Goal: Transaction & Acquisition: Book appointment/travel/reservation

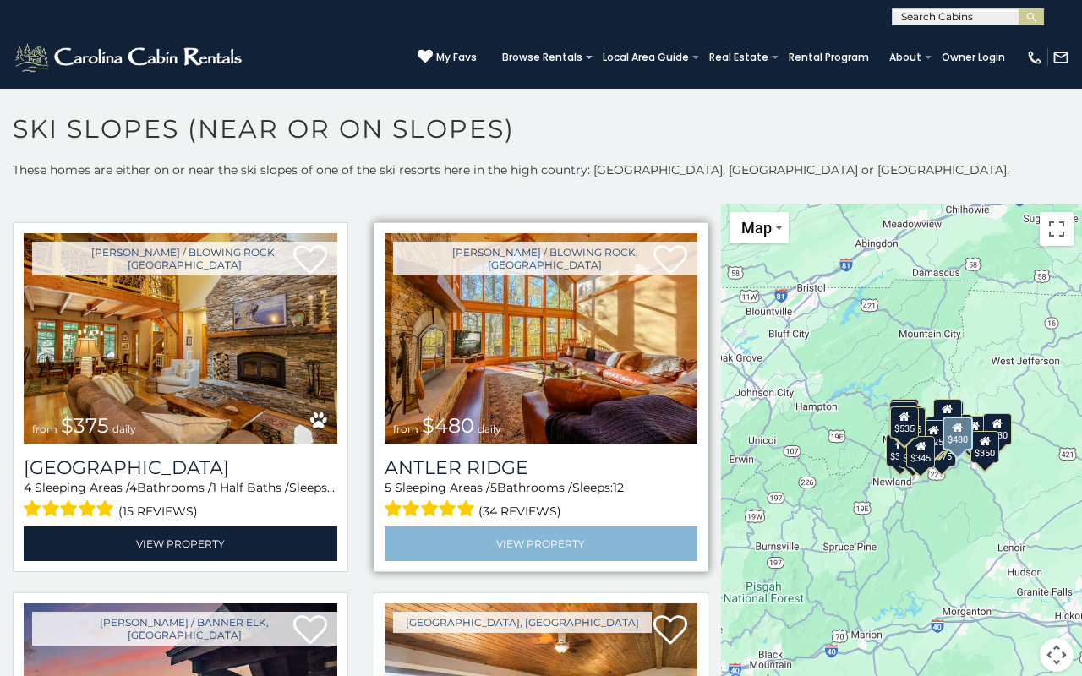
scroll to position [391, 0]
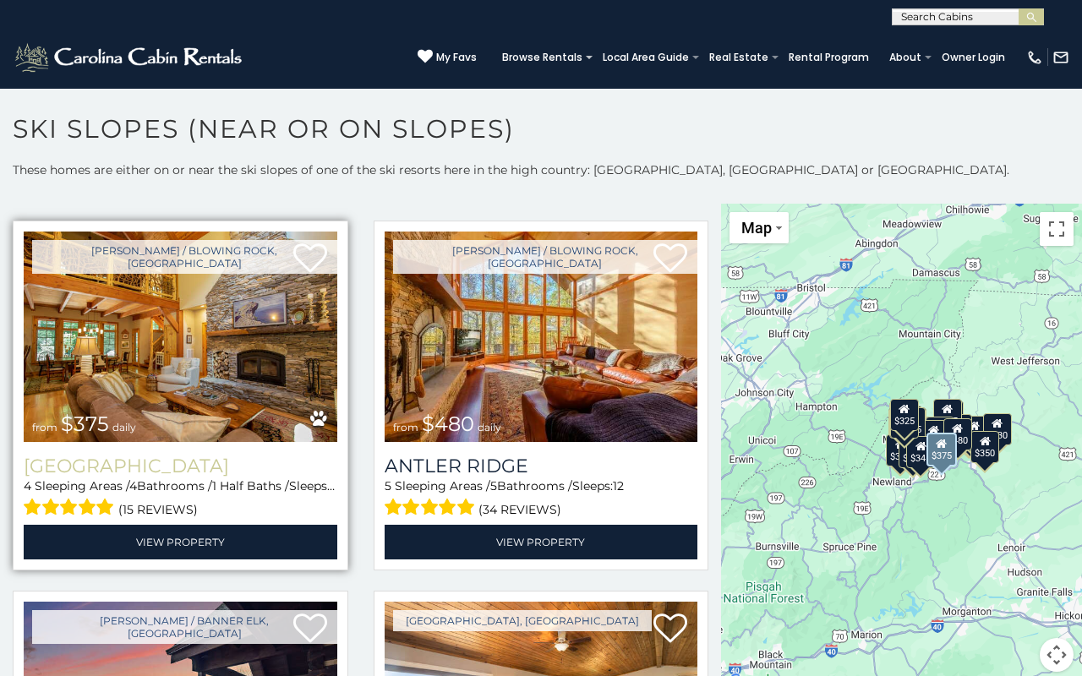
click at [210, 462] on h3 "Mountain Song Lodge" at bounding box center [181, 466] width 314 height 23
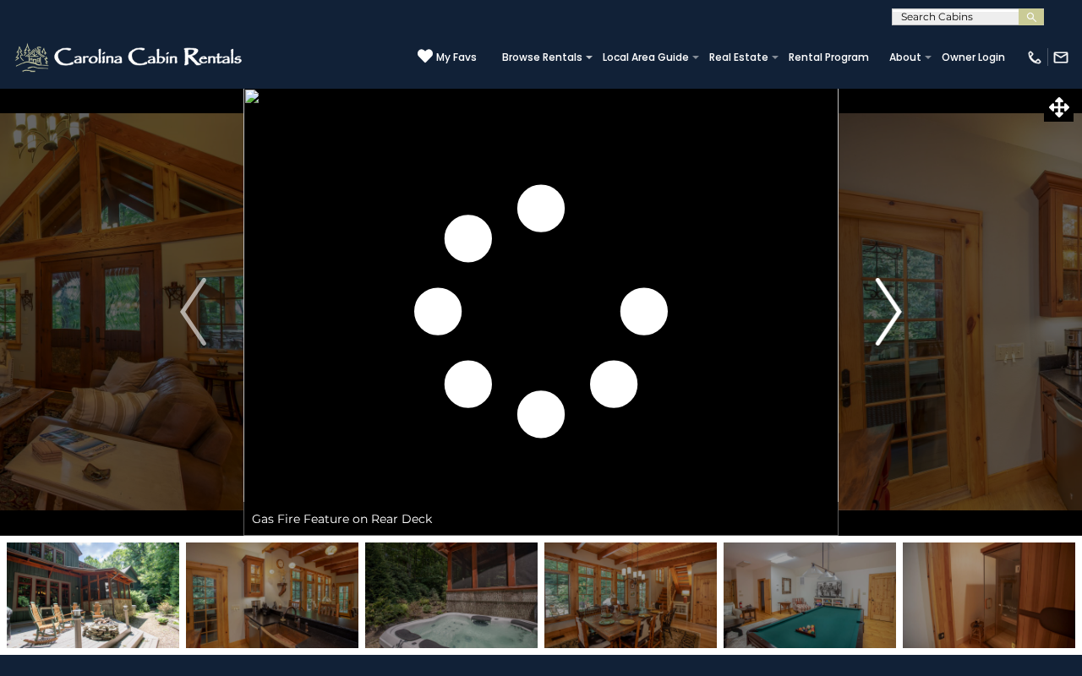
click at [882, 327] on img "Next" at bounding box center [888, 312] width 25 height 68
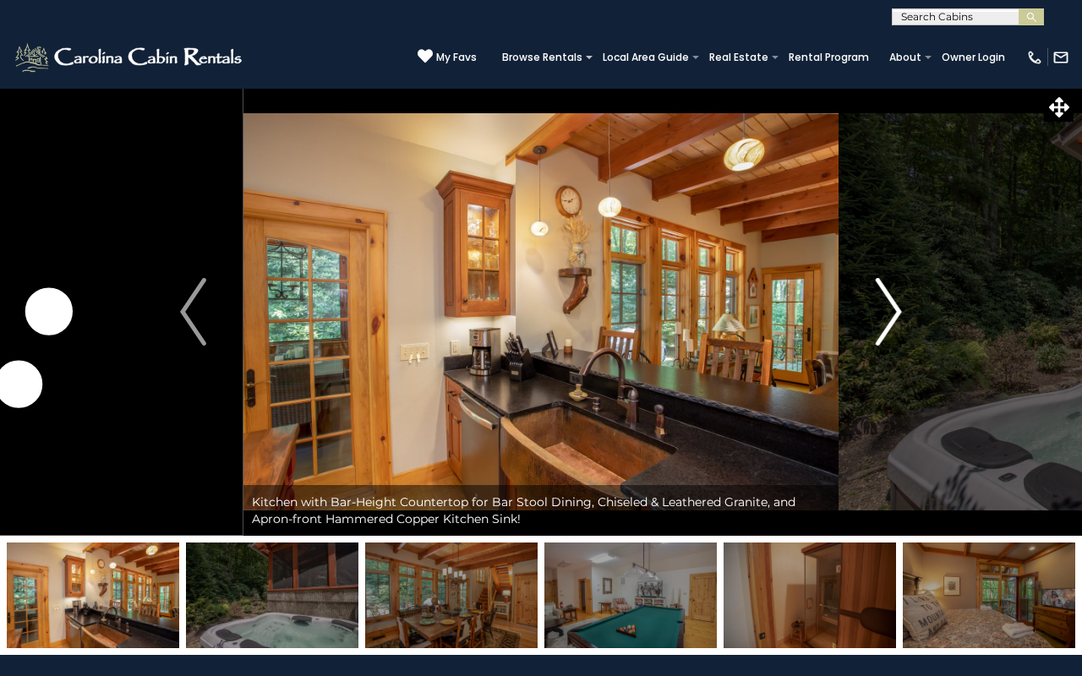
click at [882, 327] on img "Next" at bounding box center [888, 312] width 25 height 68
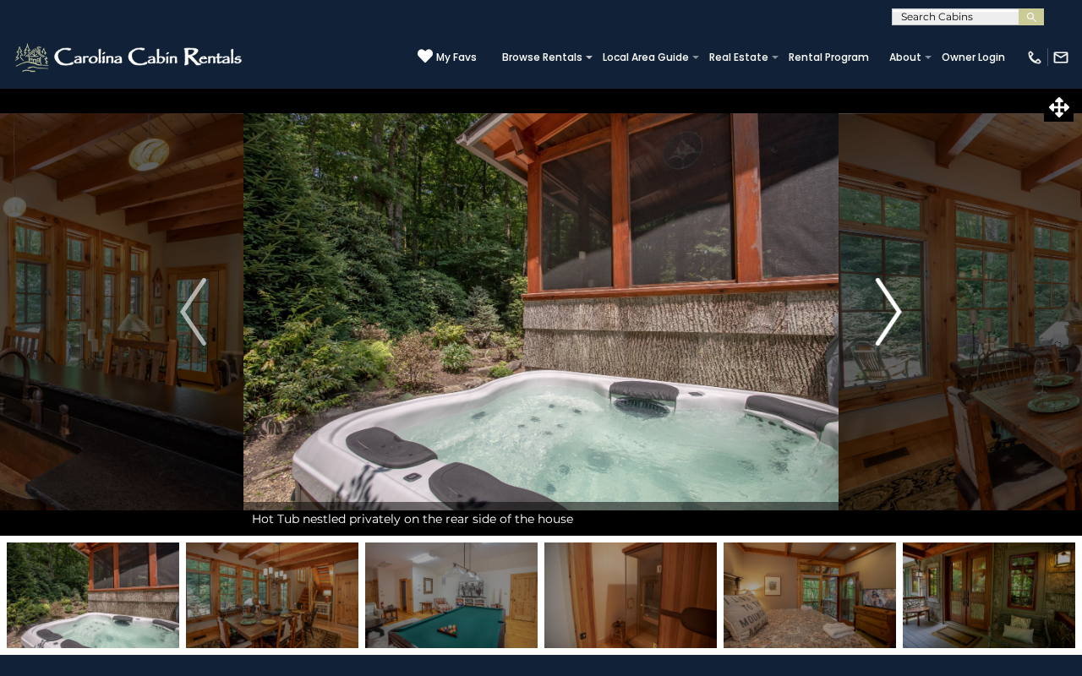
click at [883, 324] on img "Next" at bounding box center [888, 312] width 25 height 68
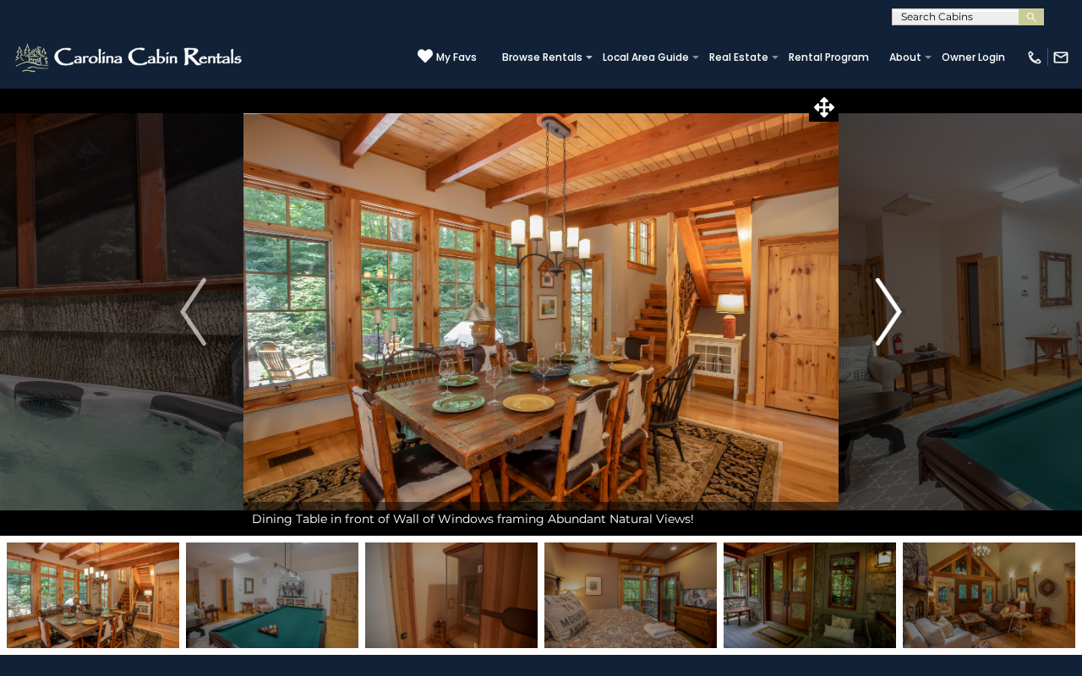
click at [883, 325] on img "Next" at bounding box center [888, 312] width 25 height 68
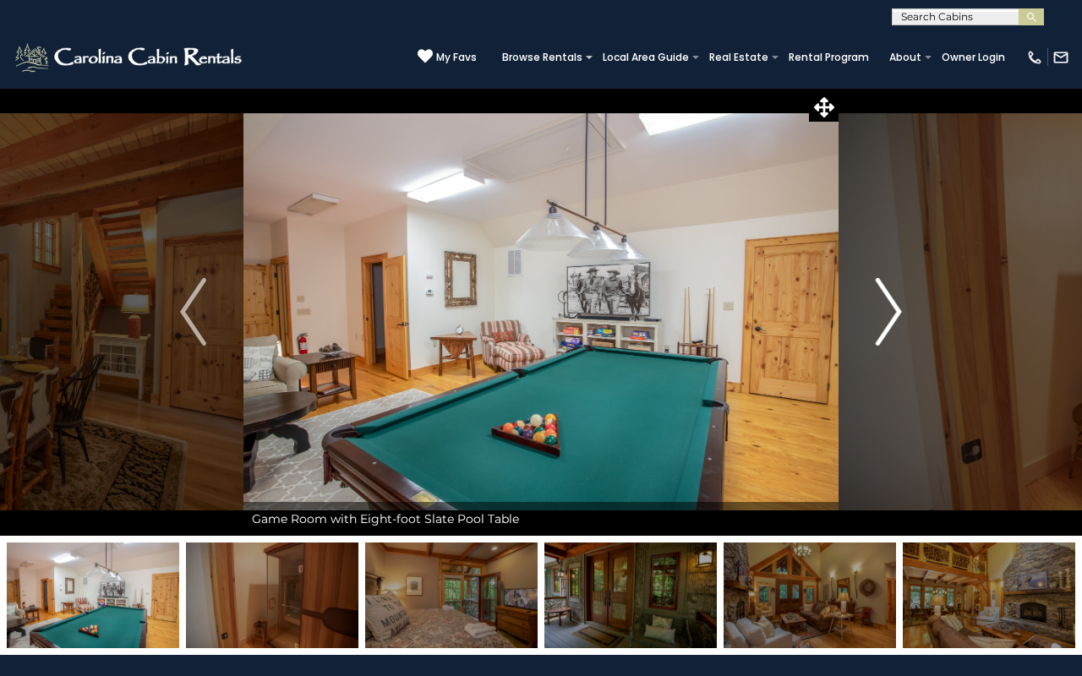
click at [883, 325] on img "Next" at bounding box center [888, 312] width 25 height 68
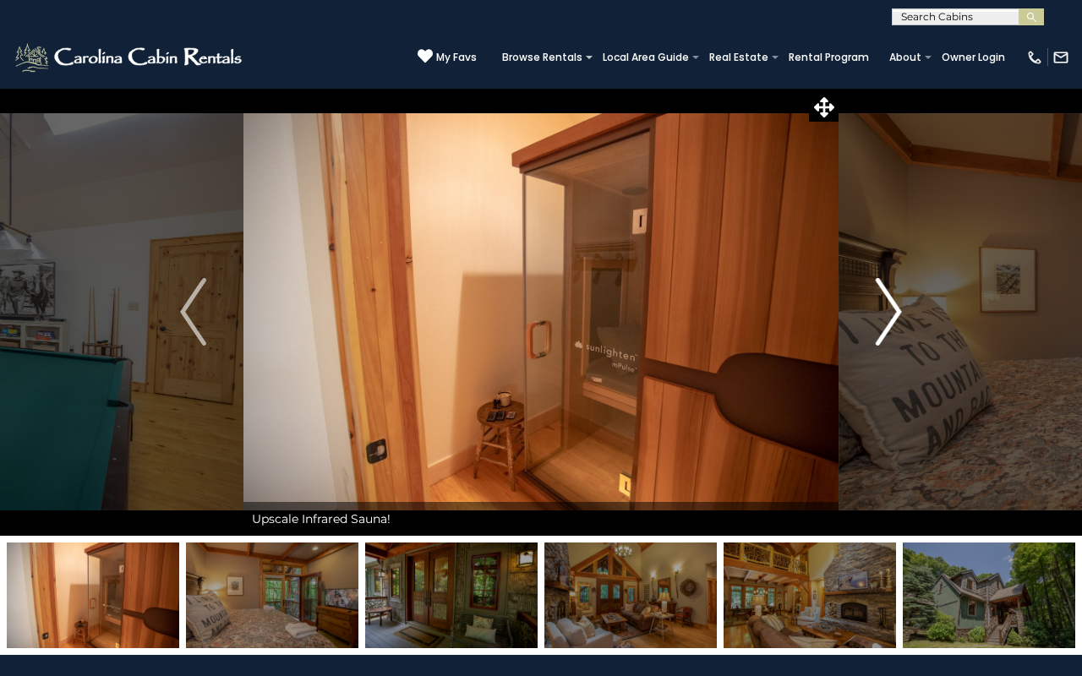
click at [883, 325] on img "Next" at bounding box center [888, 312] width 25 height 68
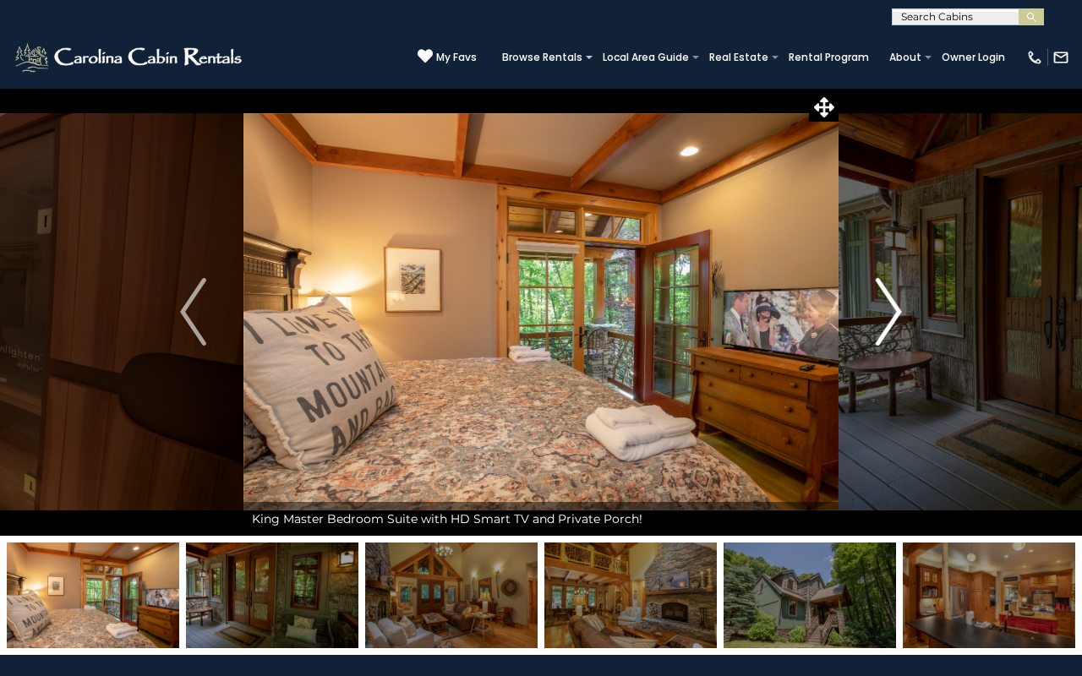
click at [906, 320] on button "Next" at bounding box center [888, 312] width 101 height 448
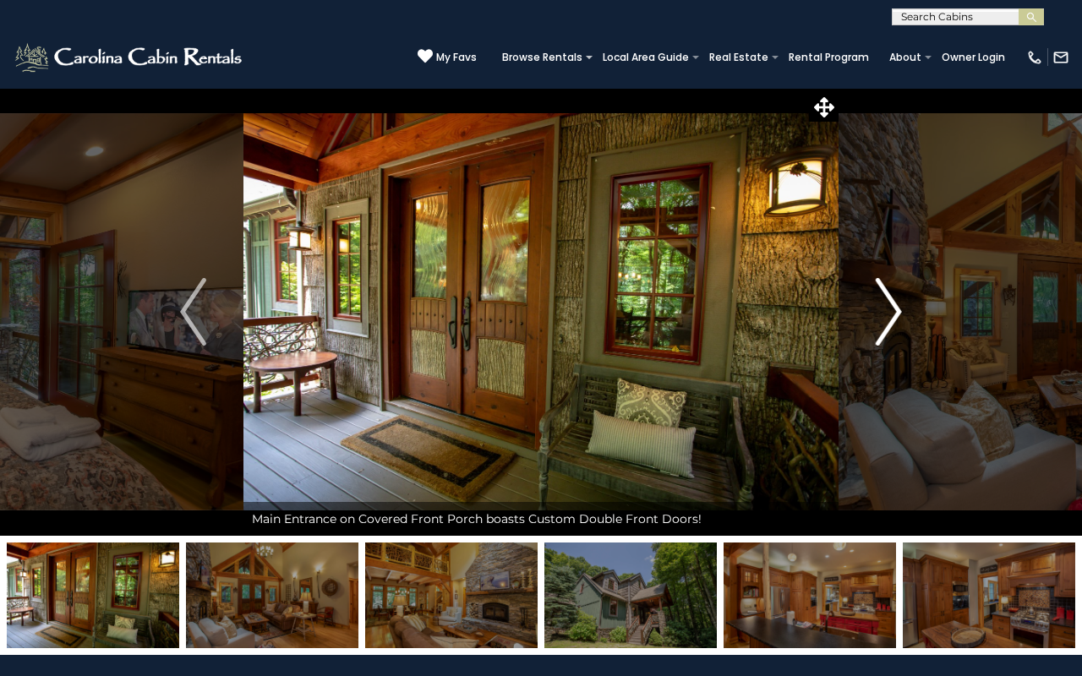
click at [906, 320] on button "Next" at bounding box center [888, 312] width 101 height 448
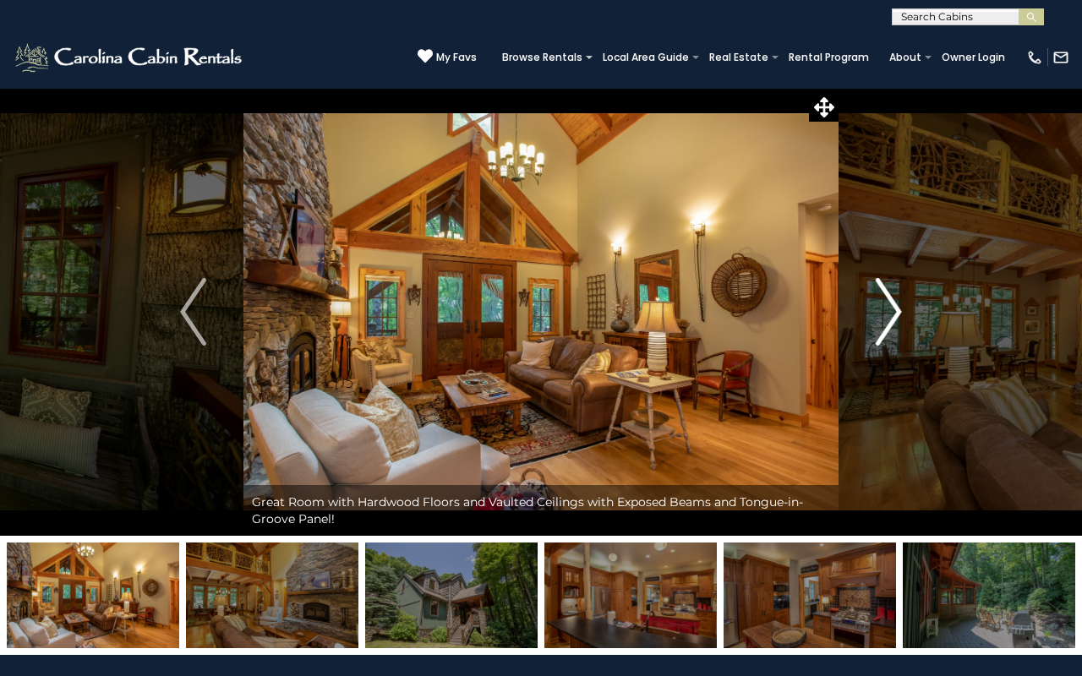
click at [906, 320] on button "Next" at bounding box center [888, 312] width 101 height 448
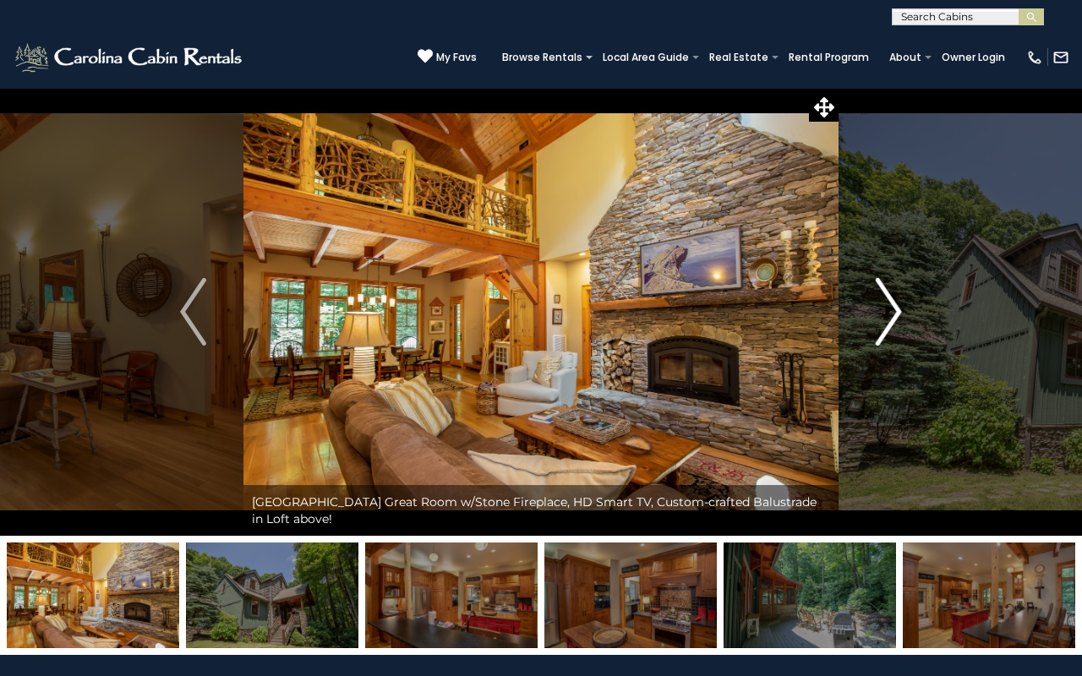
click at [906, 320] on button "Next" at bounding box center [888, 312] width 101 height 448
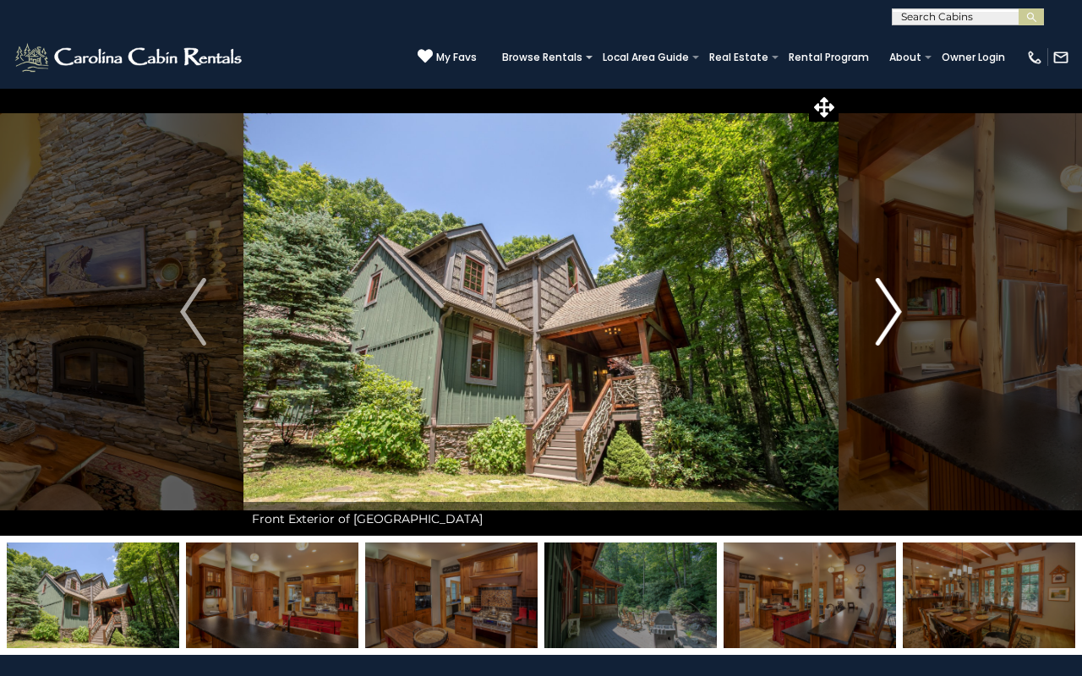
click at [906, 320] on button "Next" at bounding box center [888, 312] width 101 height 448
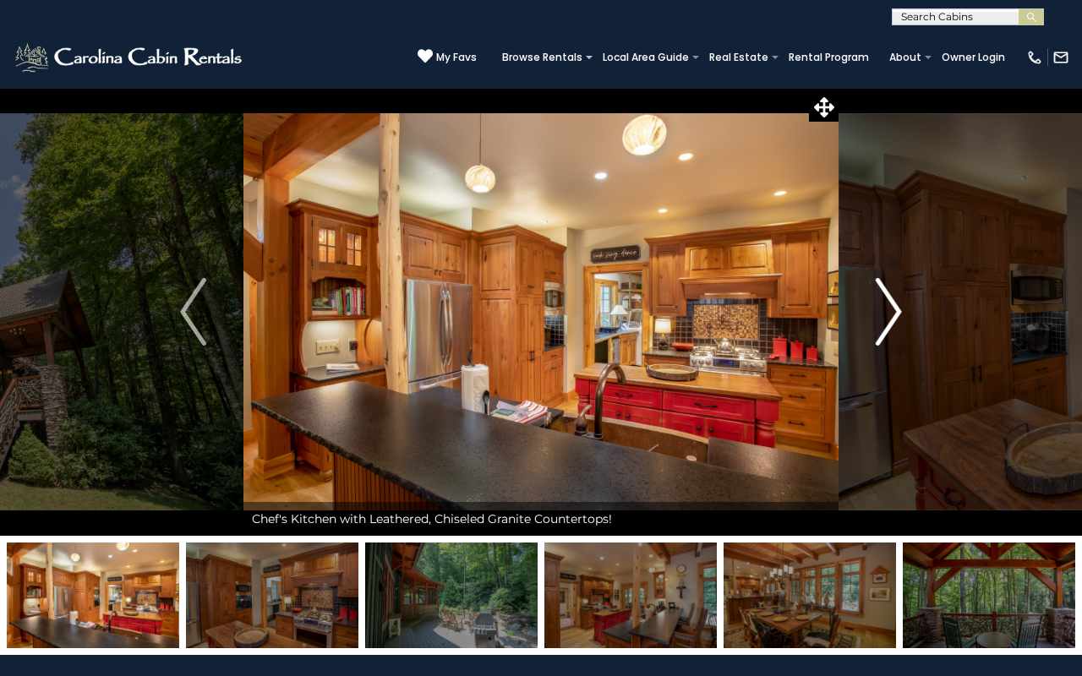
click at [906, 320] on button "Next" at bounding box center [888, 312] width 101 height 448
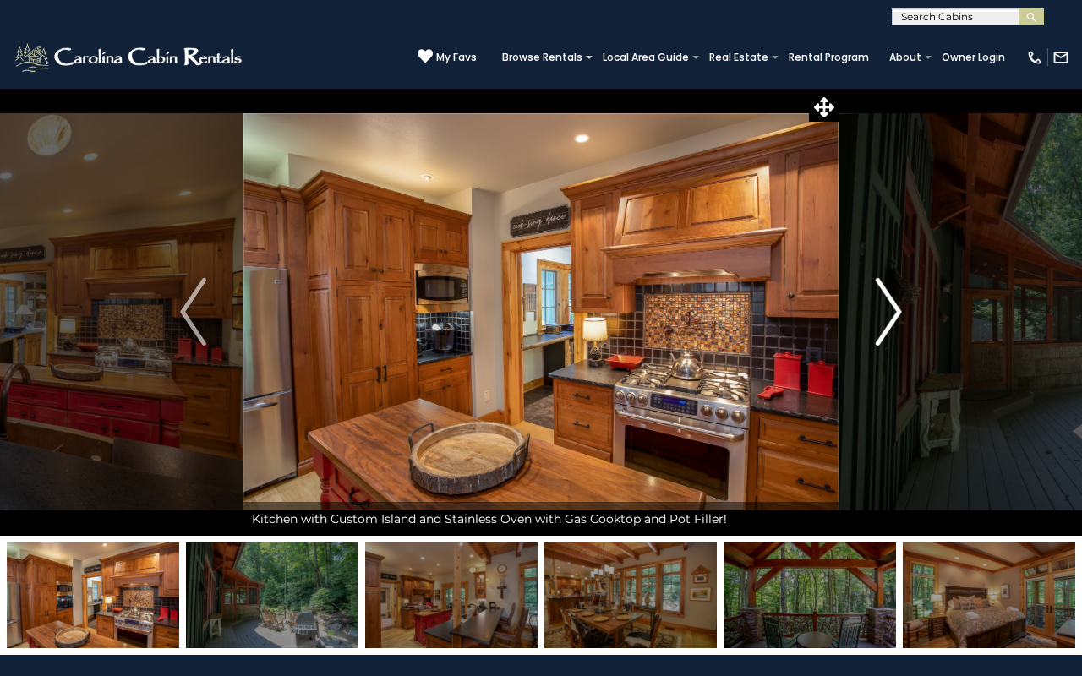
click at [906, 321] on button "Next" at bounding box center [888, 312] width 101 height 448
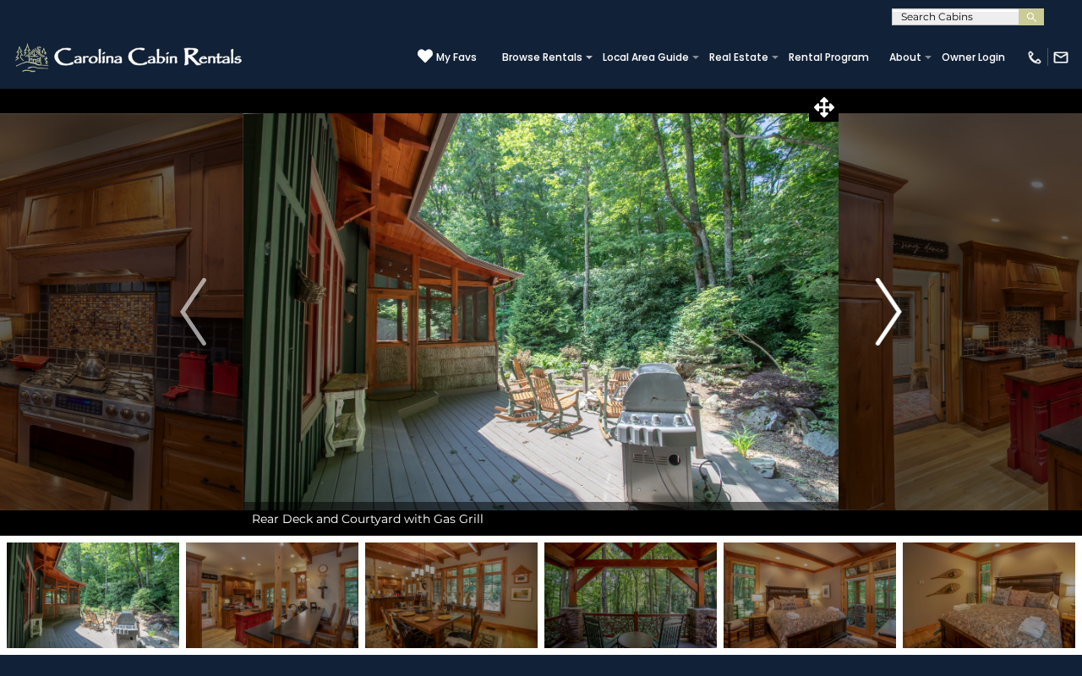
click at [906, 321] on button "Next" at bounding box center [888, 312] width 101 height 448
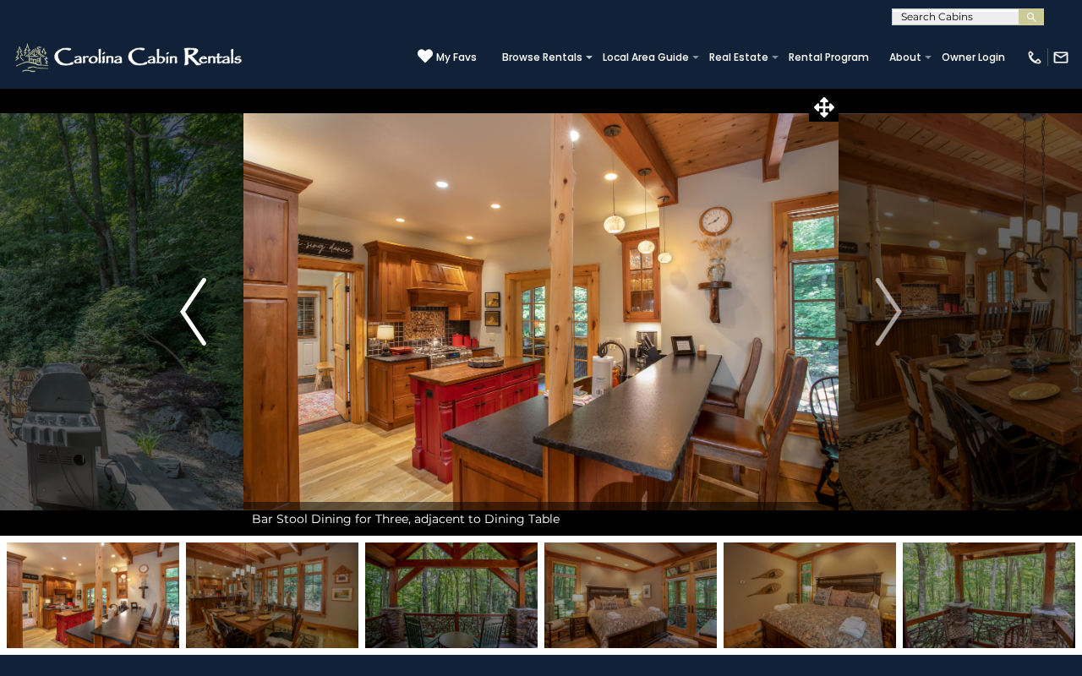
click at [188, 347] on button "Previous" at bounding box center [193, 312] width 101 height 448
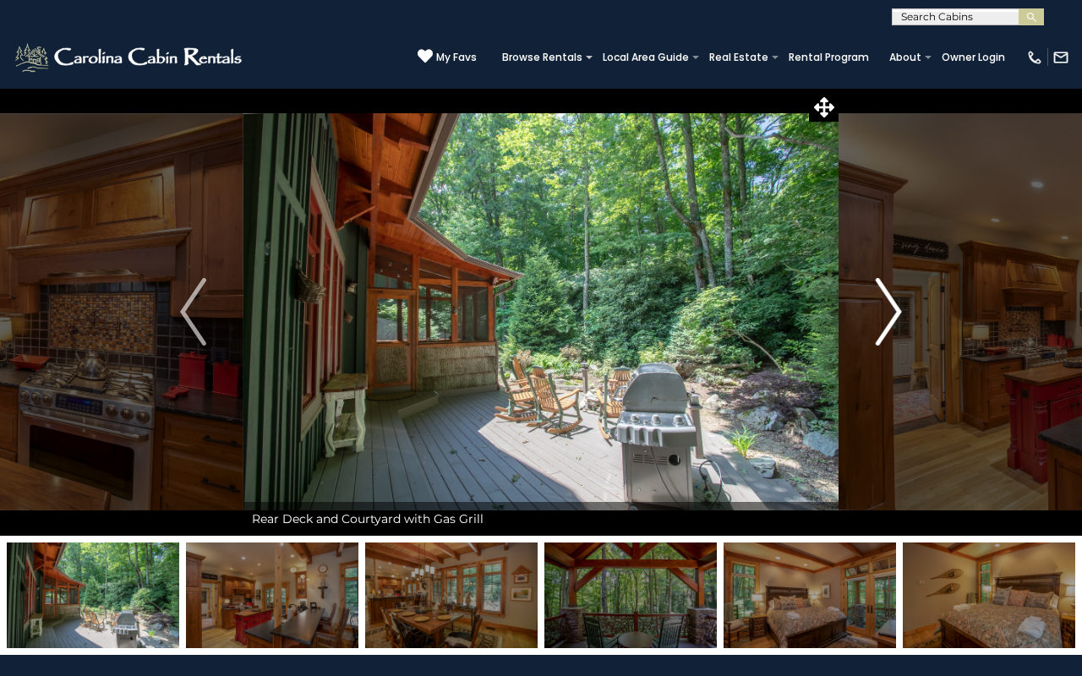
click at [906, 324] on button "Next" at bounding box center [888, 312] width 101 height 448
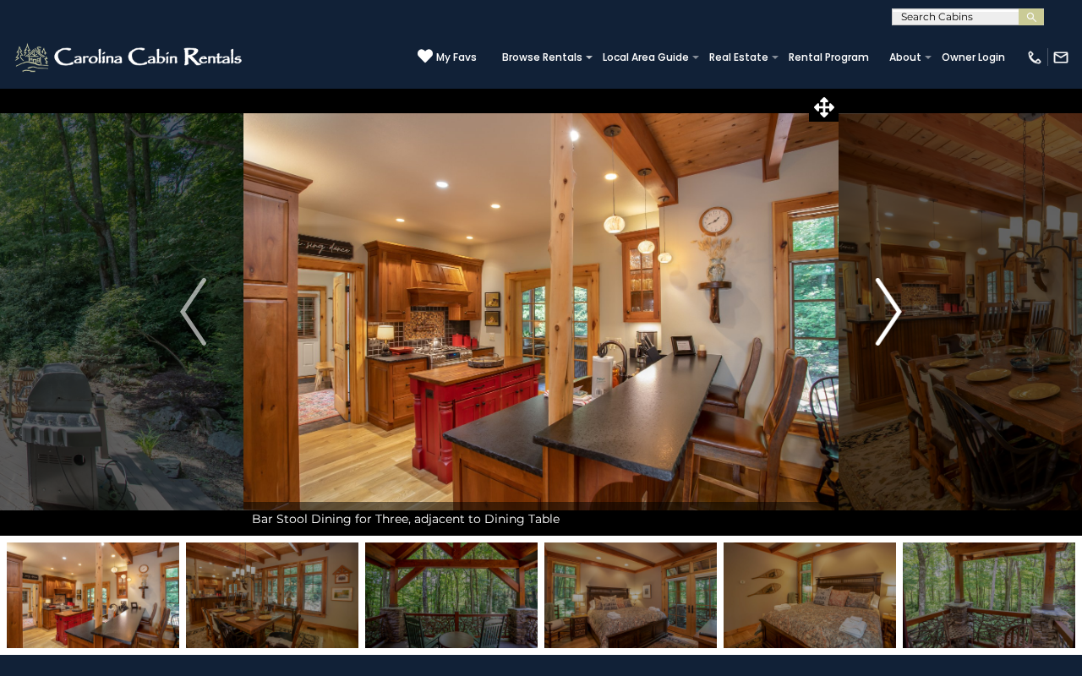
click at [906, 324] on button "Next" at bounding box center [888, 312] width 101 height 448
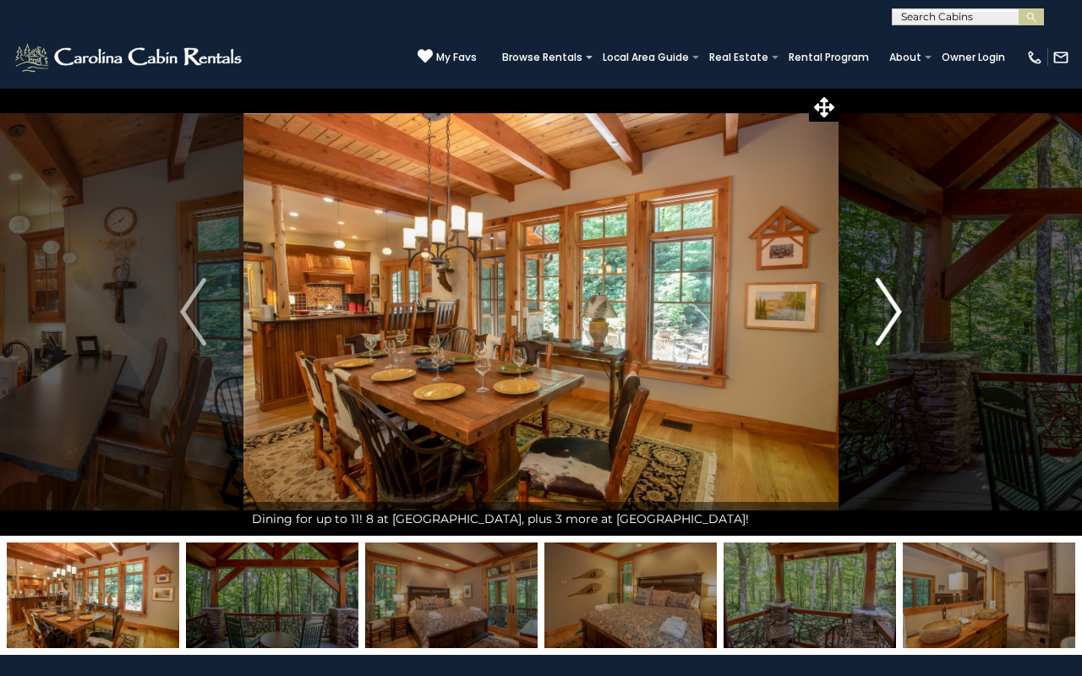
click at [906, 324] on button "Next" at bounding box center [888, 312] width 101 height 448
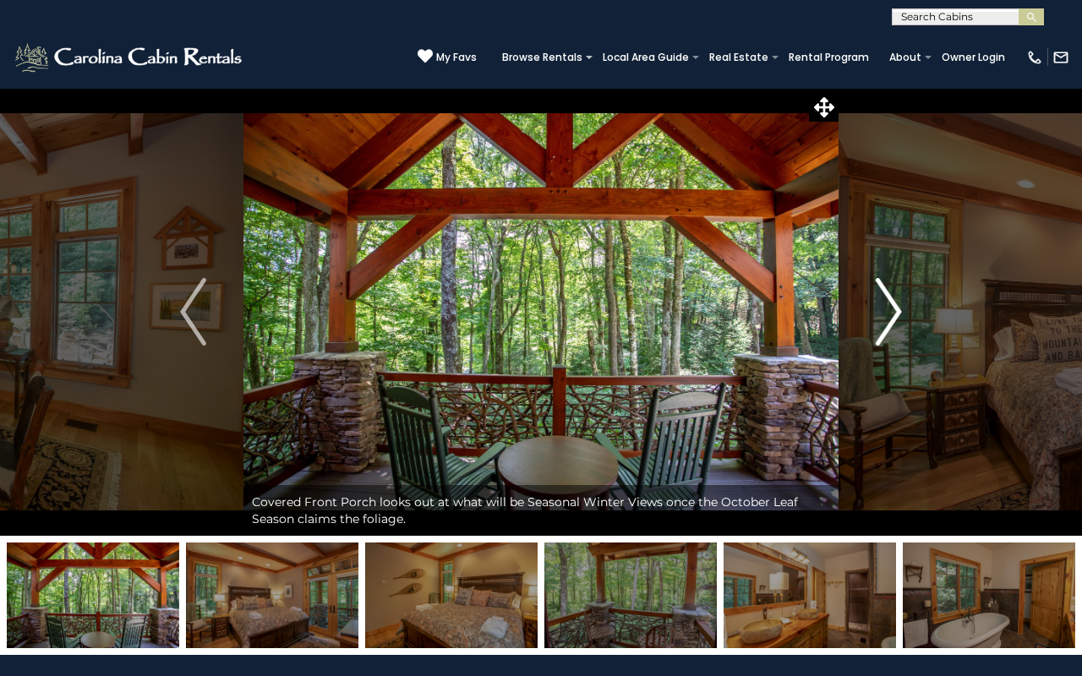
click at [906, 324] on button "Next" at bounding box center [888, 312] width 101 height 448
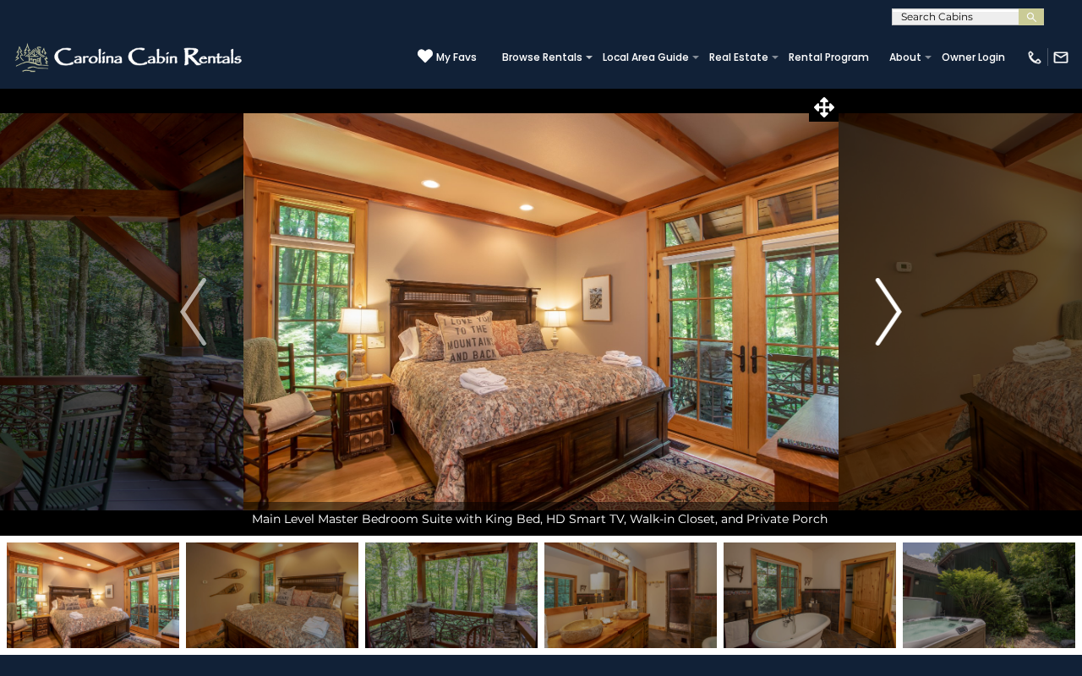
click at [906, 324] on button "Next" at bounding box center [888, 312] width 101 height 448
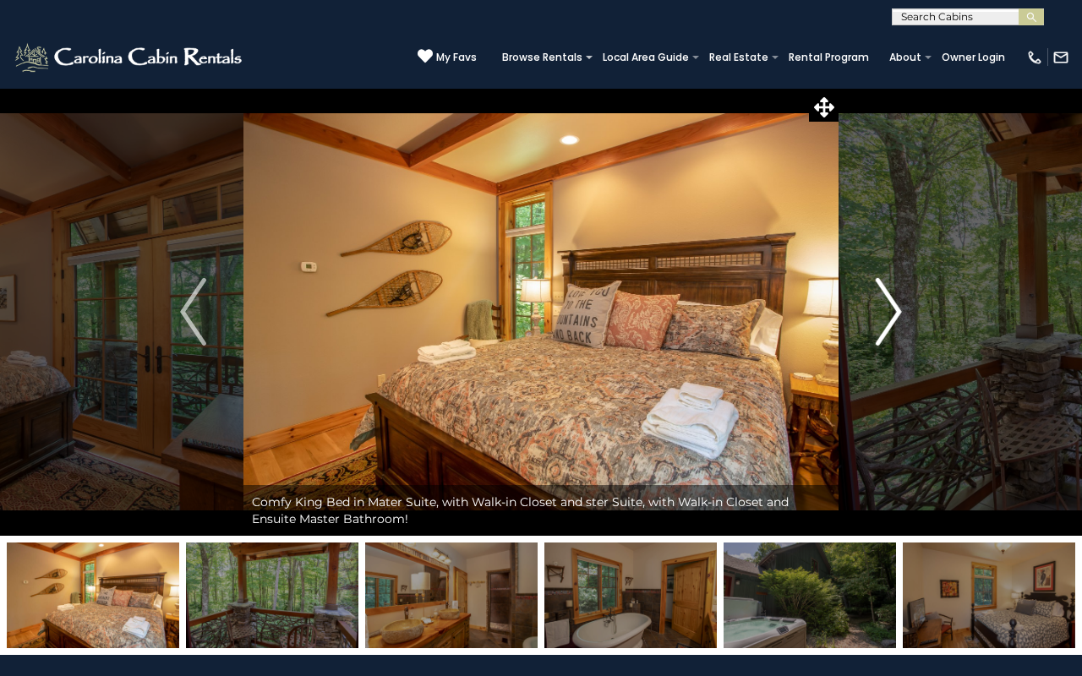
click at [906, 324] on button "Next" at bounding box center [888, 312] width 101 height 448
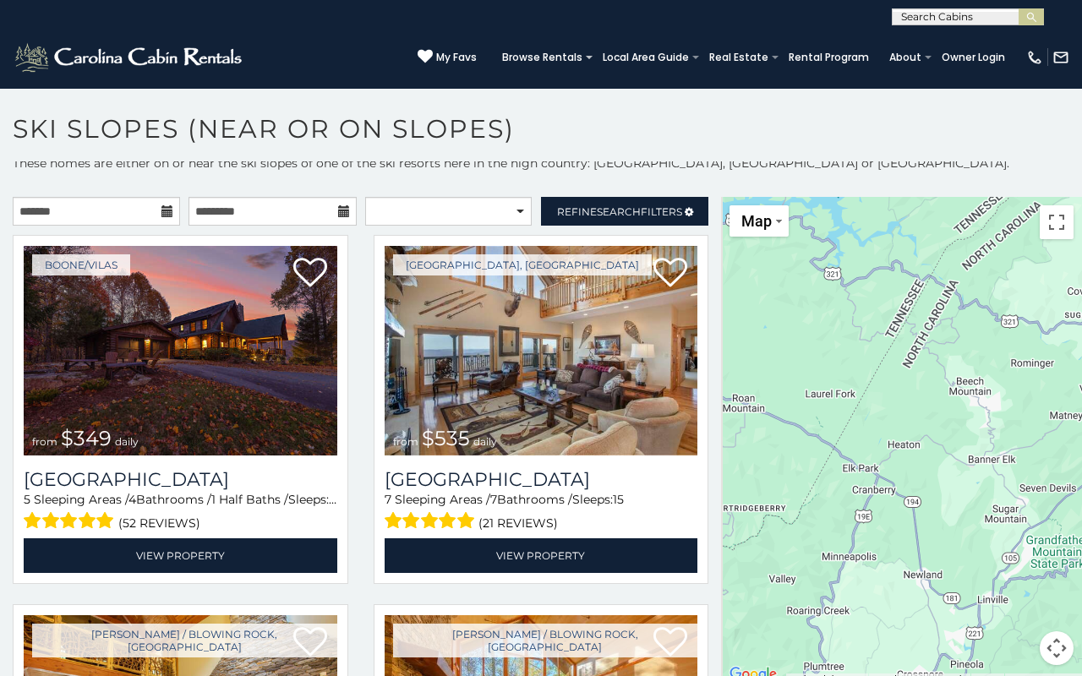
scroll to position [7, 0]
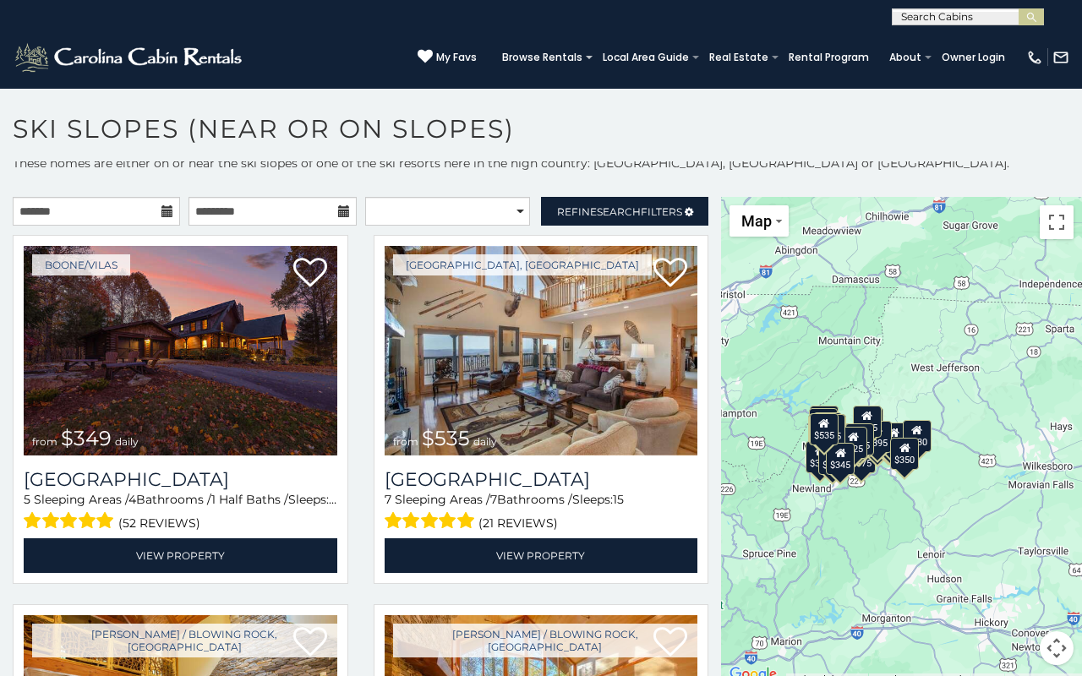
drag, startPoint x: 883, startPoint y: 507, endPoint x: 801, endPoint y: 522, distance: 83.2
click at [801, 522] on div "$349 $535 $375 $480 $400 $325 $460 $1,095 $315 $310 $230 $395 $400 $695 $570 $3…" at bounding box center [901, 441] width 361 height 489
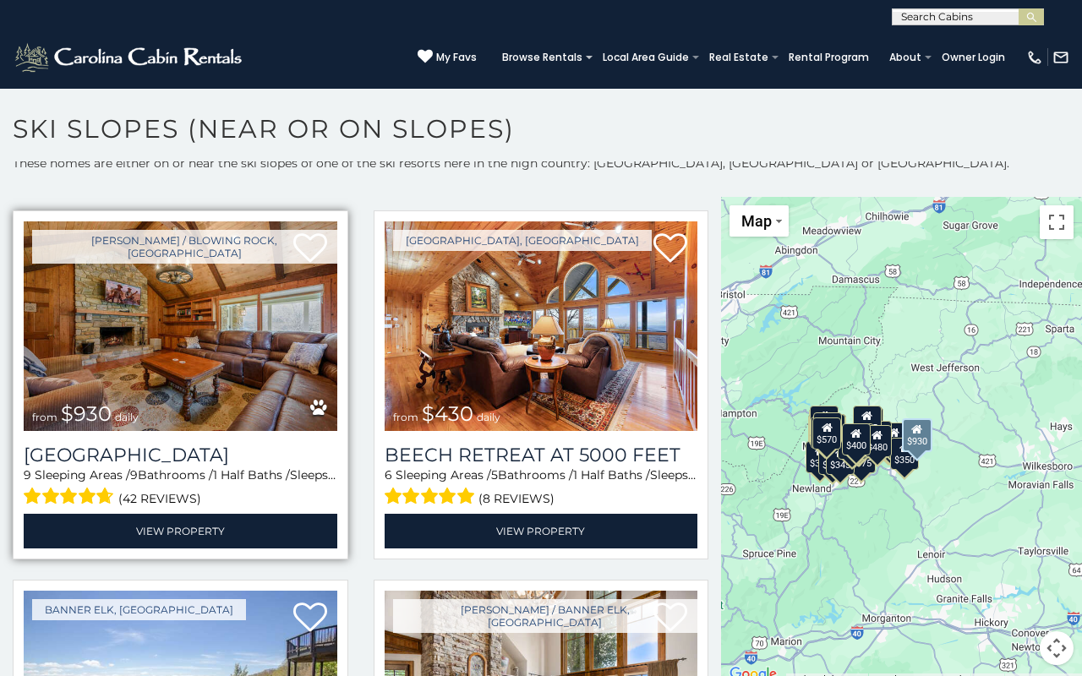
scroll to position [2984, 0]
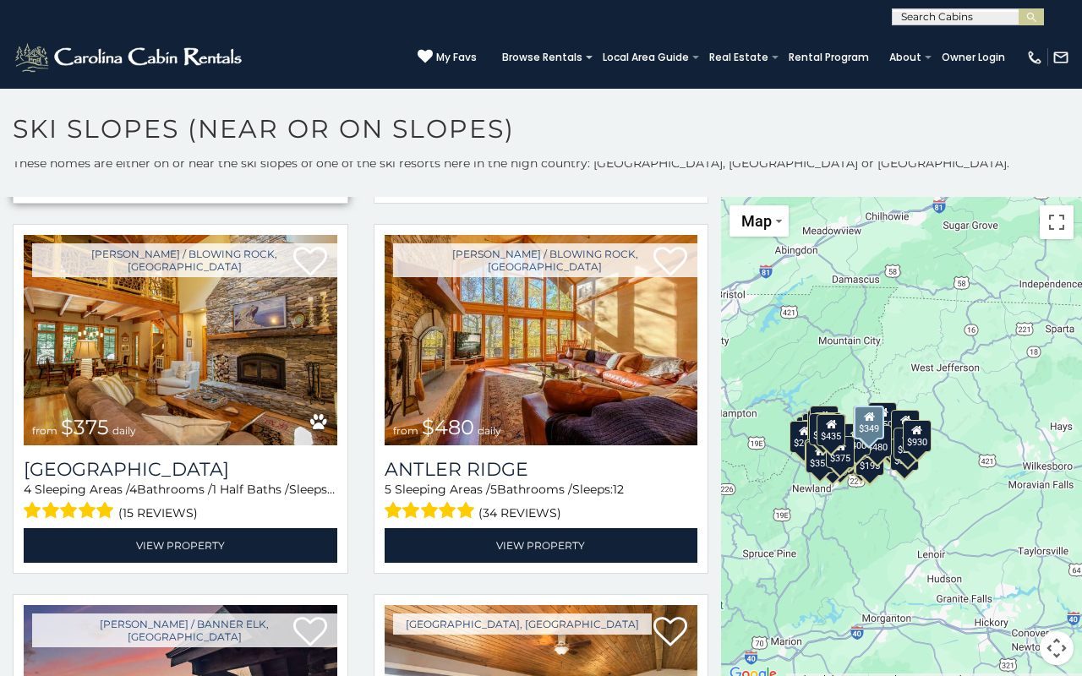
scroll to position [380, 0]
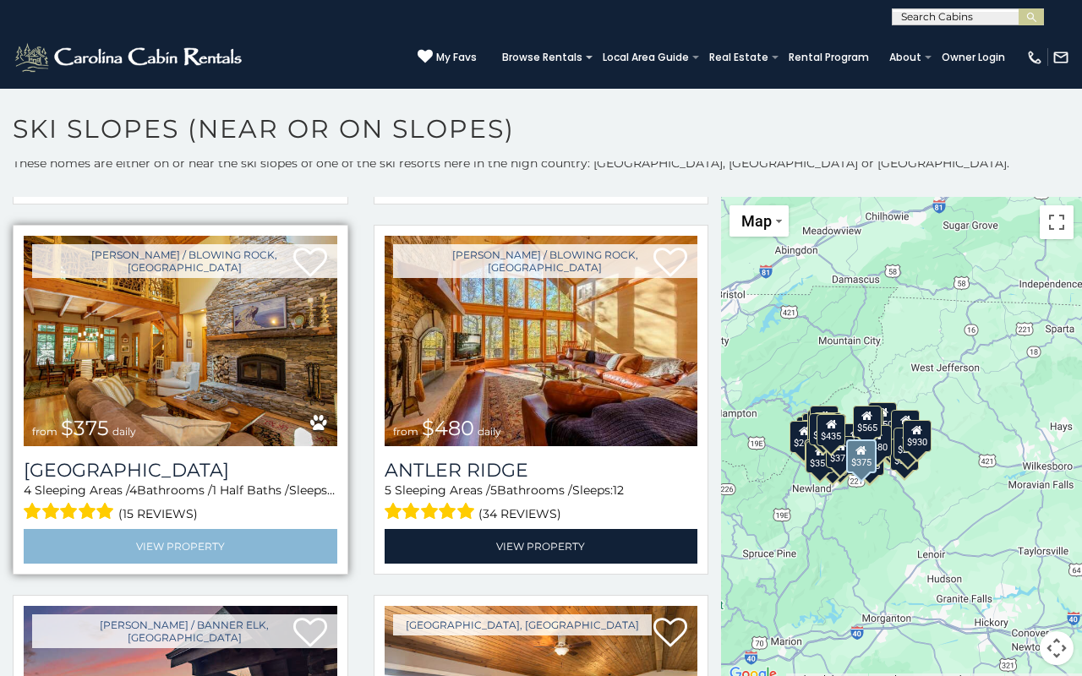
click at [210, 540] on link "View Property" at bounding box center [181, 546] width 314 height 35
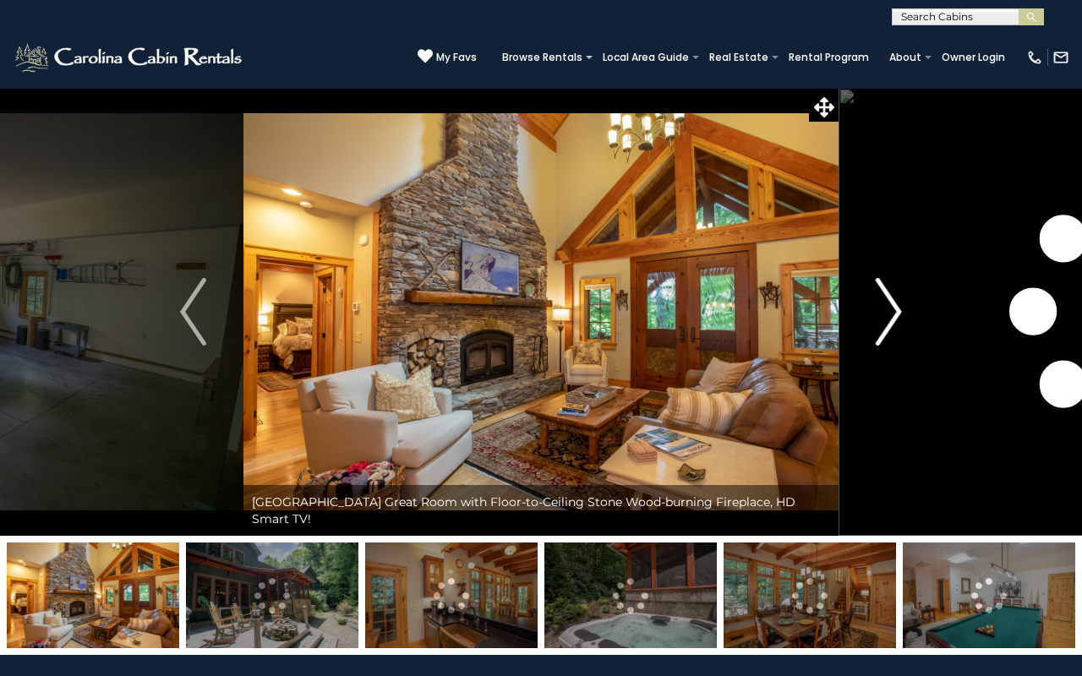
click at [886, 312] on img "Next" at bounding box center [888, 312] width 25 height 68
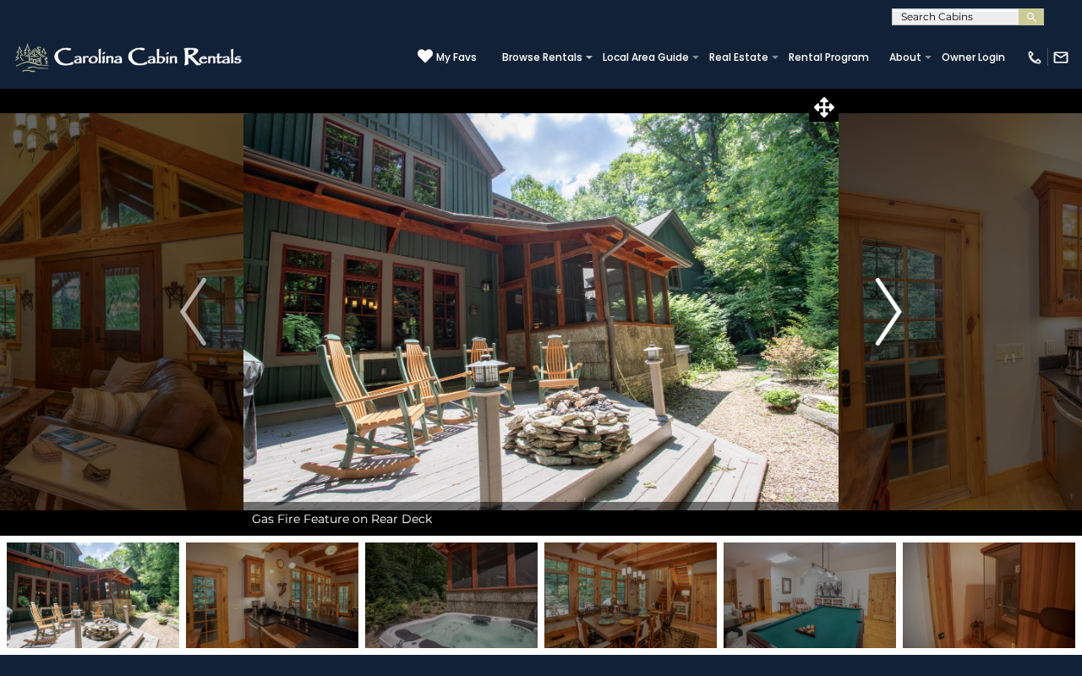
click at [886, 312] on img "Next" at bounding box center [888, 312] width 25 height 68
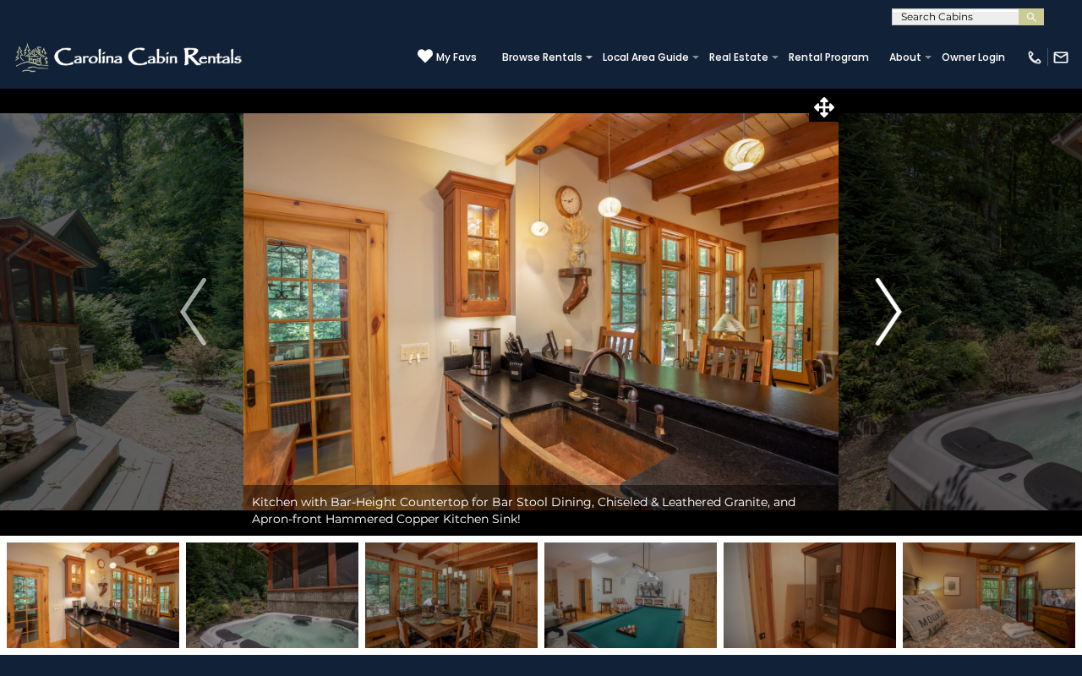
click at [886, 312] on img "Next" at bounding box center [888, 312] width 25 height 68
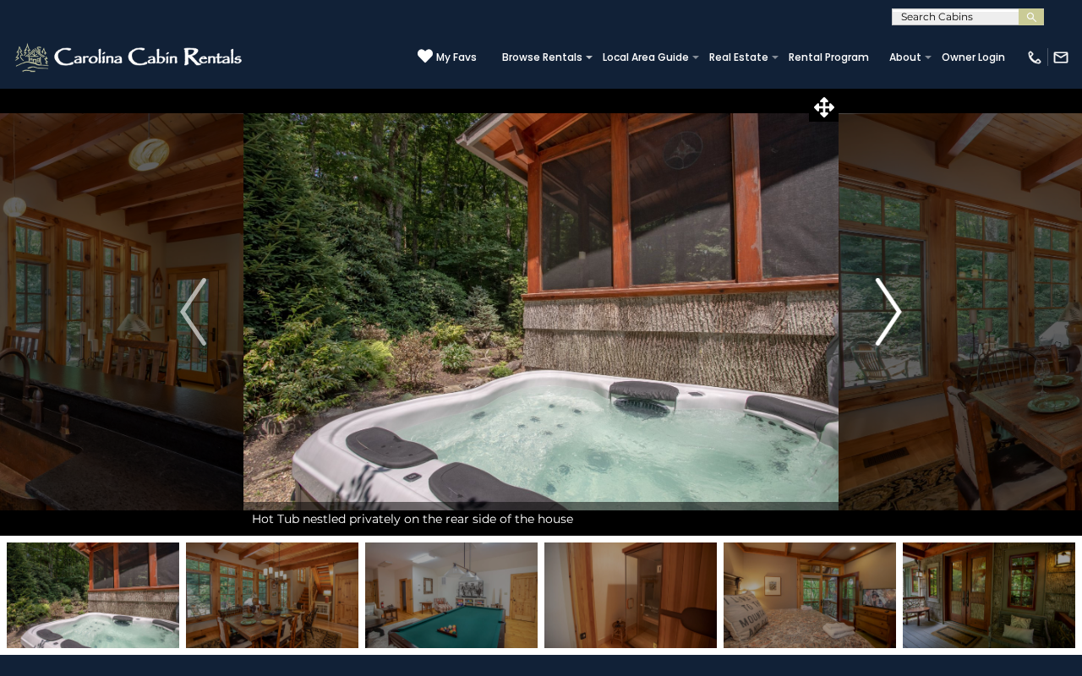
click at [886, 312] on img "Next" at bounding box center [888, 312] width 25 height 68
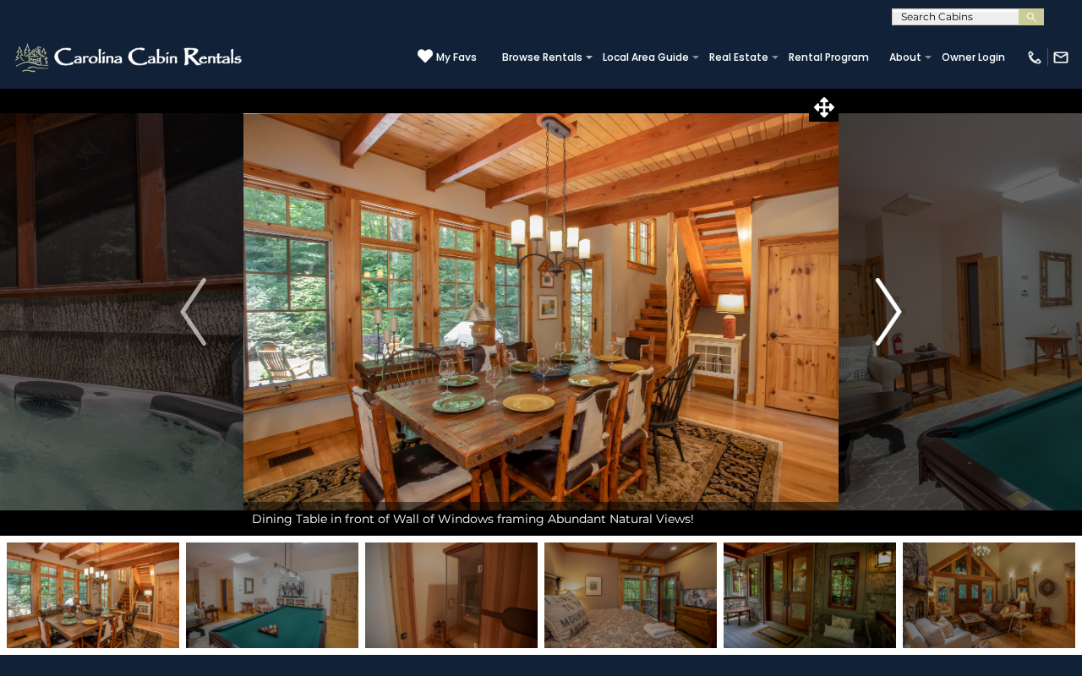
click at [886, 312] on img "Next" at bounding box center [888, 312] width 25 height 68
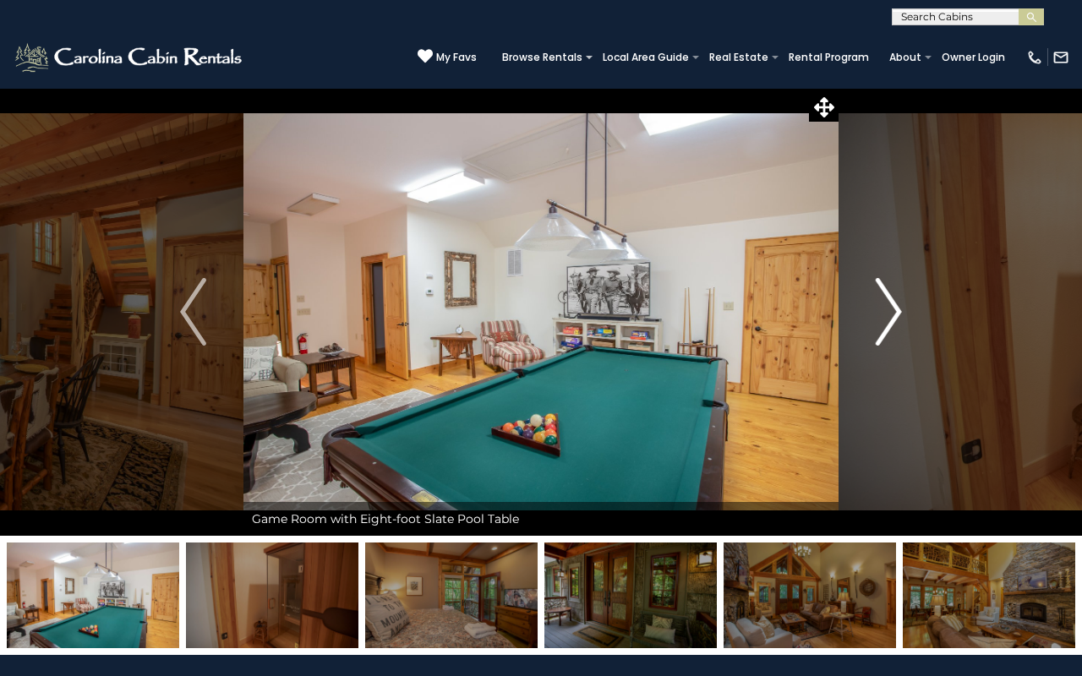
click at [886, 312] on img "Next" at bounding box center [888, 312] width 25 height 68
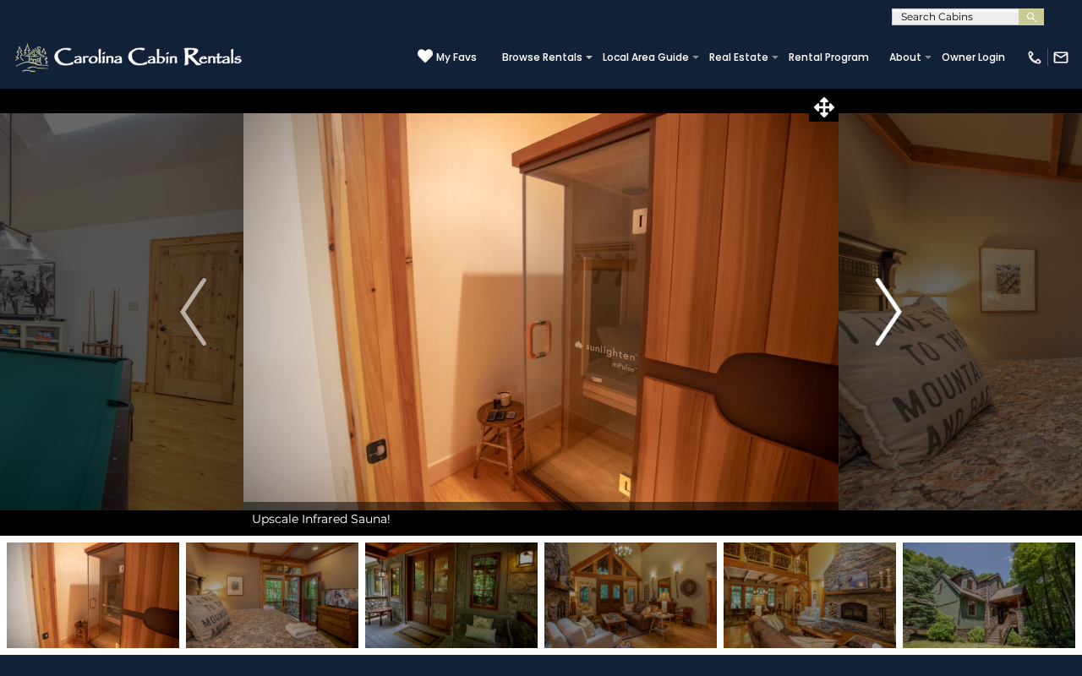
click at [886, 312] on img "Next" at bounding box center [888, 312] width 25 height 68
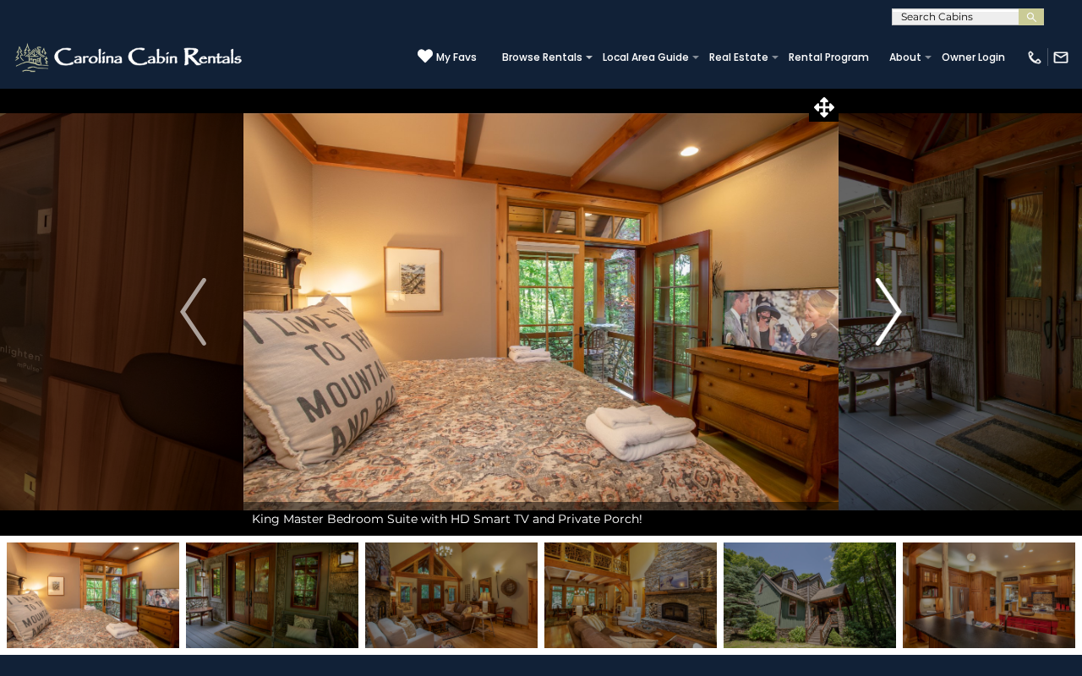
click at [886, 312] on img "Next" at bounding box center [888, 312] width 25 height 68
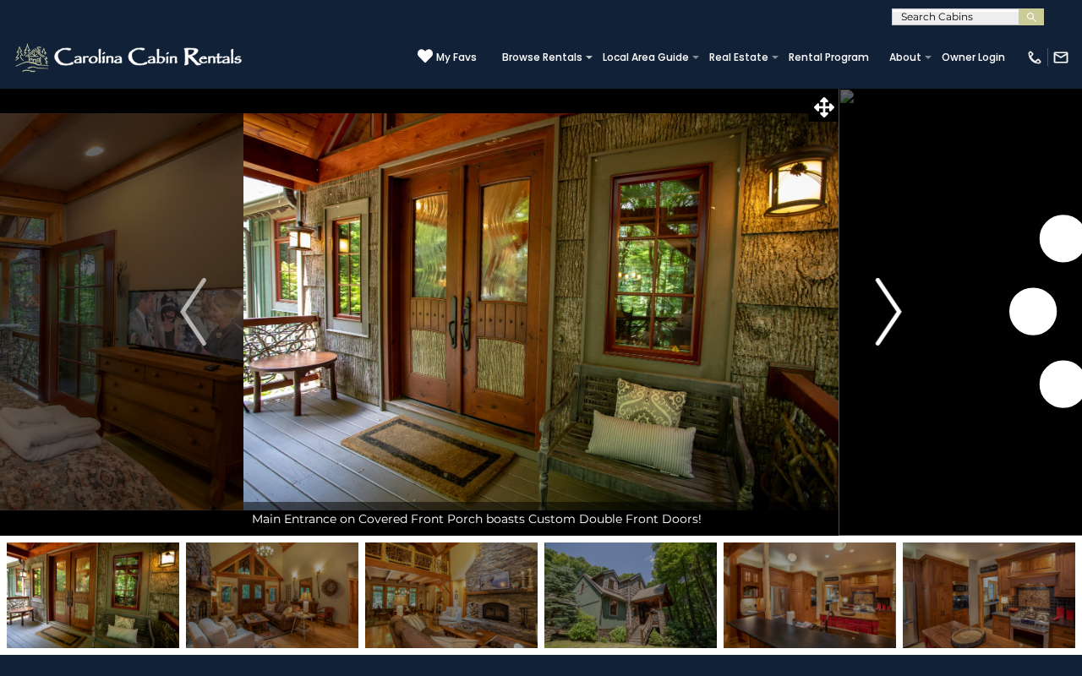
click at [886, 312] on img "Next" at bounding box center [888, 312] width 25 height 68
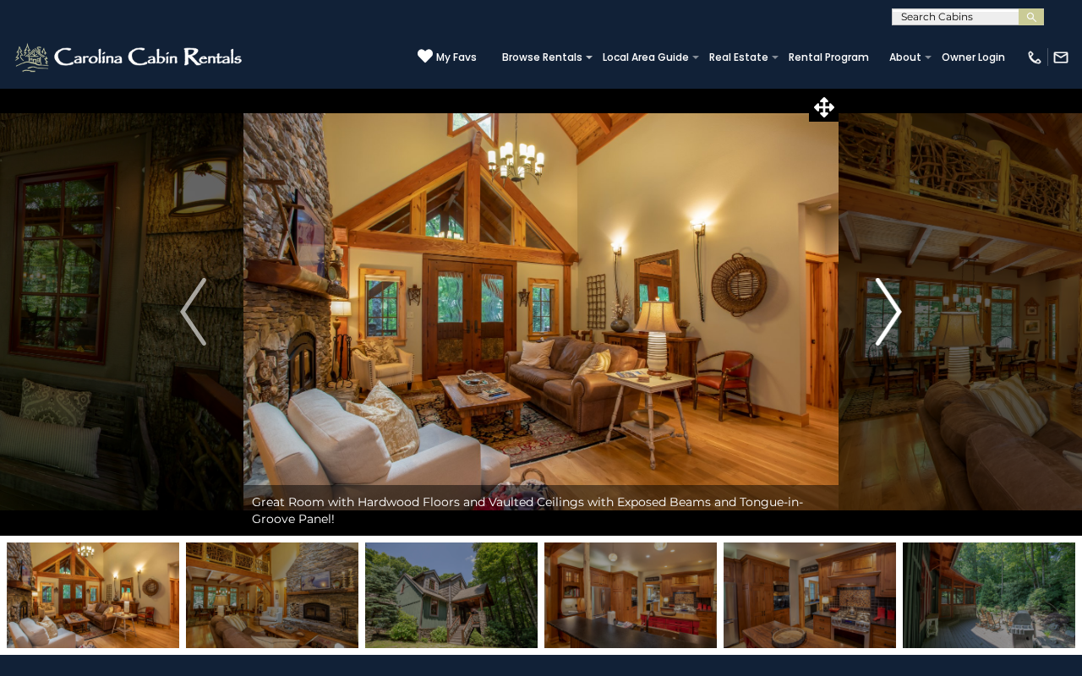
click at [886, 312] on img "Next" at bounding box center [888, 312] width 25 height 68
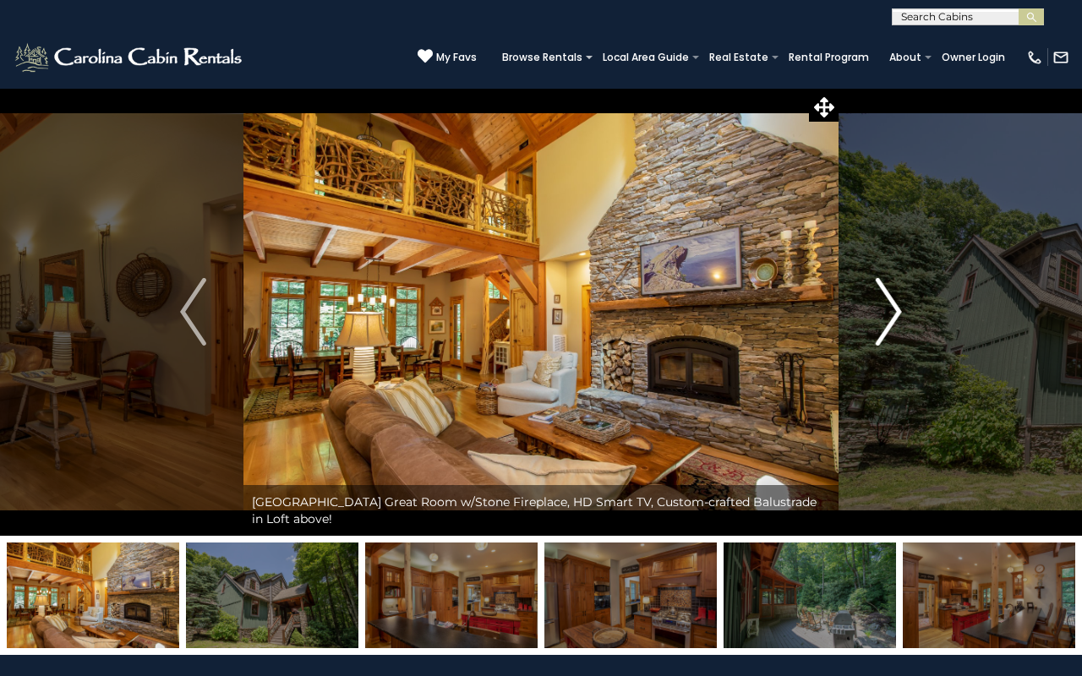
click at [886, 312] on img "Next" at bounding box center [888, 312] width 25 height 68
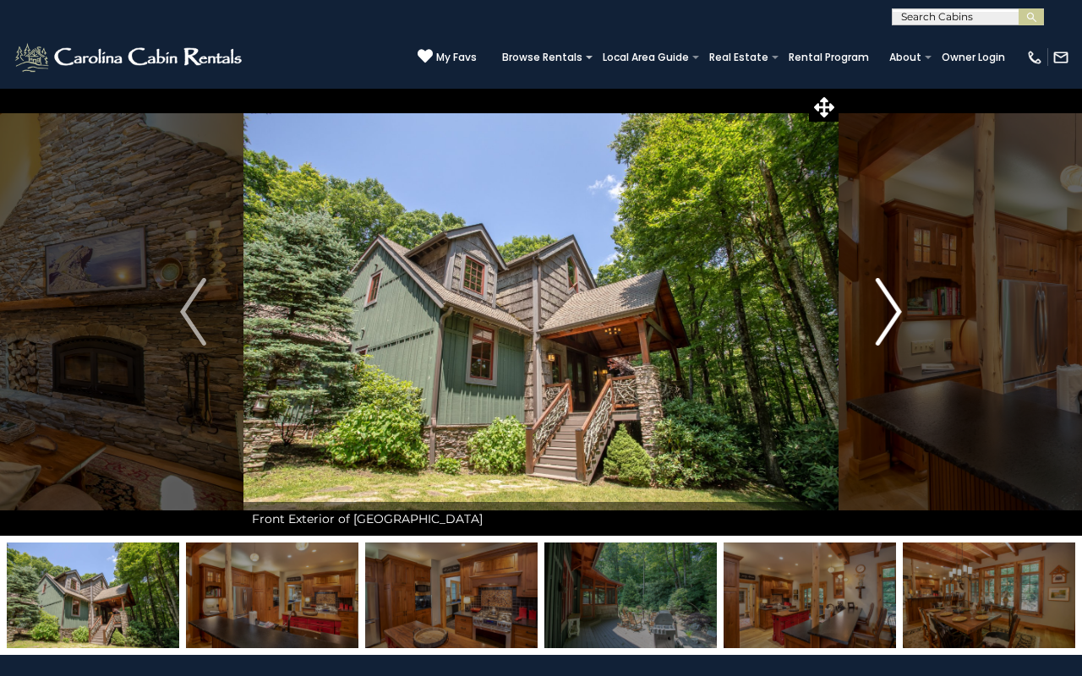
click at [886, 312] on img "Next" at bounding box center [888, 312] width 25 height 68
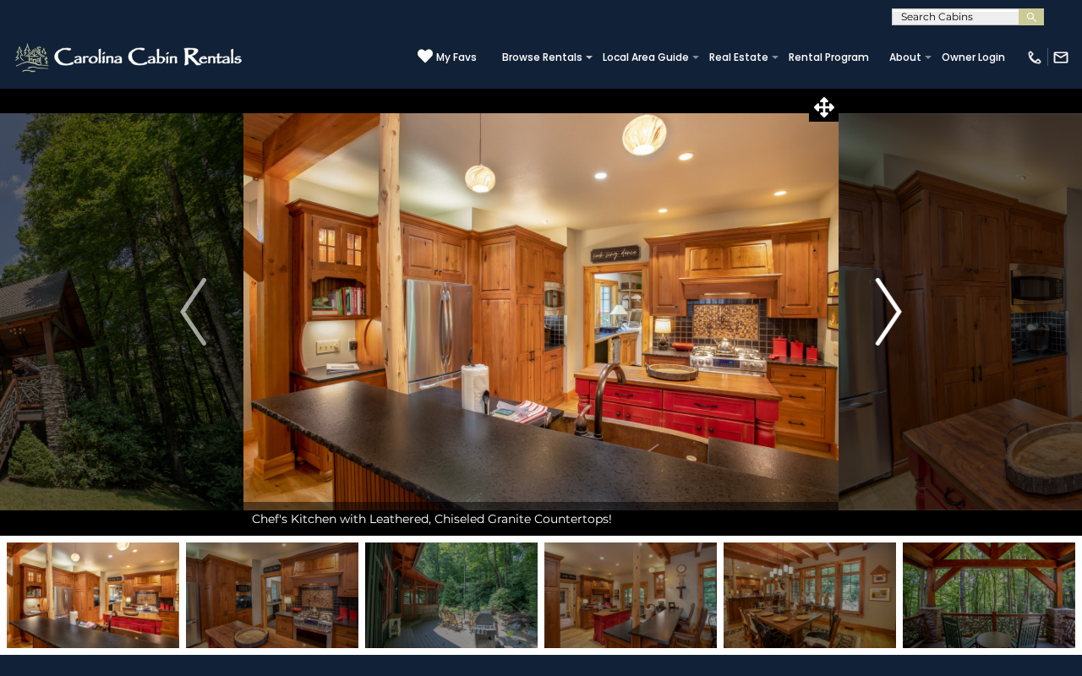
click at [886, 312] on img "Next" at bounding box center [888, 312] width 25 height 68
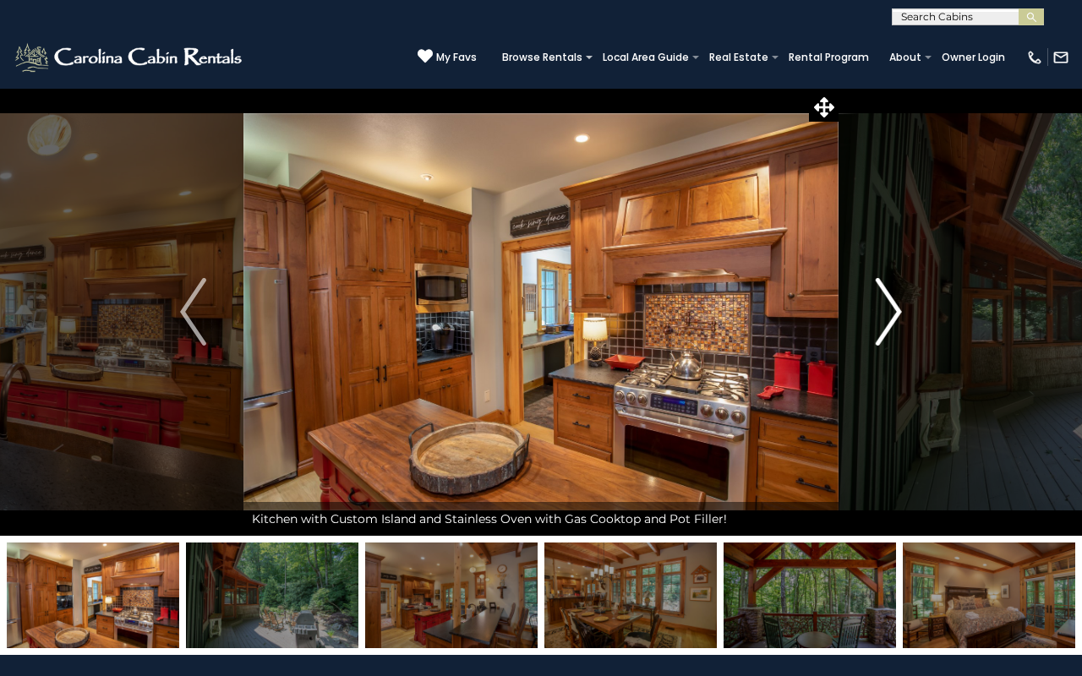
click at [886, 312] on img "Next" at bounding box center [888, 312] width 25 height 68
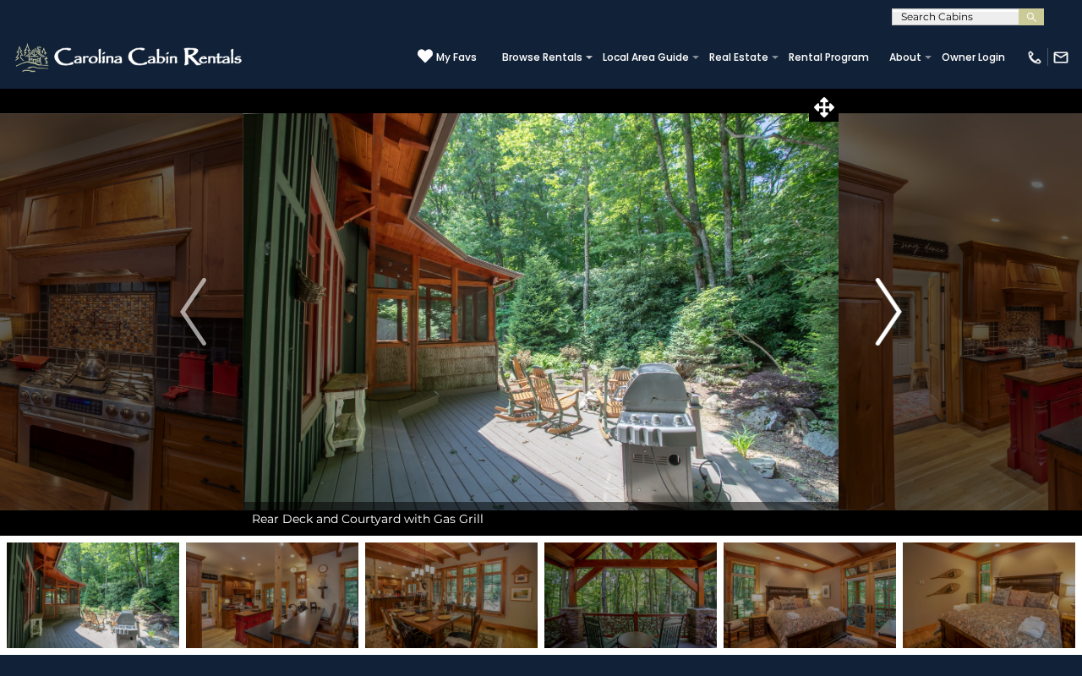
click at [886, 312] on img "Next" at bounding box center [888, 312] width 25 height 68
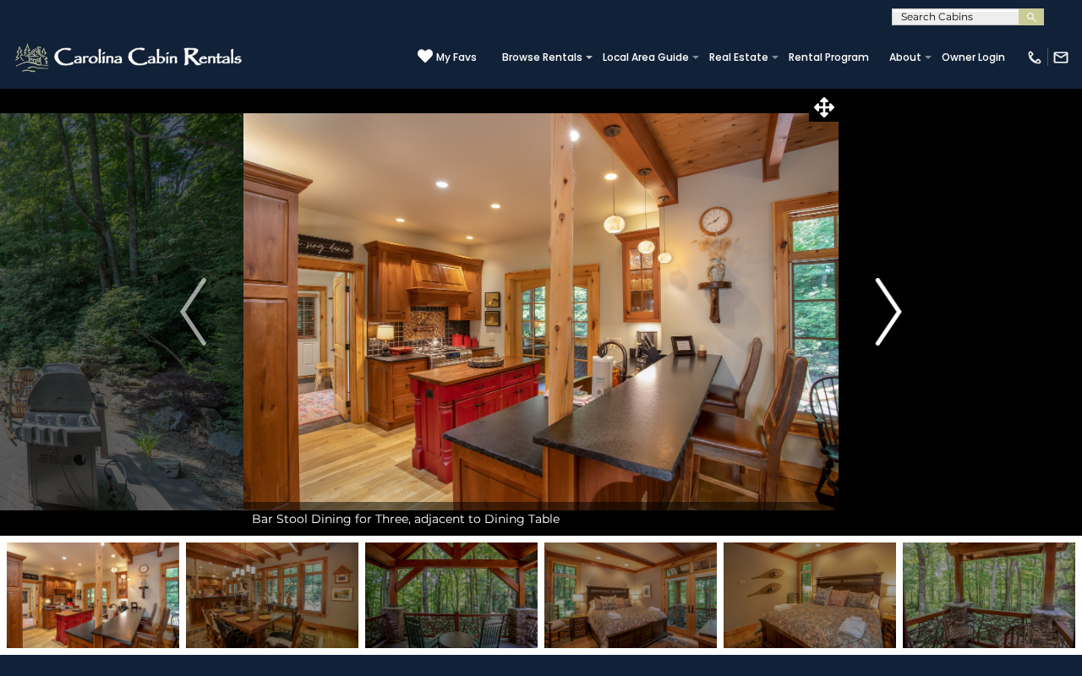
click at [886, 312] on img "Next" at bounding box center [888, 312] width 25 height 68
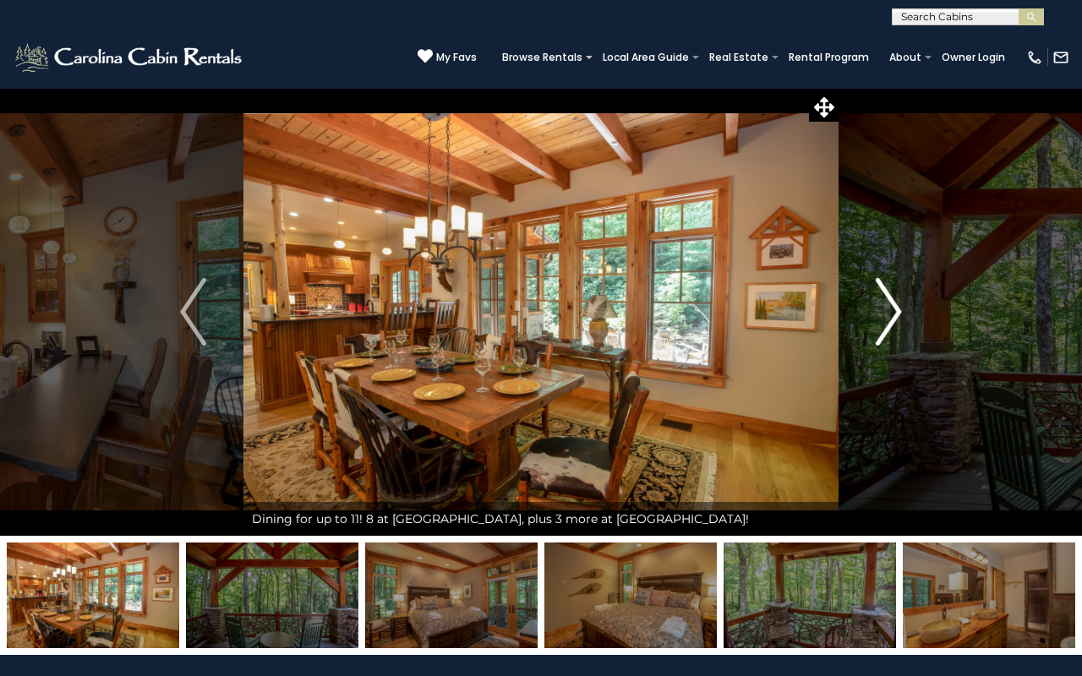
click at [886, 312] on img "Next" at bounding box center [888, 312] width 25 height 68
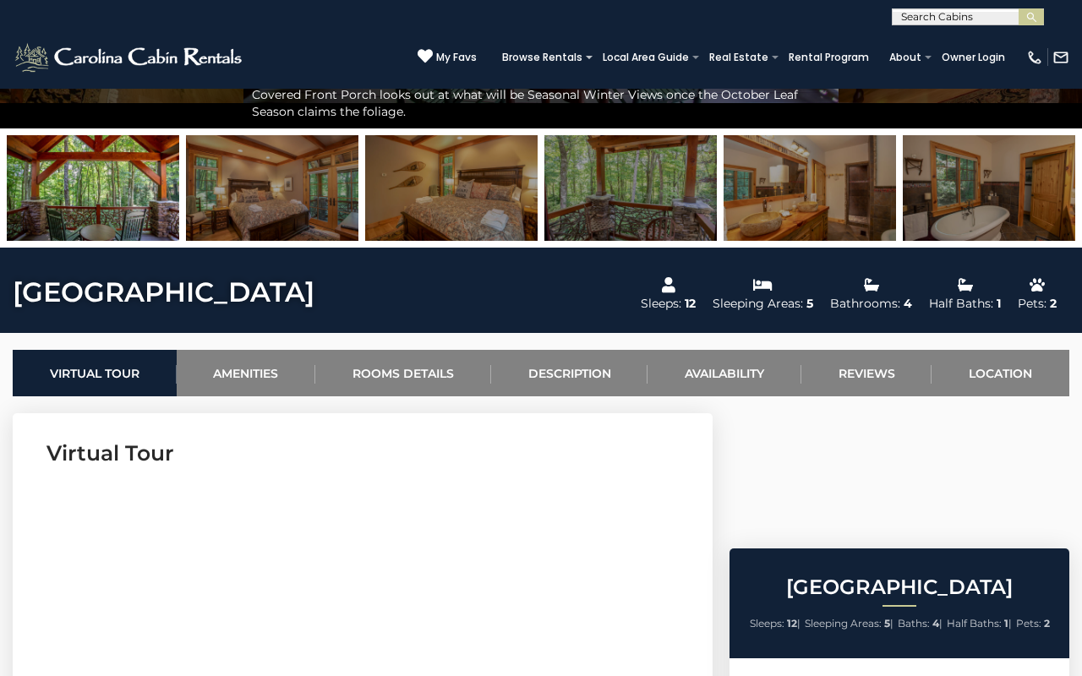
scroll to position [409, 0]
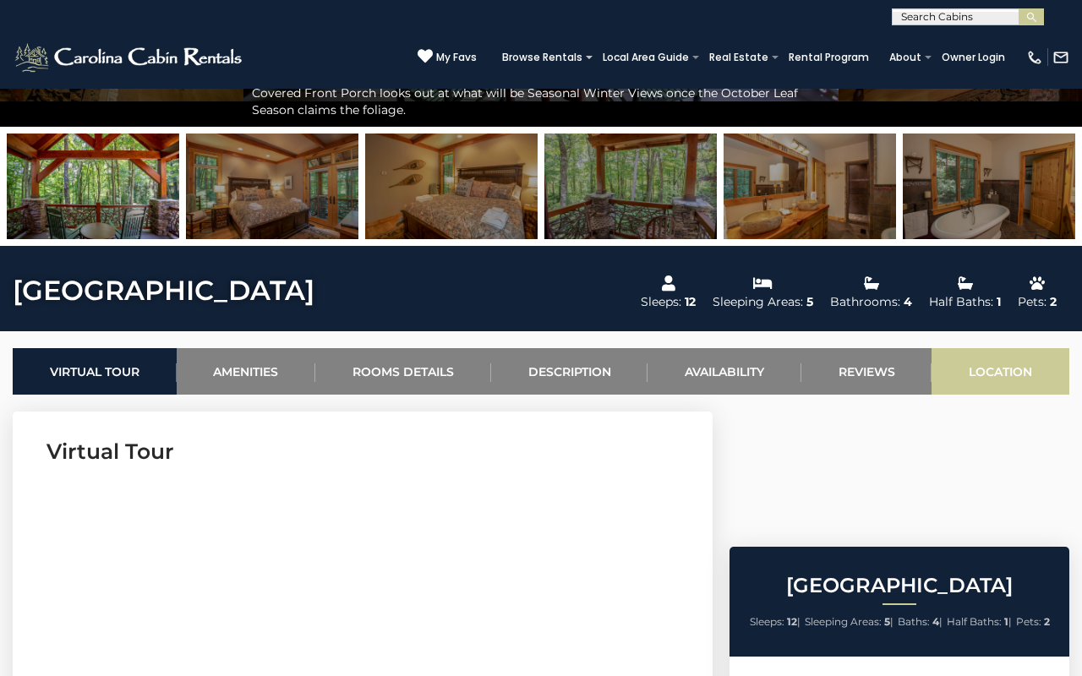
click at [985, 365] on link "Location" at bounding box center [1000, 371] width 138 height 46
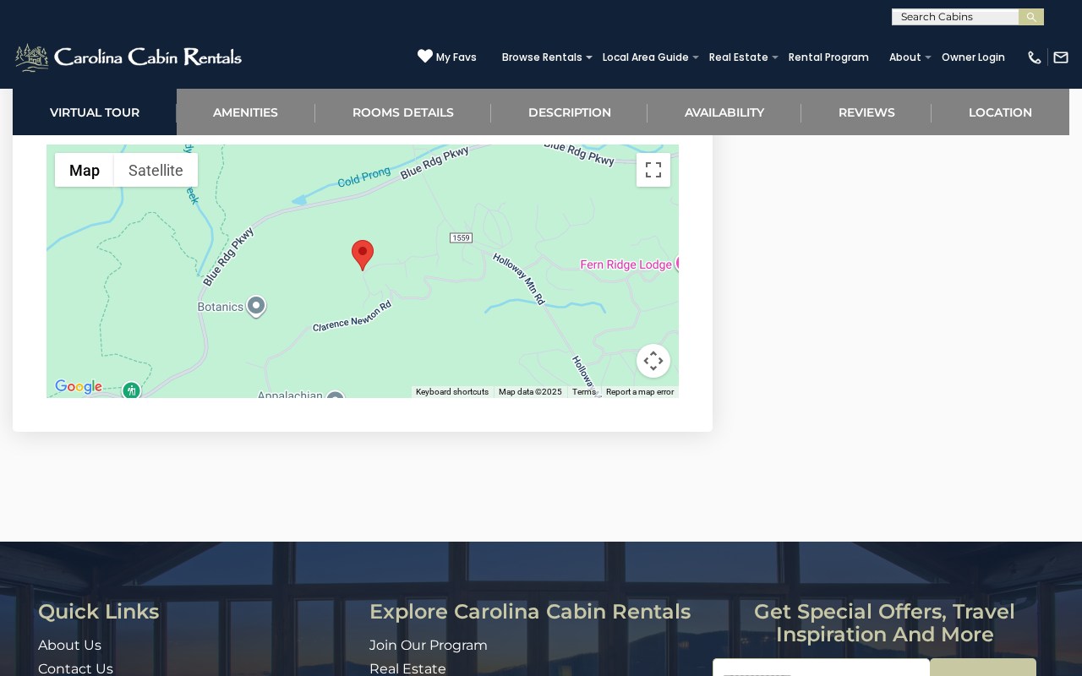
scroll to position [5826, 0]
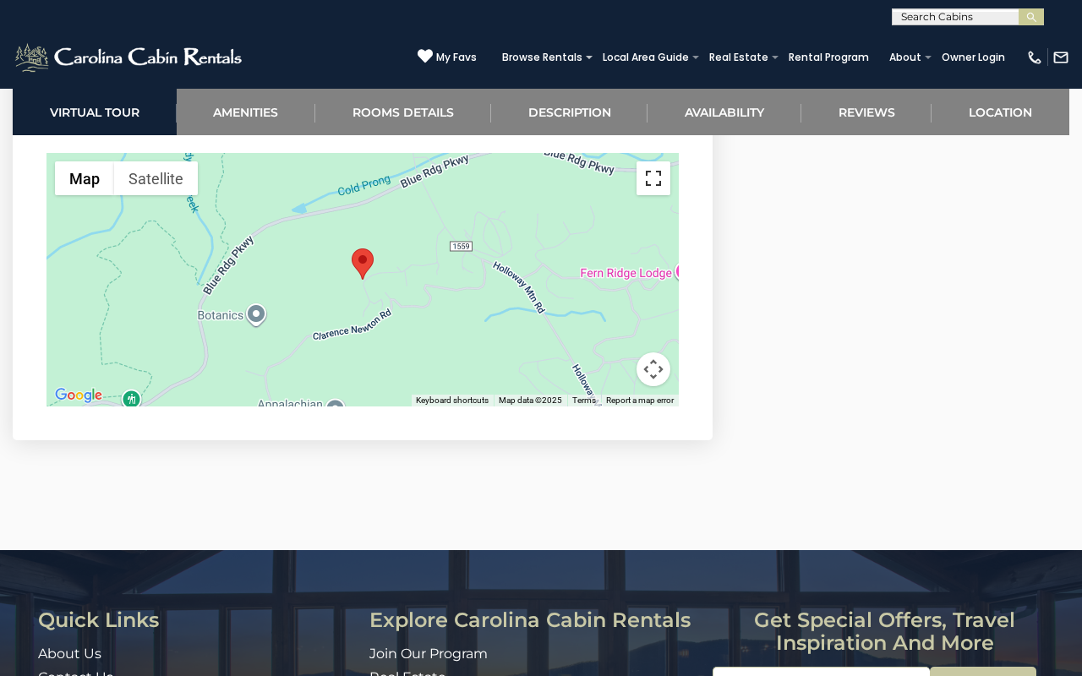
click at [654, 195] on button "Toggle fullscreen view" at bounding box center [653, 178] width 34 height 34
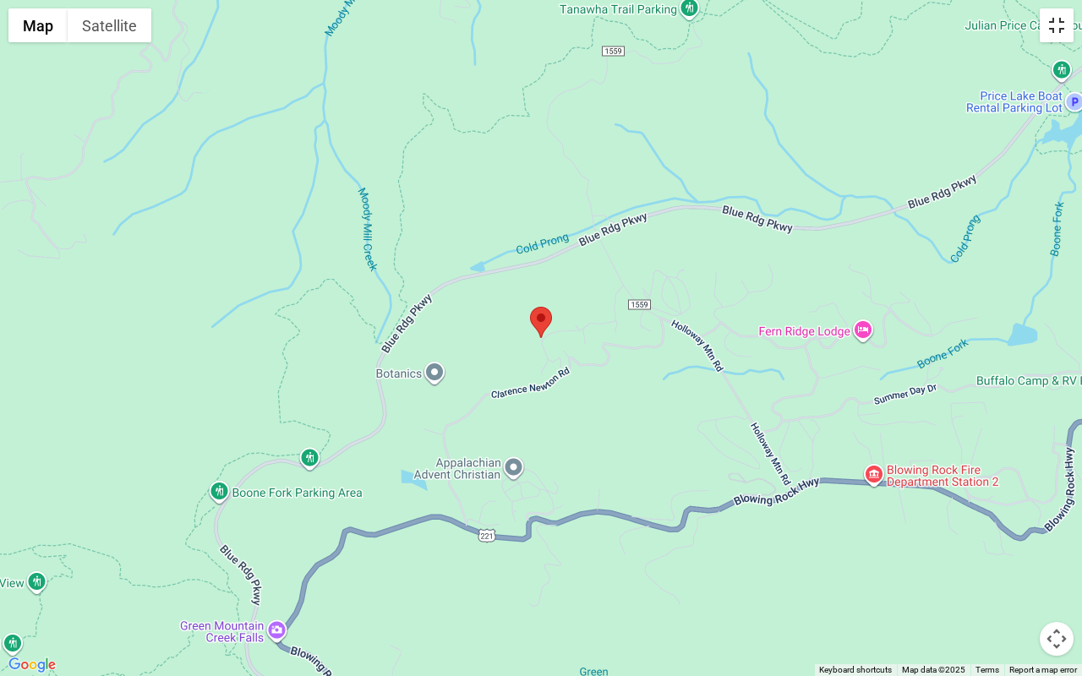
click at [1062, 35] on button "Toggle fullscreen view" at bounding box center [1057, 25] width 34 height 34
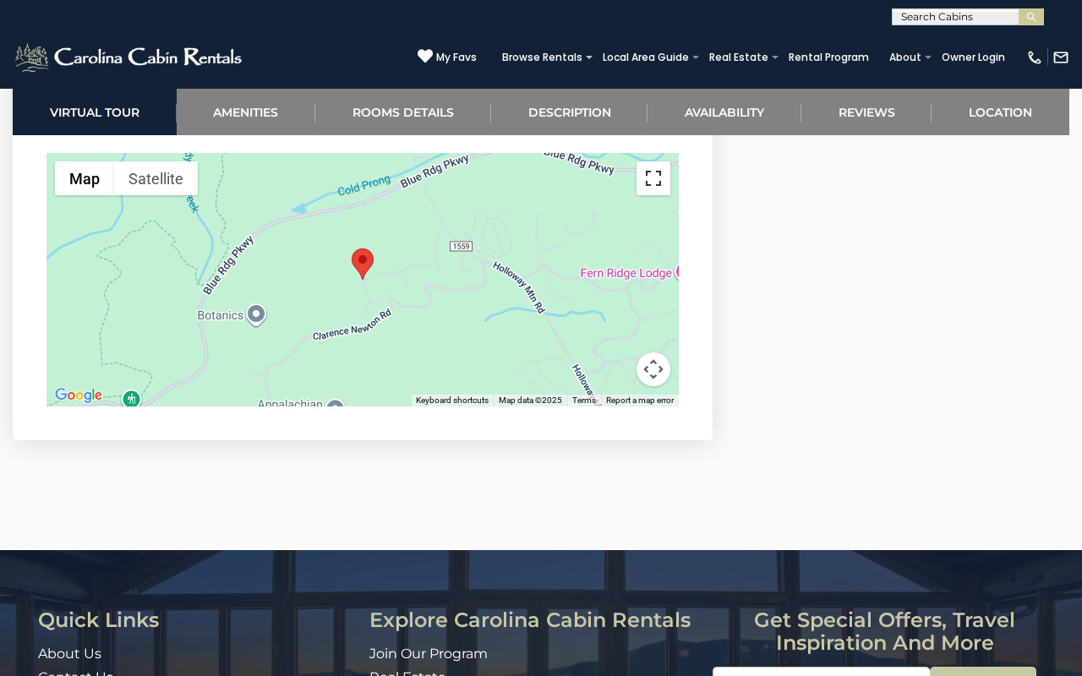
click at [647, 195] on button "Toggle fullscreen view" at bounding box center [653, 178] width 34 height 34
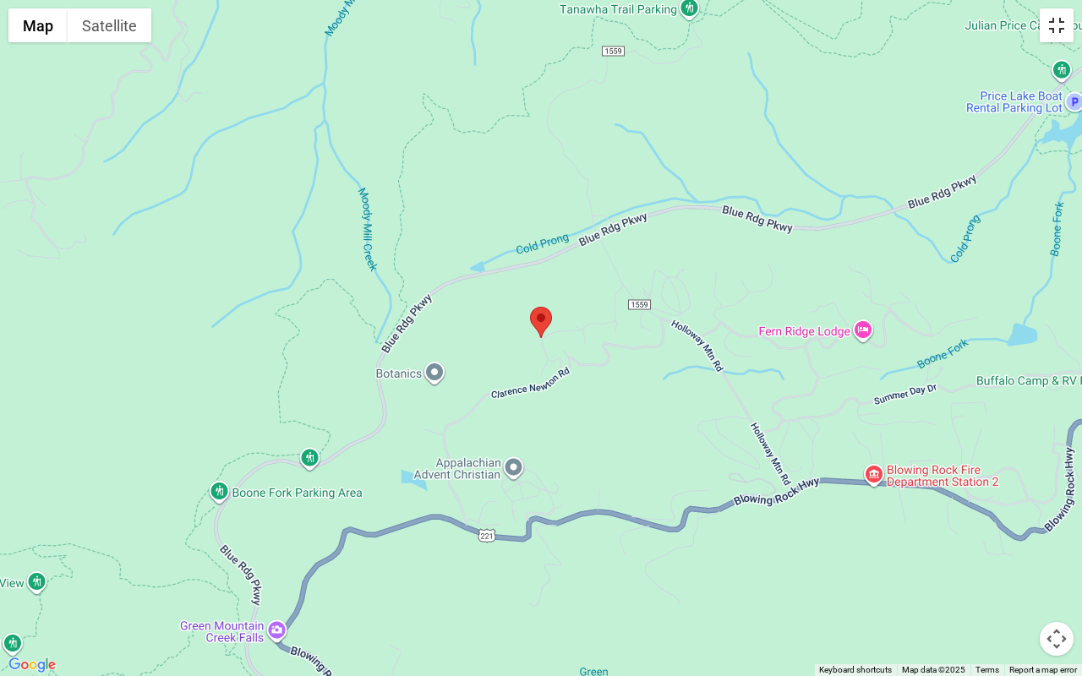
click at [1062, 28] on button "Toggle fullscreen view" at bounding box center [1057, 25] width 34 height 34
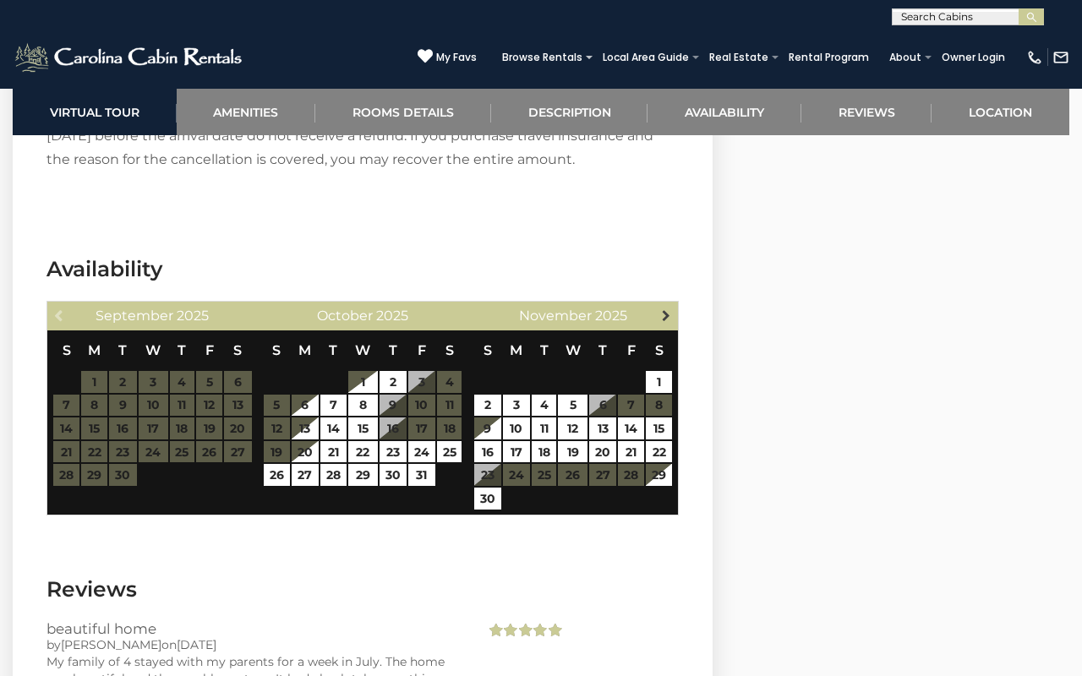
click at [661, 322] on span "Next" at bounding box center [666, 316] width 14 height 14
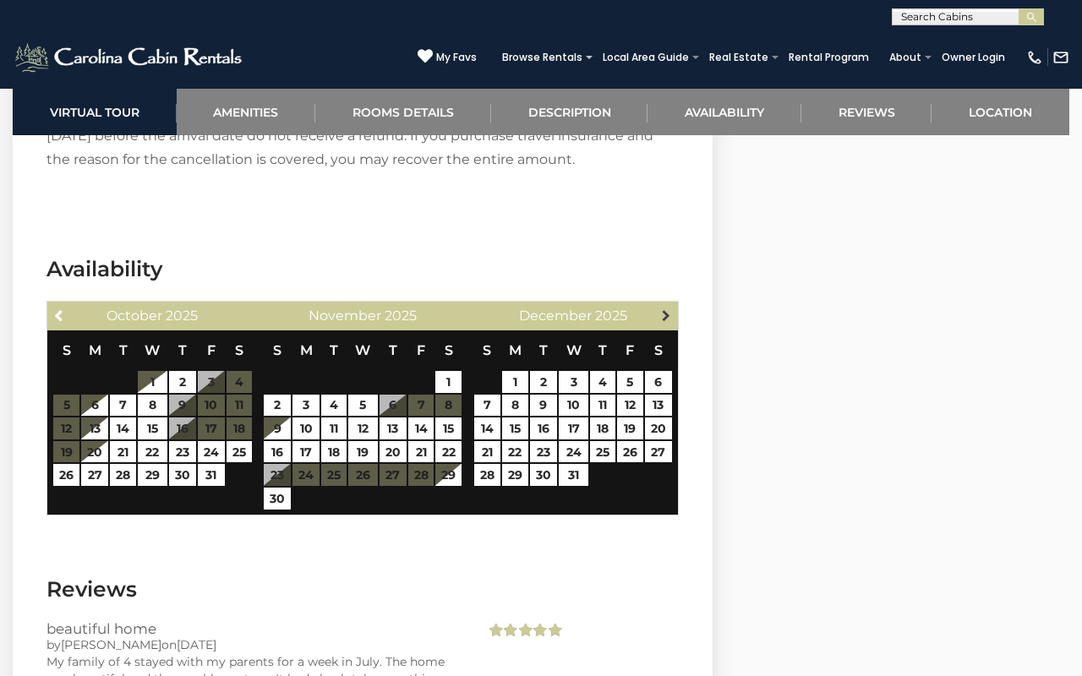
click at [663, 322] on span "Next" at bounding box center [666, 316] width 14 height 14
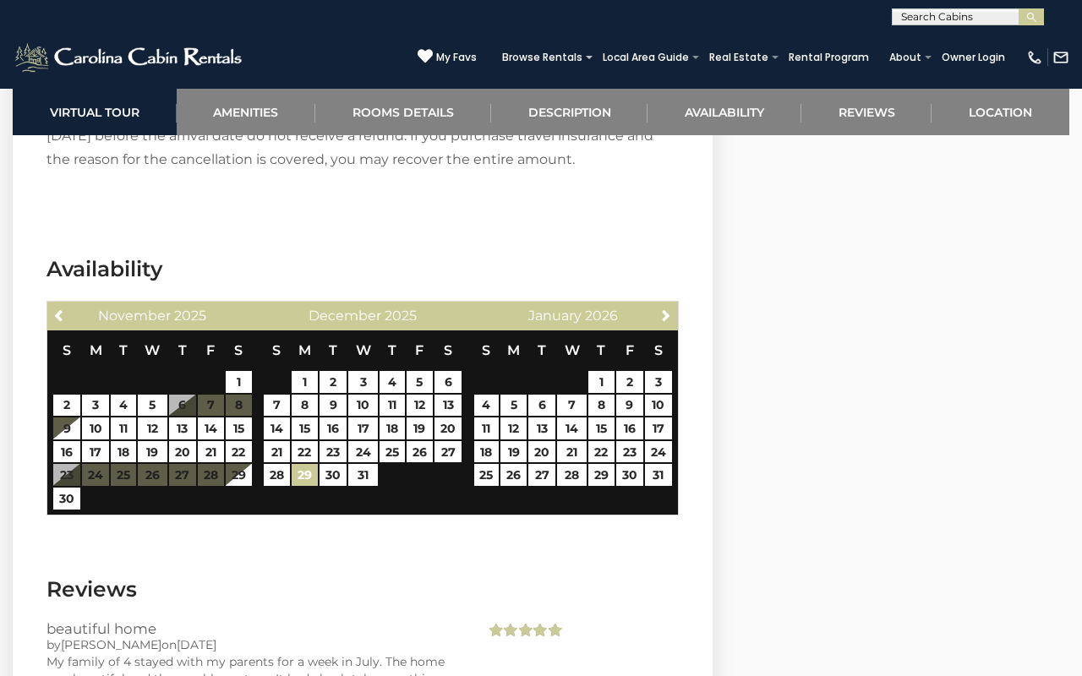
click at [313, 486] on link "29" at bounding box center [305, 475] width 26 height 22
type input "**********"
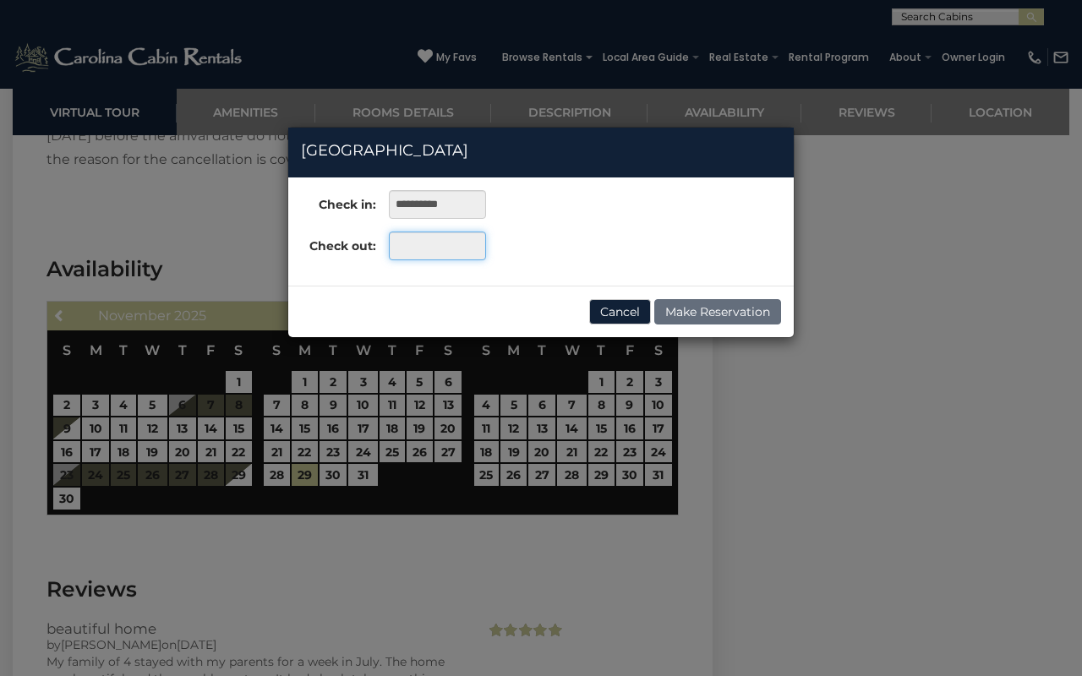
click at [451, 250] on input "text" at bounding box center [437, 246] width 97 height 29
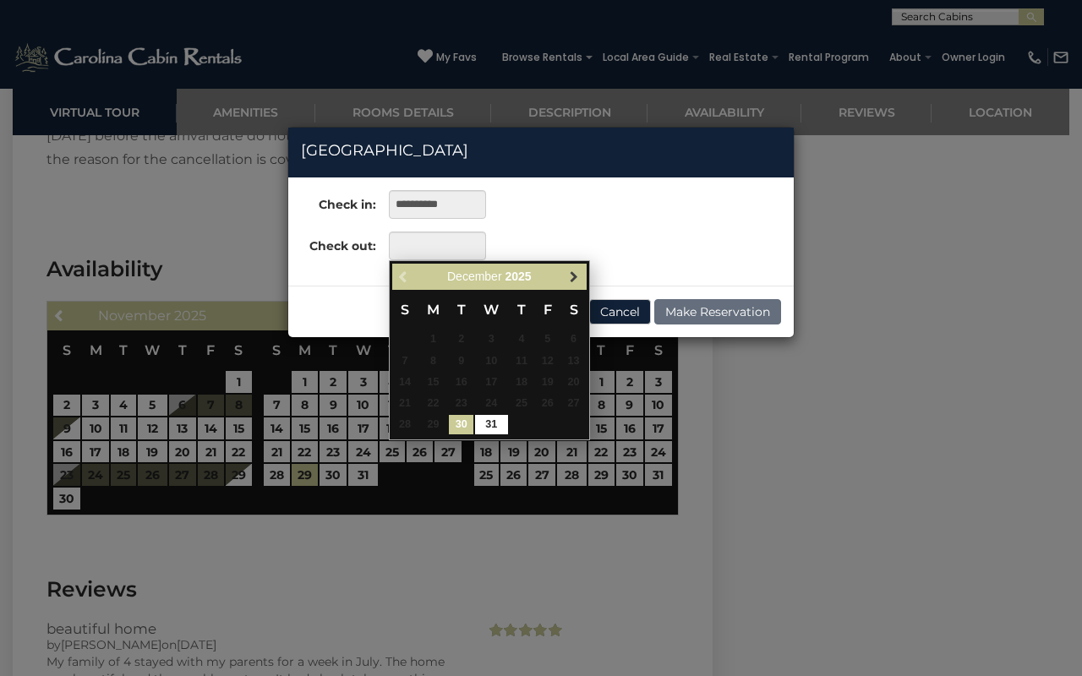
click at [573, 284] on link "Next" at bounding box center [574, 276] width 21 height 21
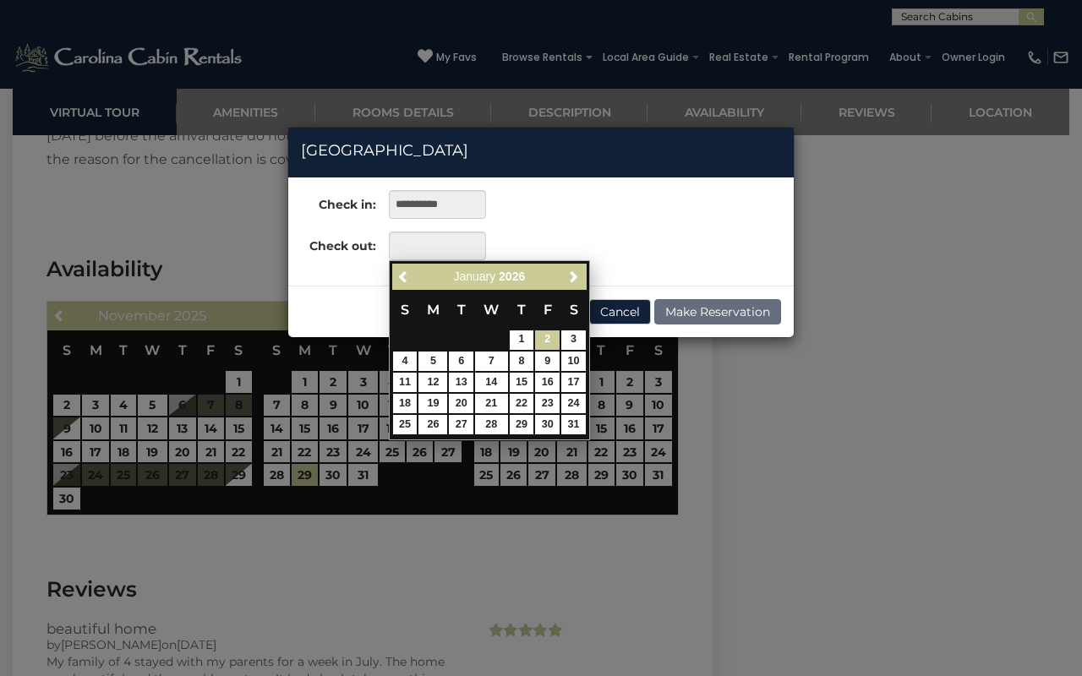
click at [537, 338] on link "2" at bounding box center [547, 339] width 25 height 19
type input "**********"
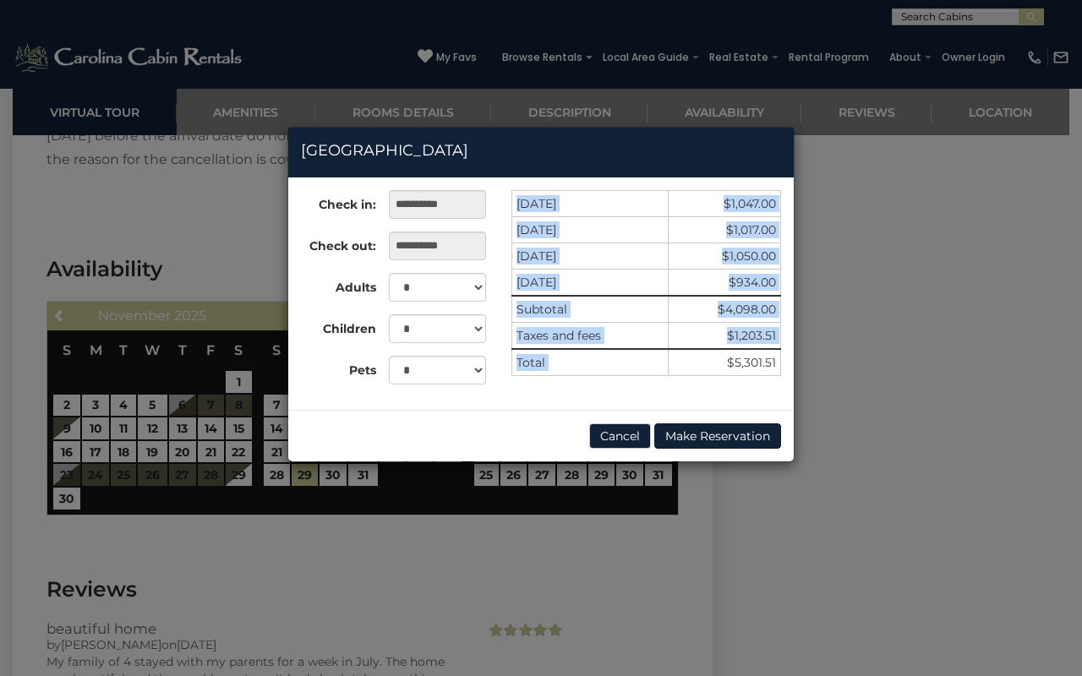
drag, startPoint x: 715, startPoint y: 363, endPoint x: 782, endPoint y: 363, distance: 66.8
click at [782, 363] on div "12/29/2025 $1,047.00 12/30/2025 $1,017.00 12/31/2025 $1,050.00 01/01/2026 $934.…" at bounding box center [646, 291] width 295 height 203
click at [709, 383] on div "12/29/2025 $1,047.00 12/30/2025 $1,017.00 12/31/2025 $1,050.00 01/01/2026 $934.…" at bounding box center [646, 291] width 295 height 203
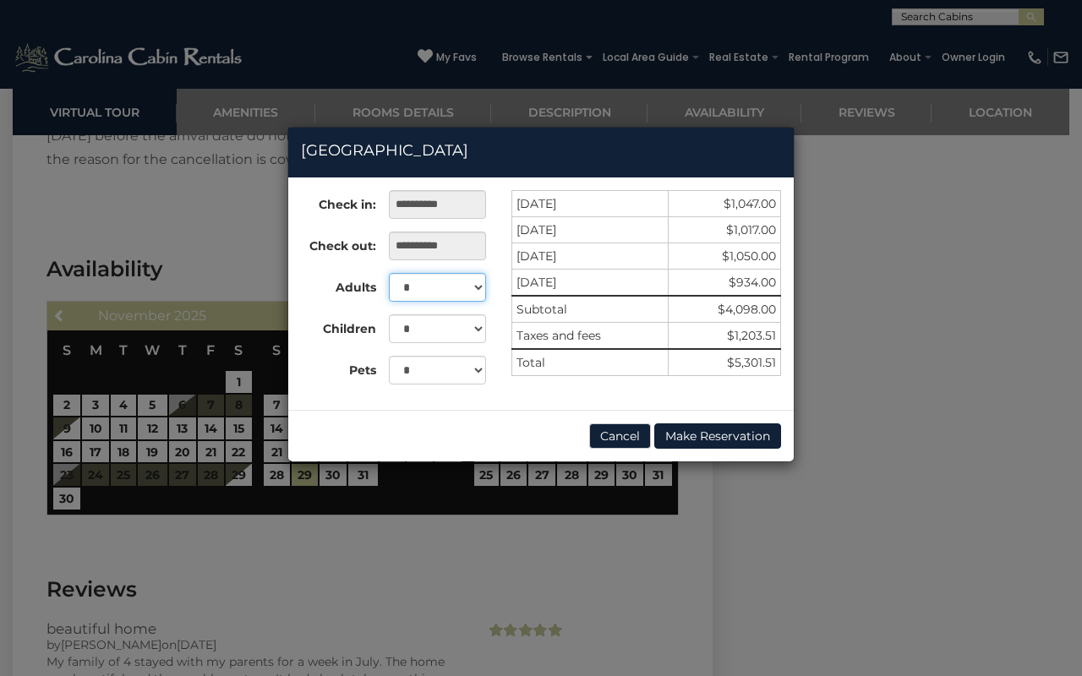
select select "*"
click at [627, 439] on button "Cancel" at bounding box center [620, 435] width 62 height 25
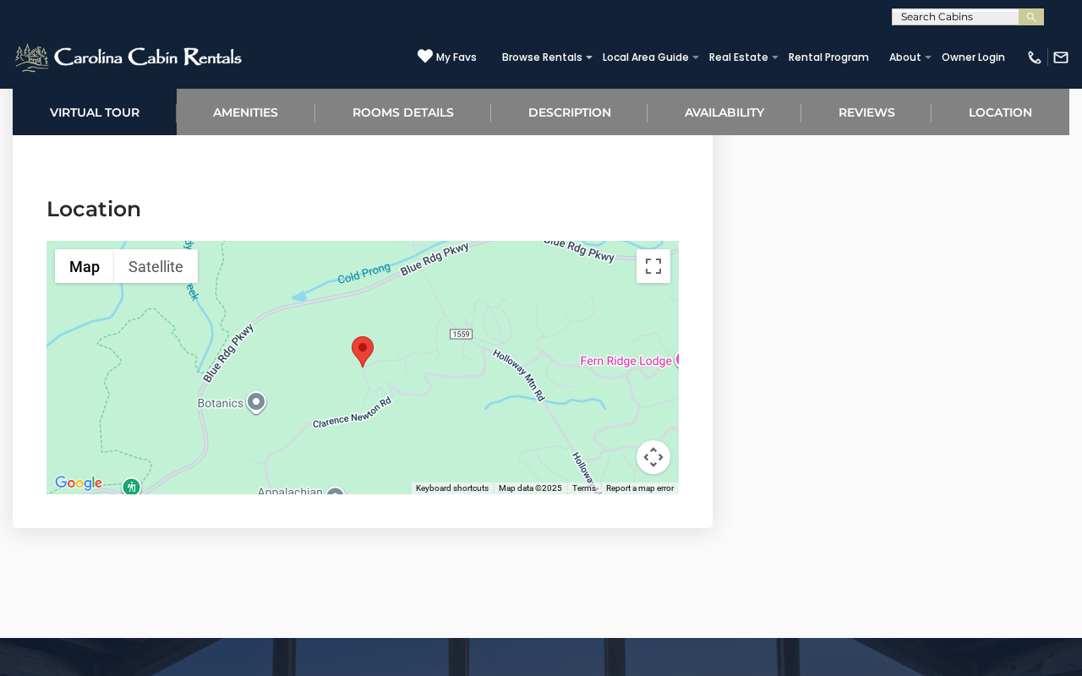
scroll to position [5746, 0]
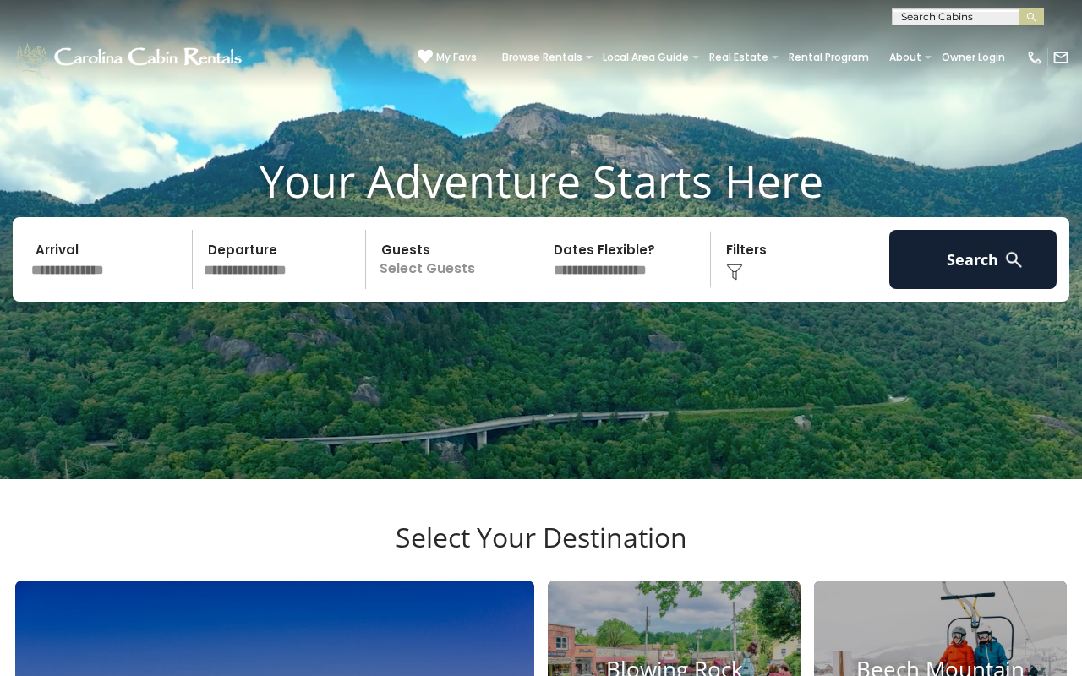
scroll to position [70, 0]
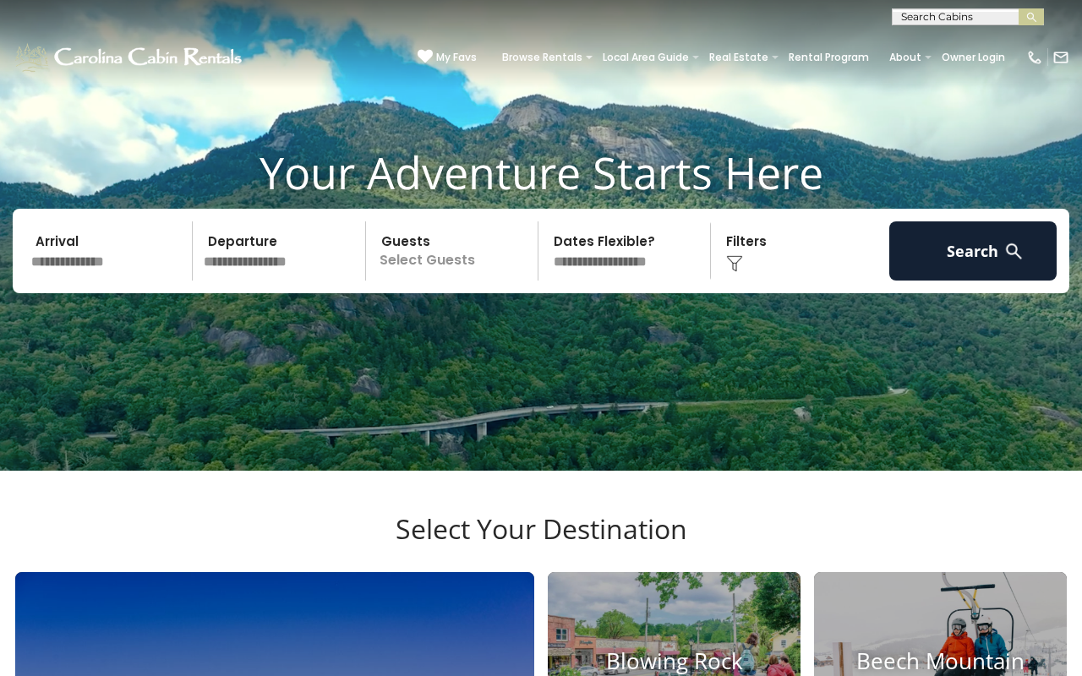
click at [132, 270] on input "text" at bounding box center [108, 250] width 167 height 59
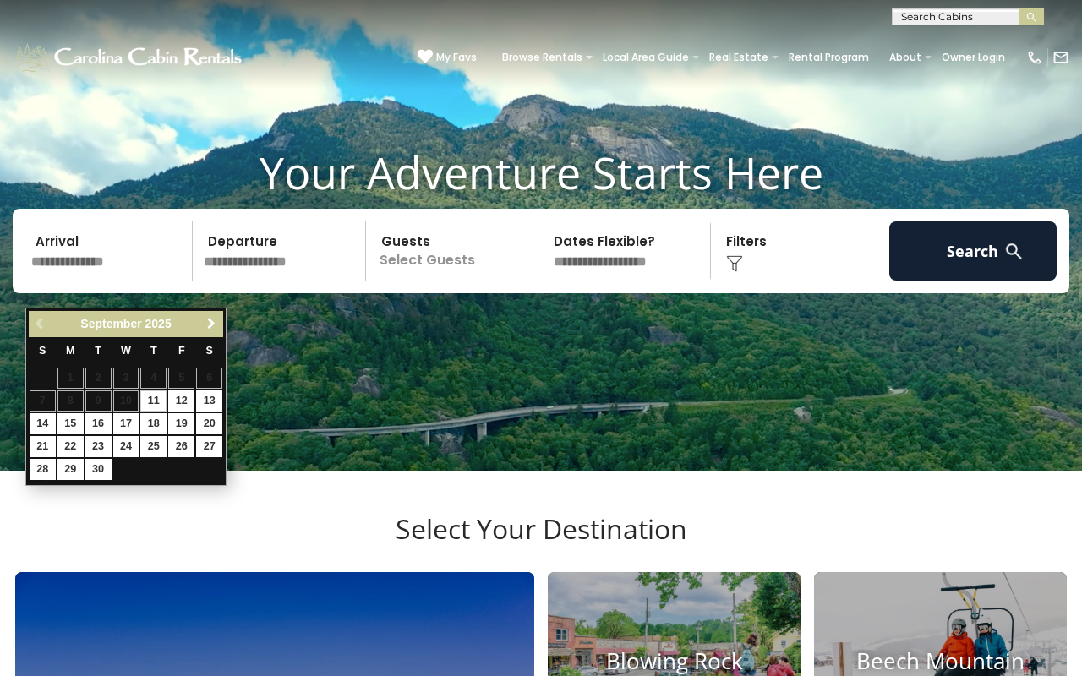
click at [216, 328] on span "Next" at bounding box center [212, 324] width 14 height 14
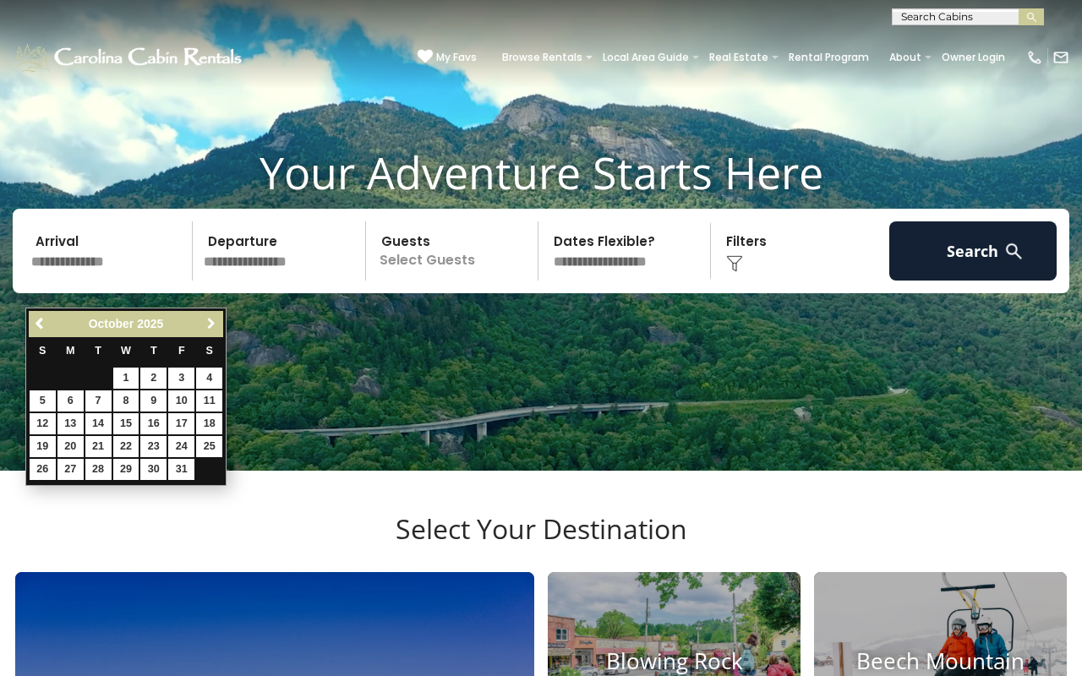
click at [216, 328] on span "Next" at bounding box center [212, 324] width 14 height 14
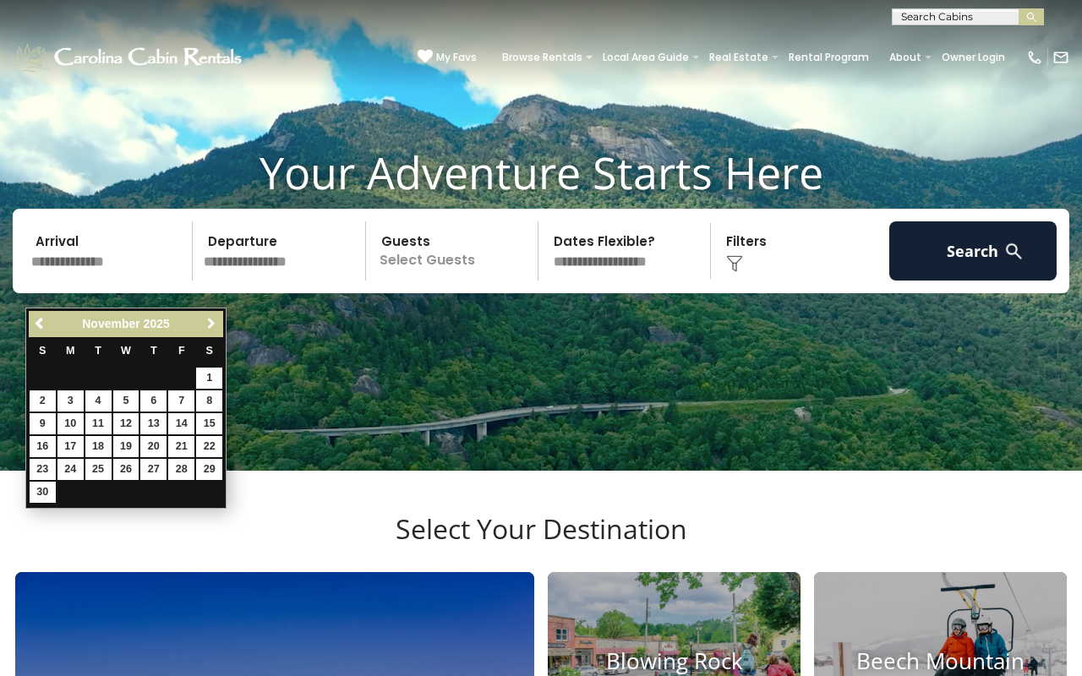
click at [216, 328] on span "Next" at bounding box center [212, 324] width 14 height 14
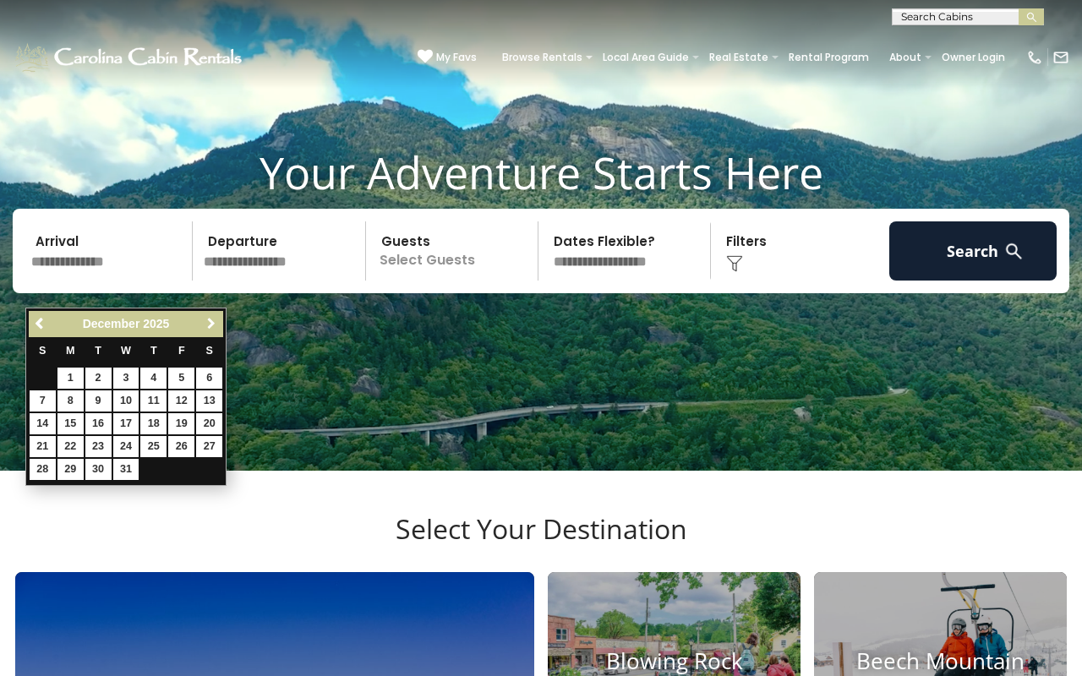
click at [215, 328] on span "Next" at bounding box center [212, 324] width 14 height 14
click at [45, 325] on span "Previous" at bounding box center [41, 324] width 14 height 14
click at [78, 467] on link "29" at bounding box center [70, 469] width 26 height 21
type input "********"
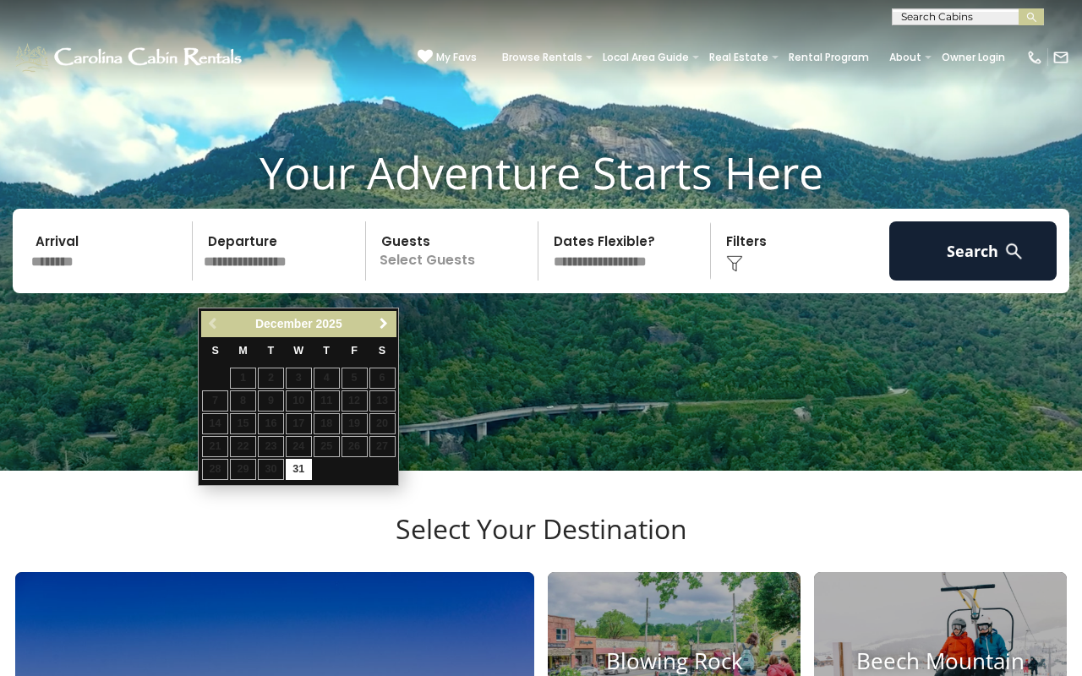
click at [377, 317] on span "Next" at bounding box center [384, 324] width 14 height 14
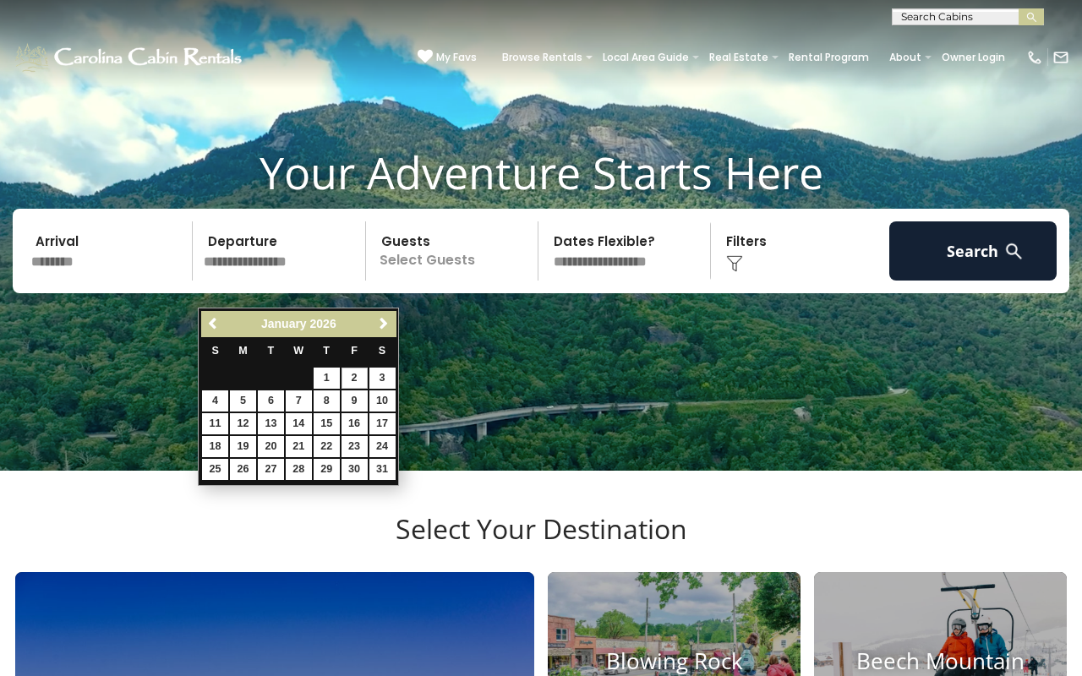
click at [352, 371] on link "2" at bounding box center [354, 378] width 26 height 21
type input "******"
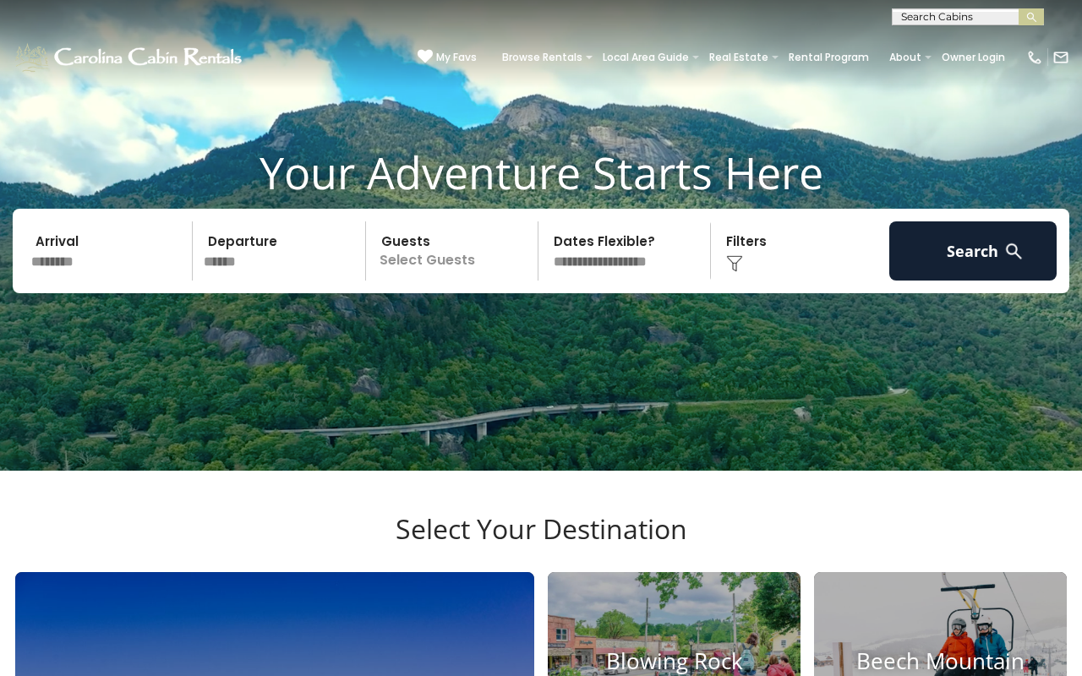
click at [480, 281] on p "Select Guests" at bounding box center [454, 250] width 167 height 59
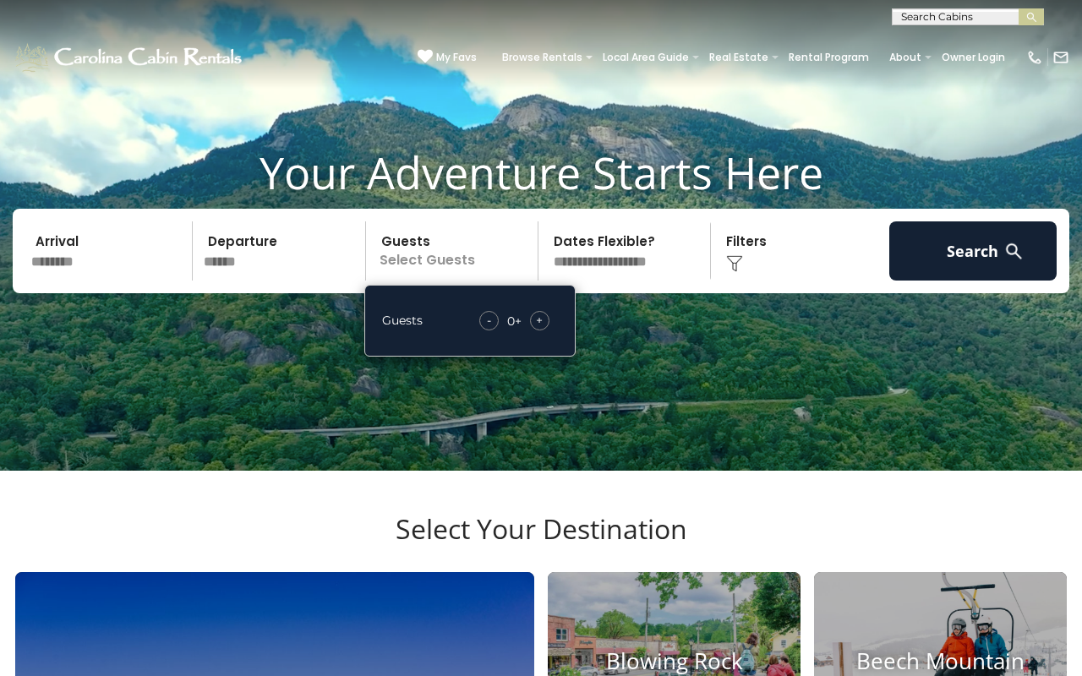
click at [551, 330] on div "- 0 + +" at bounding box center [514, 320] width 87 height 19
click at [549, 330] on div "- 0 + +" at bounding box center [514, 320] width 87 height 19
click at [547, 330] on div "+" at bounding box center [539, 320] width 19 height 19
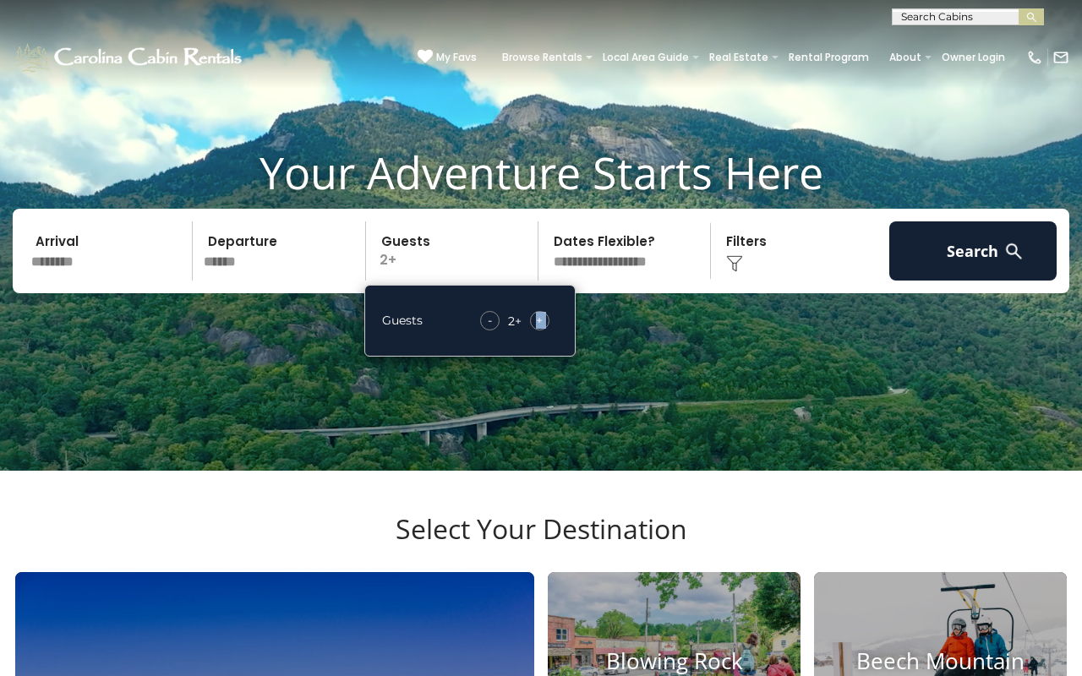
click at [547, 330] on div "+" at bounding box center [539, 320] width 19 height 19
click at [543, 329] on span "+" at bounding box center [539, 320] width 7 height 17
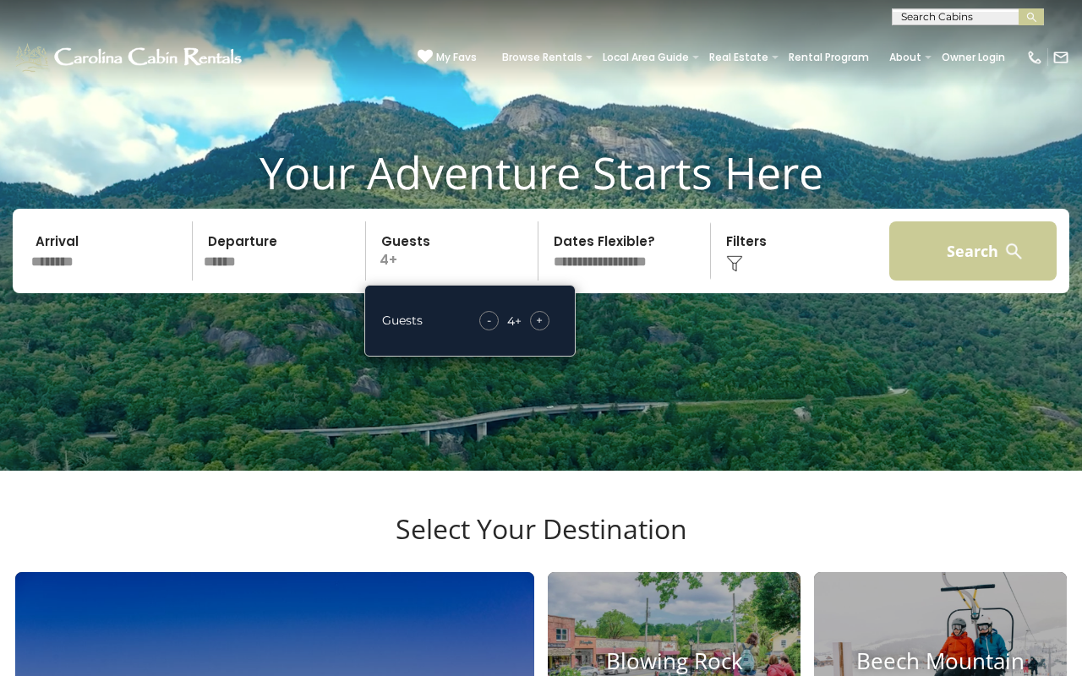
click at [959, 278] on button "Search" at bounding box center [972, 250] width 167 height 59
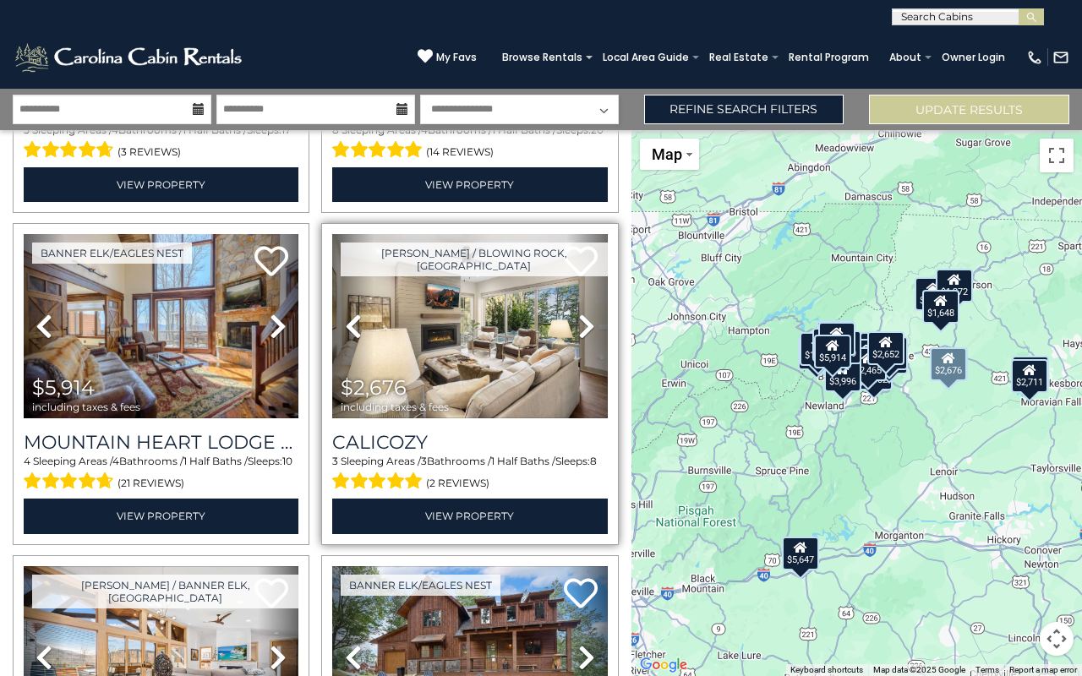
scroll to position [293, 0]
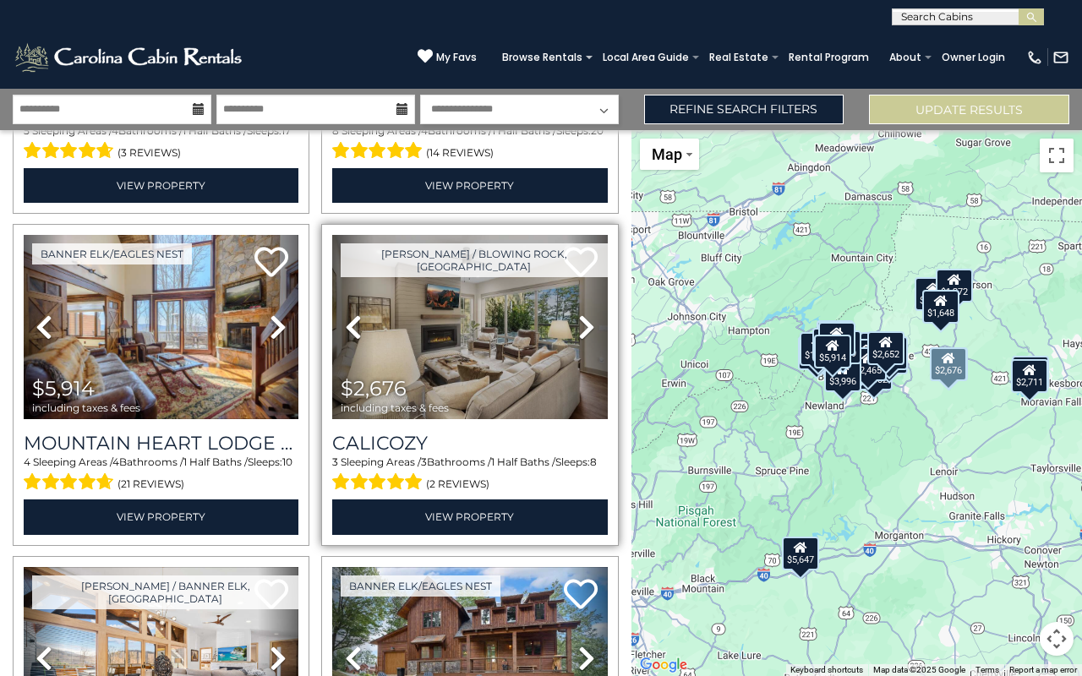
click at [581, 320] on icon at bounding box center [586, 327] width 17 height 27
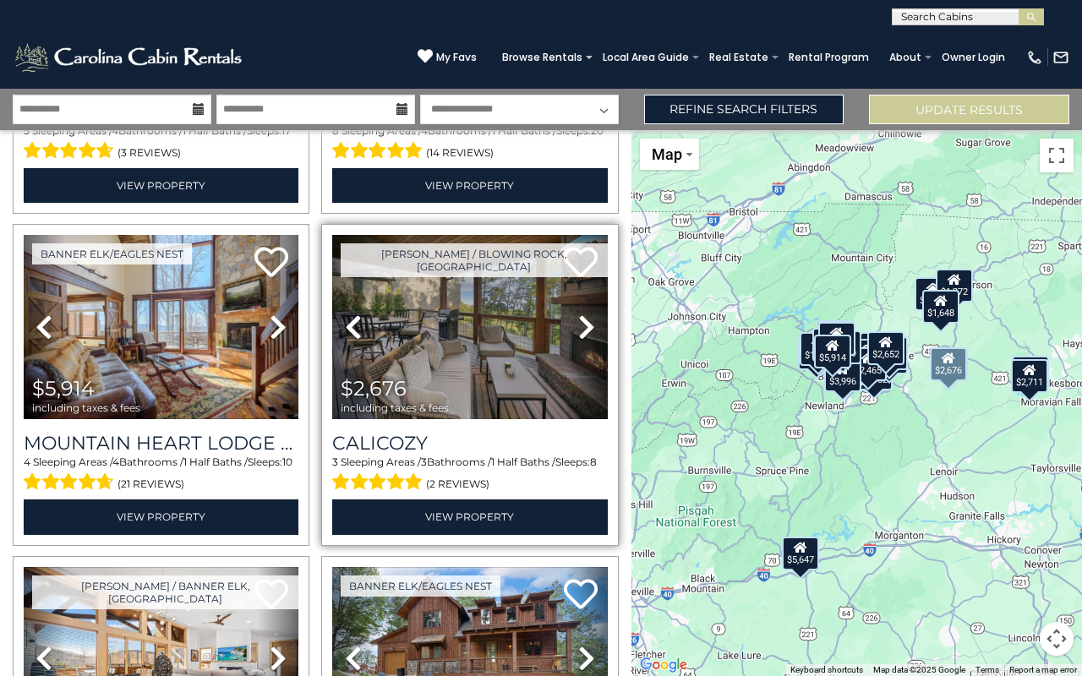
click at [581, 325] on icon at bounding box center [586, 327] width 17 height 27
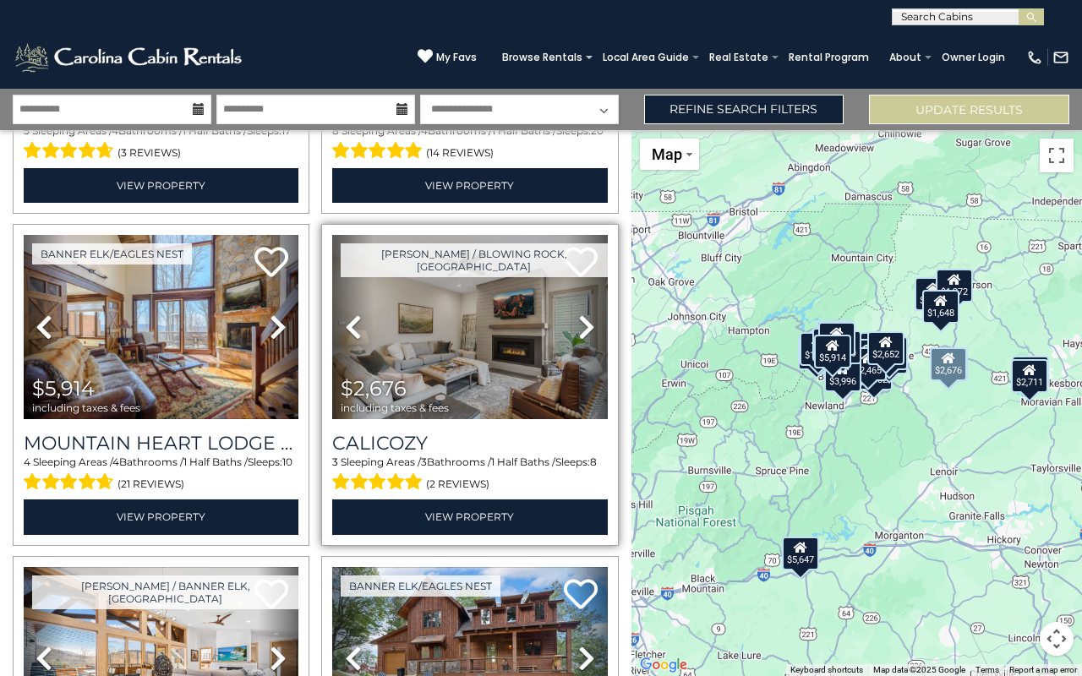
click at [581, 325] on icon at bounding box center [586, 327] width 17 height 27
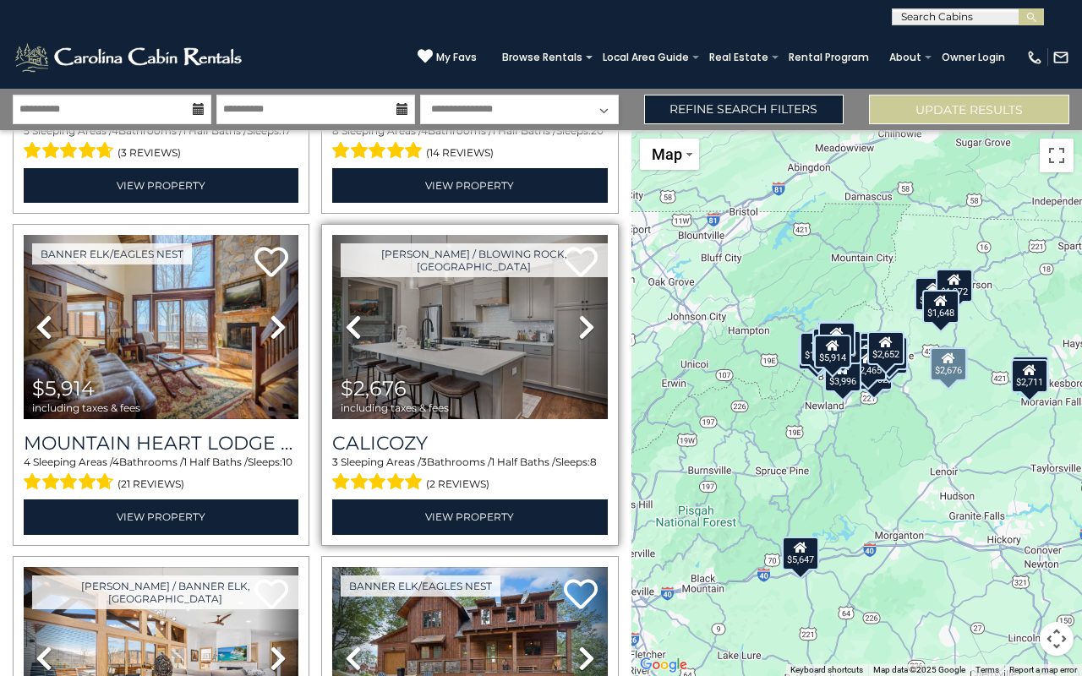
click at [581, 325] on icon at bounding box center [586, 327] width 17 height 27
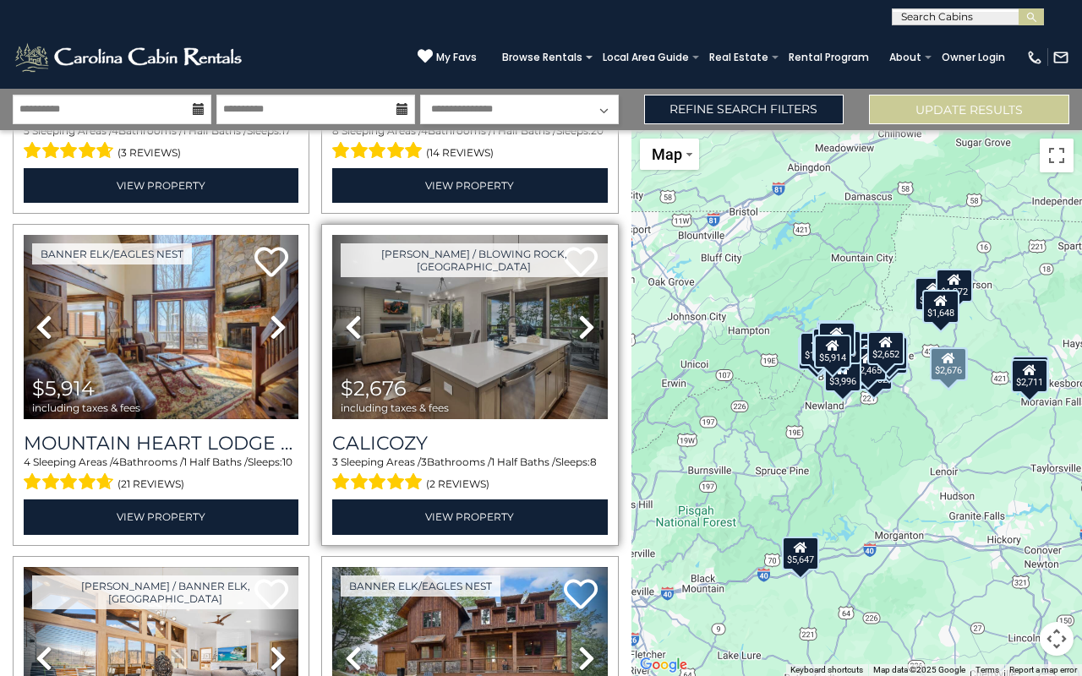
click at [581, 325] on icon at bounding box center [586, 327] width 17 height 27
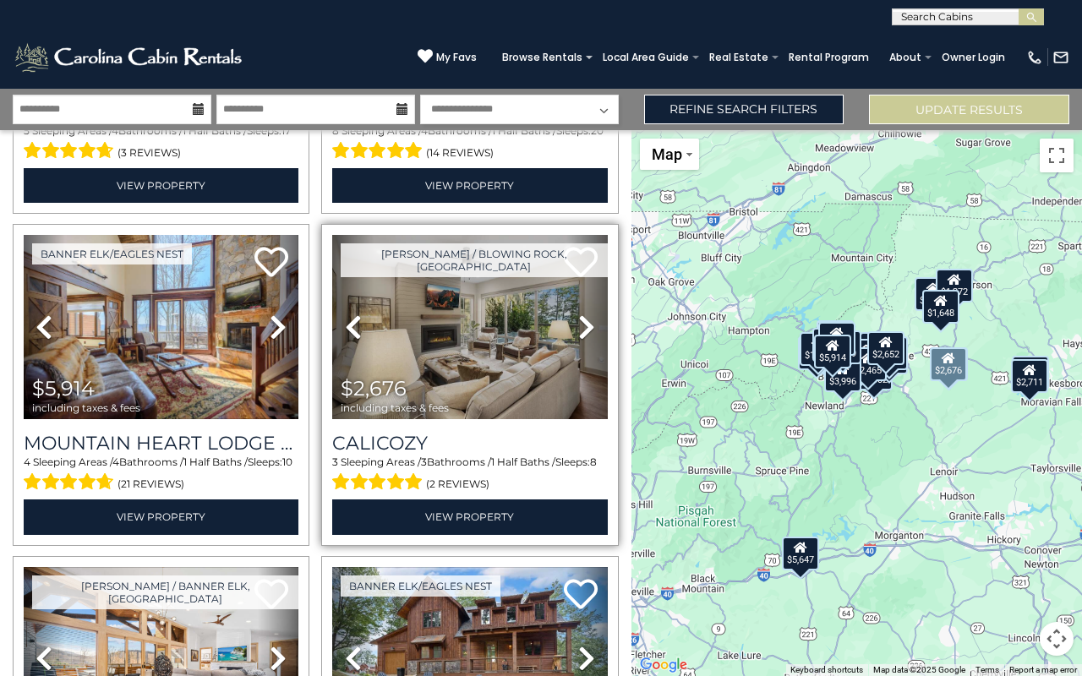
click at [581, 325] on icon at bounding box center [586, 327] width 17 height 27
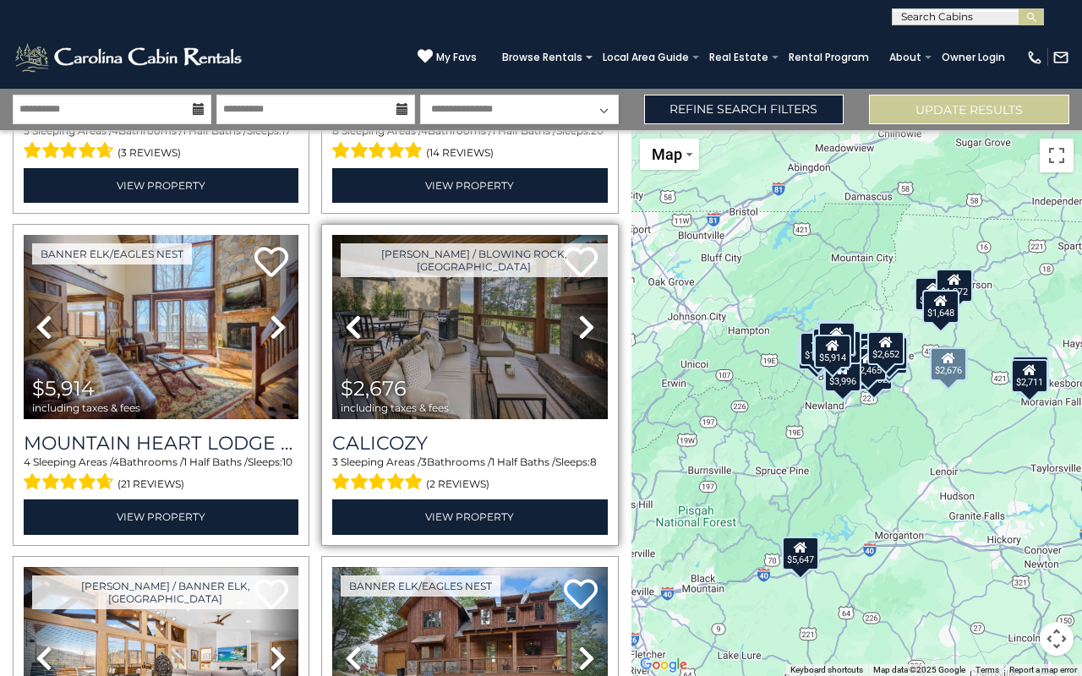
click at [581, 325] on icon at bounding box center [586, 327] width 17 height 27
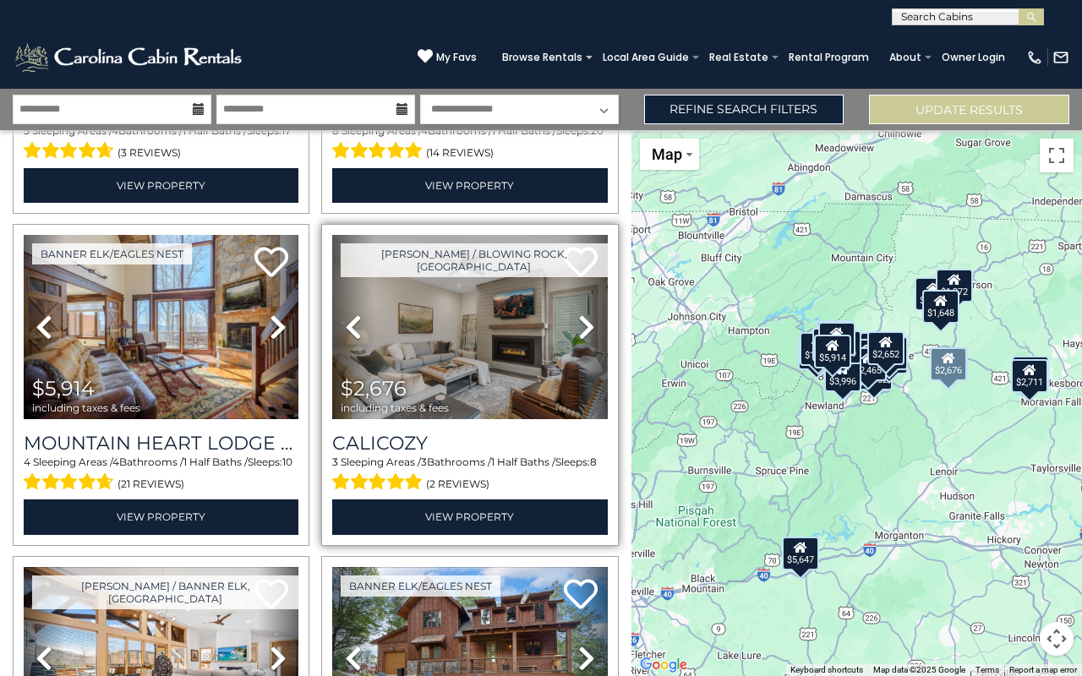
click at [581, 325] on icon at bounding box center [586, 327] width 17 height 27
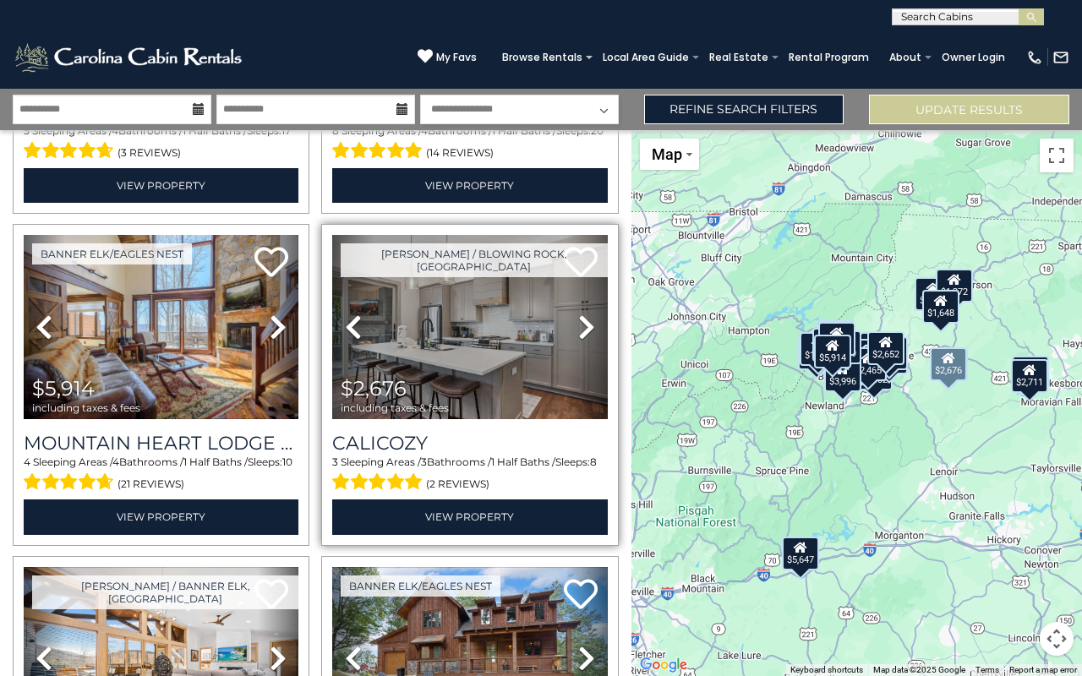
click at [581, 325] on icon at bounding box center [586, 327] width 17 height 27
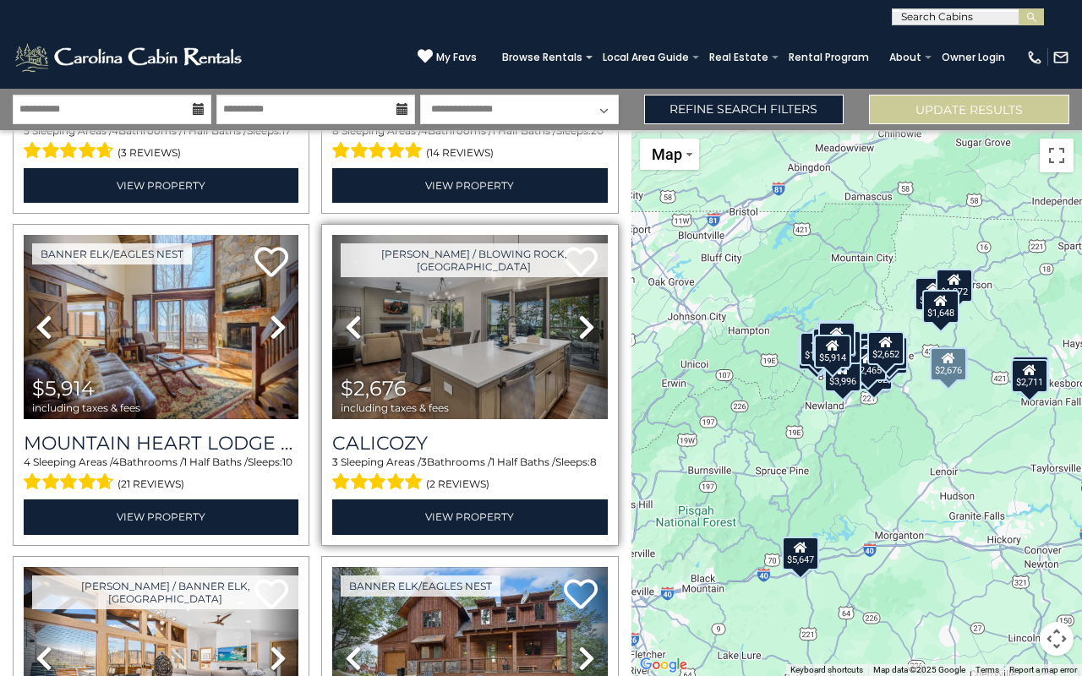
click at [581, 325] on icon at bounding box center [586, 327] width 17 height 27
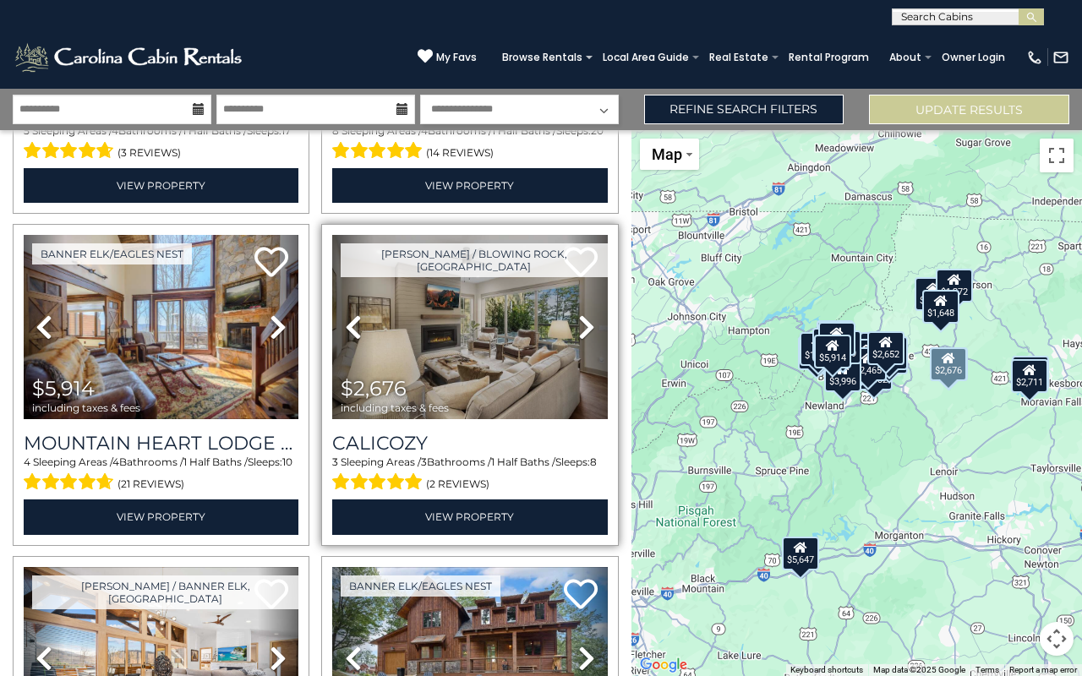
click at [581, 325] on icon at bounding box center [586, 327] width 17 height 27
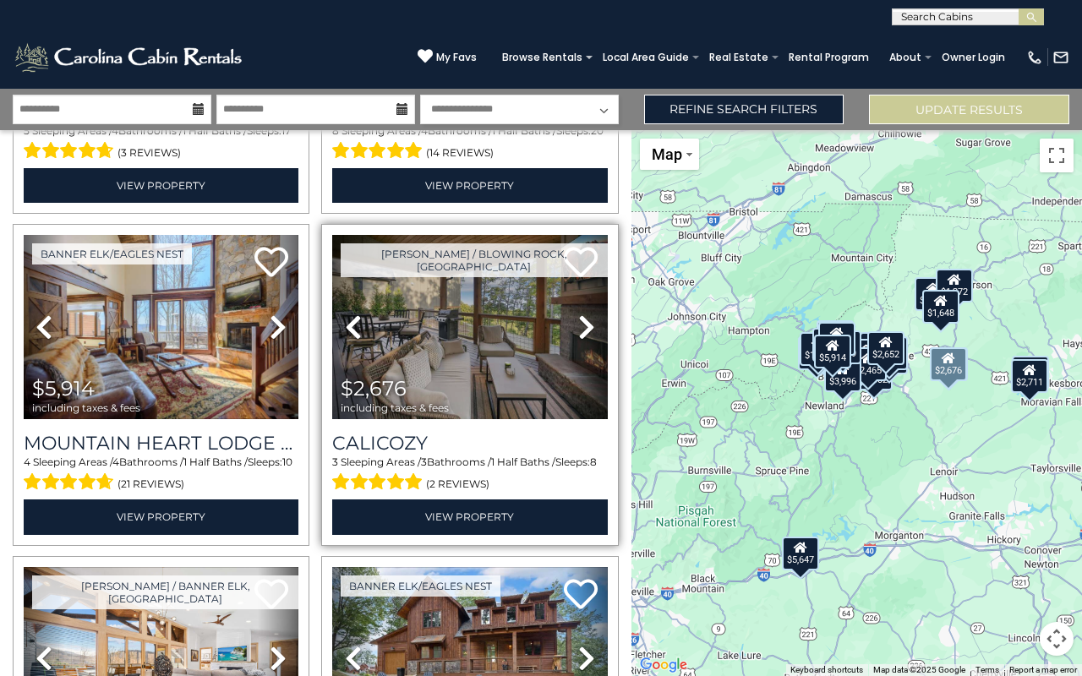
click at [581, 325] on icon at bounding box center [586, 327] width 17 height 27
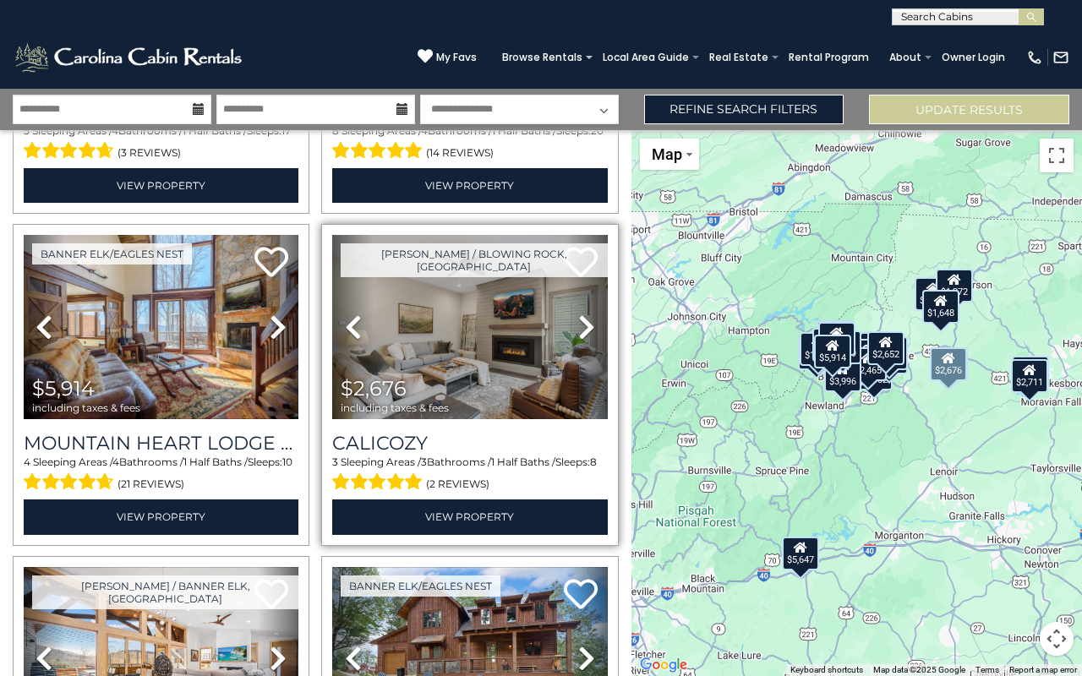
click at [581, 325] on icon at bounding box center [586, 327] width 17 height 27
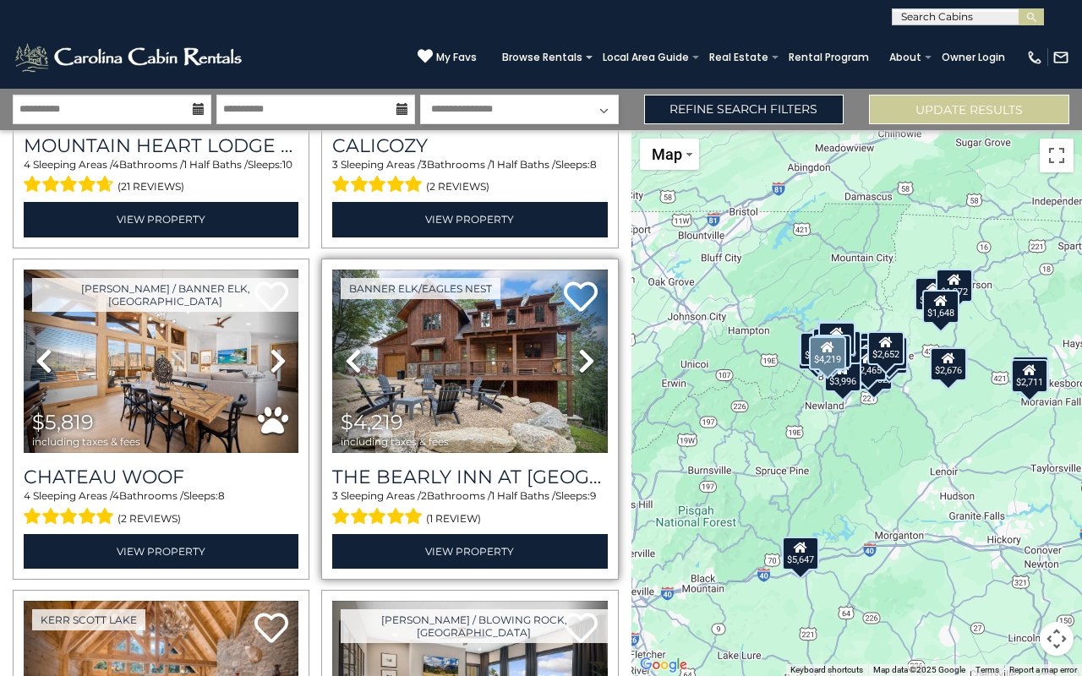
scroll to position [589, 0]
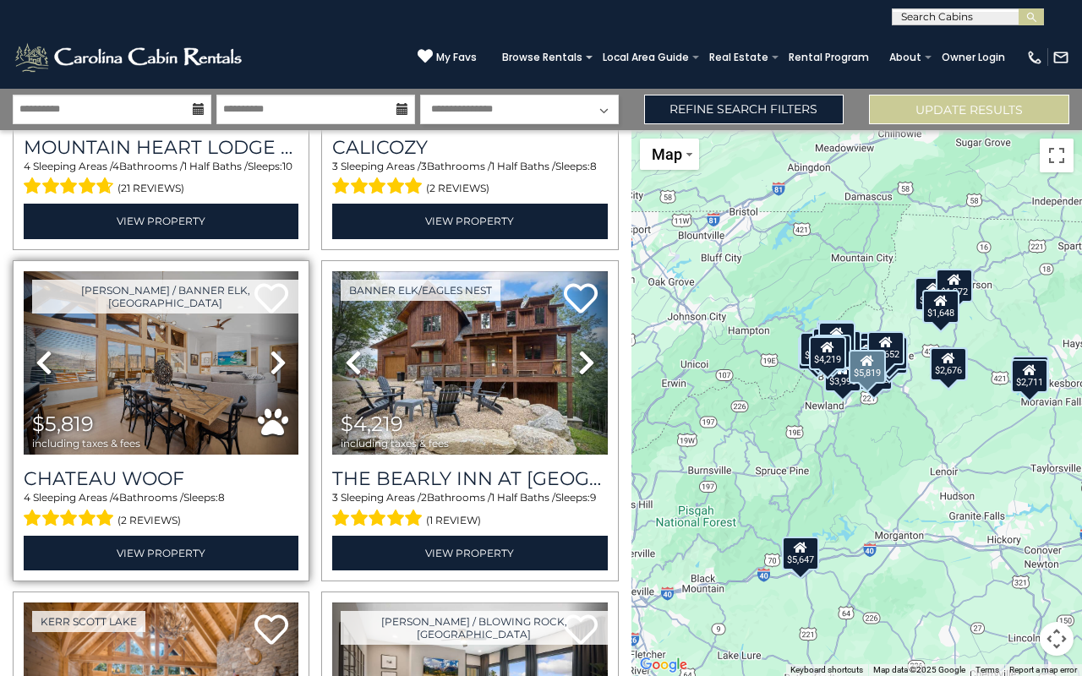
click at [270, 358] on icon at bounding box center [278, 362] width 17 height 27
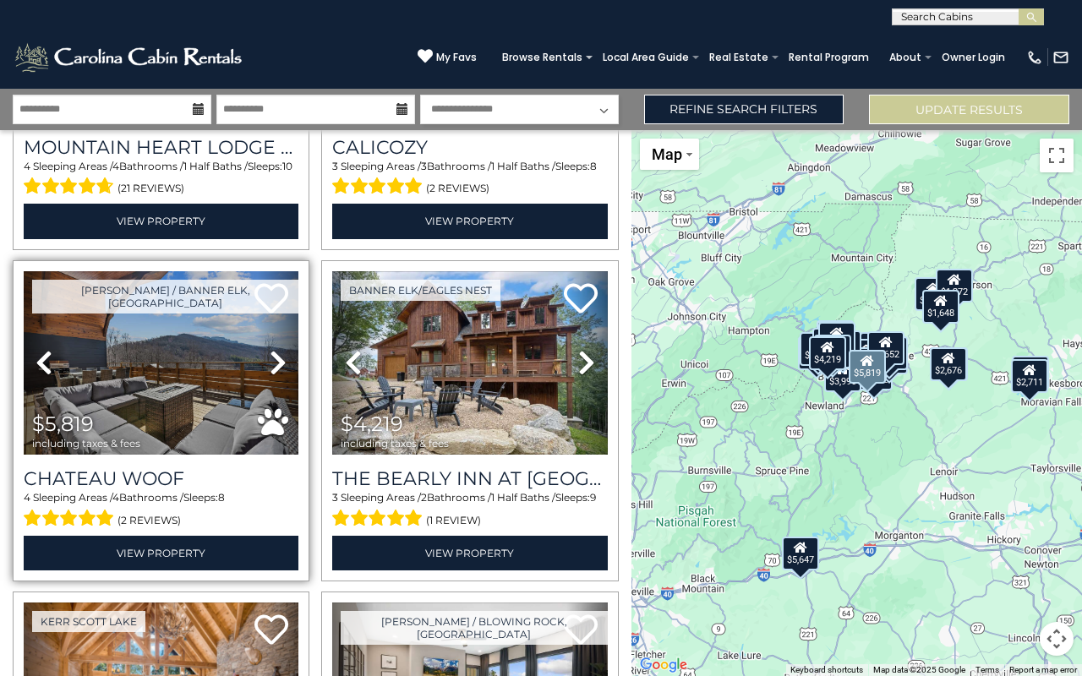
click at [270, 358] on icon at bounding box center [278, 362] width 17 height 27
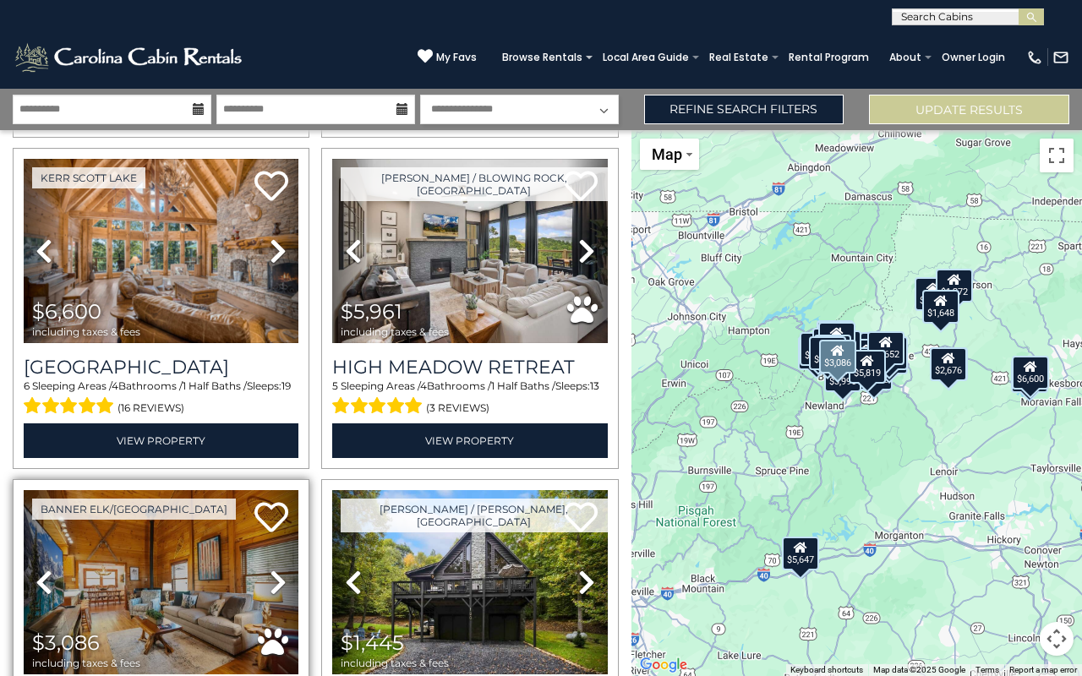
scroll to position [1035, 0]
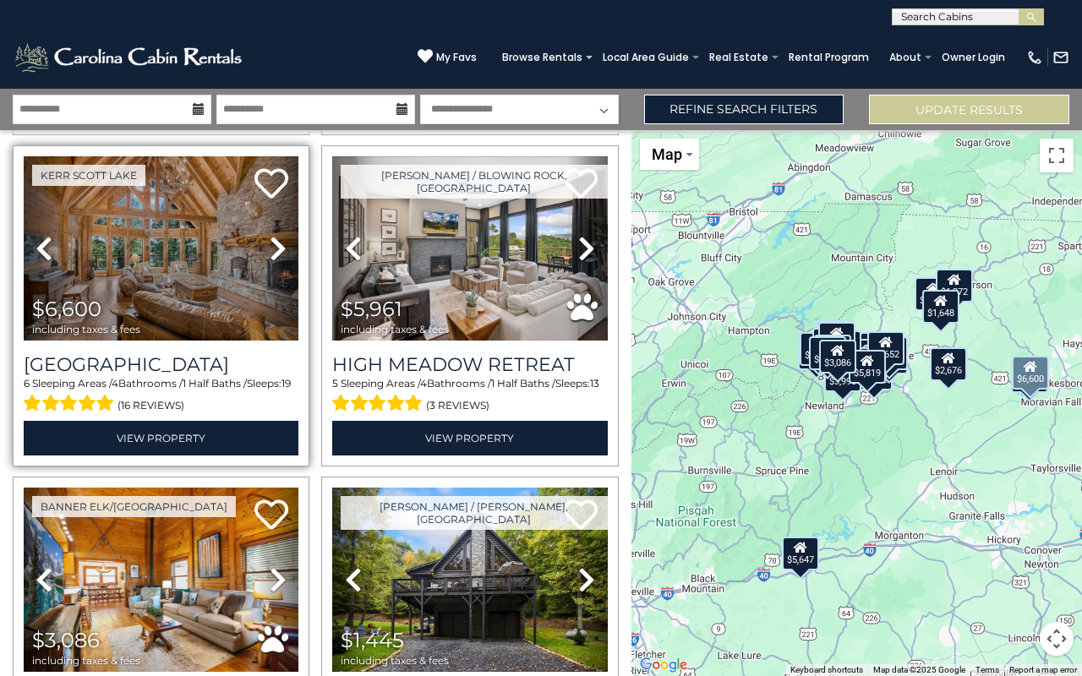
click at [280, 244] on icon at bounding box center [278, 248] width 17 height 27
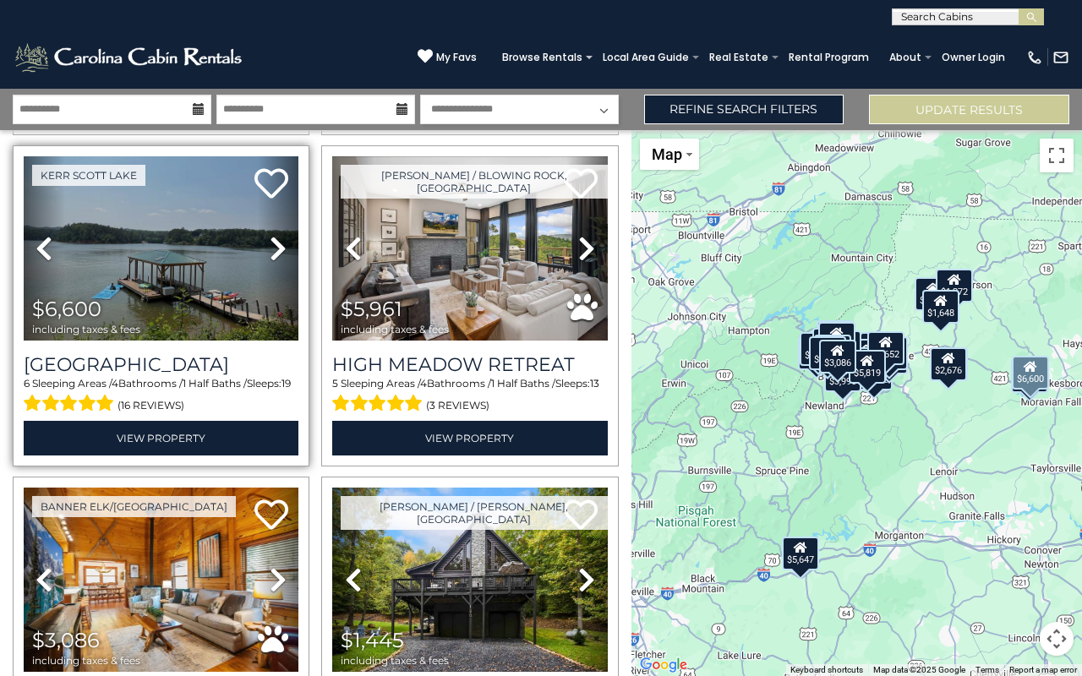
click at [280, 244] on icon at bounding box center [278, 248] width 17 height 27
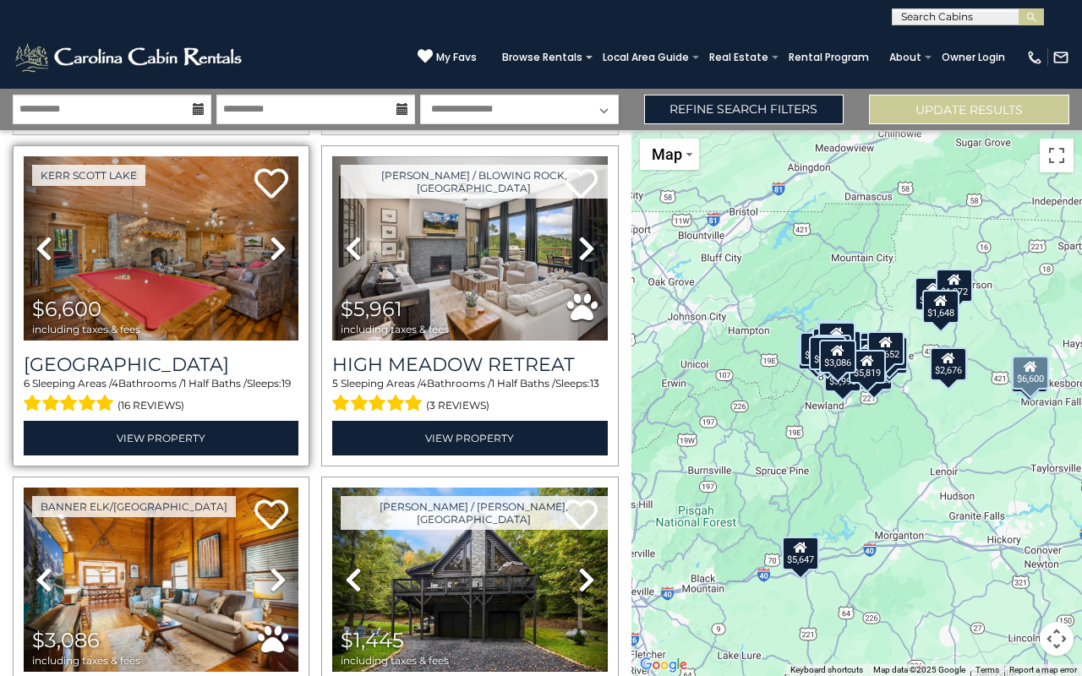
click at [280, 244] on icon at bounding box center [278, 248] width 17 height 27
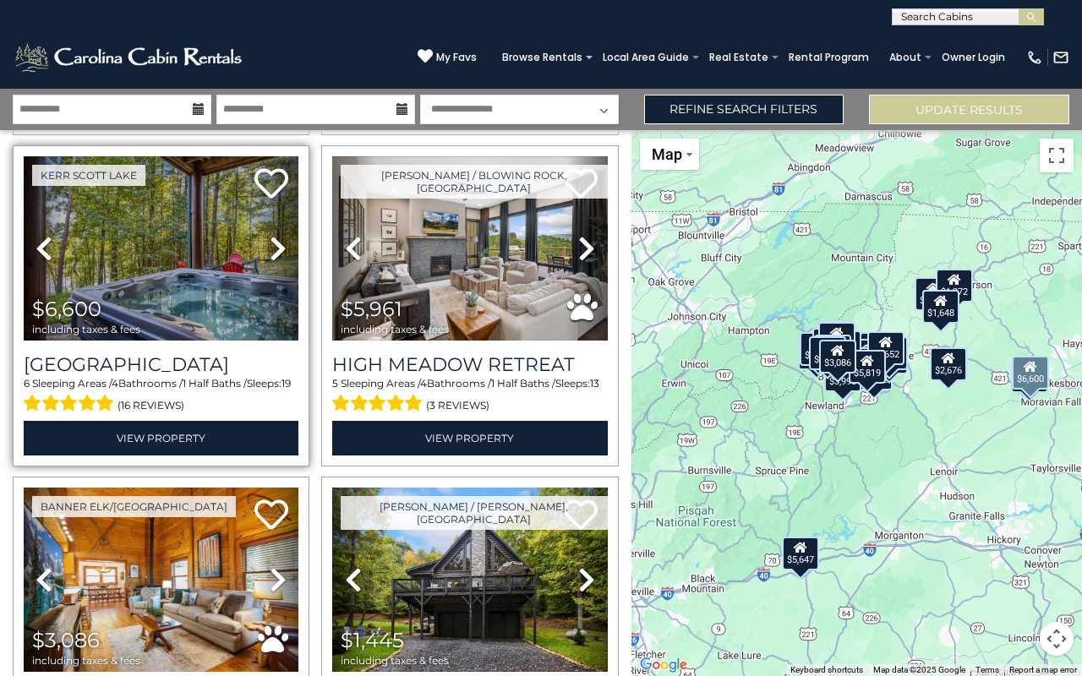
click at [280, 244] on icon at bounding box center [278, 248] width 17 height 27
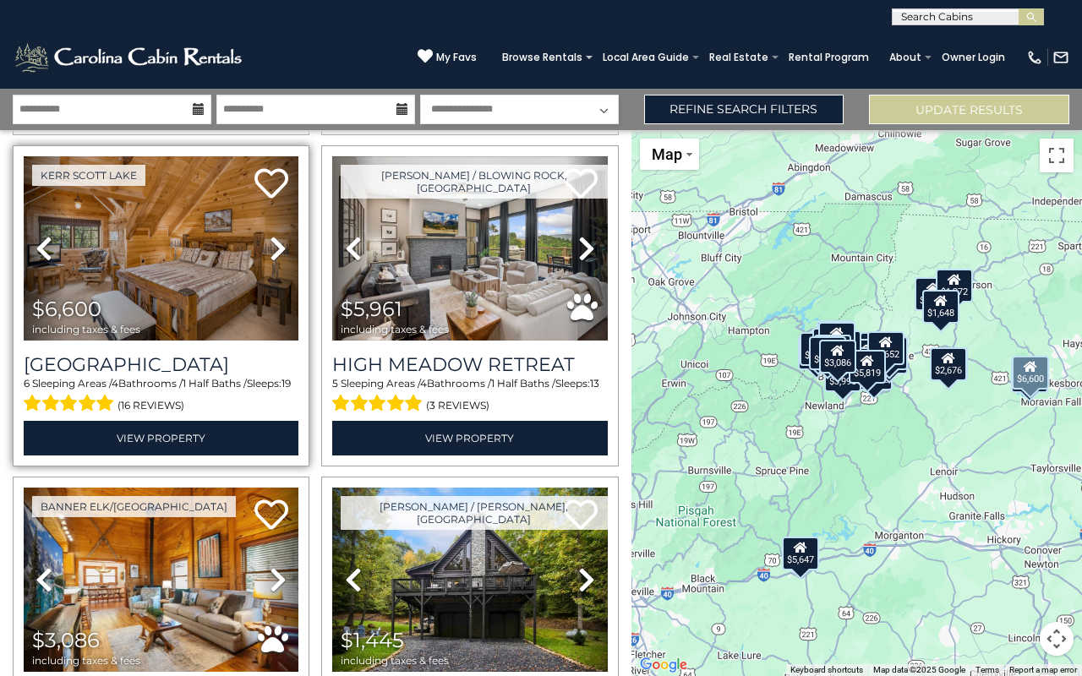
click at [280, 244] on icon at bounding box center [278, 248] width 17 height 27
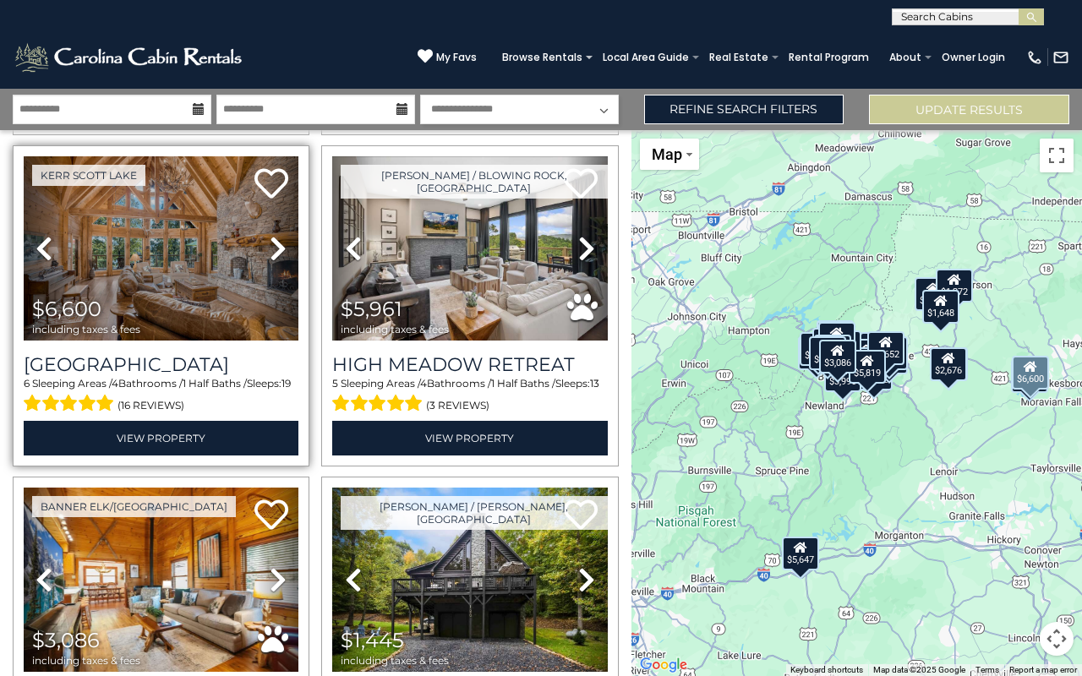
click at [280, 244] on icon at bounding box center [278, 248] width 17 height 27
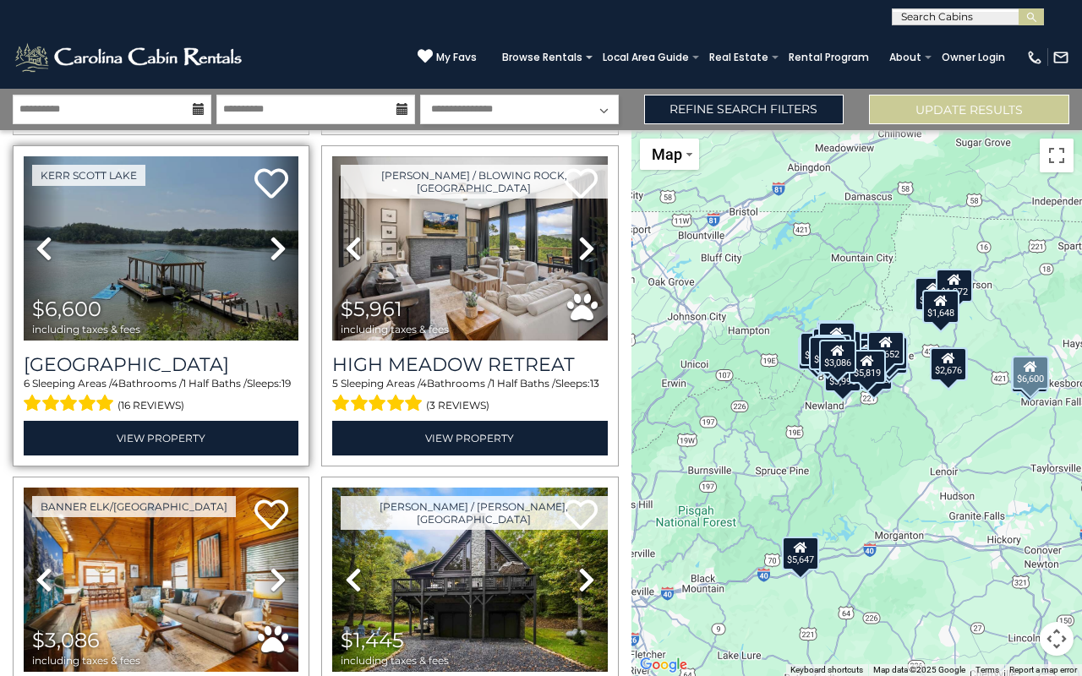
click at [280, 244] on icon at bounding box center [278, 248] width 17 height 27
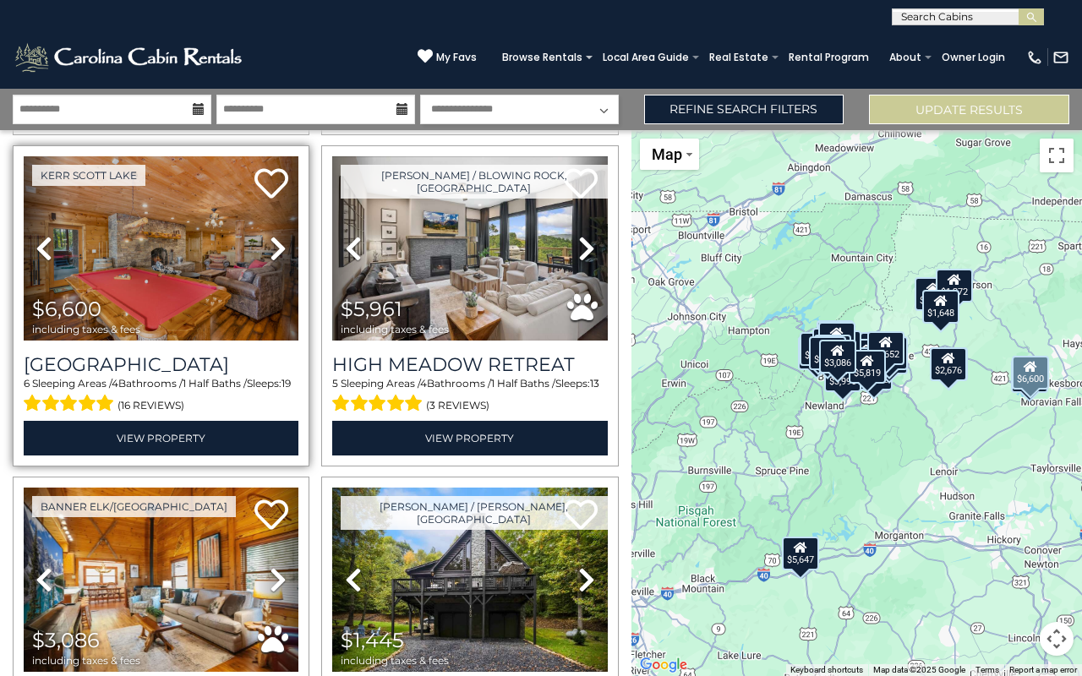
click at [280, 243] on icon at bounding box center [278, 248] width 17 height 27
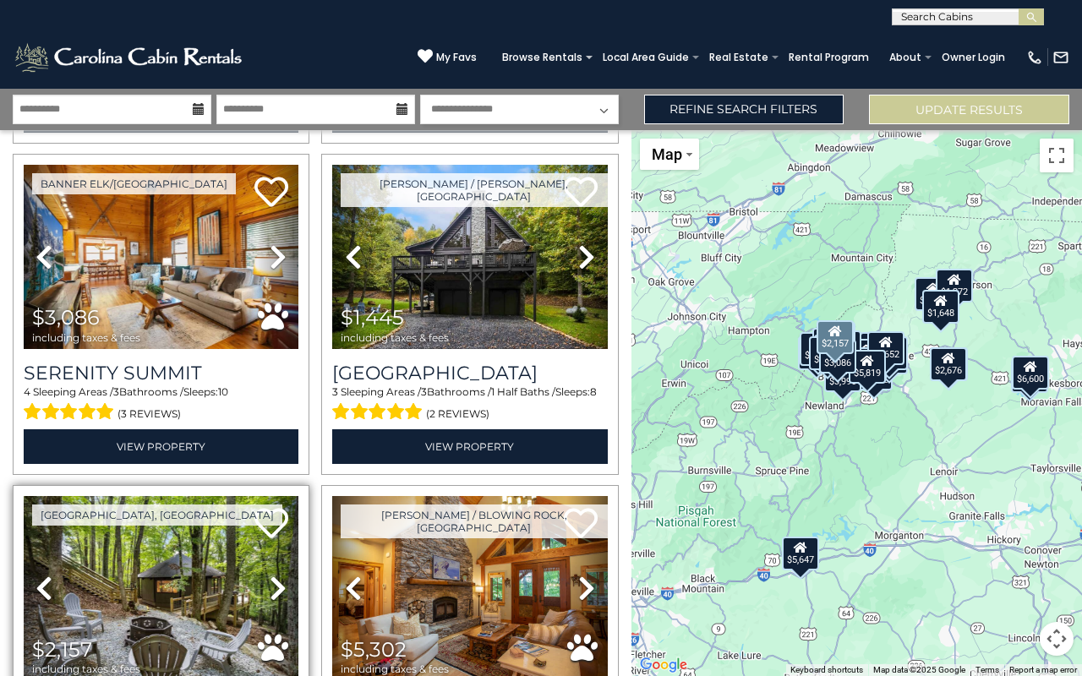
scroll to position [1365, 0]
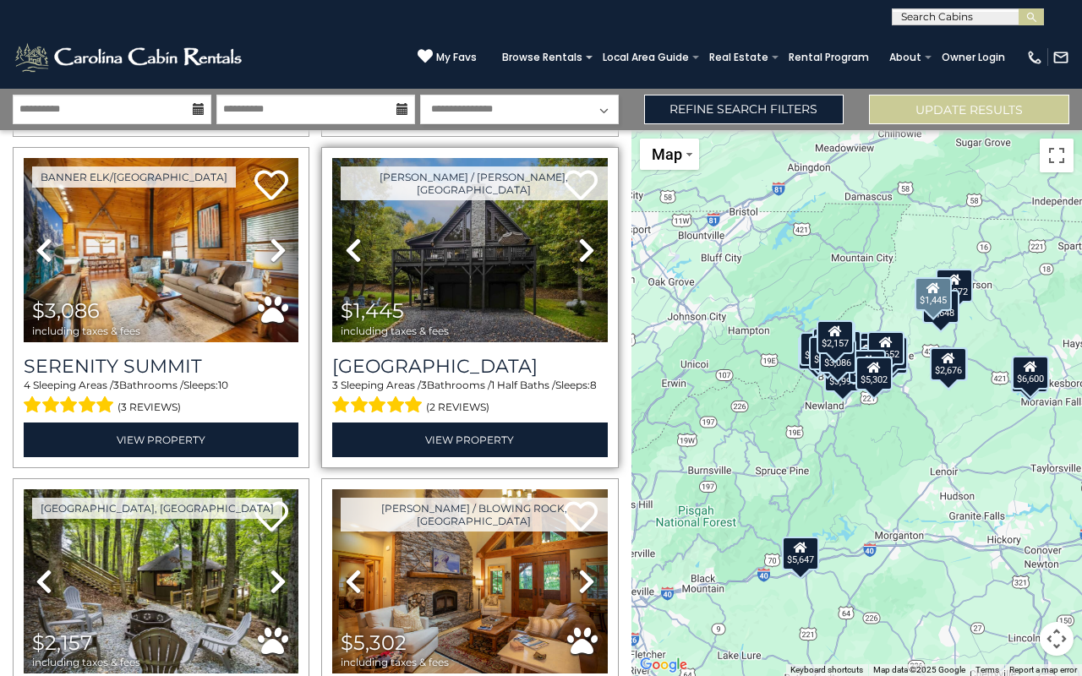
click at [584, 243] on icon at bounding box center [586, 250] width 17 height 27
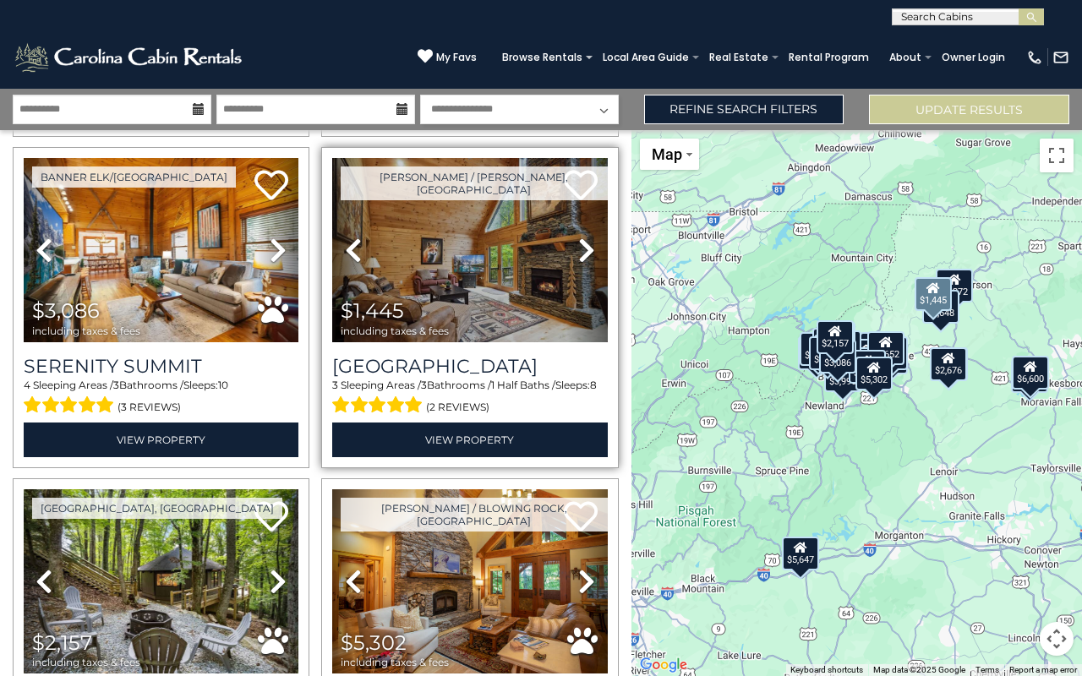
click at [584, 243] on icon at bounding box center [586, 250] width 17 height 27
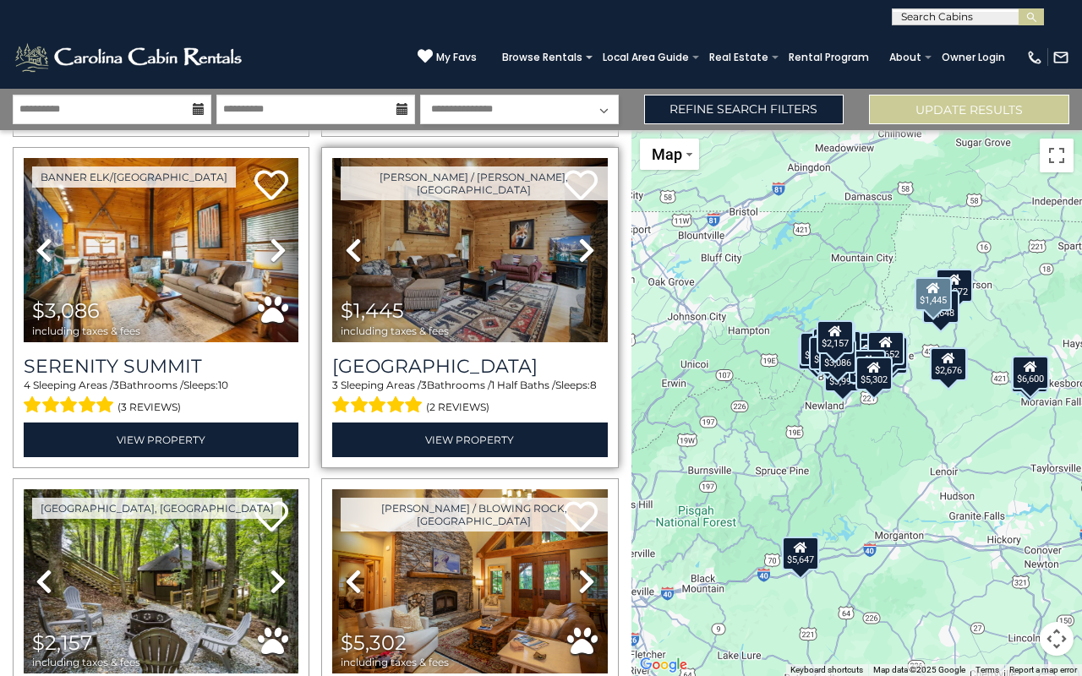
click at [584, 243] on icon at bounding box center [586, 250] width 17 height 27
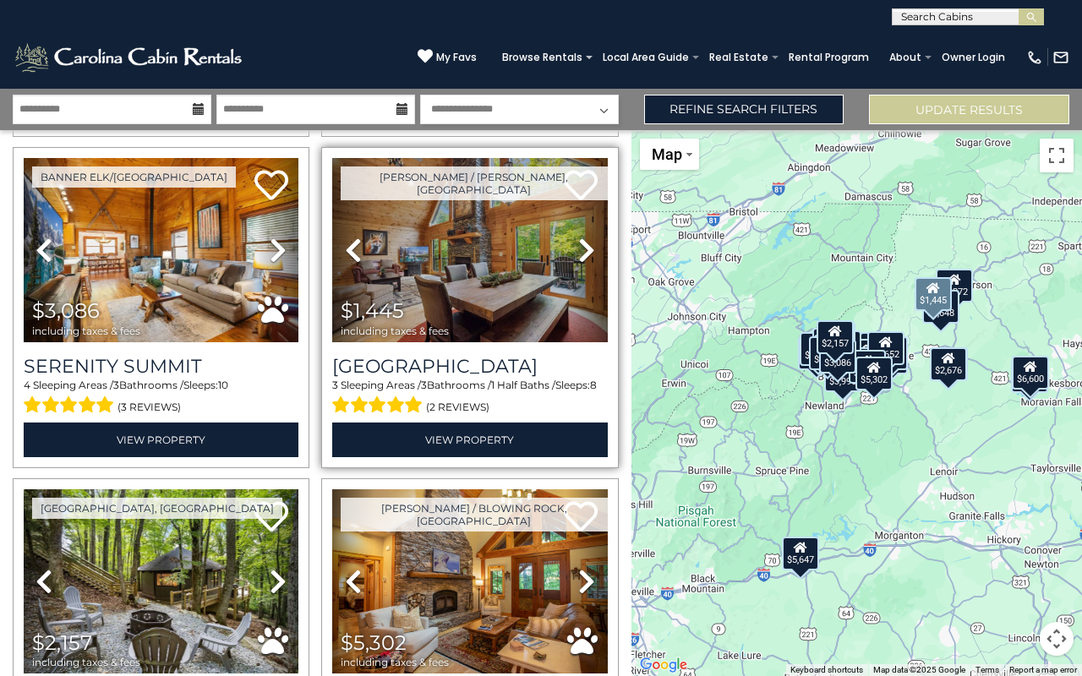
click at [584, 243] on icon at bounding box center [586, 250] width 17 height 27
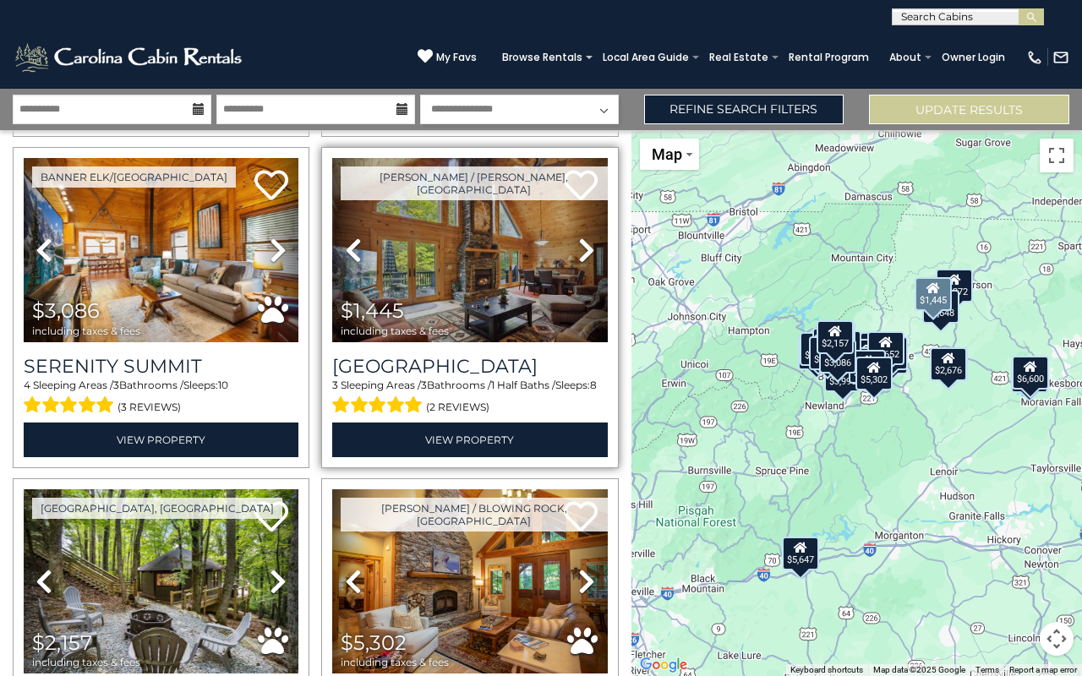
click at [583, 243] on icon at bounding box center [586, 250] width 17 height 27
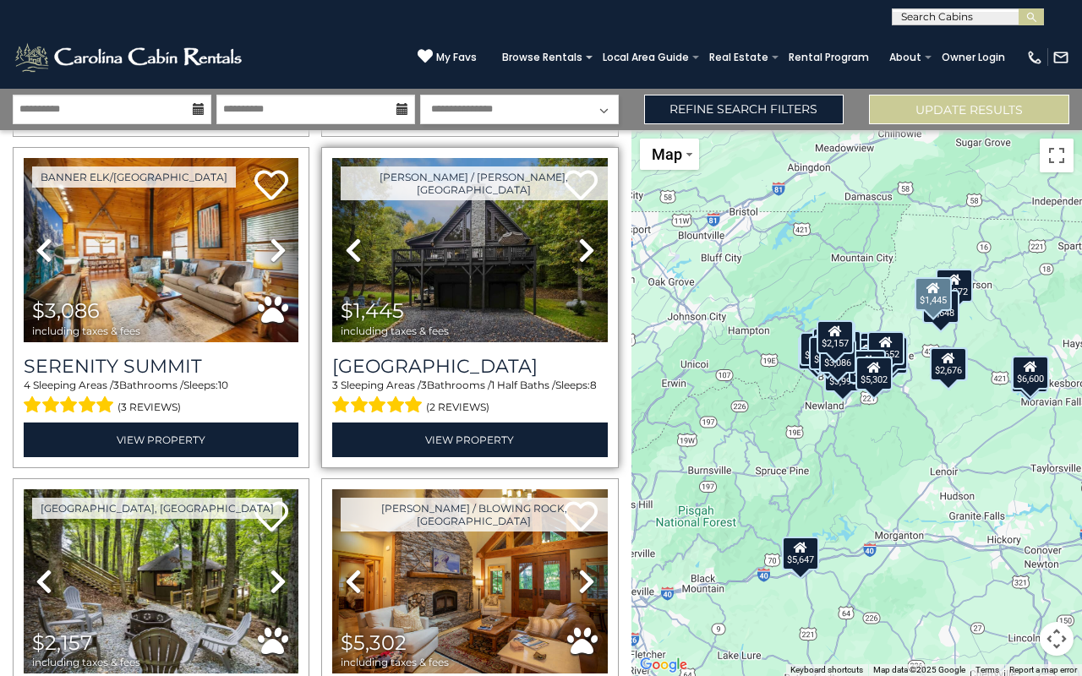
click at [583, 243] on icon at bounding box center [586, 250] width 17 height 27
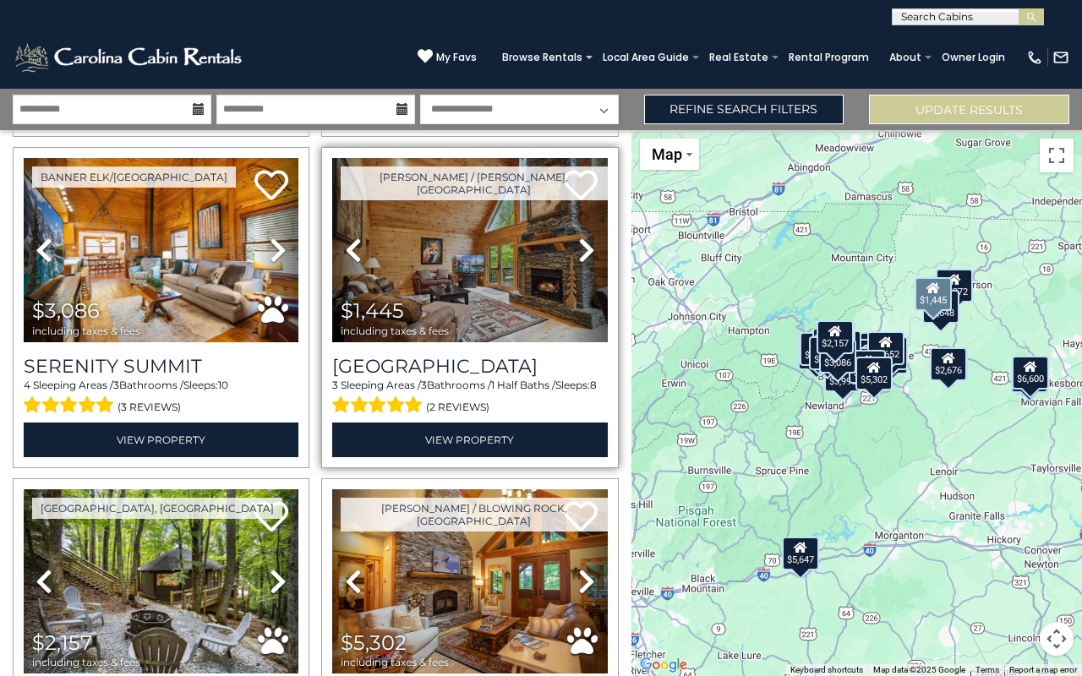
click at [583, 243] on icon at bounding box center [586, 250] width 17 height 27
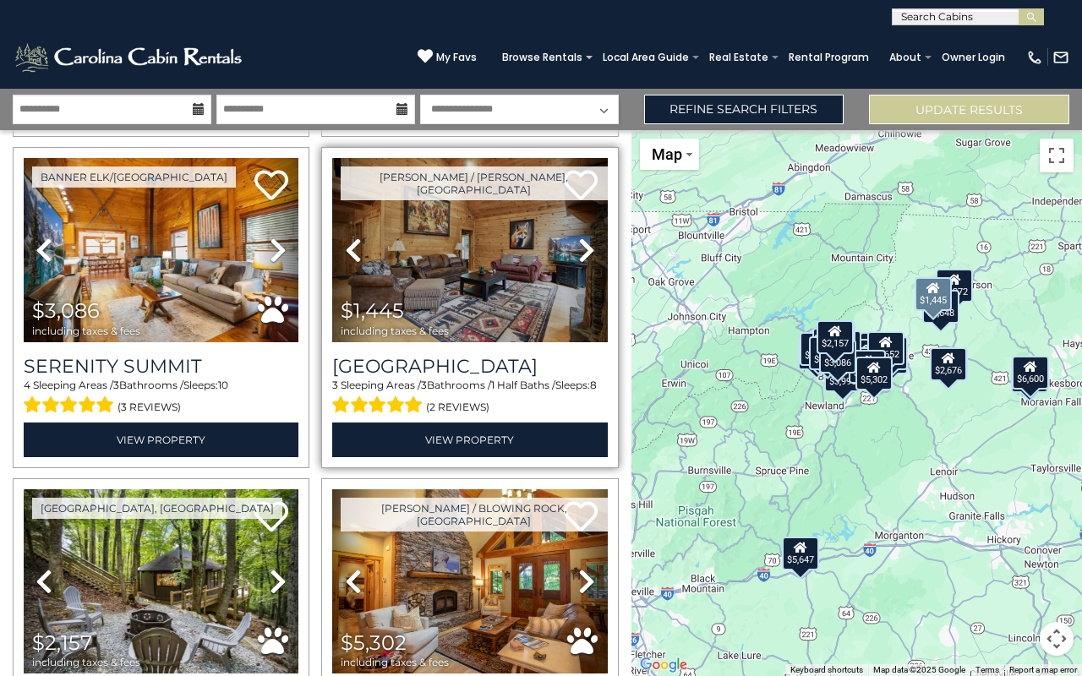
click at [583, 244] on icon at bounding box center [586, 250] width 17 height 27
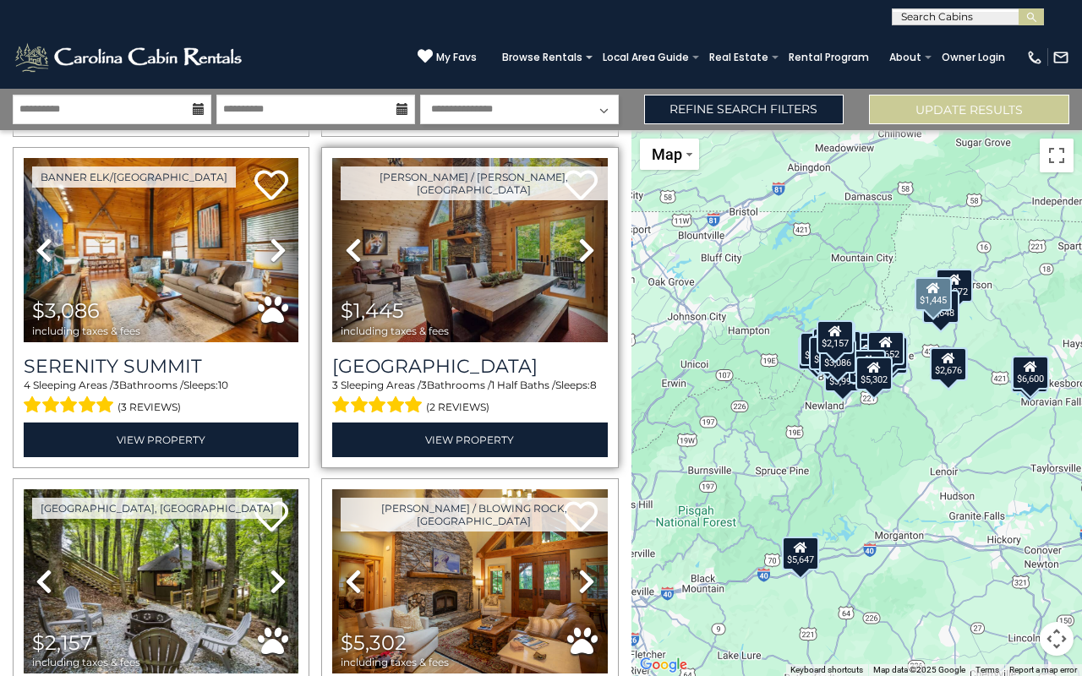
click at [583, 244] on icon at bounding box center [586, 250] width 17 height 27
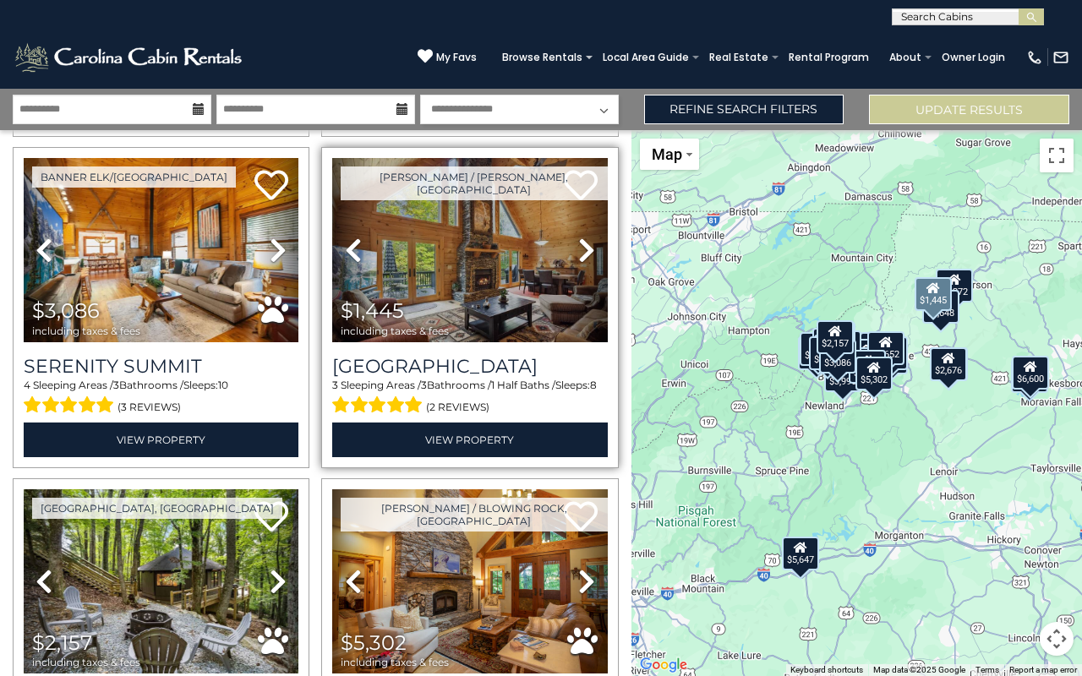
click at [583, 245] on icon at bounding box center [586, 250] width 17 height 27
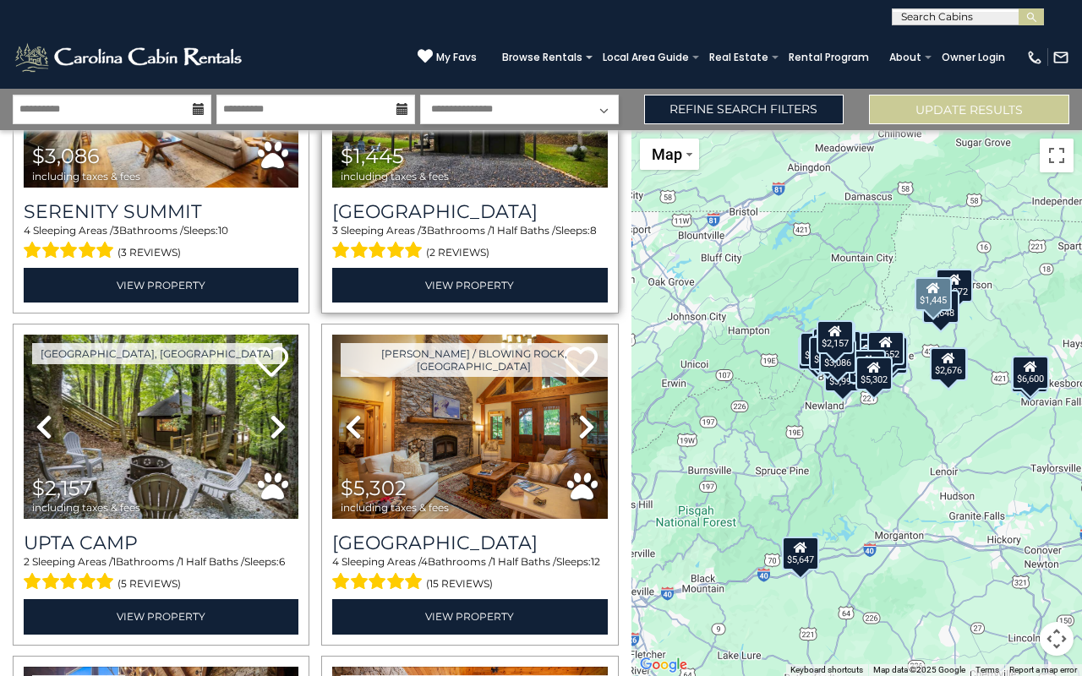
scroll to position [1531, 0]
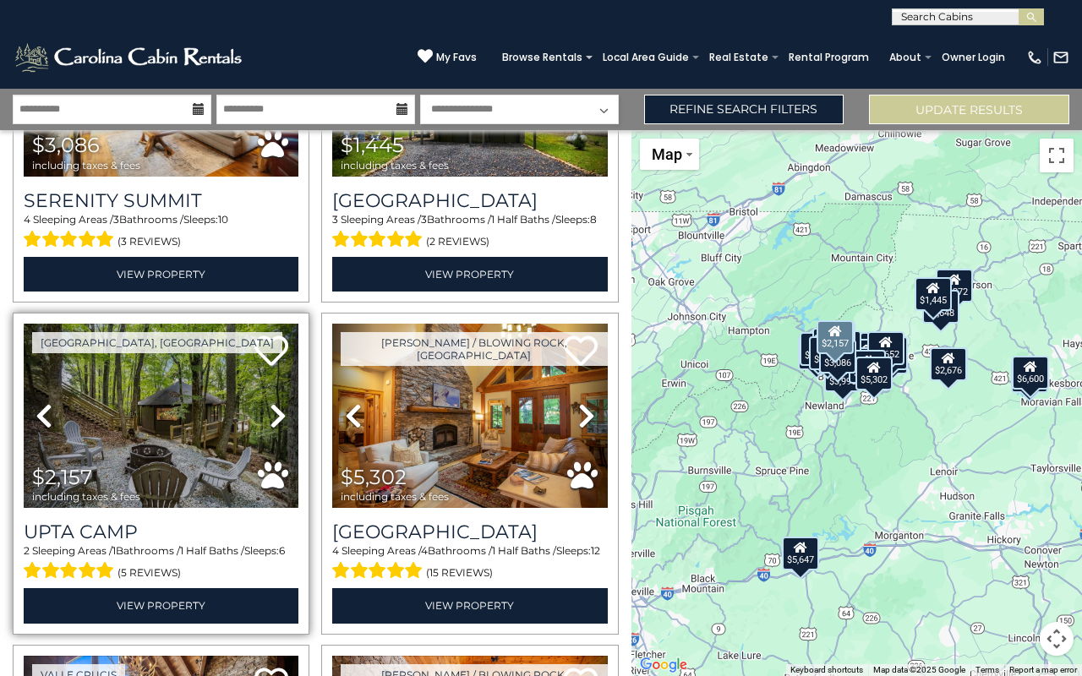
click at [278, 407] on icon at bounding box center [278, 415] width 17 height 27
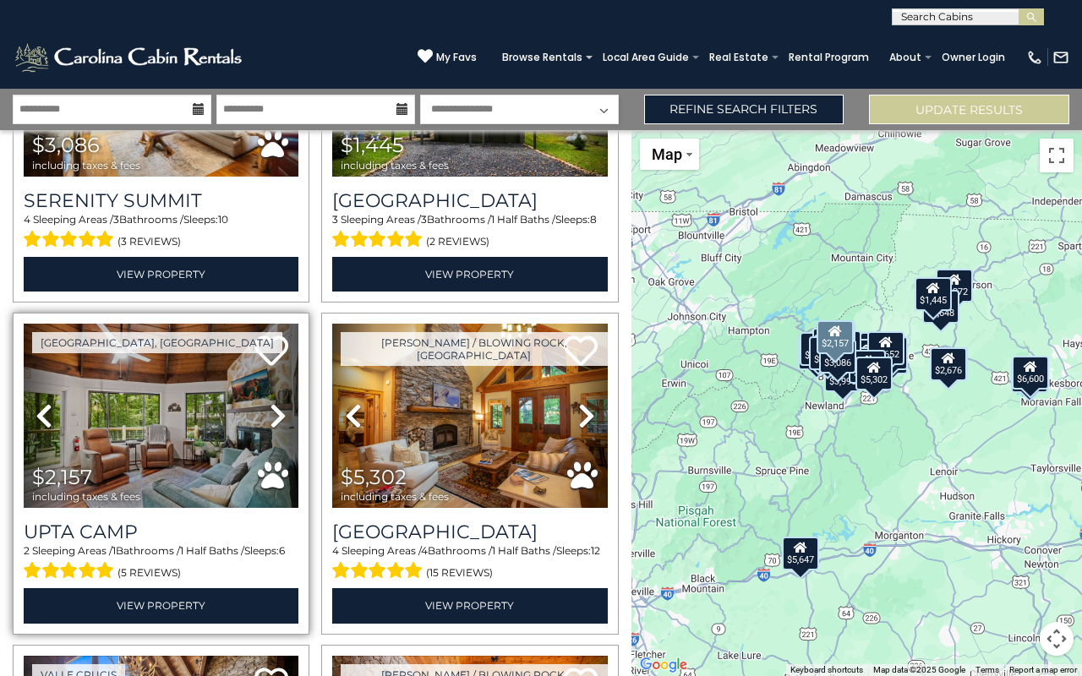
click at [279, 406] on icon at bounding box center [278, 415] width 17 height 27
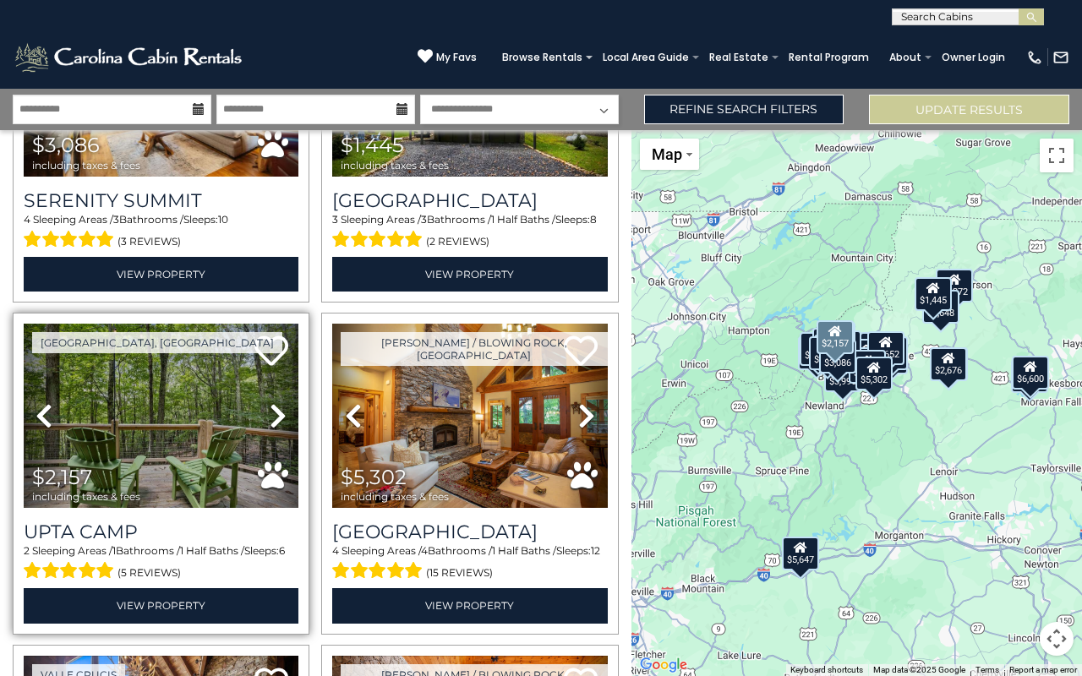
click at [279, 407] on icon at bounding box center [278, 415] width 17 height 27
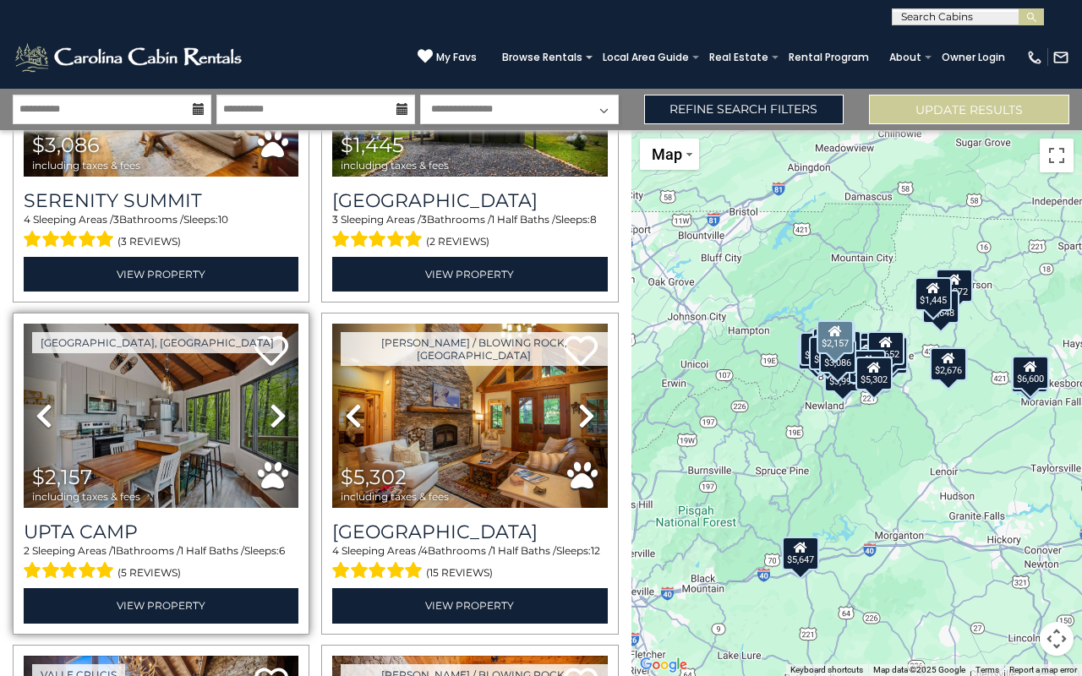
click at [279, 407] on icon at bounding box center [278, 415] width 17 height 27
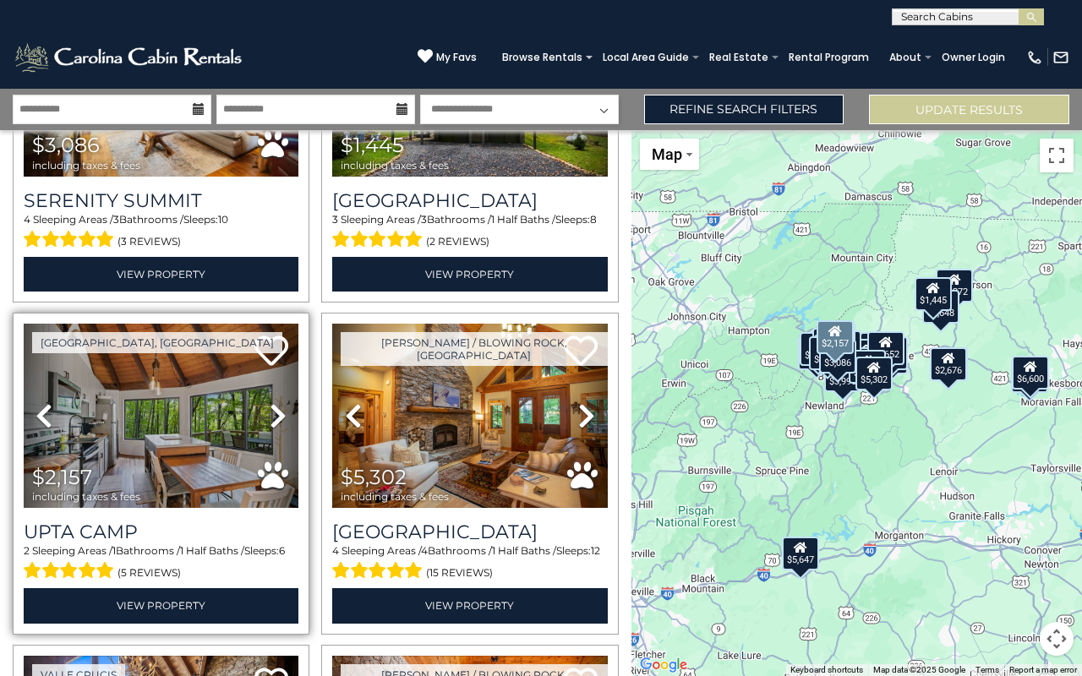
click at [280, 408] on icon at bounding box center [278, 415] width 17 height 27
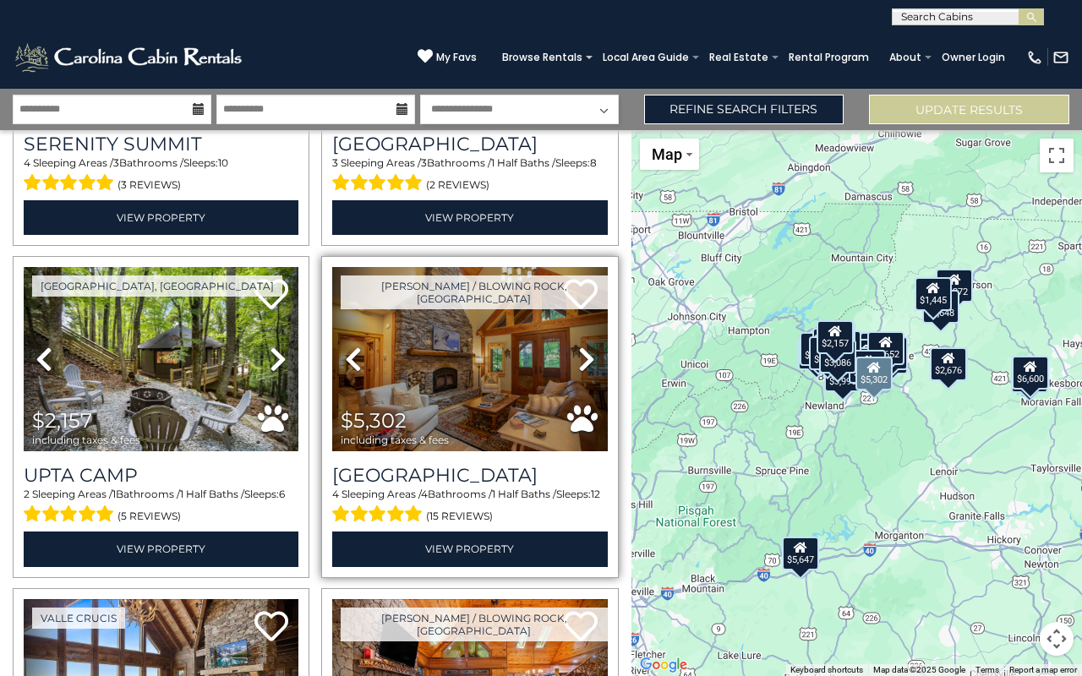
scroll to position [1588, 0]
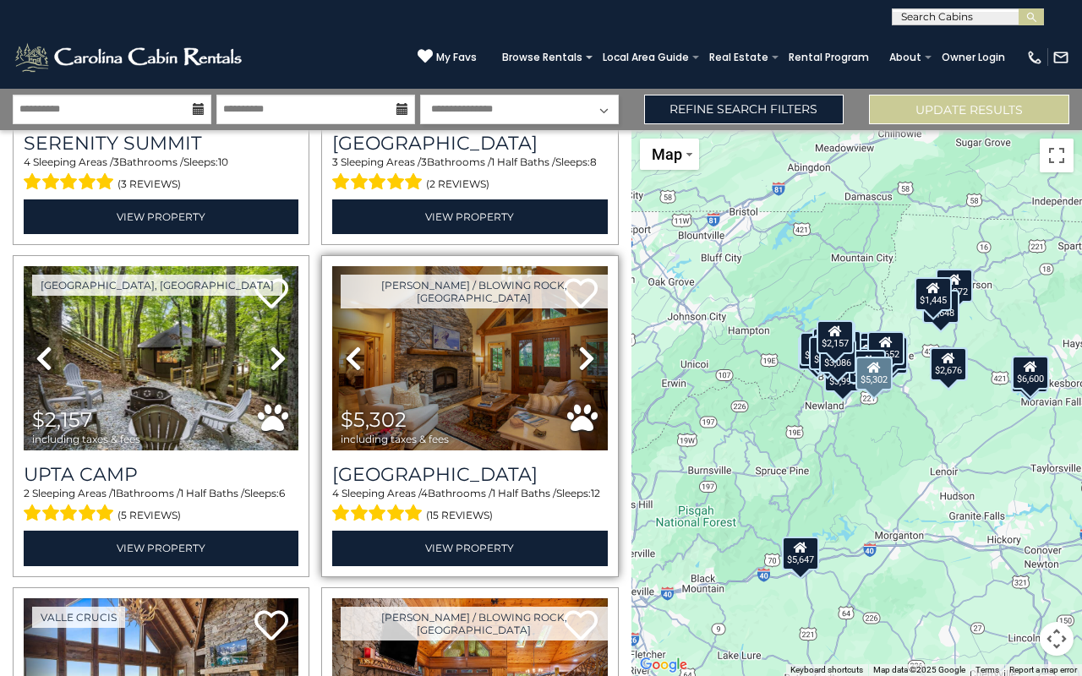
click at [578, 345] on icon at bounding box center [586, 358] width 17 height 27
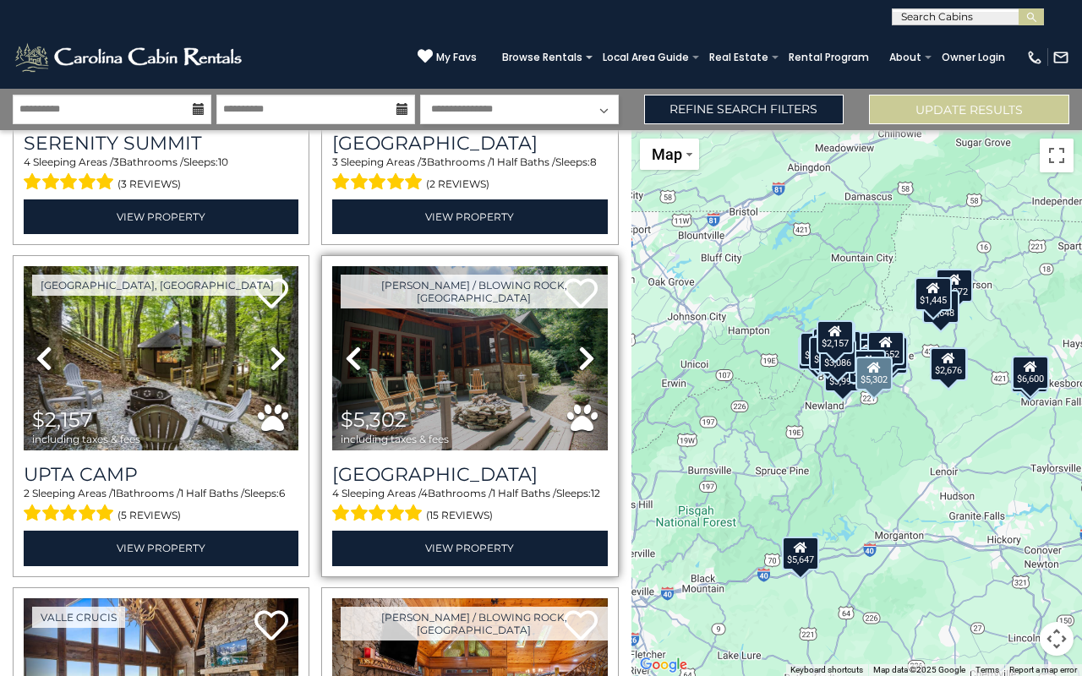
click at [578, 345] on icon at bounding box center [586, 358] width 17 height 27
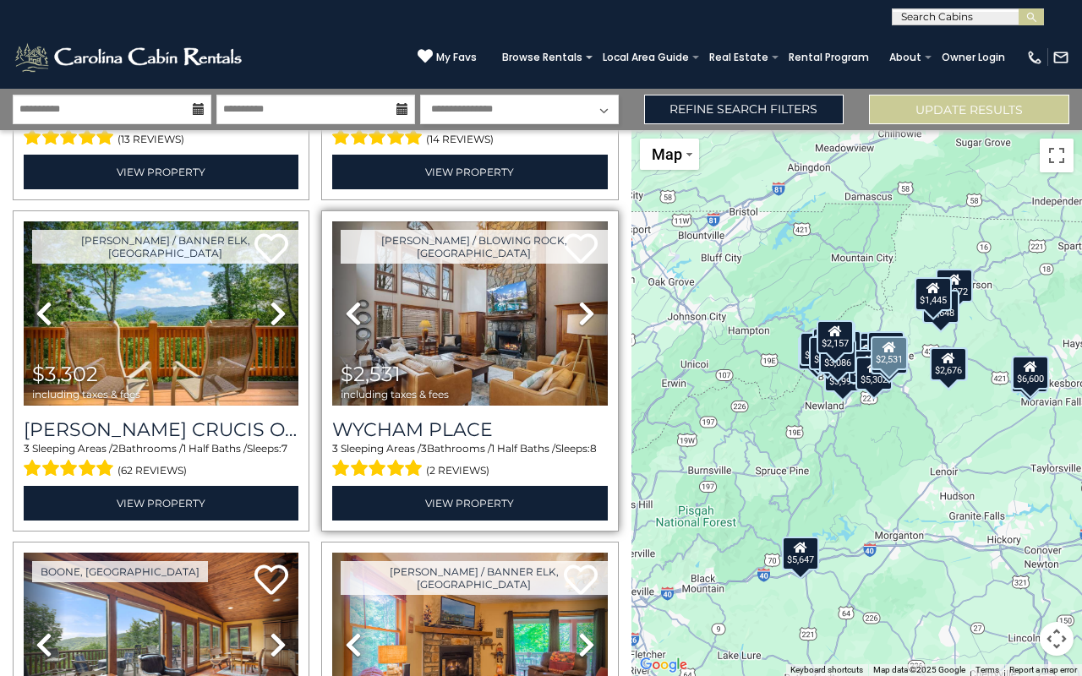
scroll to position [2297, 0]
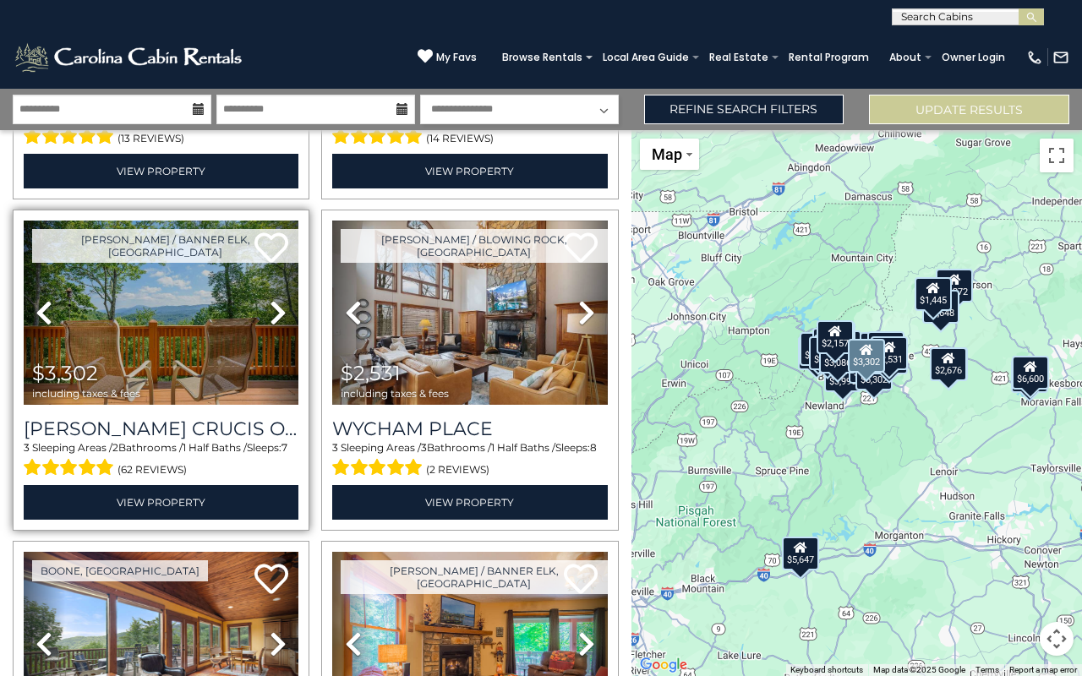
click at [270, 299] on icon at bounding box center [278, 312] width 17 height 27
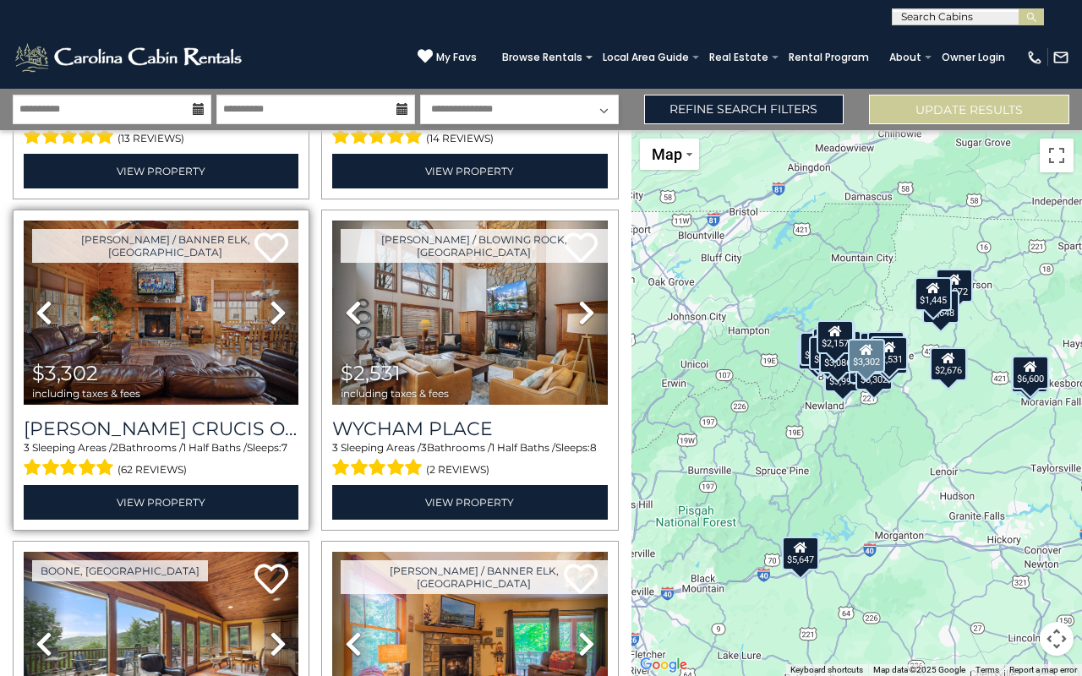
click at [270, 299] on icon at bounding box center [278, 312] width 17 height 27
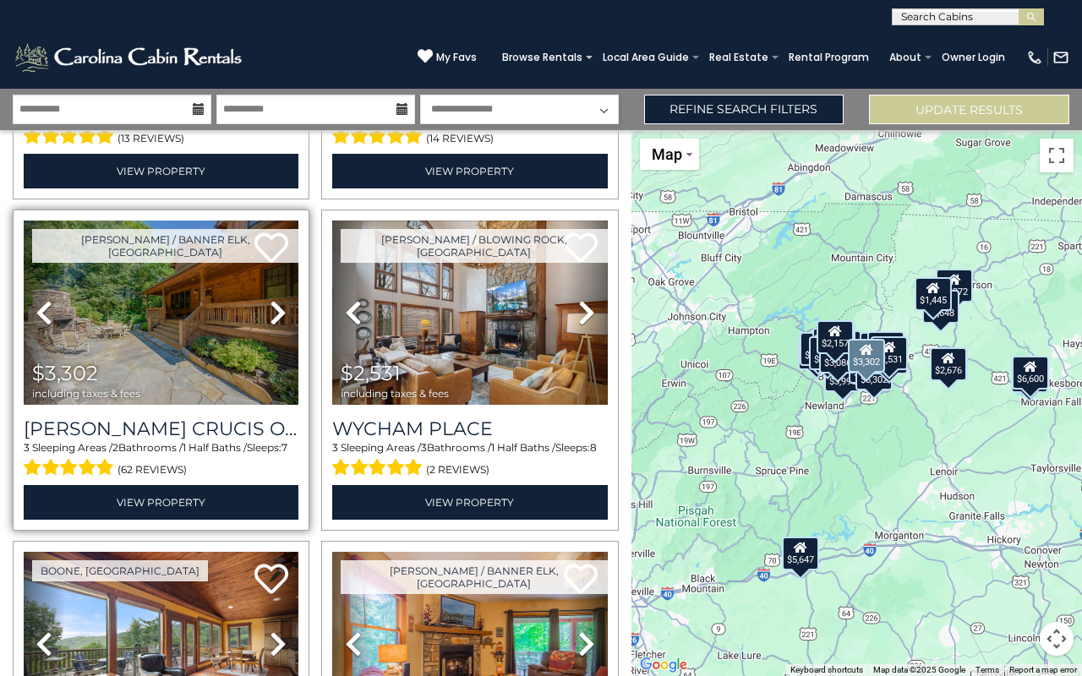
click at [270, 299] on icon at bounding box center [278, 312] width 17 height 27
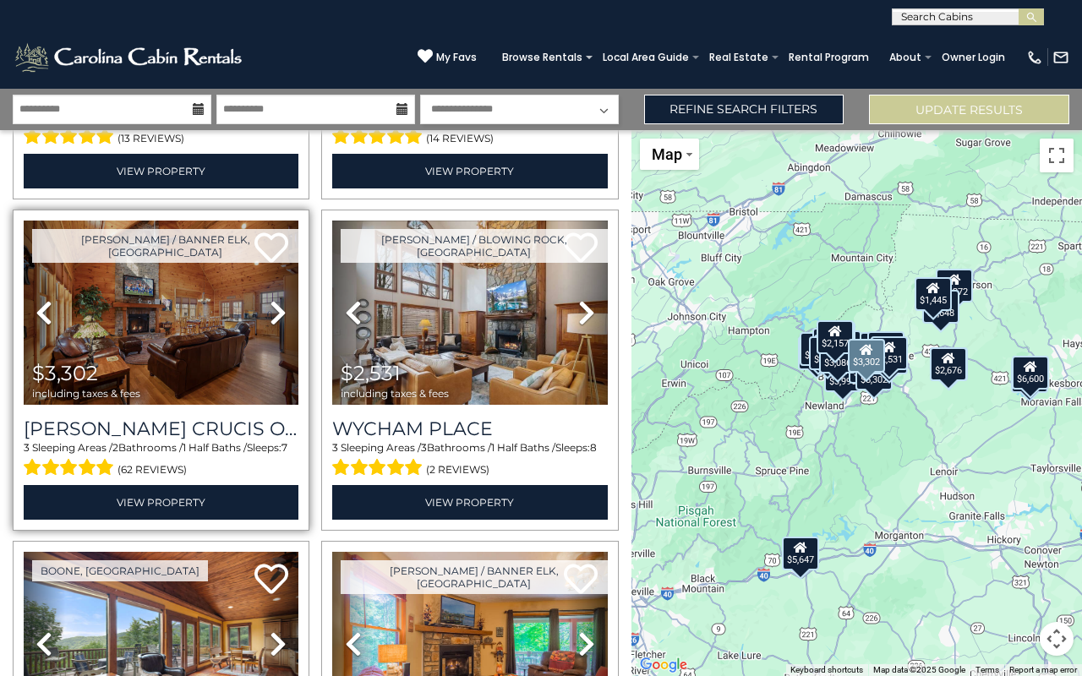
click at [270, 299] on icon at bounding box center [278, 312] width 17 height 27
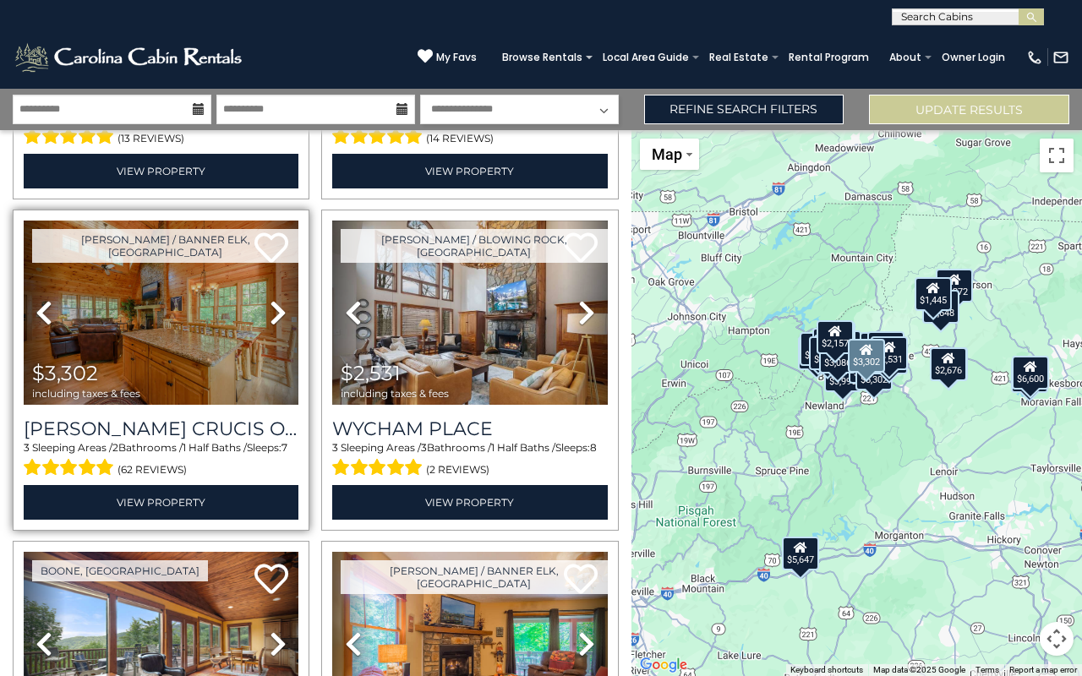
click at [270, 299] on icon at bounding box center [278, 312] width 17 height 27
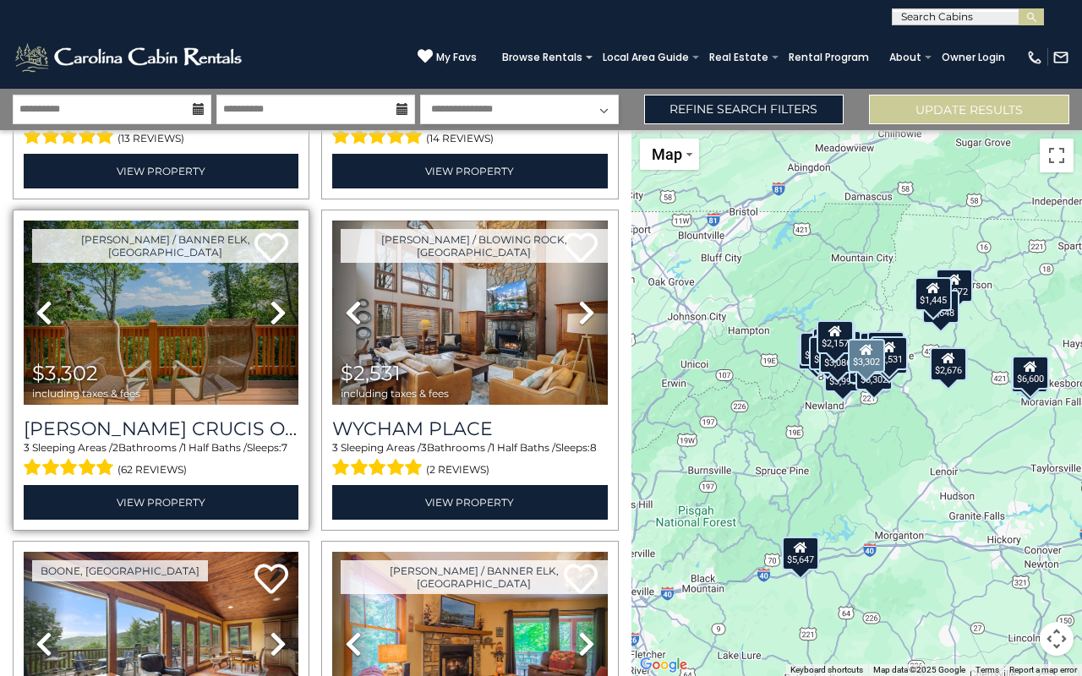
click at [270, 299] on icon at bounding box center [278, 312] width 17 height 27
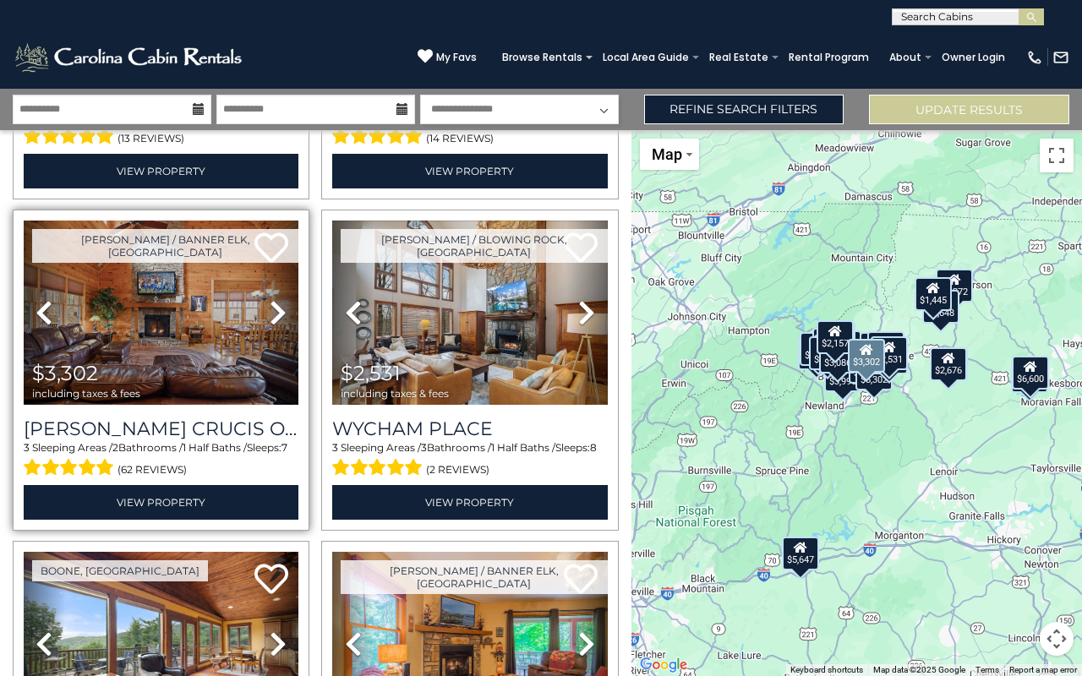
click at [270, 299] on icon at bounding box center [278, 312] width 17 height 27
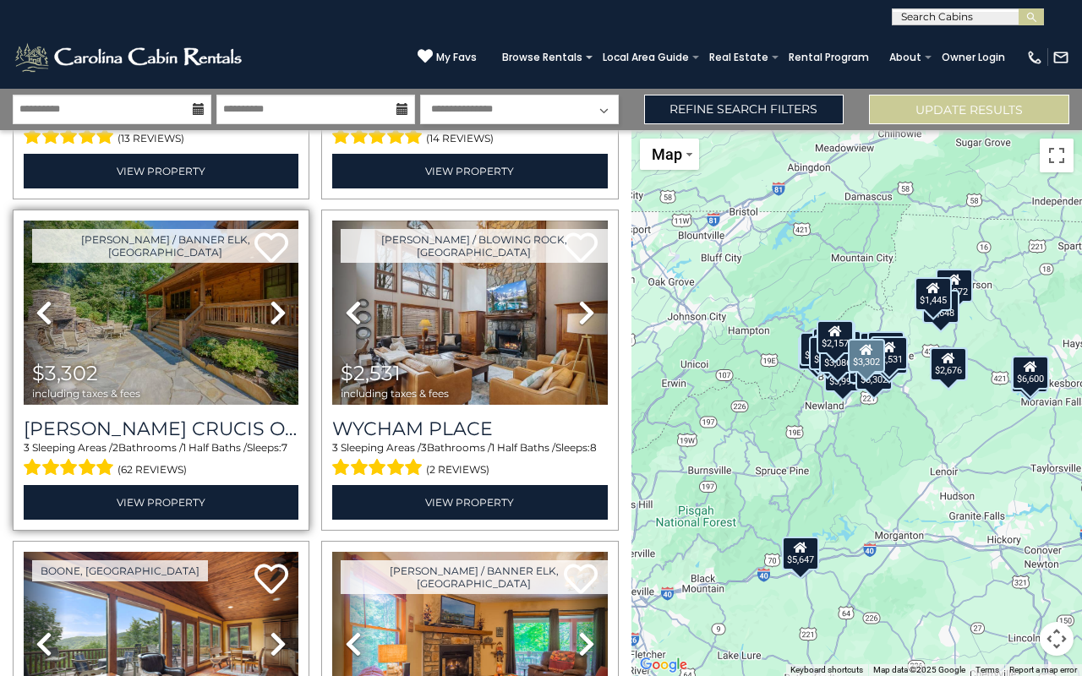
click at [212, 277] on img at bounding box center [161, 313] width 275 height 184
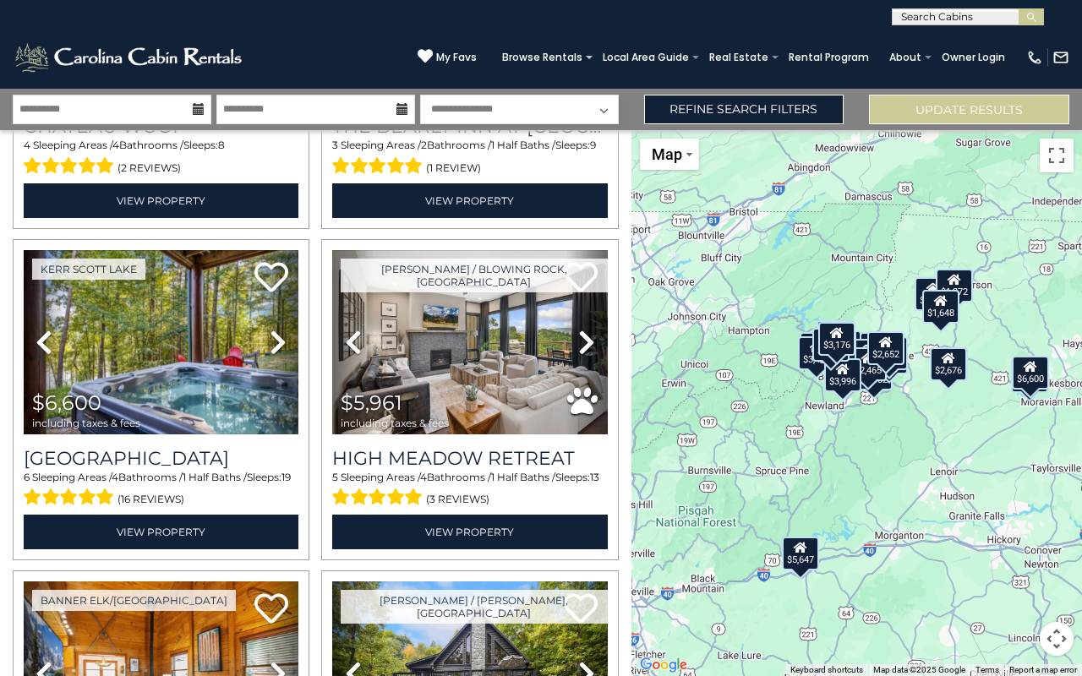
scroll to position [942, 0]
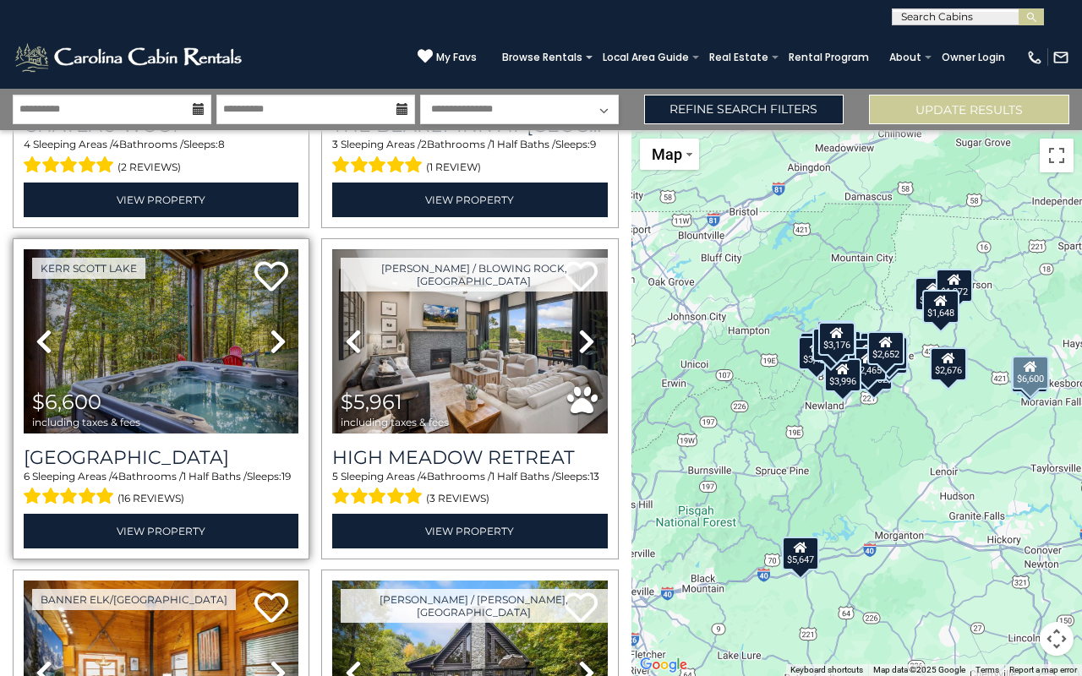
click at [276, 328] on icon at bounding box center [278, 341] width 17 height 27
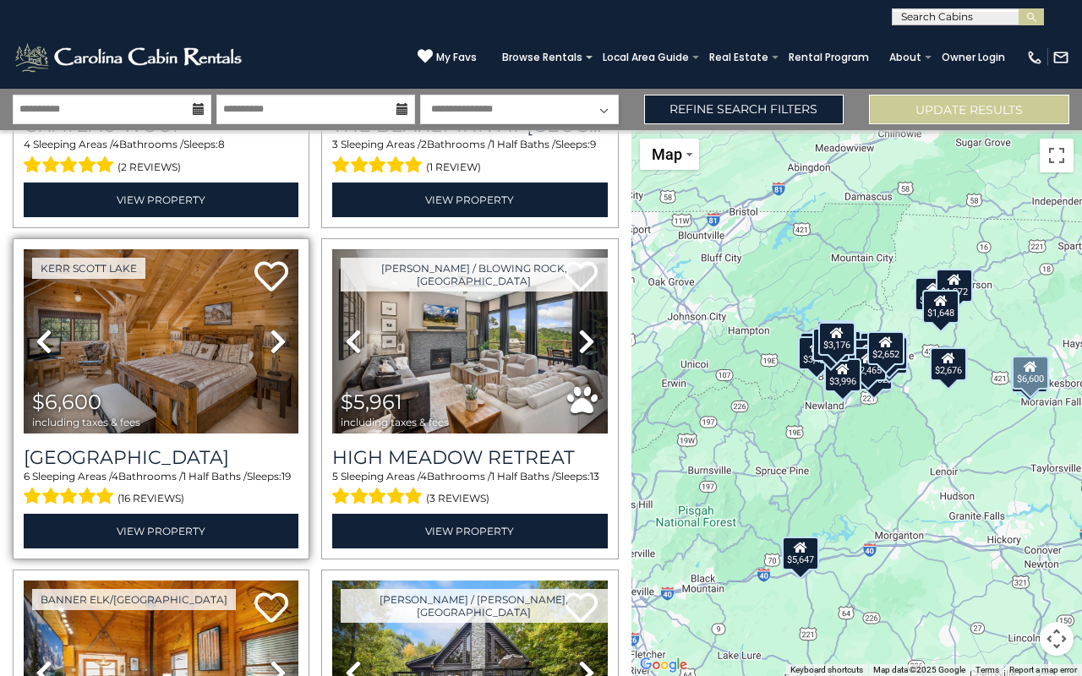
click at [276, 328] on icon at bounding box center [278, 341] width 17 height 27
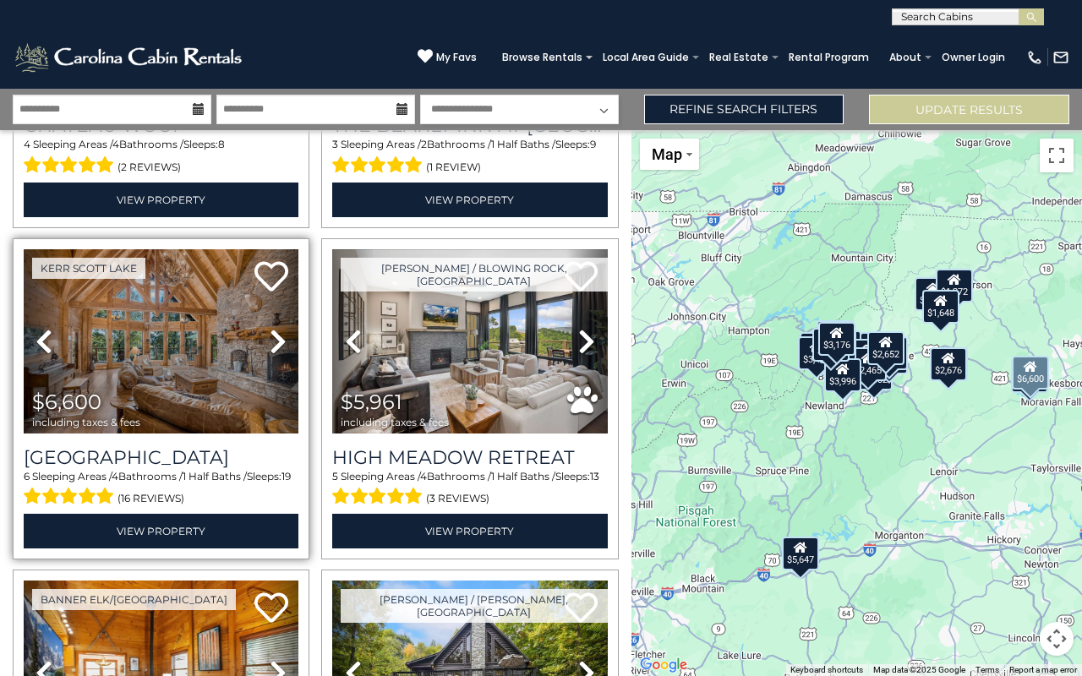
click at [276, 328] on icon at bounding box center [278, 341] width 17 height 27
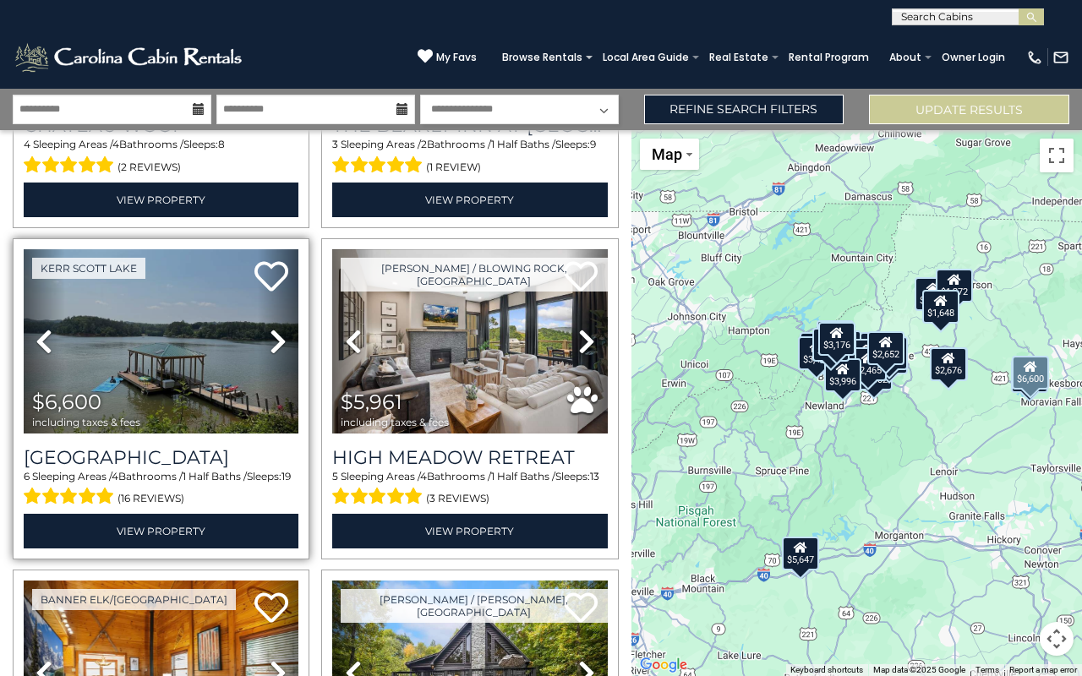
click at [195, 351] on img at bounding box center [161, 341] width 275 height 184
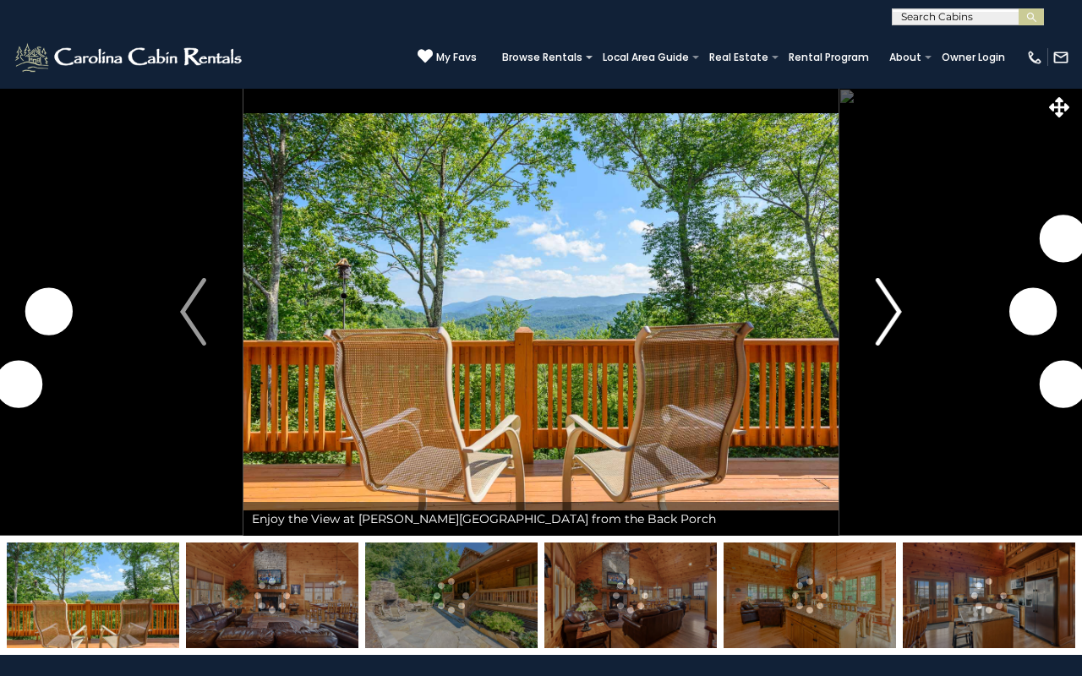
click at [897, 306] on img "Next" at bounding box center [888, 312] width 25 height 68
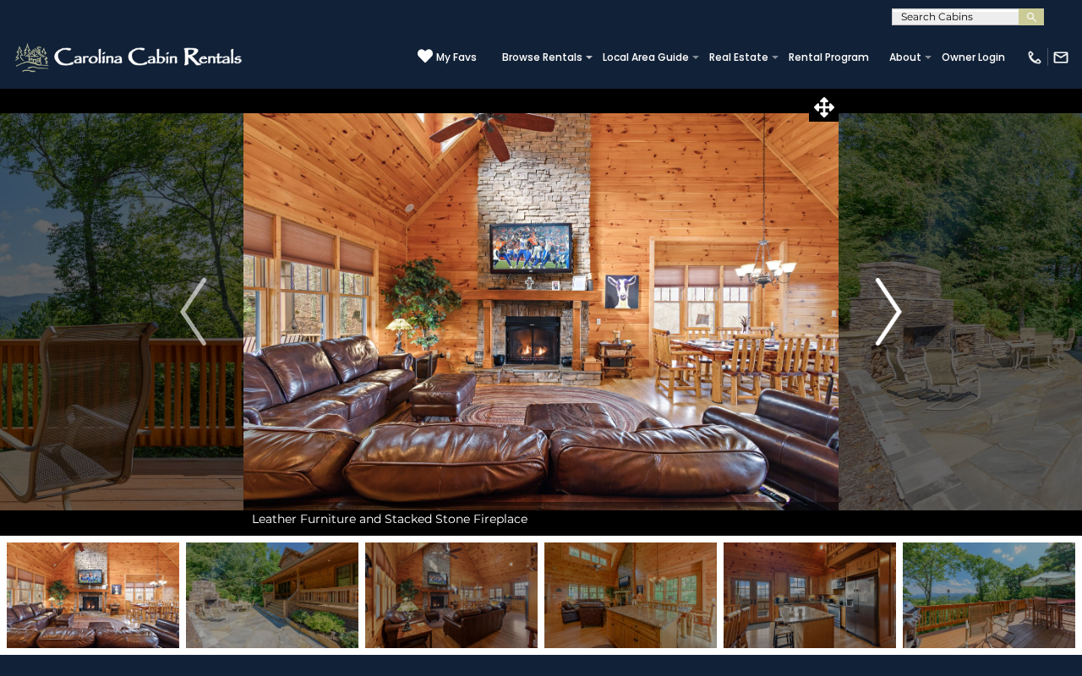
click at [895, 316] on img "Next" at bounding box center [888, 312] width 25 height 68
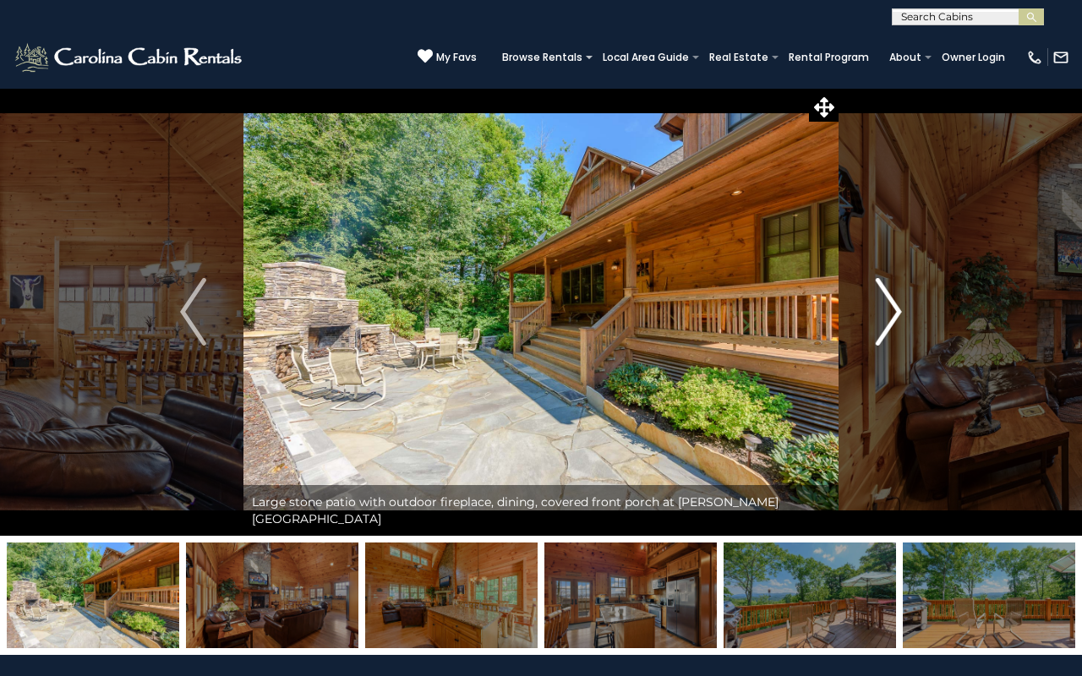
click at [895, 317] on img "Next" at bounding box center [888, 312] width 25 height 68
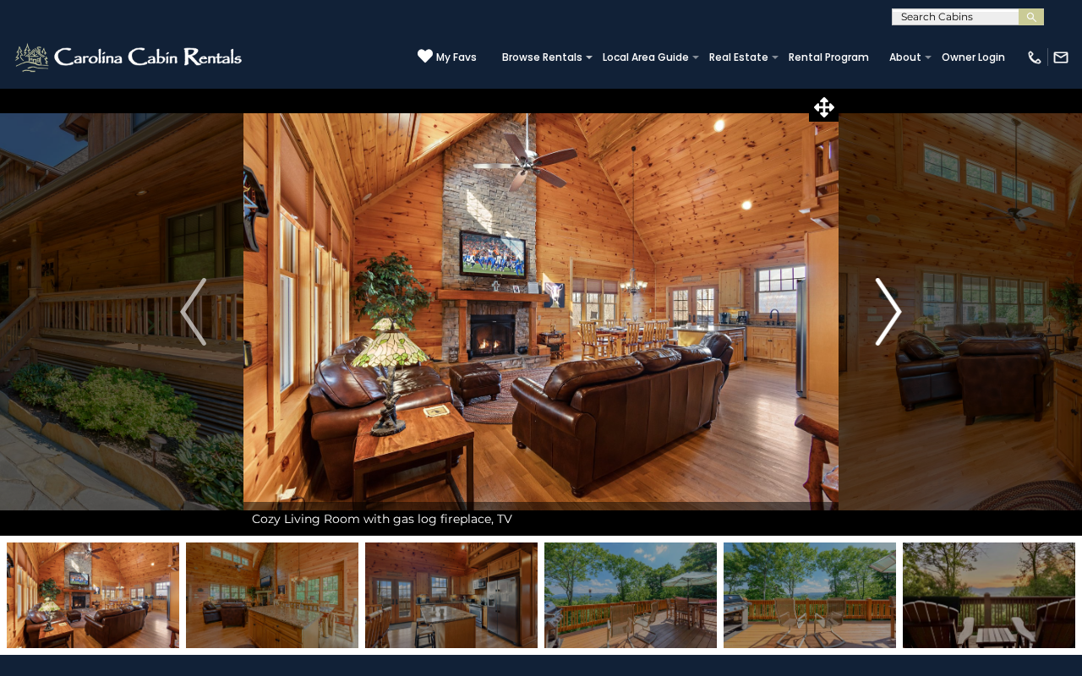
click at [895, 317] on img "Next" at bounding box center [888, 312] width 25 height 68
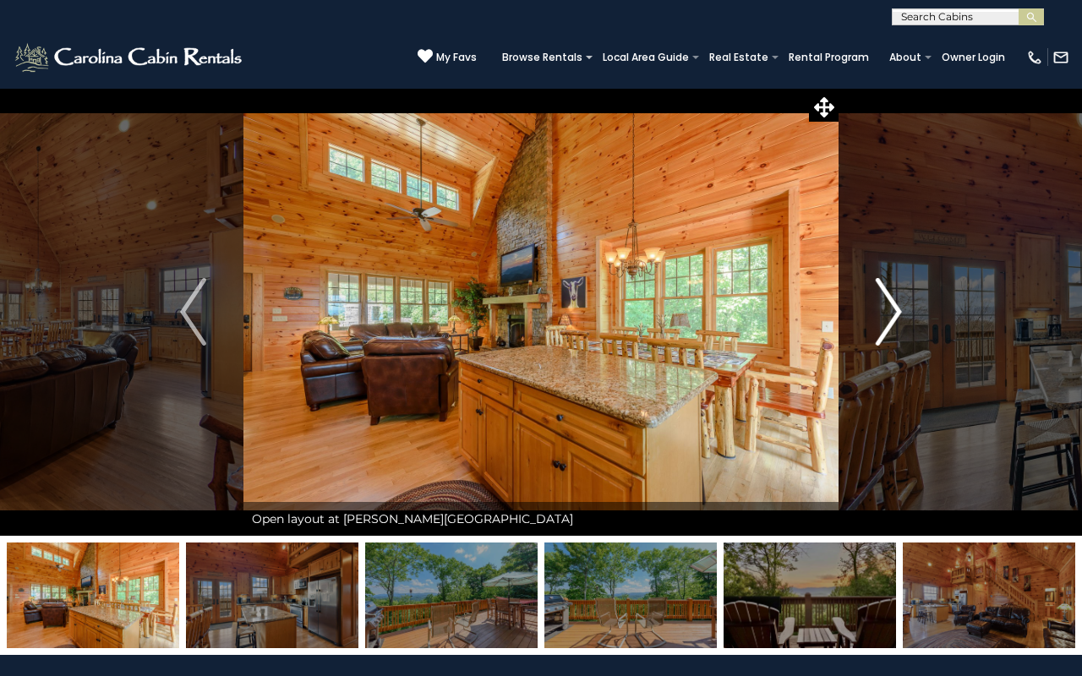
click at [895, 317] on img "Next" at bounding box center [888, 312] width 25 height 68
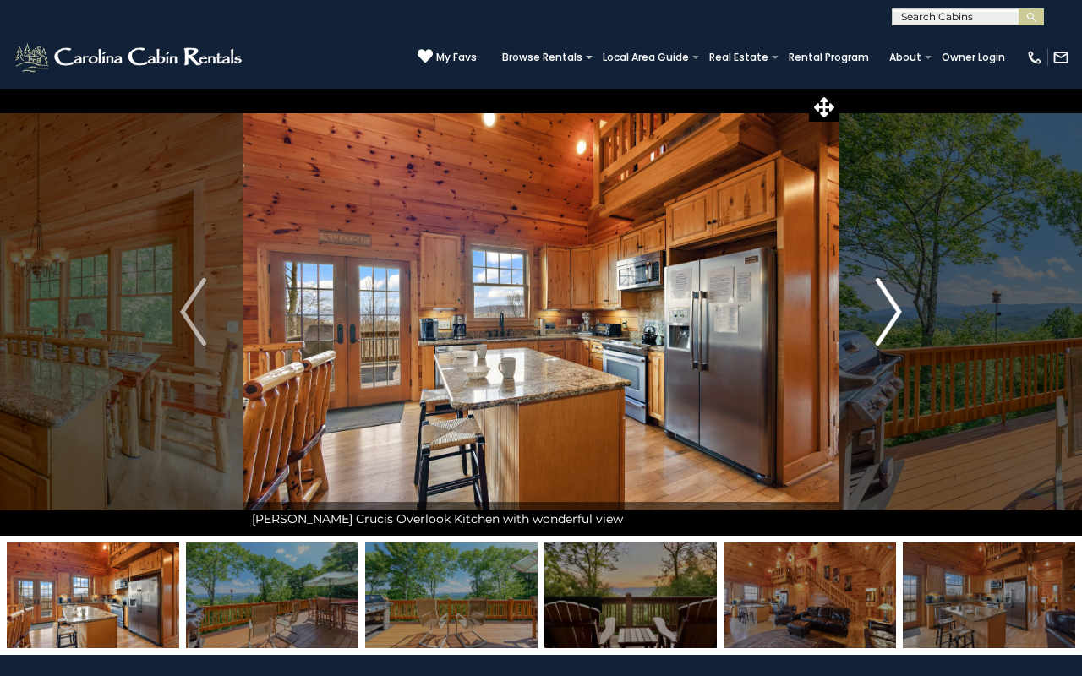
click at [895, 316] on img "Next" at bounding box center [888, 312] width 25 height 68
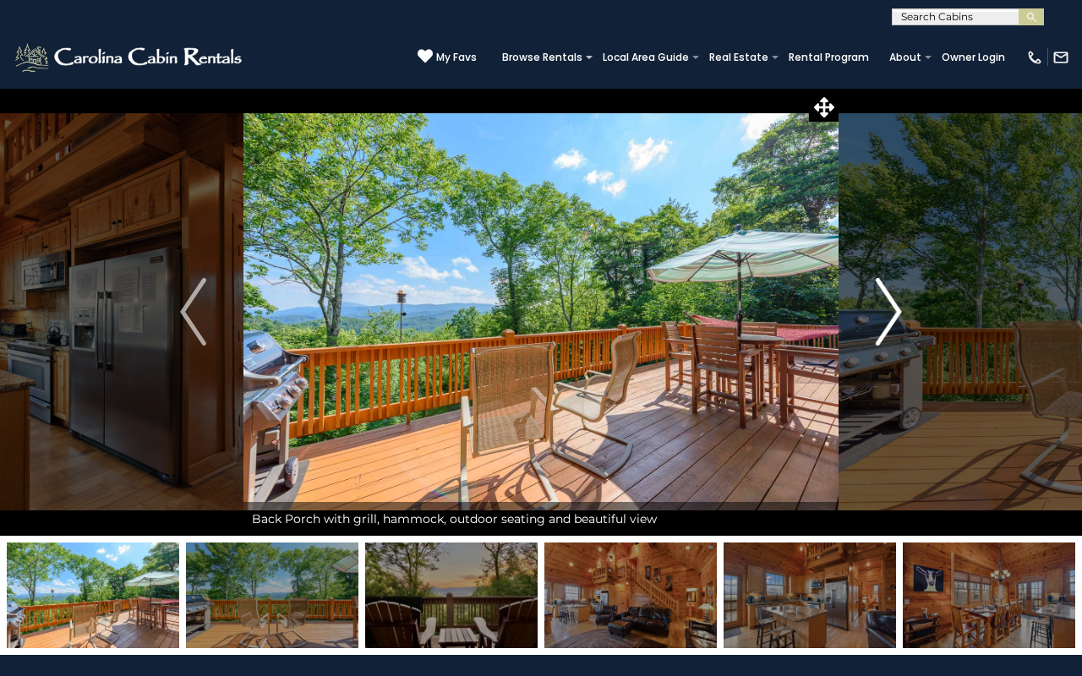
click at [895, 317] on img "Next" at bounding box center [888, 312] width 25 height 68
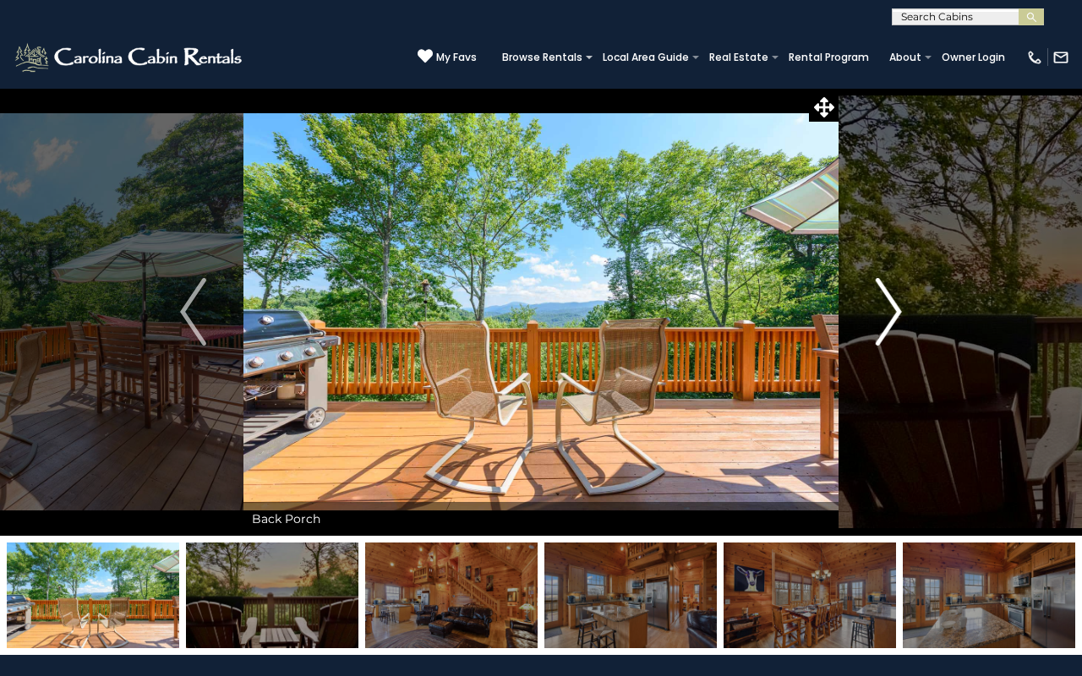
click at [894, 318] on img "Next" at bounding box center [888, 312] width 25 height 68
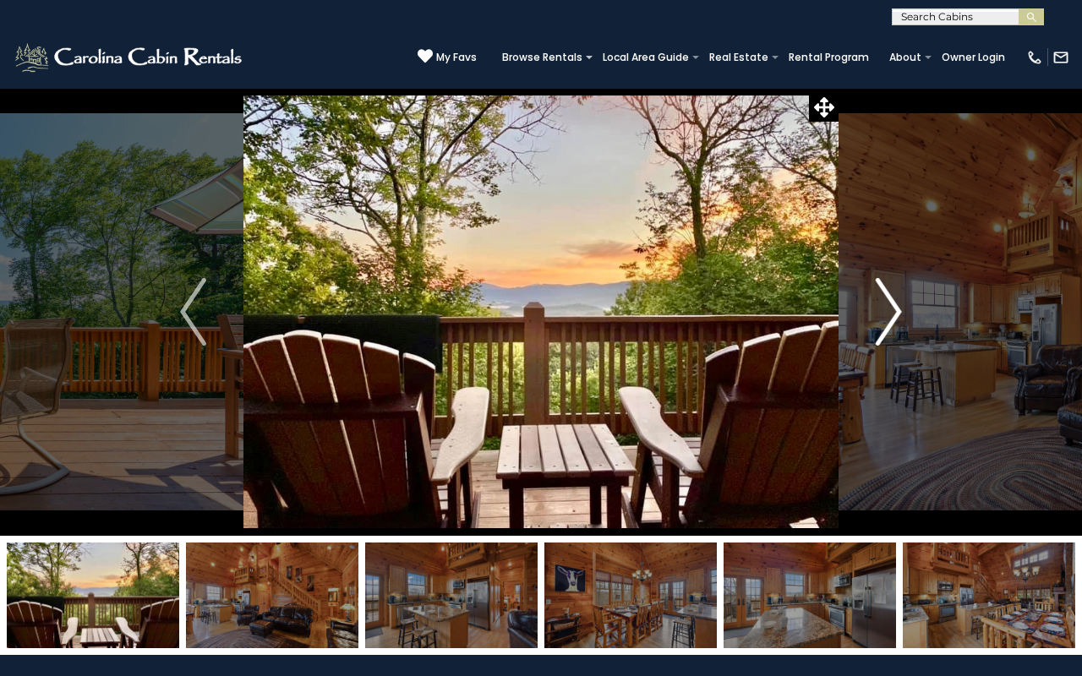
click at [893, 320] on img "Next" at bounding box center [888, 312] width 25 height 68
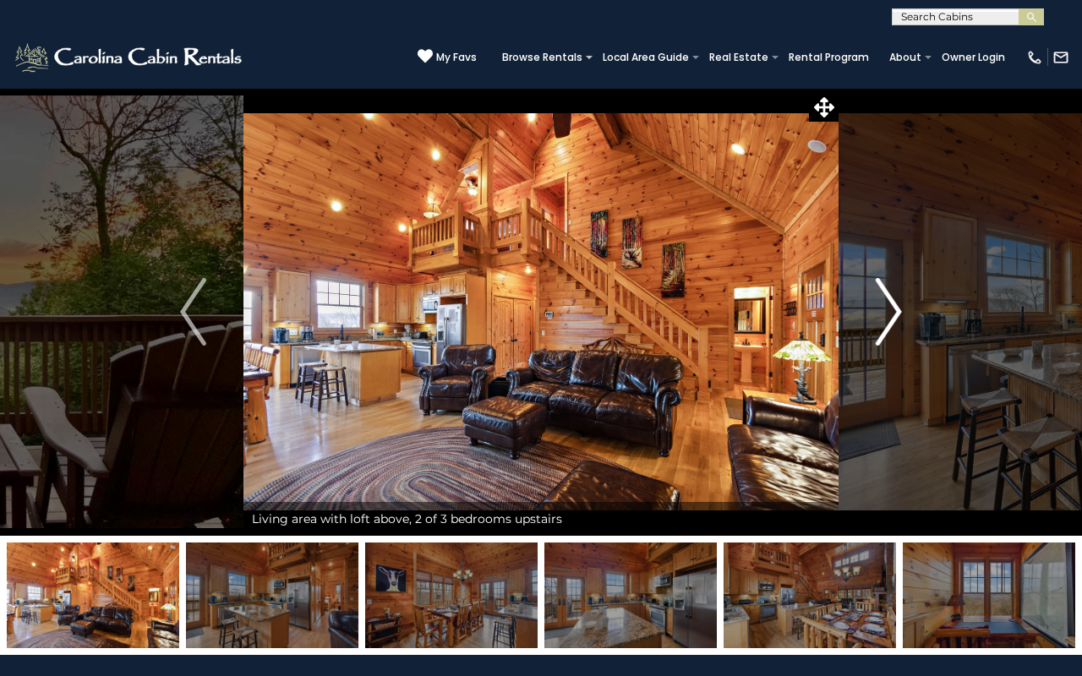
click at [887, 308] on img "Next" at bounding box center [888, 312] width 25 height 68
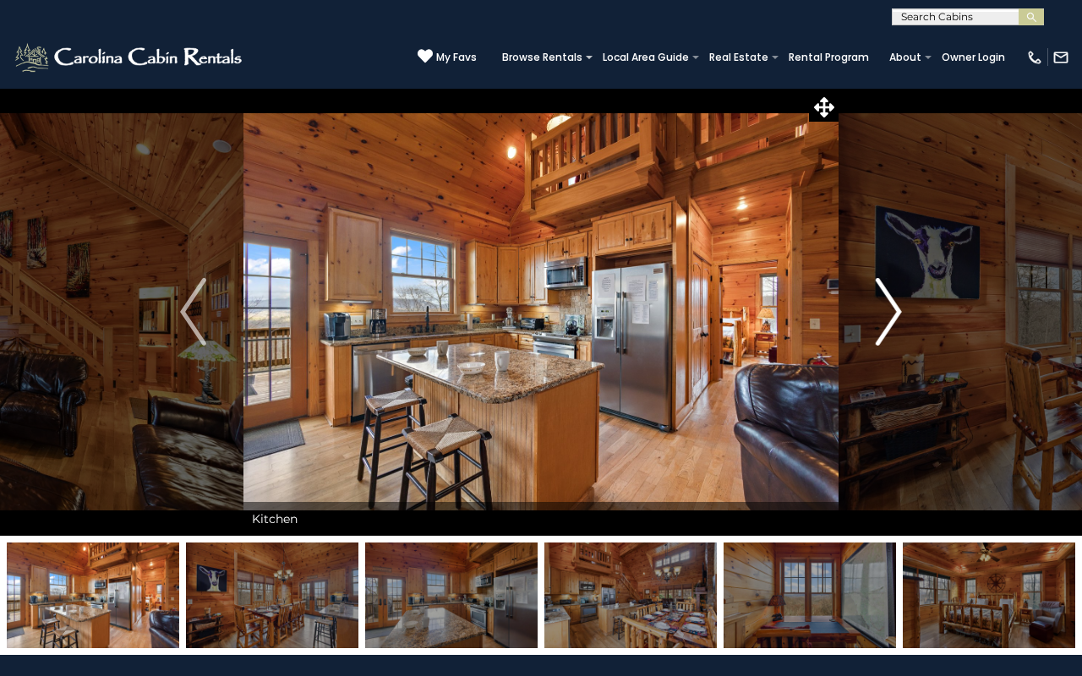
click at [887, 306] on img "Next" at bounding box center [888, 312] width 25 height 68
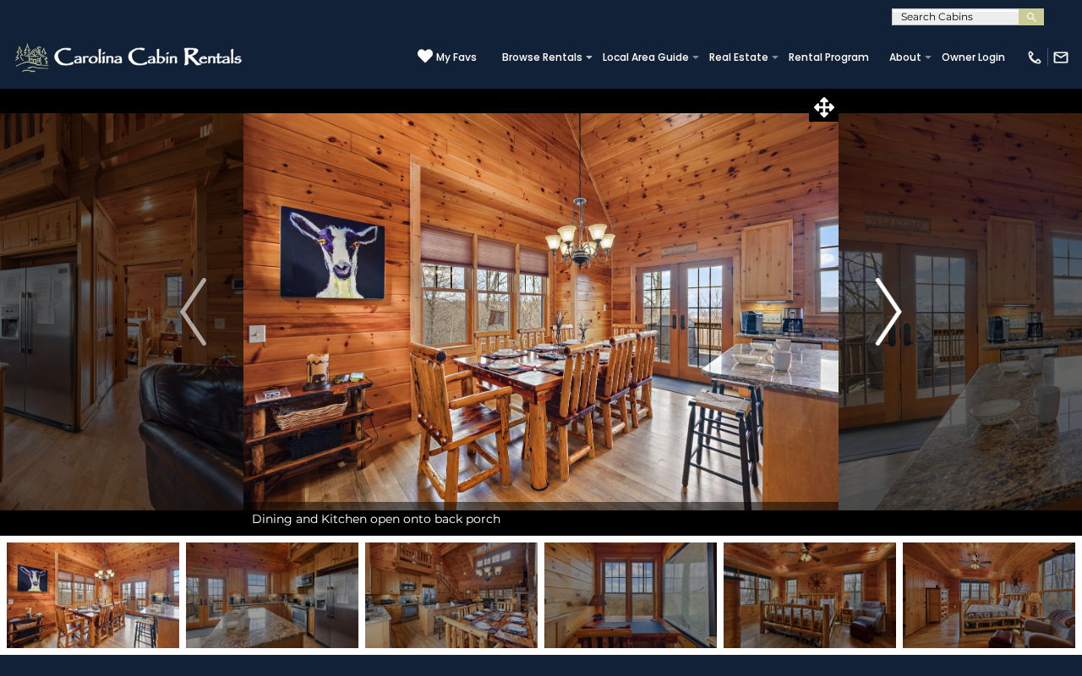
click at [887, 306] on img "Next" at bounding box center [888, 312] width 25 height 68
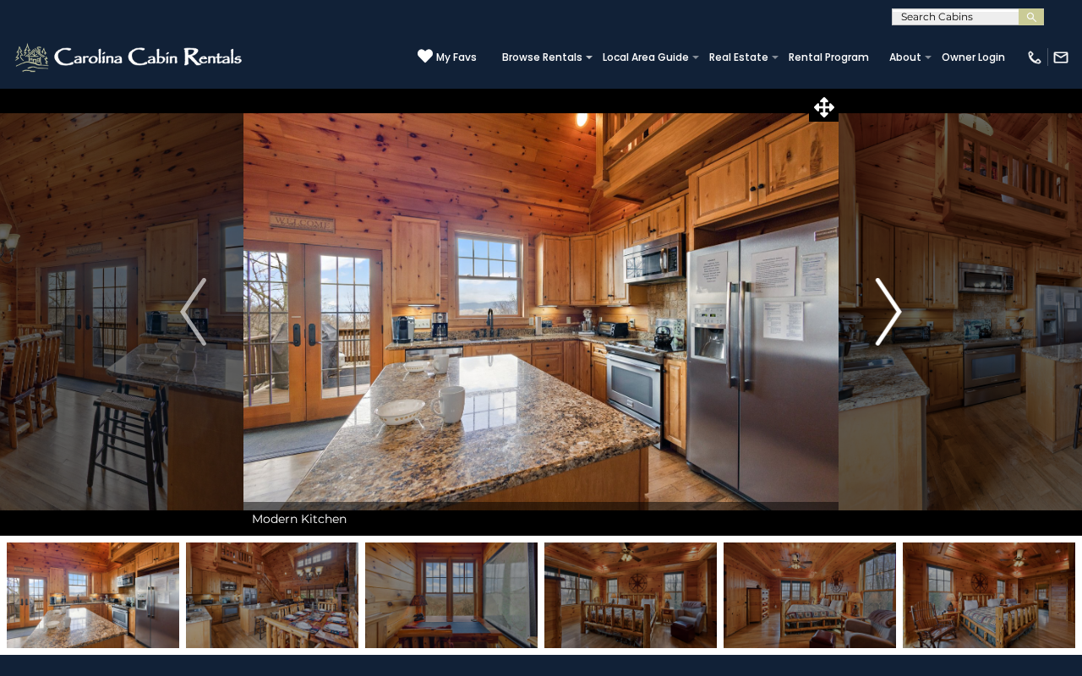
click at [887, 306] on img "Next" at bounding box center [888, 312] width 25 height 68
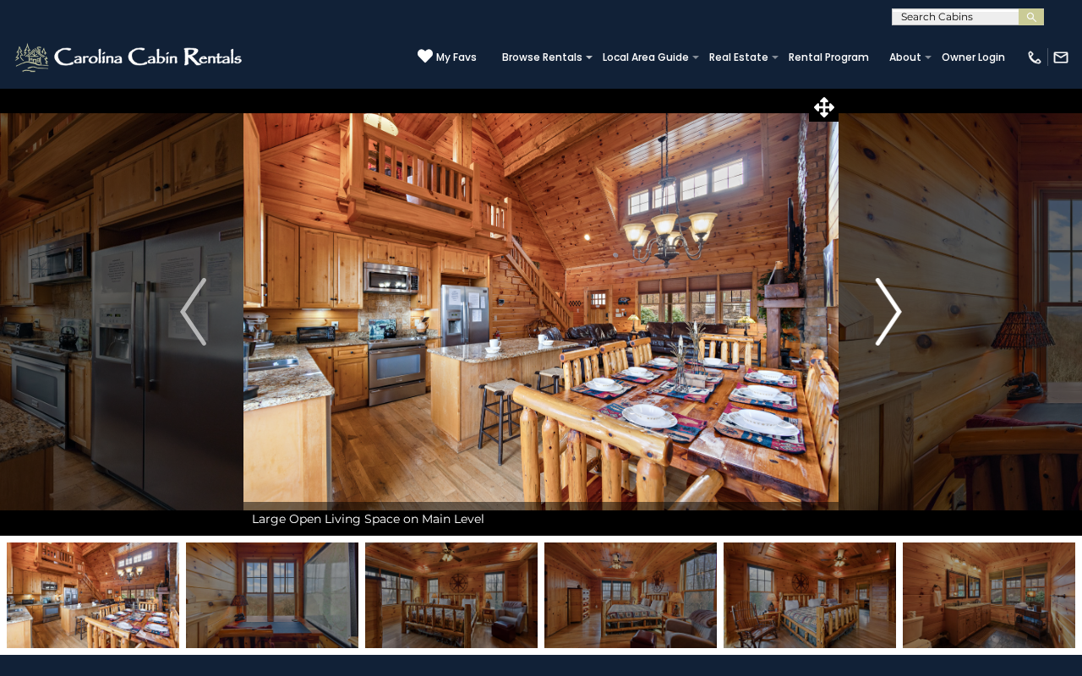
click at [887, 306] on img "Next" at bounding box center [888, 312] width 25 height 68
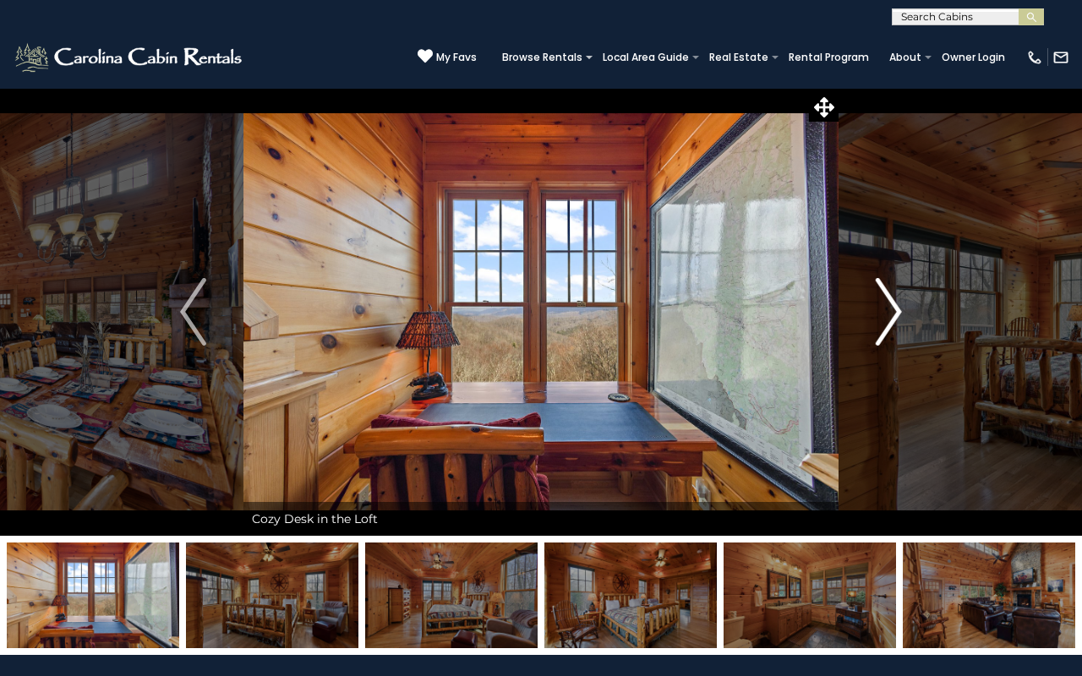
click at [887, 306] on img "Next" at bounding box center [888, 312] width 25 height 68
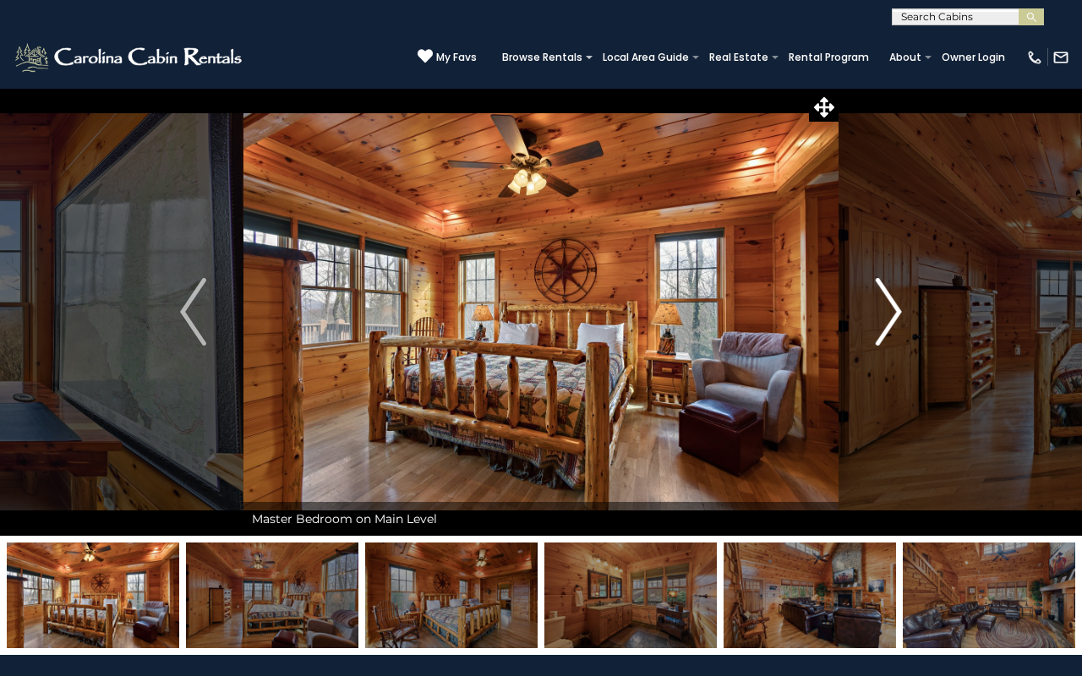
click at [887, 306] on img "Next" at bounding box center [888, 312] width 25 height 68
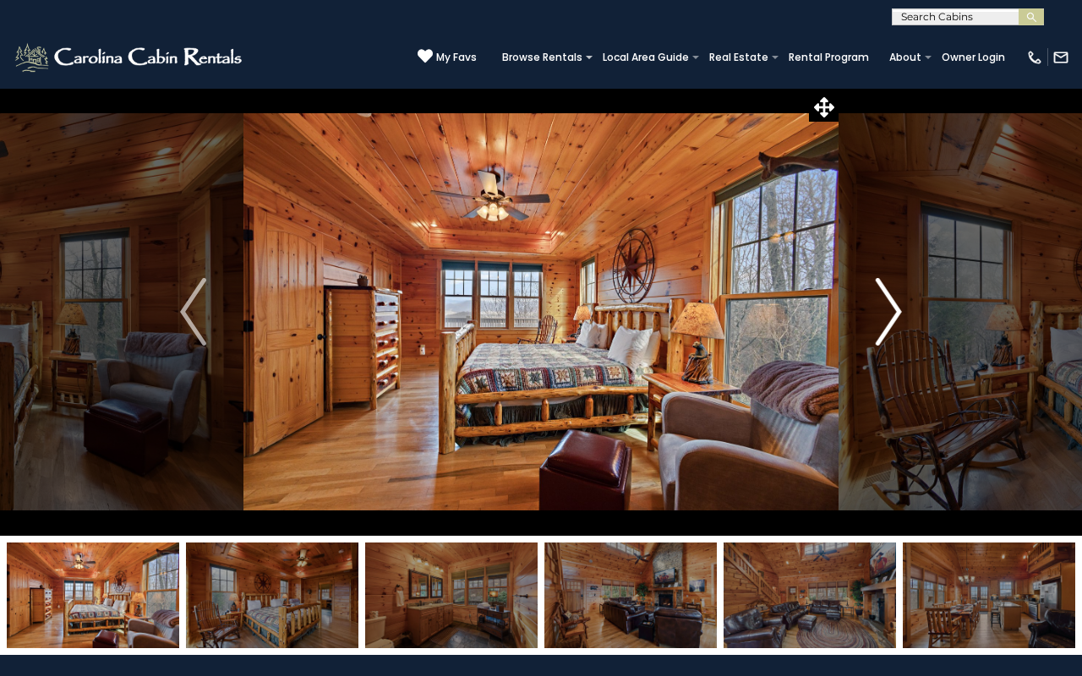
click at [887, 306] on img "Next" at bounding box center [888, 312] width 25 height 68
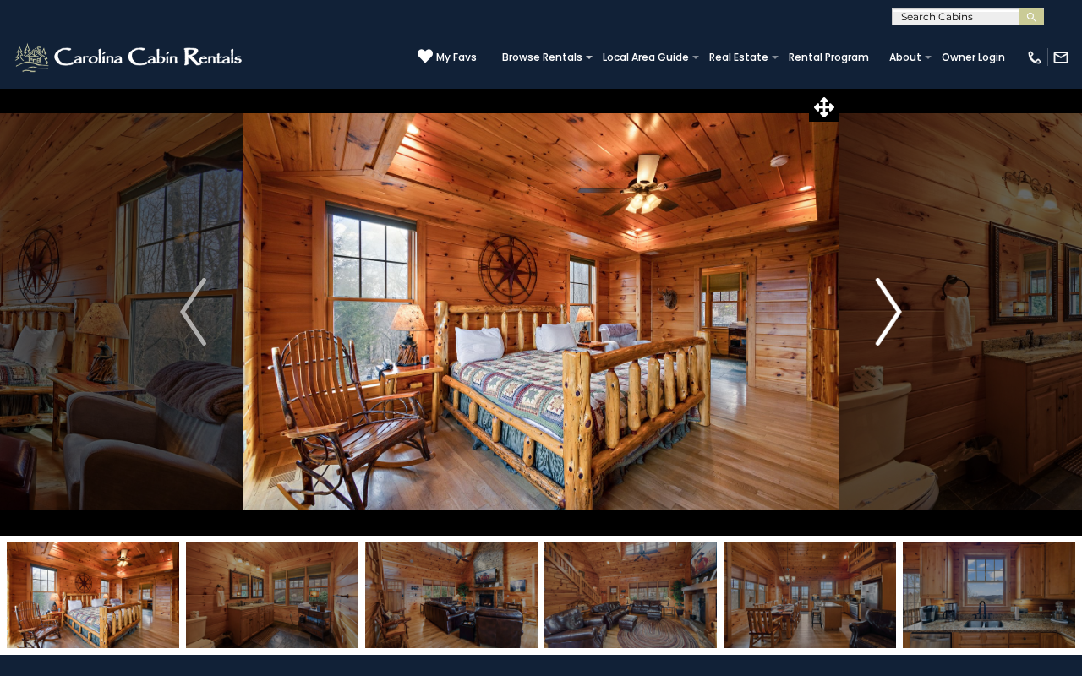
click at [887, 306] on img "Next" at bounding box center [888, 312] width 25 height 68
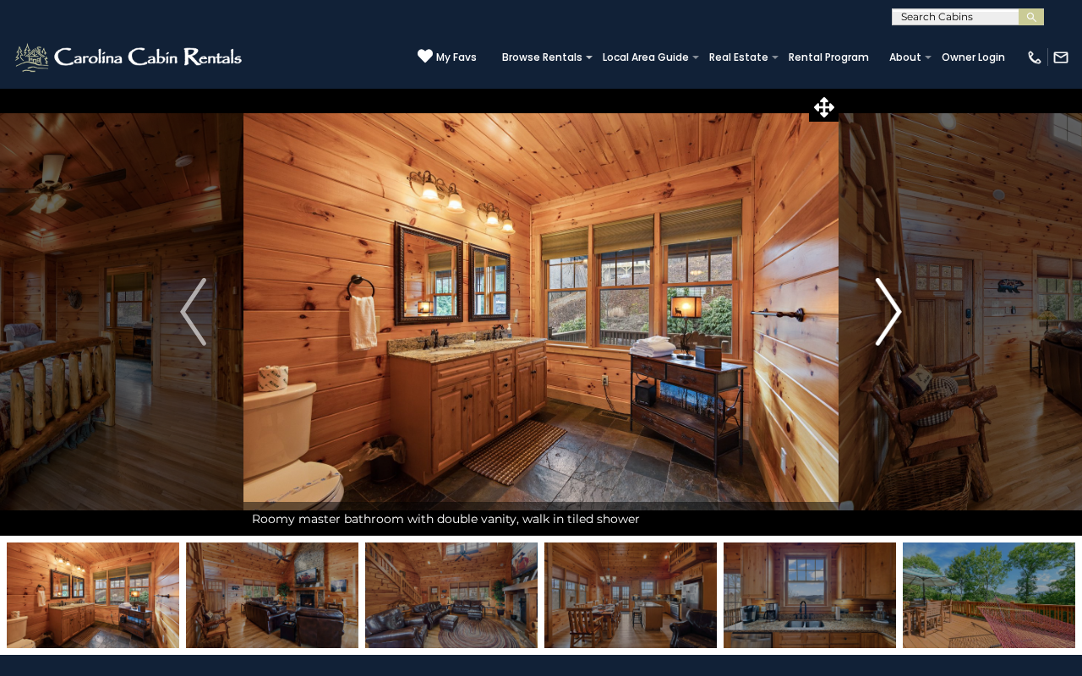
click at [887, 306] on img "Next" at bounding box center [888, 312] width 25 height 68
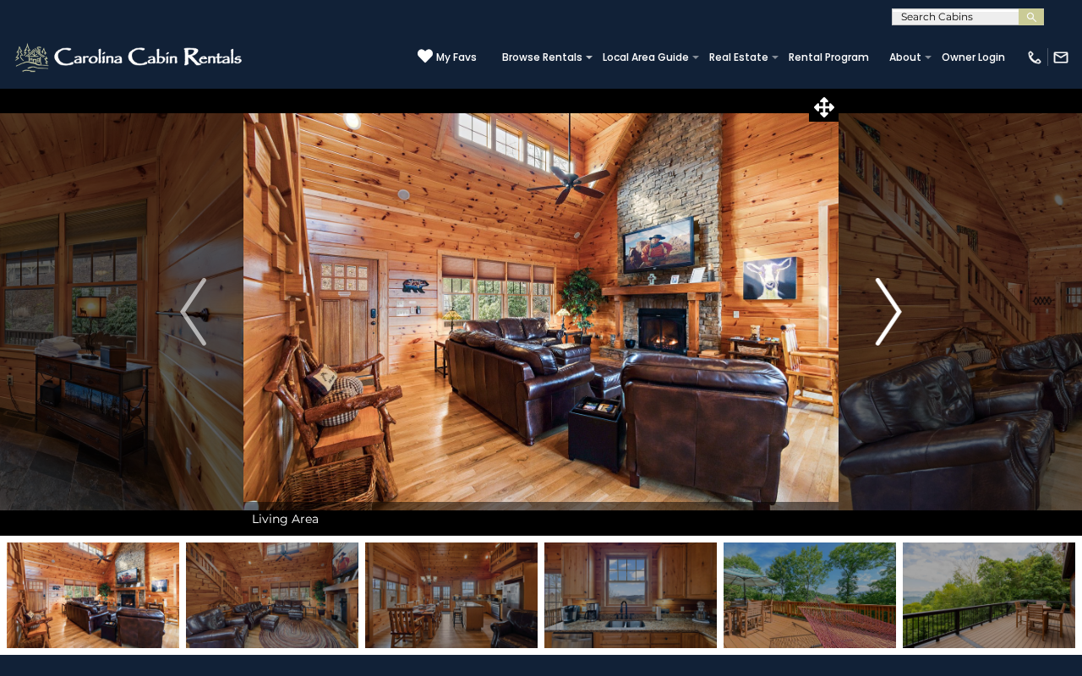
click at [887, 306] on img "Next" at bounding box center [888, 312] width 25 height 68
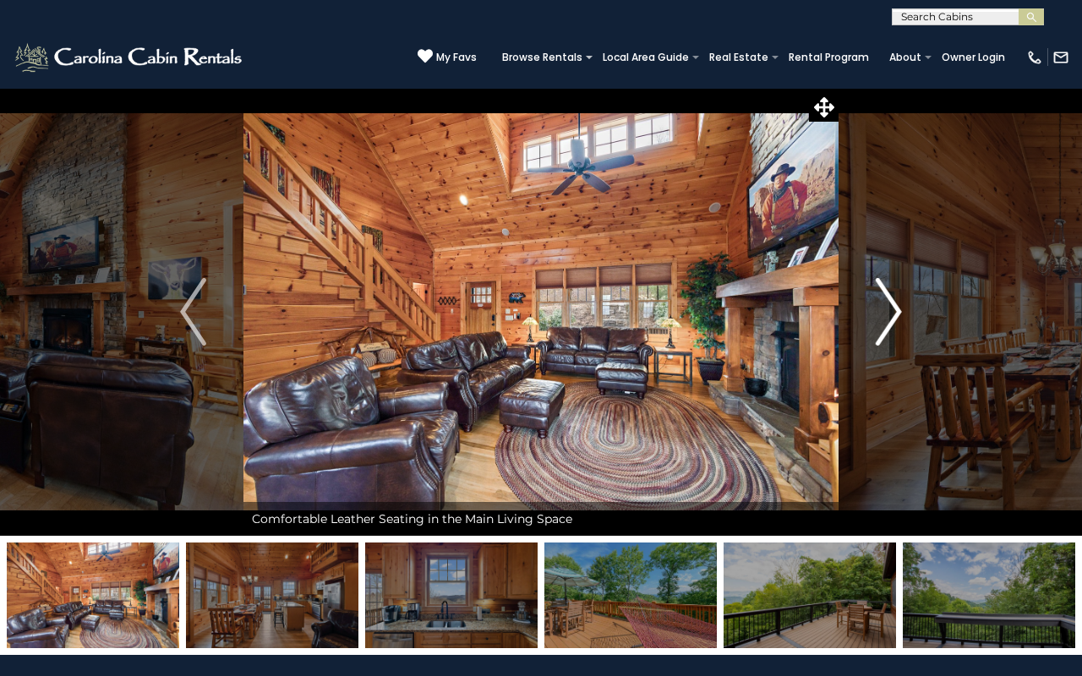
click at [887, 306] on img "Next" at bounding box center [888, 312] width 25 height 68
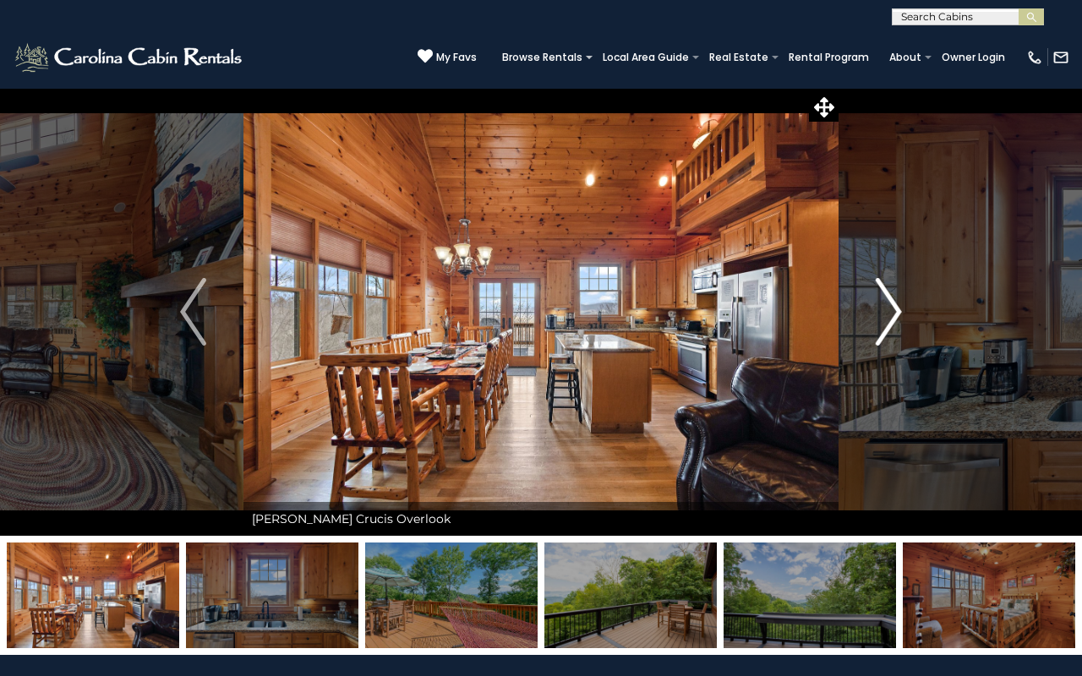
click at [887, 306] on img "Next" at bounding box center [888, 312] width 25 height 68
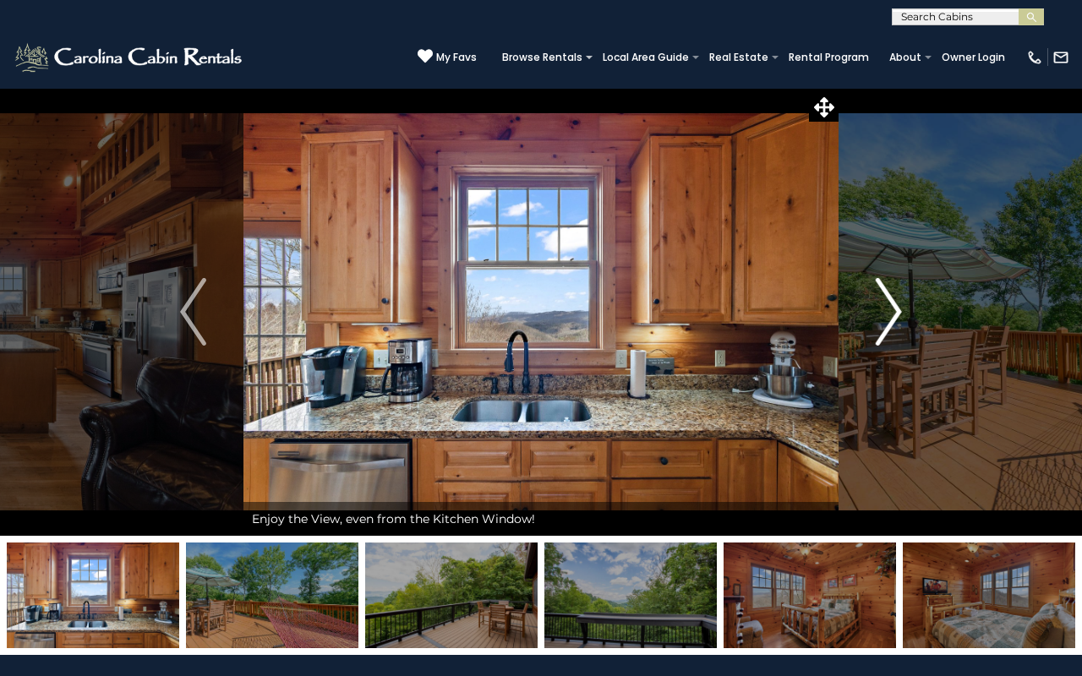
click at [887, 306] on img "Next" at bounding box center [888, 312] width 25 height 68
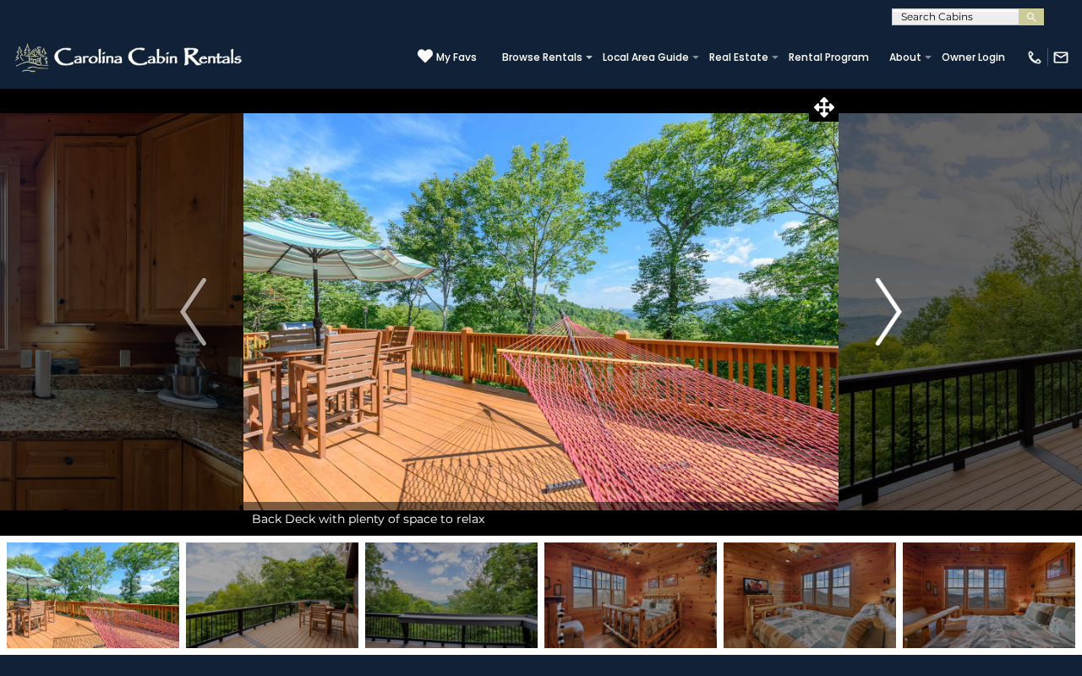
click at [909, 331] on button "Next" at bounding box center [888, 312] width 101 height 448
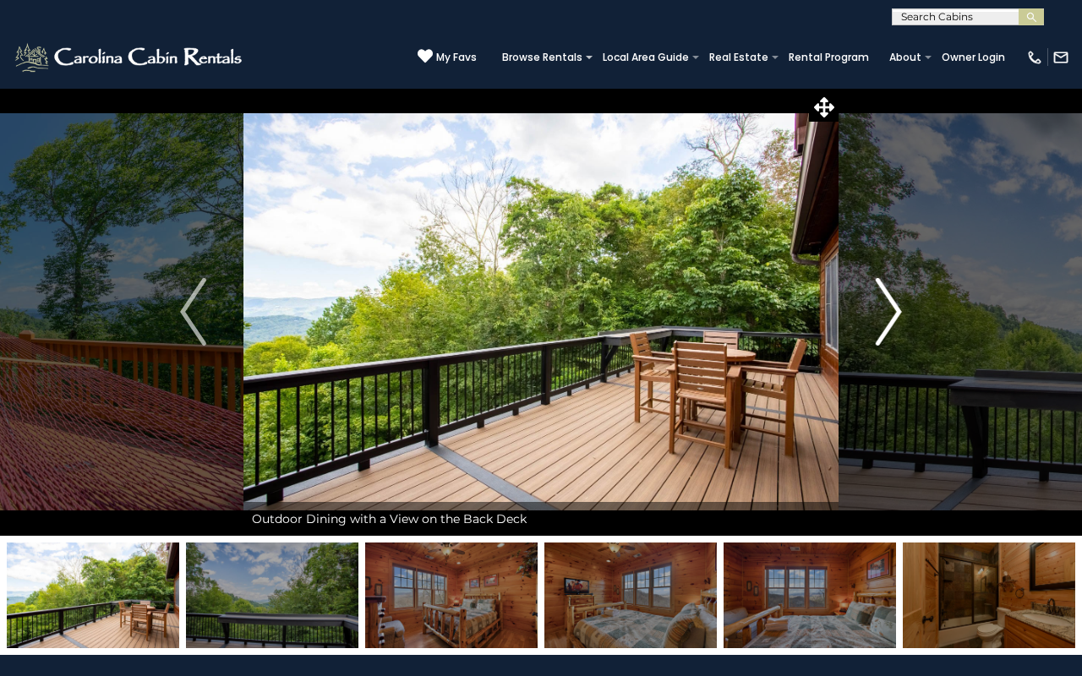
click at [897, 330] on img "Next" at bounding box center [888, 312] width 25 height 68
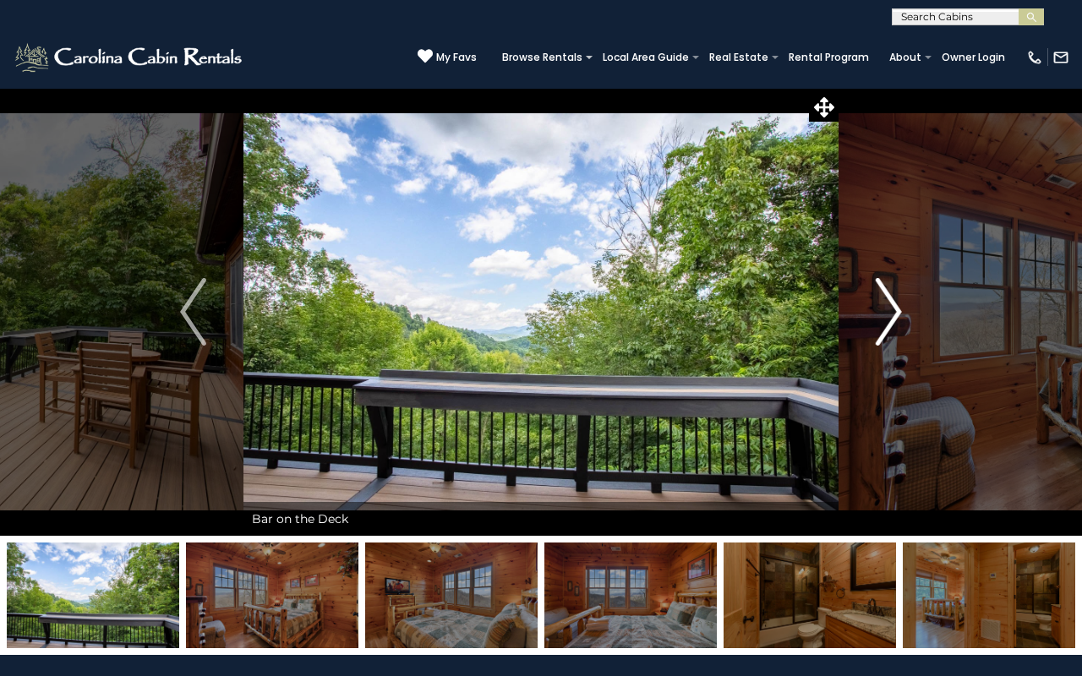
click at [897, 330] on img "Next" at bounding box center [888, 312] width 25 height 68
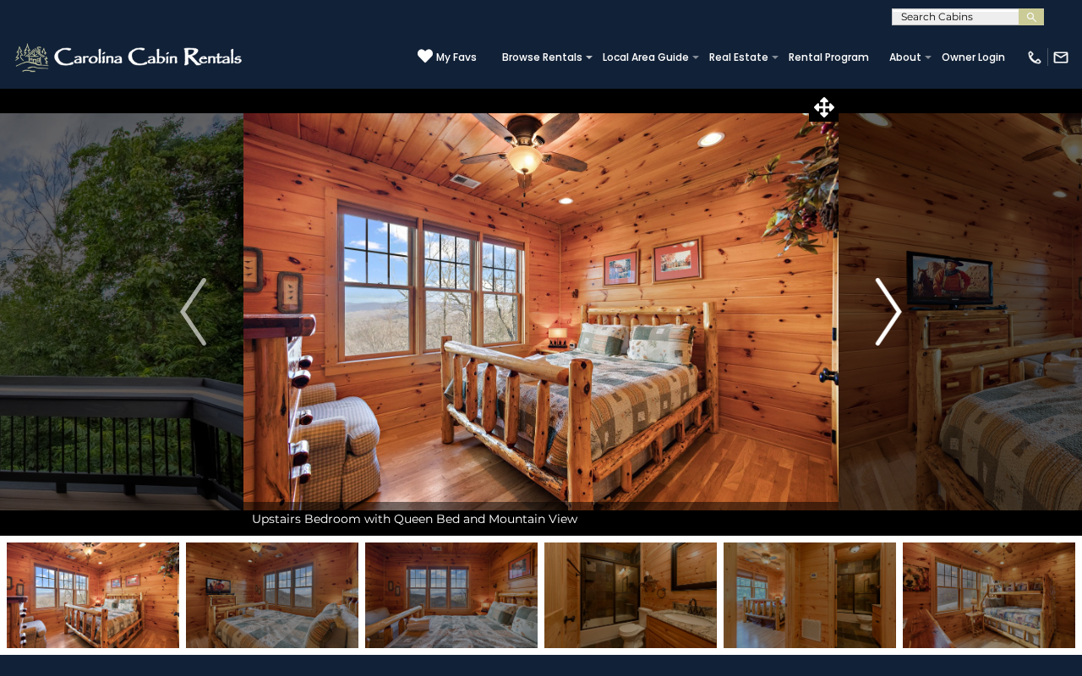
click at [897, 330] on img "Next" at bounding box center [888, 312] width 25 height 68
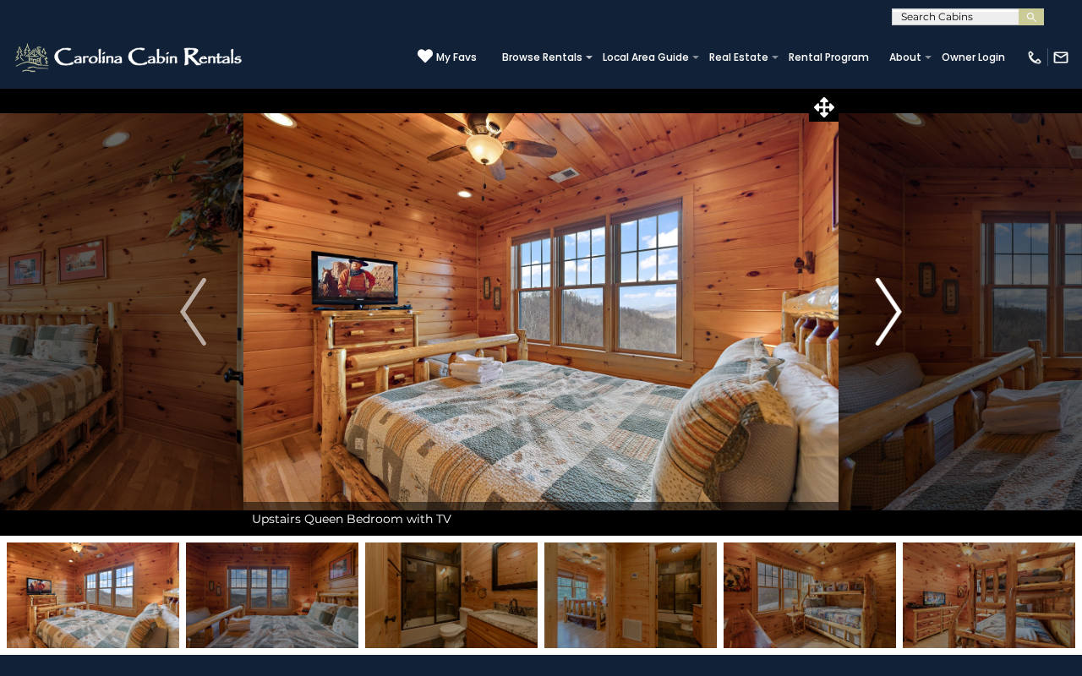
click at [897, 330] on img "Next" at bounding box center [888, 312] width 25 height 68
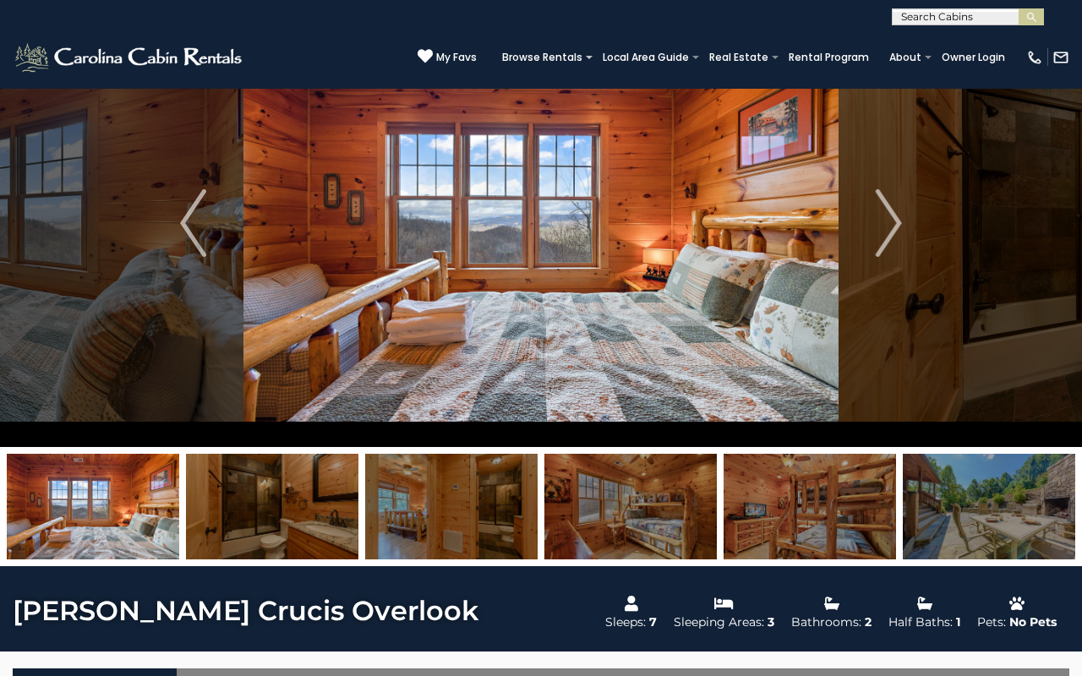
scroll to position [85, 0]
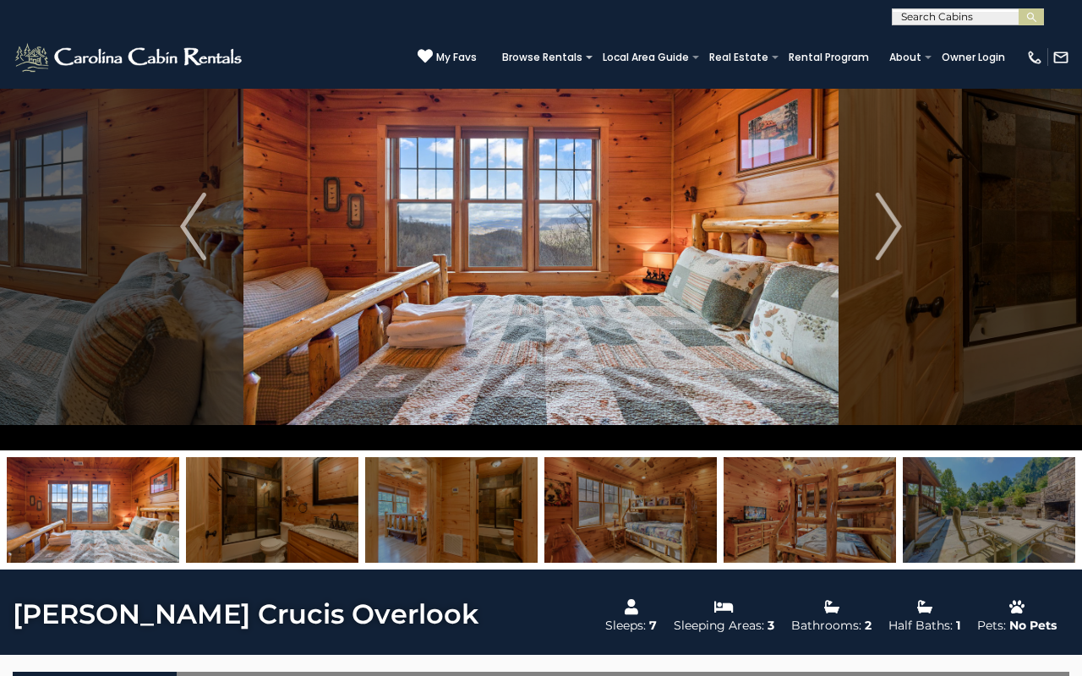
click at [665, 486] on img at bounding box center [630, 510] width 172 height 106
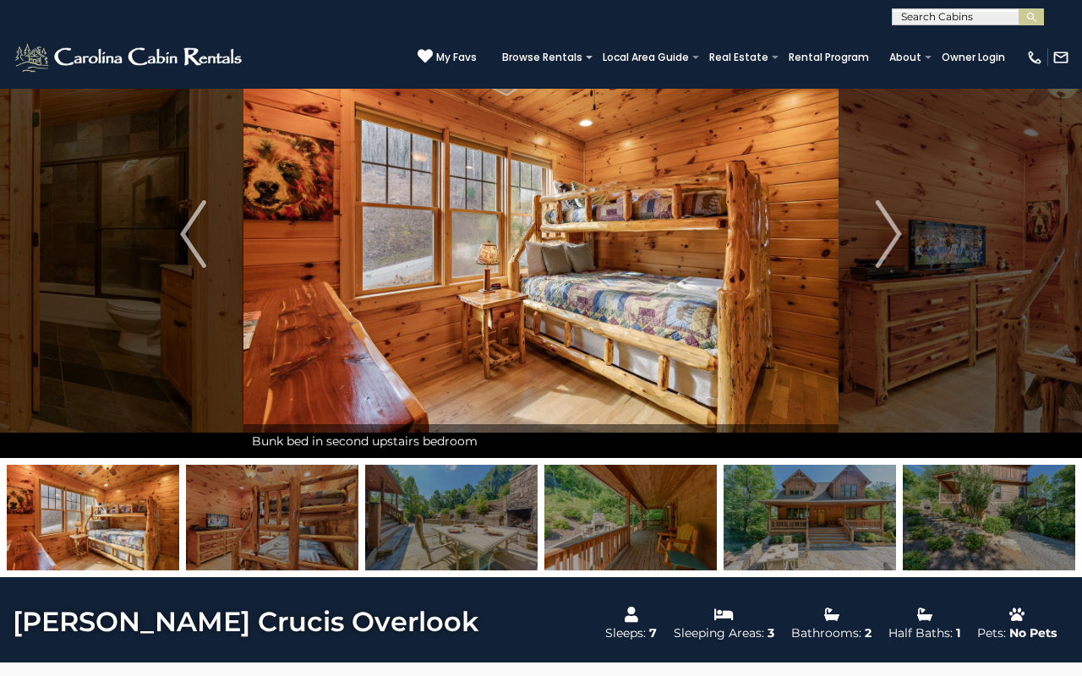
scroll to position [78, 0]
click at [311, 527] on img at bounding box center [272, 518] width 172 height 106
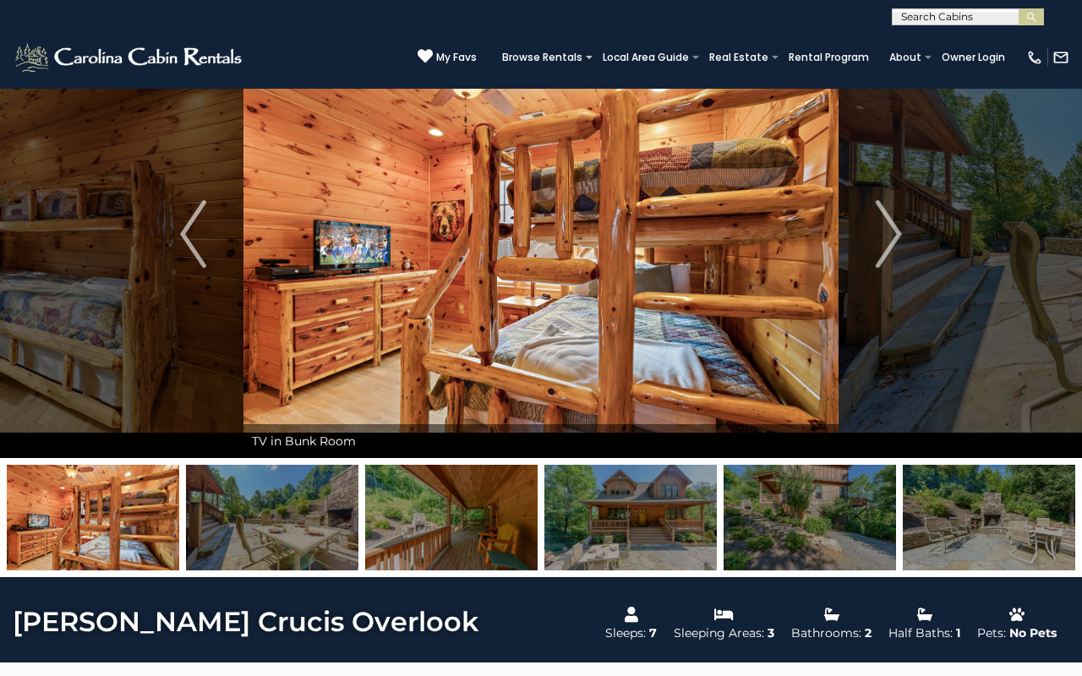
click at [140, 526] on img at bounding box center [93, 518] width 172 height 106
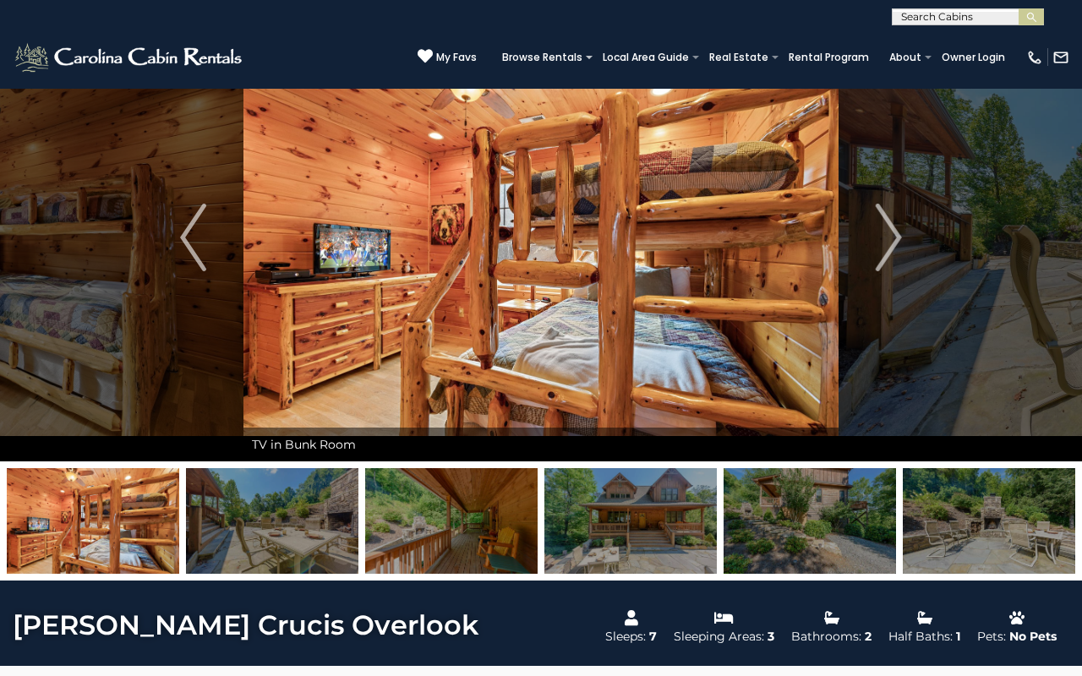
scroll to position [74, 0]
click at [882, 232] on img "Next" at bounding box center [888, 238] width 25 height 68
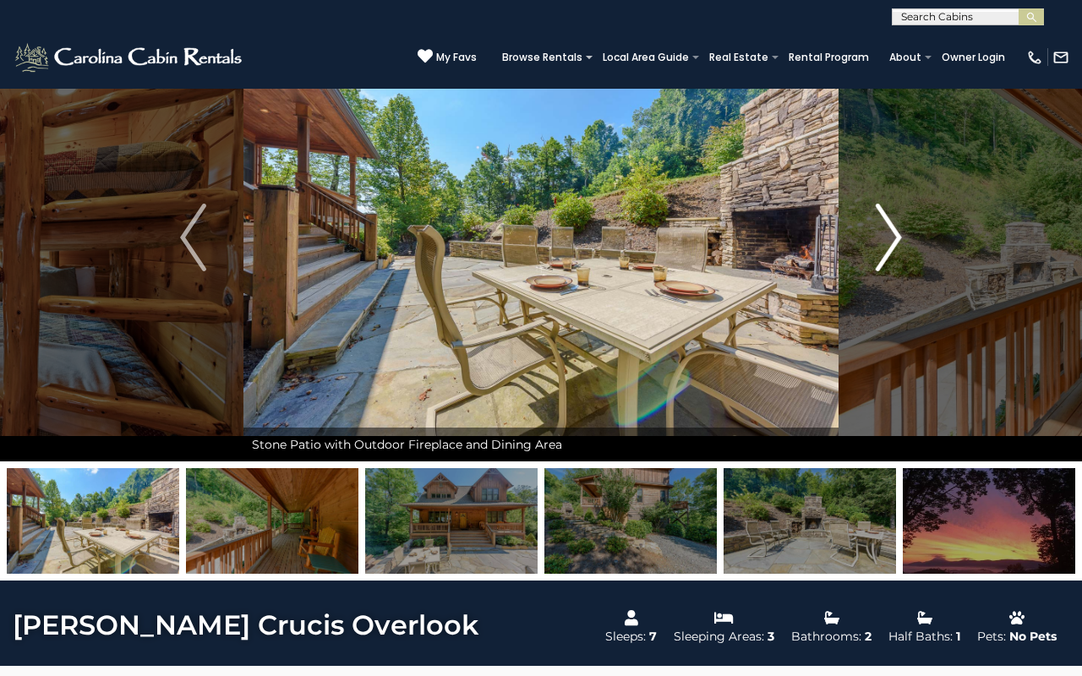
click at [888, 238] on img "Next" at bounding box center [888, 238] width 25 height 68
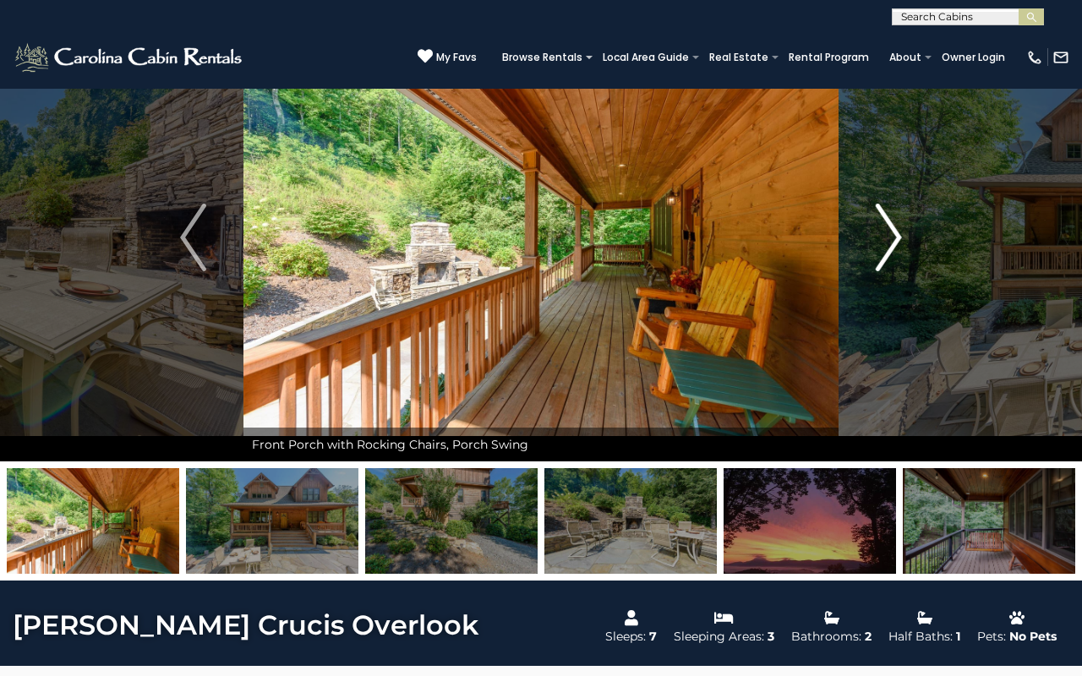
click at [888, 238] on img "Next" at bounding box center [888, 238] width 25 height 68
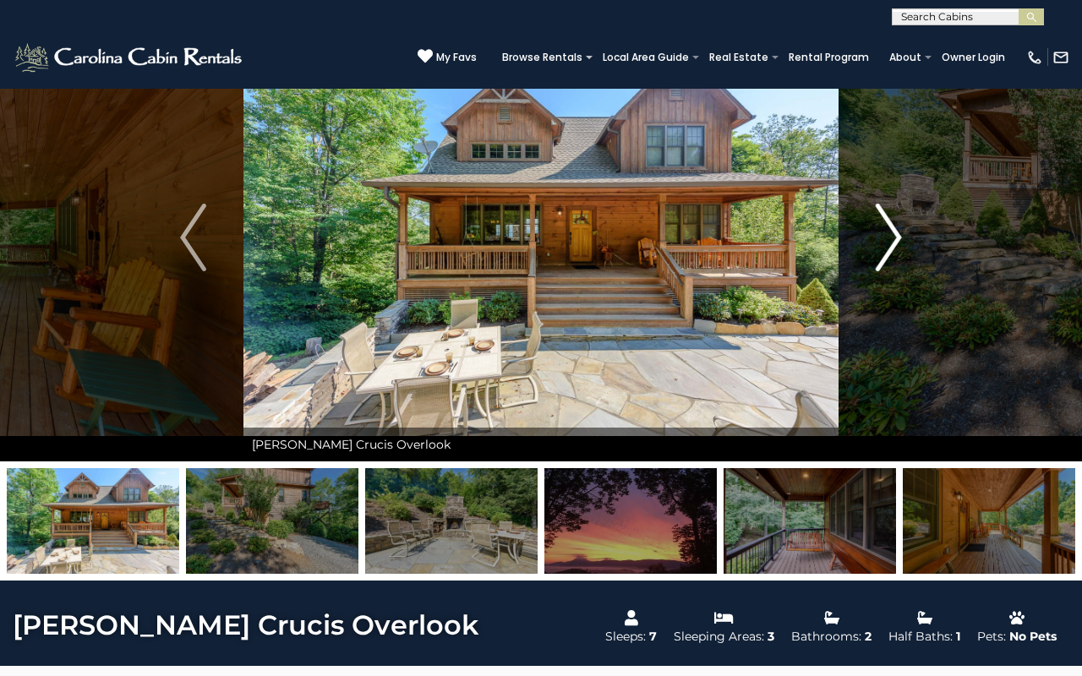
click at [888, 236] on img "Next" at bounding box center [888, 238] width 25 height 68
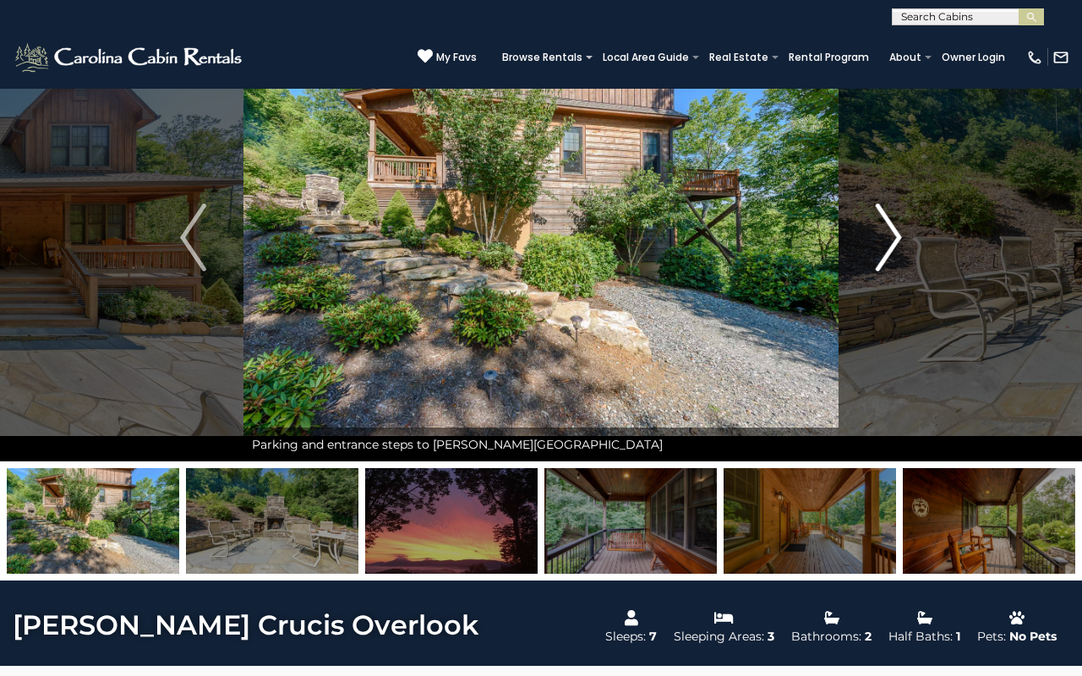
click at [888, 236] on img "Next" at bounding box center [888, 238] width 25 height 68
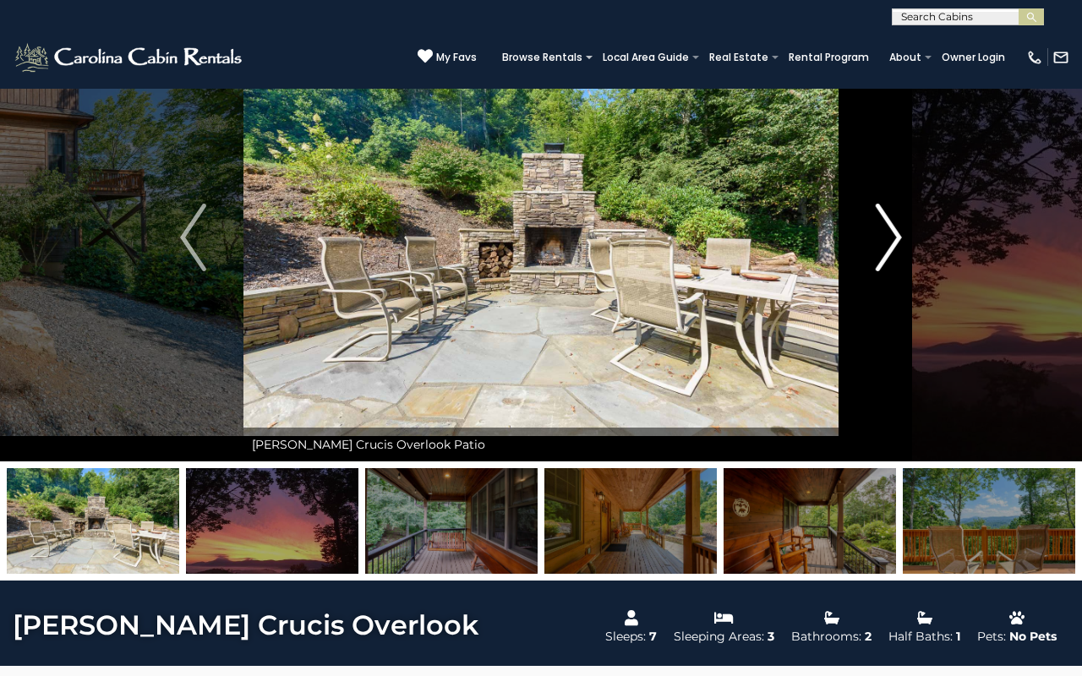
click at [888, 235] on img "Next" at bounding box center [888, 238] width 25 height 68
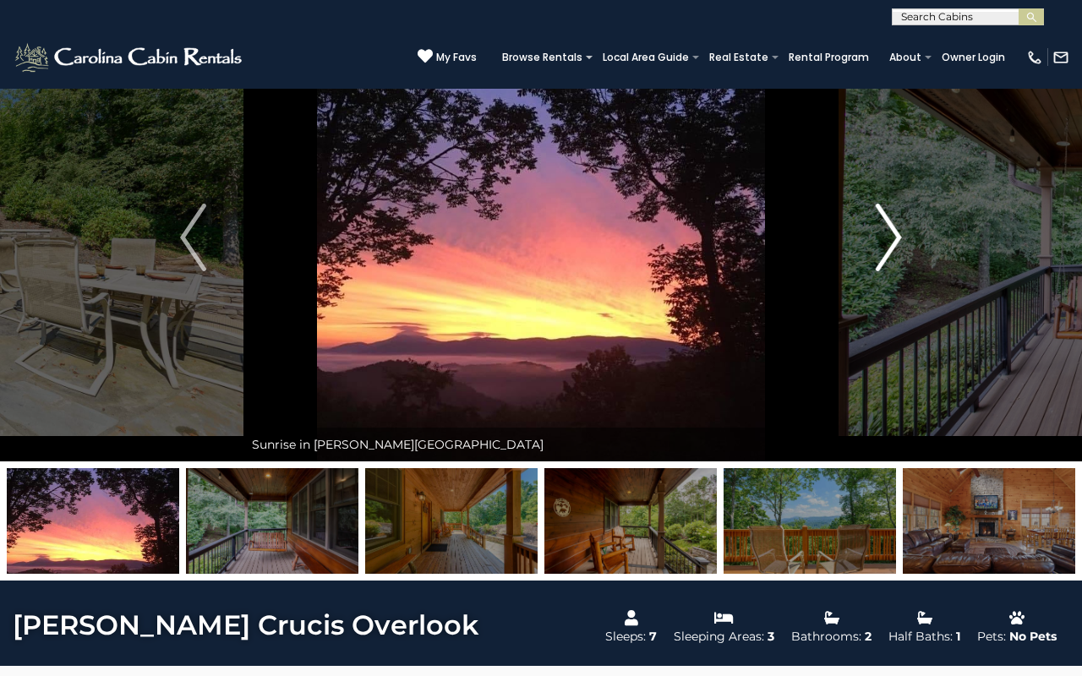
click at [888, 235] on img "Next" at bounding box center [888, 238] width 25 height 68
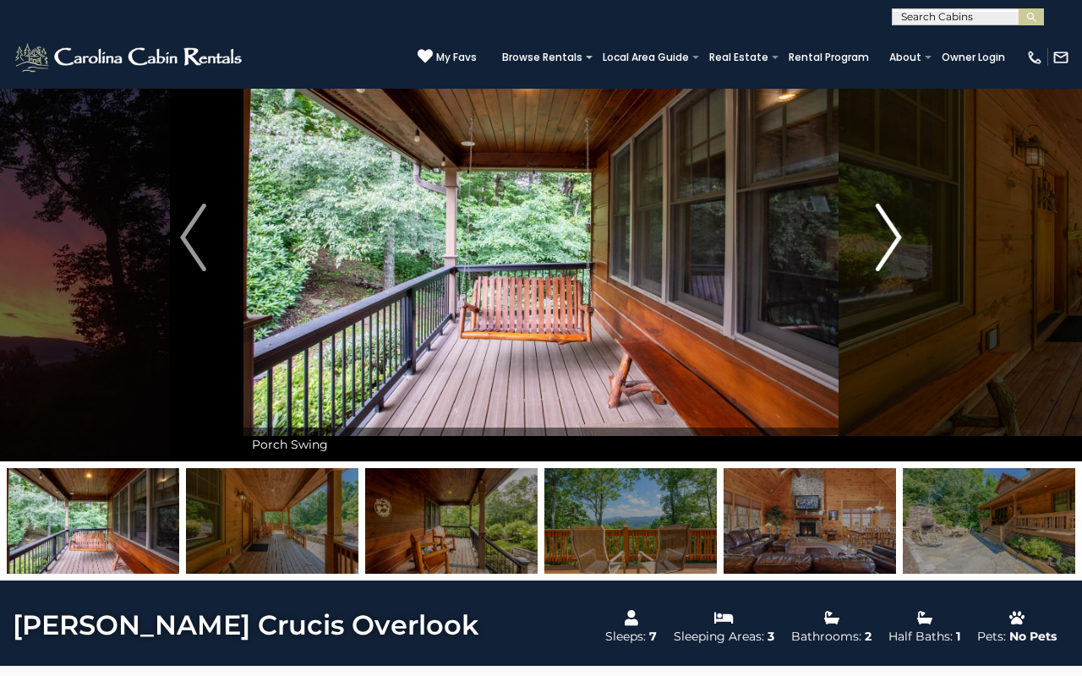
click at [888, 235] on img "Next" at bounding box center [888, 238] width 25 height 68
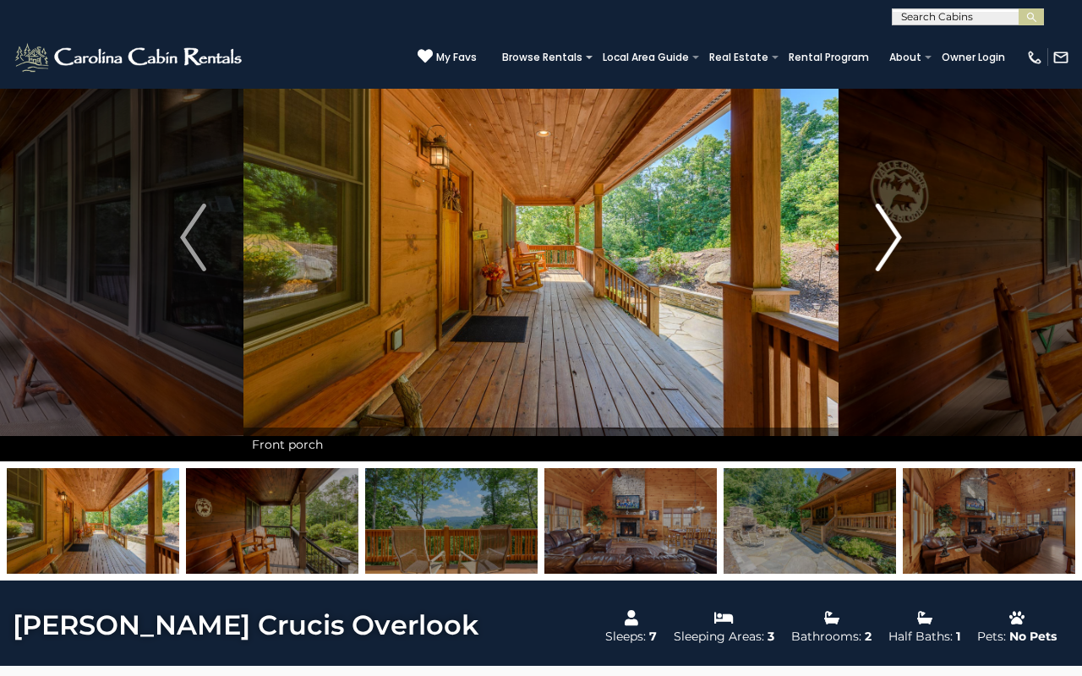
click at [888, 234] on img "Next" at bounding box center [888, 238] width 25 height 68
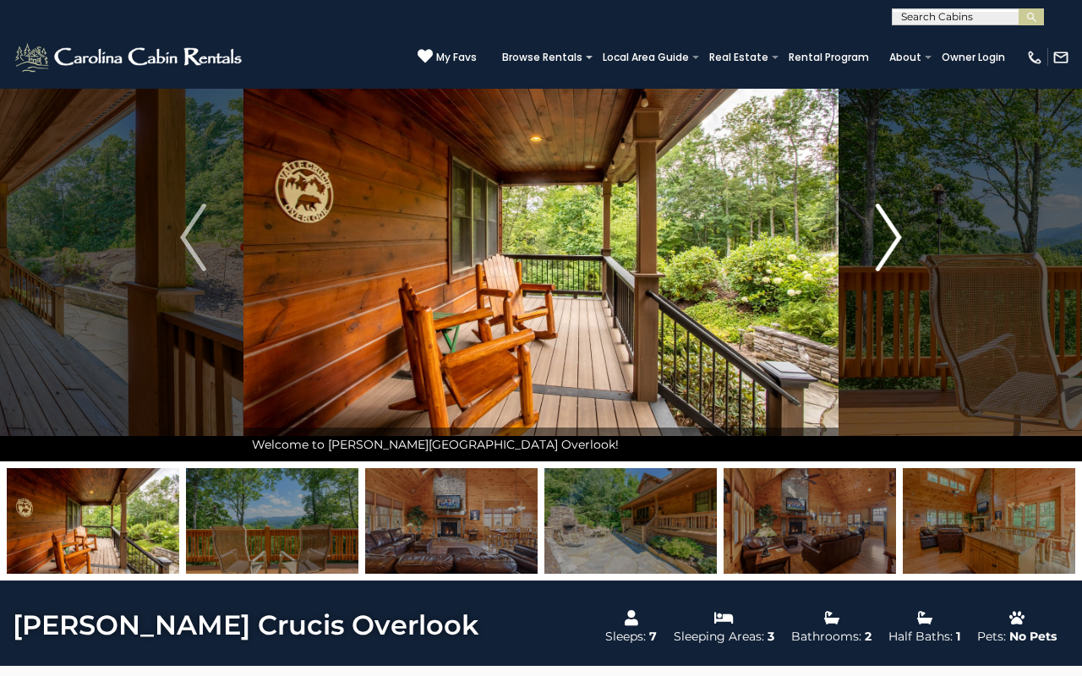
click at [888, 234] on img "Next" at bounding box center [888, 238] width 25 height 68
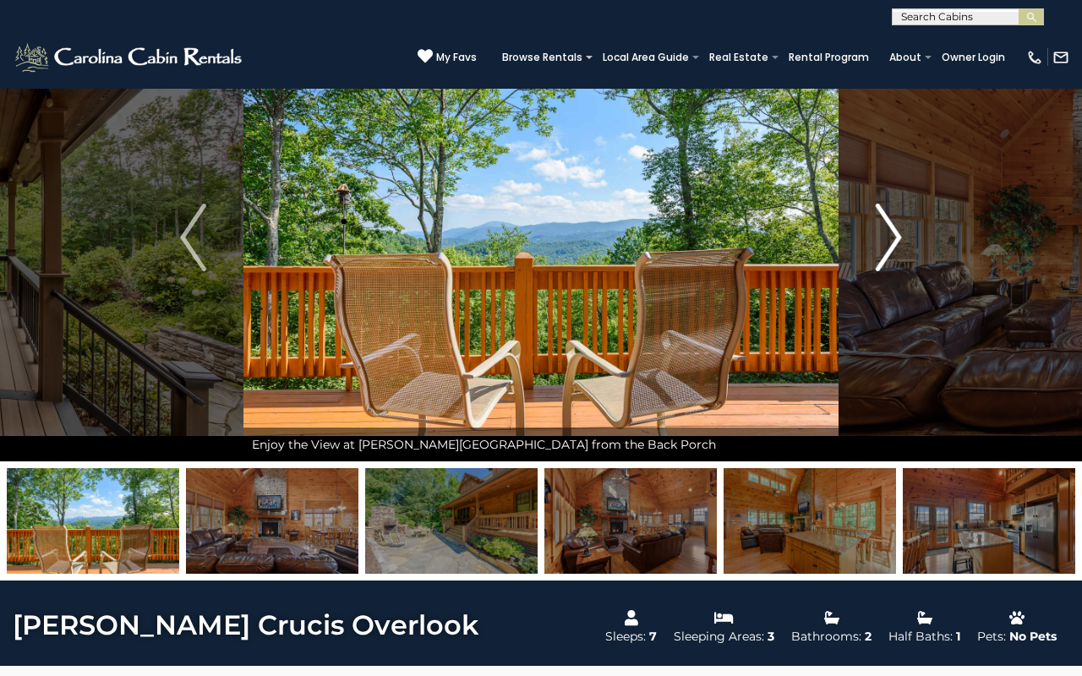
click at [888, 233] on img "Next" at bounding box center [888, 238] width 25 height 68
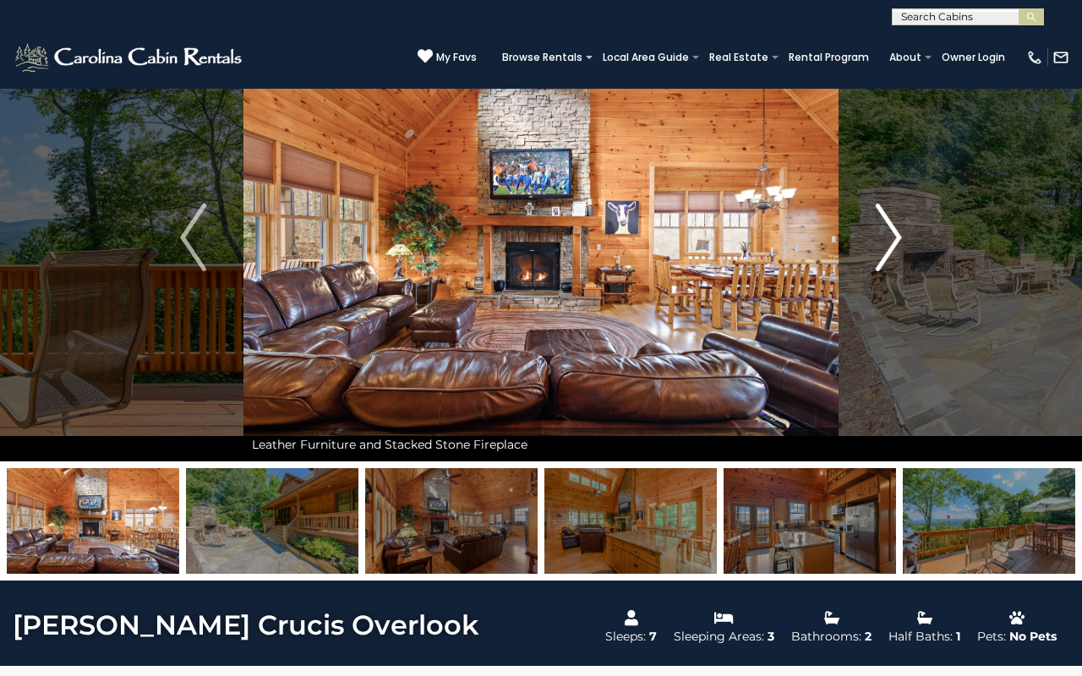
click at [888, 233] on img "Next" at bounding box center [888, 238] width 25 height 68
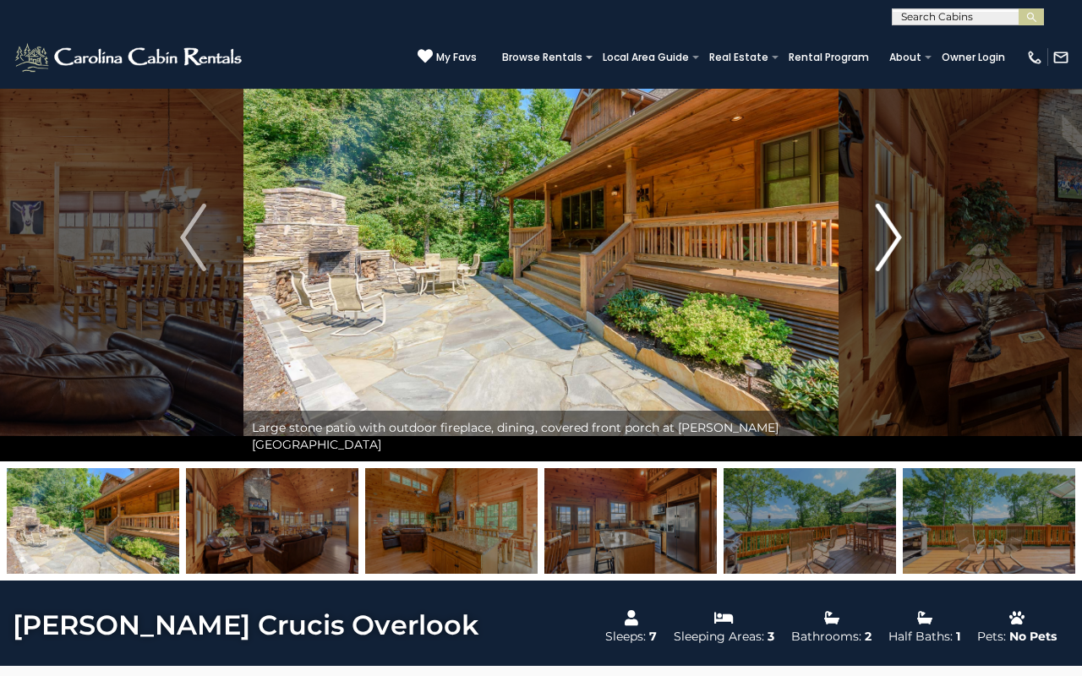
click at [888, 232] on img "Next" at bounding box center [888, 238] width 25 height 68
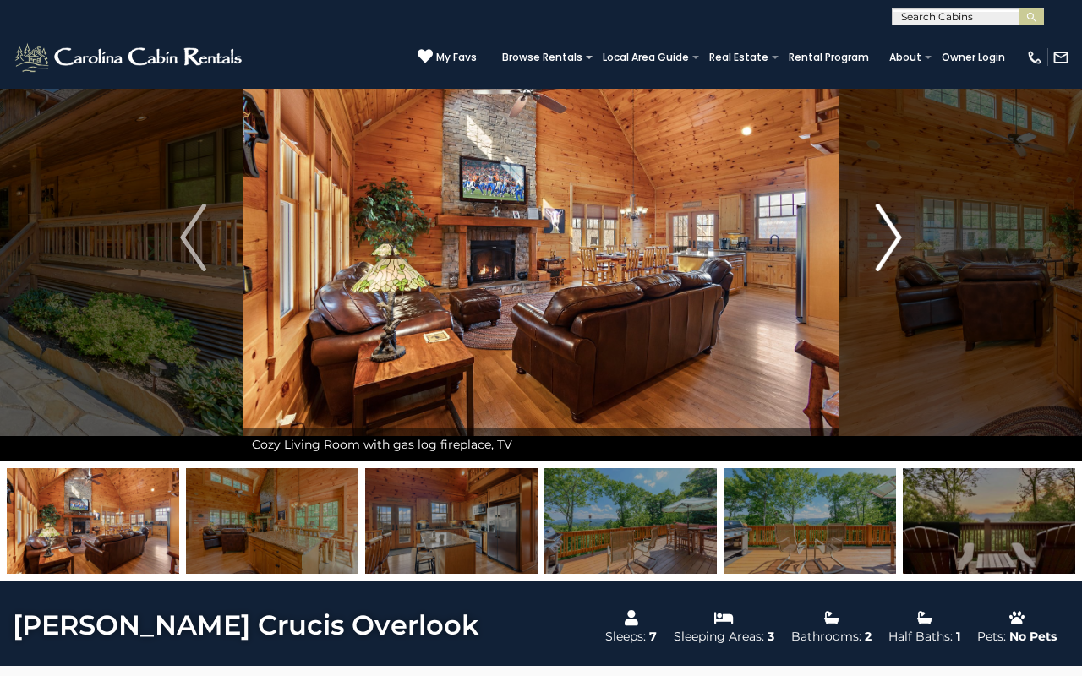
click at [888, 232] on img "Next" at bounding box center [888, 238] width 25 height 68
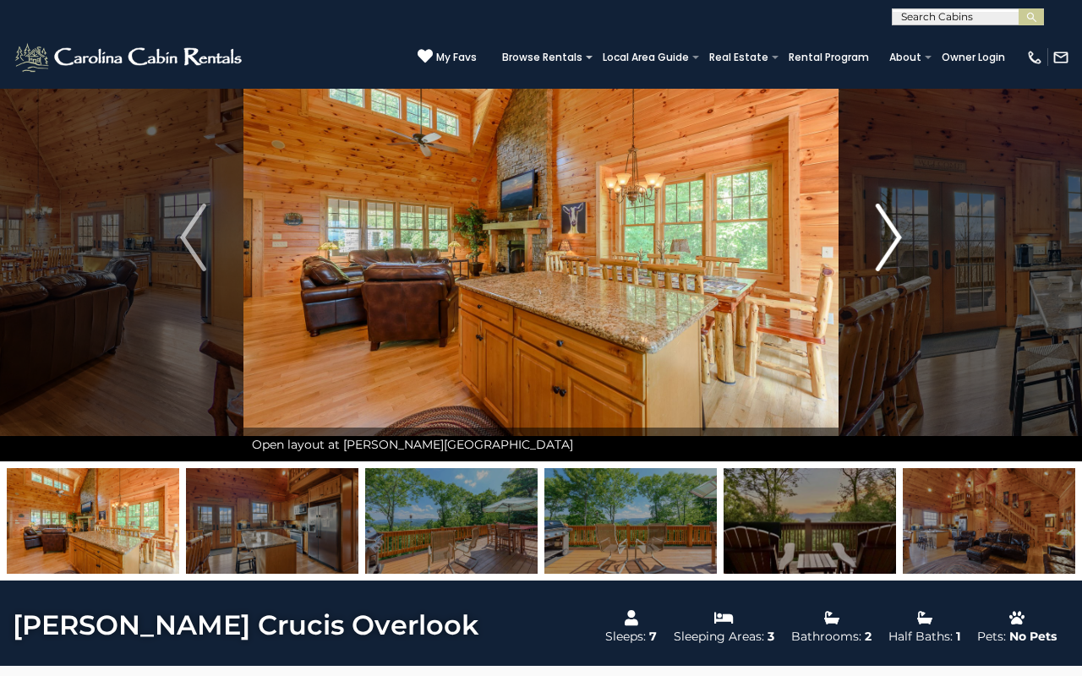
click at [888, 232] on img "Next" at bounding box center [888, 238] width 25 height 68
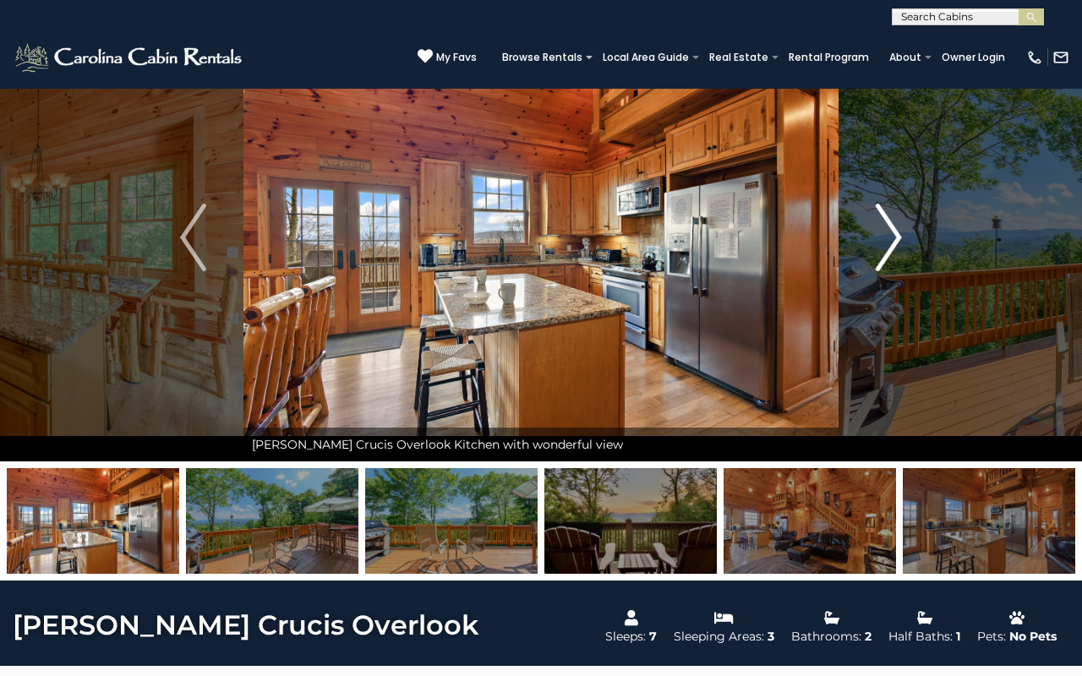
click at [888, 232] on img "Next" at bounding box center [888, 238] width 25 height 68
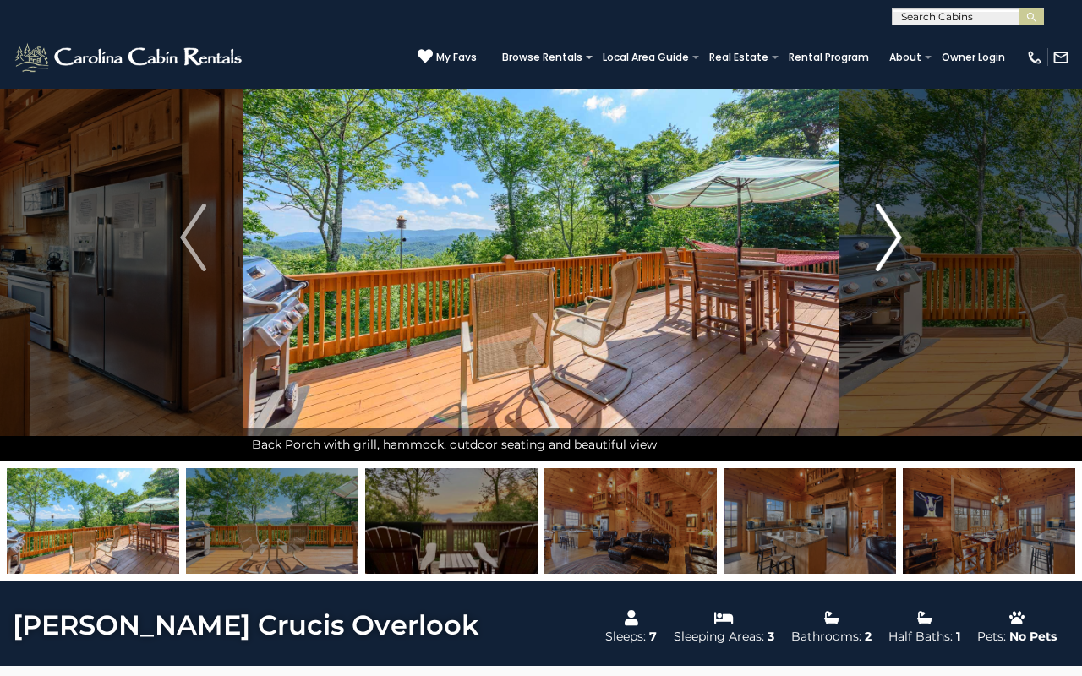
click at [888, 232] on img "Next" at bounding box center [888, 238] width 25 height 68
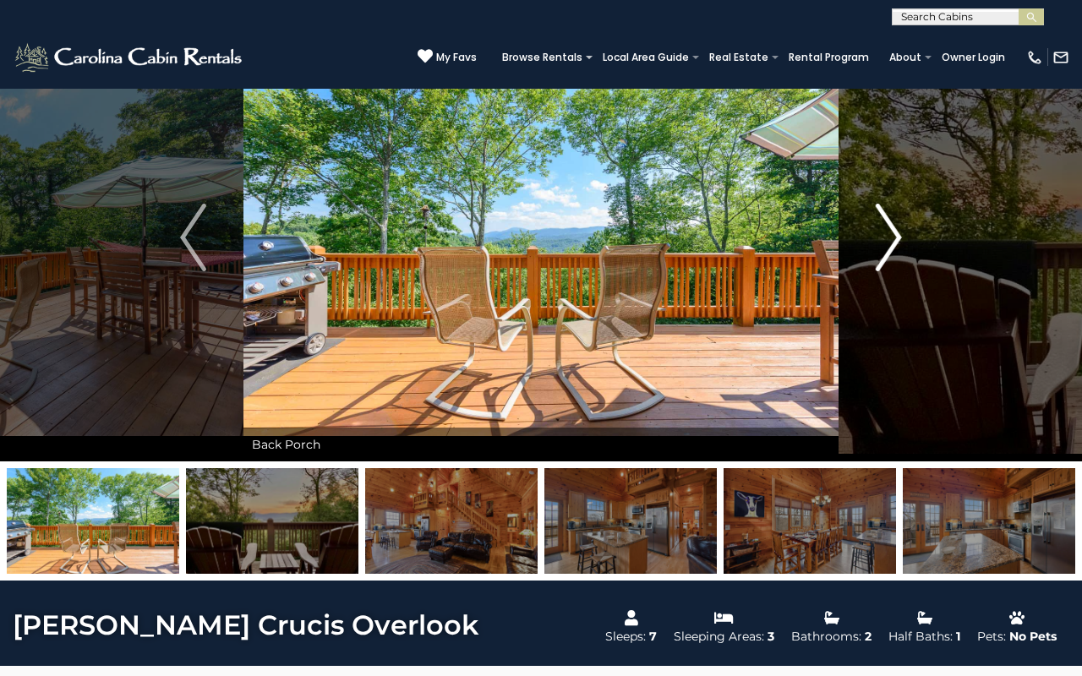
click at [888, 232] on img "Next" at bounding box center [888, 238] width 25 height 68
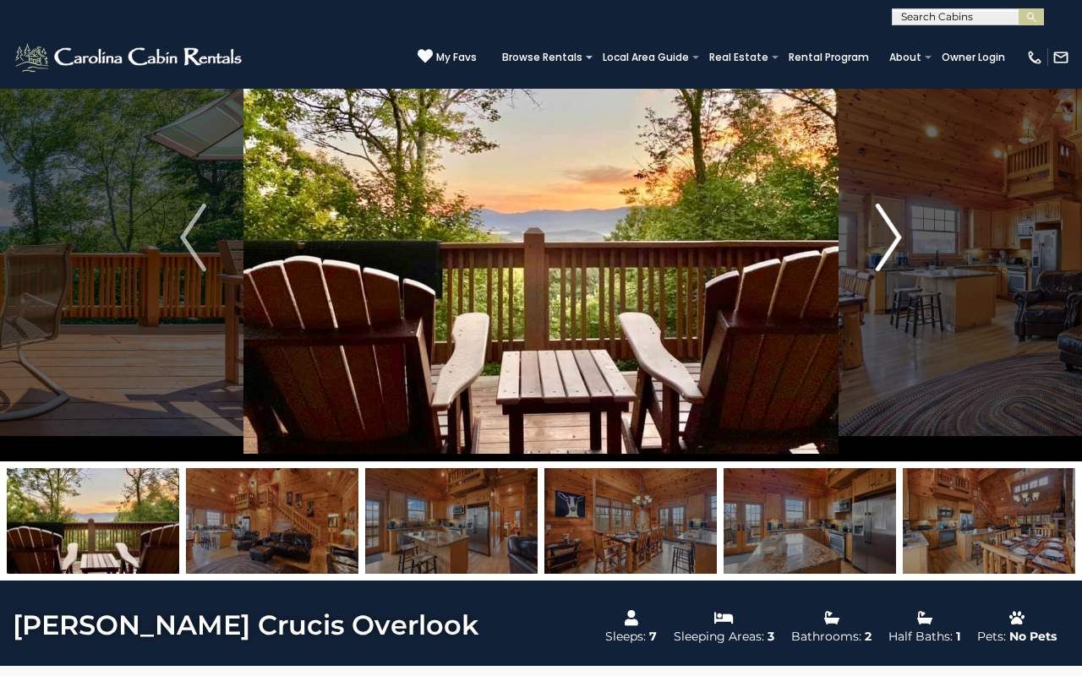
click at [888, 232] on img "Next" at bounding box center [888, 238] width 25 height 68
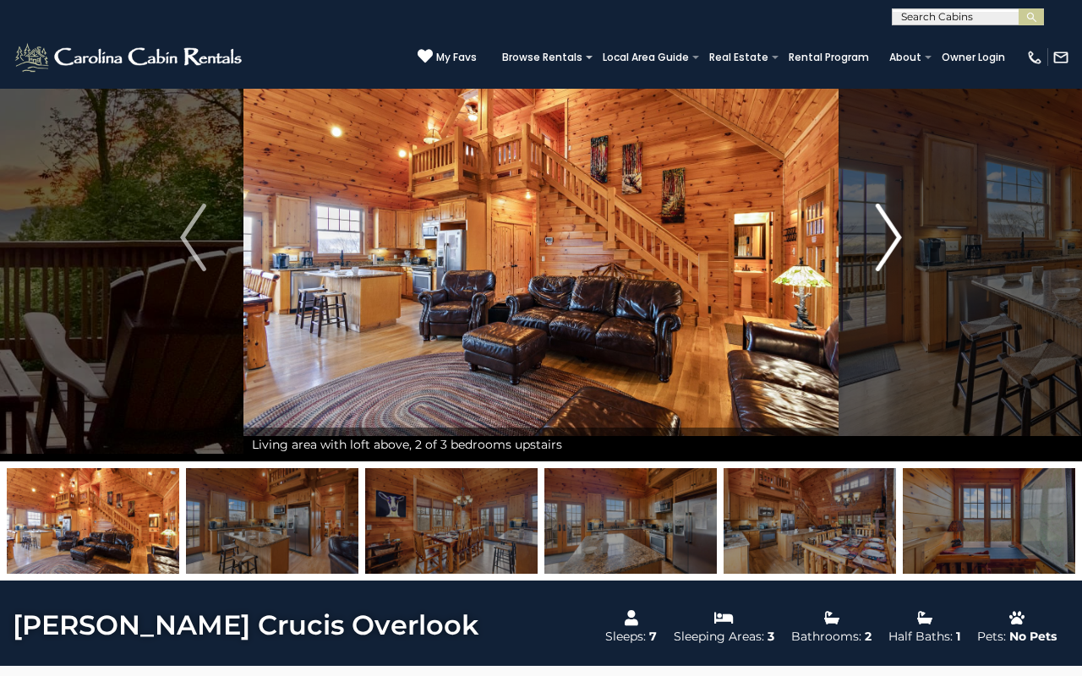
click at [887, 232] on img "Next" at bounding box center [888, 238] width 25 height 68
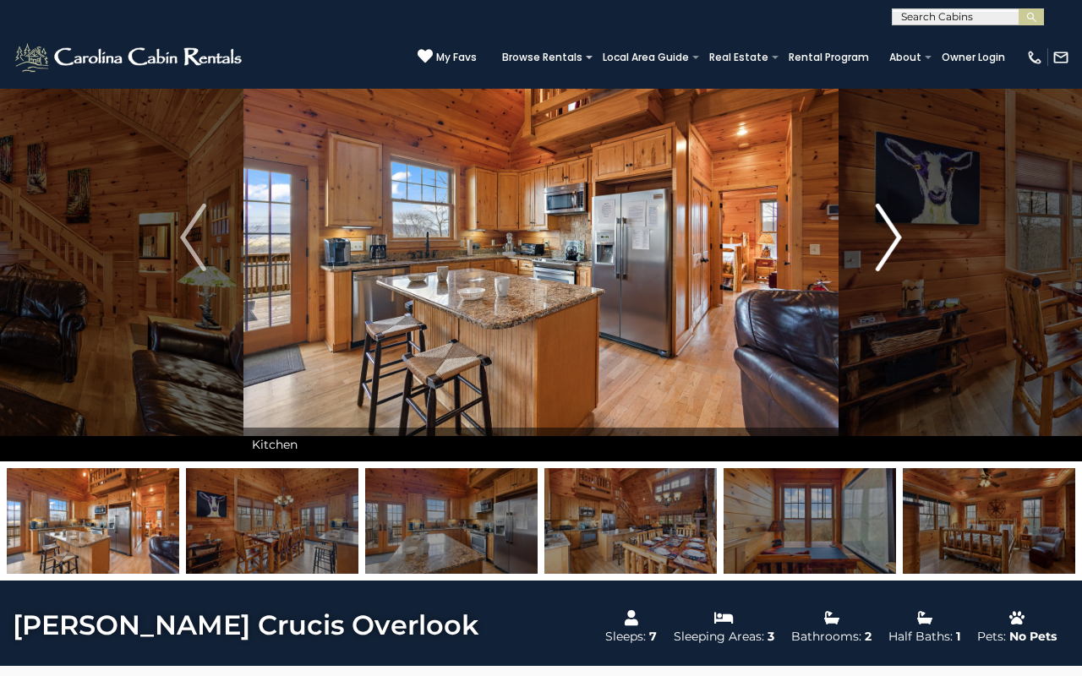
click at [887, 232] on img "Next" at bounding box center [888, 238] width 25 height 68
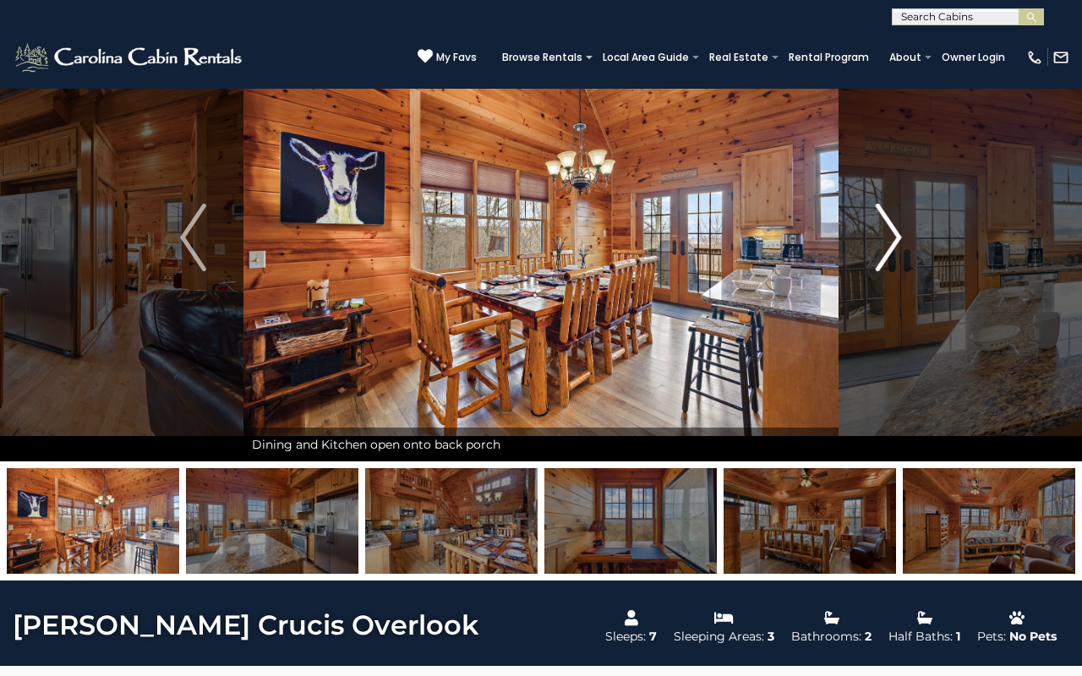
click at [887, 232] on img "Next" at bounding box center [888, 238] width 25 height 68
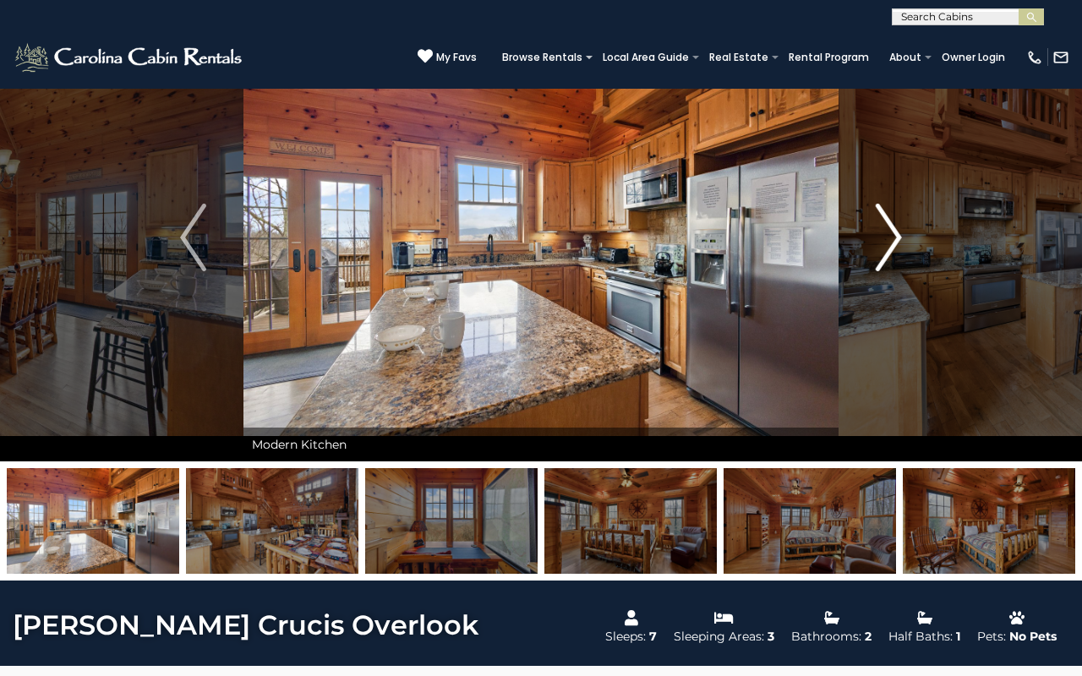
click at [887, 232] on img "Next" at bounding box center [888, 238] width 25 height 68
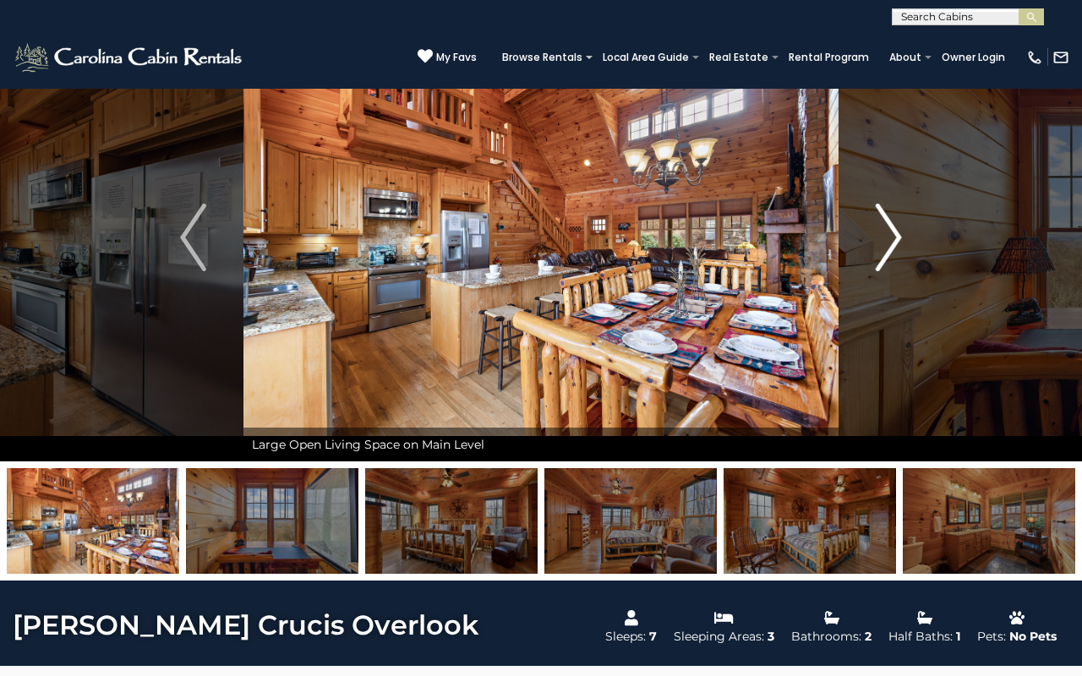
click at [886, 232] on img "Next" at bounding box center [888, 238] width 25 height 68
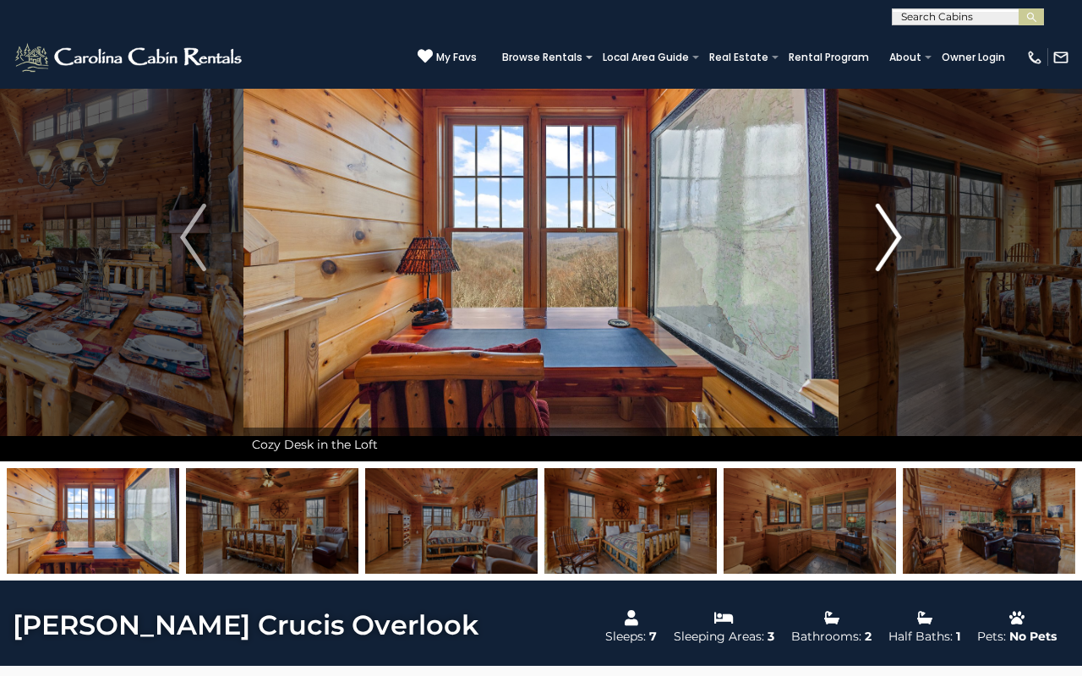
click at [886, 232] on img "Next" at bounding box center [888, 238] width 25 height 68
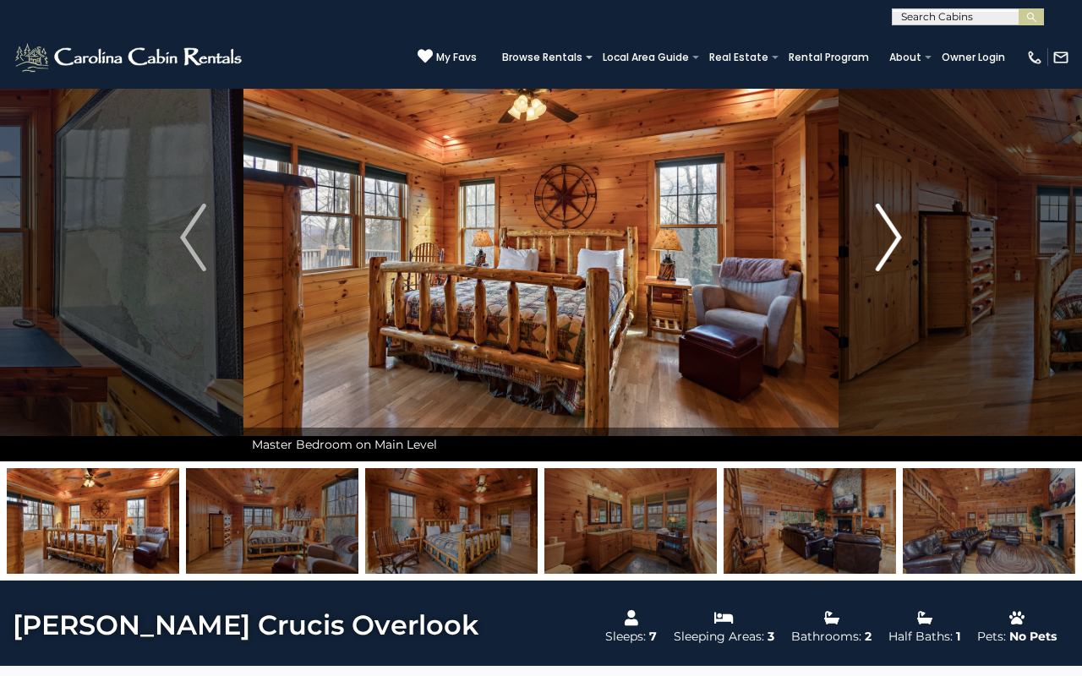
click at [884, 232] on img "Next" at bounding box center [888, 238] width 25 height 68
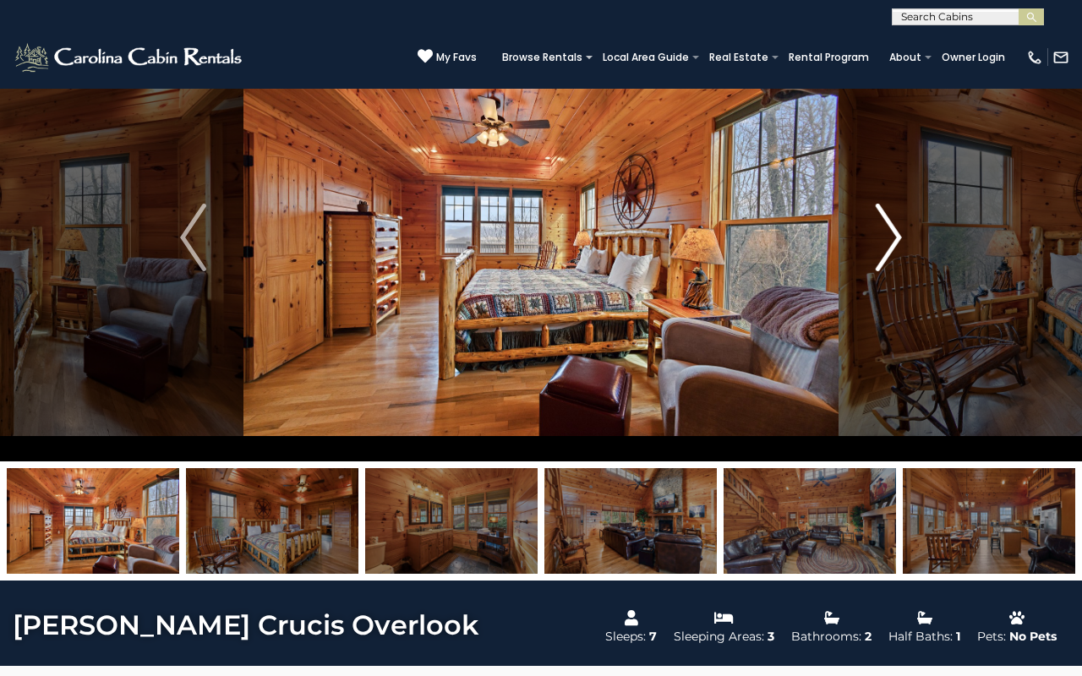
click at [886, 263] on img "Next" at bounding box center [888, 238] width 25 height 68
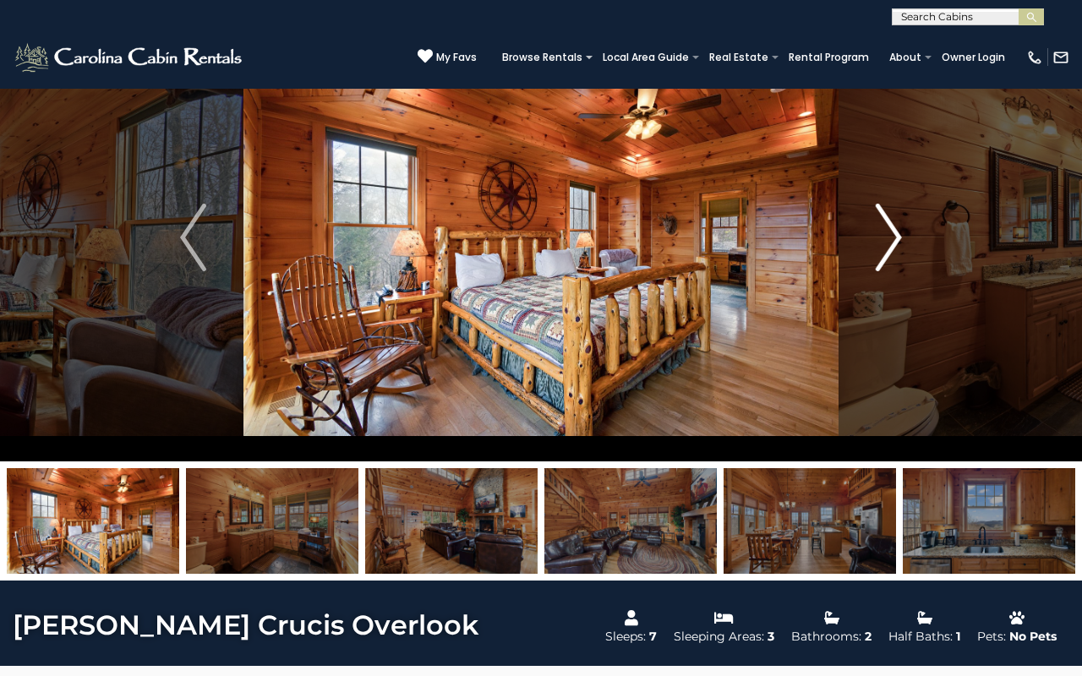
click at [886, 263] on img "Next" at bounding box center [888, 238] width 25 height 68
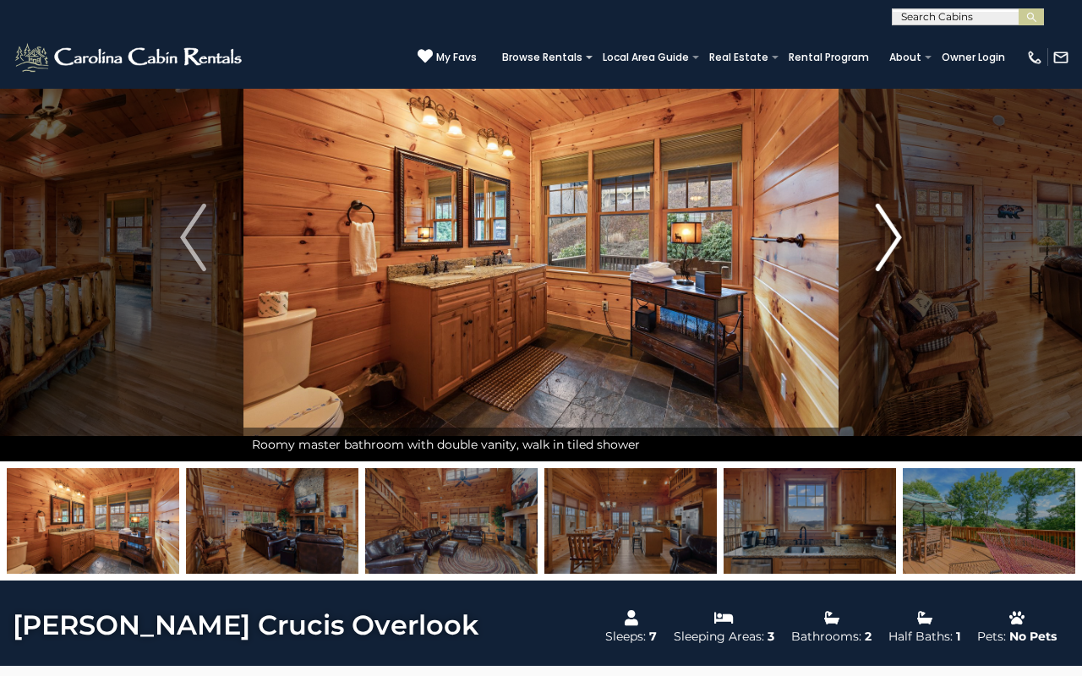
click at [886, 263] on img "Next" at bounding box center [888, 238] width 25 height 68
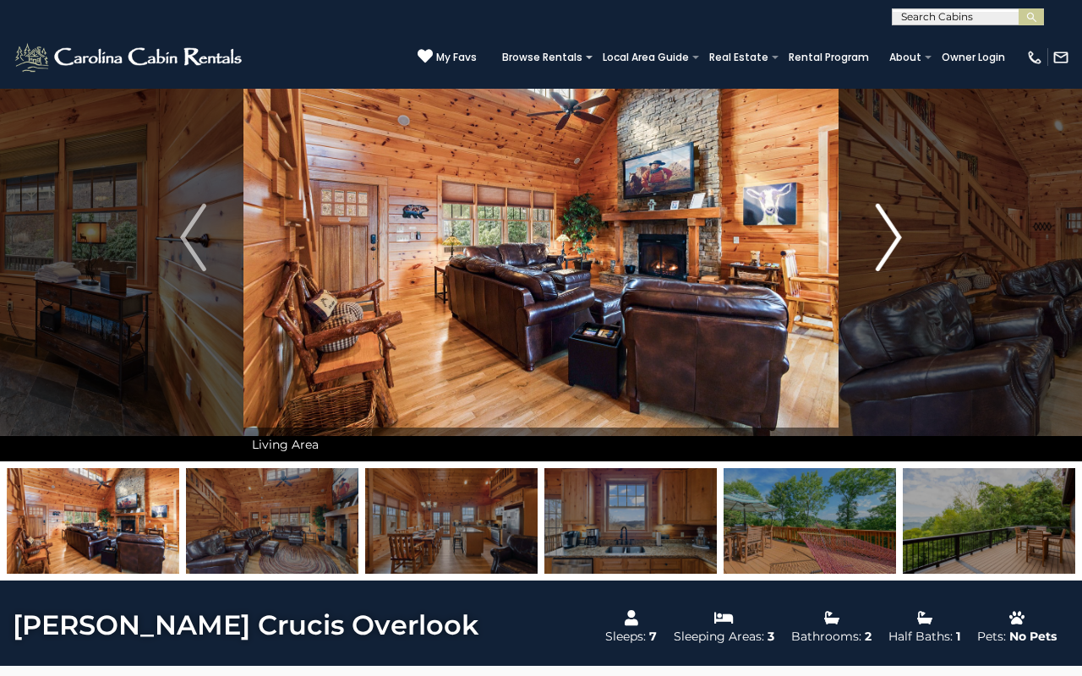
click at [886, 263] on img "Next" at bounding box center [888, 238] width 25 height 68
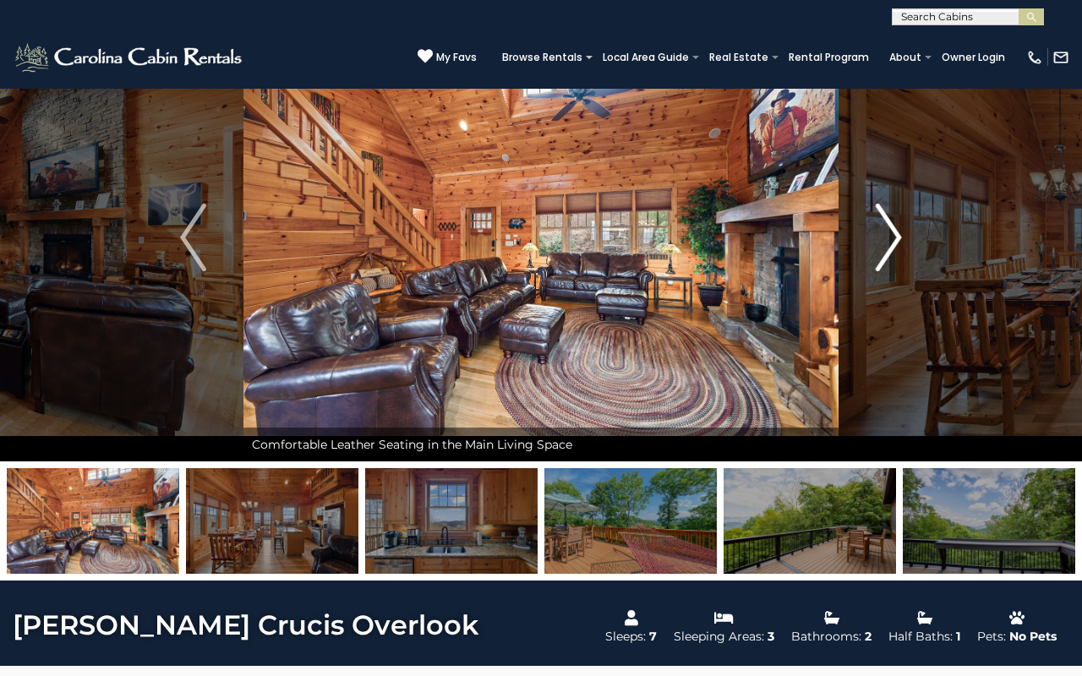
click at [886, 263] on img "Next" at bounding box center [888, 238] width 25 height 68
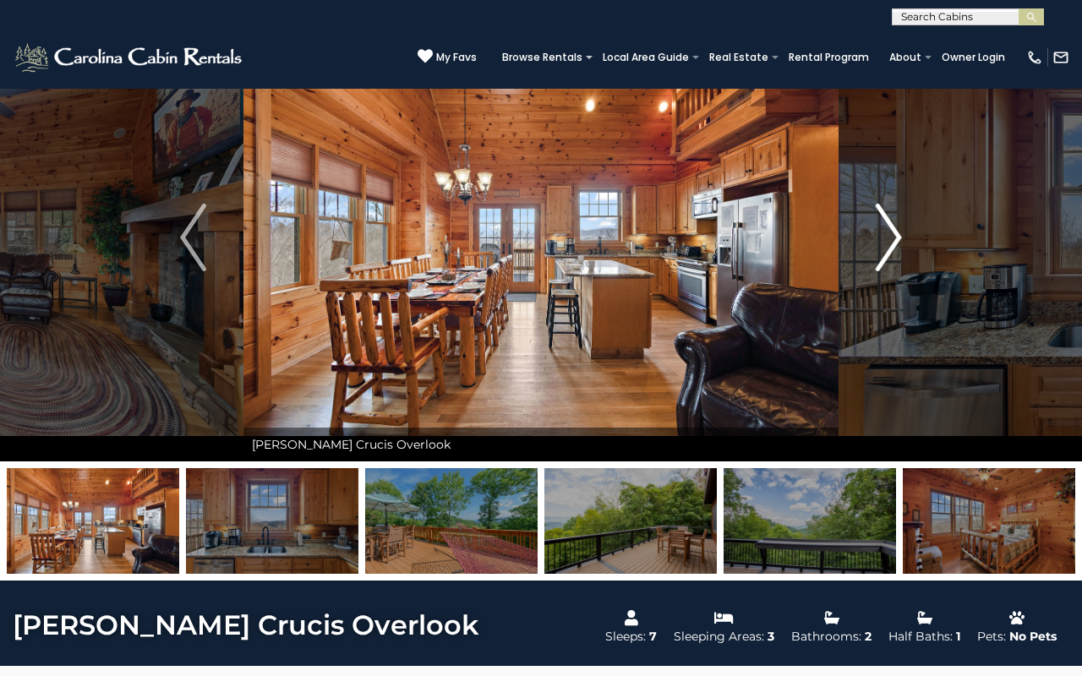
click at [886, 263] on img "Next" at bounding box center [888, 238] width 25 height 68
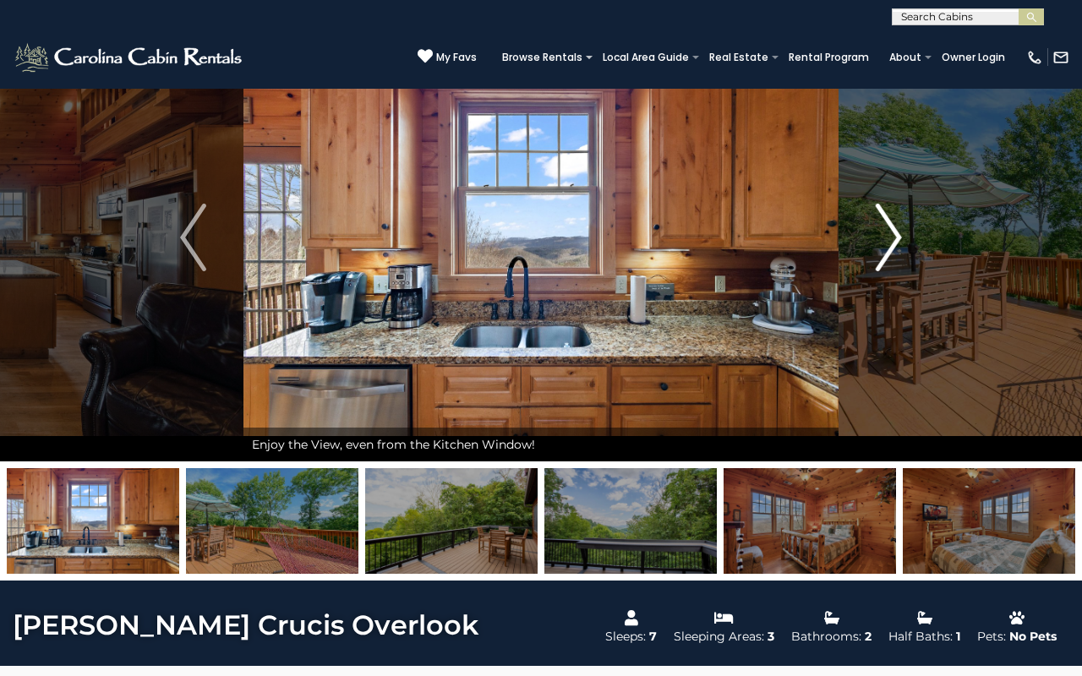
click at [886, 263] on img "Next" at bounding box center [888, 238] width 25 height 68
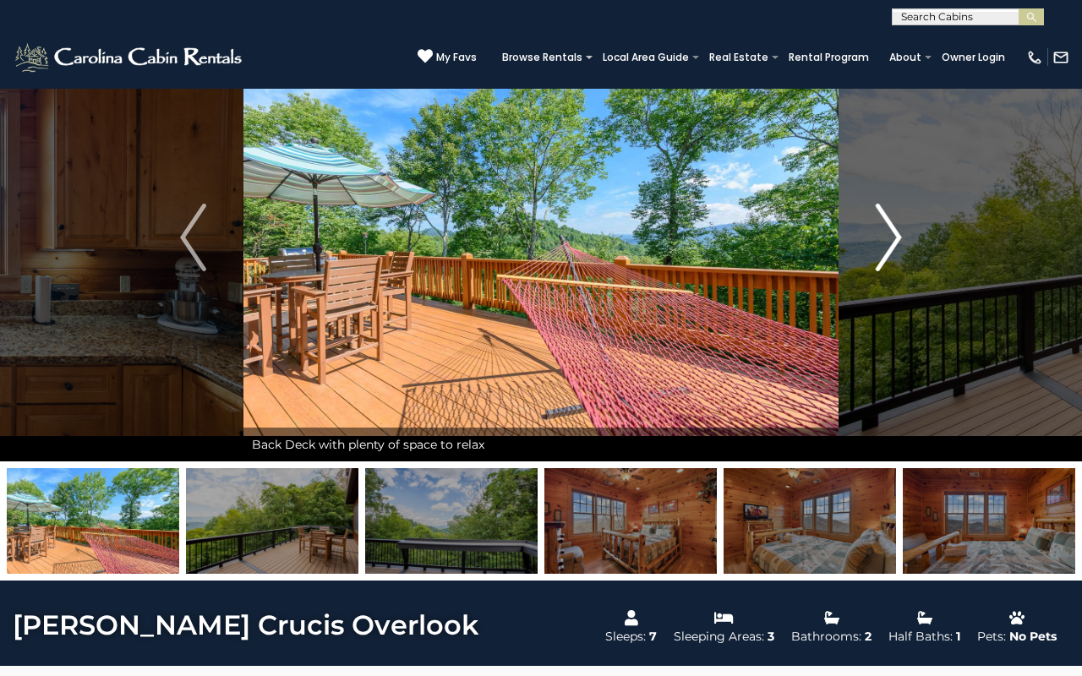
click at [886, 263] on img "Next" at bounding box center [888, 238] width 25 height 68
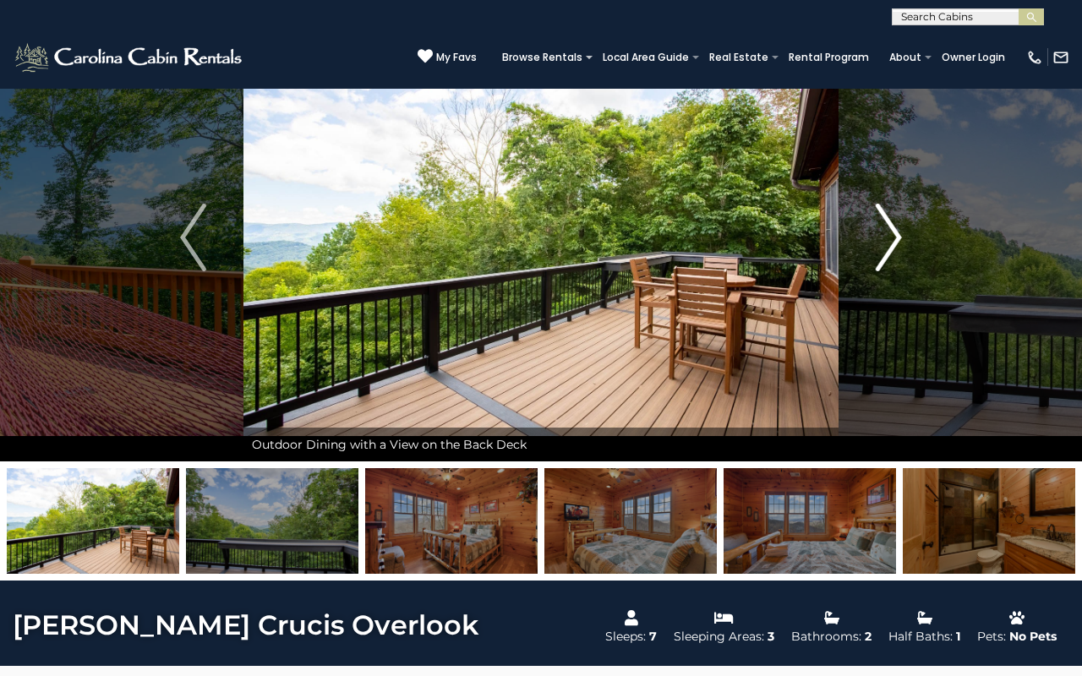
click at [886, 263] on img "Next" at bounding box center [888, 238] width 25 height 68
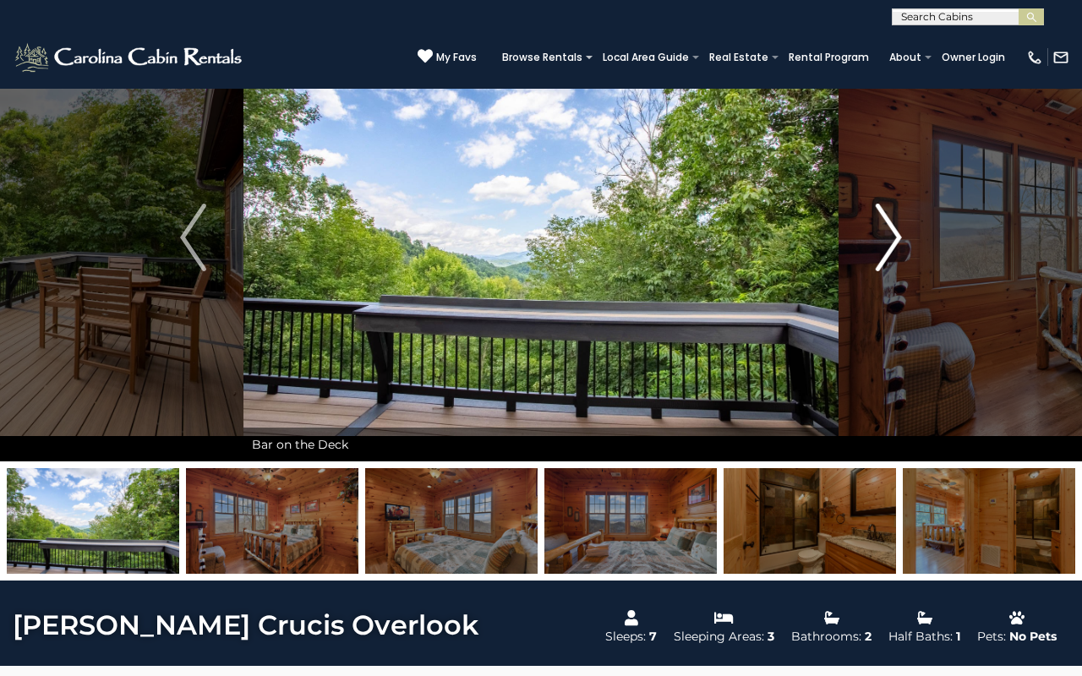
click at [886, 263] on img "Next" at bounding box center [888, 238] width 25 height 68
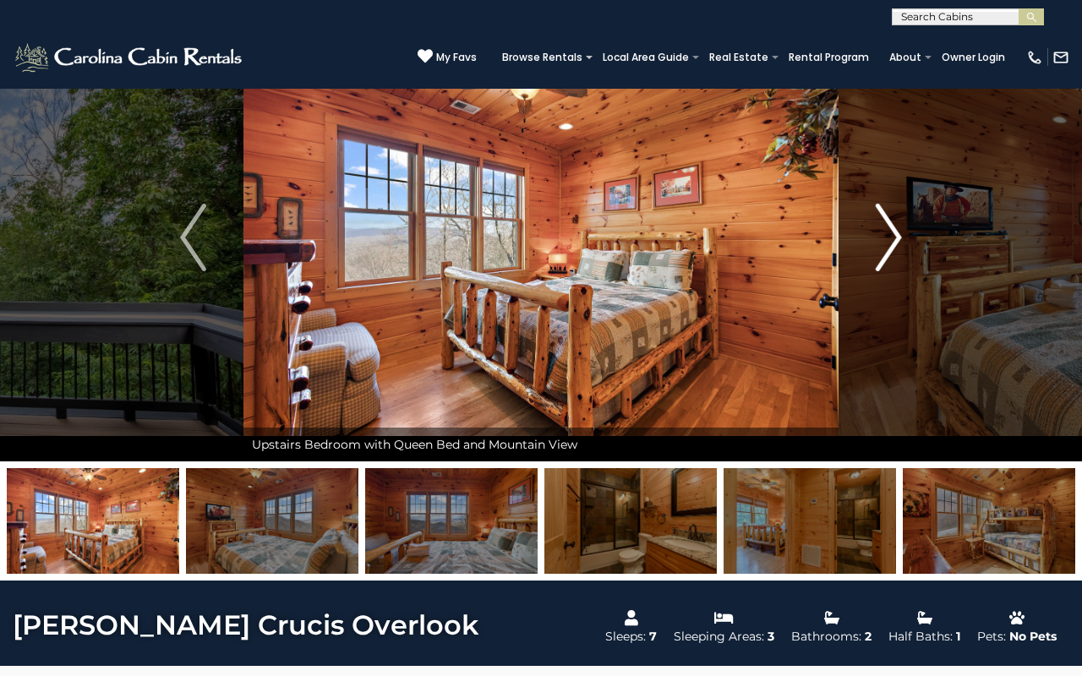
click at [893, 230] on img "Next" at bounding box center [888, 238] width 25 height 68
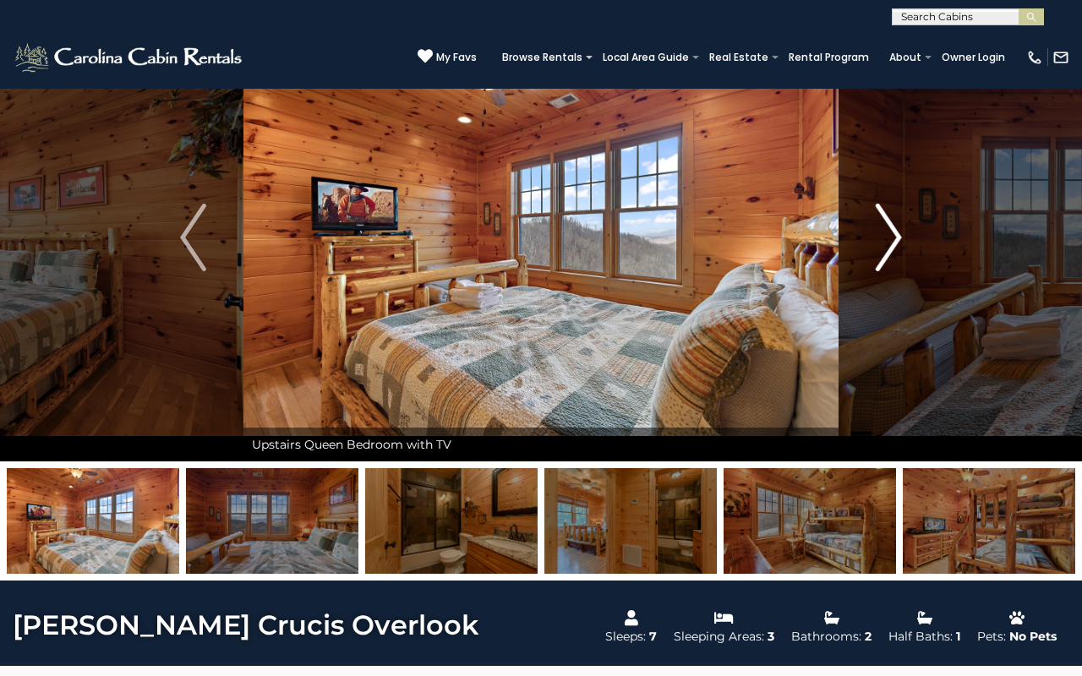
click at [893, 230] on img "Next" at bounding box center [888, 238] width 25 height 68
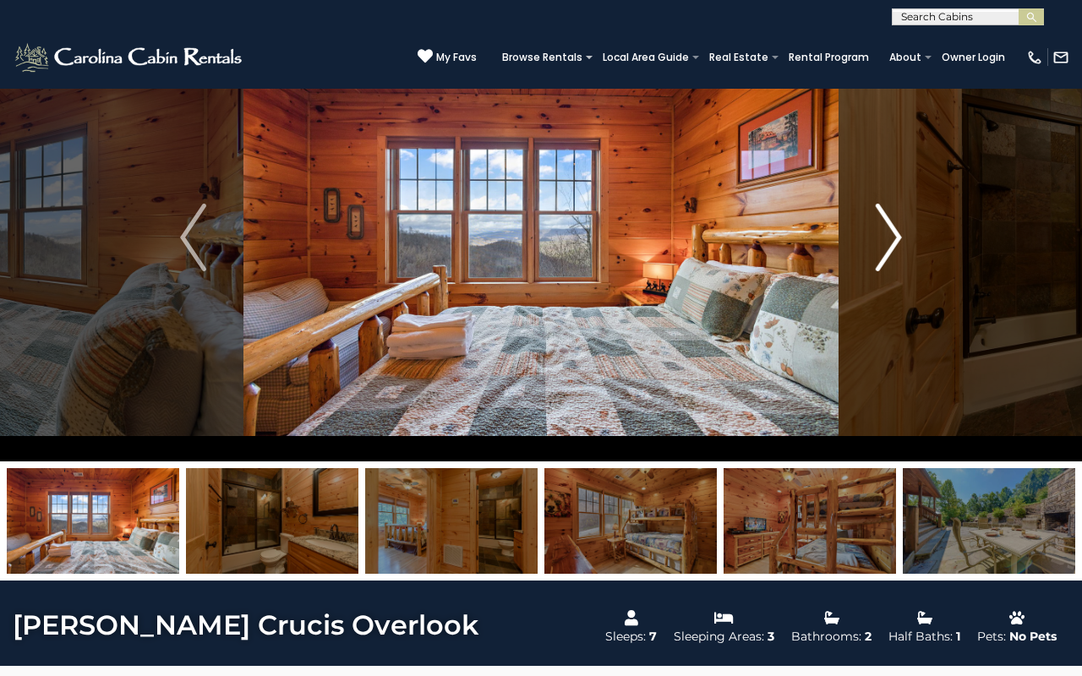
click at [893, 230] on img "Next" at bounding box center [888, 238] width 25 height 68
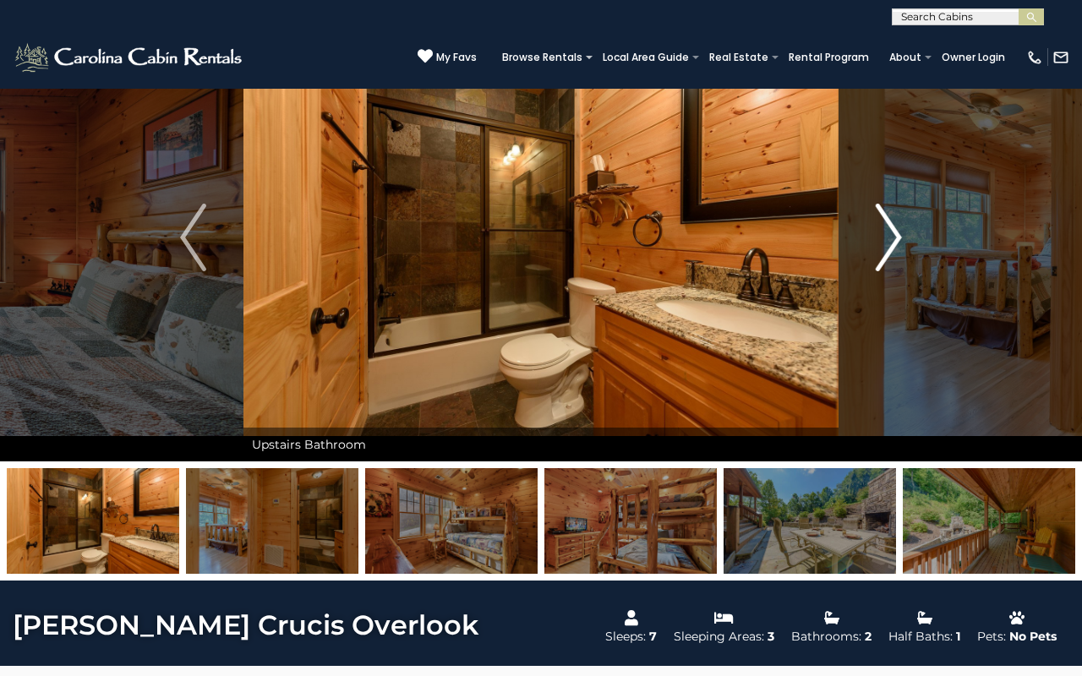
click at [893, 230] on img "Next" at bounding box center [888, 238] width 25 height 68
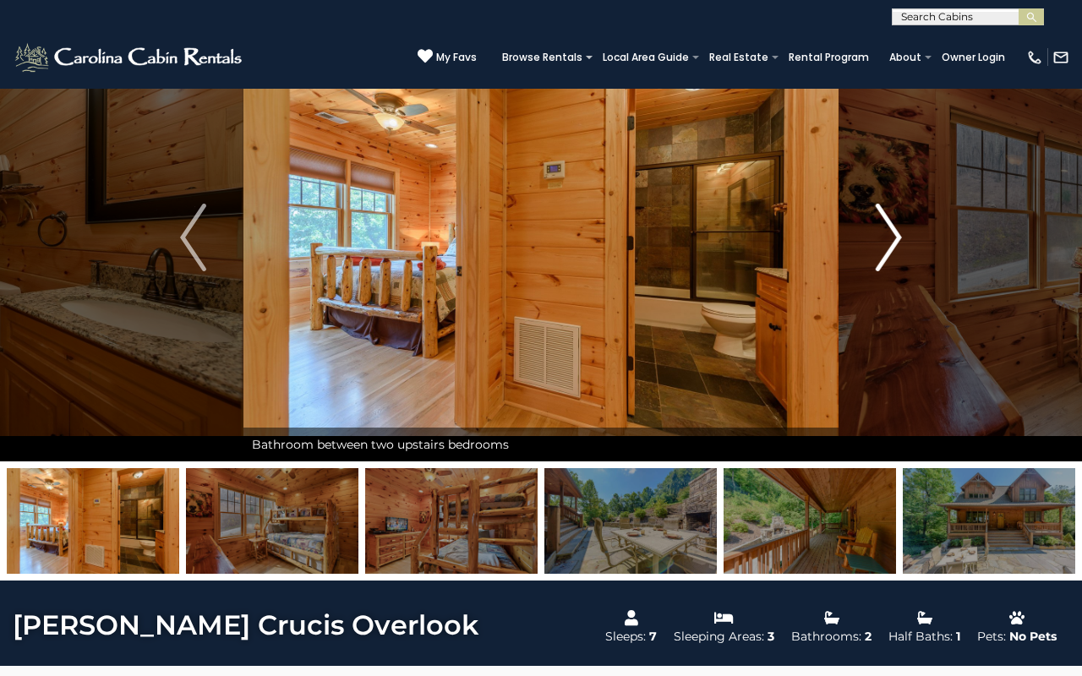
click at [893, 230] on img "Next" at bounding box center [888, 238] width 25 height 68
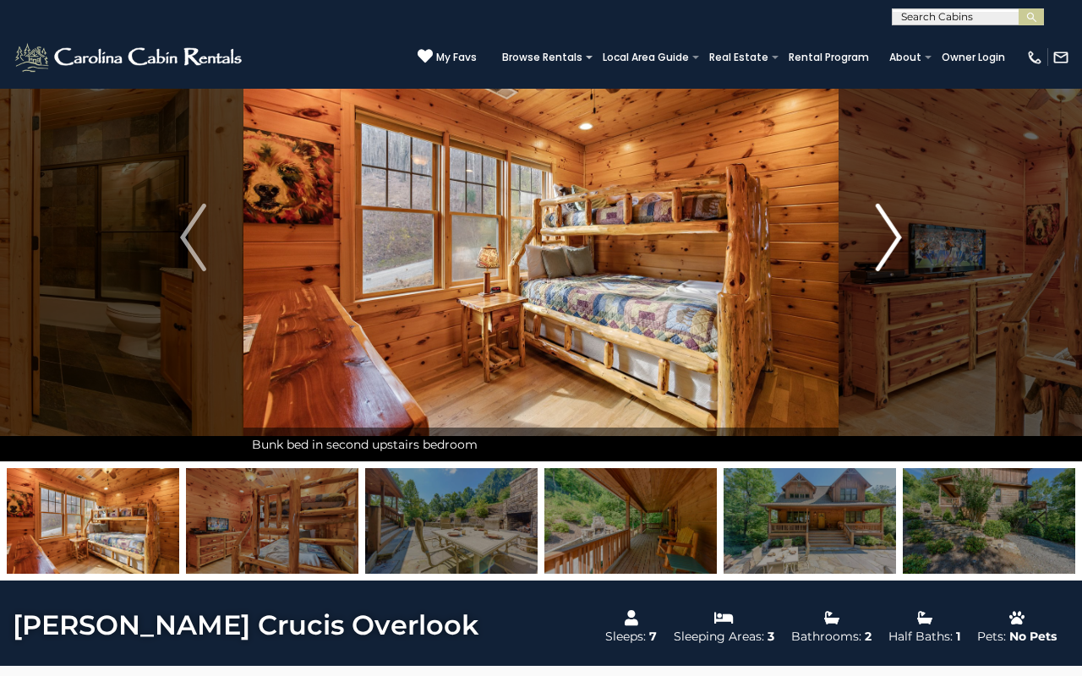
click at [901, 256] on img "Next" at bounding box center [888, 238] width 25 height 68
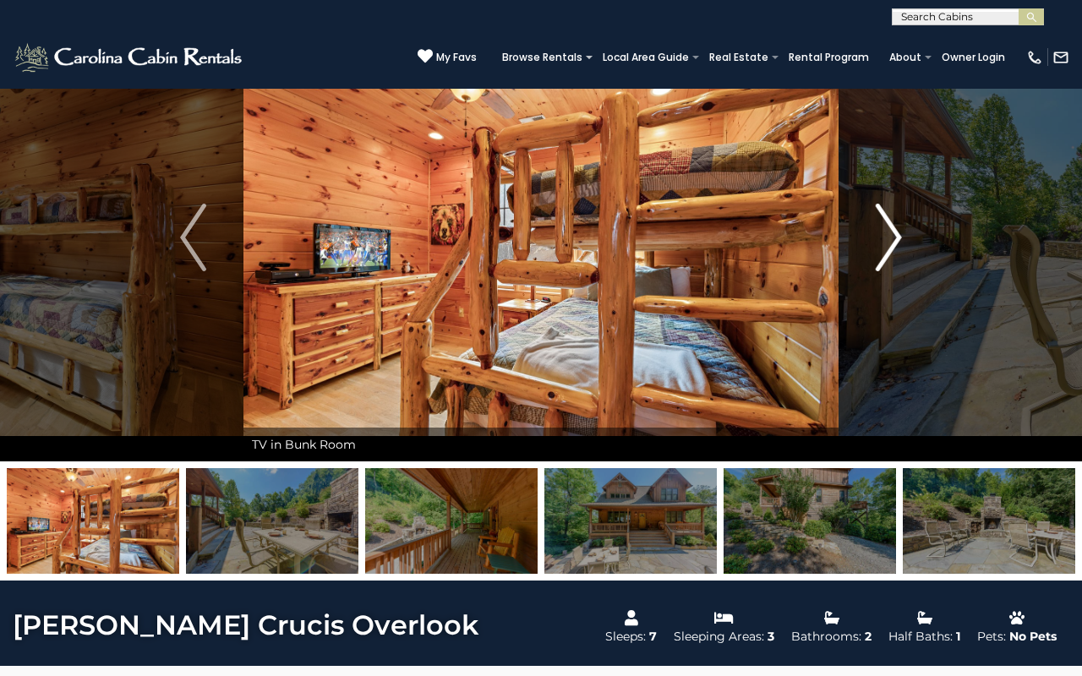
click at [901, 256] on img "Next" at bounding box center [888, 238] width 25 height 68
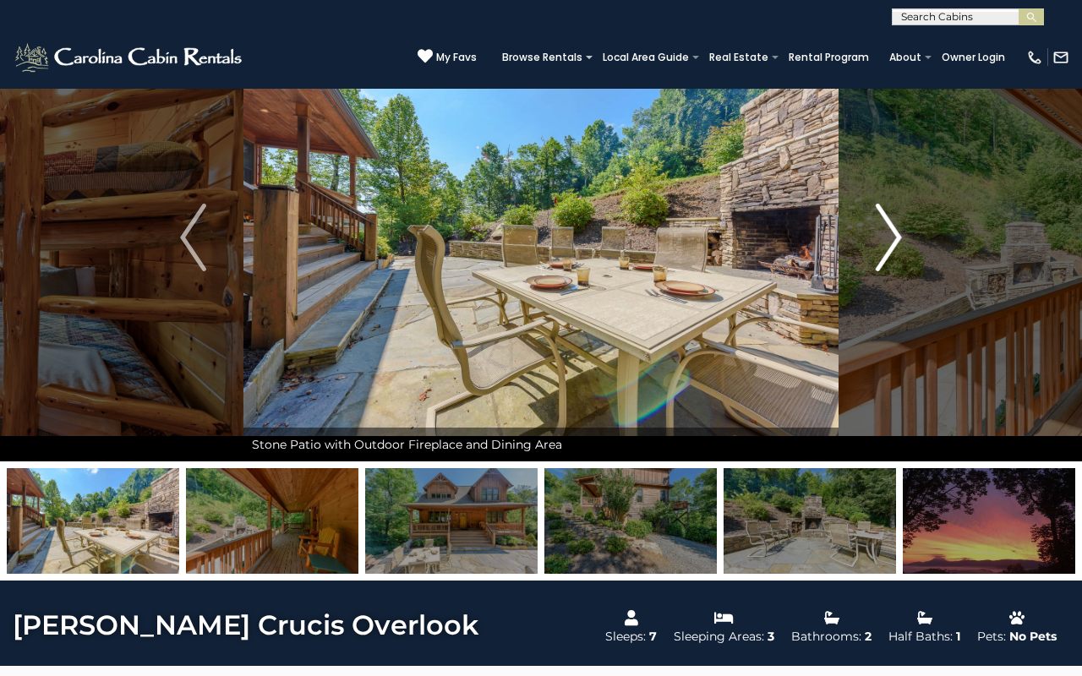
click at [901, 256] on img "Next" at bounding box center [888, 238] width 25 height 68
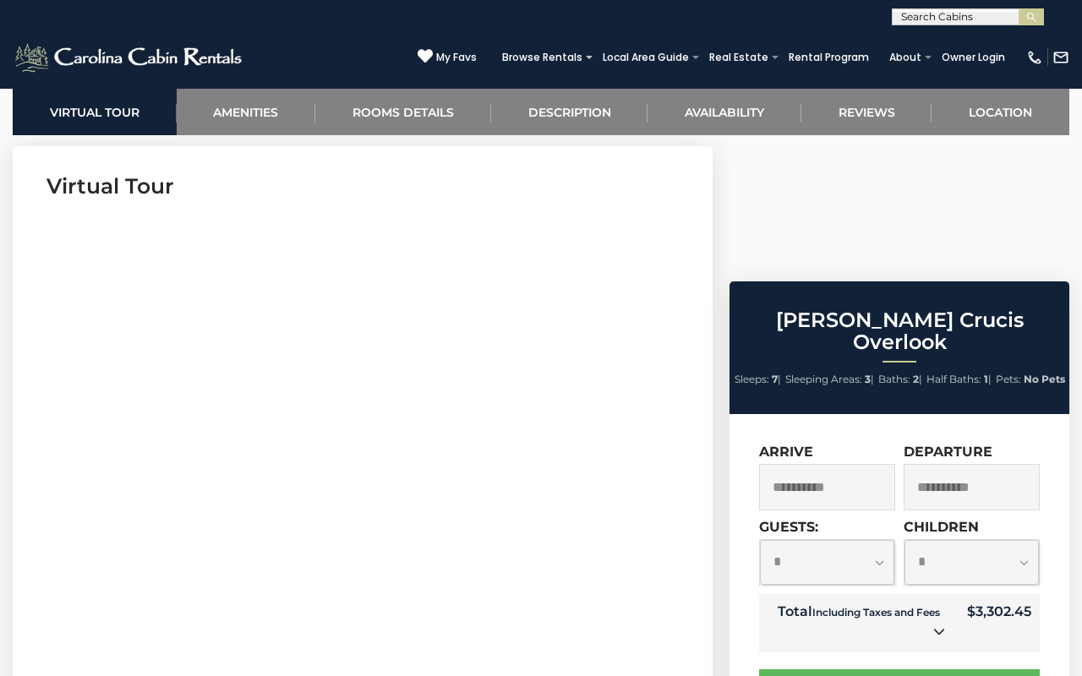
scroll to position [677, 0]
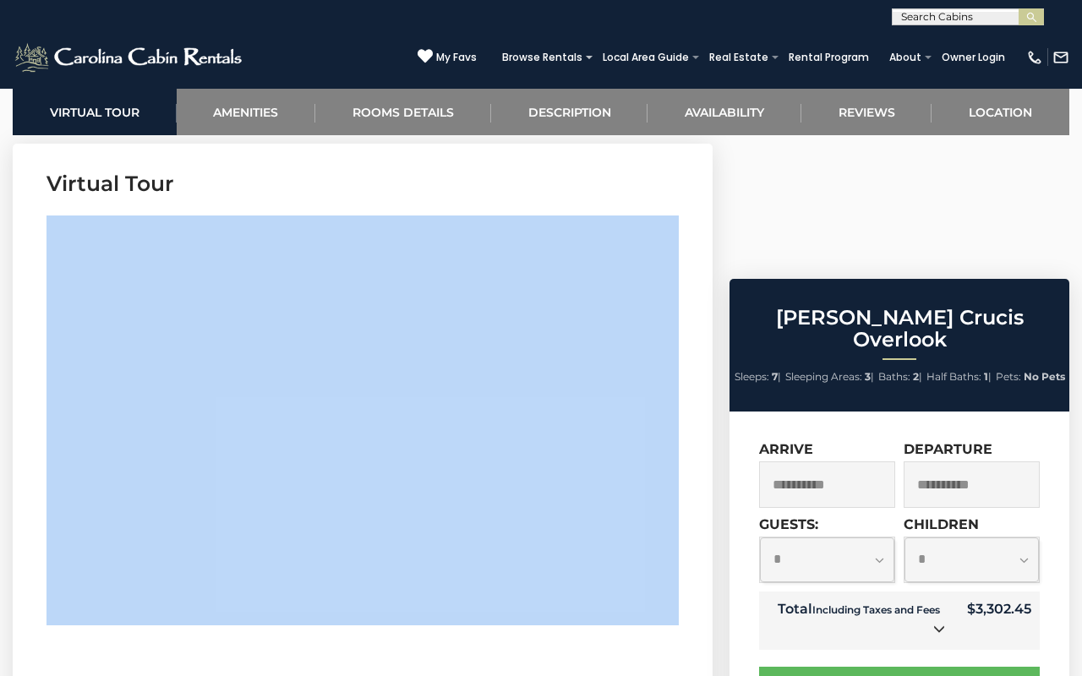
drag, startPoint x: 686, startPoint y: 475, endPoint x: 322, endPoint y: 508, distance: 365.8
click at [322, 508] on section "Virtual Tour" at bounding box center [363, 402] width 700 height 516
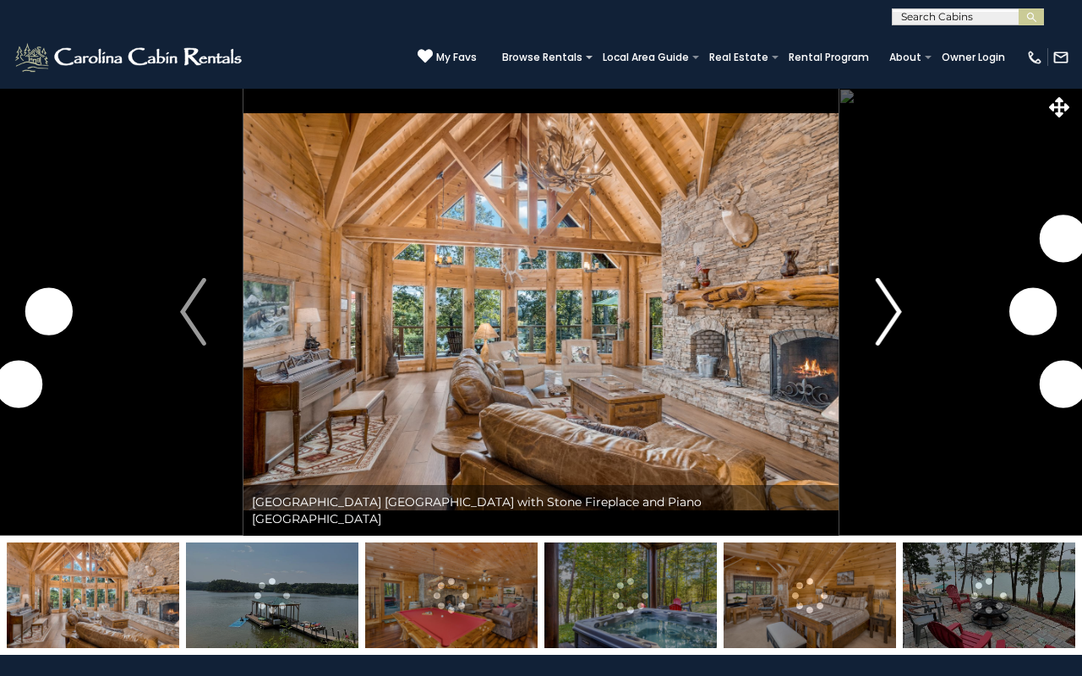
click at [869, 320] on button "Next" at bounding box center [888, 312] width 101 height 448
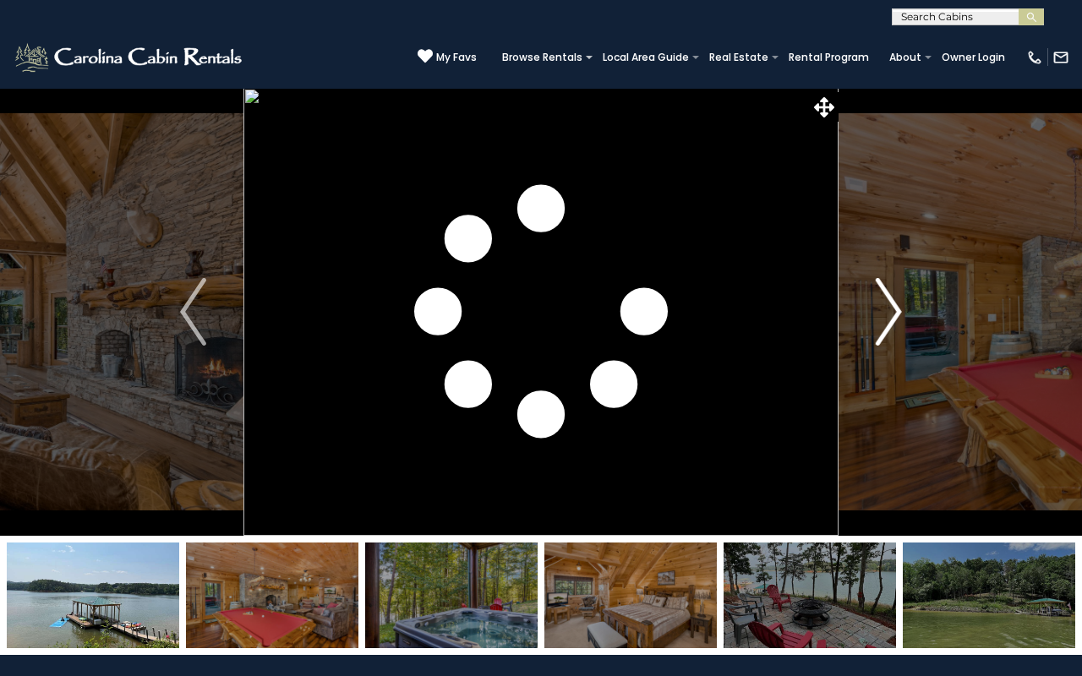
click at [888, 323] on img "Next" at bounding box center [888, 312] width 25 height 68
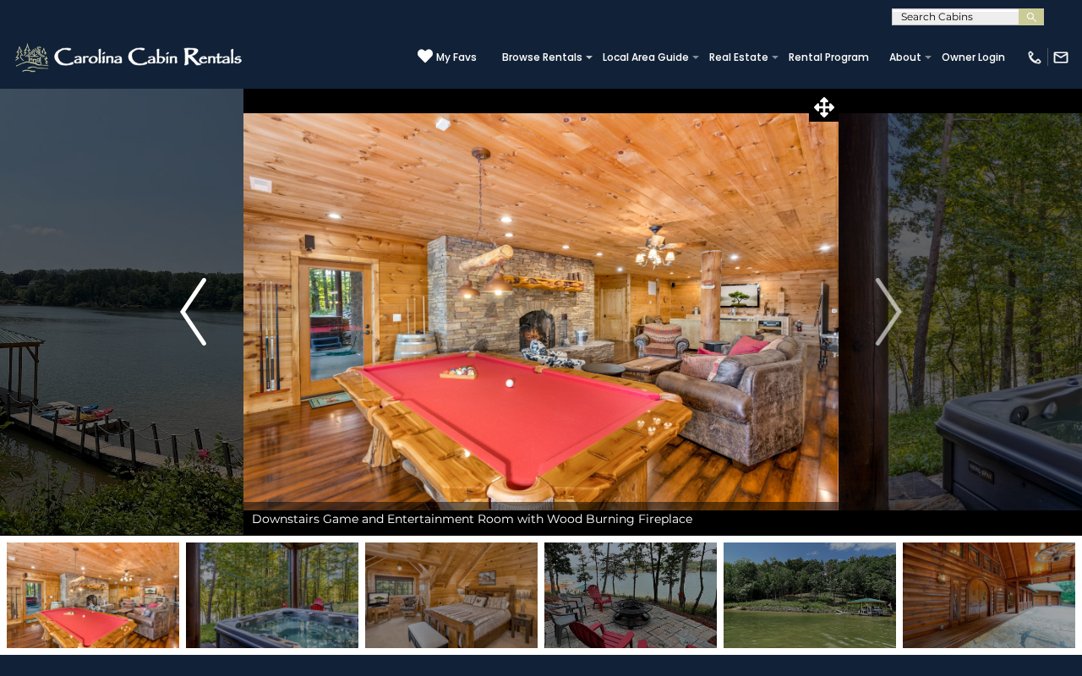
click at [198, 343] on img "Previous" at bounding box center [192, 312] width 25 height 68
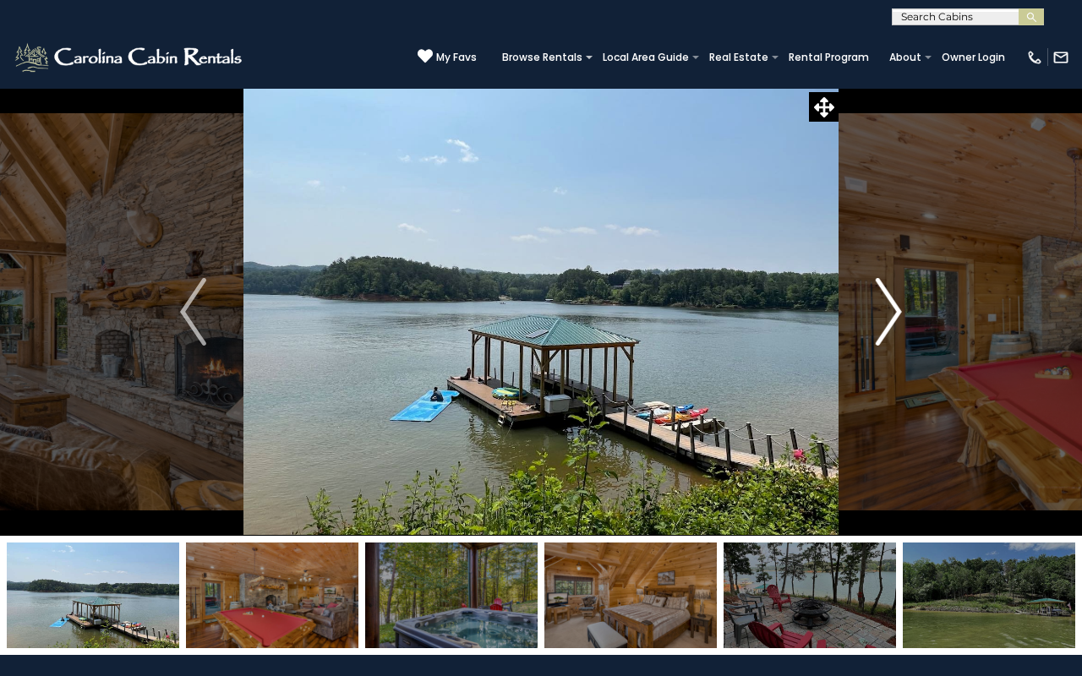
click at [882, 313] on img "Next" at bounding box center [888, 312] width 25 height 68
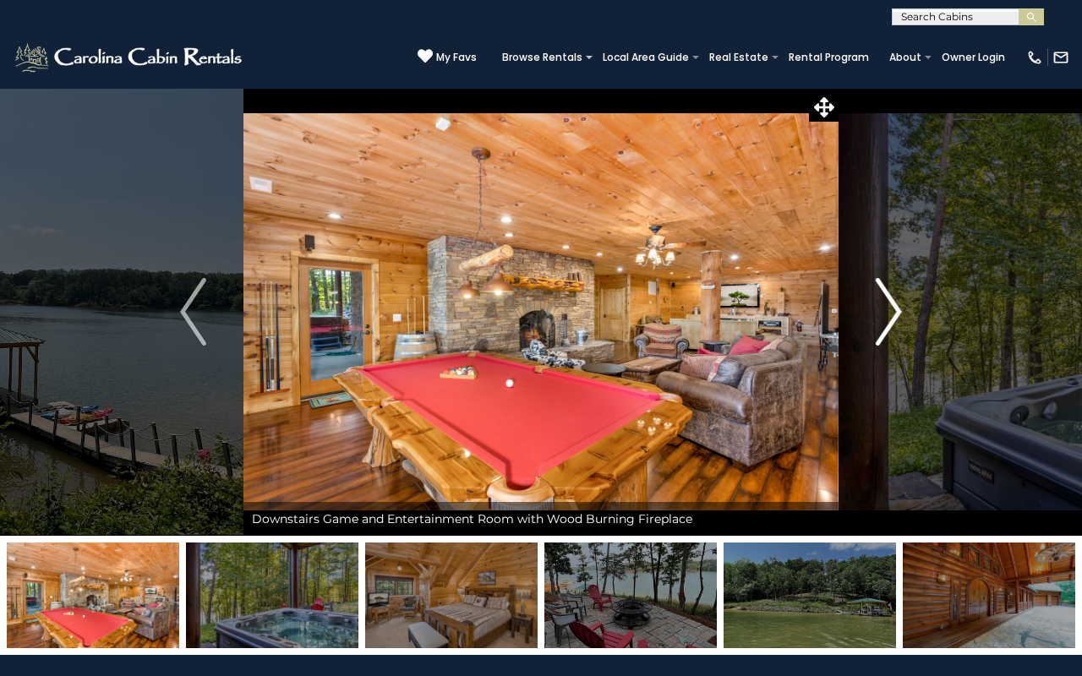
click at [882, 313] on img "Next" at bounding box center [888, 312] width 25 height 68
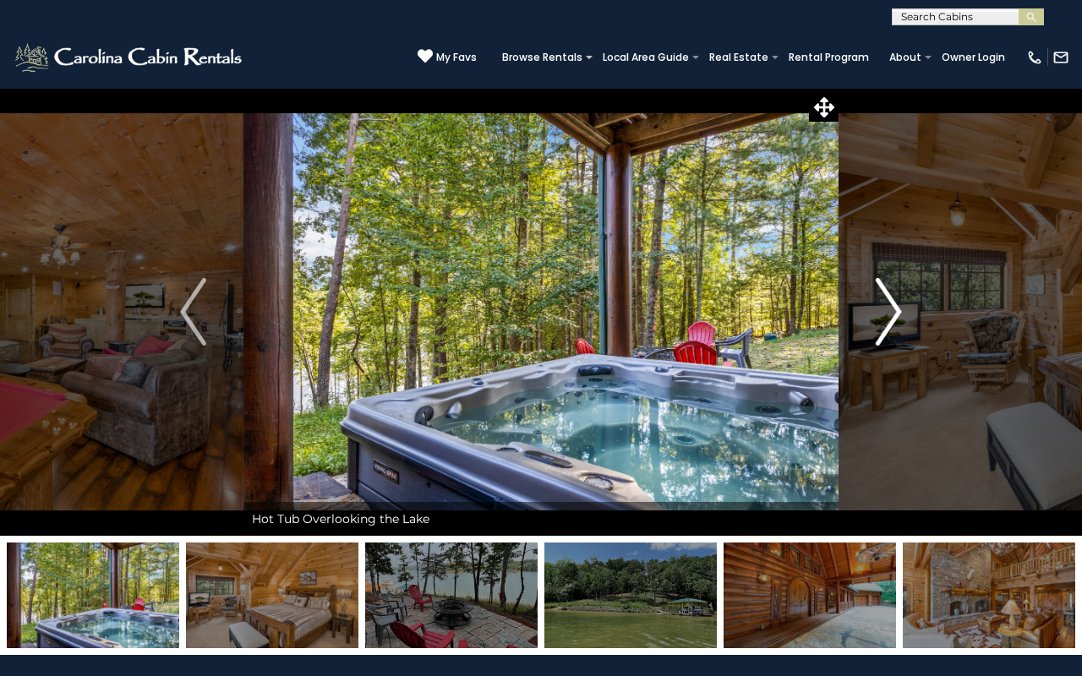
click at [882, 313] on img "Next" at bounding box center [888, 312] width 25 height 68
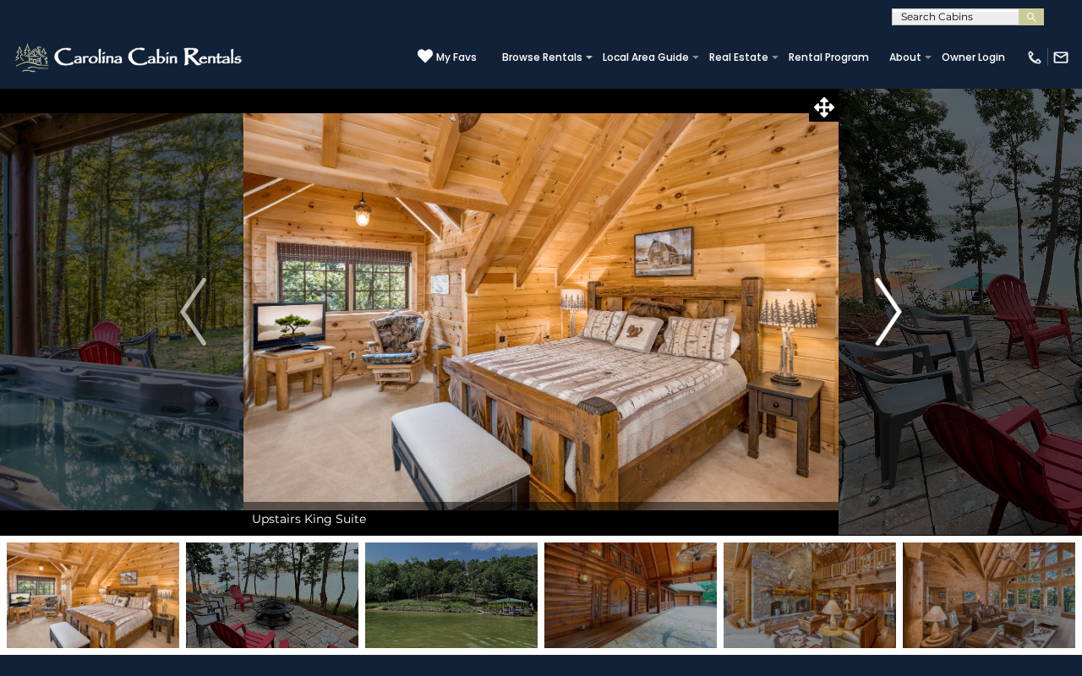
click at [882, 313] on img "Next" at bounding box center [888, 312] width 25 height 68
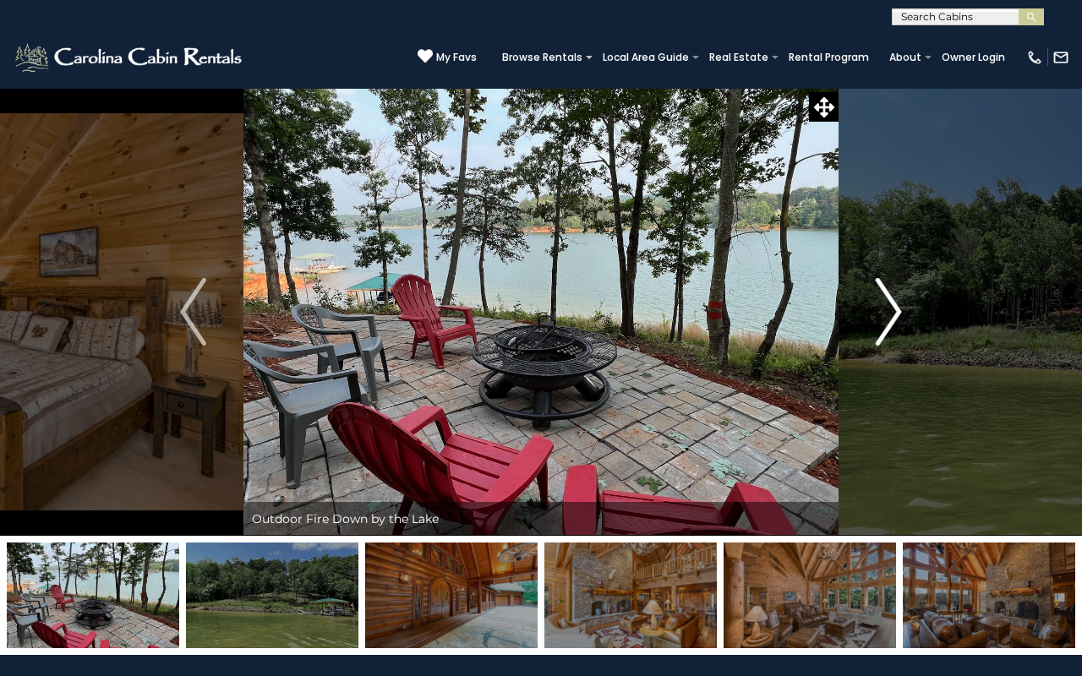
click at [882, 312] on img "Next" at bounding box center [888, 312] width 25 height 68
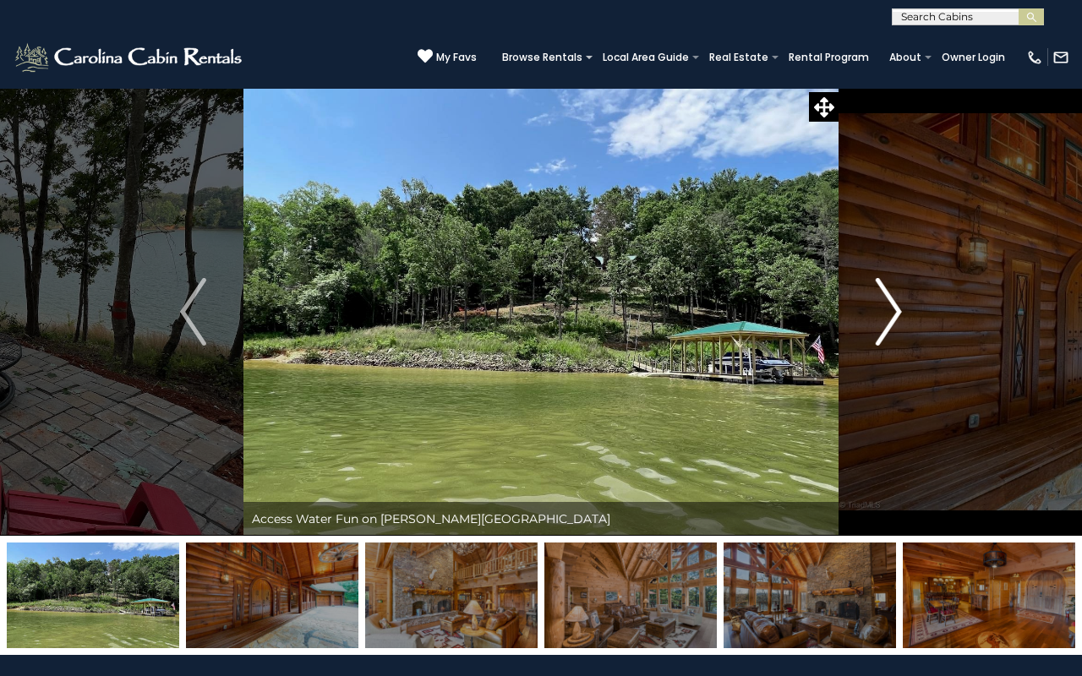
click at [882, 312] on img "Next" at bounding box center [888, 312] width 25 height 68
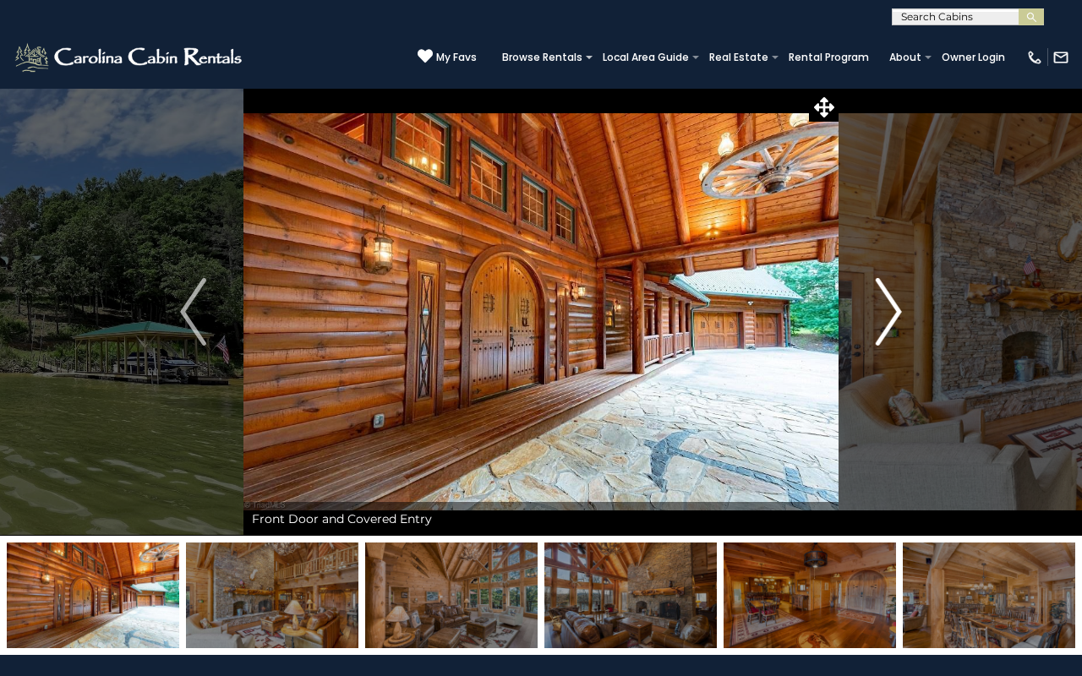
click at [882, 312] on img "Next" at bounding box center [888, 312] width 25 height 68
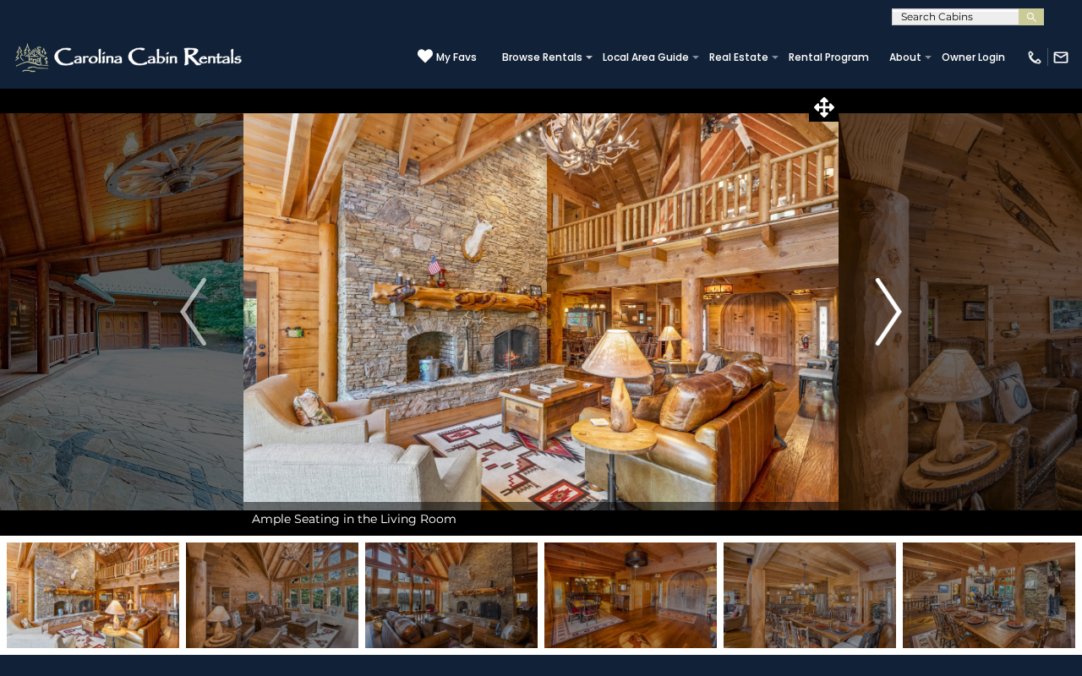
click at [887, 304] on img "Next" at bounding box center [888, 312] width 25 height 68
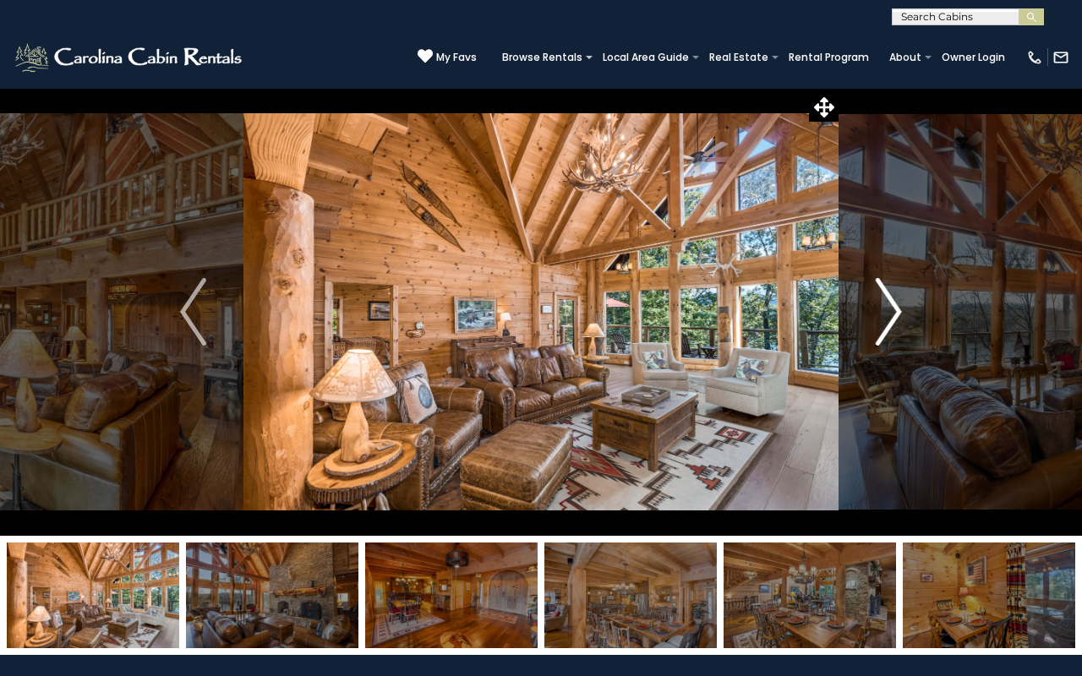
click at [898, 304] on img "Next" at bounding box center [888, 312] width 25 height 68
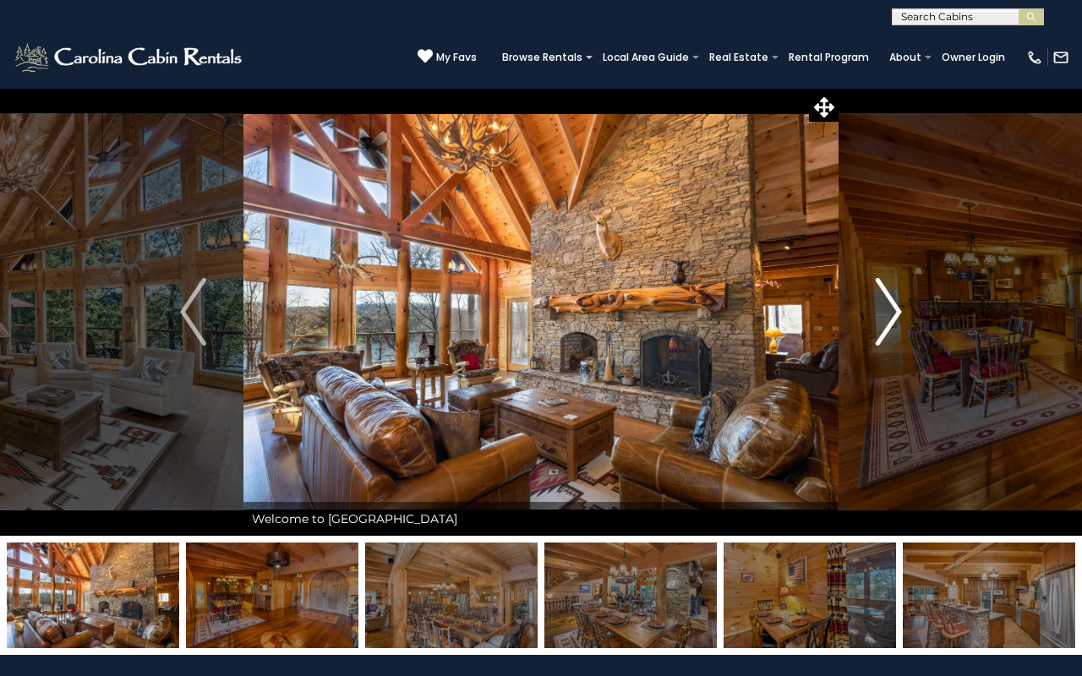
click at [898, 304] on img "Next" at bounding box center [888, 312] width 25 height 68
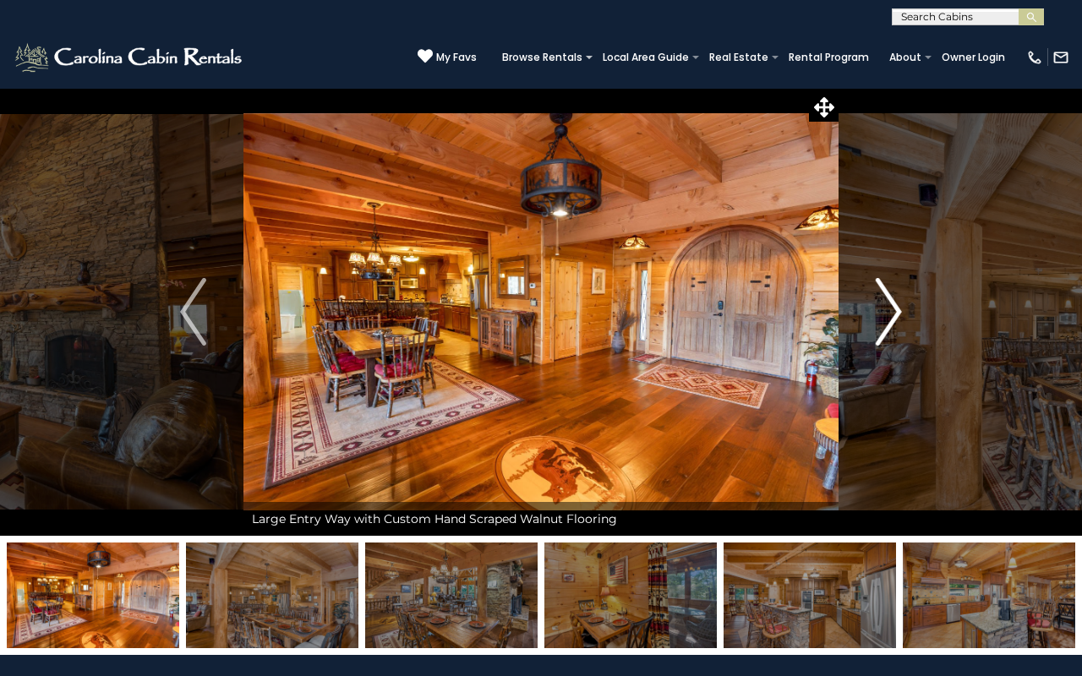
click at [897, 304] on img "Next" at bounding box center [888, 312] width 25 height 68
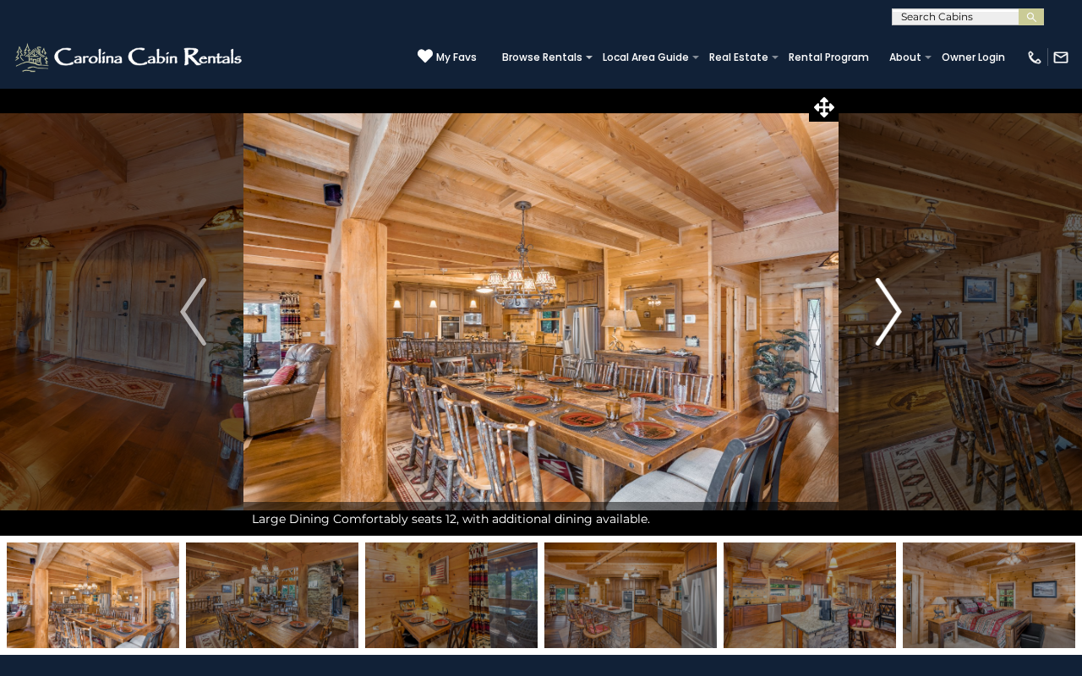
click at [895, 330] on img "Next" at bounding box center [888, 312] width 25 height 68
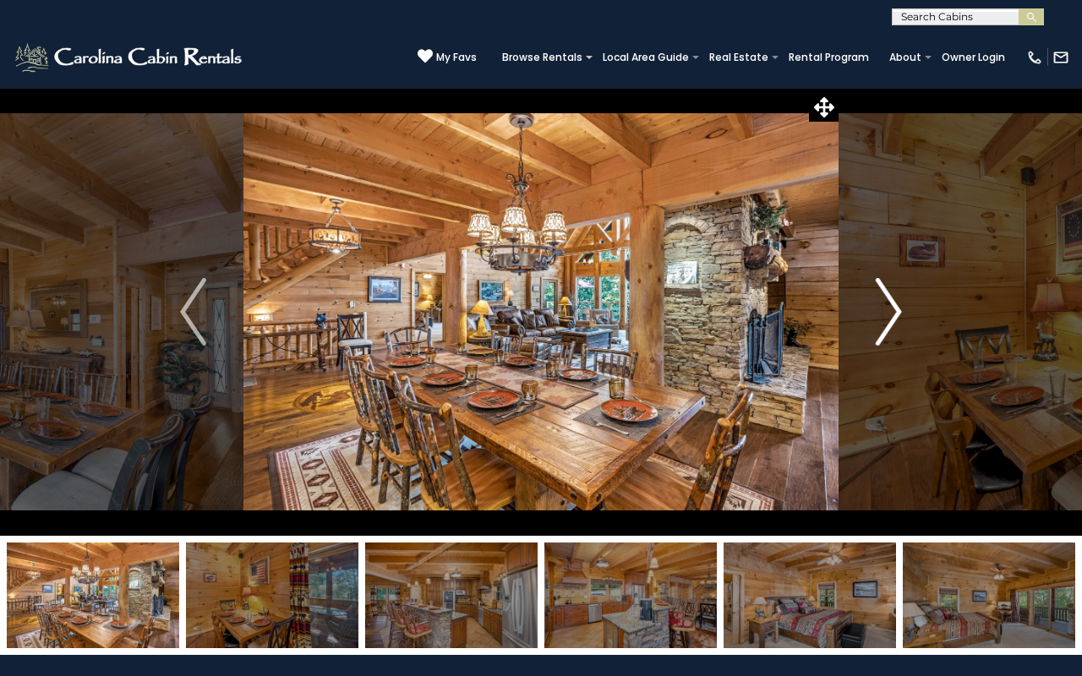
click at [895, 330] on img "Next" at bounding box center [888, 312] width 25 height 68
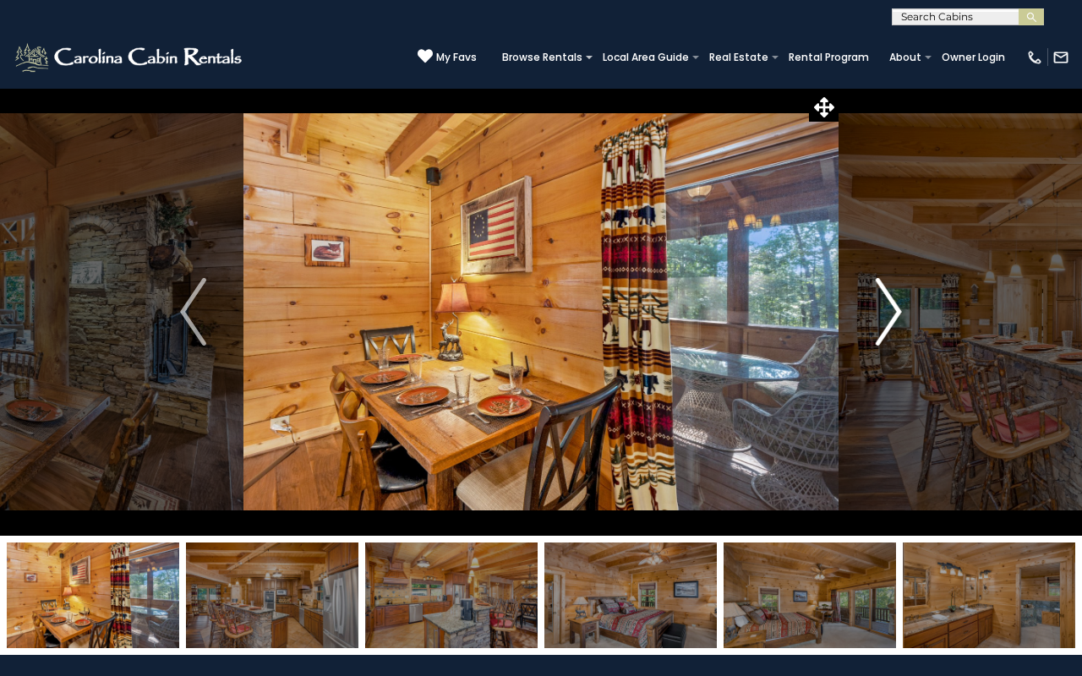
click at [895, 330] on img "Next" at bounding box center [888, 312] width 25 height 68
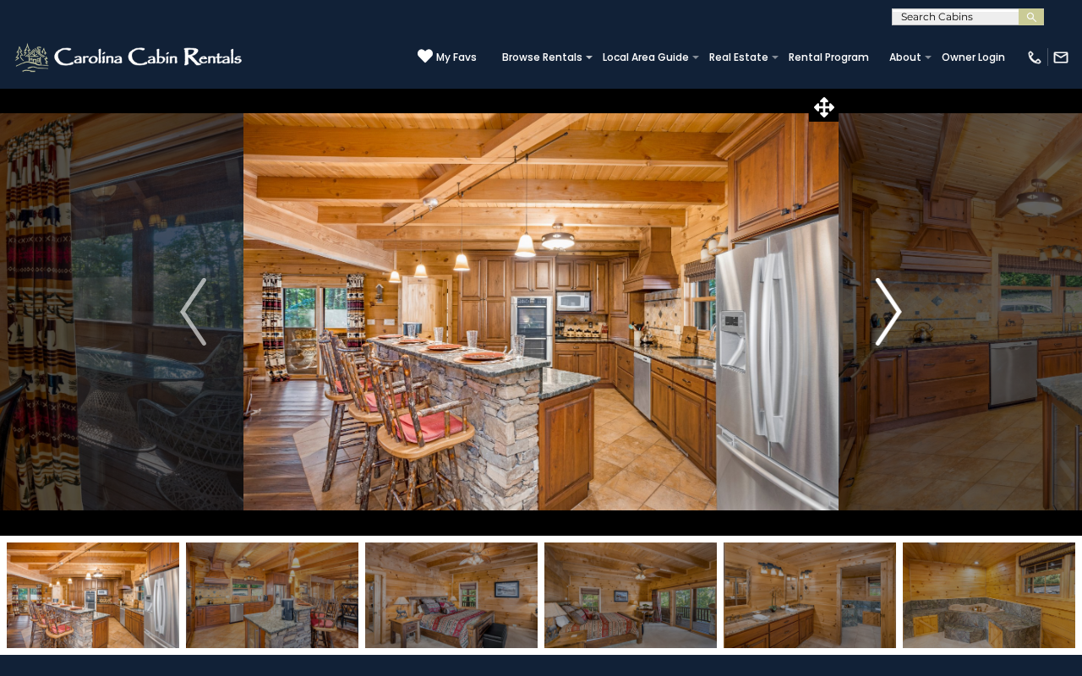
click at [895, 330] on img "Next" at bounding box center [888, 312] width 25 height 68
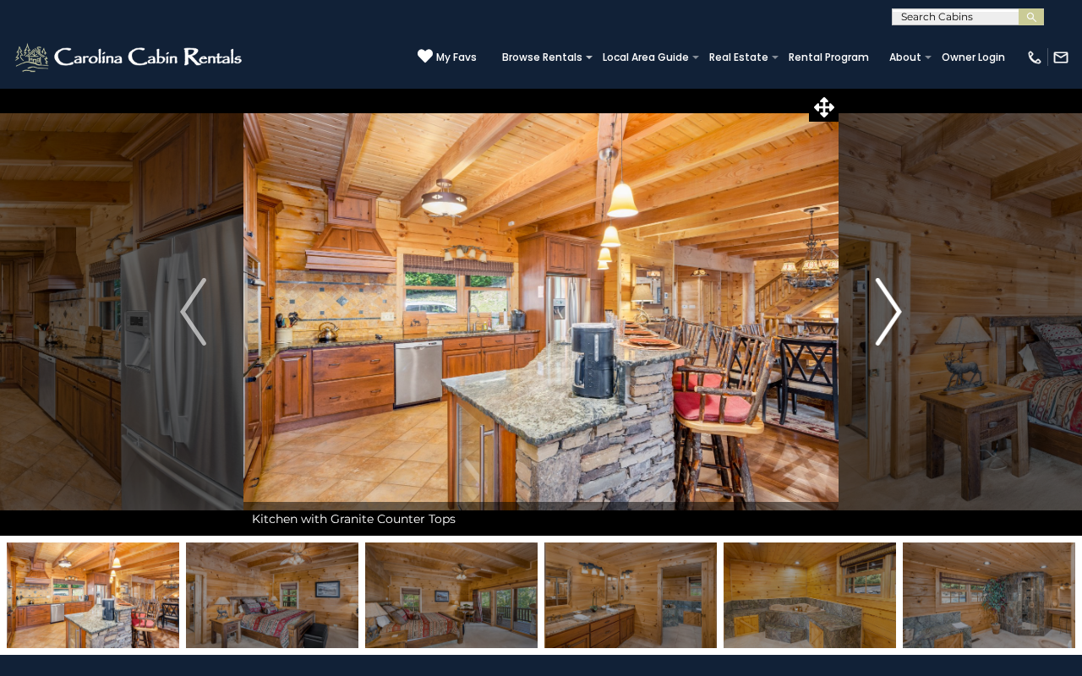
click at [895, 330] on img "Next" at bounding box center [888, 312] width 25 height 68
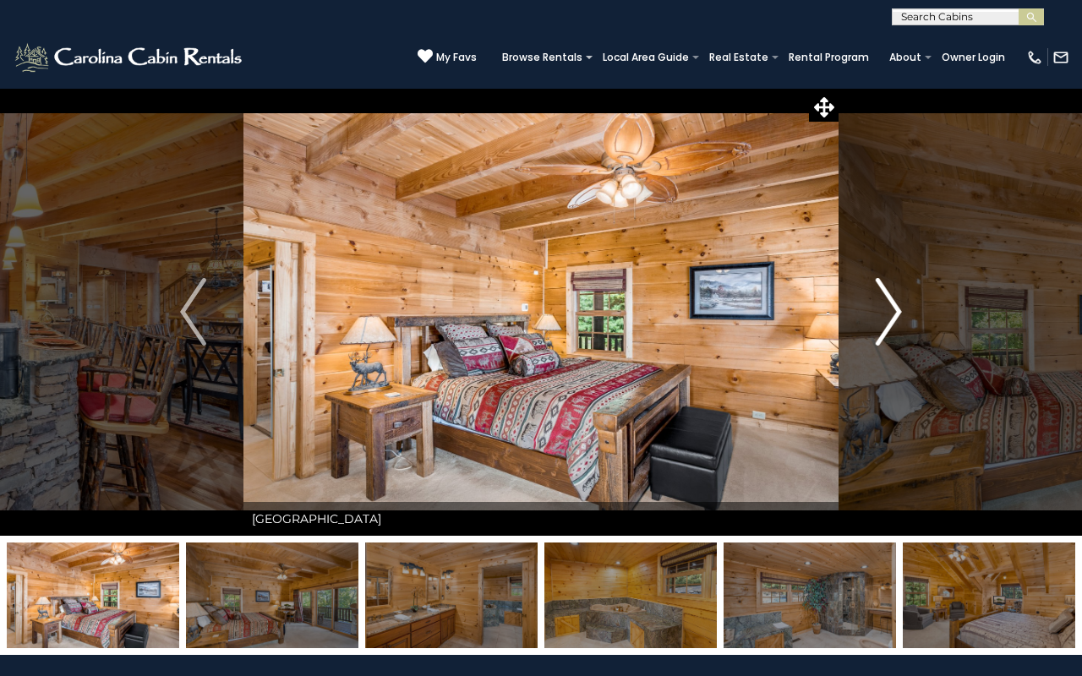
click at [895, 330] on img "Next" at bounding box center [888, 312] width 25 height 68
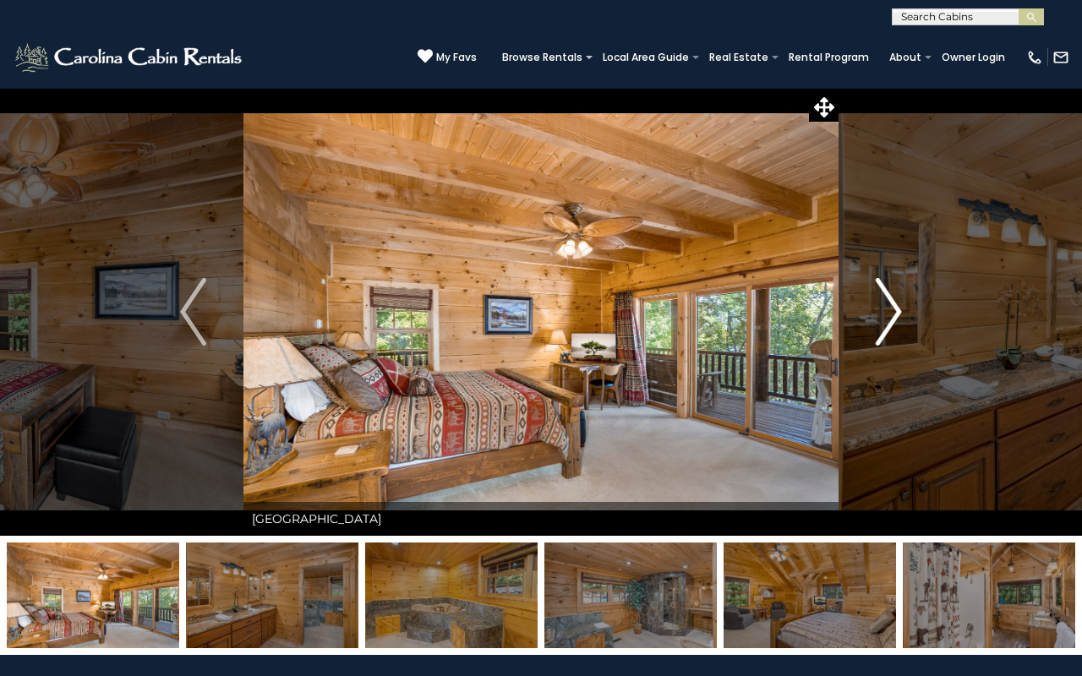
click at [895, 330] on img "Next" at bounding box center [888, 312] width 25 height 68
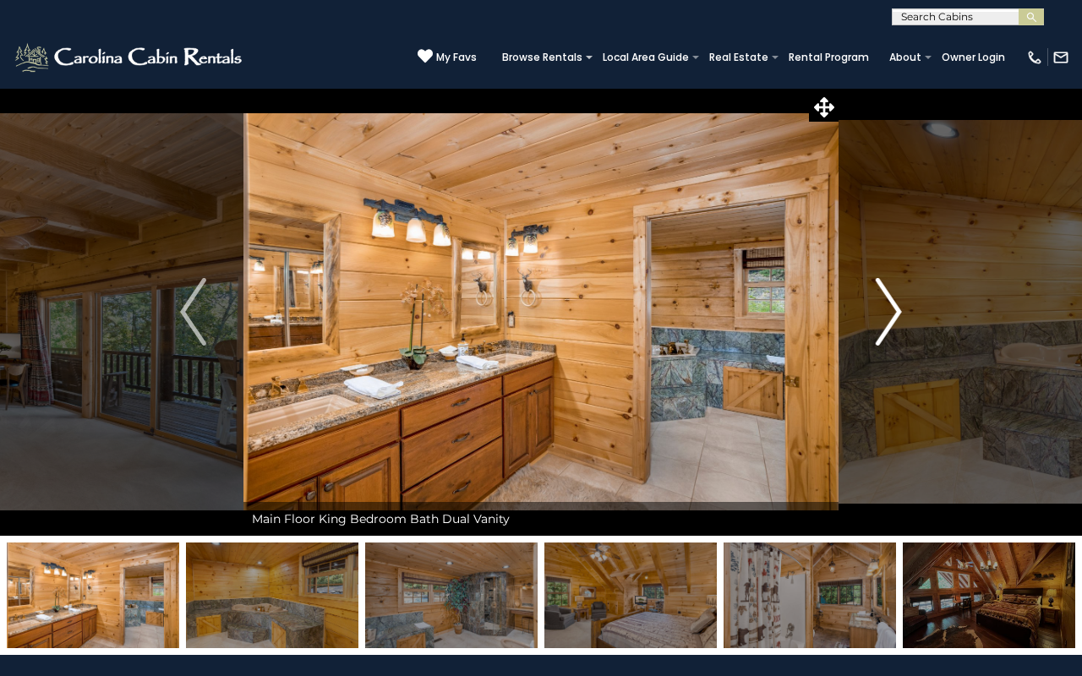
click at [895, 330] on img "Next" at bounding box center [888, 312] width 25 height 68
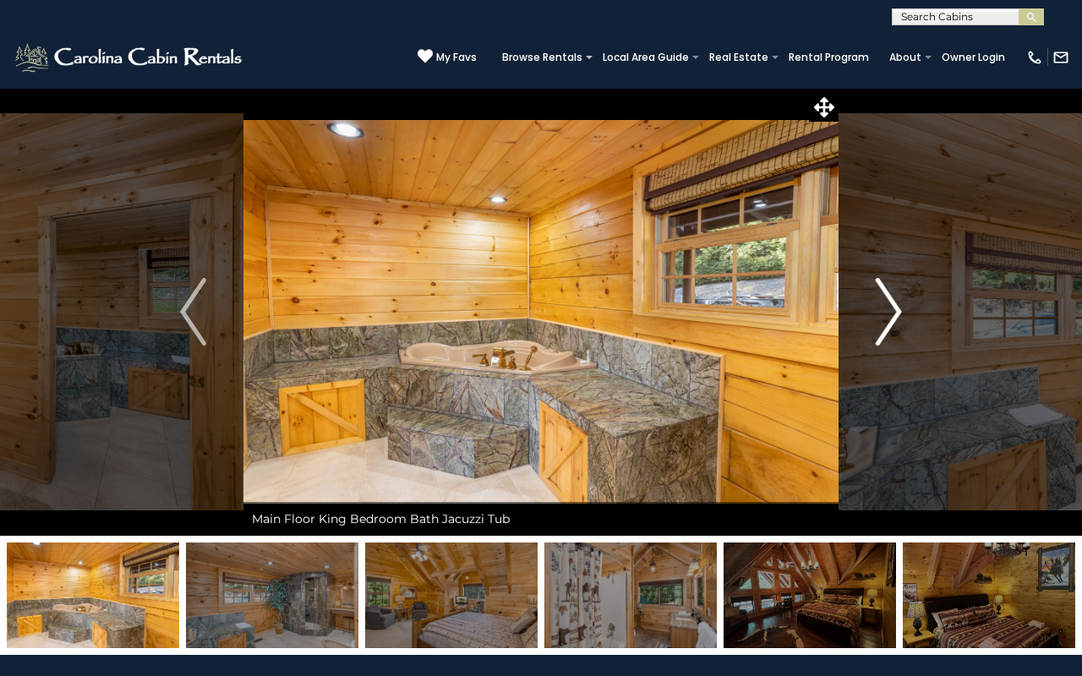
click at [897, 330] on img "Next" at bounding box center [888, 312] width 25 height 68
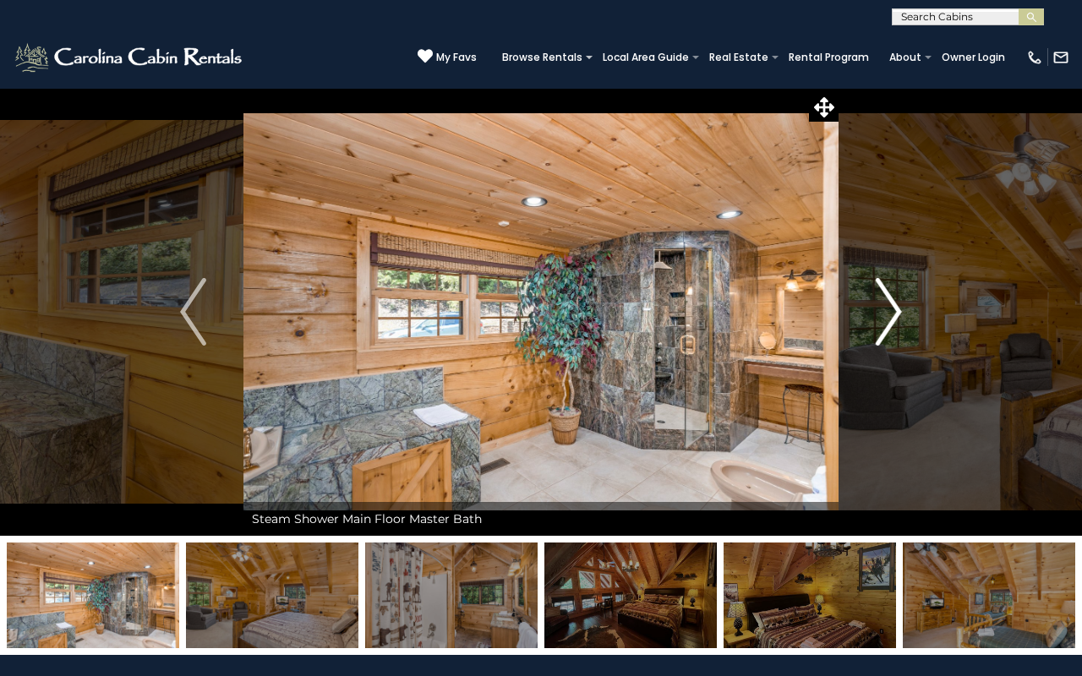
click at [897, 330] on img "Next" at bounding box center [888, 312] width 25 height 68
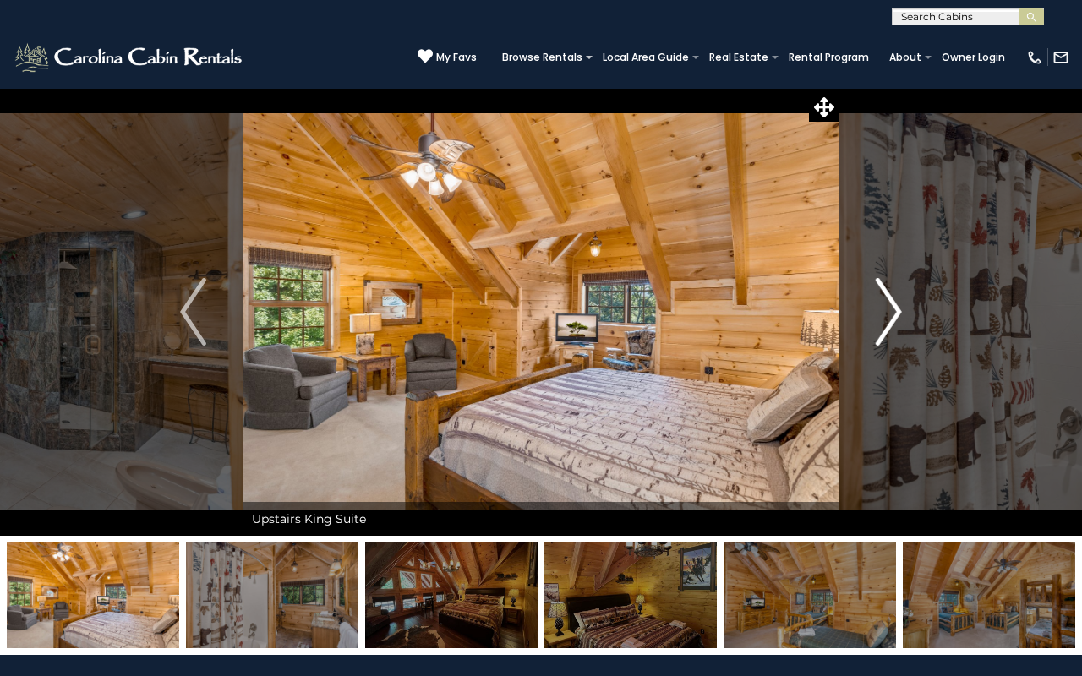
click at [897, 330] on img "Next" at bounding box center [888, 312] width 25 height 68
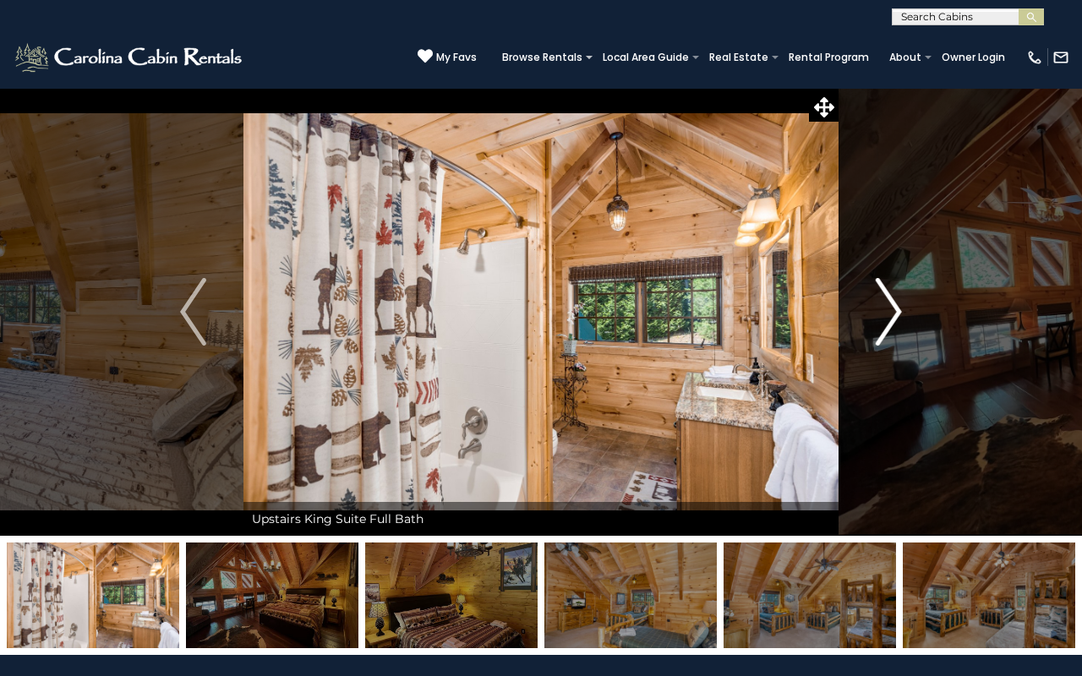
click at [896, 330] on img "Next" at bounding box center [888, 312] width 25 height 68
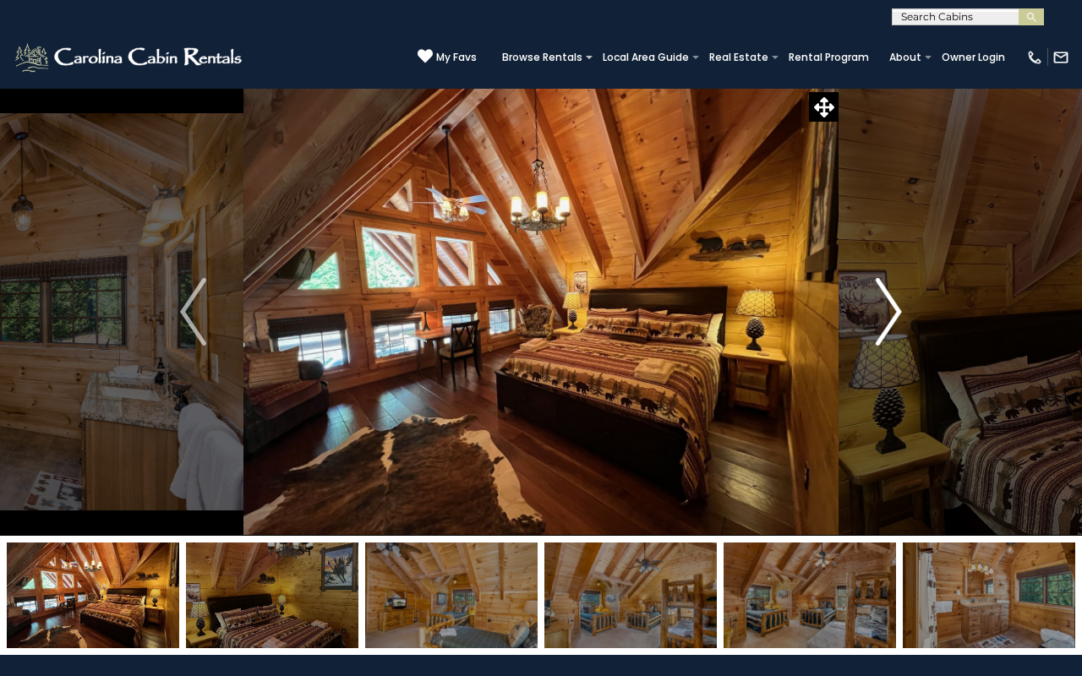
click at [877, 320] on img "Next" at bounding box center [888, 312] width 25 height 68
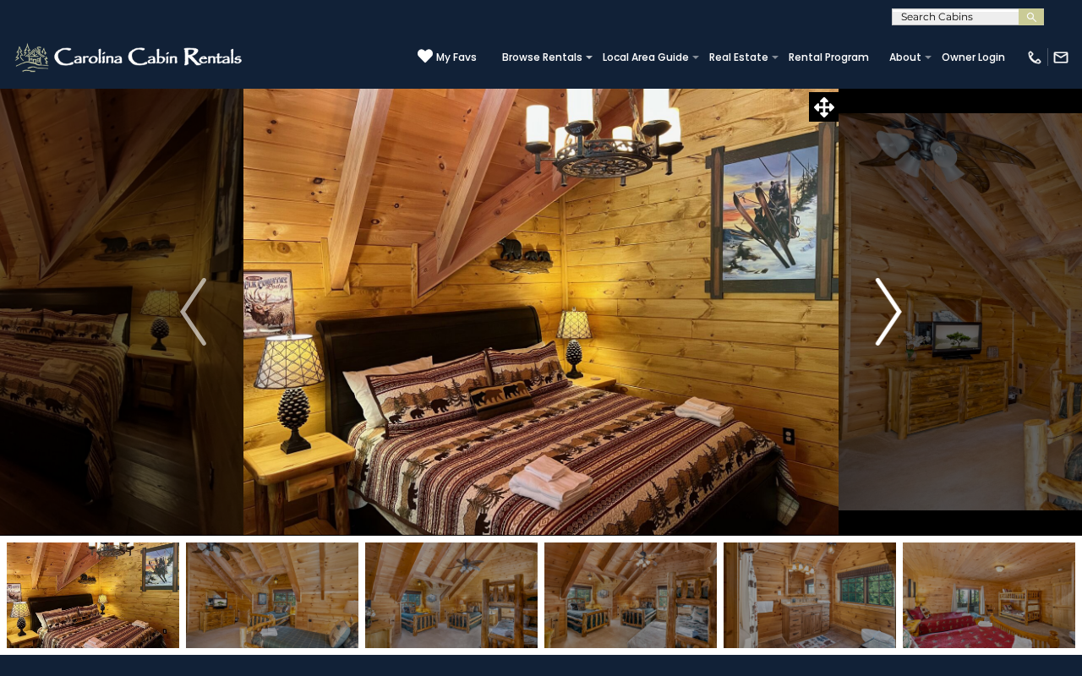
click at [886, 319] on img "Next" at bounding box center [888, 312] width 25 height 68
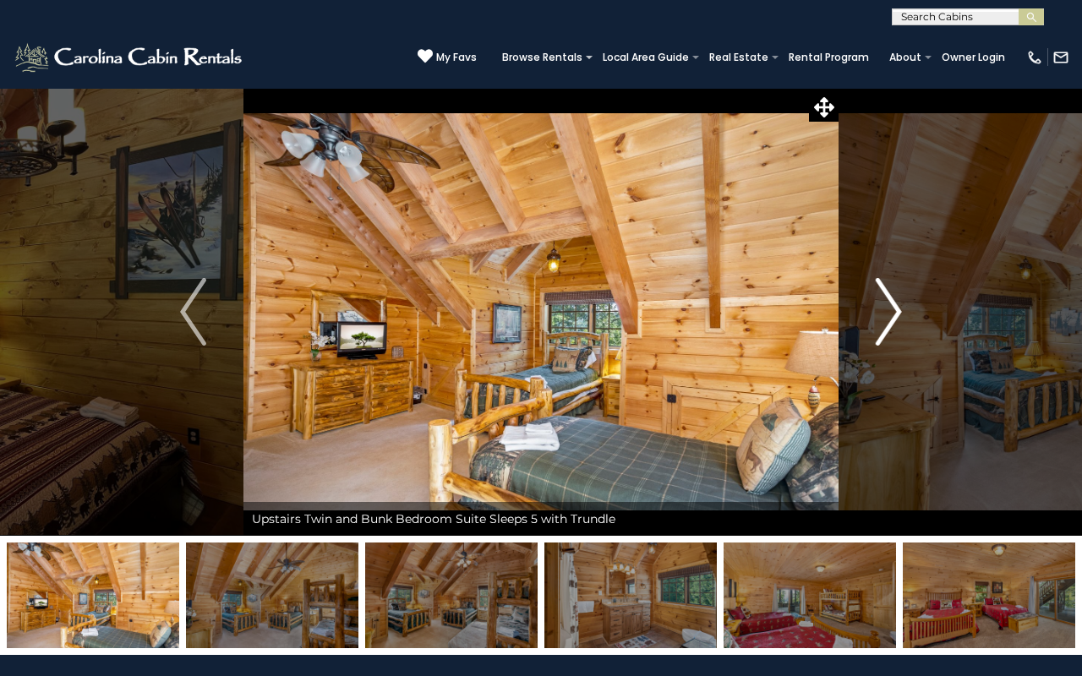
click at [886, 319] on img "Next" at bounding box center [888, 312] width 25 height 68
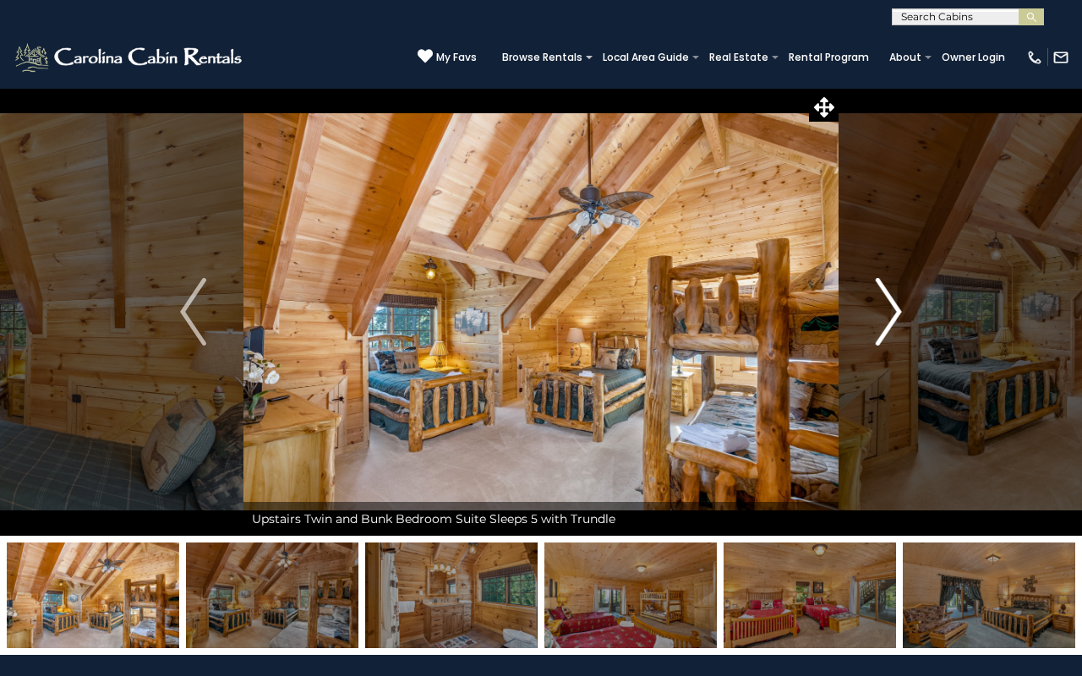
click at [886, 319] on img "Next" at bounding box center [888, 312] width 25 height 68
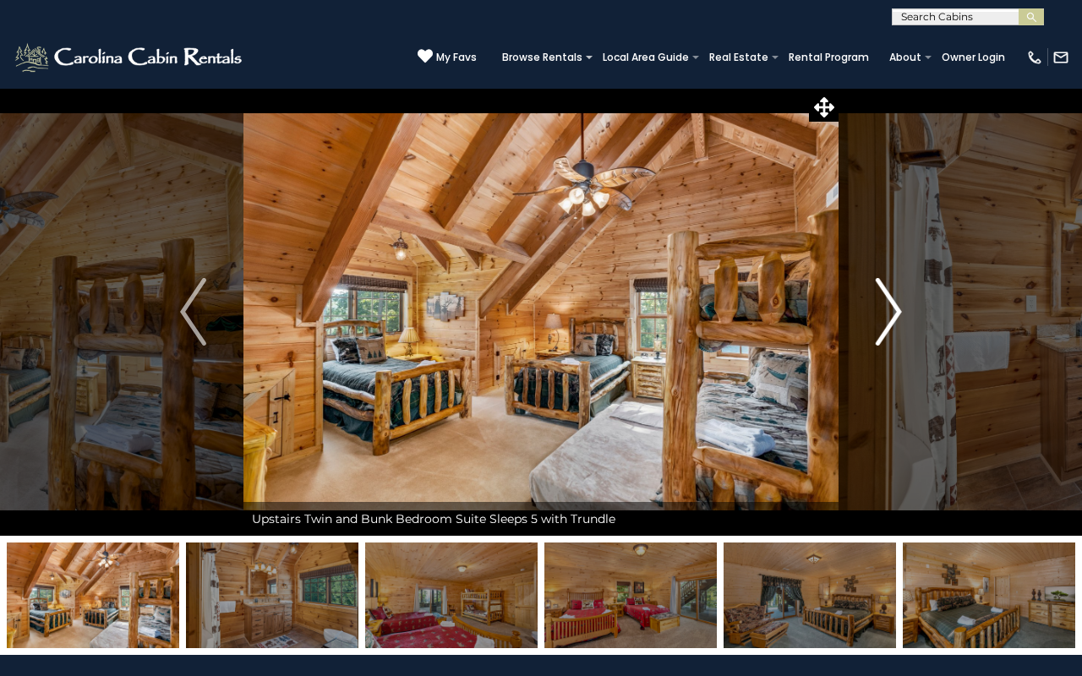
click at [886, 319] on img "Next" at bounding box center [888, 312] width 25 height 68
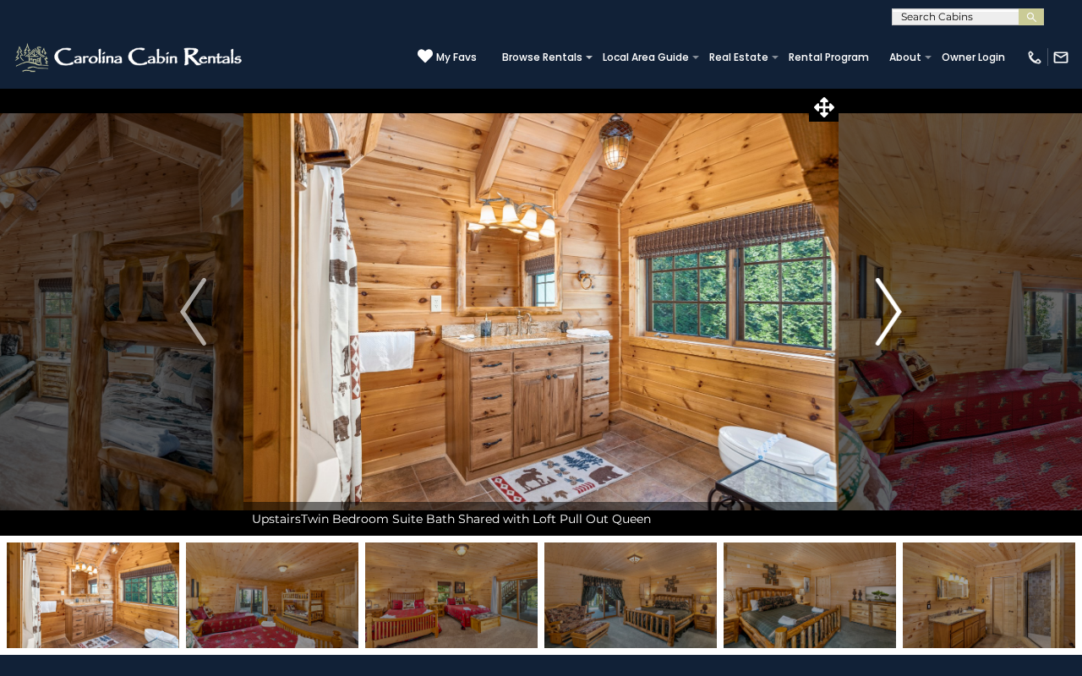
click at [886, 319] on img "Next" at bounding box center [888, 312] width 25 height 68
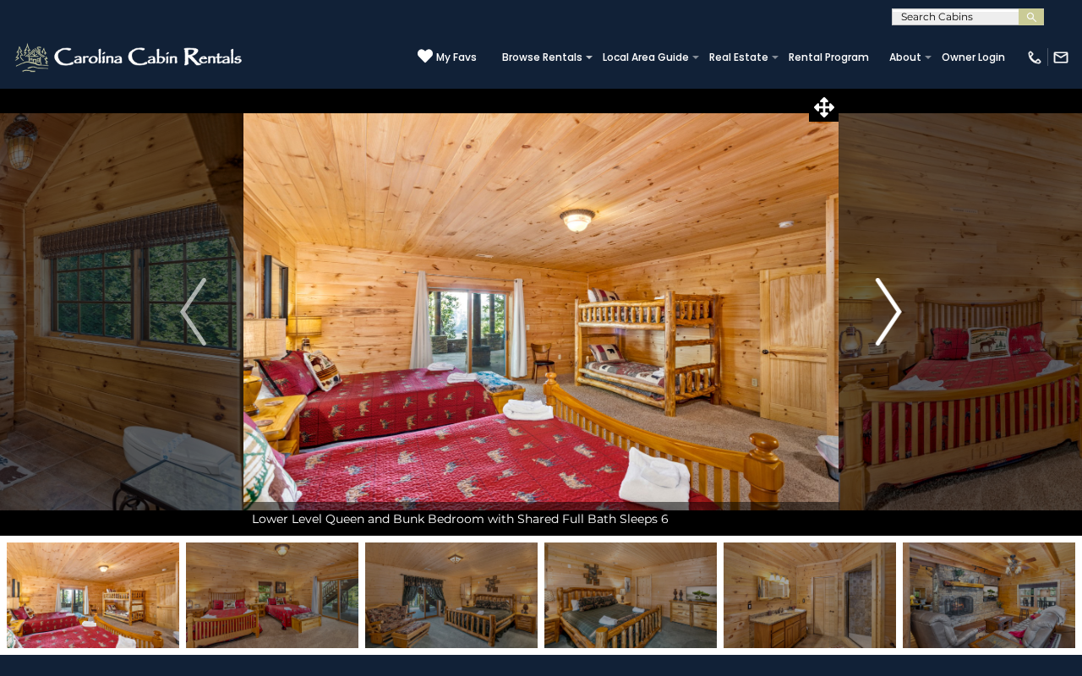
click at [886, 319] on img "Next" at bounding box center [888, 312] width 25 height 68
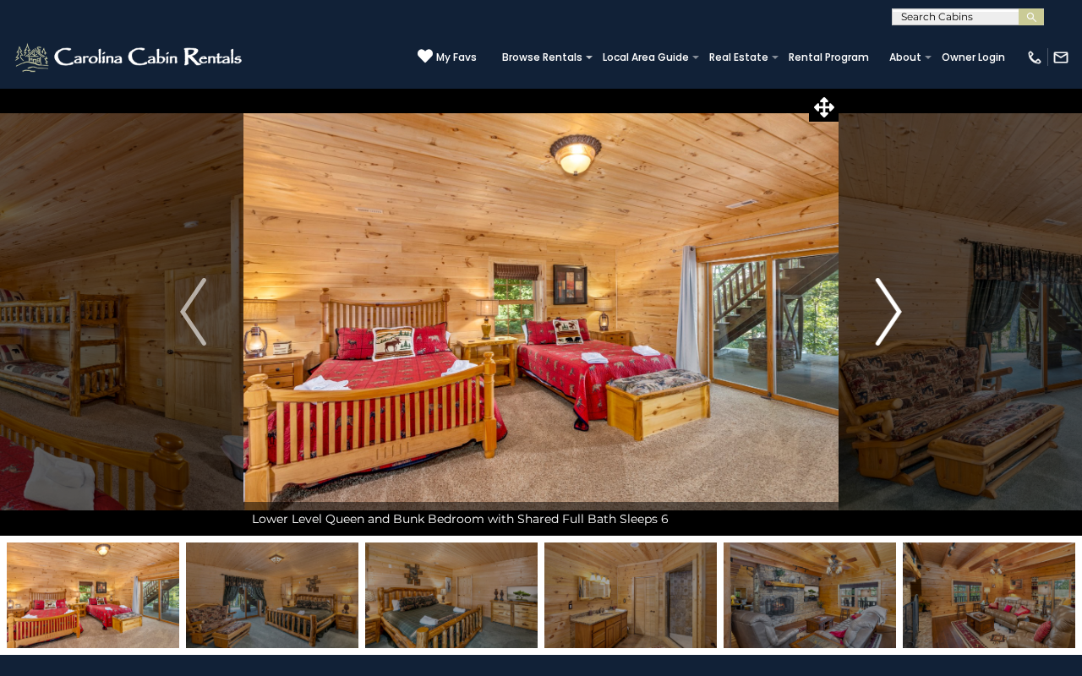
click at [886, 319] on img "Next" at bounding box center [888, 312] width 25 height 68
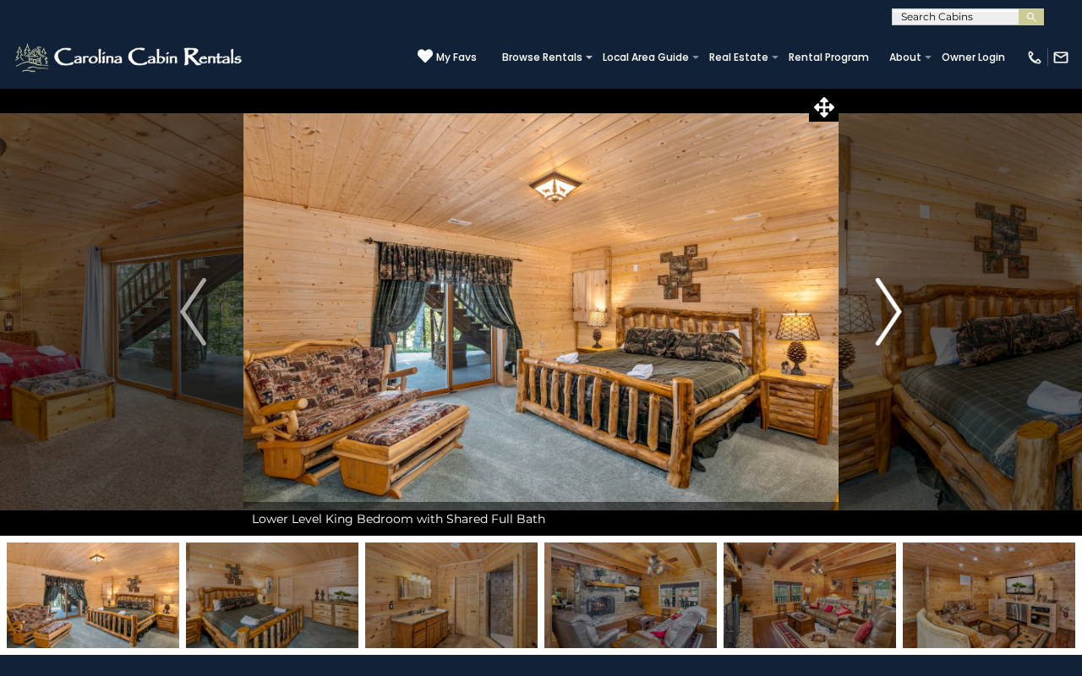
click at [886, 319] on img "Next" at bounding box center [888, 312] width 25 height 68
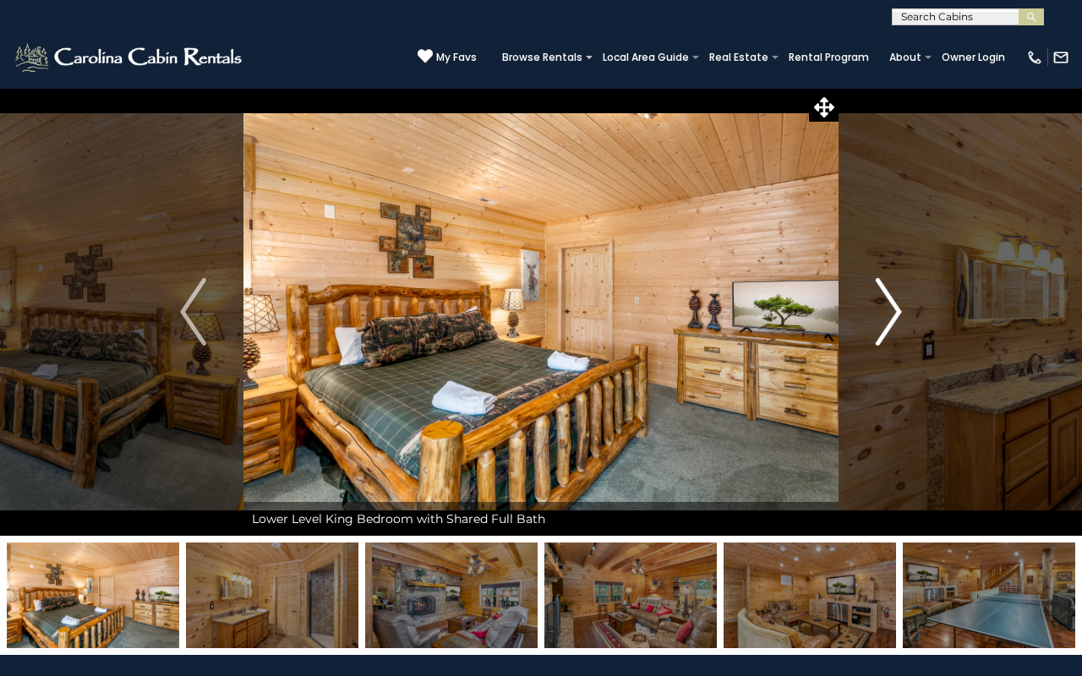
click at [886, 319] on img "Next" at bounding box center [888, 312] width 25 height 68
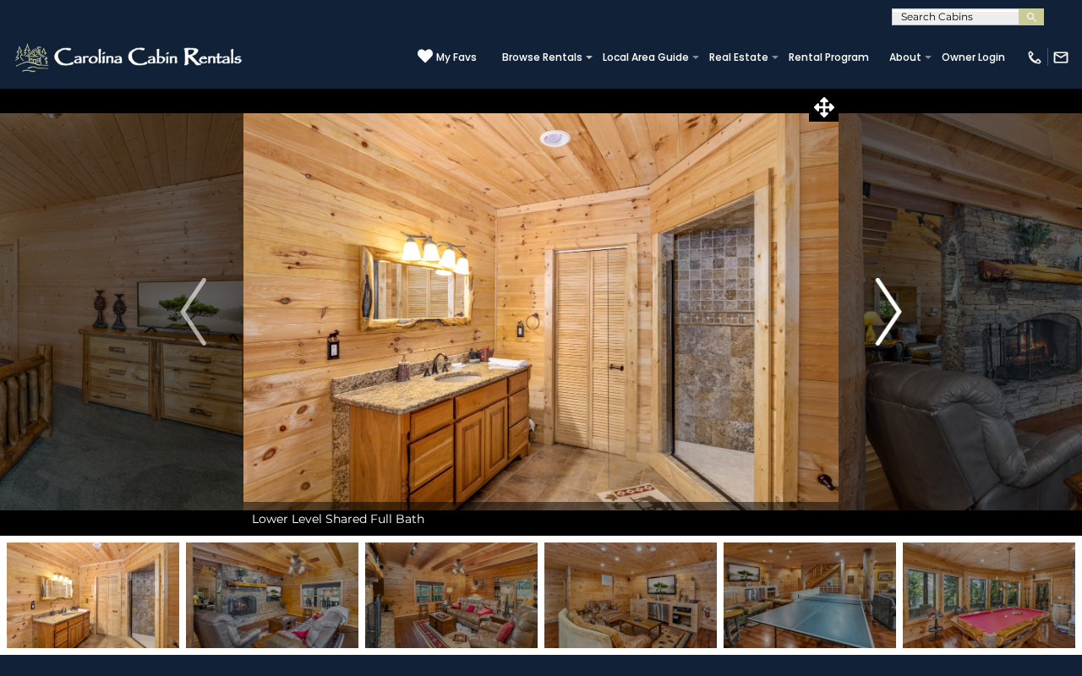
click at [886, 319] on img "Next" at bounding box center [888, 312] width 25 height 68
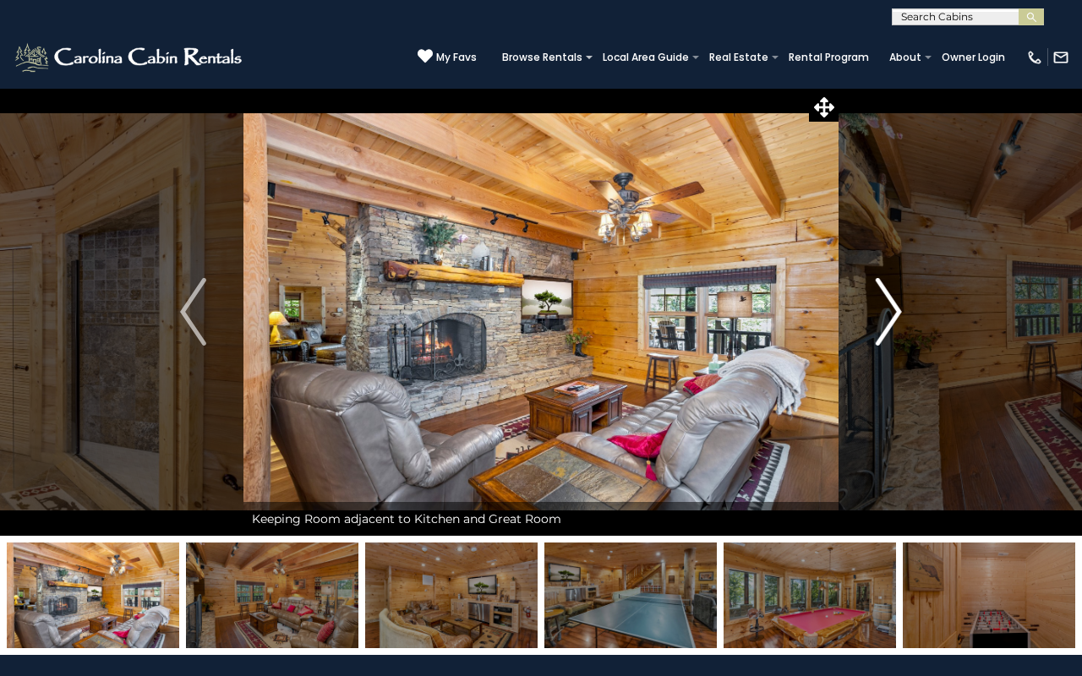
click at [886, 319] on img "Next" at bounding box center [888, 312] width 25 height 68
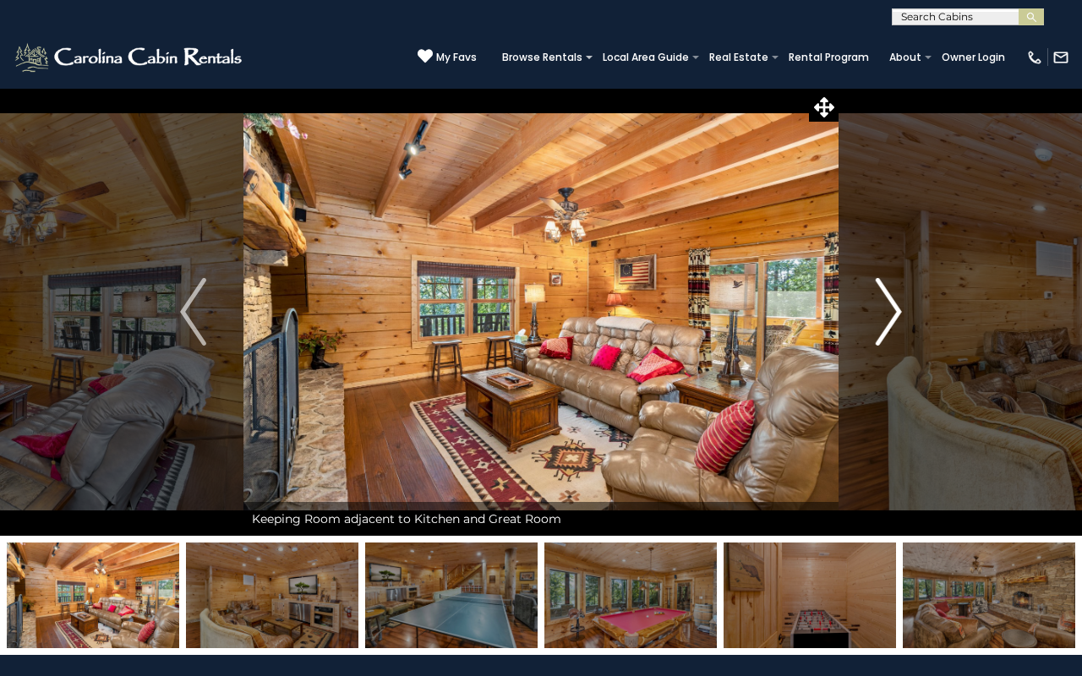
click at [886, 319] on img "Next" at bounding box center [888, 312] width 25 height 68
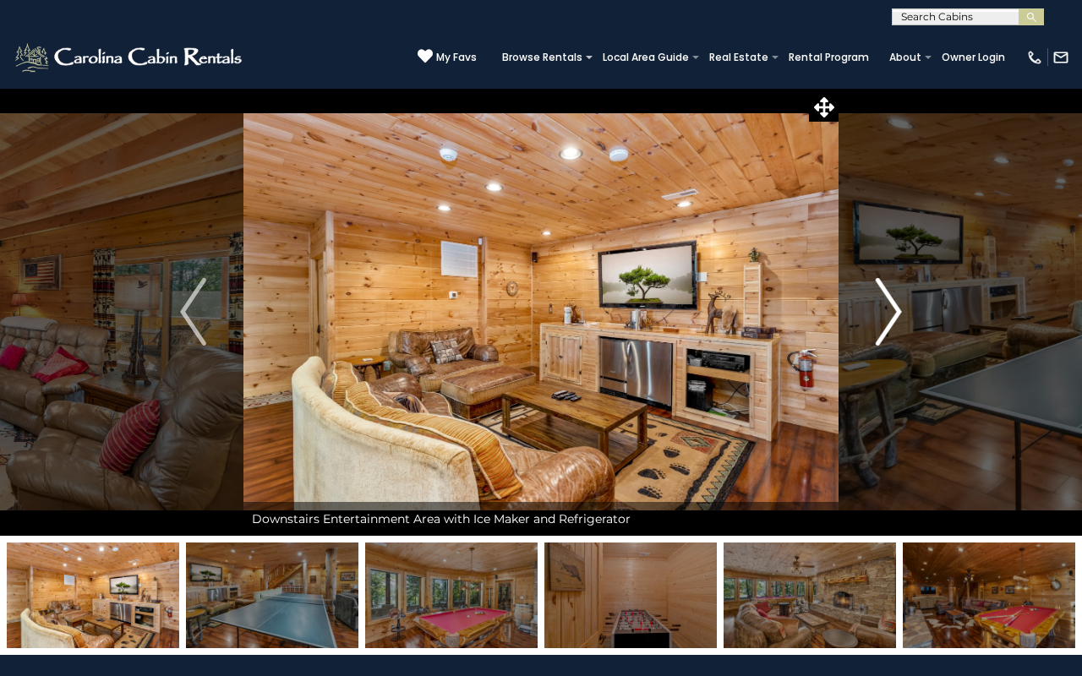
click at [886, 319] on img "Next" at bounding box center [888, 312] width 25 height 68
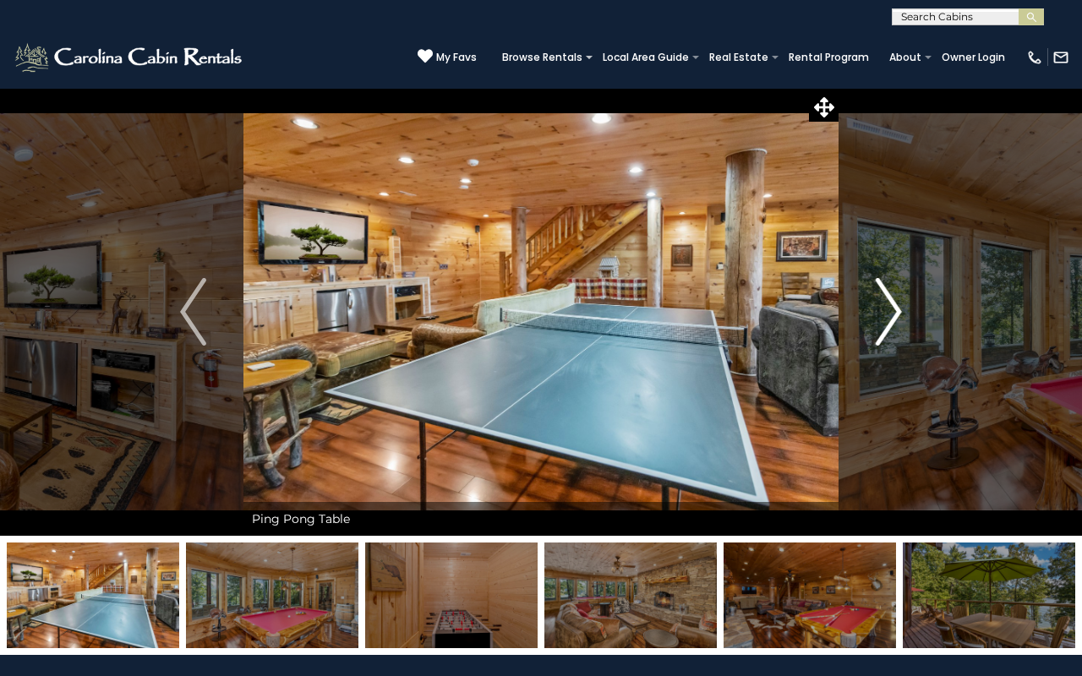
click at [886, 319] on img "Next" at bounding box center [888, 312] width 25 height 68
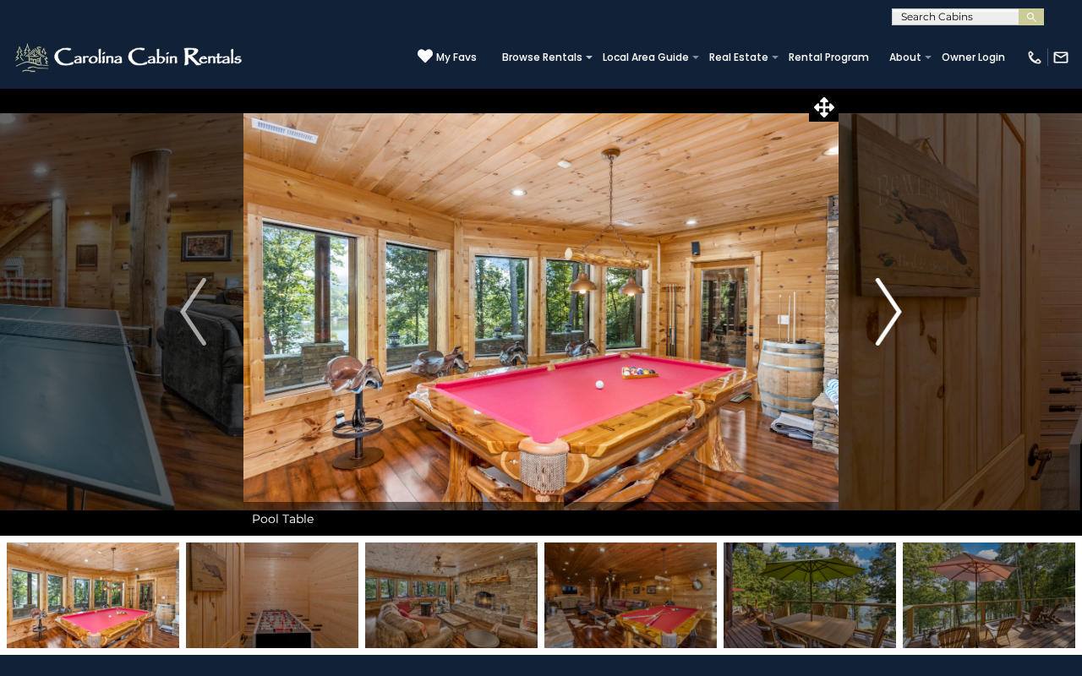
click at [885, 319] on img "Next" at bounding box center [888, 312] width 25 height 68
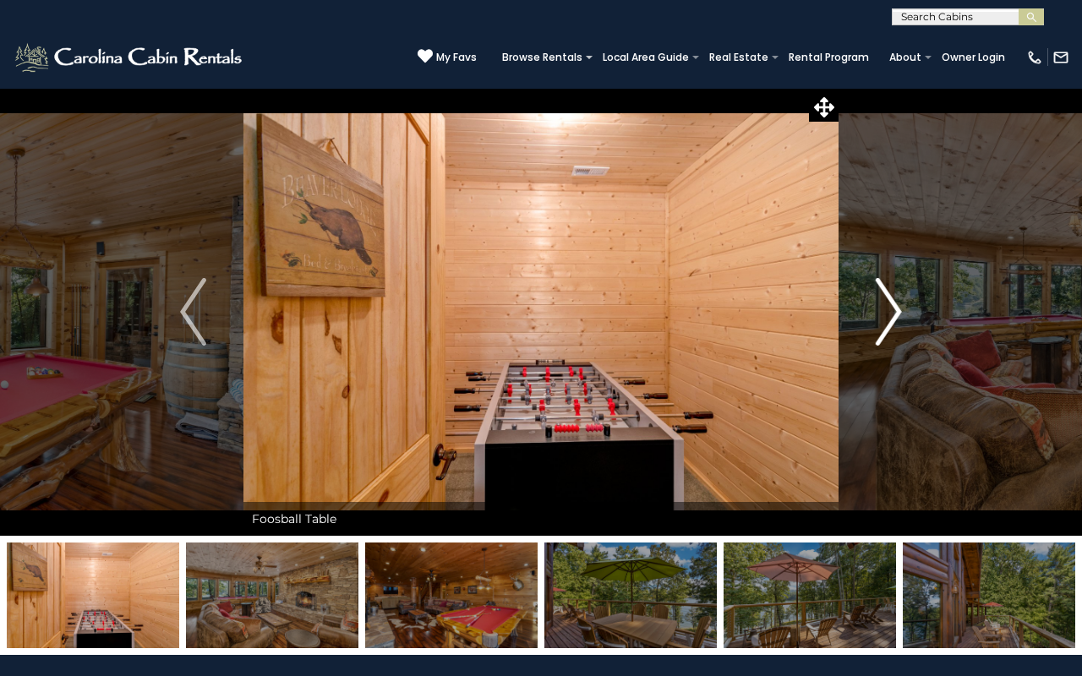
click at [884, 319] on img "Next" at bounding box center [888, 312] width 25 height 68
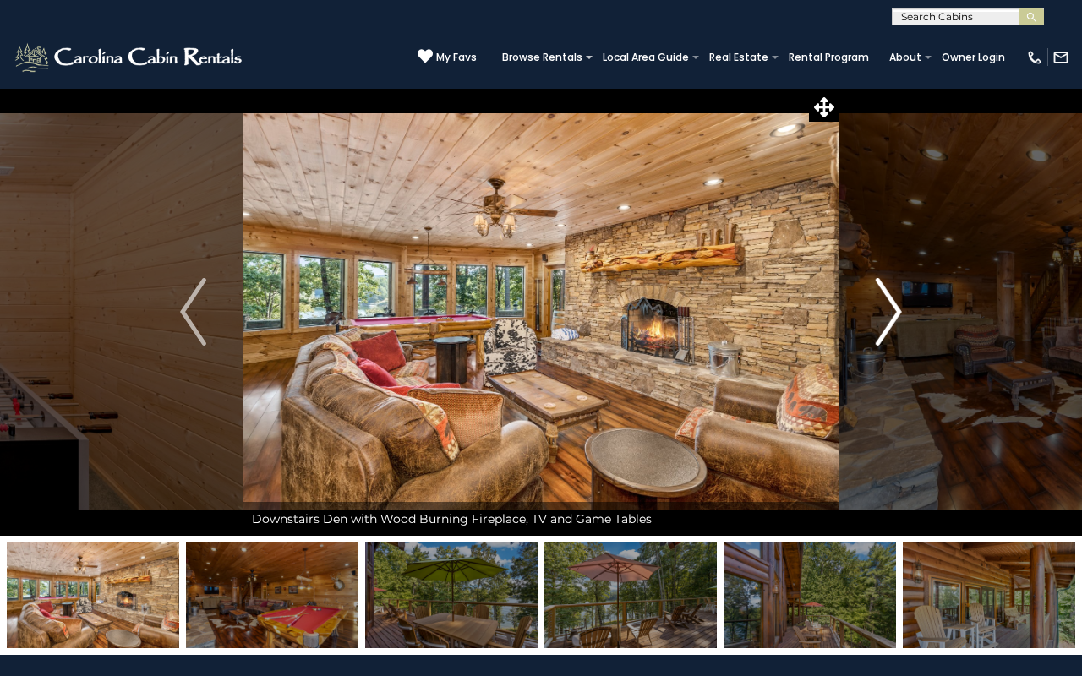
click at [884, 320] on img "Next" at bounding box center [888, 312] width 25 height 68
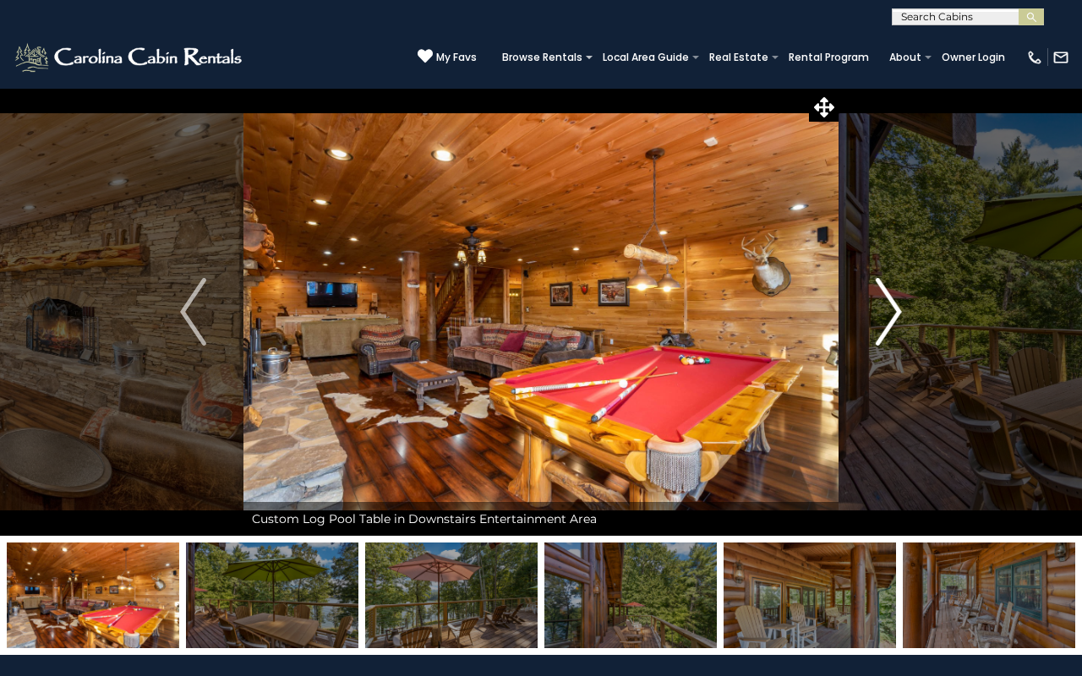
click at [884, 320] on img "Next" at bounding box center [888, 312] width 25 height 68
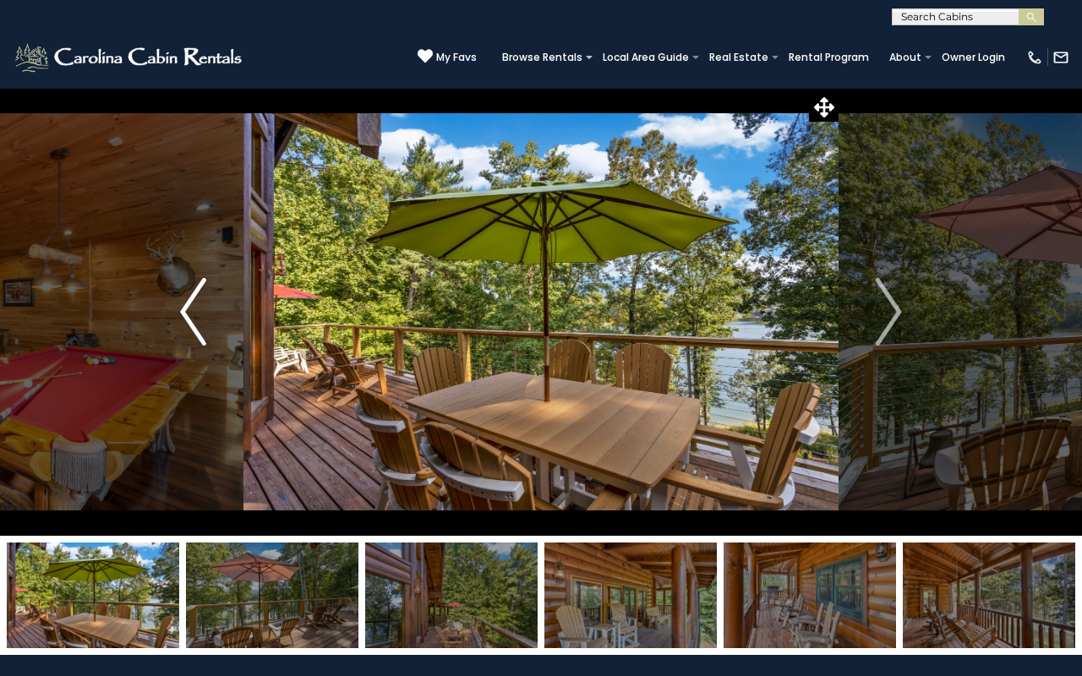
click at [204, 303] on img "Previous" at bounding box center [192, 312] width 25 height 68
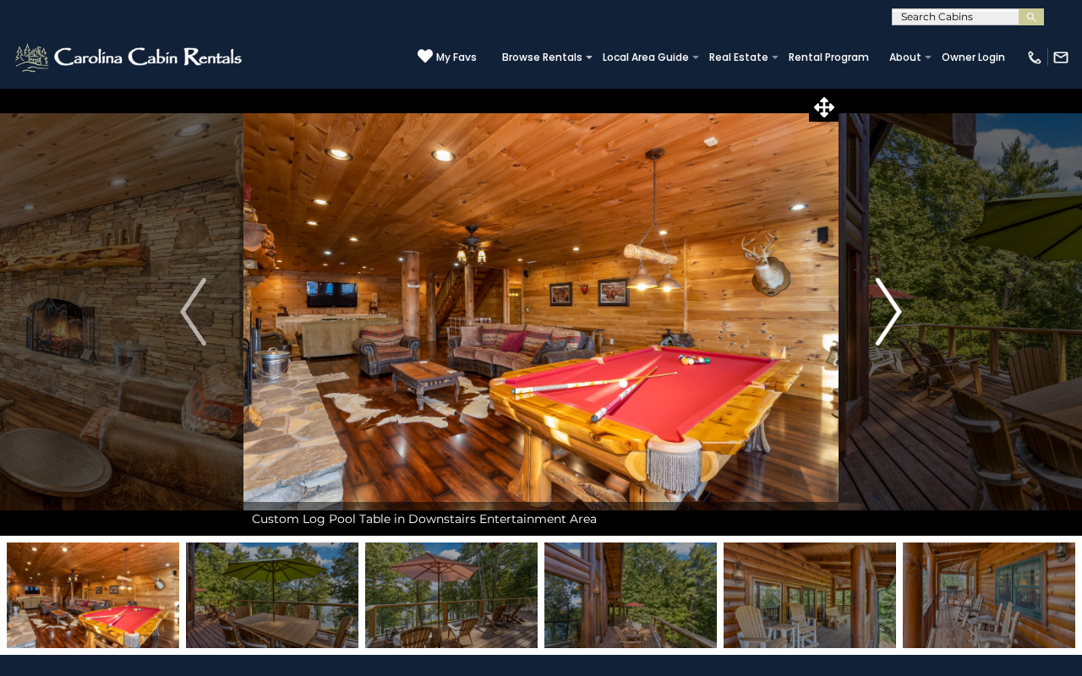
click at [916, 292] on button "Next" at bounding box center [888, 312] width 101 height 448
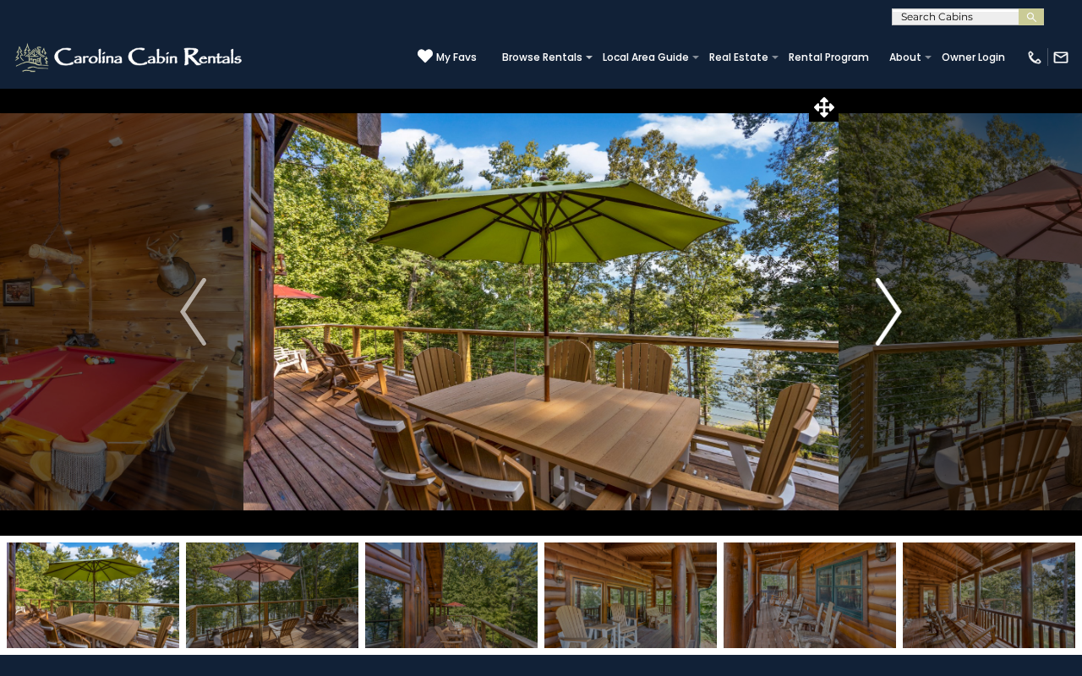
click at [908, 294] on button "Next" at bounding box center [888, 312] width 101 height 448
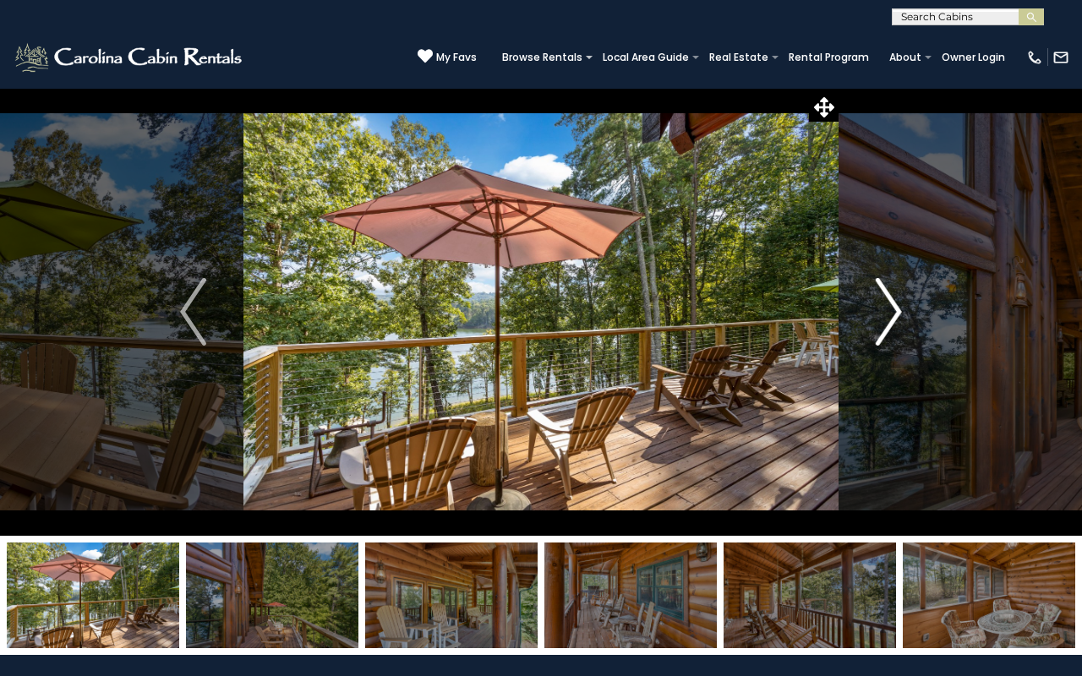
click at [898, 315] on img "Next" at bounding box center [888, 312] width 25 height 68
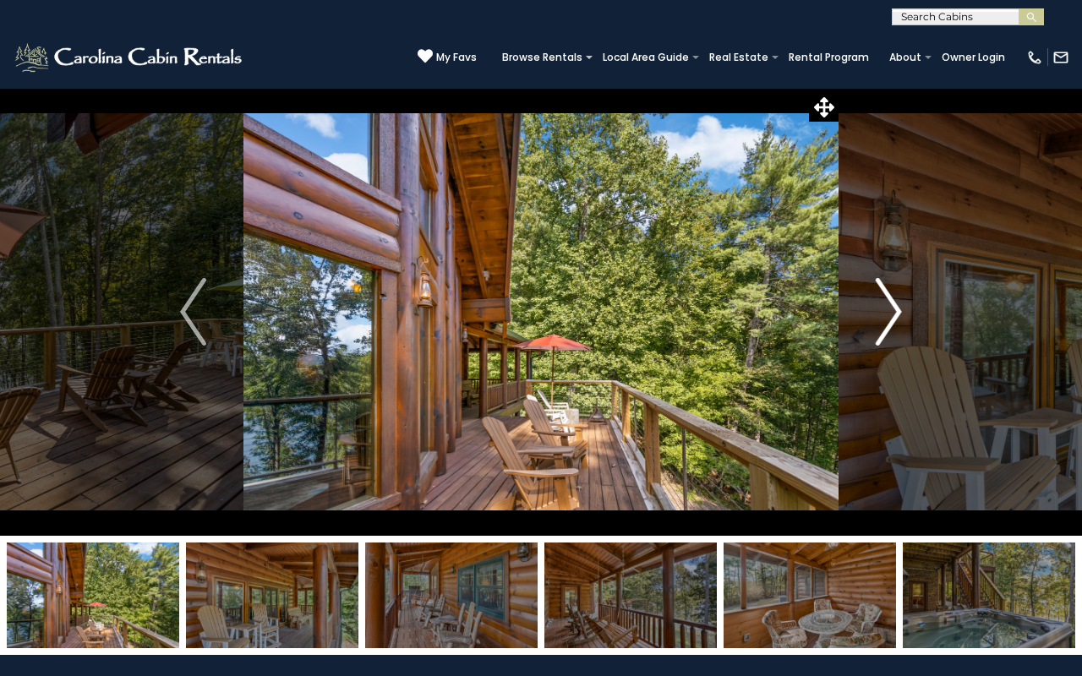
click at [888, 315] on img "Next" at bounding box center [888, 312] width 25 height 68
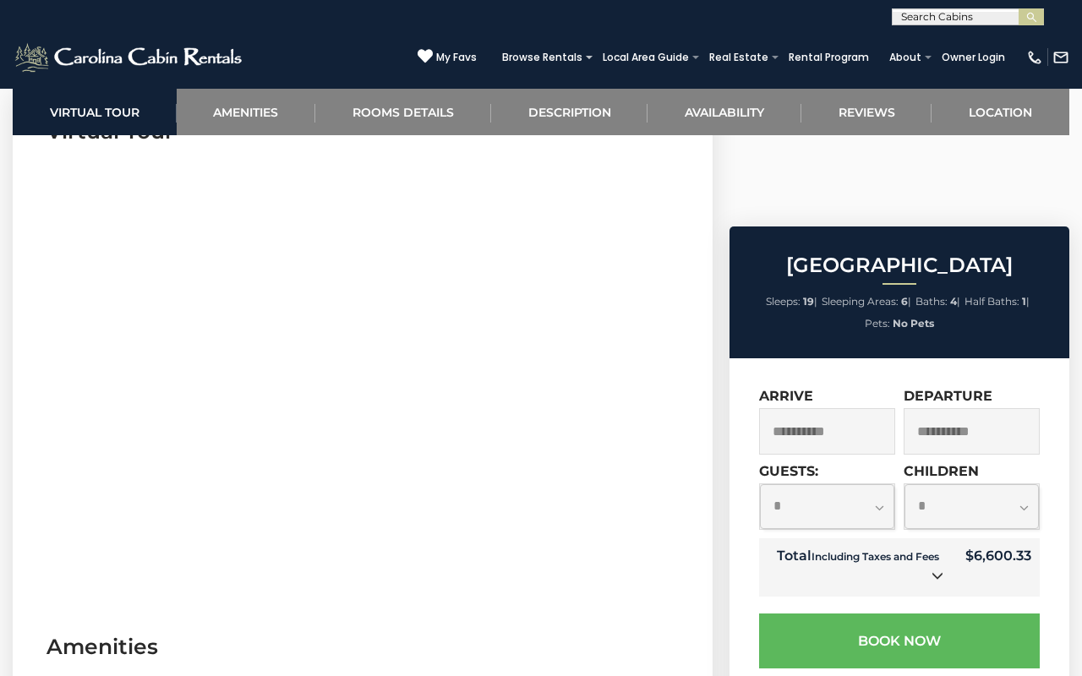
scroll to position [769, 0]
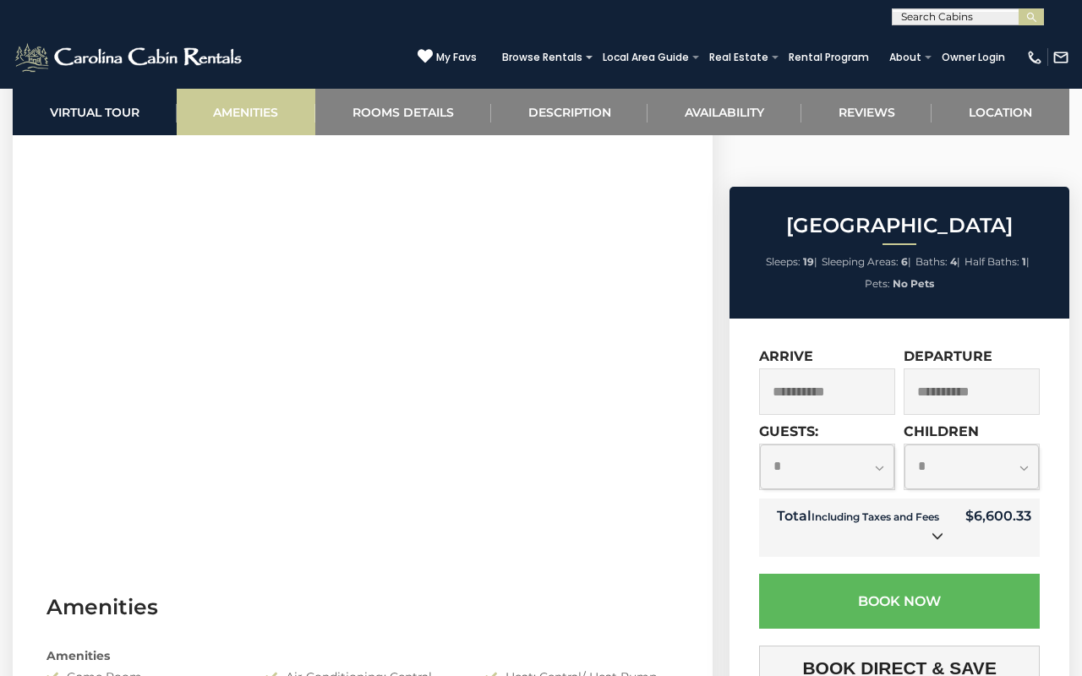
click at [278, 121] on link "Amenities" at bounding box center [246, 112] width 139 height 46
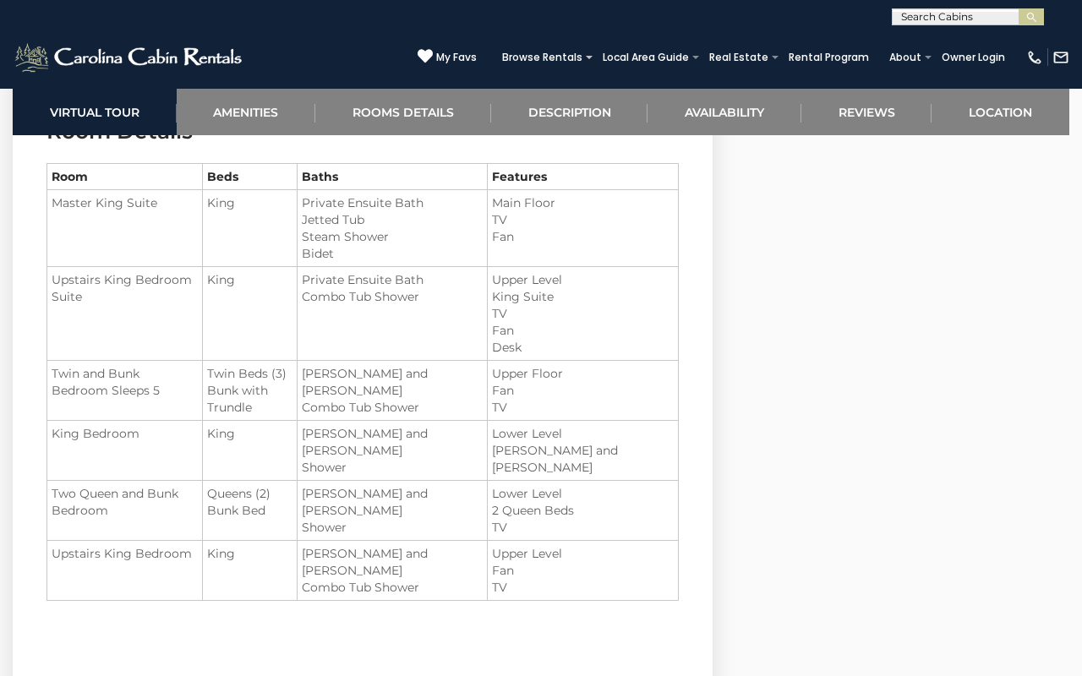
scroll to position [1985, 0]
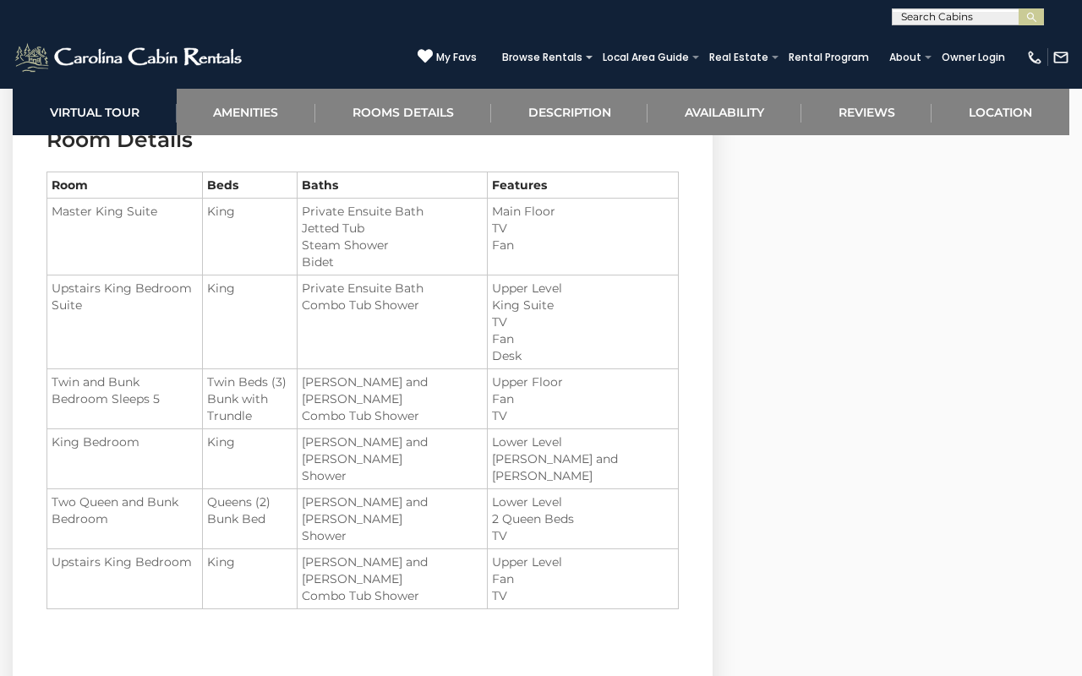
click at [619, 587] on li "TV" at bounding box center [583, 595] width 182 height 17
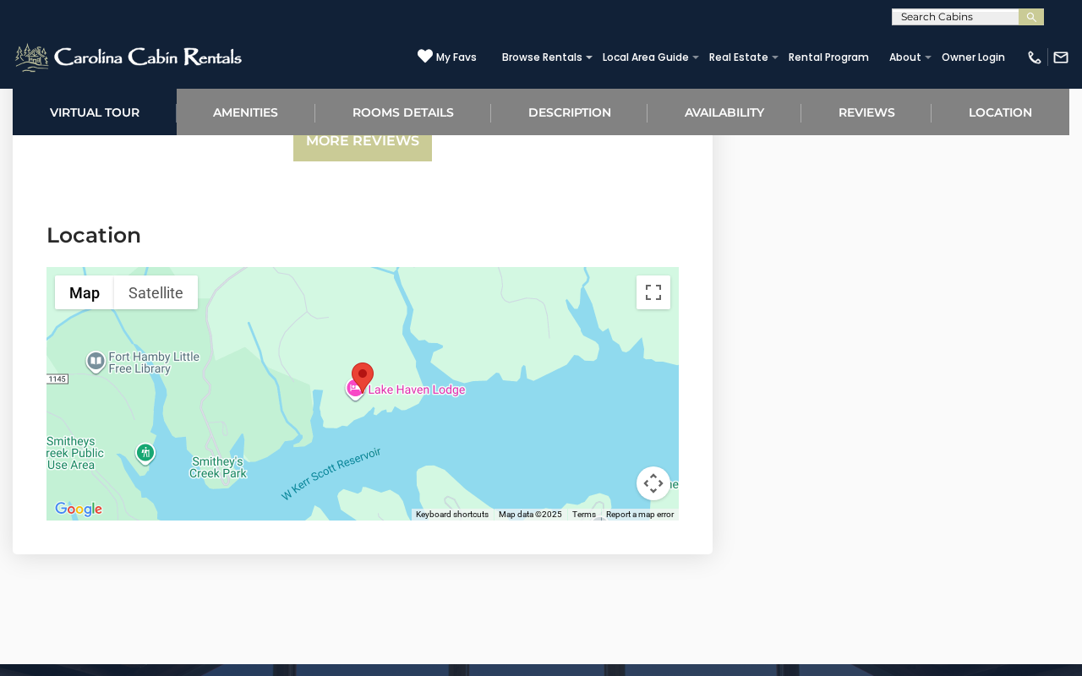
scroll to position [5773, 0]
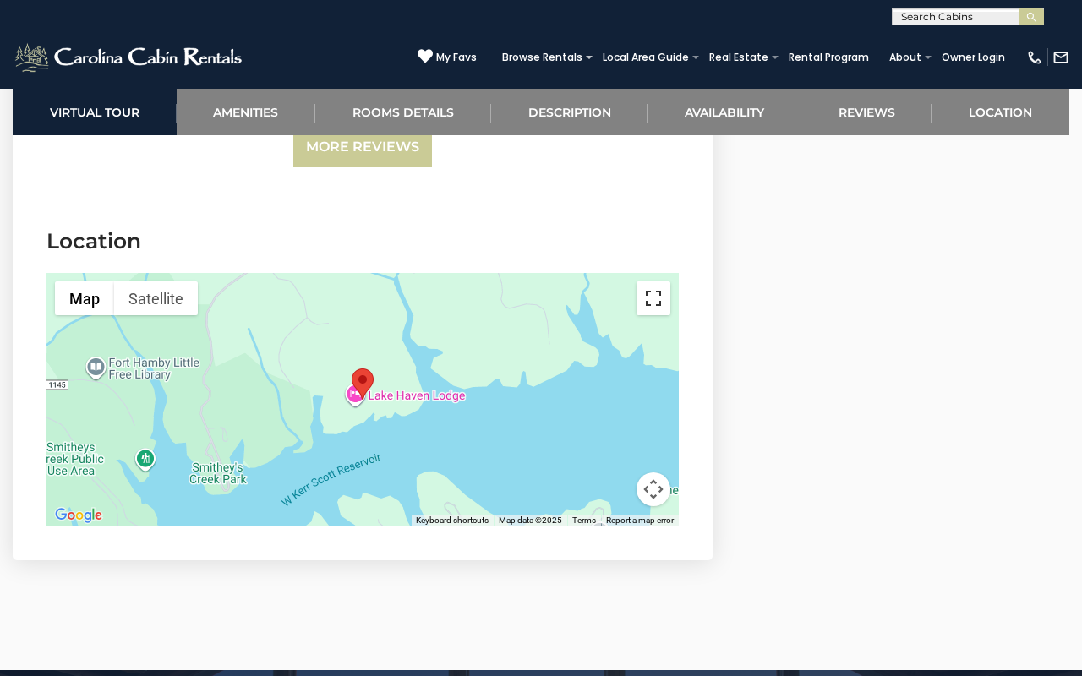
click at [660, 281] on button "Toggle fullscreen view" at bounding box center [653, 298] width 34 height 34
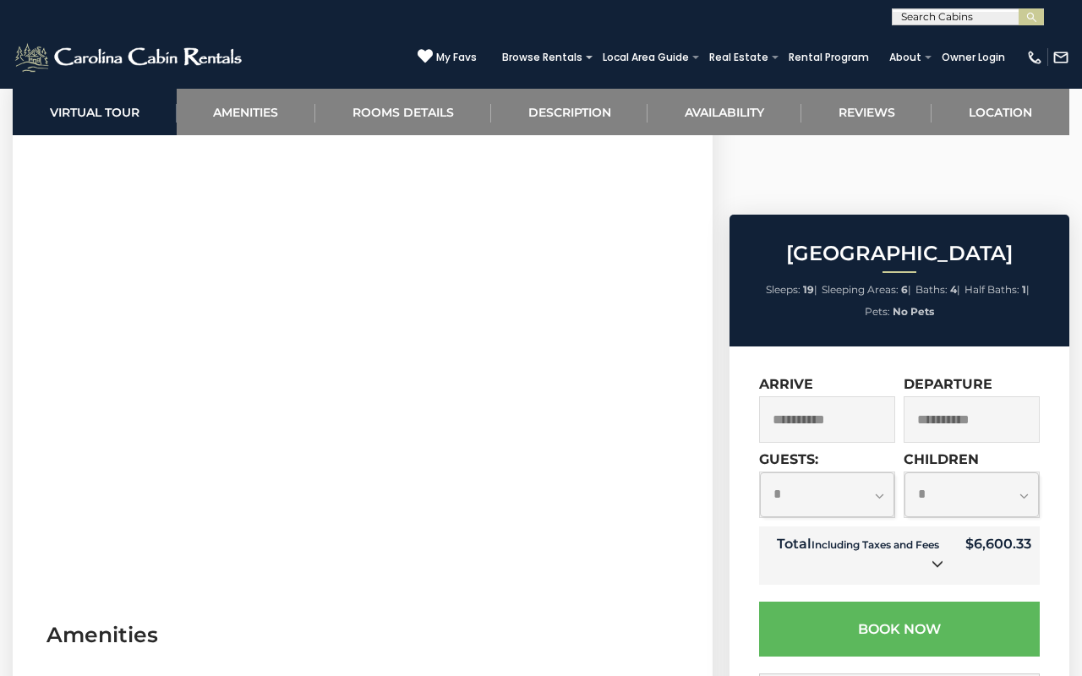
scroll to position [740, 0]
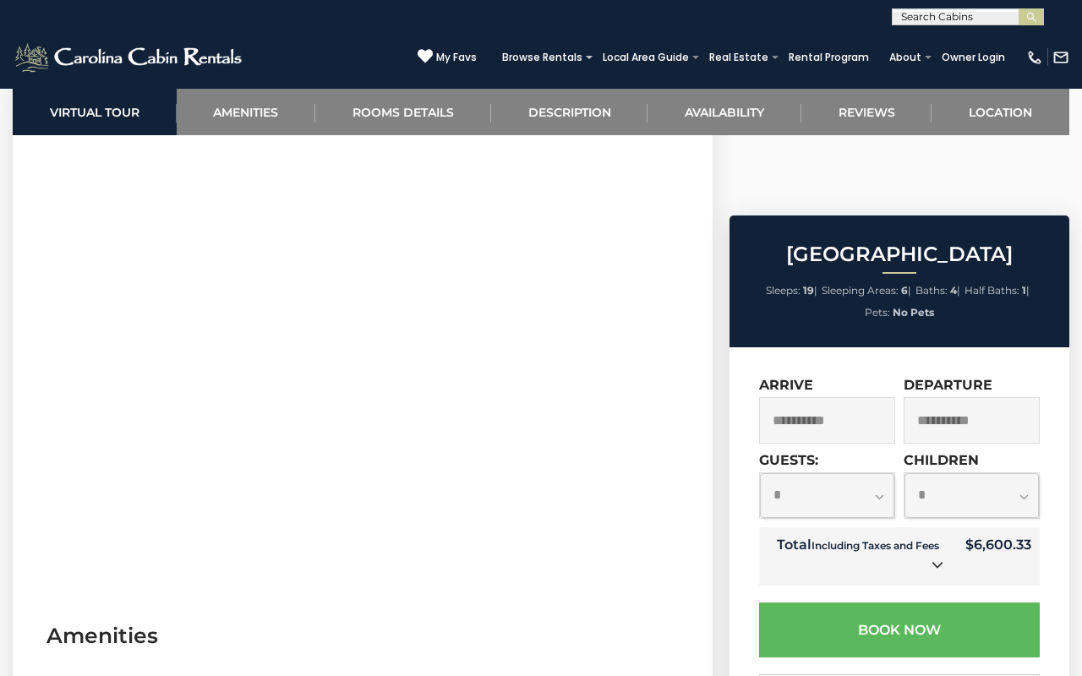
click at [846, 397] on input "**********" at bounding box center [827, 420] width 136 height 46
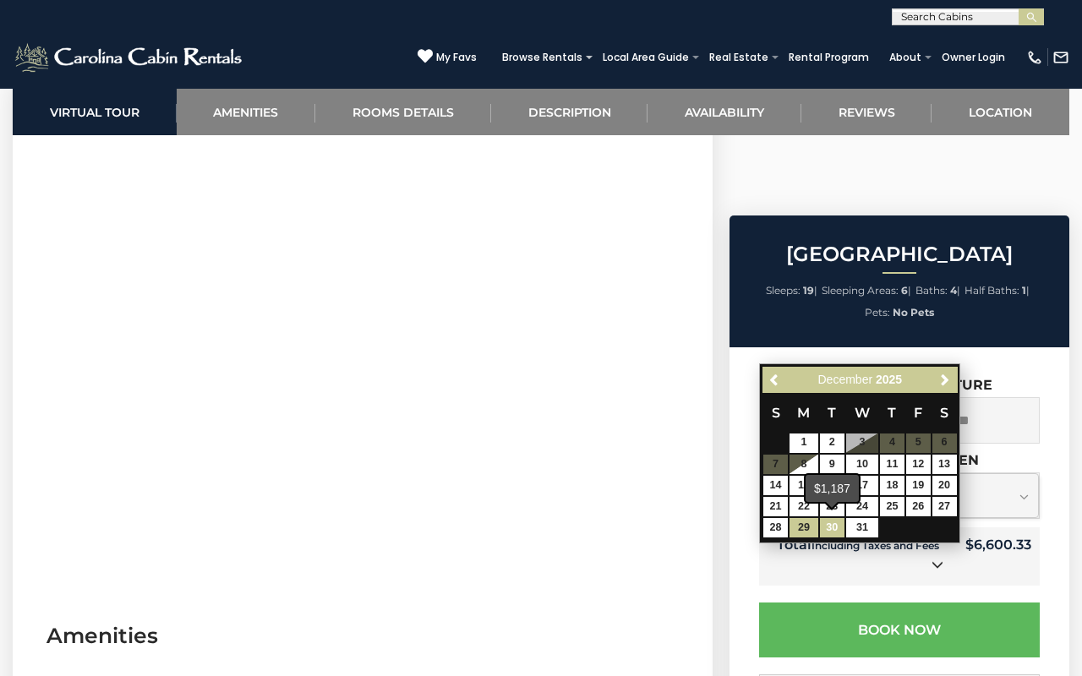
click at [835, 527] on link "30" at bounding box center [832, 527] width 25 height 19
type input "**********"
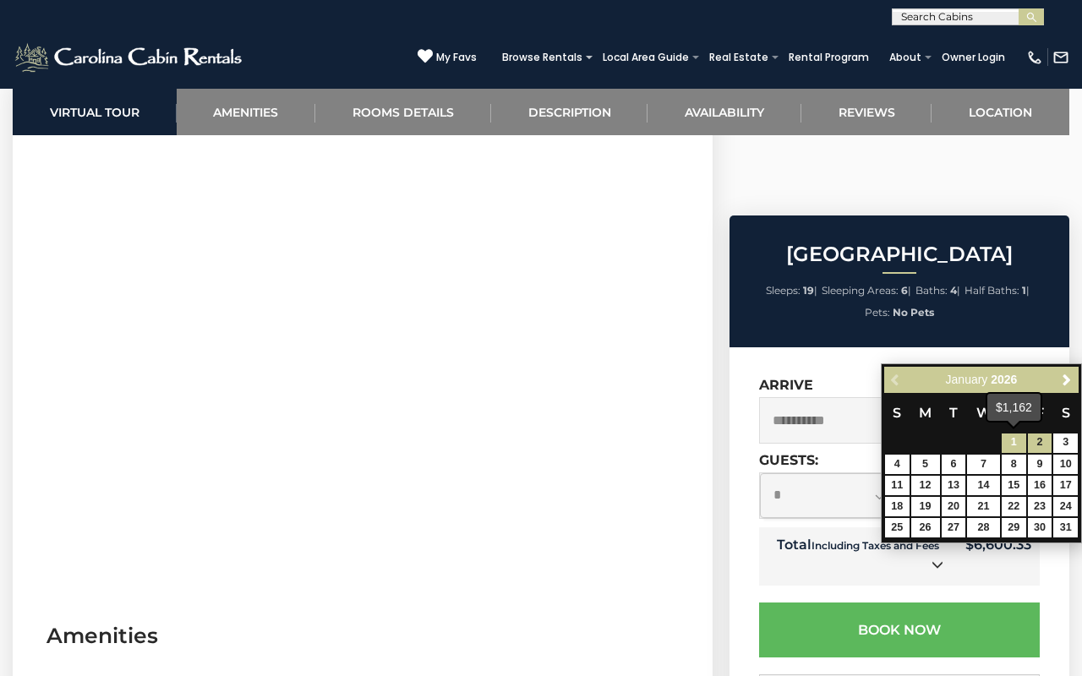
type input "**********"
click at [1019, 447] on link "1" at bounding box center [1014, 443] width 25 height 19
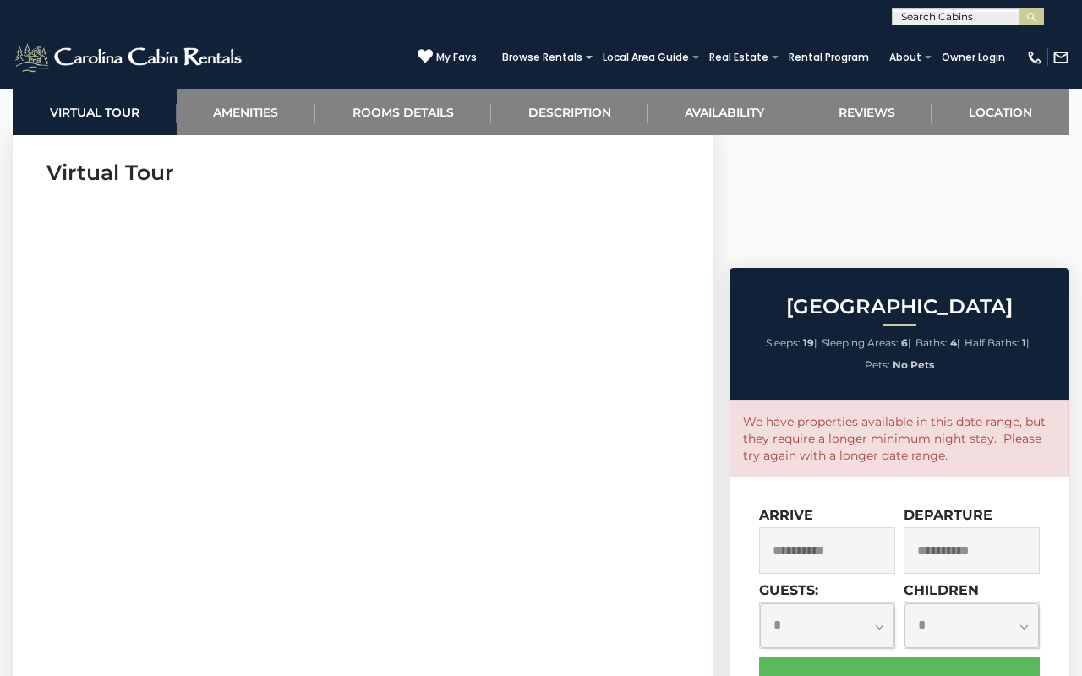
scroll to position [685, 0]
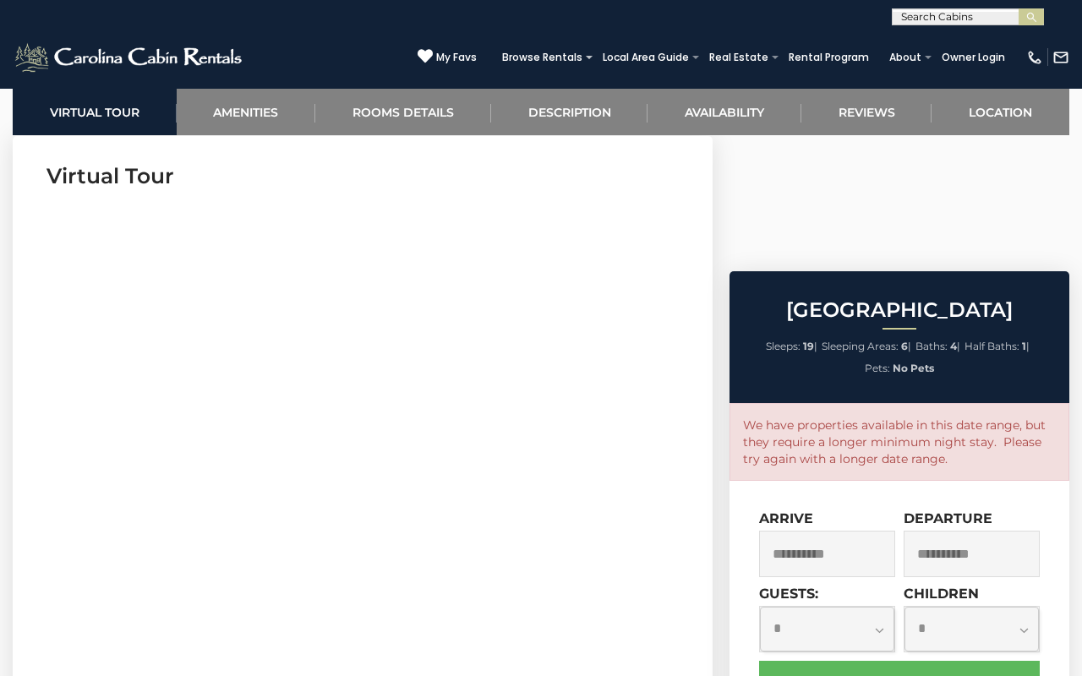
click at [857, 531] on input "**********" at bounding box center [827, 554] width 136 height 46
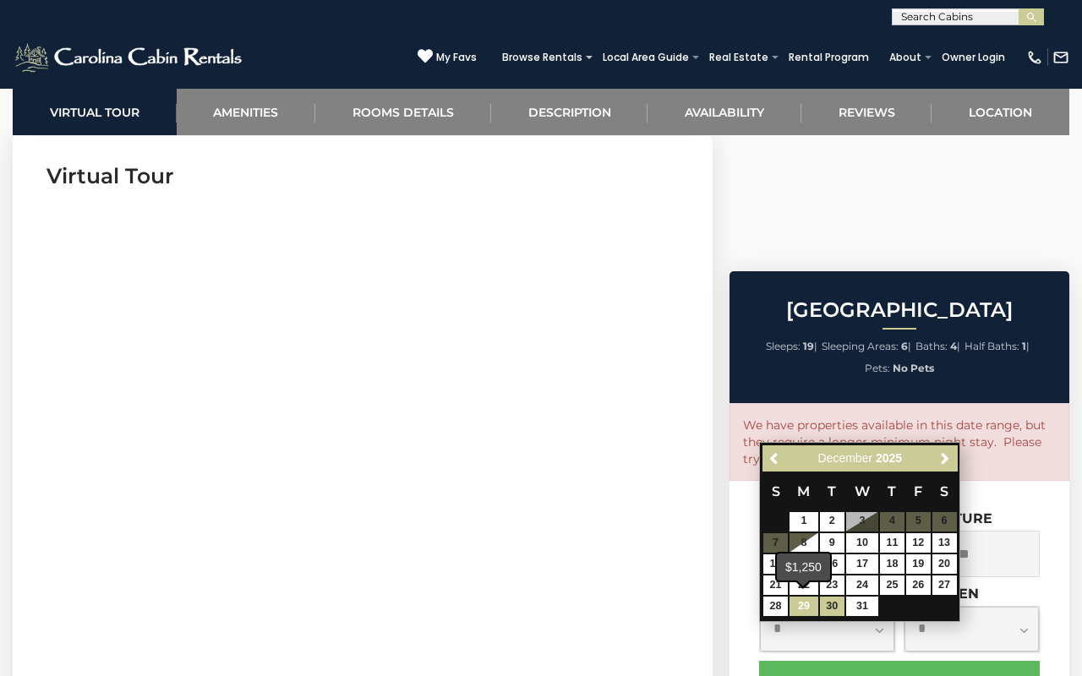
click at [799, 609] on link "29" at bounding box center [803, 606] width 29 height 19
type input "**********"
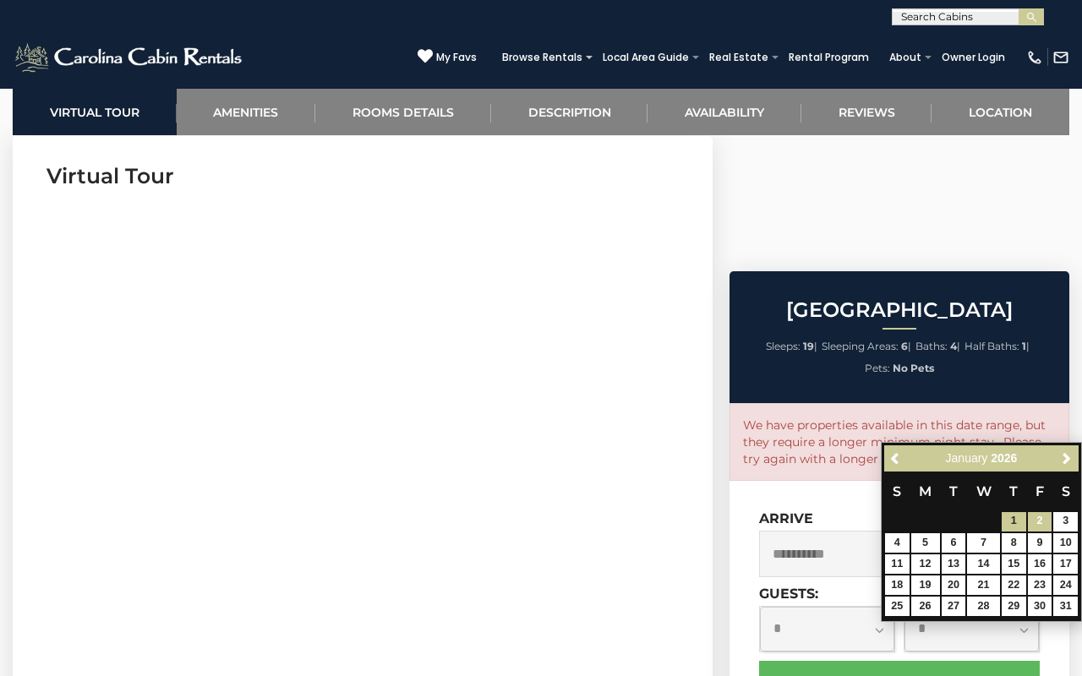
click at [1043, 518] on link "2" at bounding box center [1040, 521] width 25 height 19
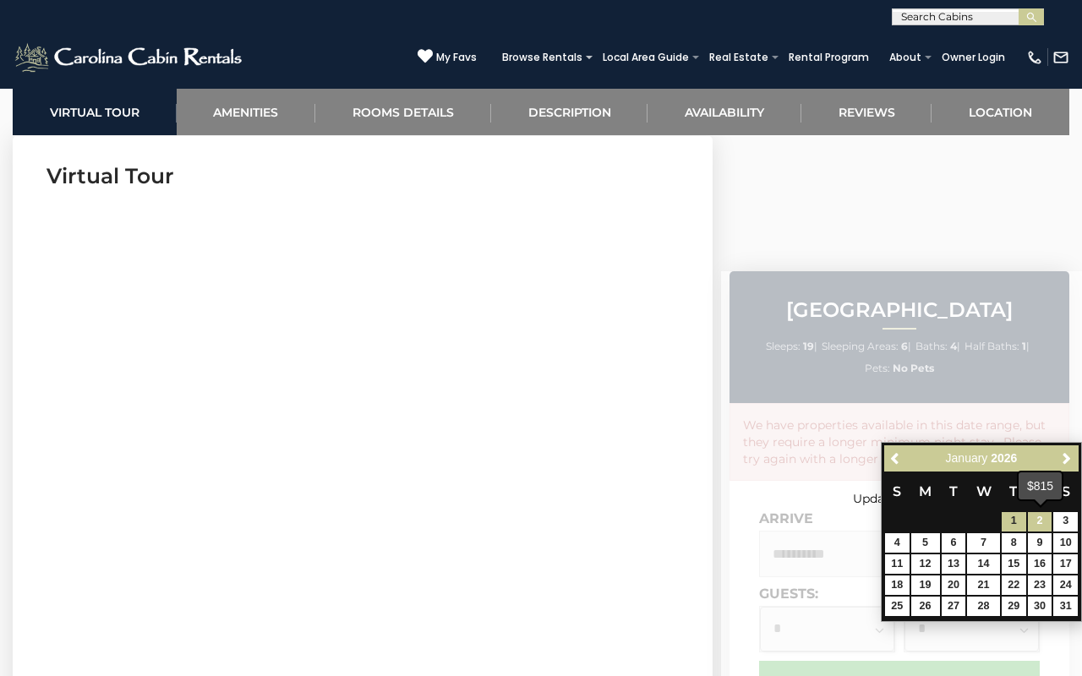
type input "**********"
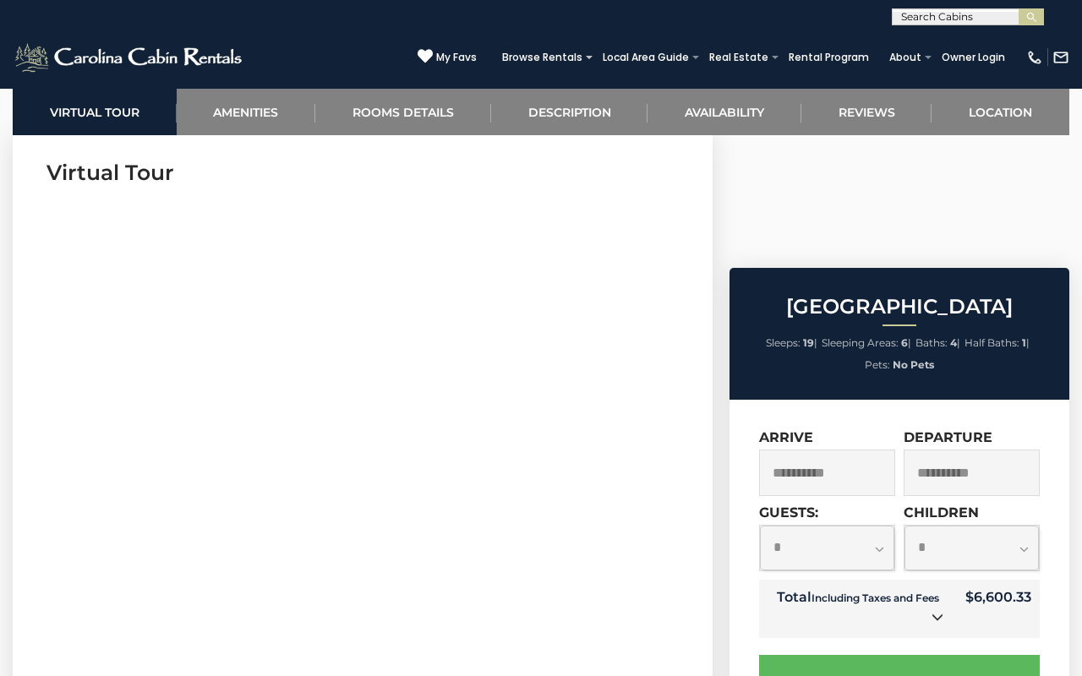
scroll to position [721, 0]
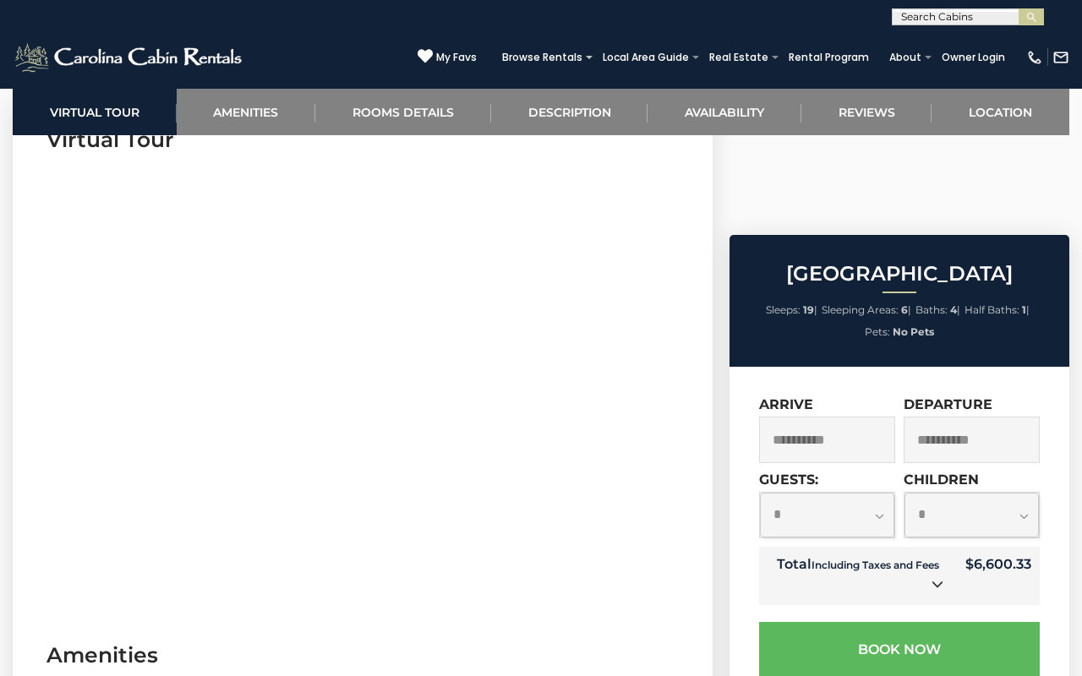
click at [938, 578] on icon at bounding box center [937, 584] width 12 height 12
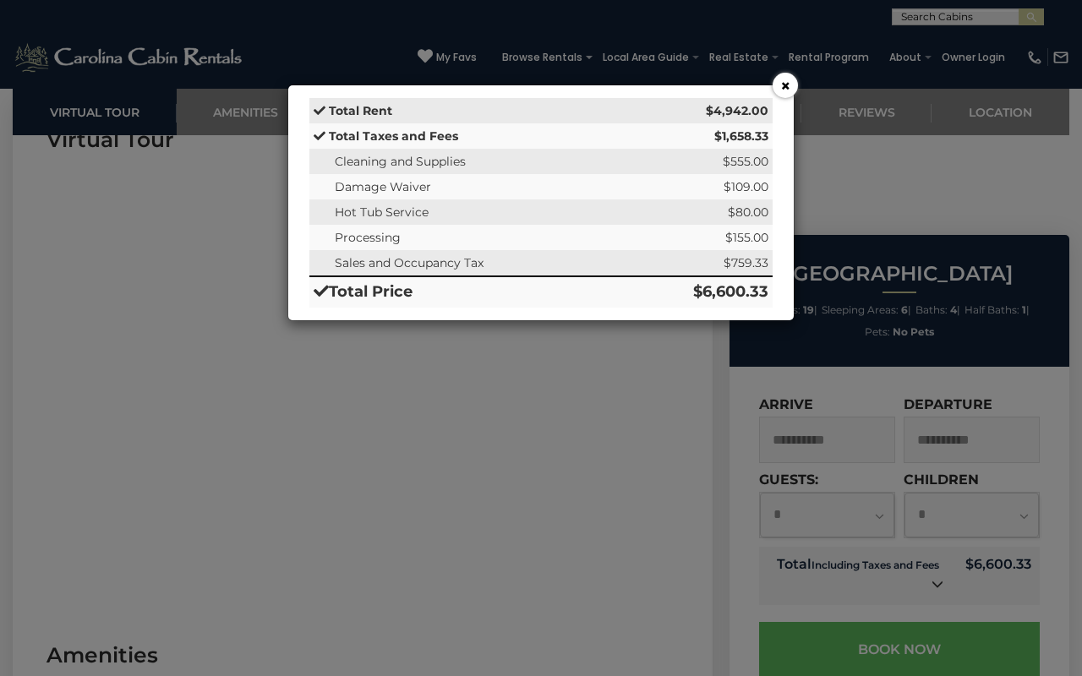
click at [778, 79] on button "×" at bounding box center [785, 85] width 25 height 25
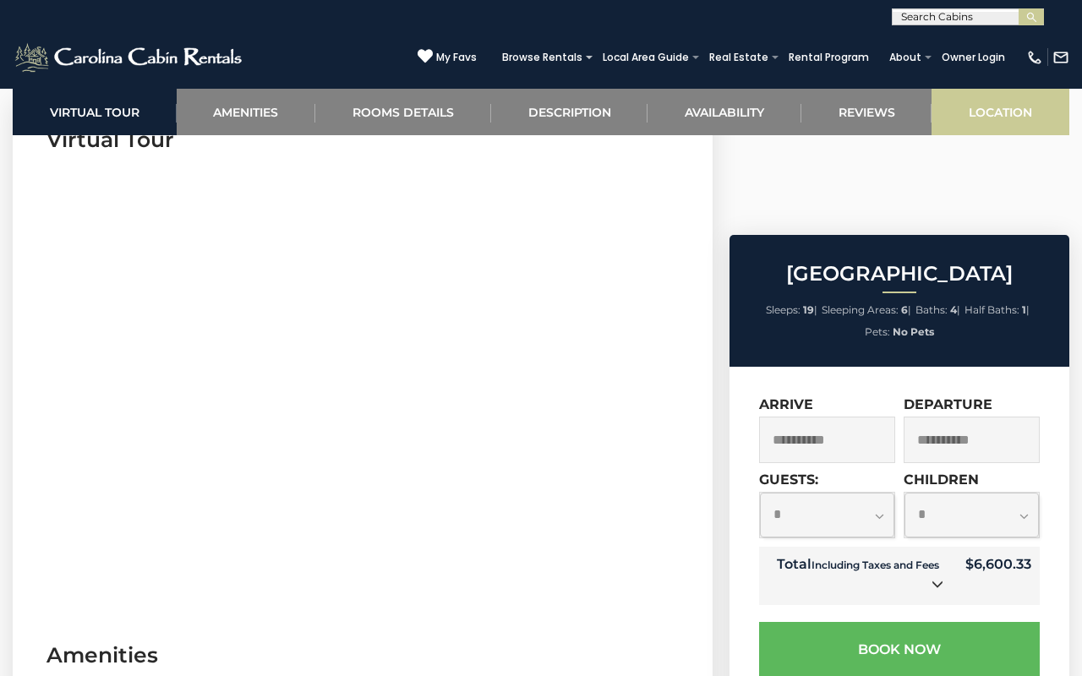
click at [970, 101] on link "Location" at bounding box center [1000, 112] width 138 height 46
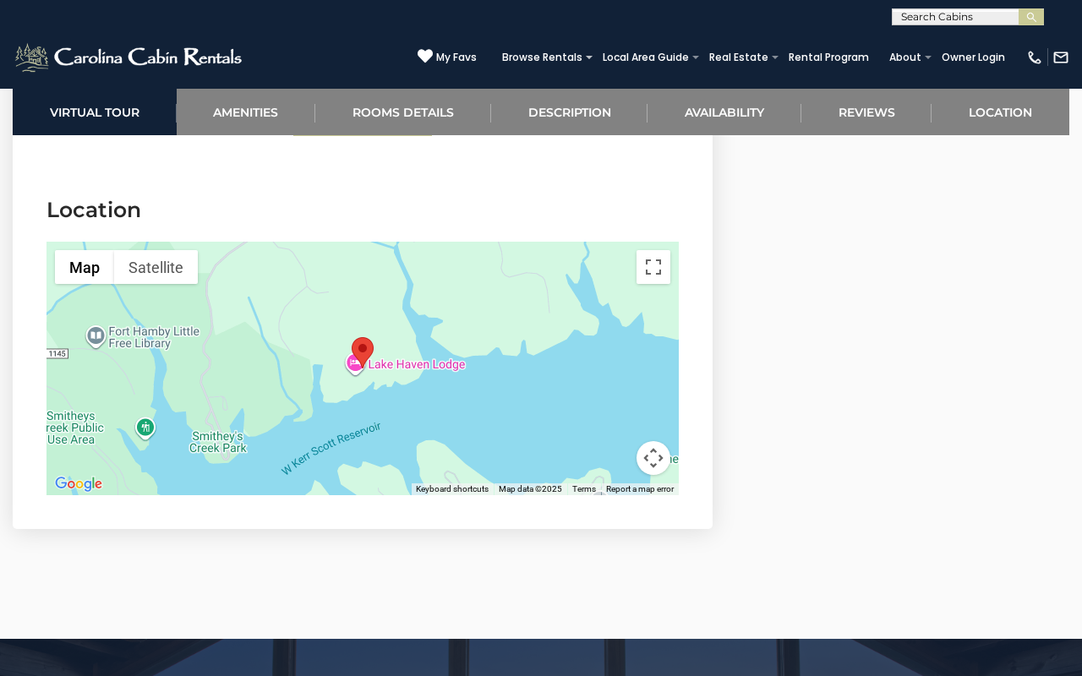
scroll to position [5797, 0]
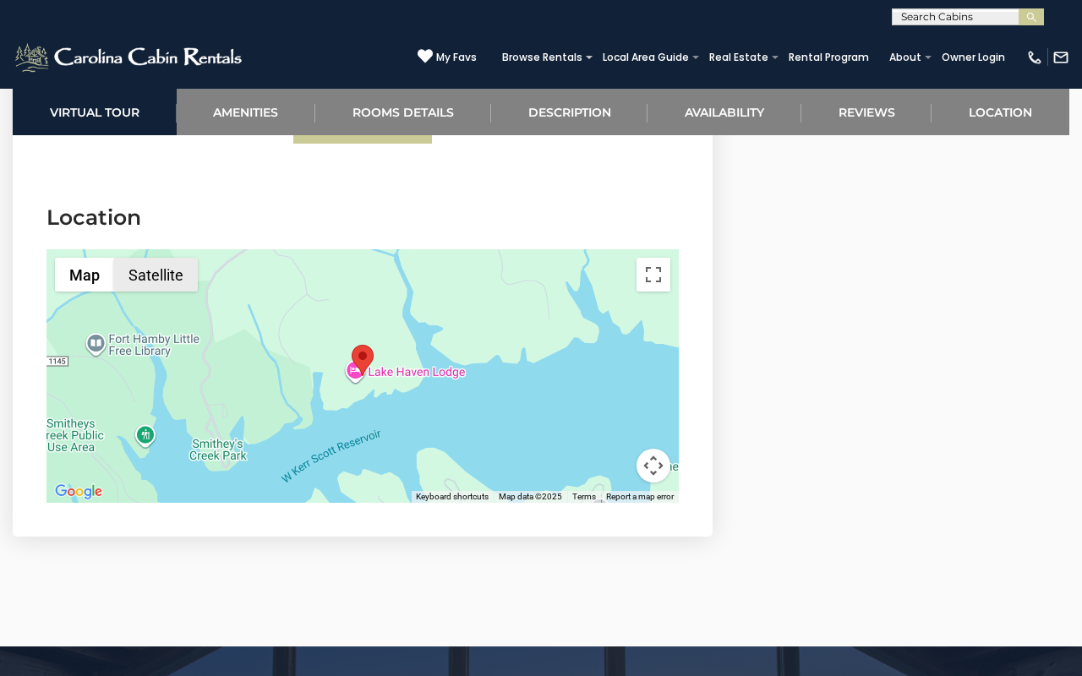
click at [157, 258] on button "Satellite" at bounding box center [156, 275] width 84 height 34
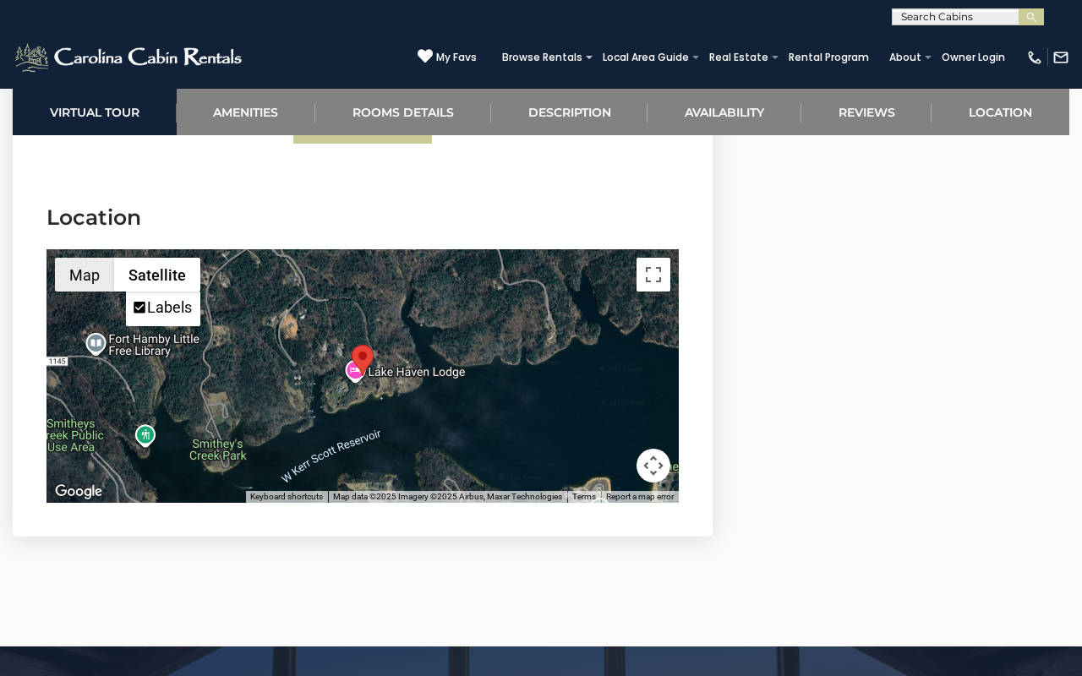
click at [99, 258] on button "Map" at bounding box center [84, 275] width 59 height 34
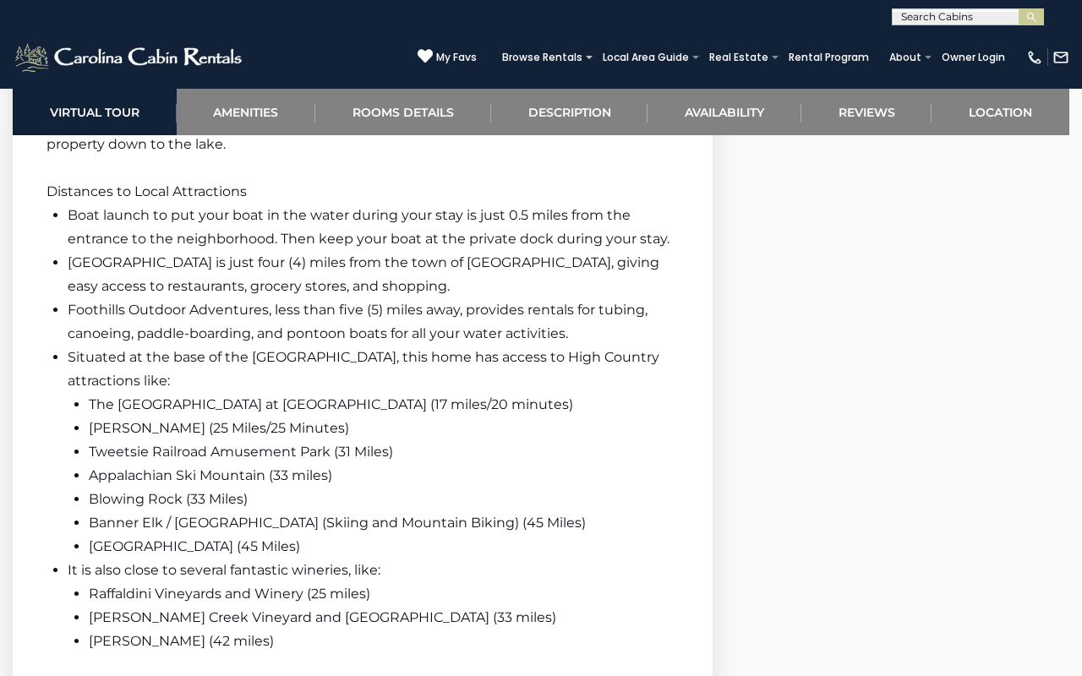
scroll to position [4084, 0]
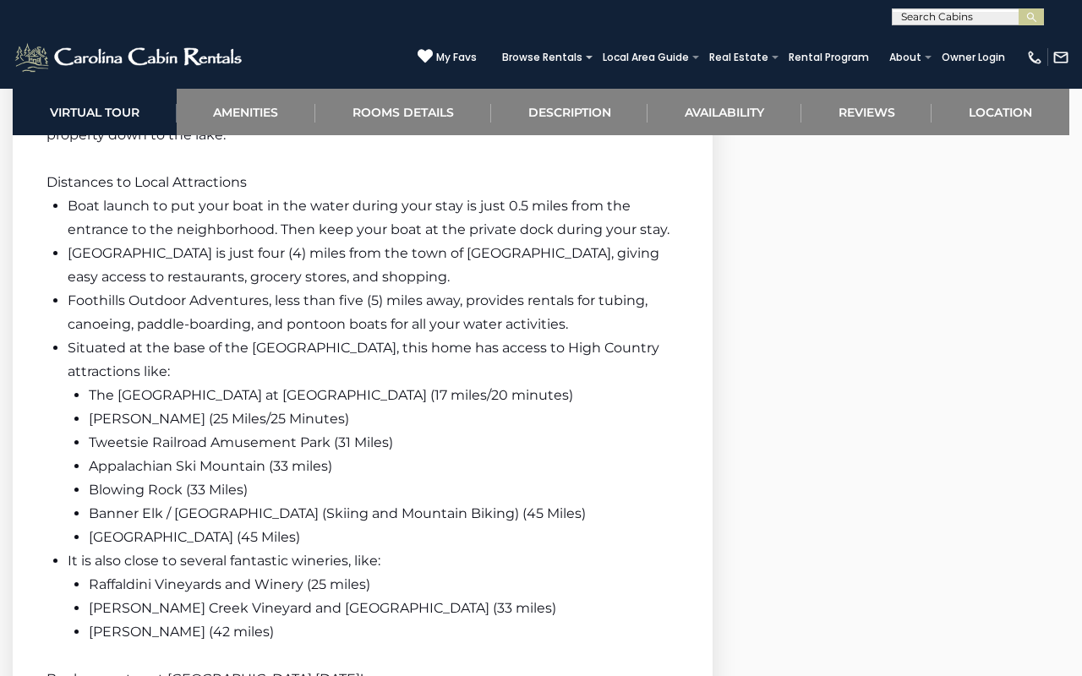
click at [268, 292] on span "Foothills Outdoor Adventures, less than five (5) miles away, provides rentals f…" at bounding box center [358, 312] width 580 height 40
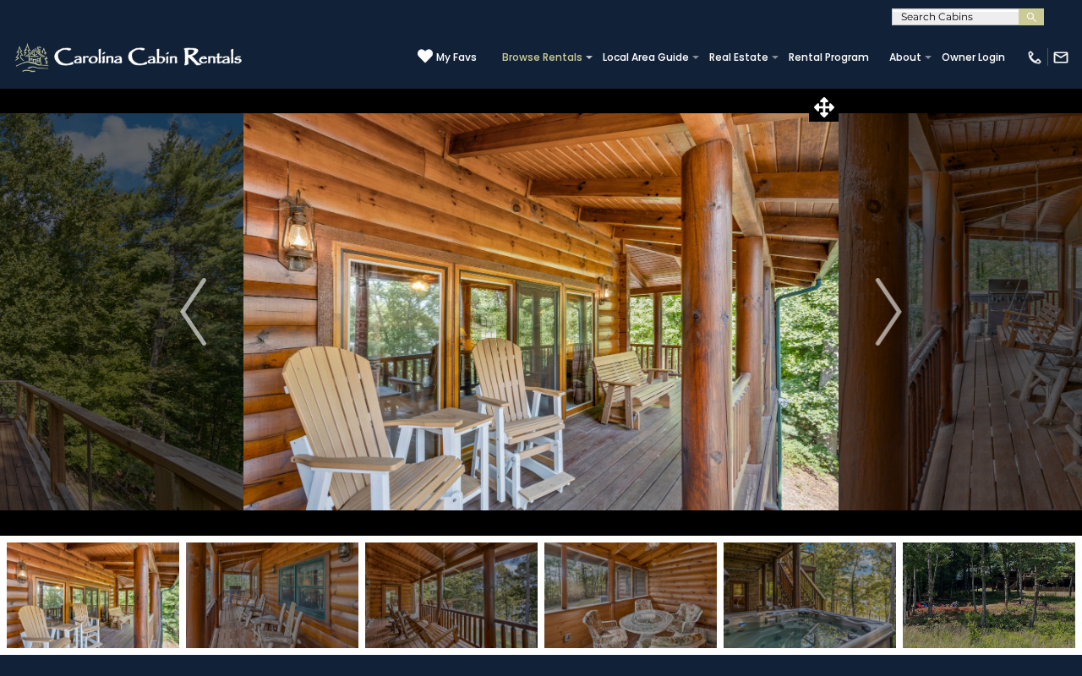
scroll to position [0, 0]
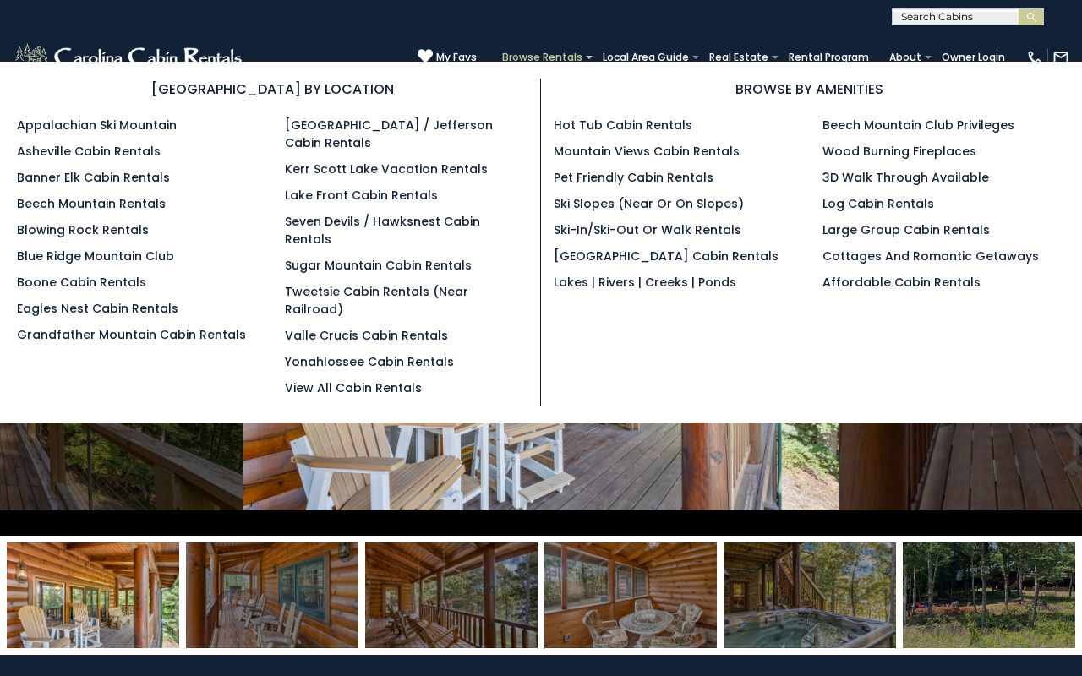
click at [576, 50] on link "Browse Rentals" at bounding box center [542, 58] width 97 height 24
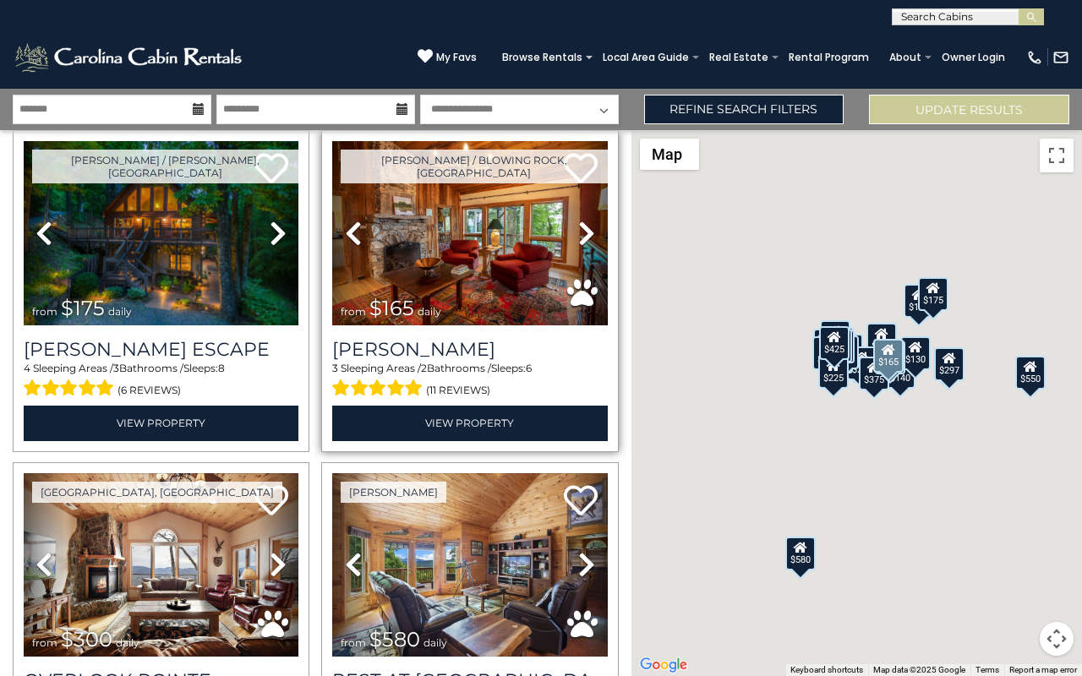
scroll to position [396, 0]
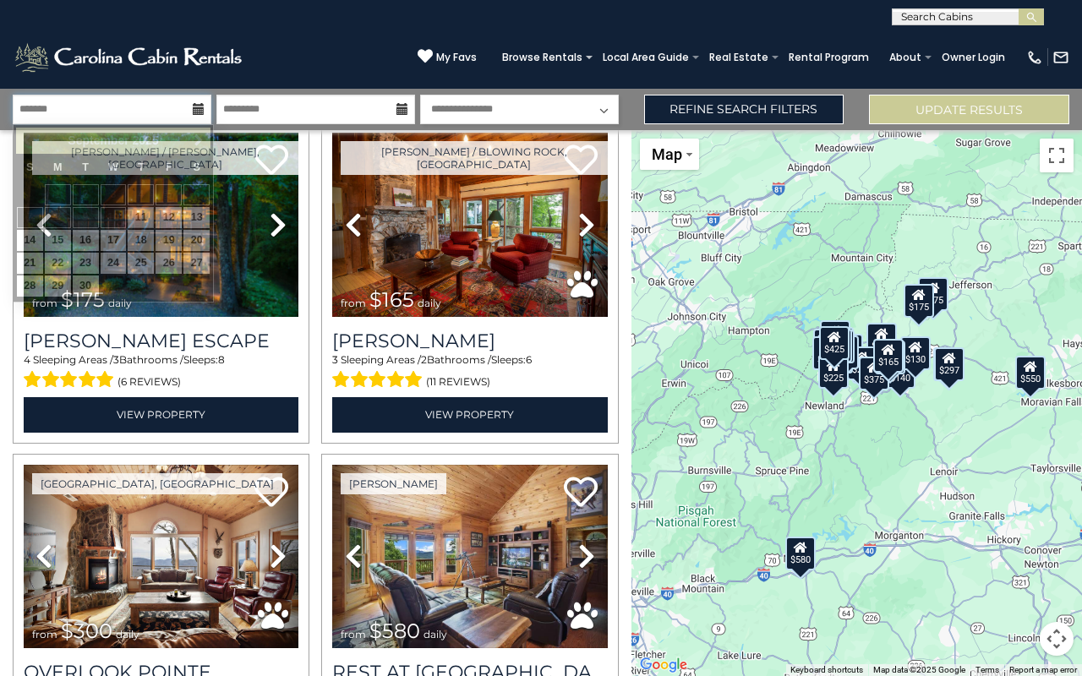
click at [175, 100] on input "text" at bounding box center [112, 110] width 199 height 30
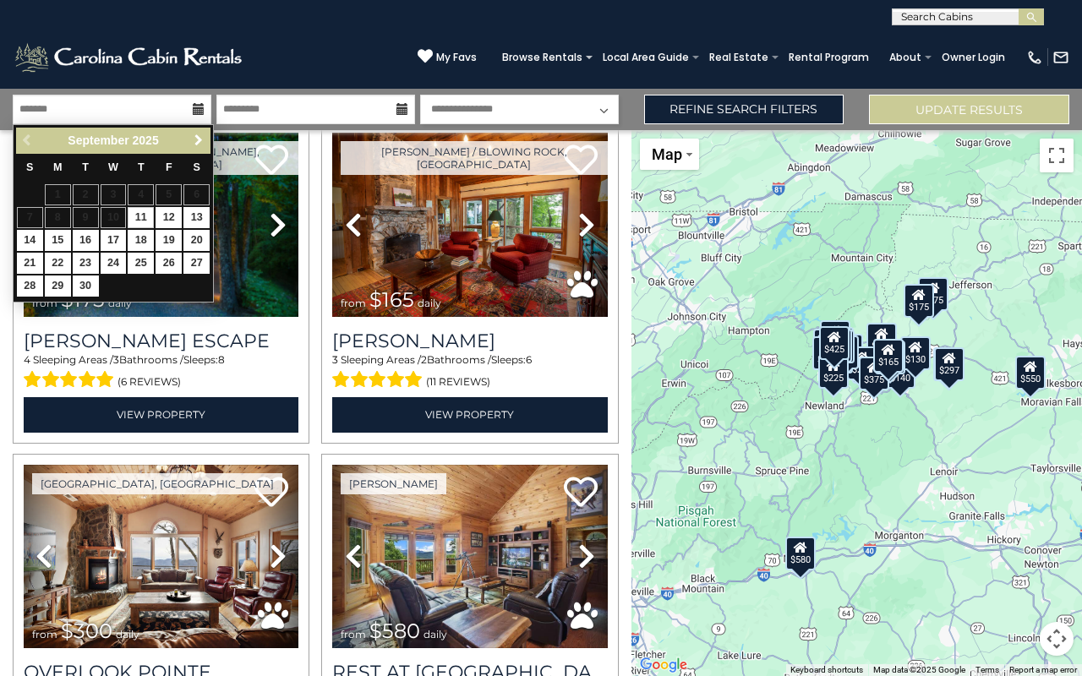
click at [193, 144] on span "Next" at bounding box center [199, 141] width 14 height 14
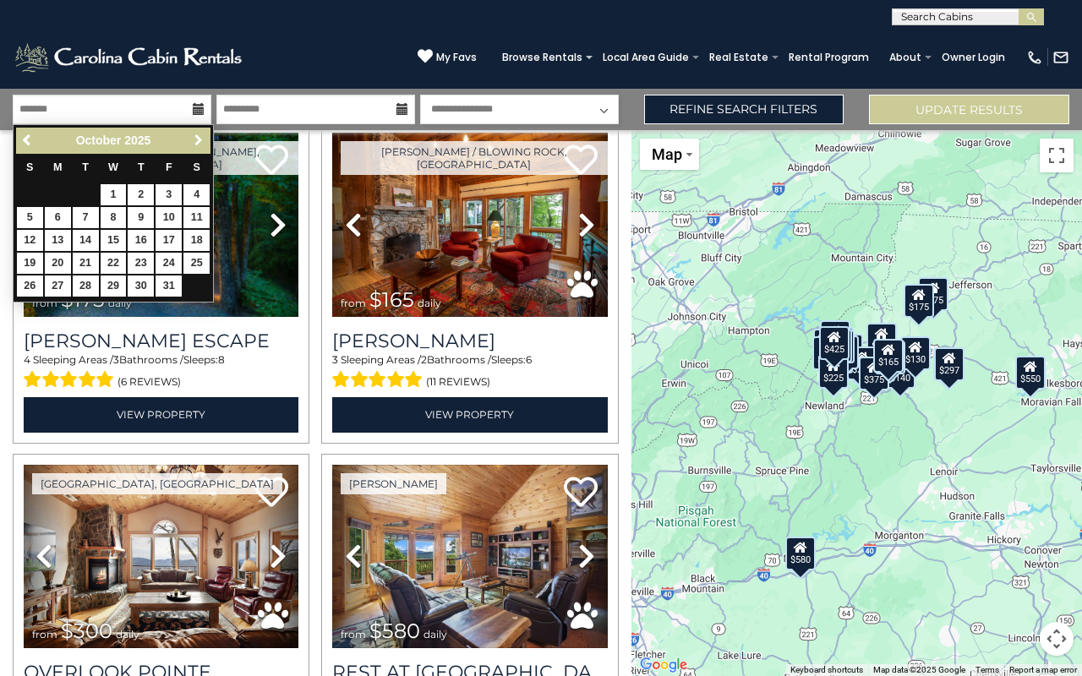
click at [193, 144] on span "Next" at bounding box center [199, 141] width 14 height 14
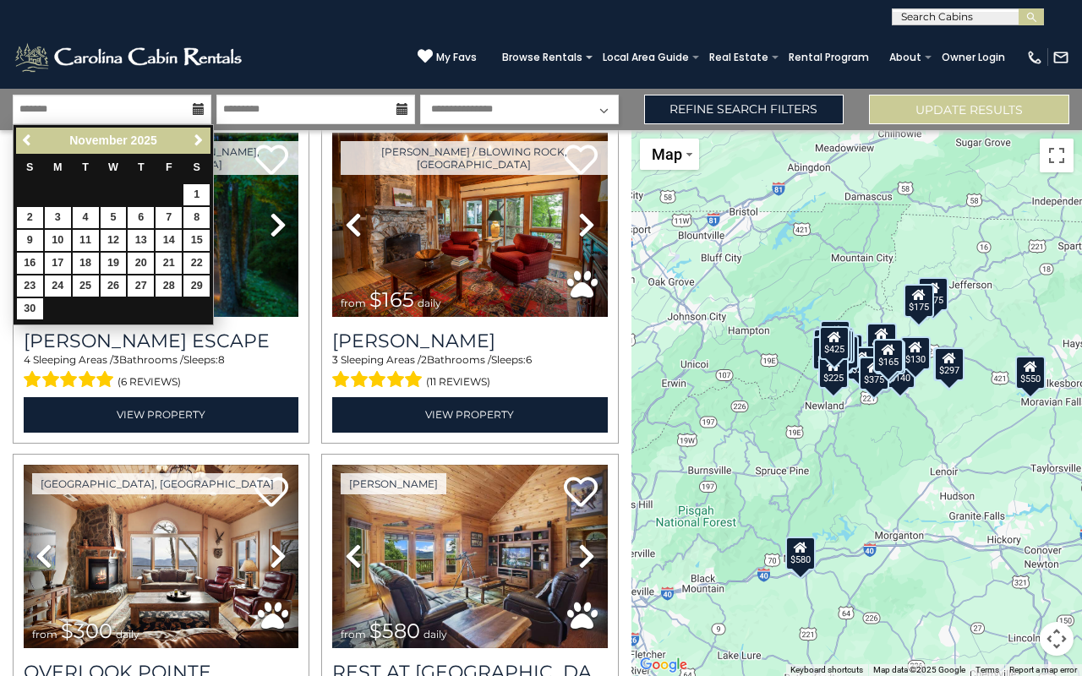
click at [193, 144] on span "Next" at bounding box center [199, 141] width 14 height 14
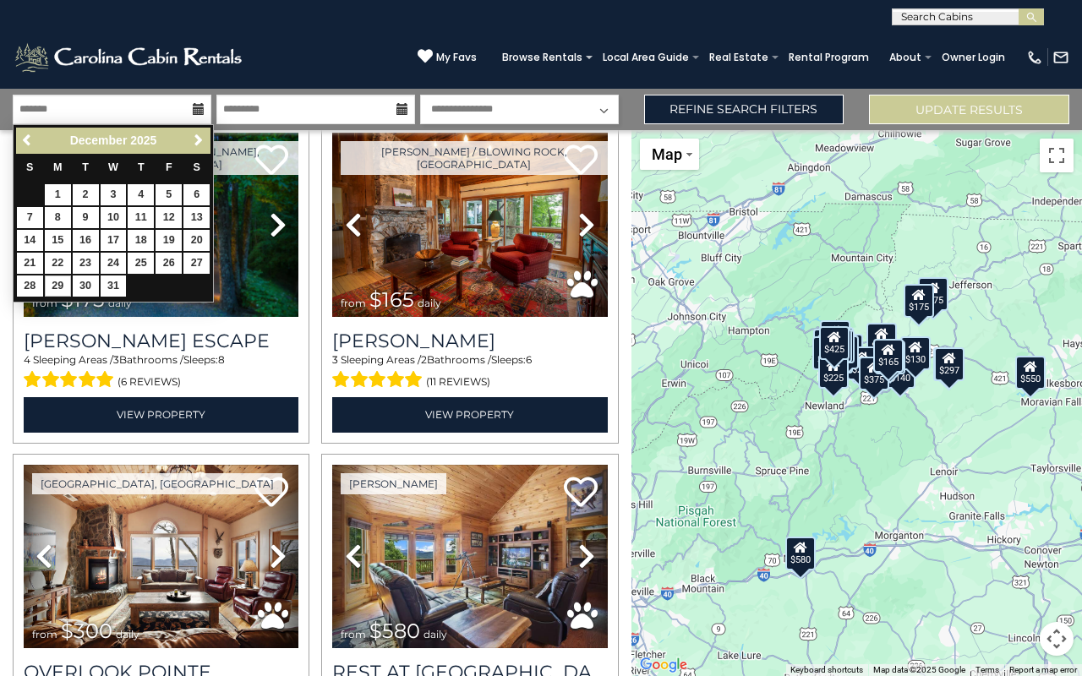
click at [56, 276] on link "29" at bounding box center [58, 286] width 26 height 21
type input "********"
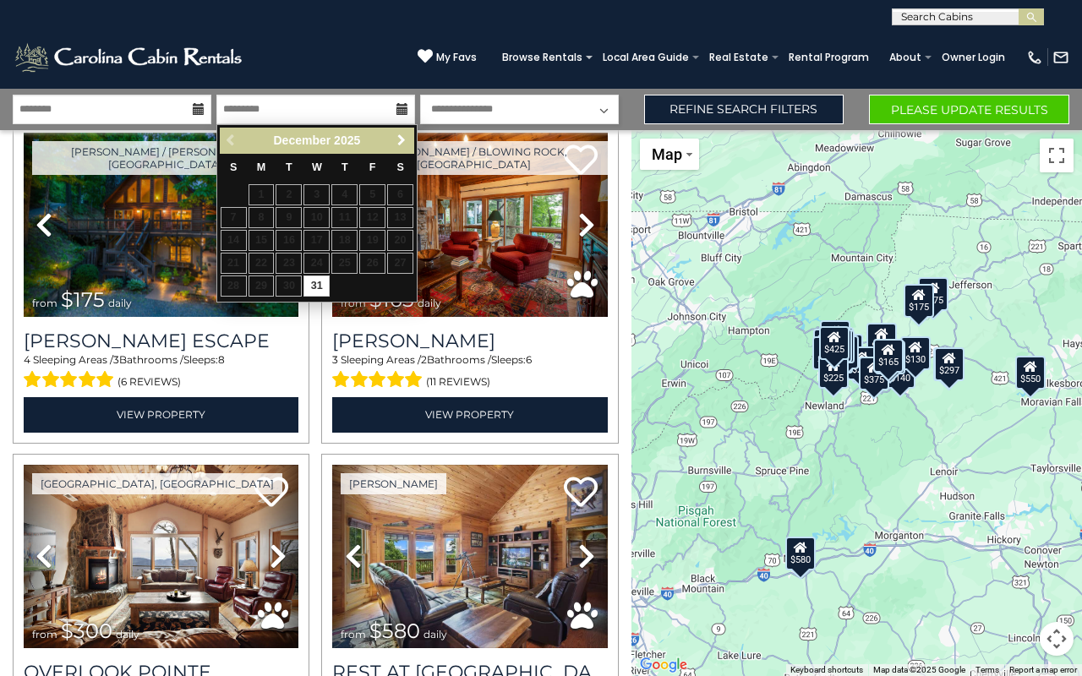
click at [397, 138] on span "Next" at bounding box center [402, 141] width 14 height 14
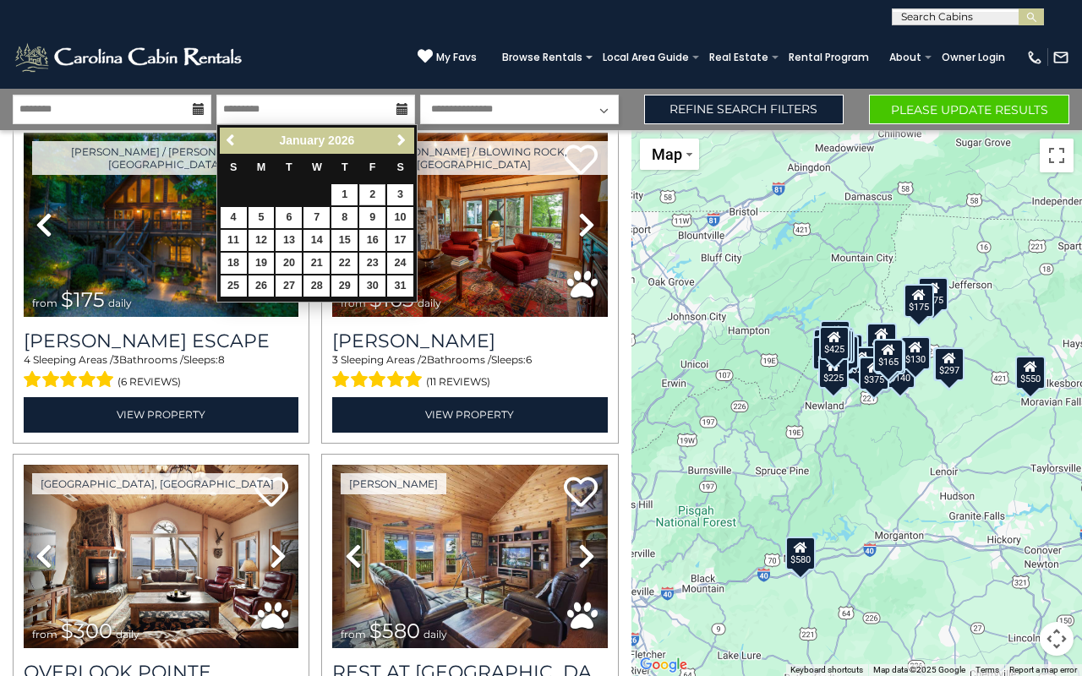
click at [375, 192] on link "2" at bounding box center [372, 194] width 26 height 21
type input "******"
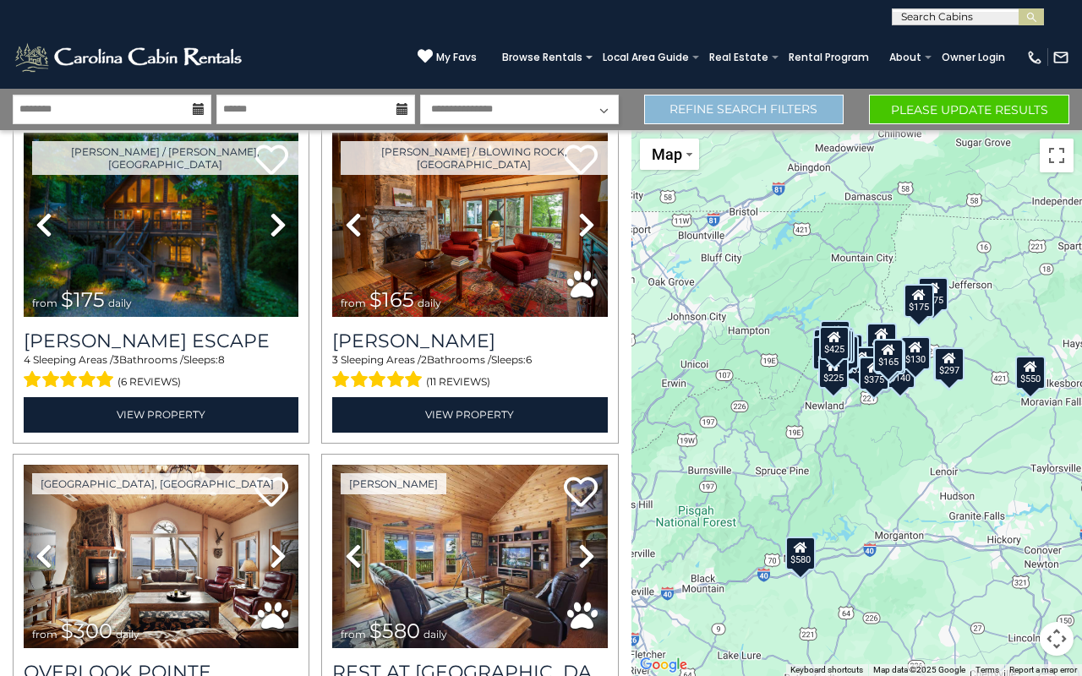
click at [794, 116] on link "Refine Search Filters" at bounding box center [744, 110] width 200 height 30
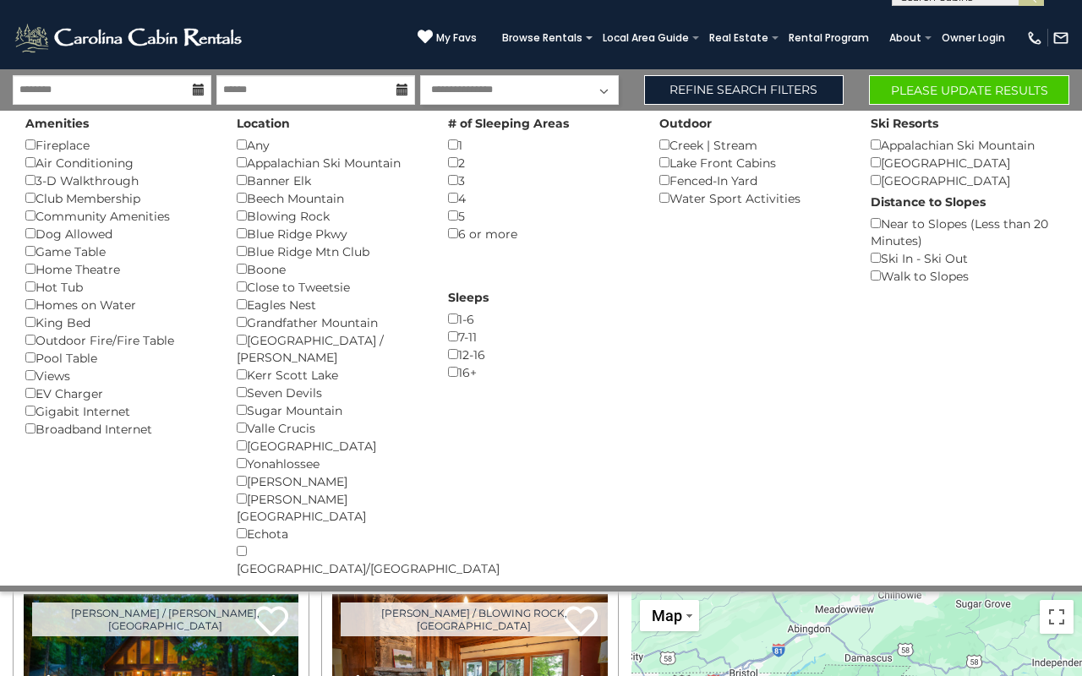
scroll to position [27, 0]
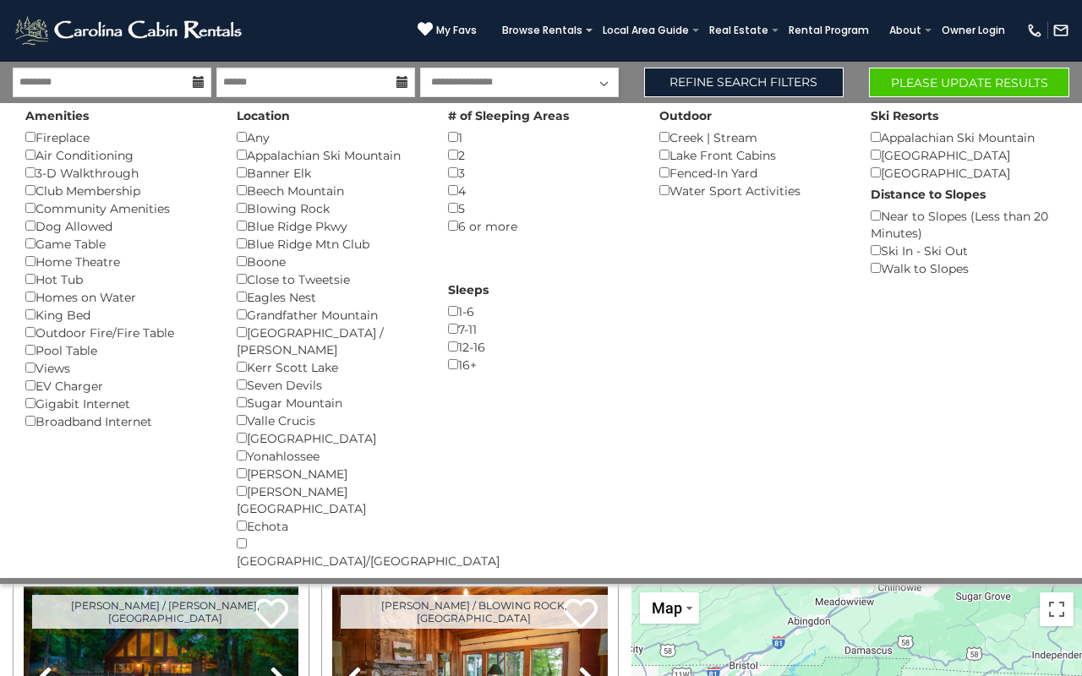
click at [978, 87] on button "Please Update Results" at bounding box center [969, 83] width 200 height 30
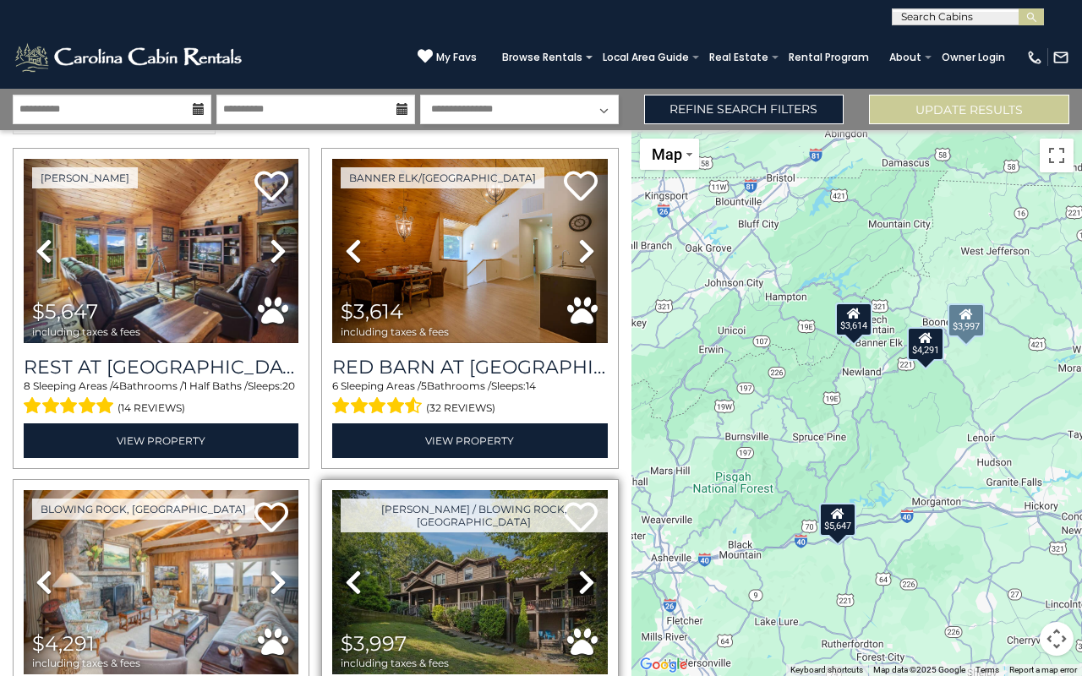
scroll to position [40, 0]
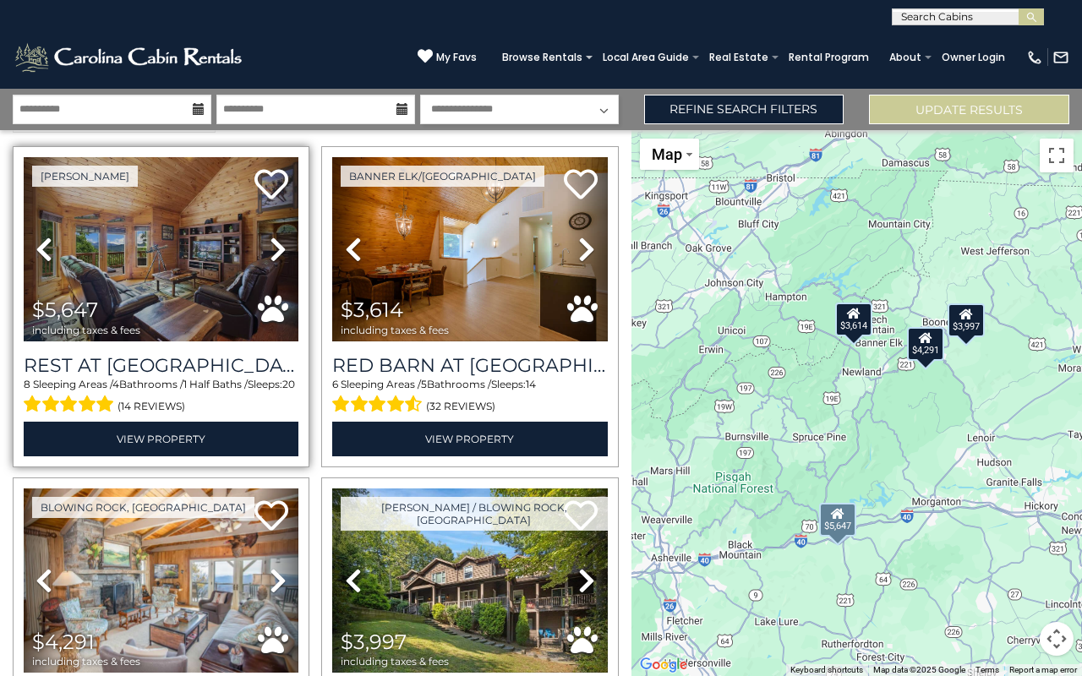
click at [283, 248] on icon at bounding box center [278, 249] width 17 height 27
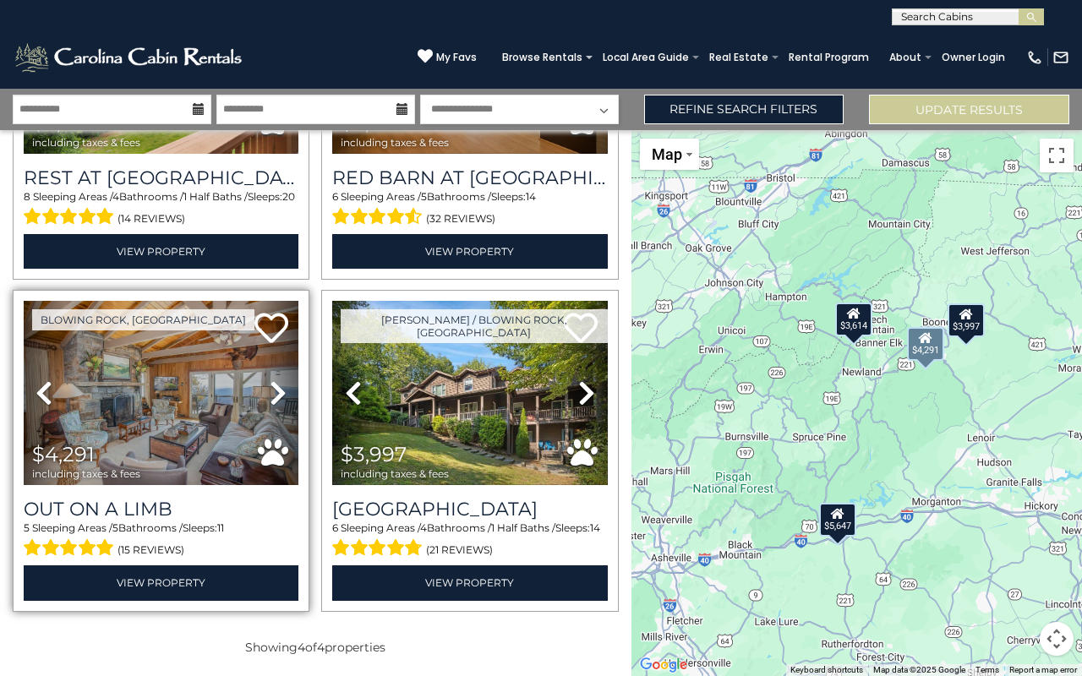
scroll to position [227, 0]
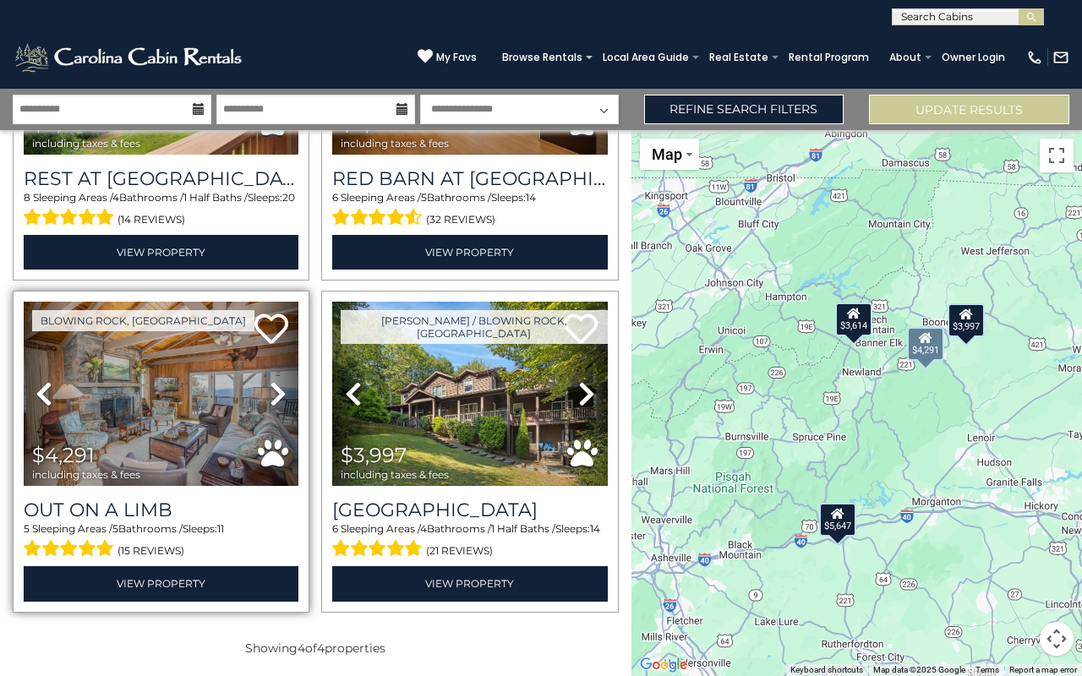
click at [271, 395] on icon at bounding box center [278, 393] width 17 height 27
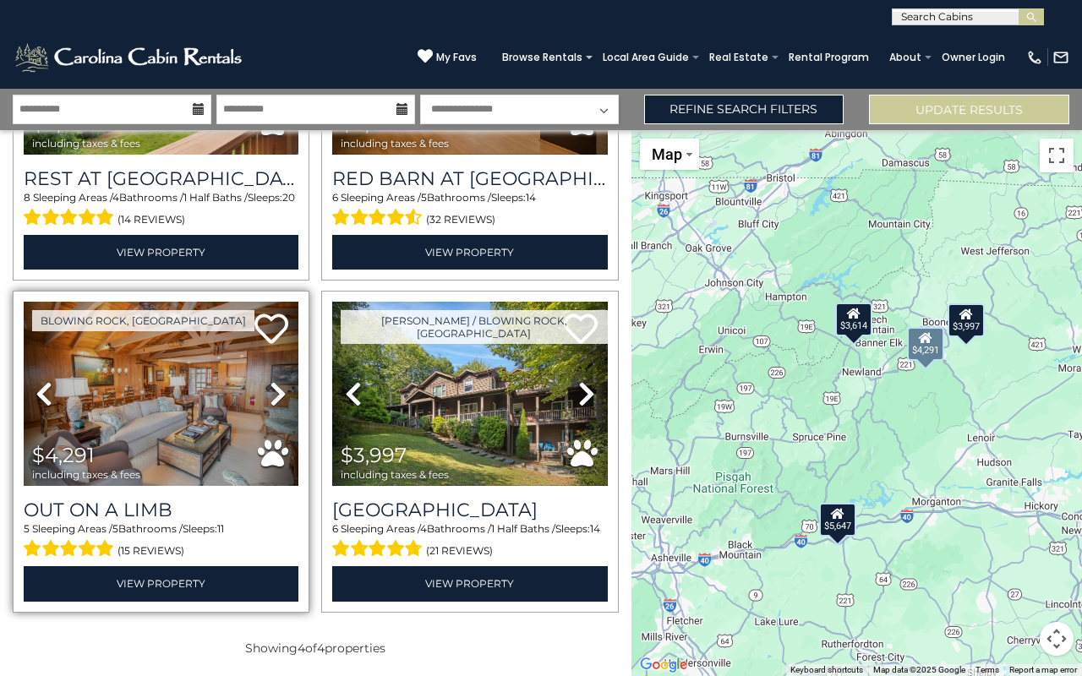
click at [271, 395] on icon at bounding box center [278, 393] width 17 height 27
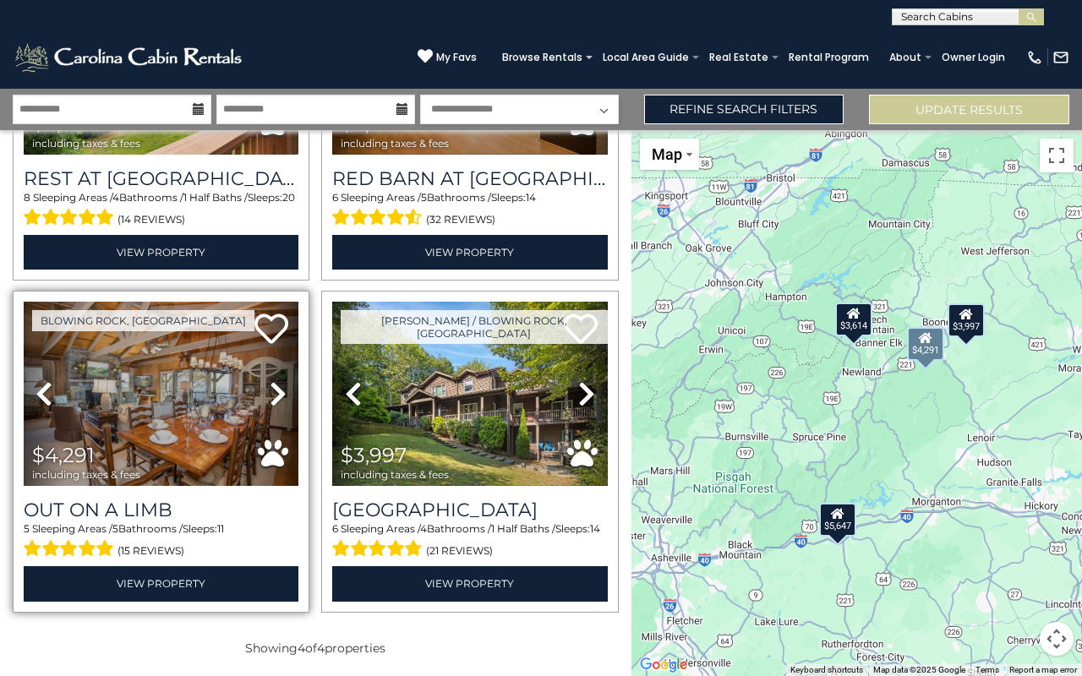
click at [271, 395] on icon at bounding box center [278, 393] width 17 height 27
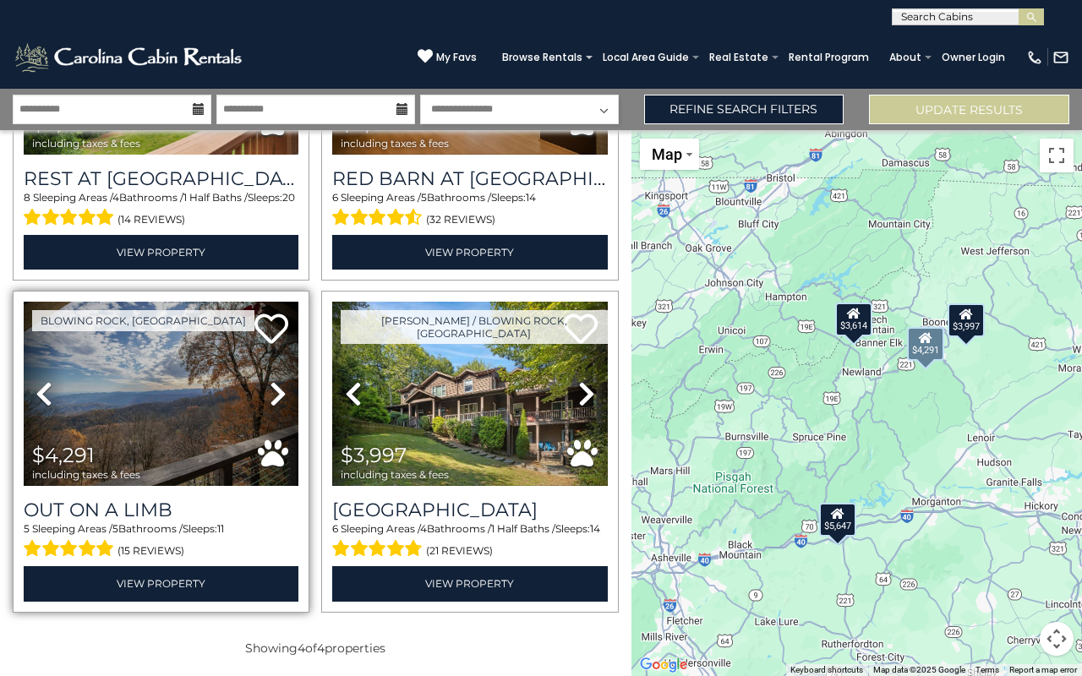
click at [273, 396] on icon at bounding box center [278, 393] width 17 height 27
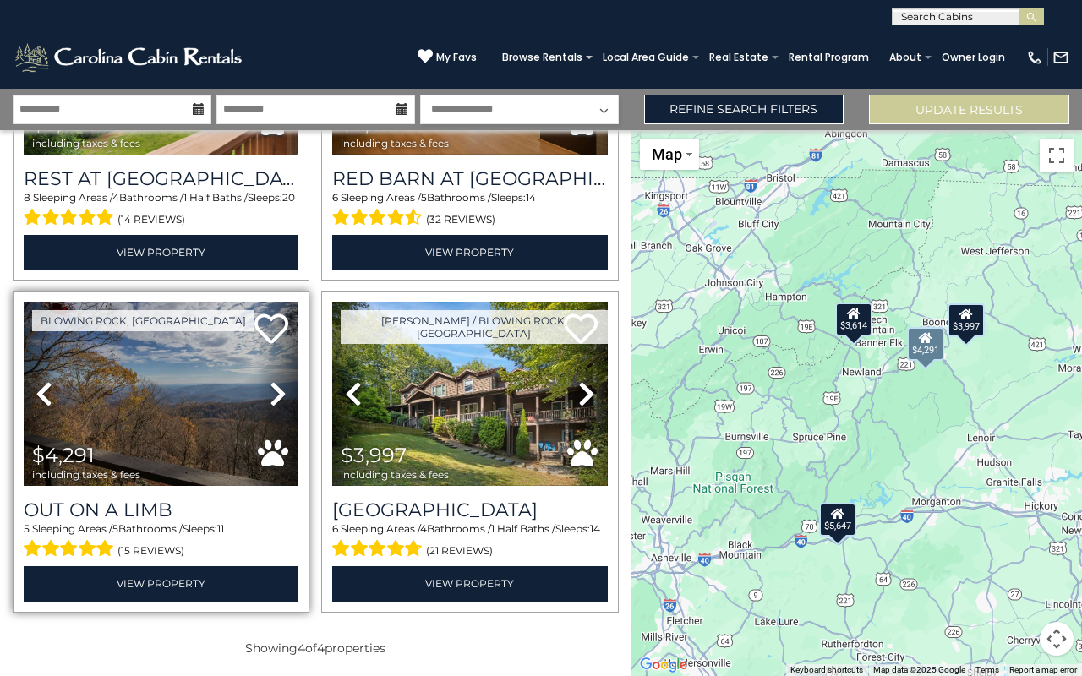
click at [265, 397] on link "Next" at bounding box center [278, 394] width 41 height 184
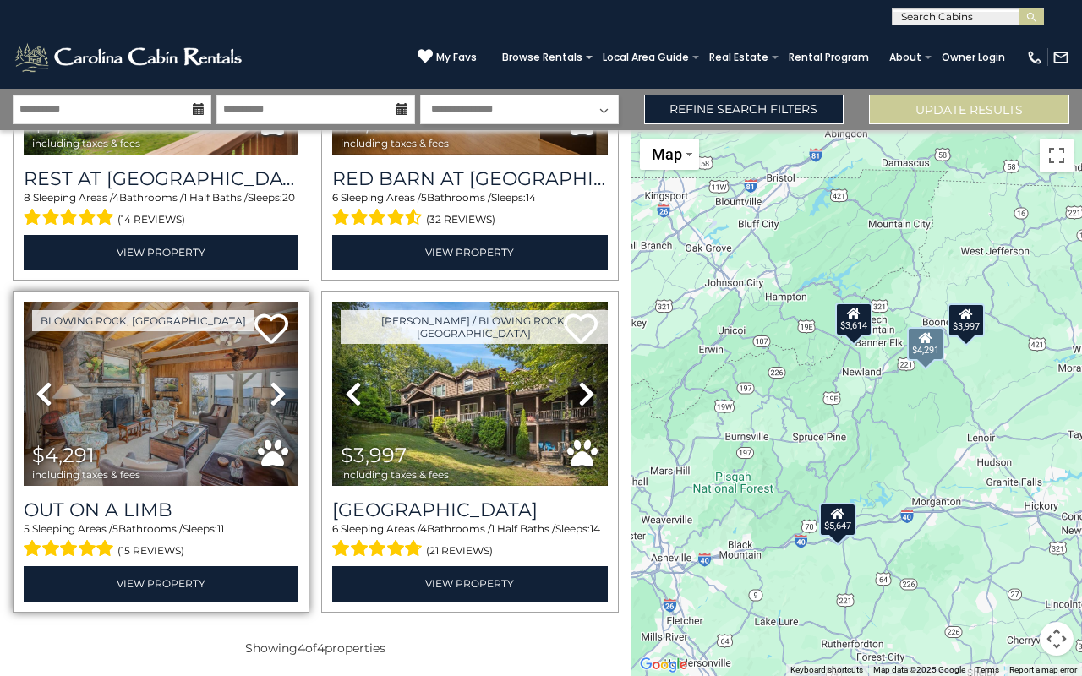
click at [265, 397] on link "Next" at bounding box center [278, 394] width 41 height 184
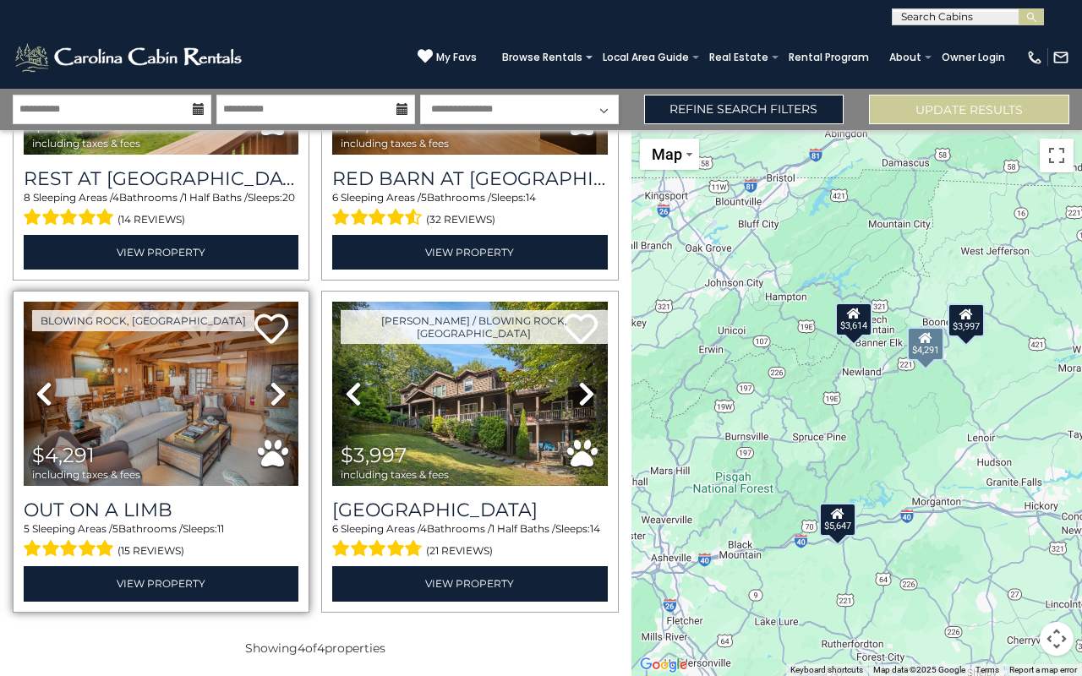
click at [265, 397] on link "Next" at bounding box center [278, 394] width 41 height 184
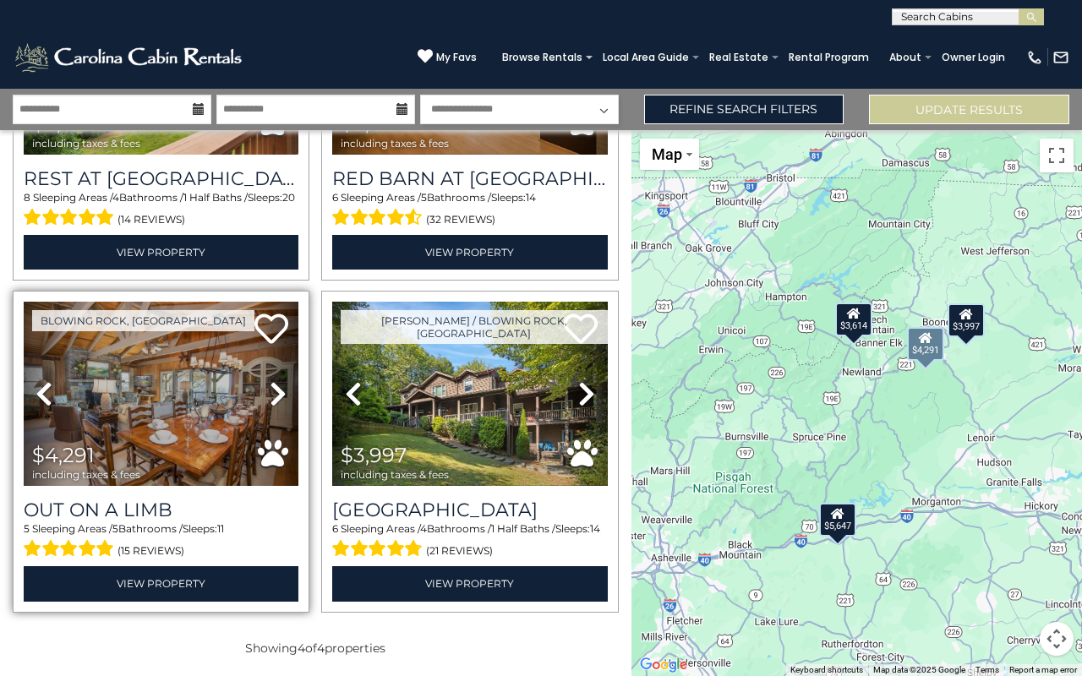
click at [265, 397] on link "Next" at bounding box center [278, 394] width 41 height 184
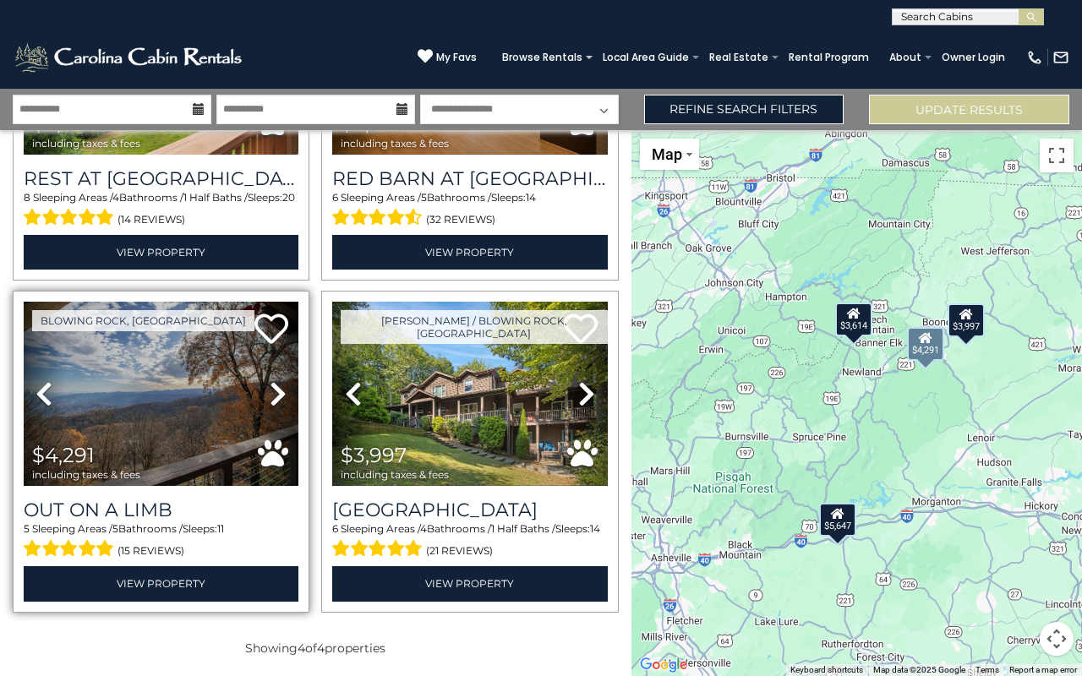
click at [265, 397] on link "Next" at bounding box center [278, 394] width 41 height 184
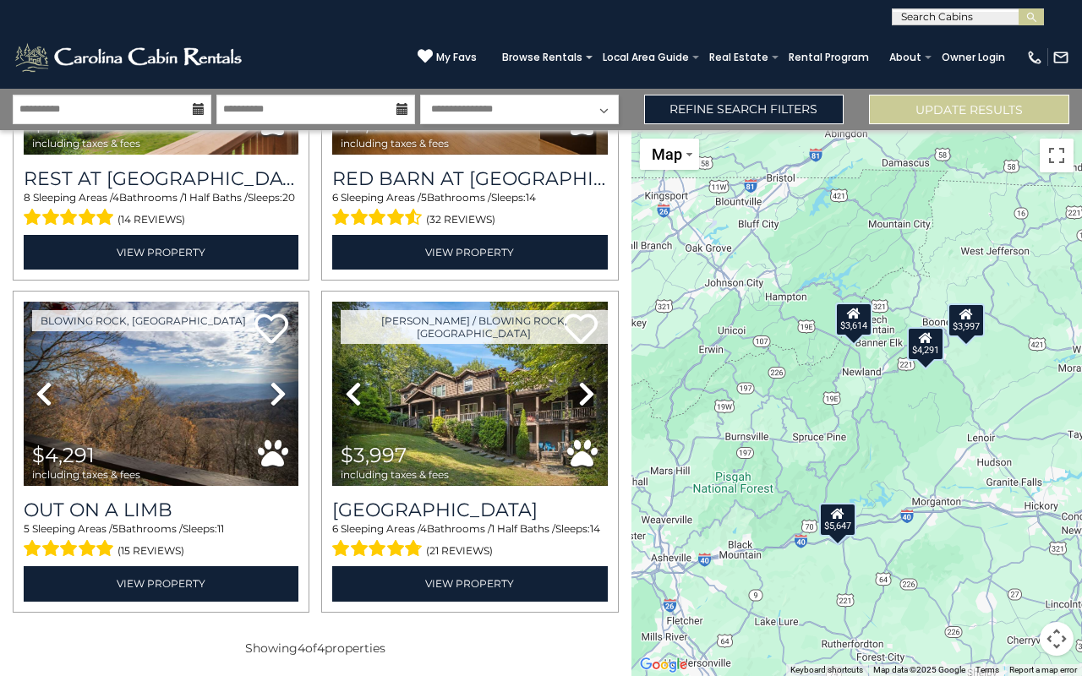
scroll to position [0, 0]
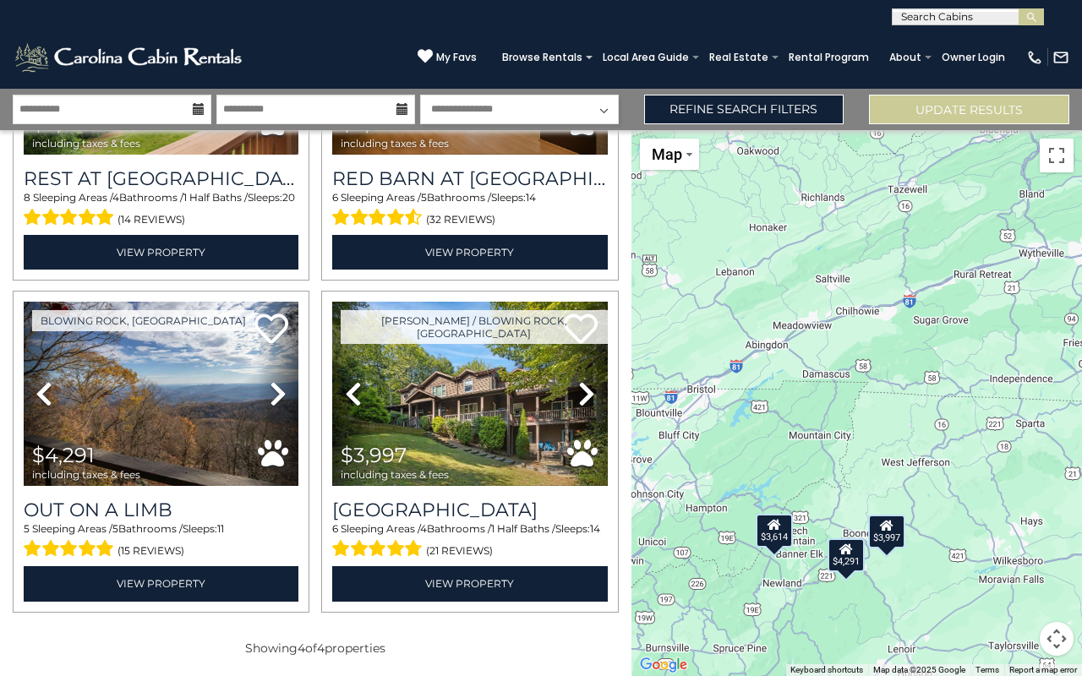
drag, startPoint x: 937, startPoint y: 407, endPoint x: 855, endPoint y: 619, distance: 226.7
click at [855, 619] on div "$5,647 $3,614 $4,291 $3,997" at bounding box center [856, 403] width 451 height 546
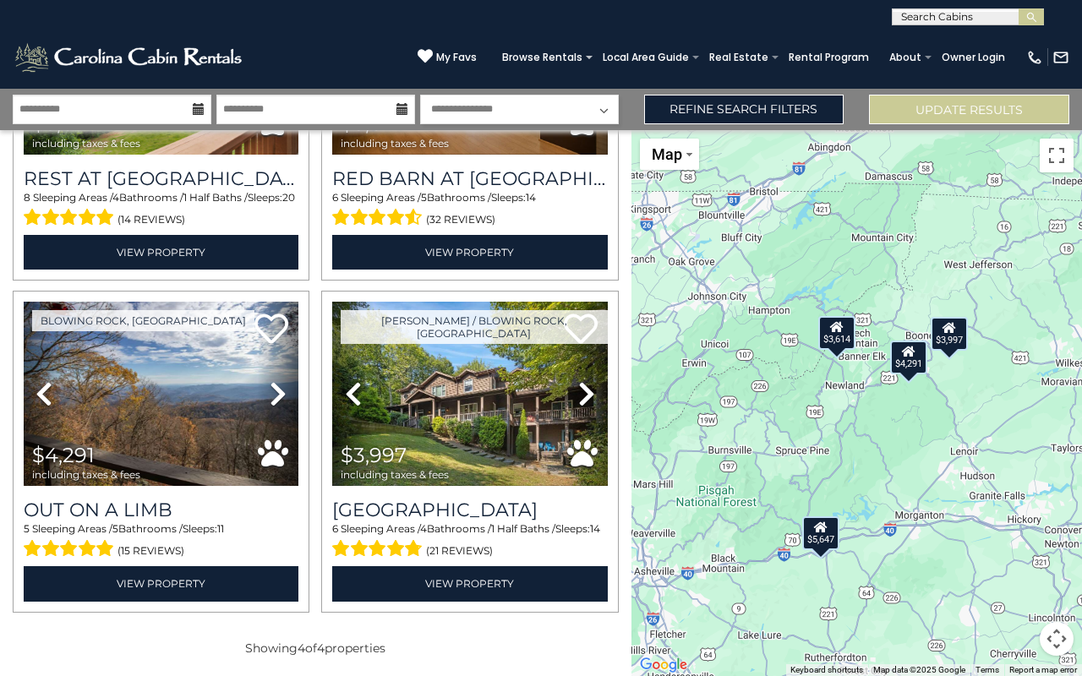
drag, startPoint x: 970, startPoint y: 336, endPoint x: 1030, endPoint y: 139, distance: 205.6
click at [1030, 139] on div "$5,647 $3,614 $4,291 $3,997" at bounding box center [856, 403] width 451 height 546
drag, startPoint x: 899, startPoint y: 294, endPoint x: 913, endPoint y: 293, distance: 14.4
click at [909, 293] on div "$5,647 $3,614 $4,291 $3,997" at bounding box center [856, 403] width 451 height 546
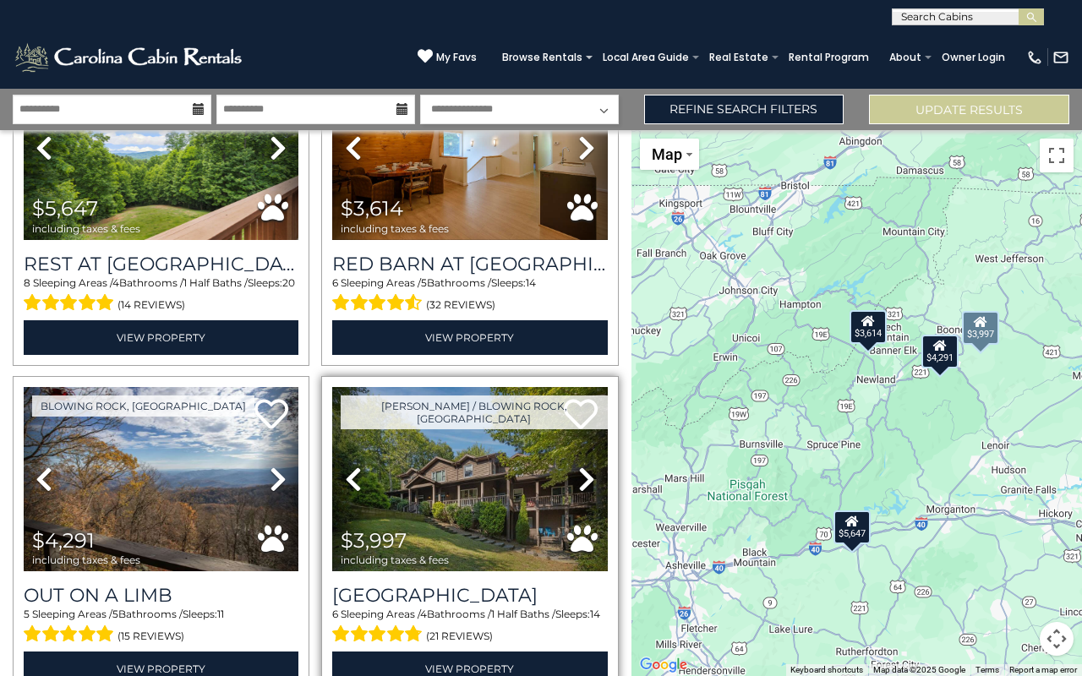
scroll to position [142, 0]
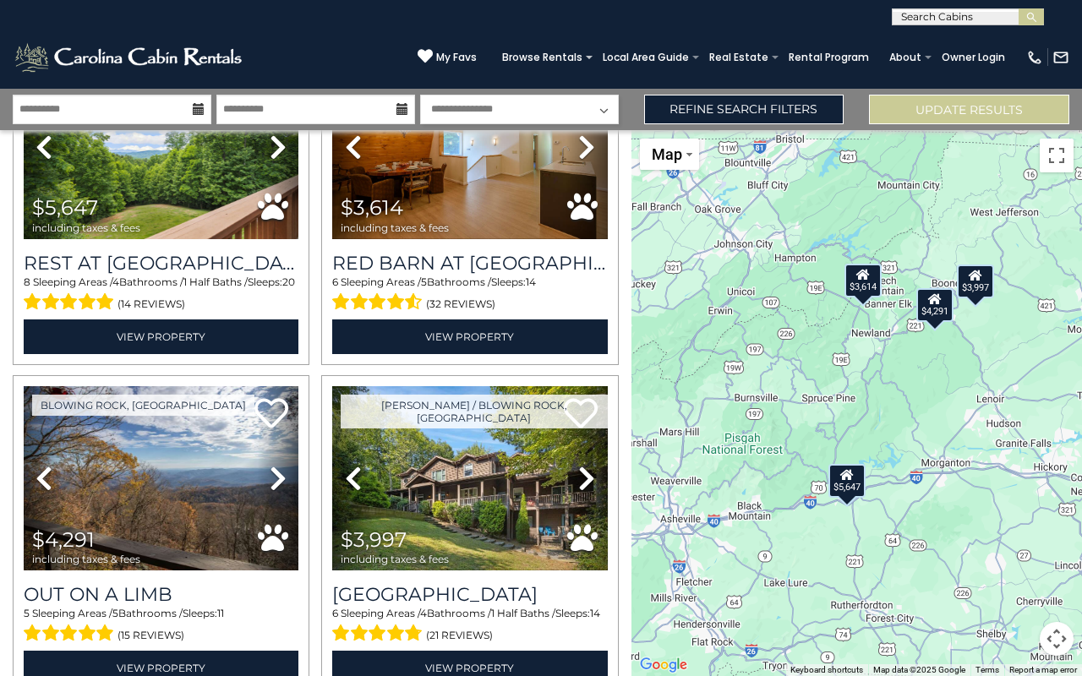
drag, startPoint x: 757, startPoint y: 451, endPoint x: 750, endPoint y: 398, distance: 53.0
click at [750, 398] on div "$5,647 $3,614 $4,291 $3,997" at bounding box center [856, 403] width 451 height 546
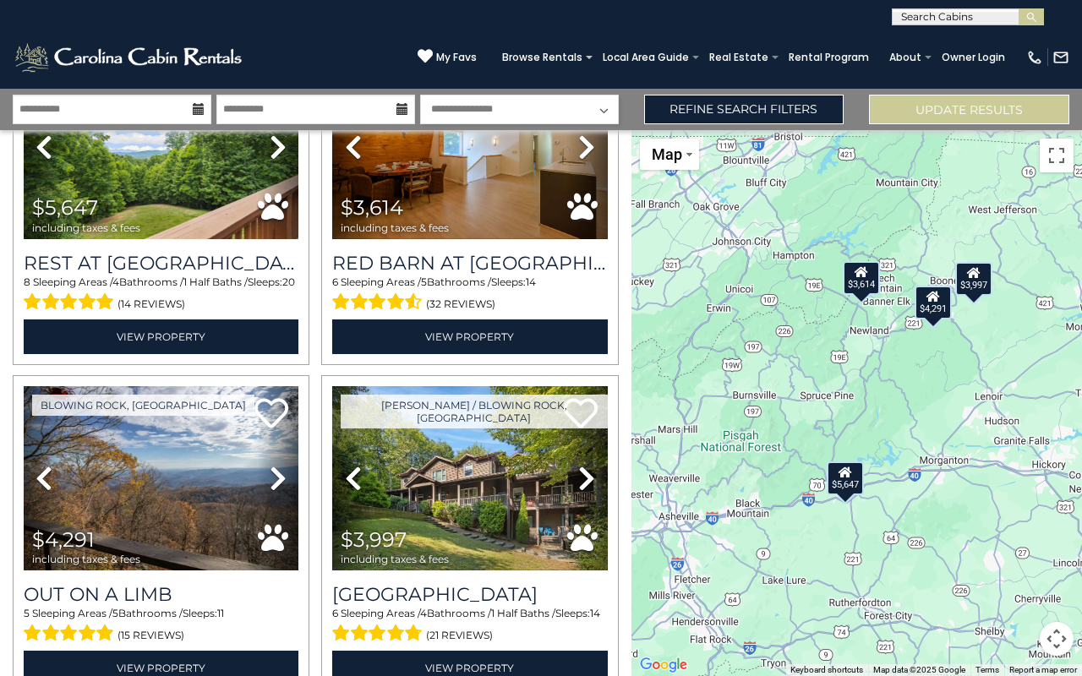
click at [975, 282] on div "$3,997" at bounding box center [973, 279] width 37 height 34
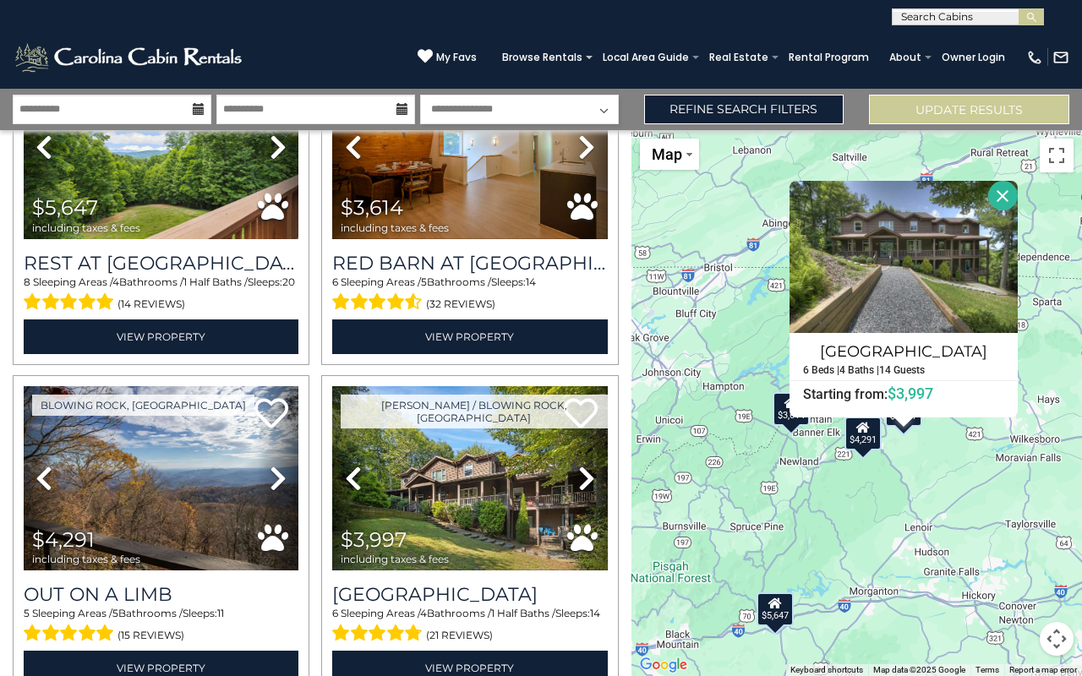
click at [860, 440] on div "$4,291" at bounding box center [862, 434] width 37 height 34
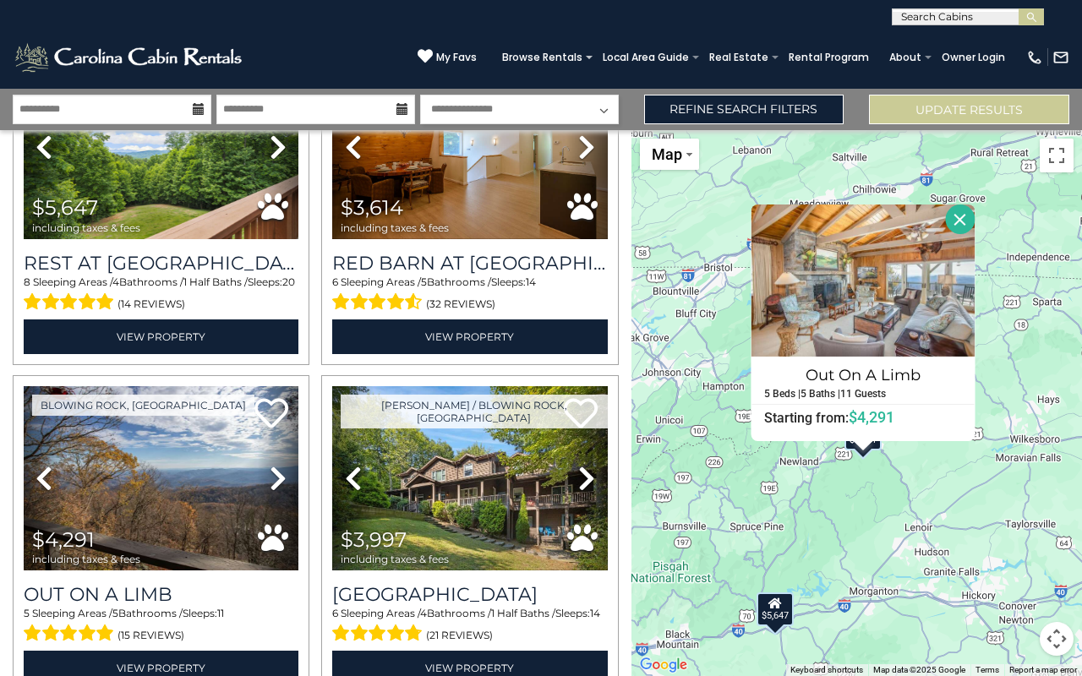
click at [855, 364] on h4 "Out On A Limb" at bounding box center [863, 375] width 222 height 27
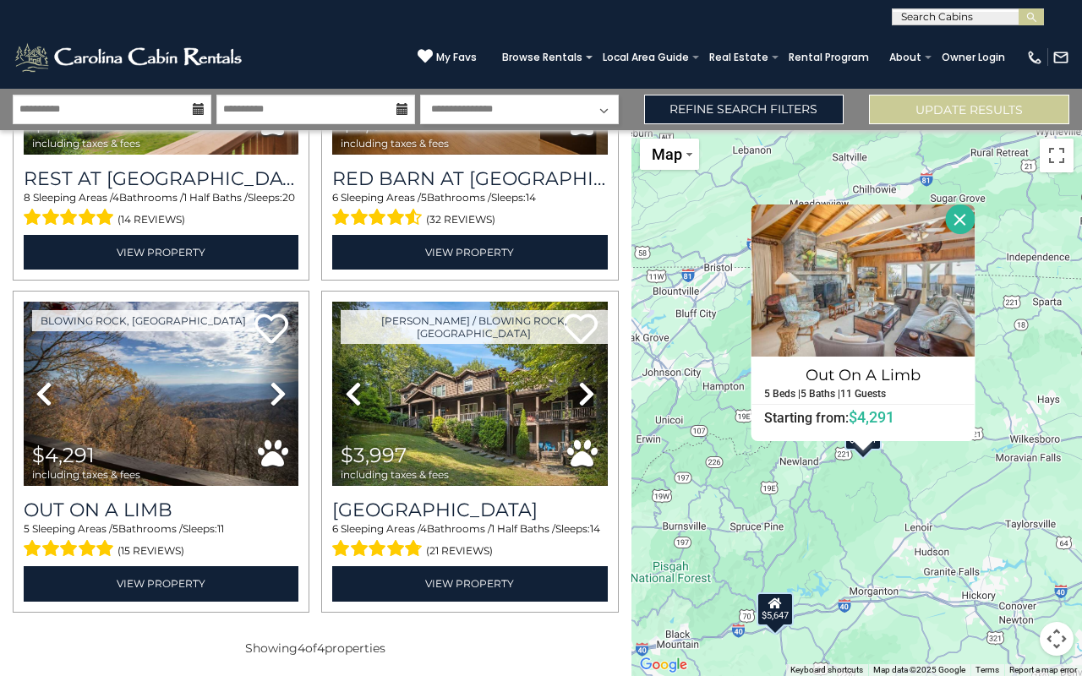
scroll to position [0, 0]
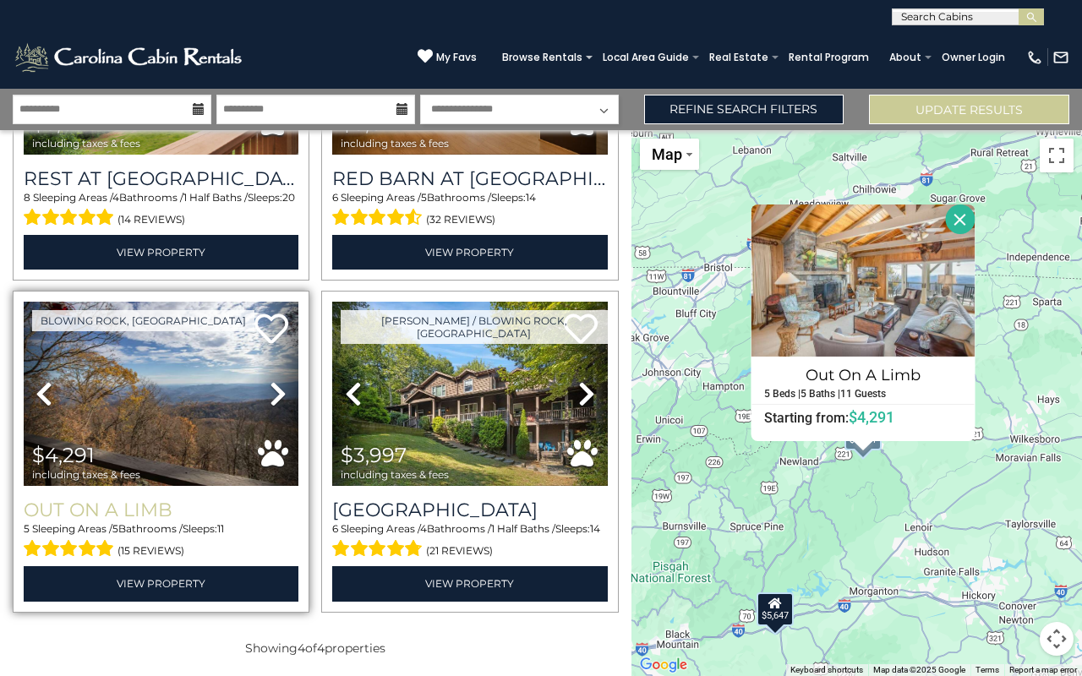
click at [167, 501] on h3 "Out On A Limb" at bounding box center [161, 510] width 275 height 23
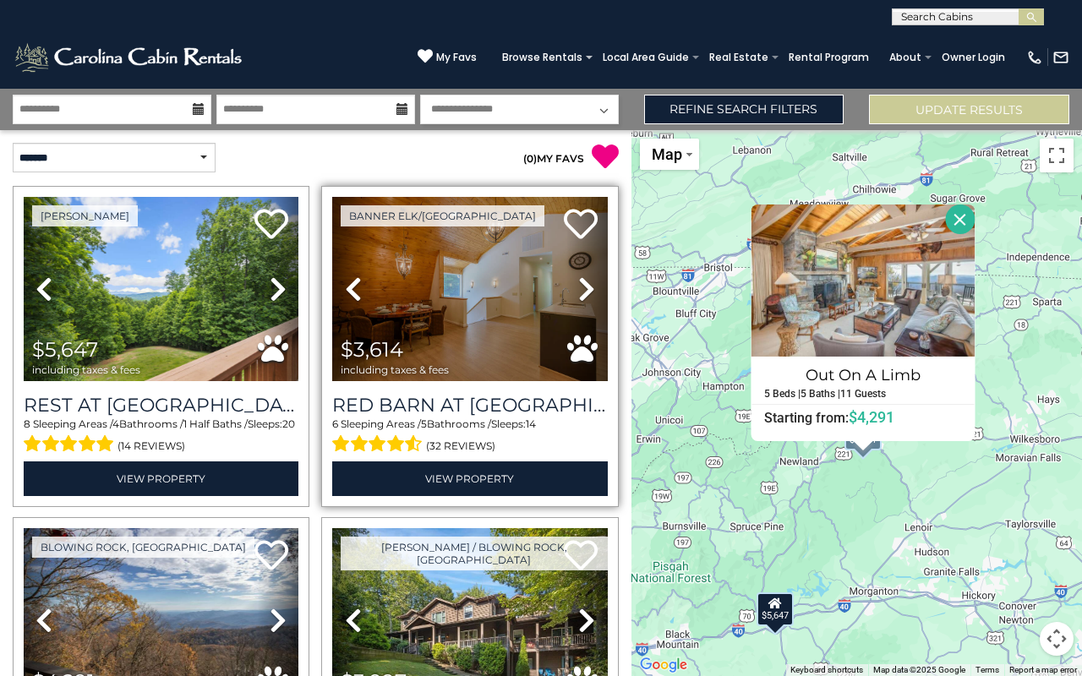
click at [580, 279] on icon at bounding box center [586, 289] width 17 height 27
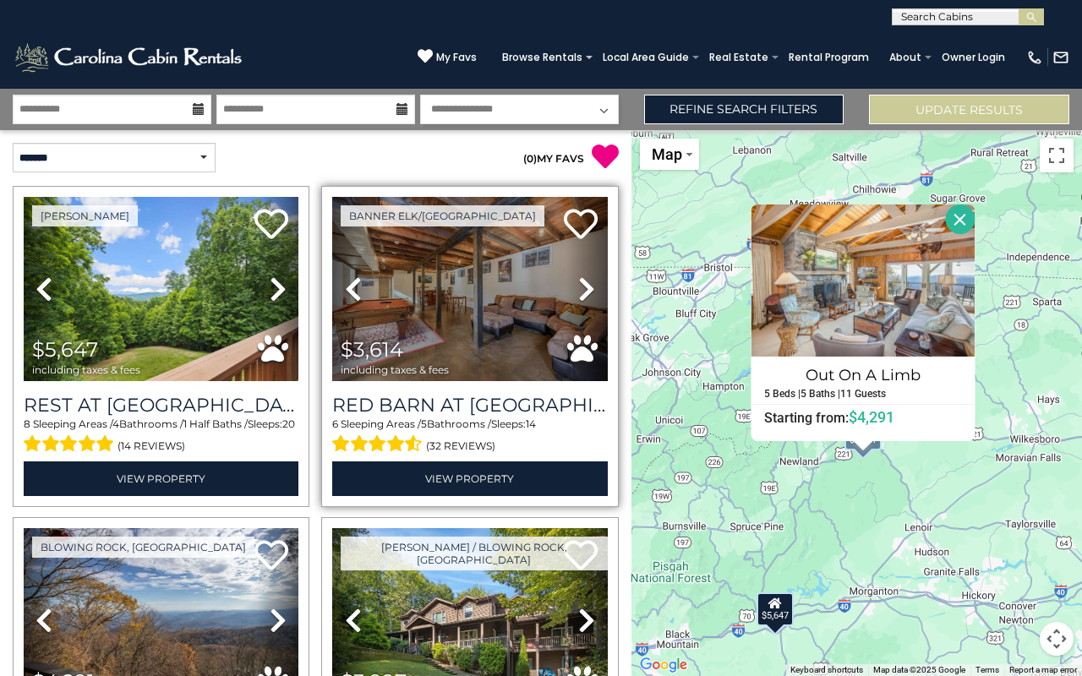
click at [580, 279] on icon at bounding box center [586, 289] width 17 height 27
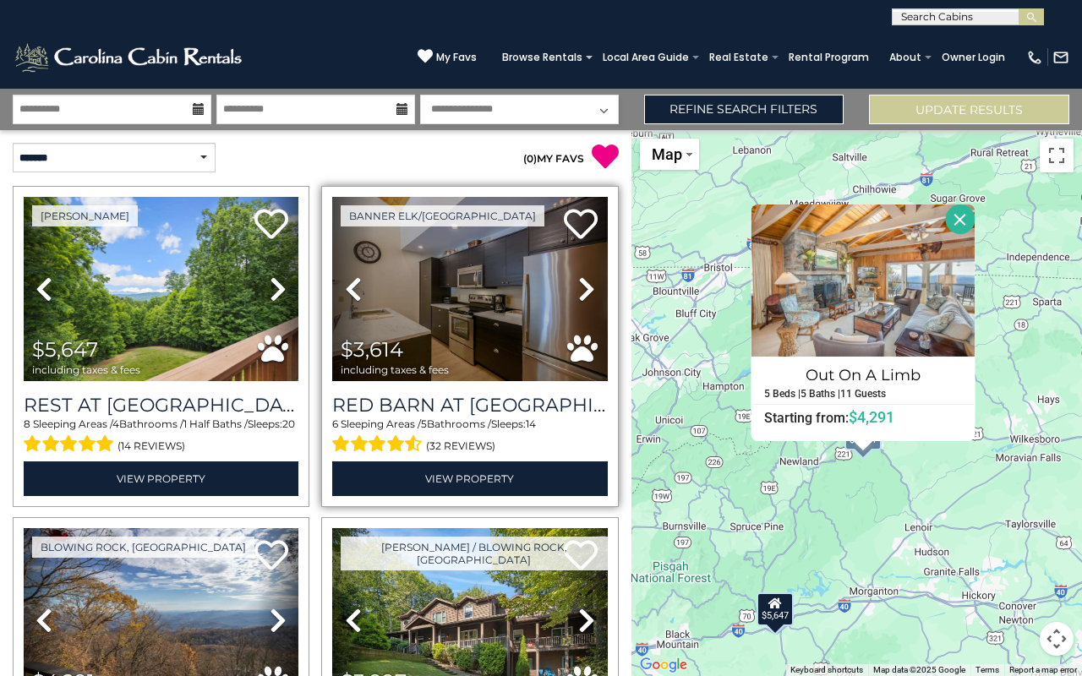
click at [580, 279] on icon at bounding box center [586, 289] width 17 height 27
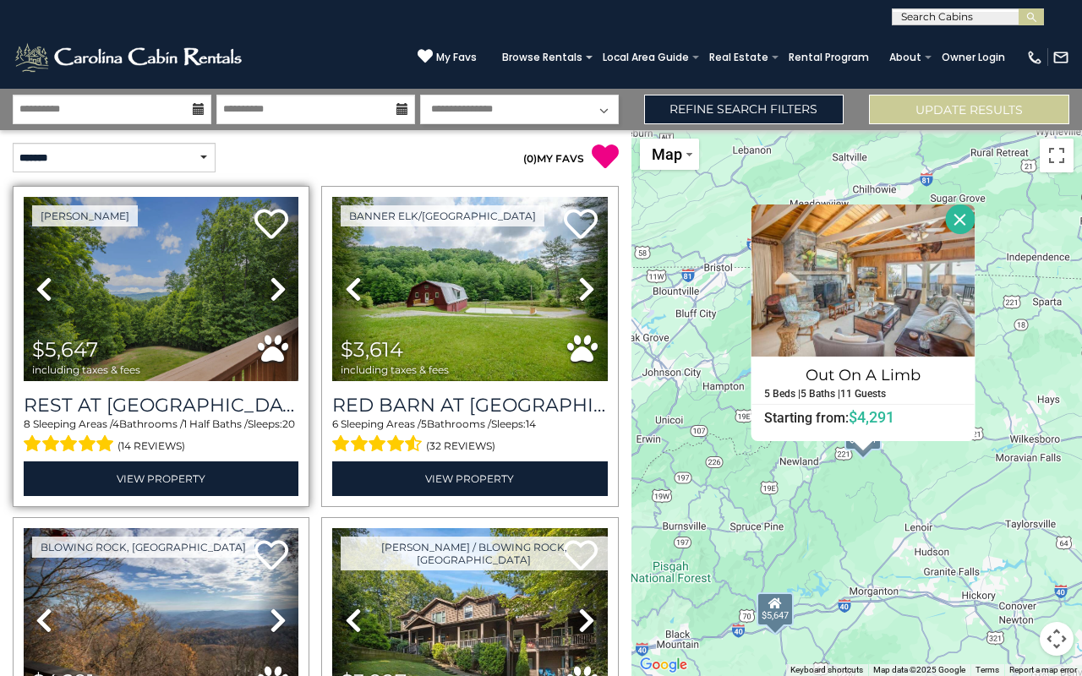
click at [281, 284] on icon at bounding box center [278, 289] width 17 height 27
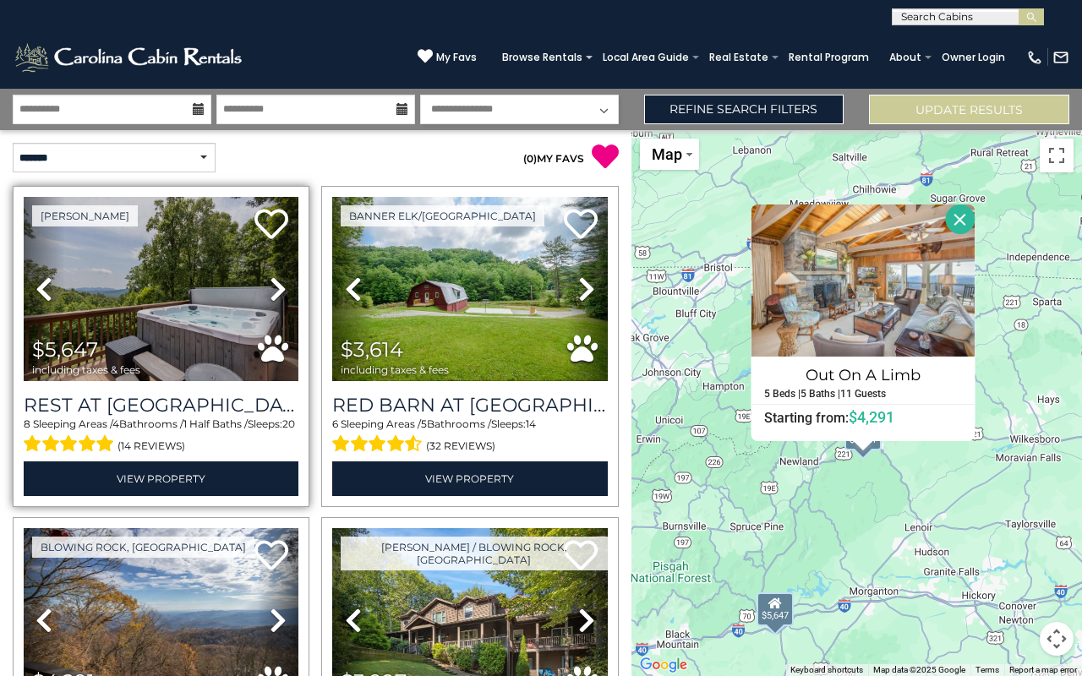
click at [281, 284] on icon at bounding box center [278, 289] width 17 height 27
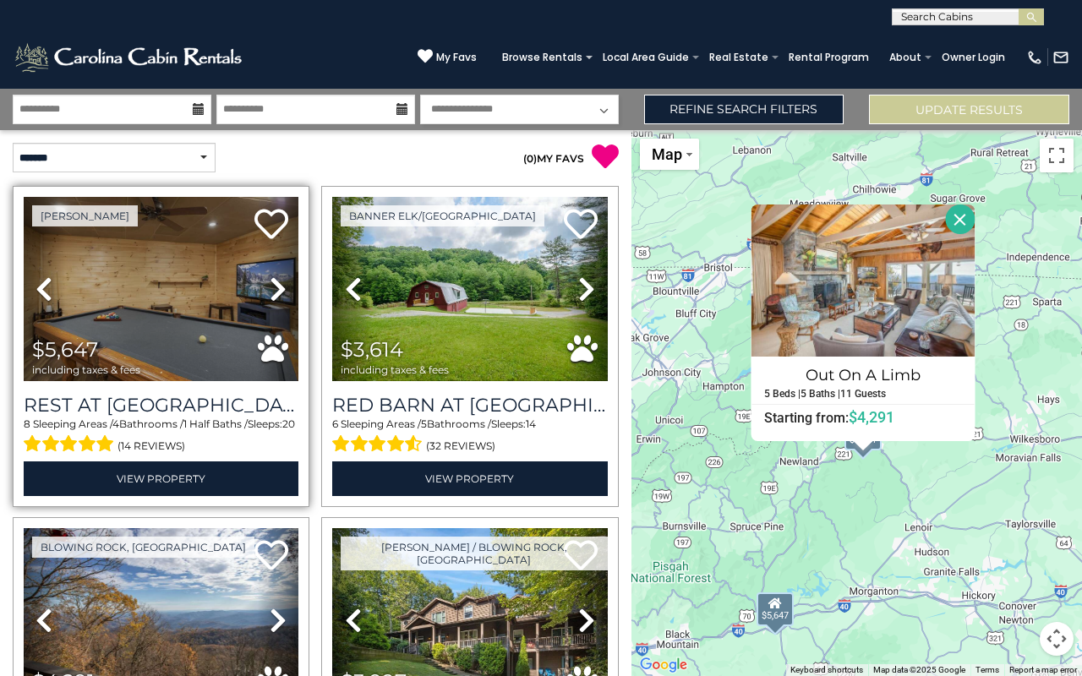
click at [281, 284] on icon at bounding box center [278, 289] width 17 height 27
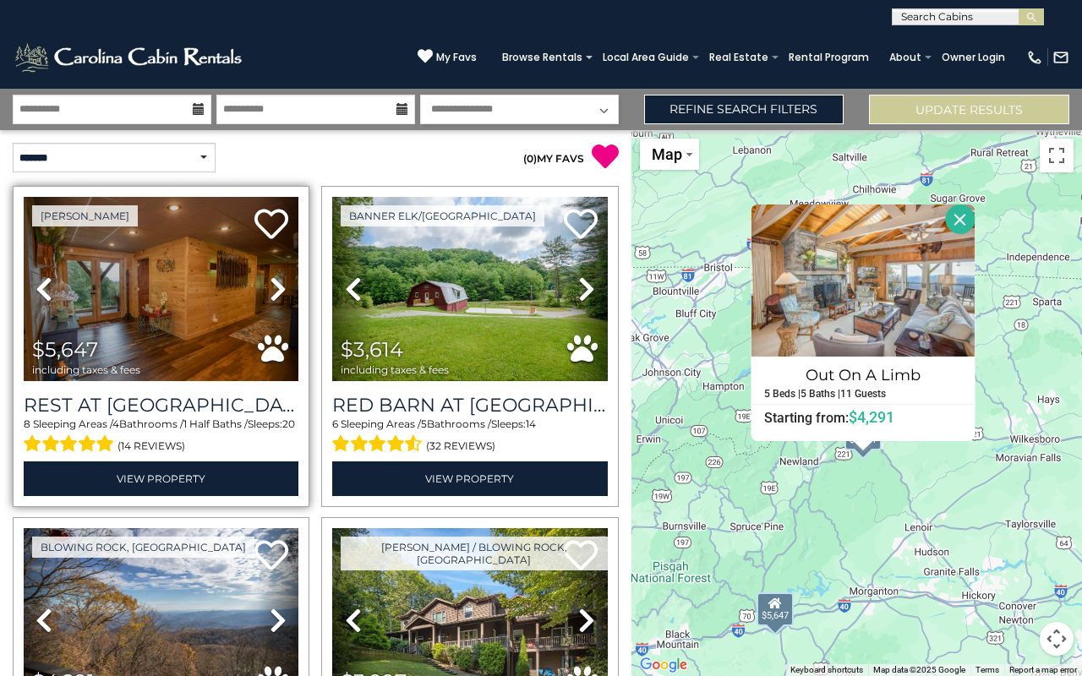
click at [281, 284] on icon at bounding box center [278, 289] width 17 height 27
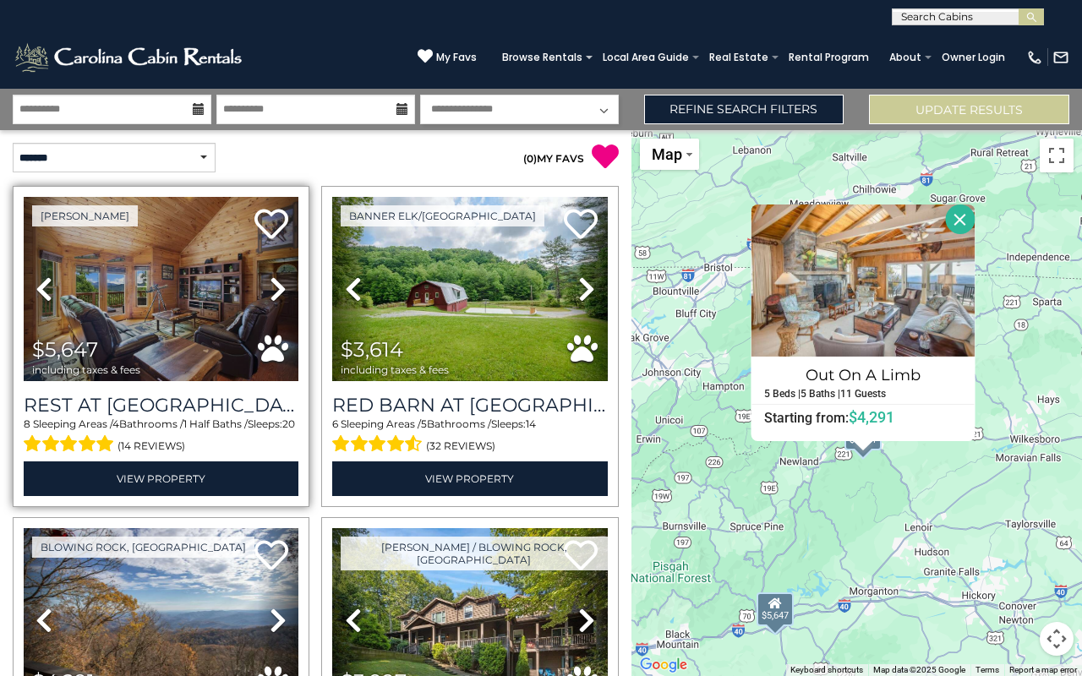
click at [281, 284] on icon at bounding box center [278, 289] width 17 height 27
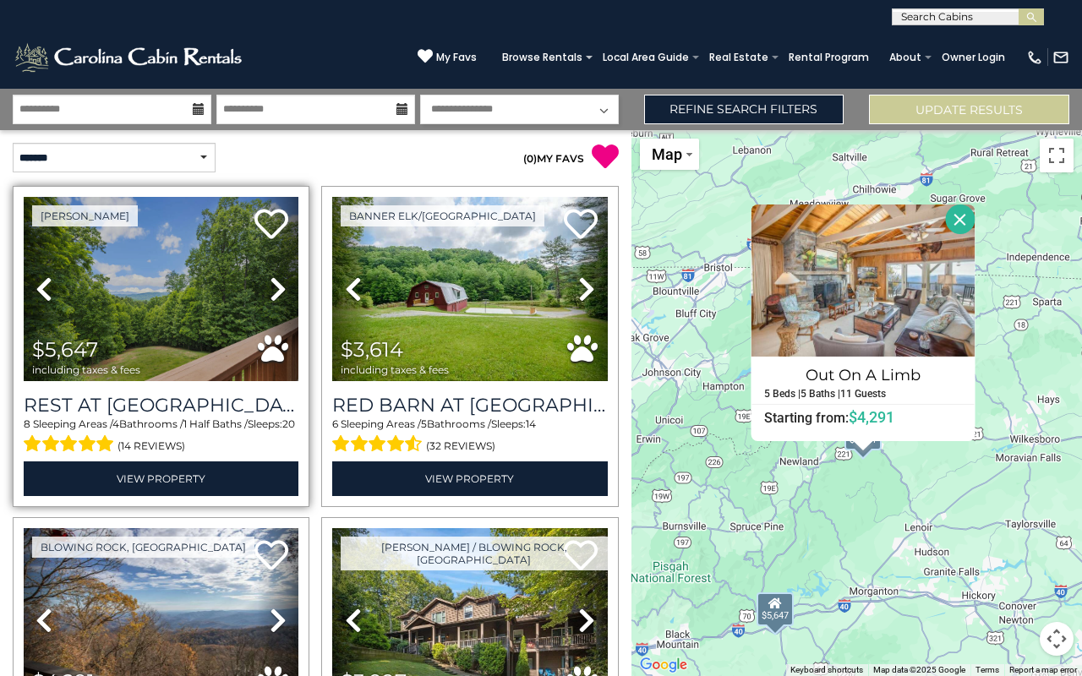
click at [281, 284] on icon at bounding box center [278, 289] width 17 height 27
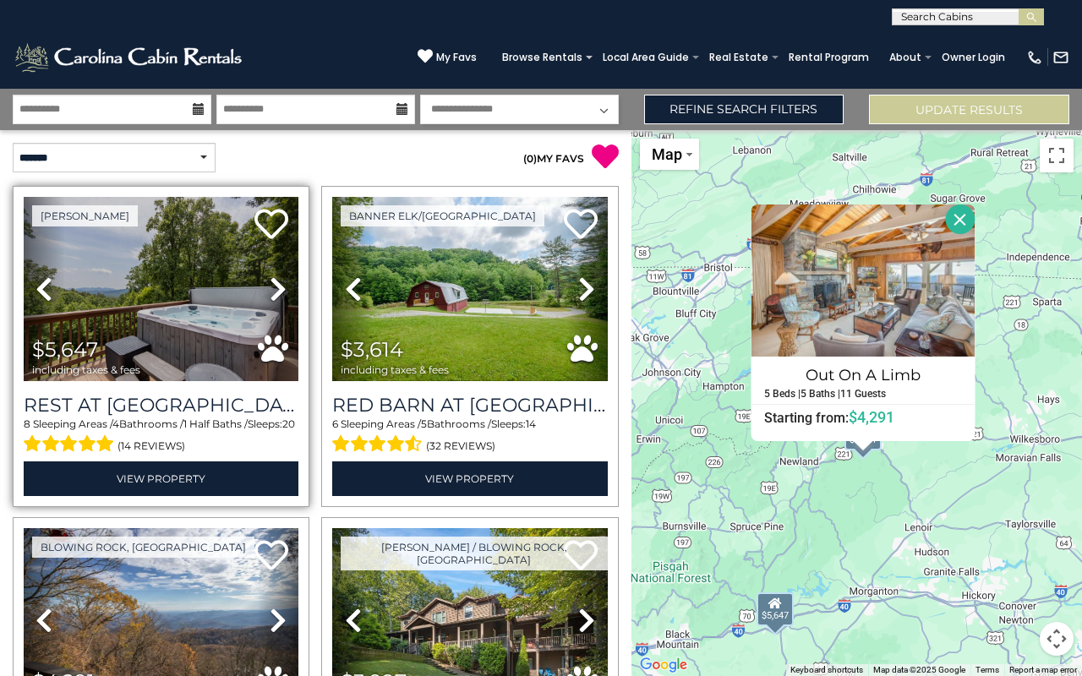
click at [280, 284] on icon at bounding box center [278, 289] width 17 height 27
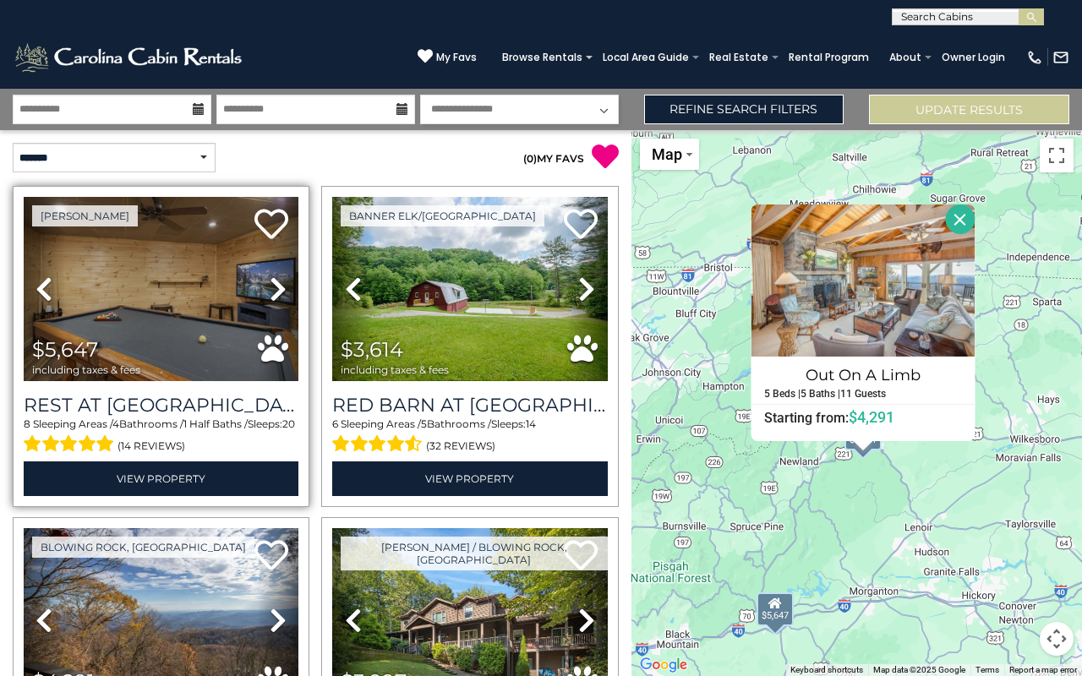
click at [280, 284] on icon at bounding box center [278, 289] width 17 height 27
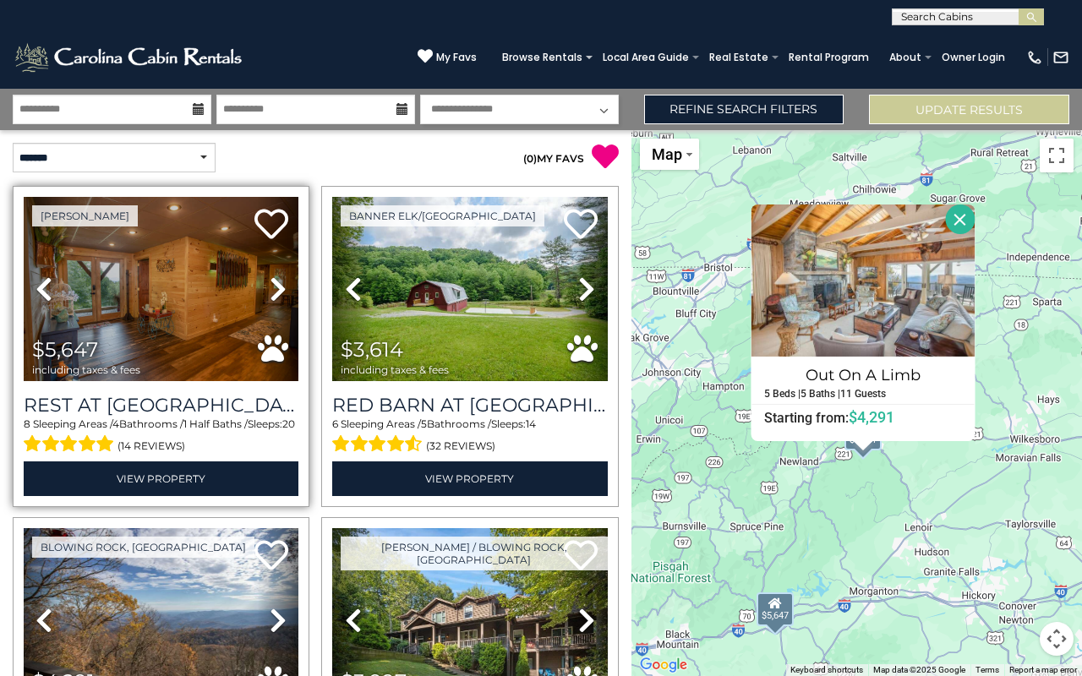
click at [280, 284] on icon at bounding box center [278, 289] width 17 height 27
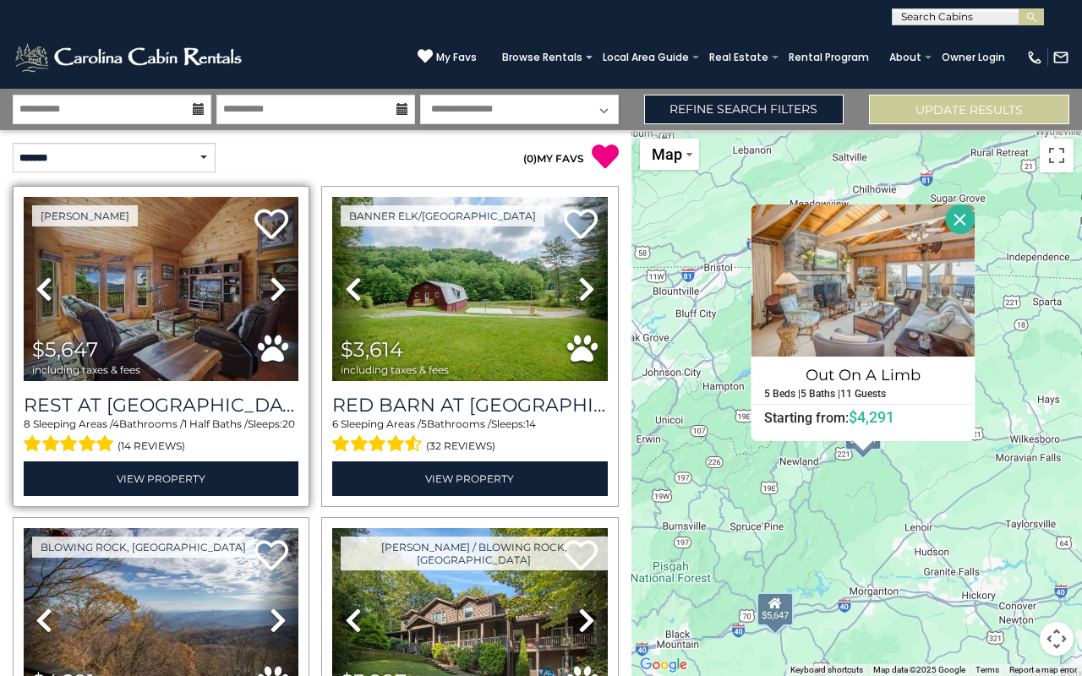
click at [185, 311] on img at bounding box center [161, 289] width 275 height 184
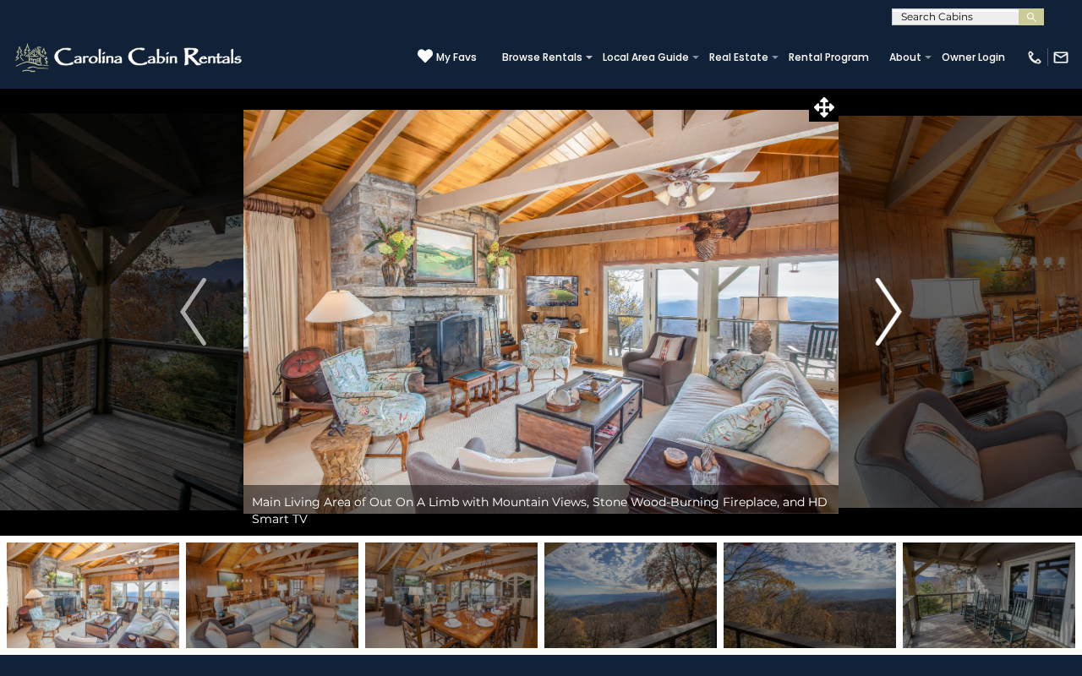
click at [887, 328] on img "Next" at bounding box center [888, 312] width 25 height 68
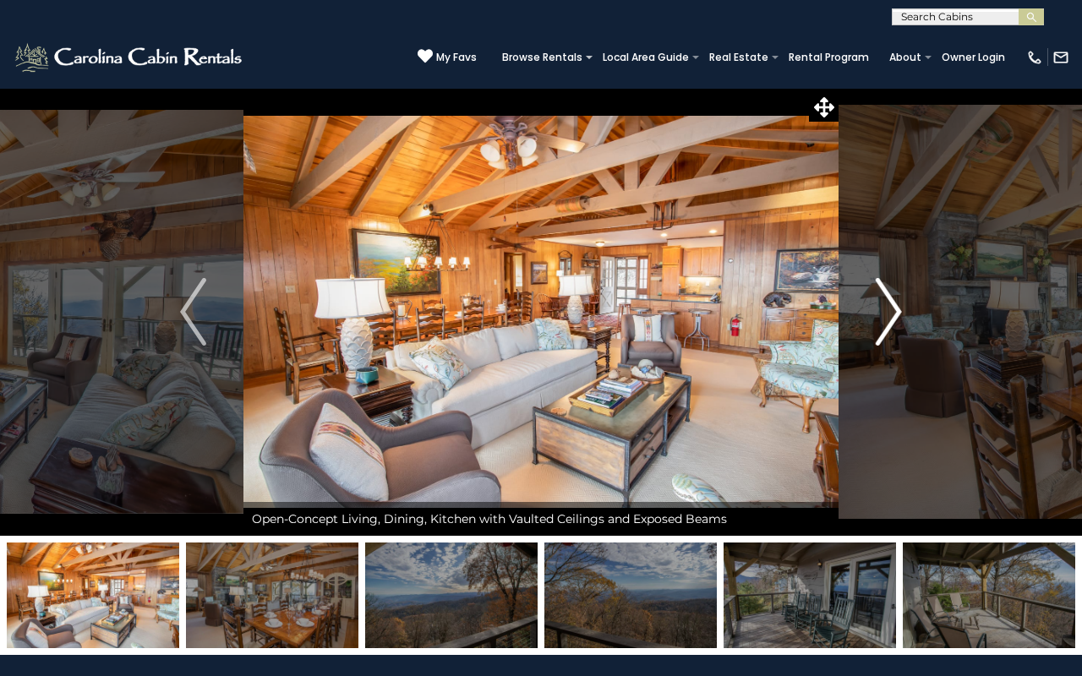
click at [883, 320] on img "Next" at bounding box center [888, 312] width 25 height 68
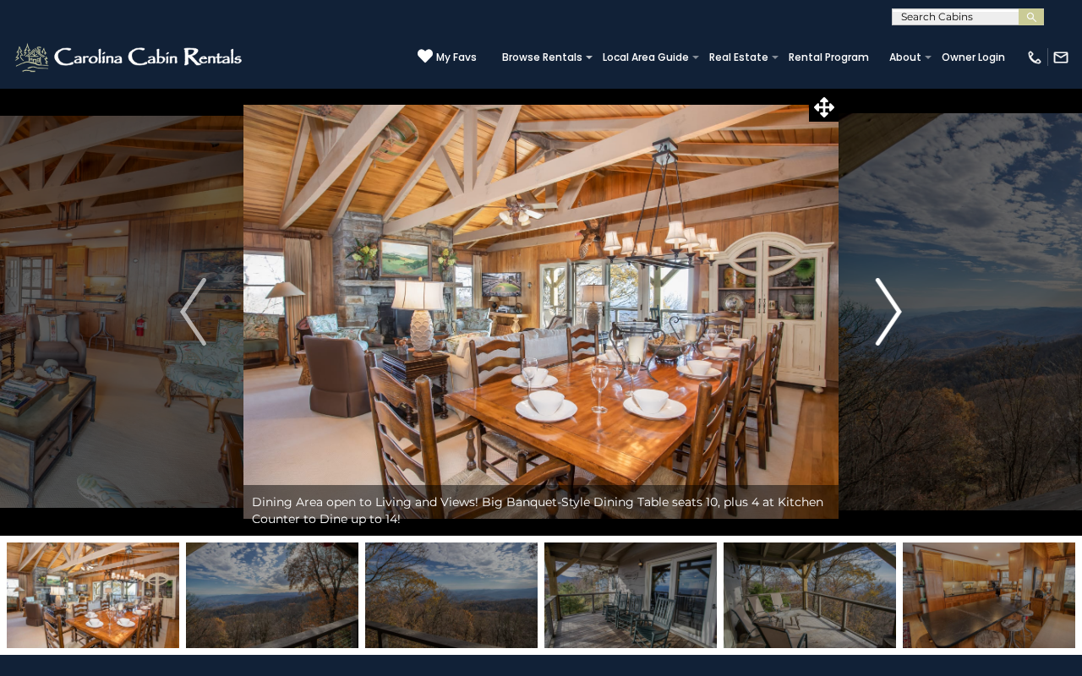
click at [883, 320] on img "Next" at bounding box center [888, 312] width 25 height 68
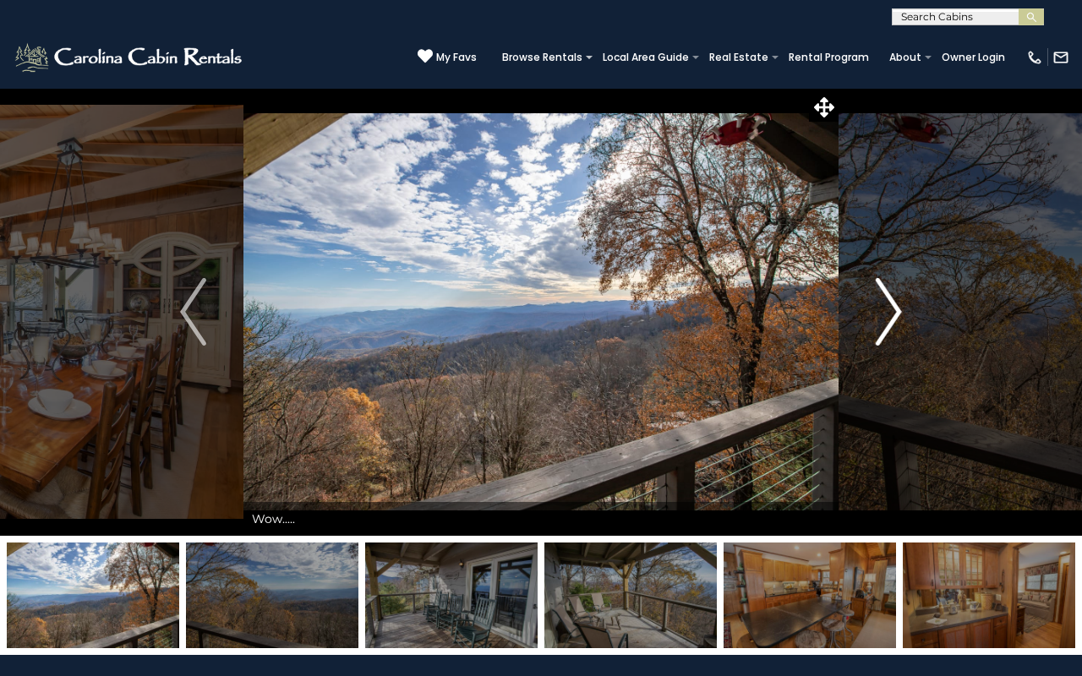
click at [883, 320] on img "Next" at bounding box center [888, 312] width 25 height 68
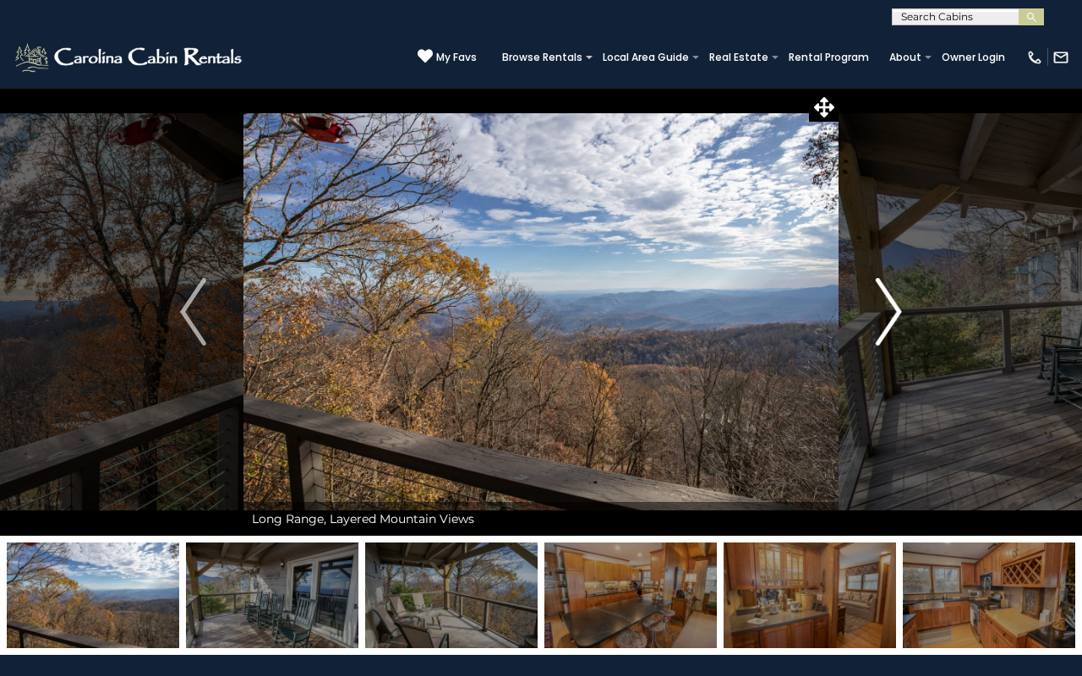
click at [883, 320] on img "Next" at bounding box center [888, 312] width 25 height 68
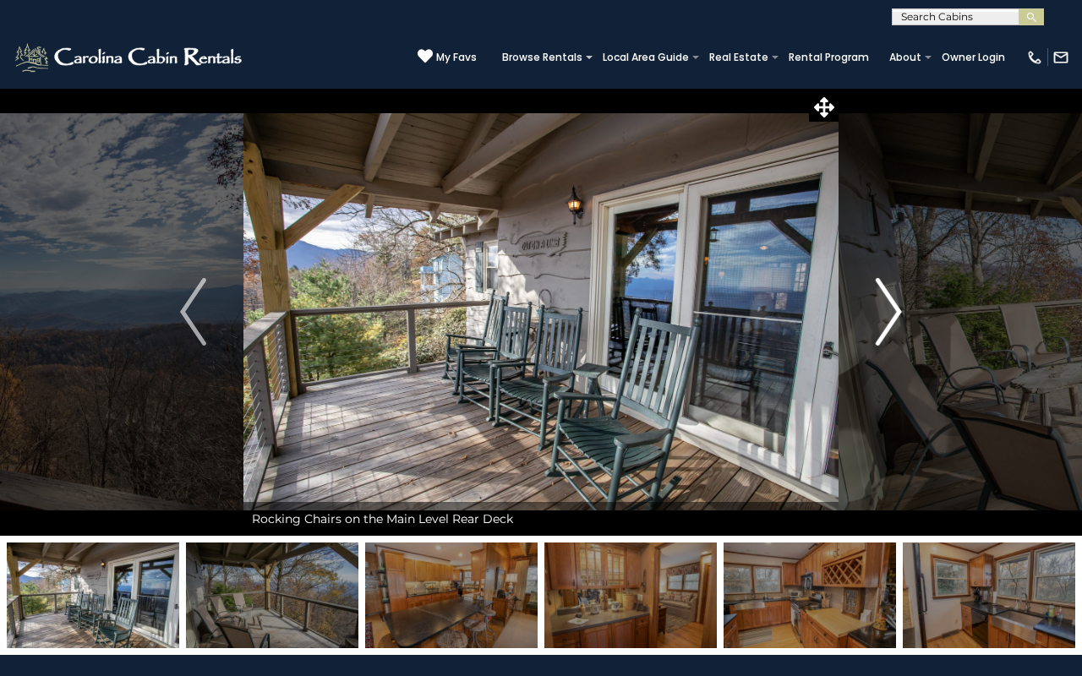
click at [883, 320] on img "Next" at bounding box center [888, 312] width 25 height 68
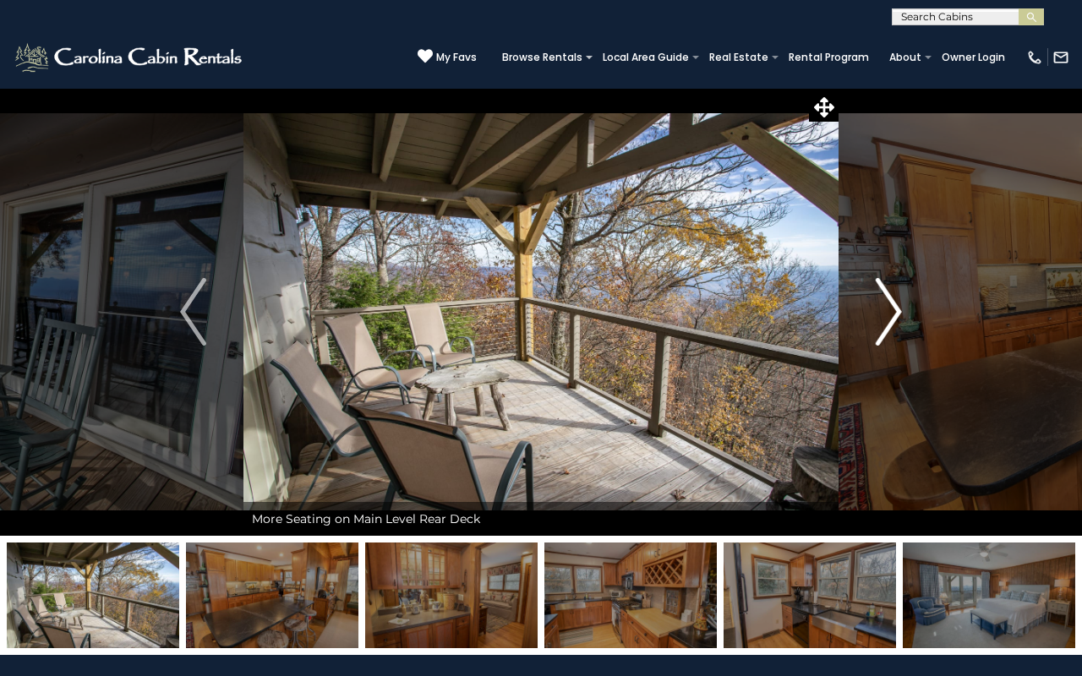
click at [883, 320] on img "Next" at bounding box center [888, 312] width 25 height 68
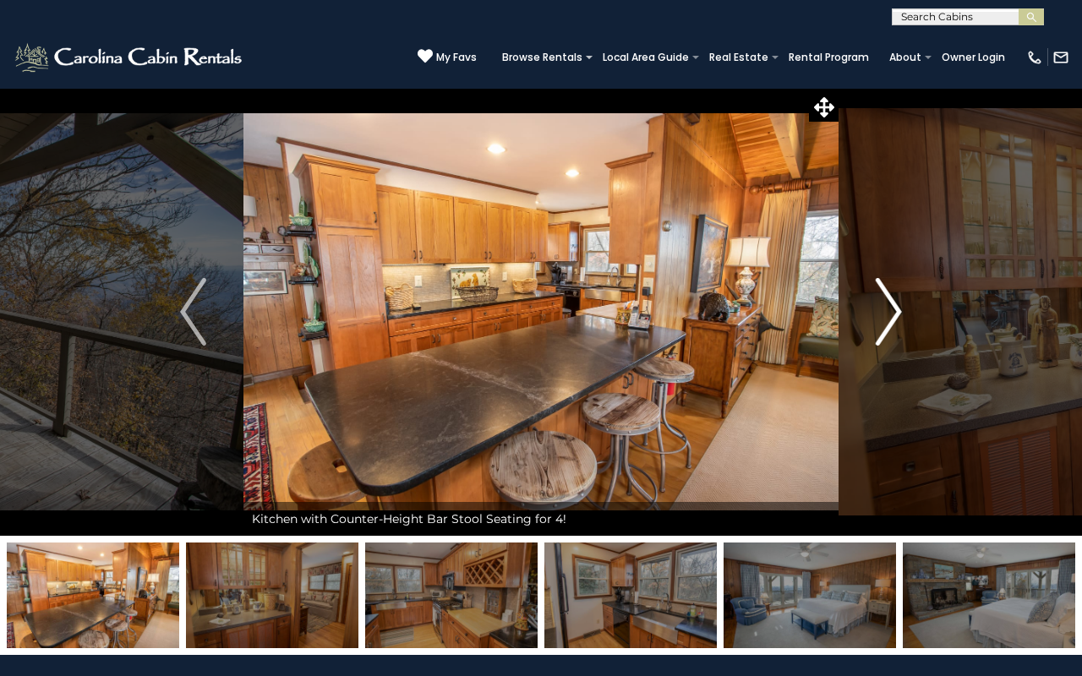
click at [883, 320] on img "Next" at bounding box center [888, 312] width 25 height 68
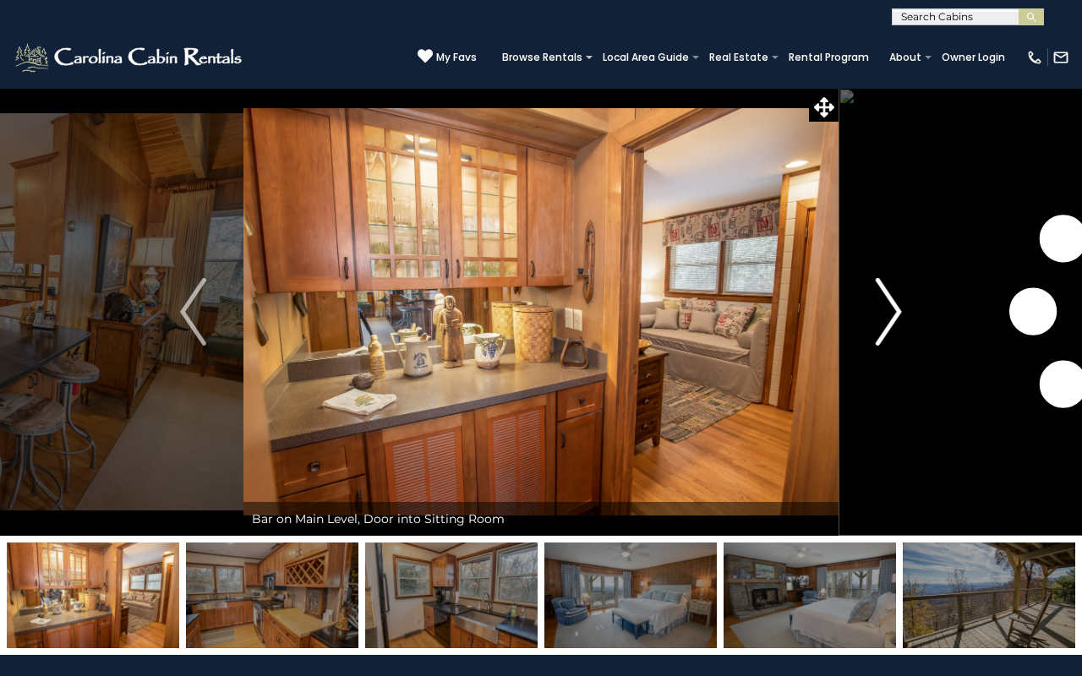
click at [883, 320] on img "Next" at bounding box center [888, 312] width 25 height 68
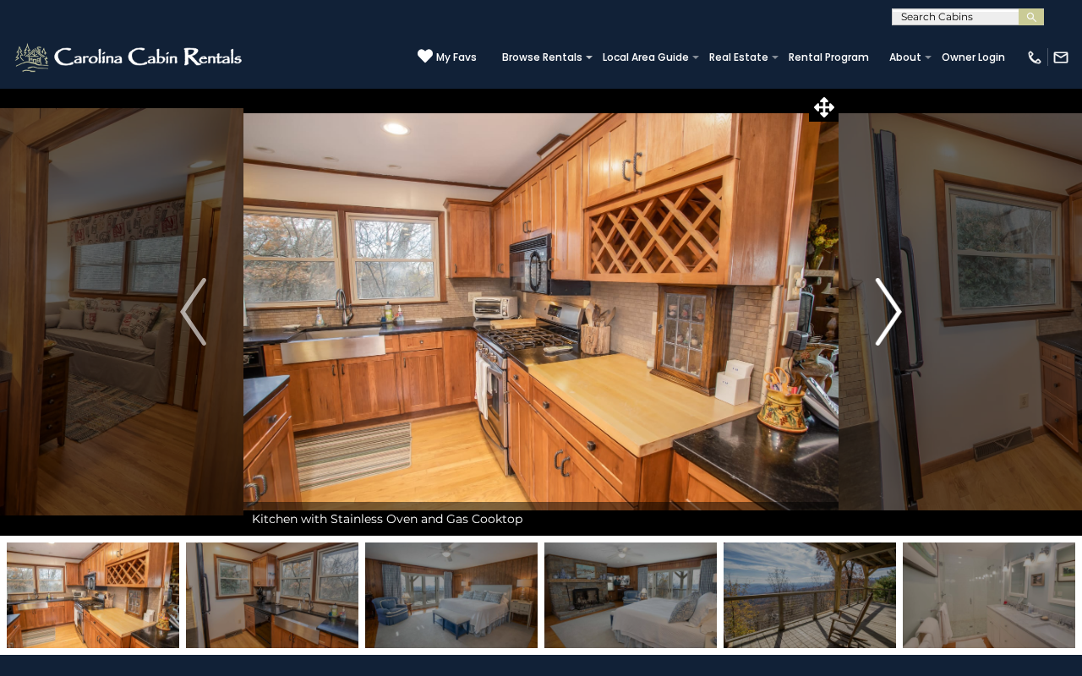
click at [883, 319] on img "Next" at bounding box center [888, 312] width 25 height 68
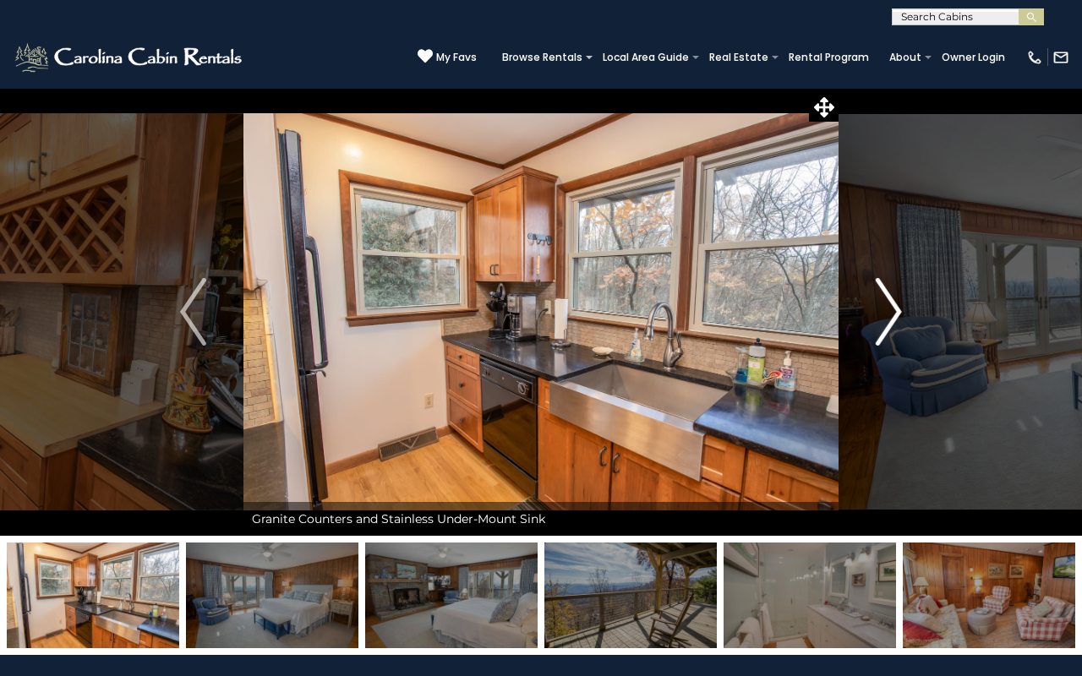
click at [883, 319] on img "Next" at bounding box center [888, 312] width 25 height 68
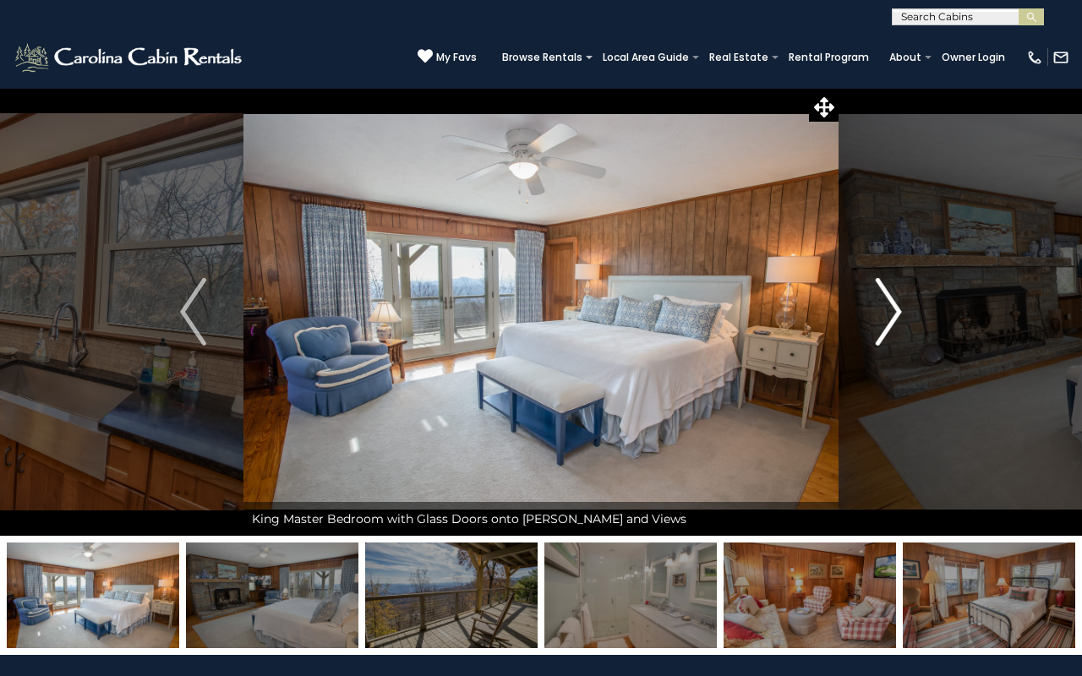
click at [883, 319] on img "Next" at bounding box center [888, 312] width 25 height 68
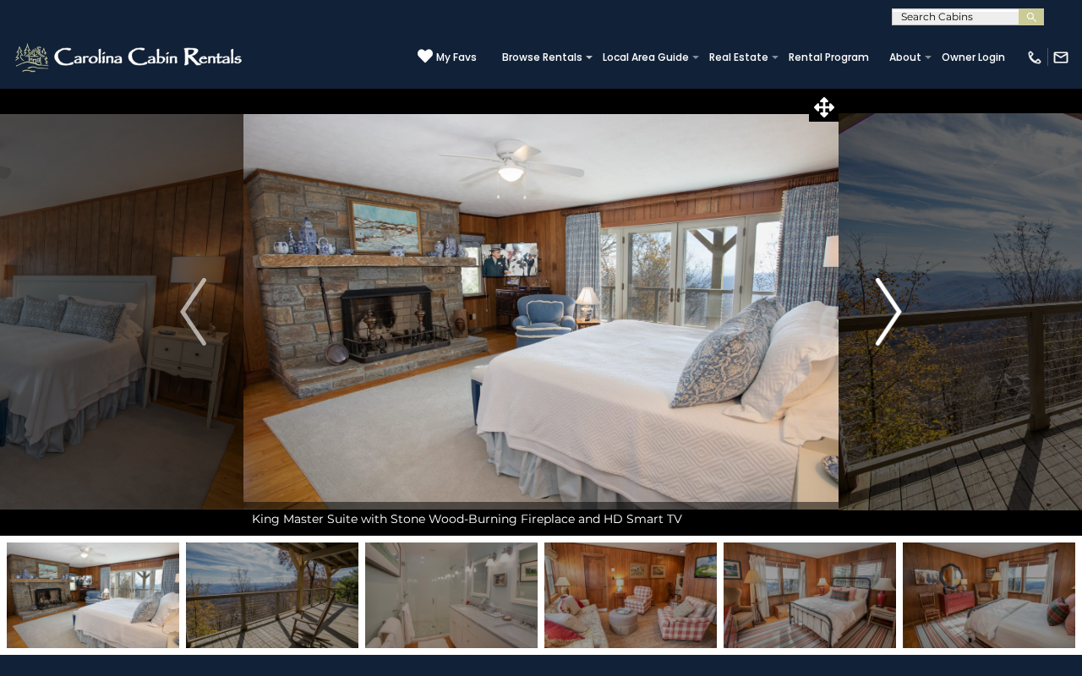
click at [883, 319] on img "Next" at bounding box center [888, 312] width 25 height 68
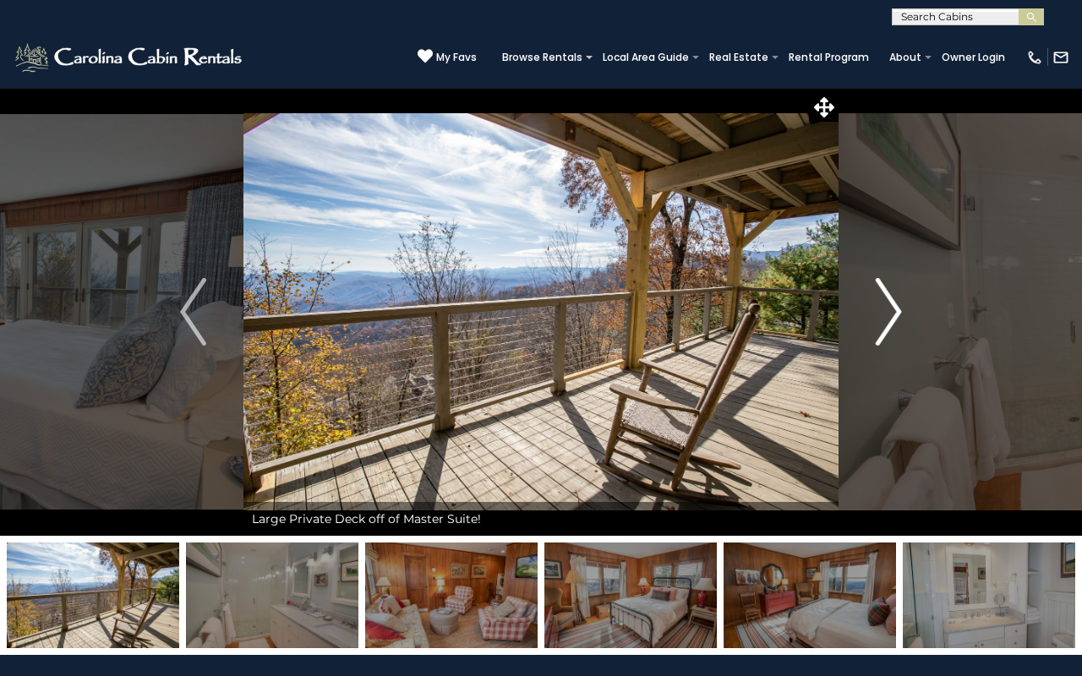
click at [883, 319] on img "Next" at bounding box center [888, 312] width 25 height 68
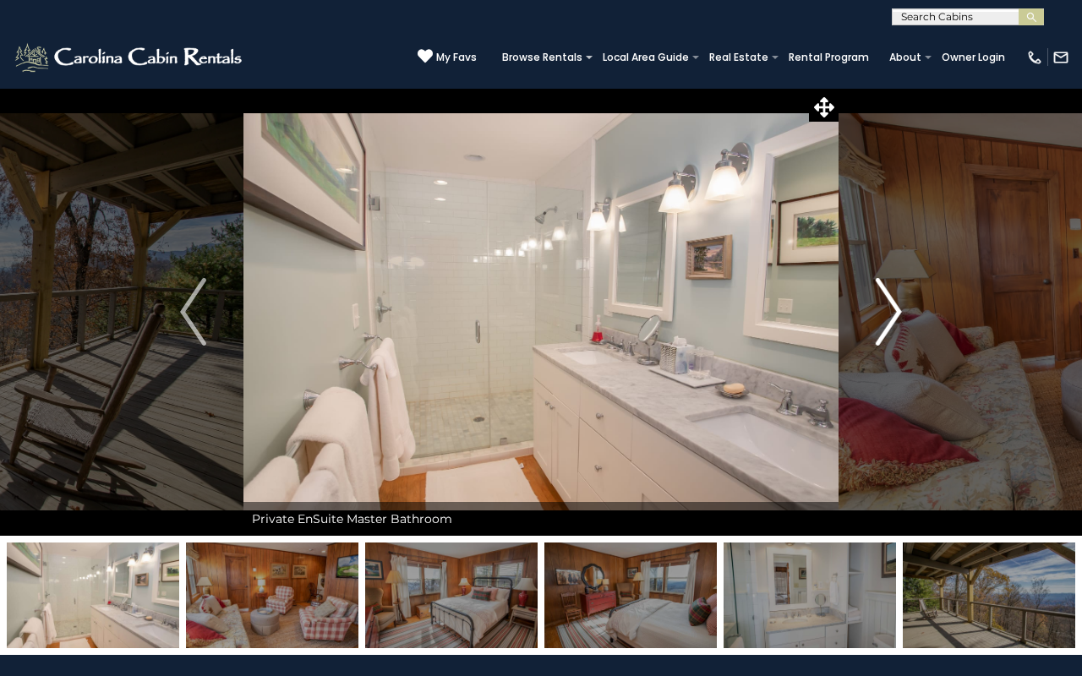
click at [883, 319] on img "Next" at bounding box center [888, 312] width 25 height 68
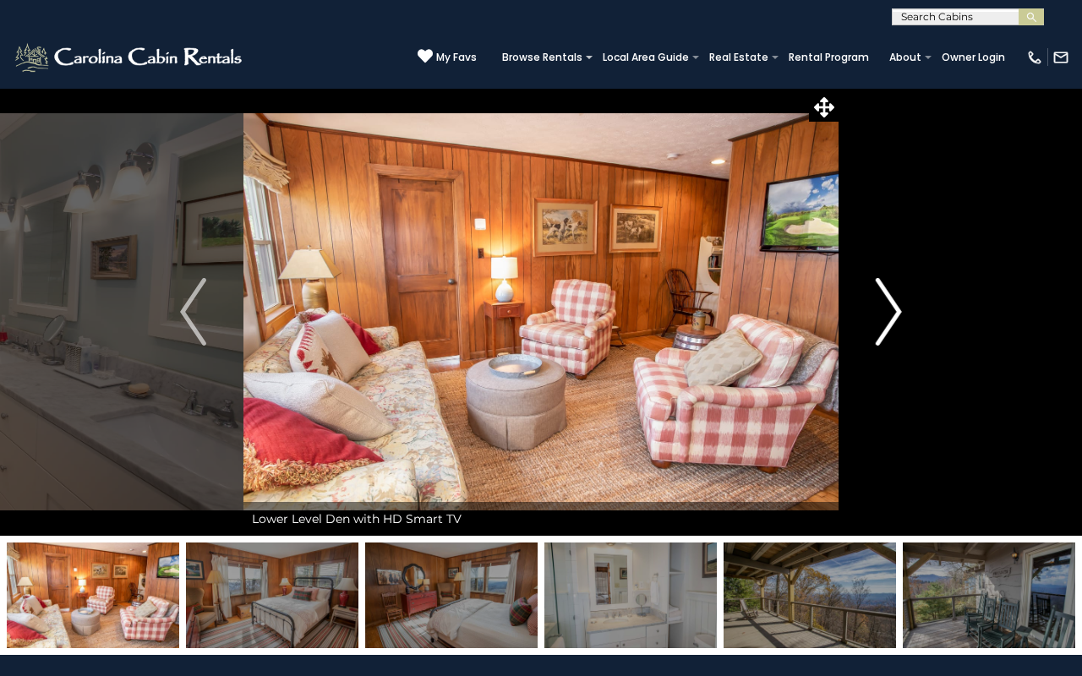
click at [883, 319] on img "Next" at bounding box center [888, 312] width 25 height 68
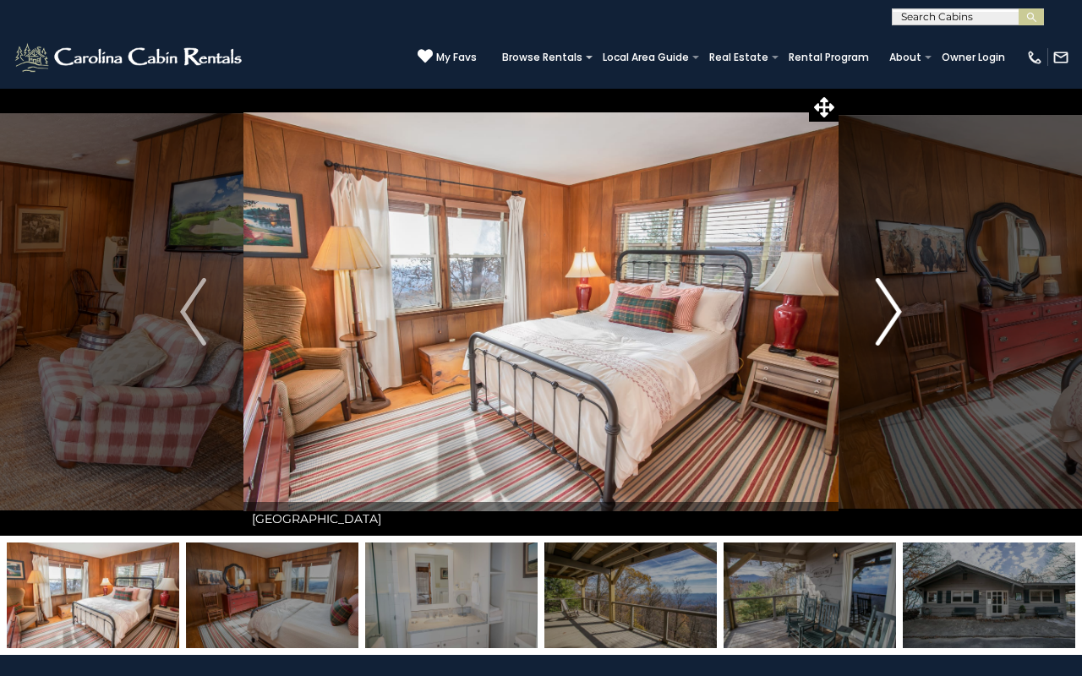
click at [883, 319] on img "Next" at bounding box center [888, 312] width 25 height 68
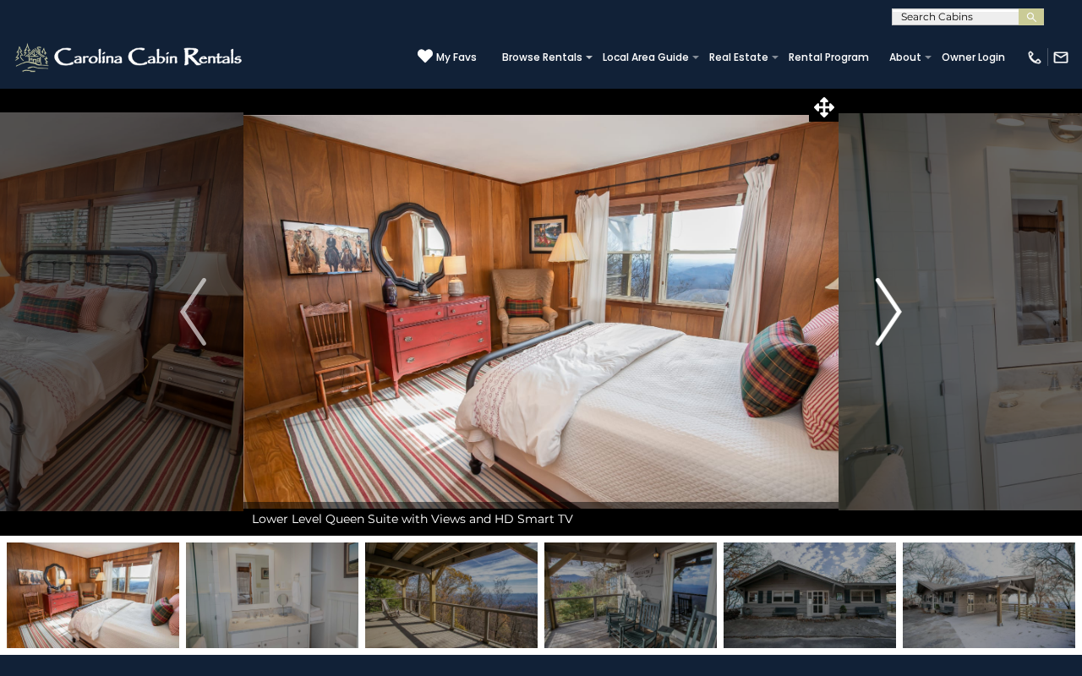
click at [883, 318] on img "Next" at bounding box center [888, 312] width 25 height 68
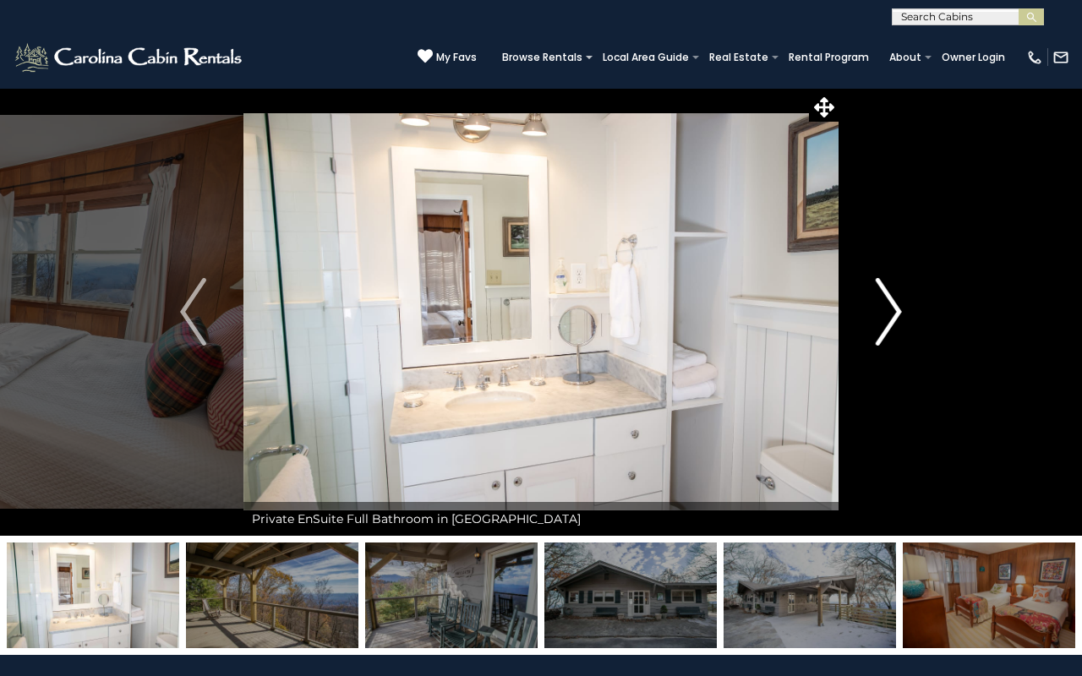
click at [883, 318] on img "Next" at bounding box center [888, 312] width 25 height 68
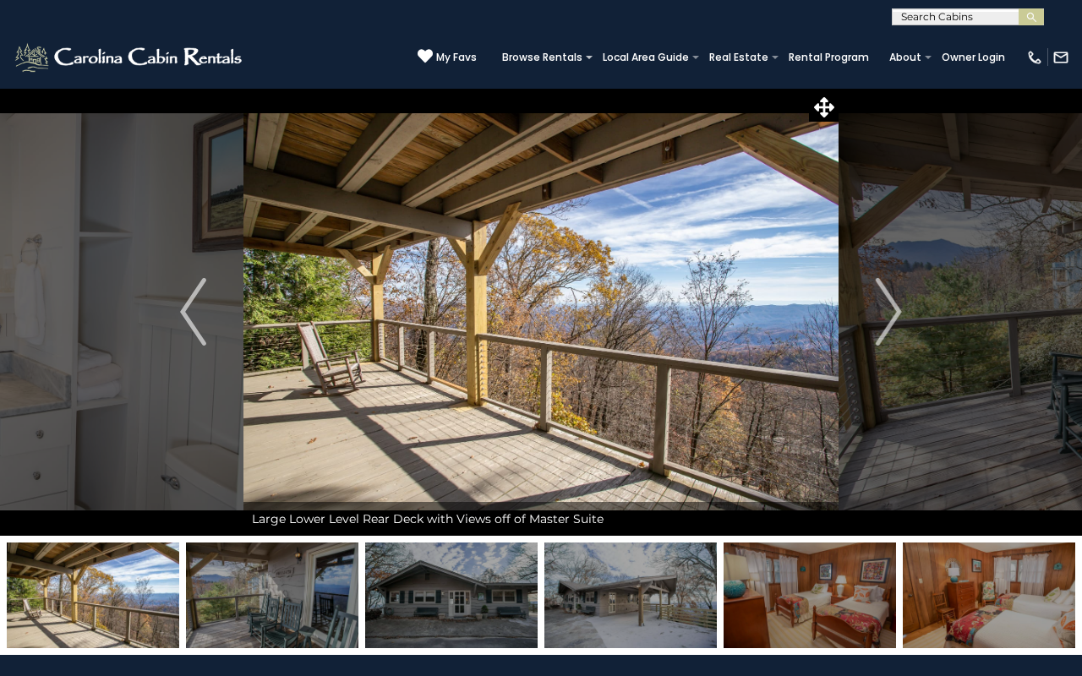
click at [374, 72] on div "(828) 295-6000 My Favs Browse Rentals Local Area Guide Activities & Attractions…" at bounding box center [541, 56] width 1082 height 63
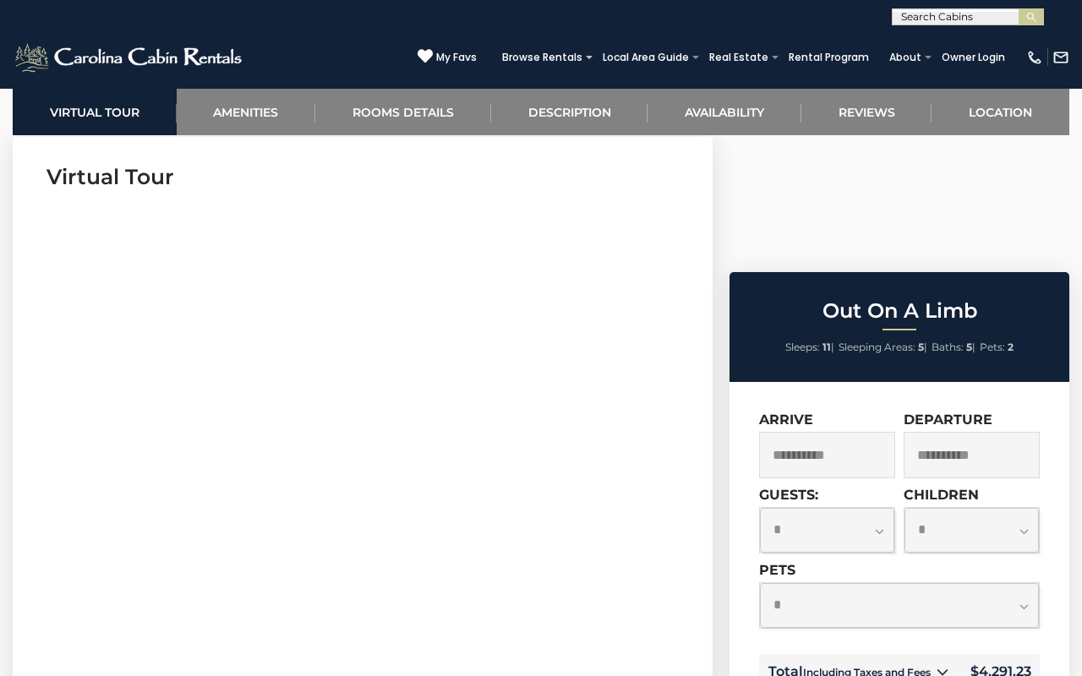
scroll to position [687, 0]
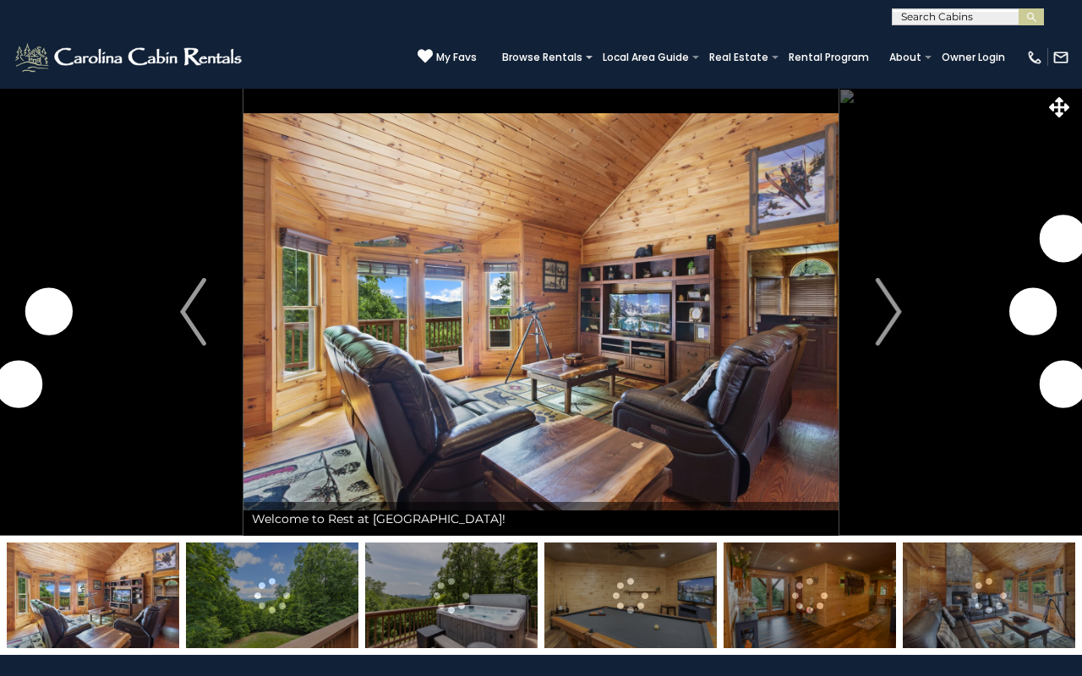
click at [278, 568] on img at bounding box center [272, 596] width 172 height 106
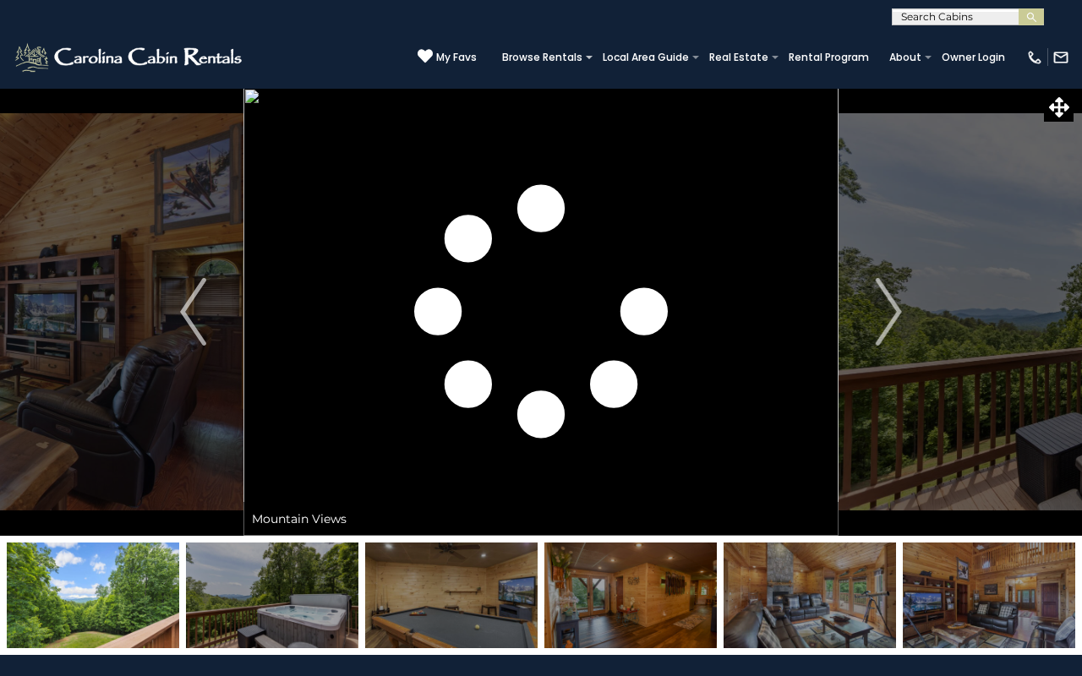
click at [480, 604] on img at bounding box center [451, 596] width 172 height 106
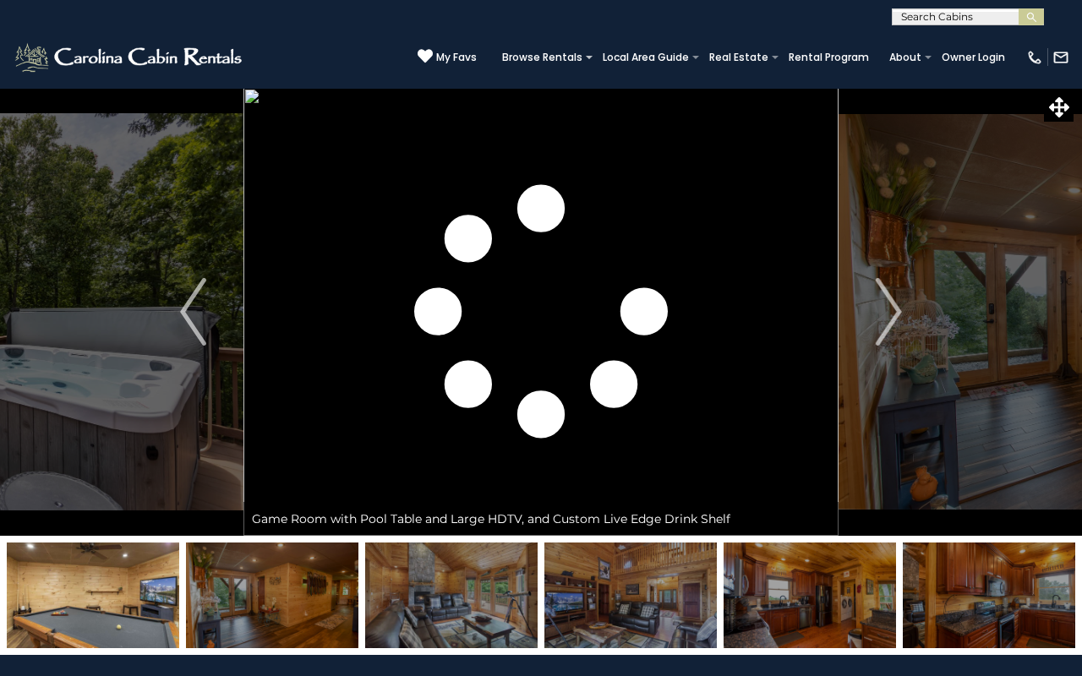
click at [641, 613] on img at bounding box center [630, 596] width 172 height 106
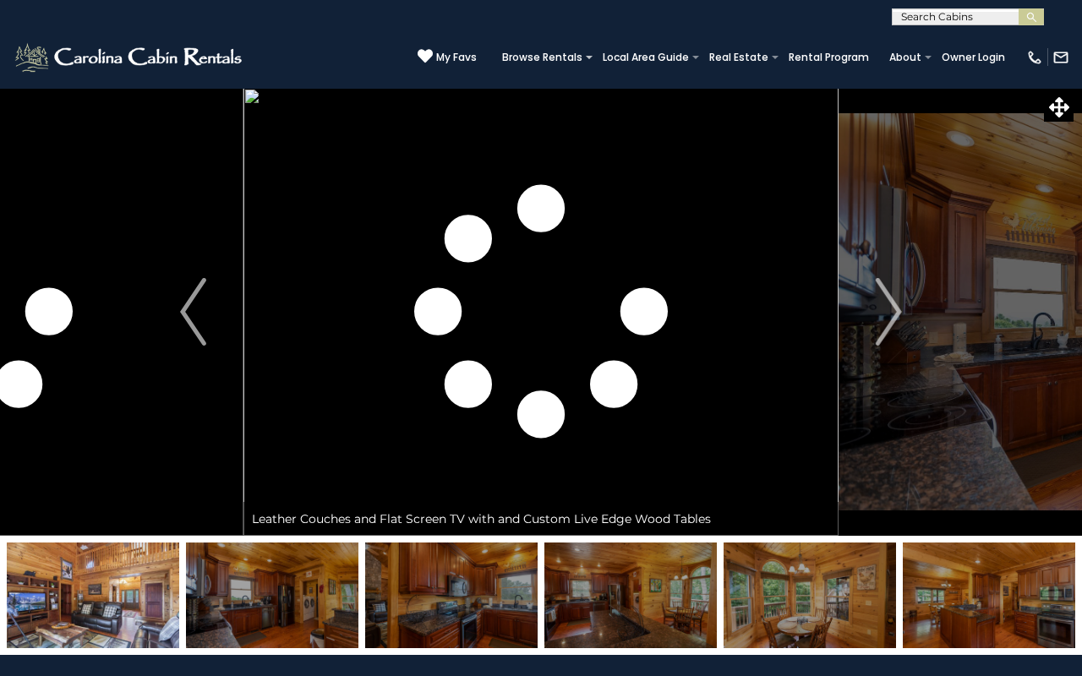
click at [640, 613] on img at bounding box center [630, 596] width 172 height 106
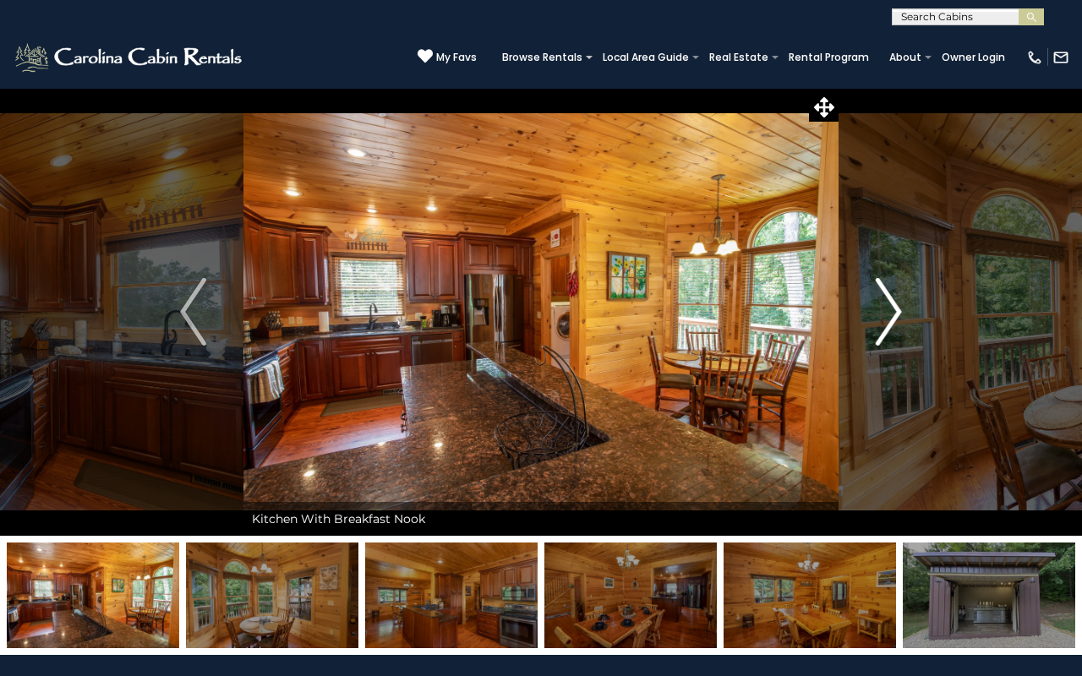
click at [901, 315] on img "Next" at bounding box center [888, 312] width 25 height 68
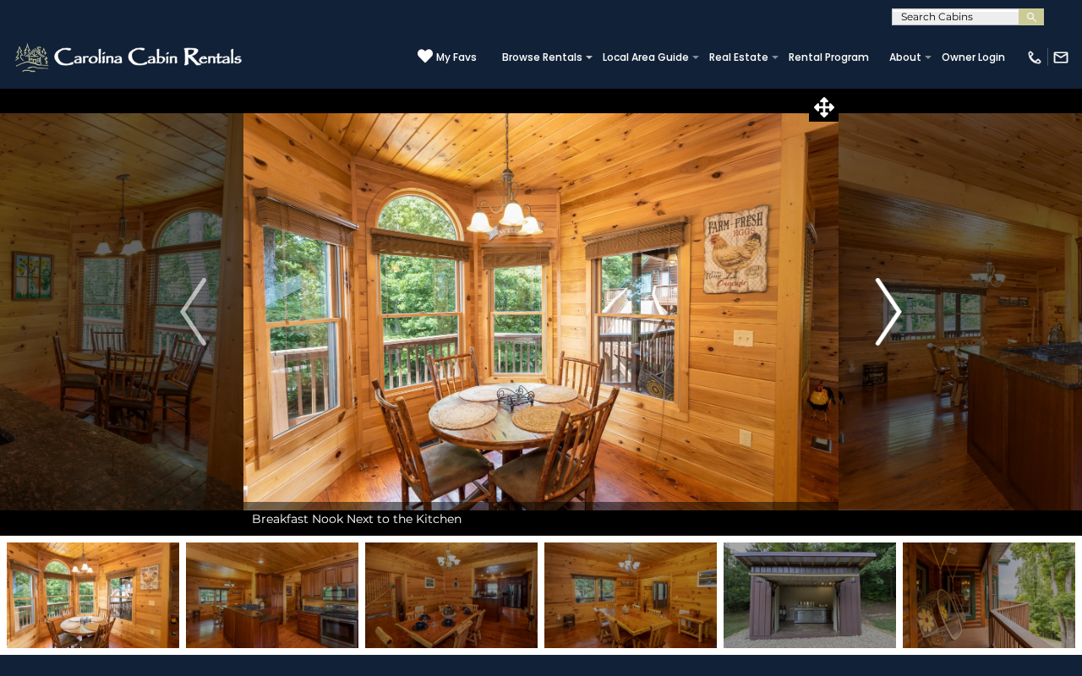
click at [892, 315] on img "Next" at bounding box center [888, 312] width 25 height 68
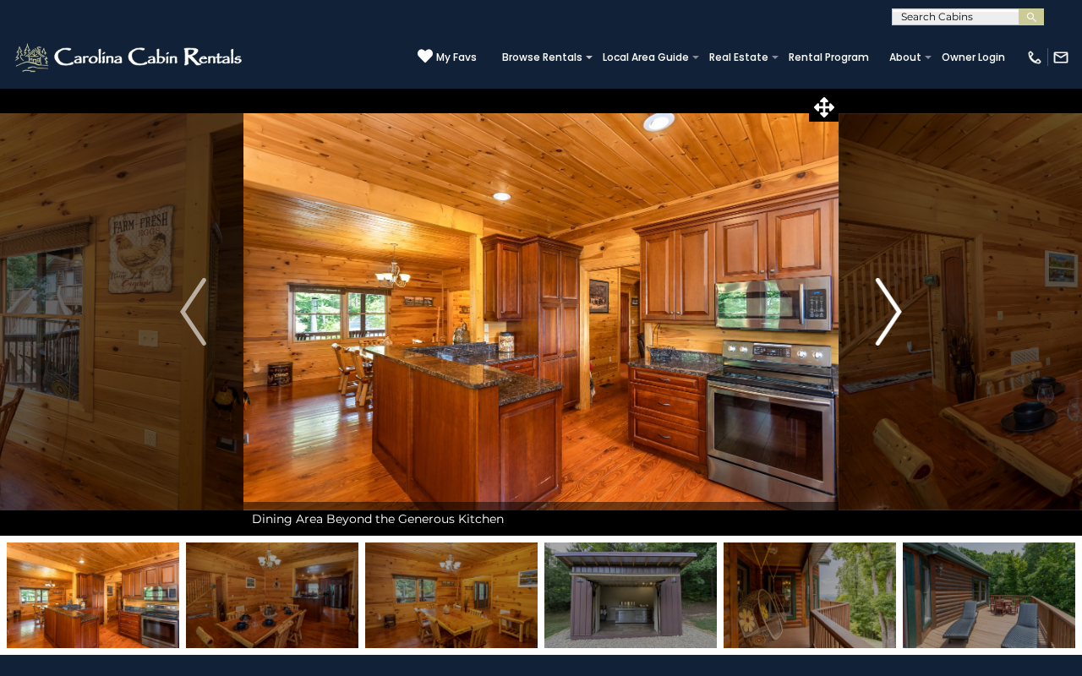
click at [892, 315] on img "Next" at bounding box center [888, 312] width 25 height 68
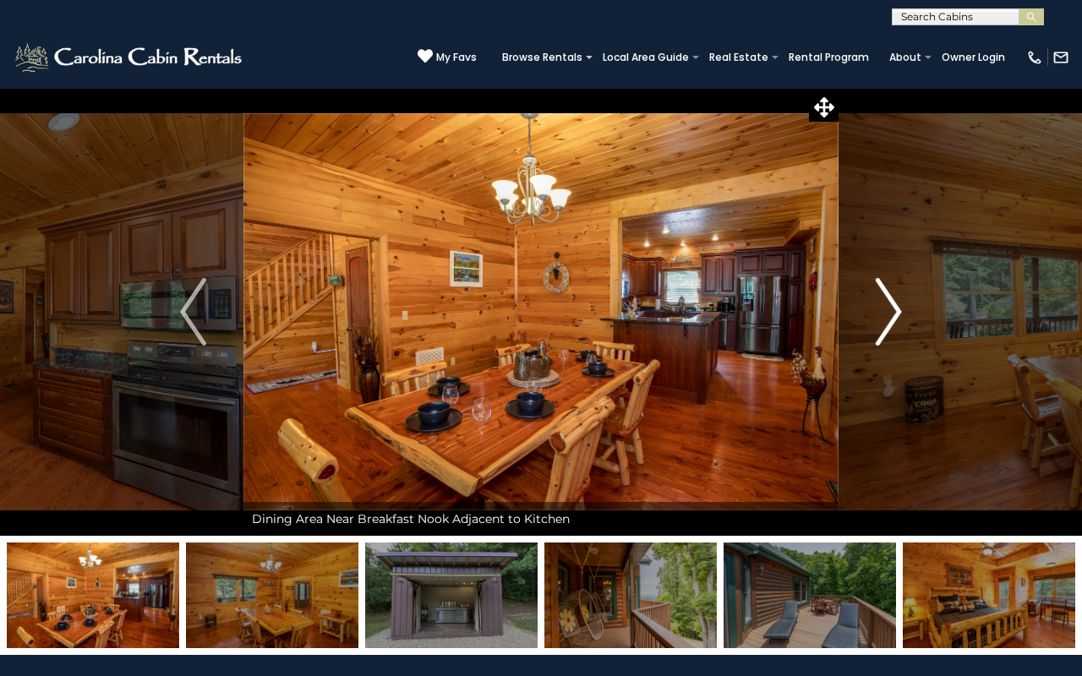
click at [892, 315] on img "Next" at bounding box center [888, 312] width 25 height 68
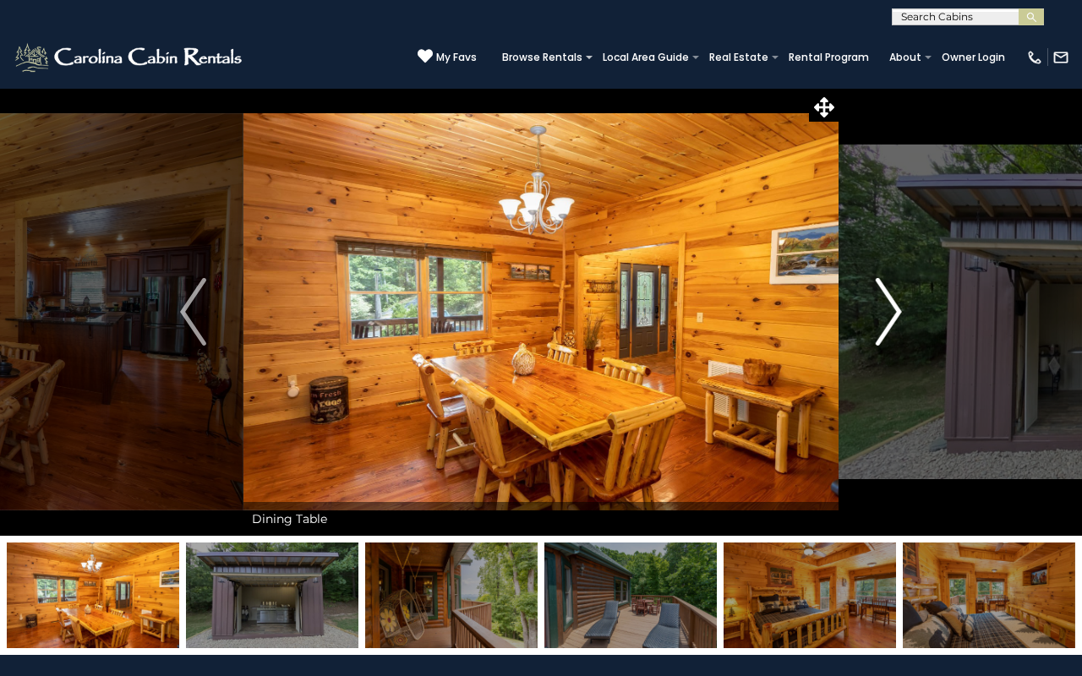
click at [891, 316] on img "Next" at bounding box center [888, 312] width 25 height 68
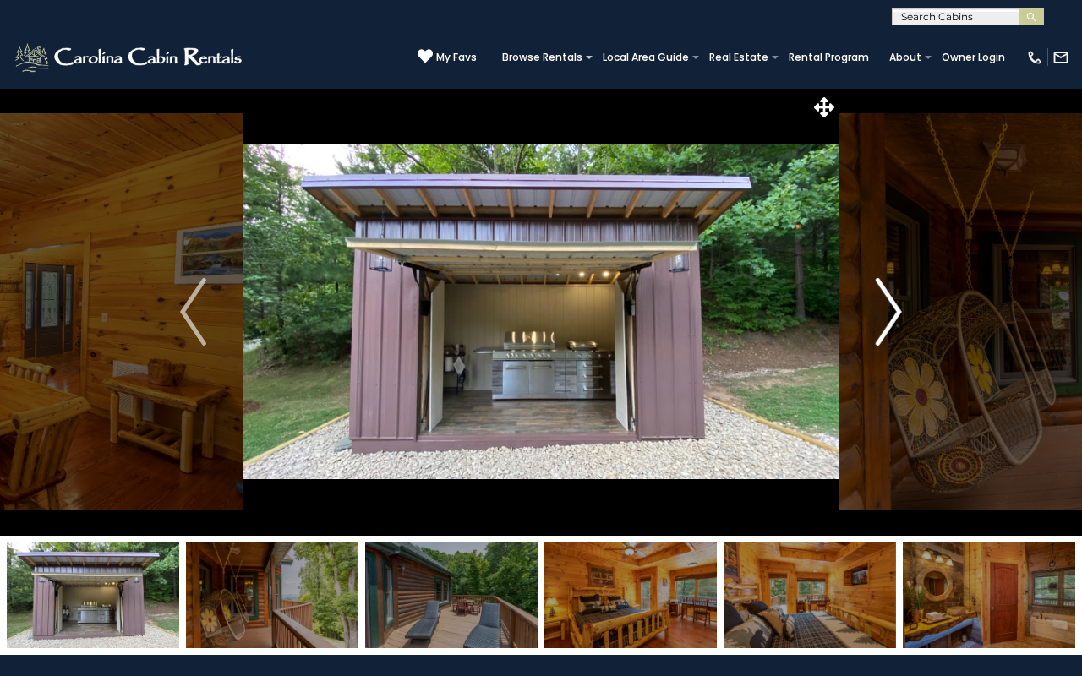
click at [891, 318] on img "Next" at bounding box center [888, 312] width 25 height 68
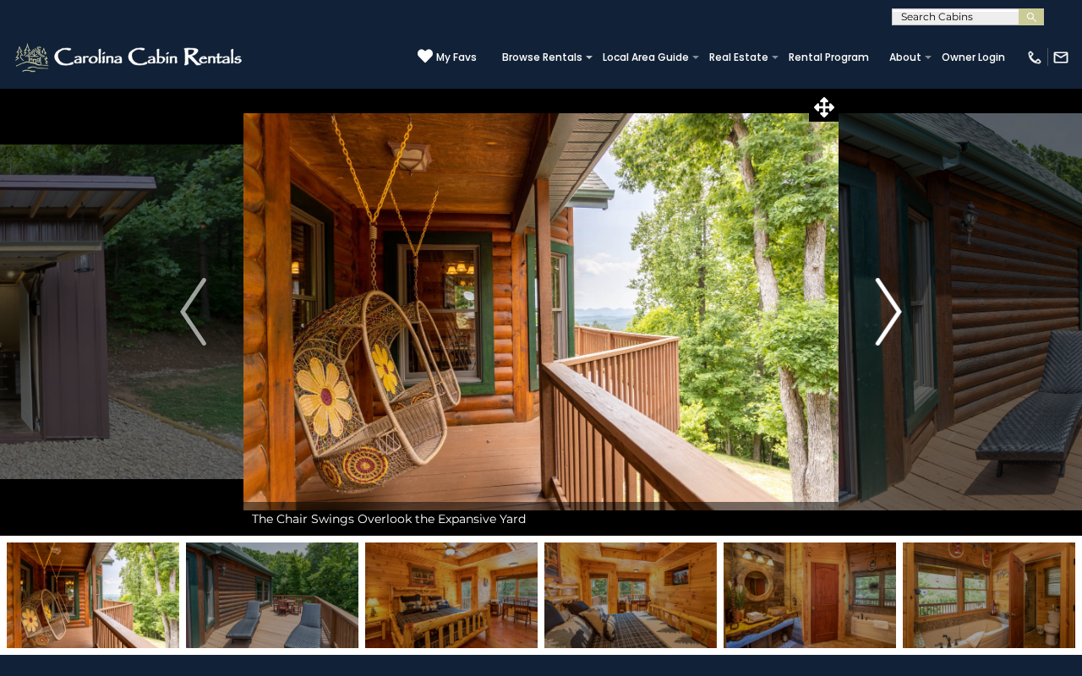
click at [891, 318] on img "Next" at bounding box center [888, 312] width 25 height 68
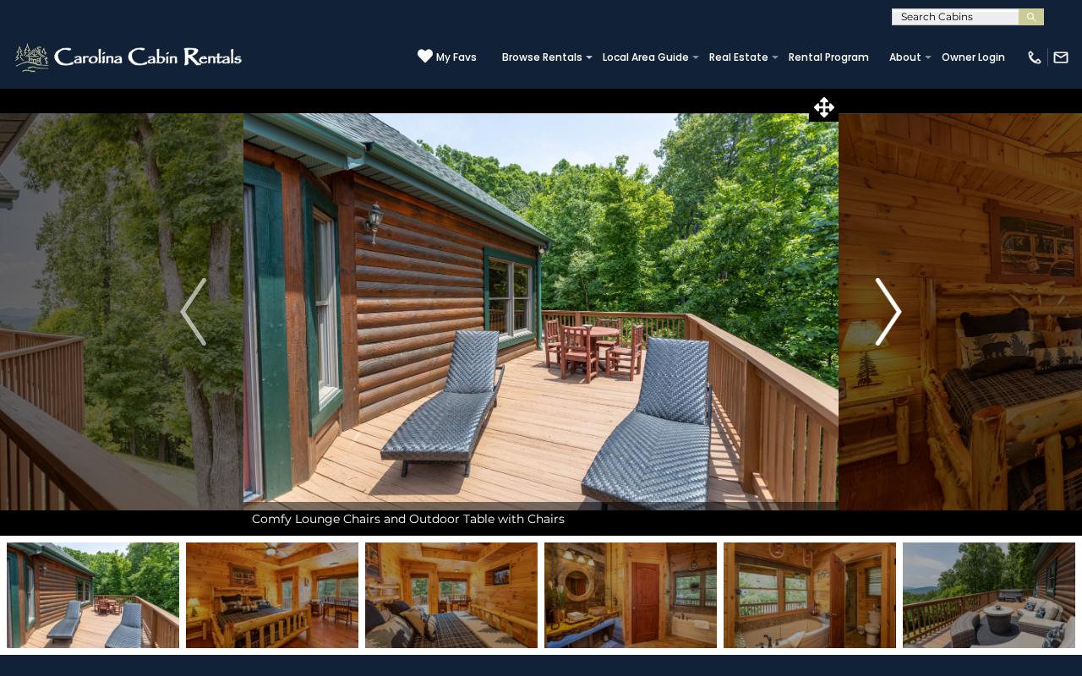
click at [890, 318] on img "Next" at bounding box center [888, 312] width 25 height 68
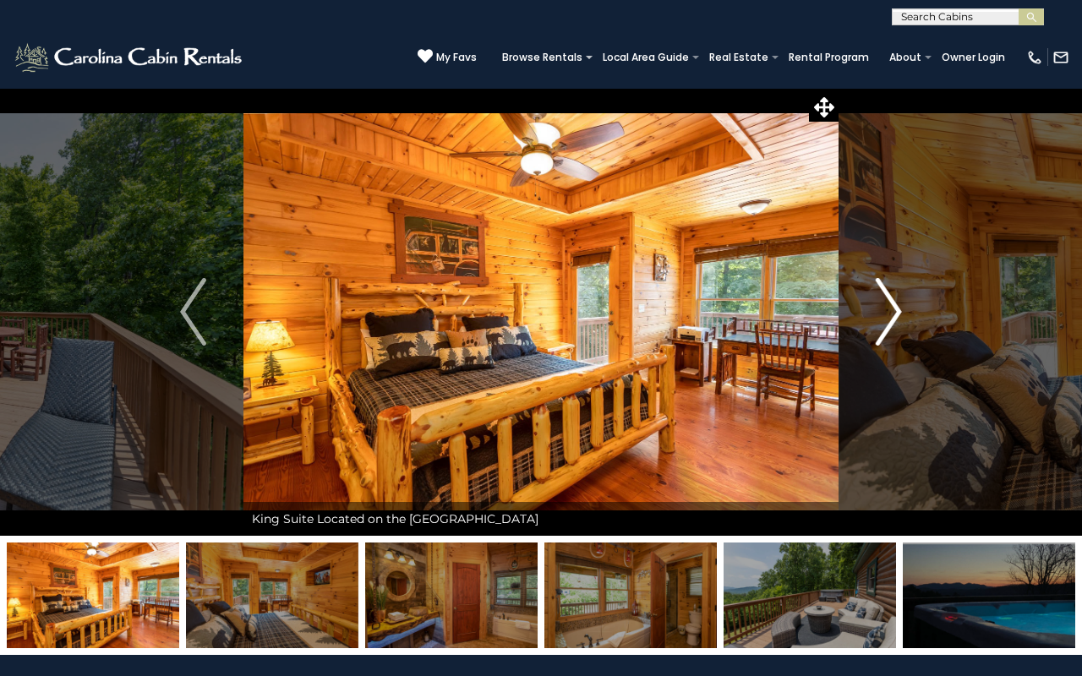
click at [890, 318] on img "Next" at bounding box center [888, 312] width 25 height 68
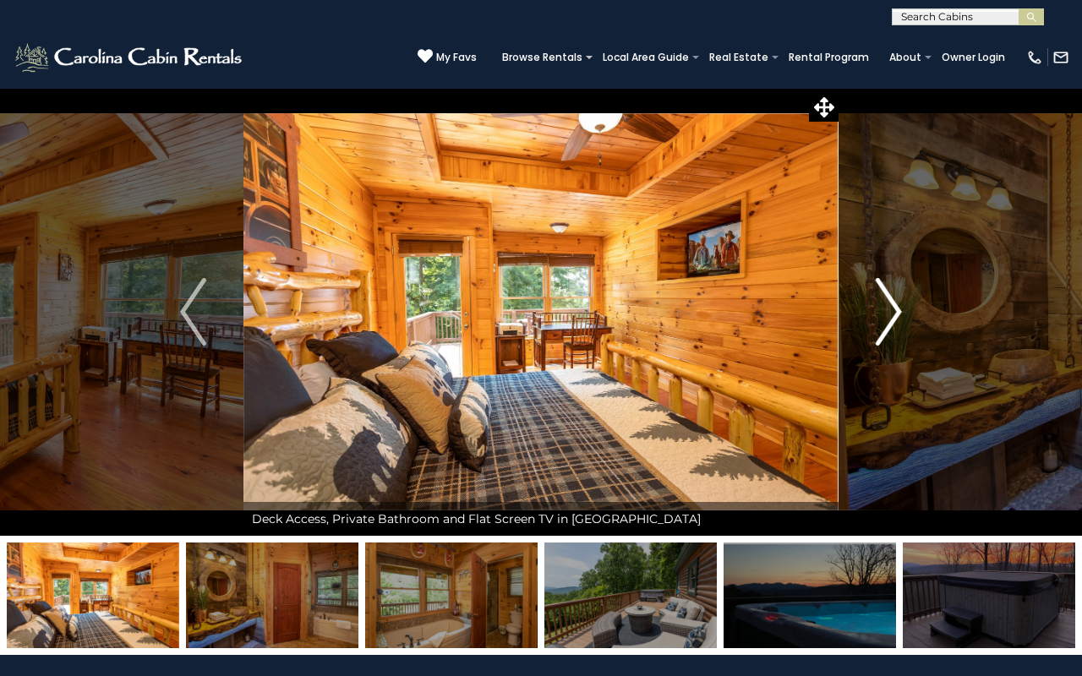
click at [890, 318] on img "Next" at bounding box center [888, 312] width 25 height 68
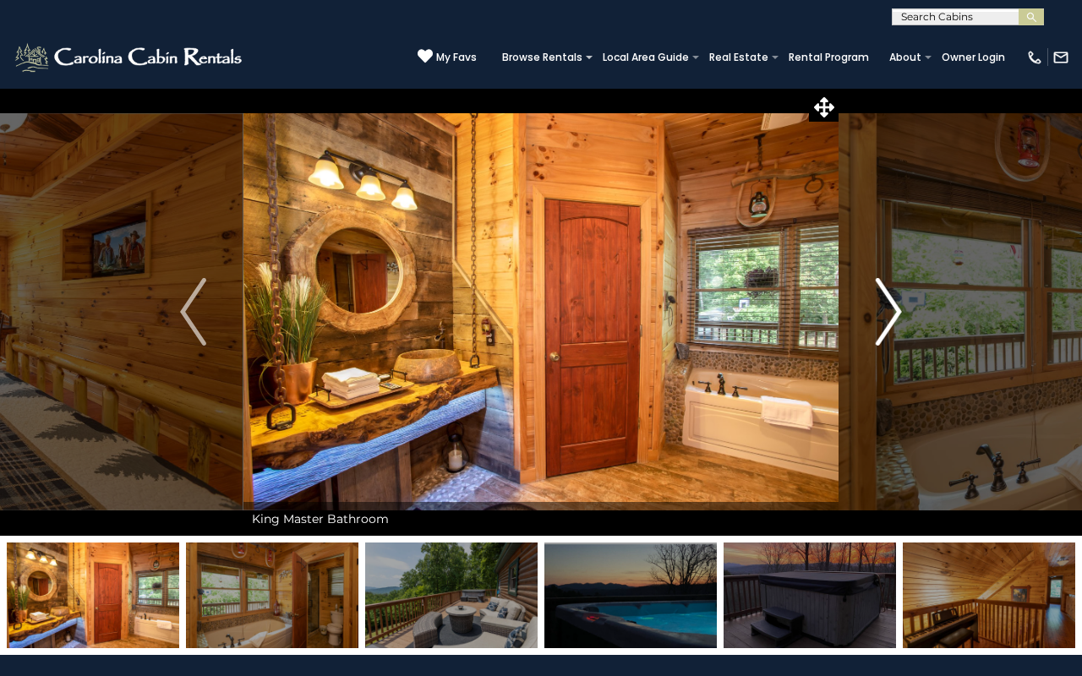
click at [890, 319] on img "Next" at bounding box center [888, 312] width 25 height 68
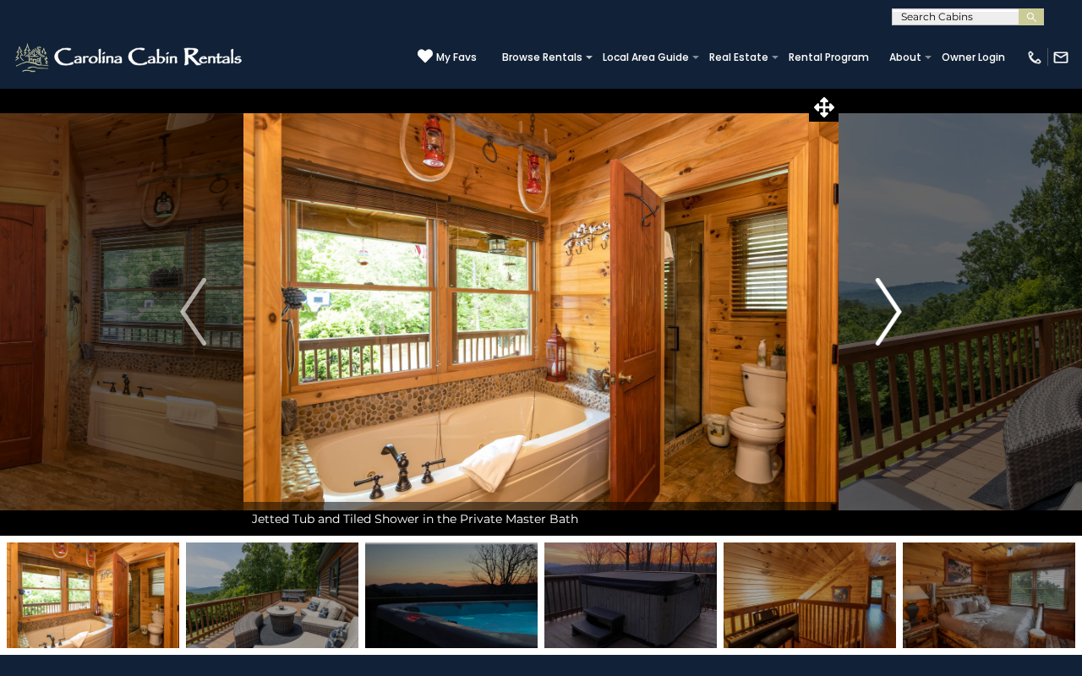
click at [890, 319] on img "Next" at bounding box center [888, 312] width 25 height 68
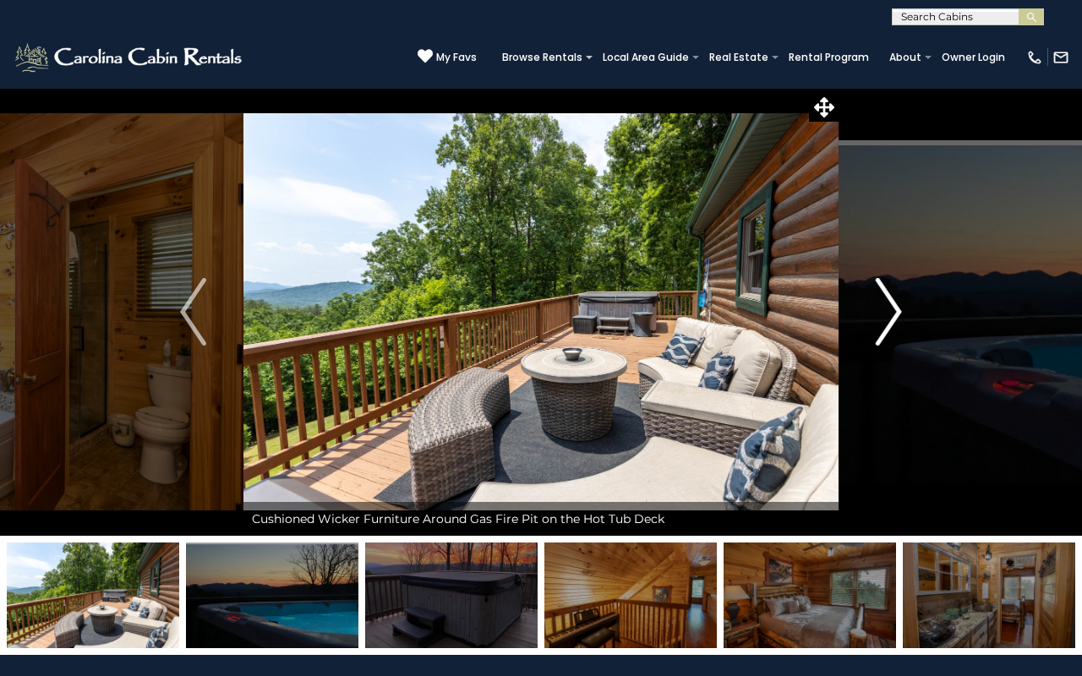
click at [890, 319] on img "Next" at bounding box center [888, 312] width 25 height 68
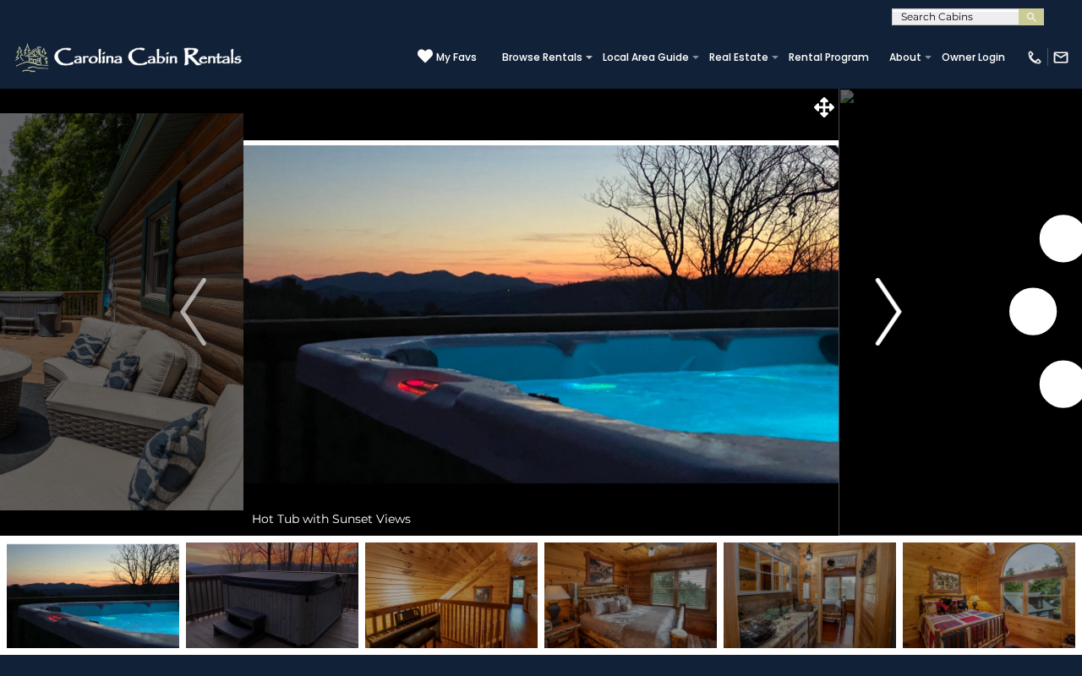
click at [889, 319] on img "Next" at bounding box center [888, 312] width 25 height 68
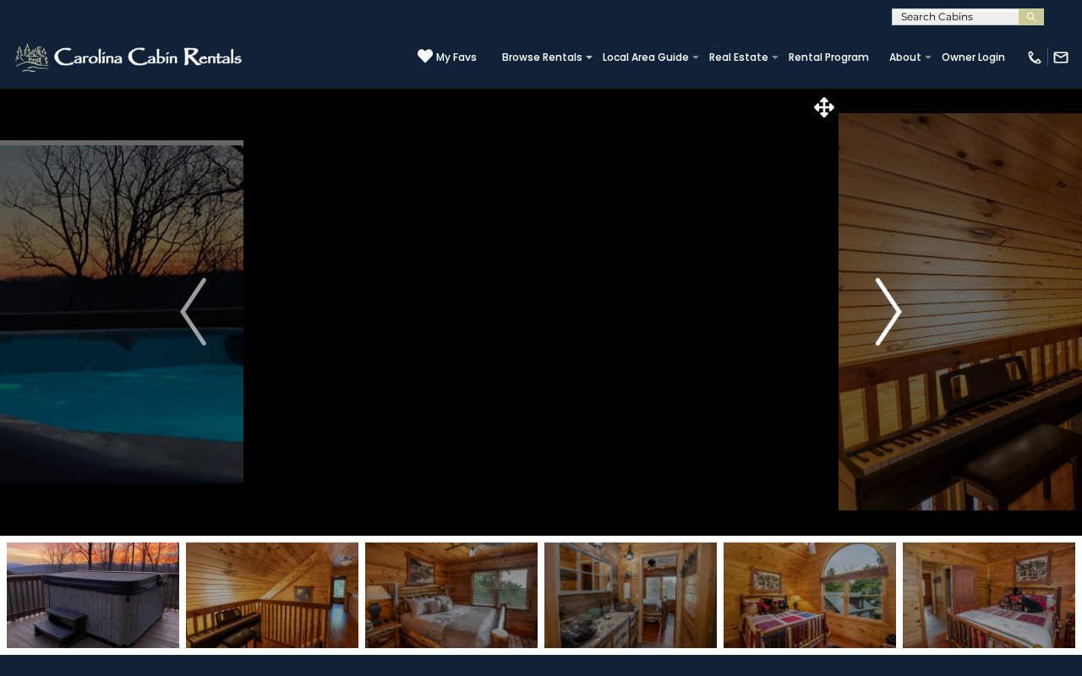
click at [889, 318] on img "Next" at bounding box center [888, 312] width 25 height 68
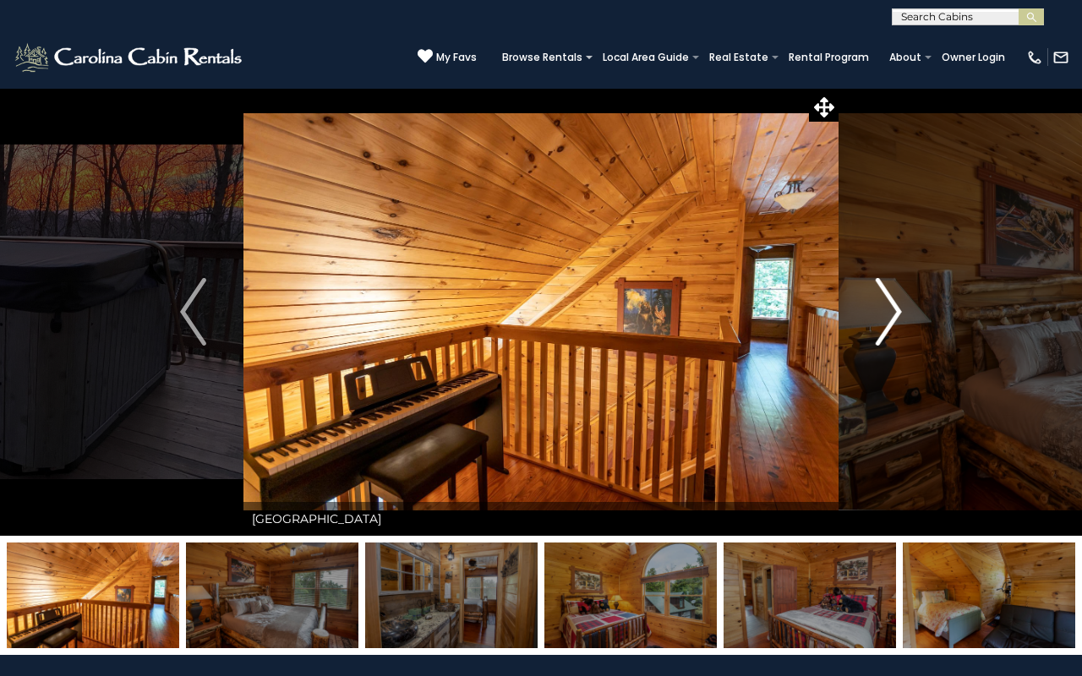
click at [889, 318] on img "Next" at bounding box center [888, 312] width 25 height 68
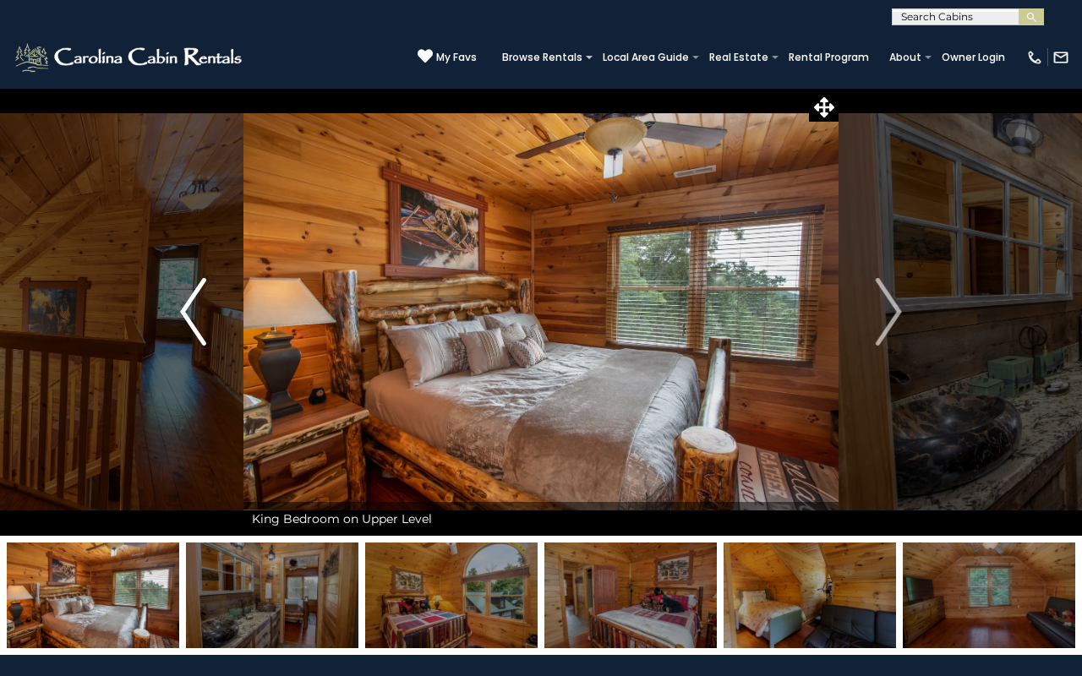
click at [188, 330] on img "Previous" at bounding box center [192, 312] width 25 height 68
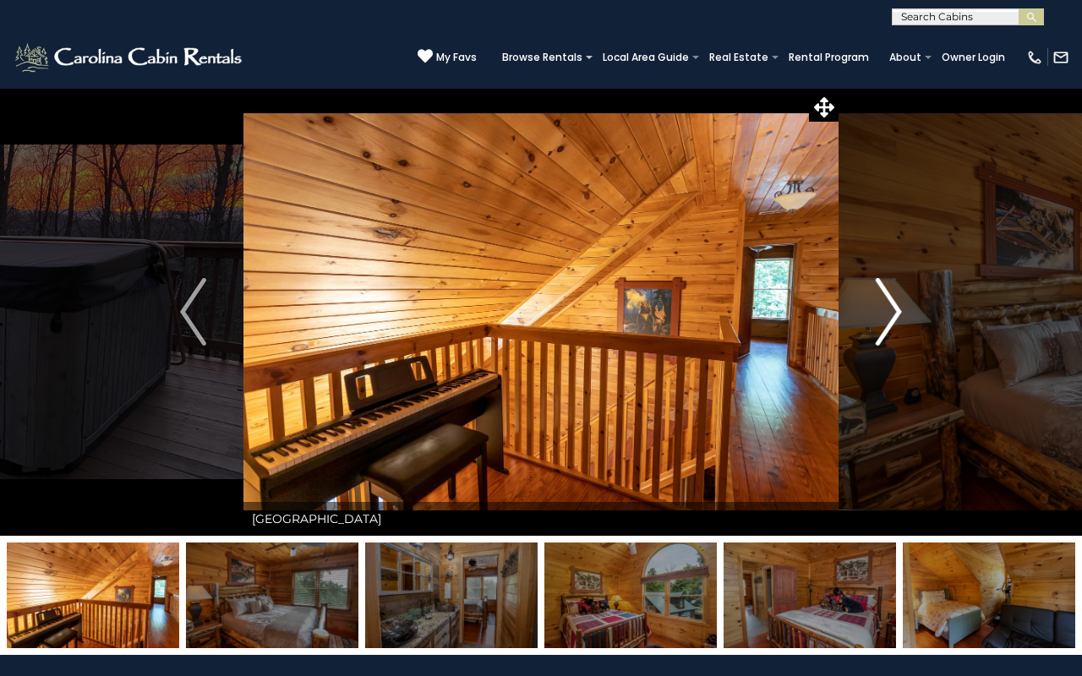
click at [884, 322] on img "Next" at bounding box center [888, 312] width 25 height 68
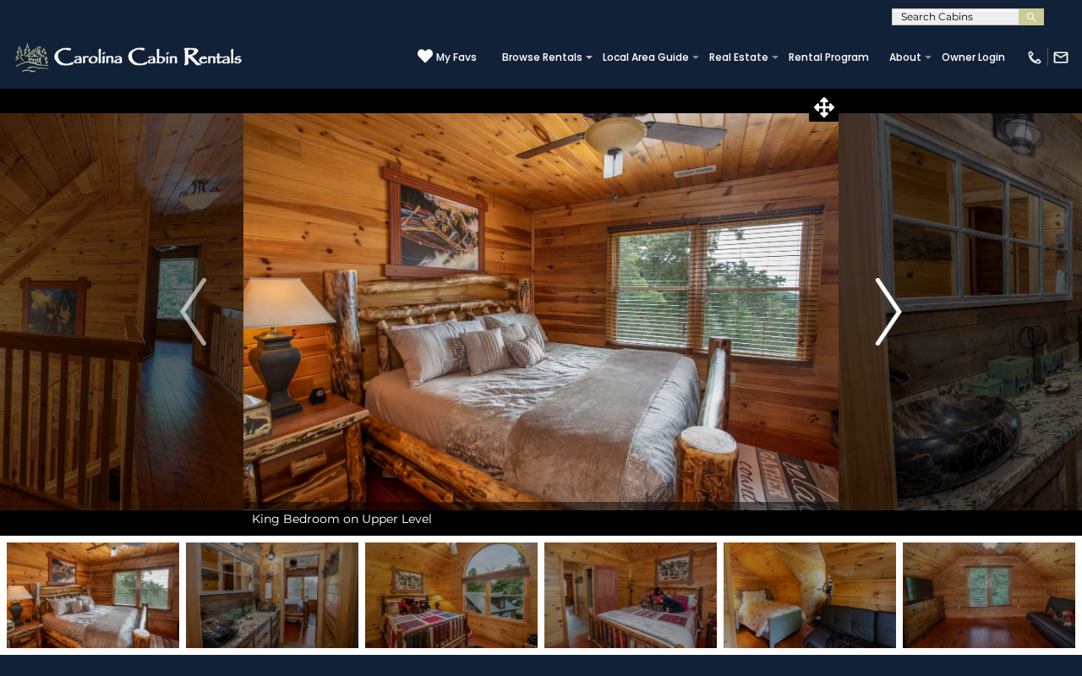
click at [884, 322] on img "Next" at bounding box center [888, 312] width 25 height 68
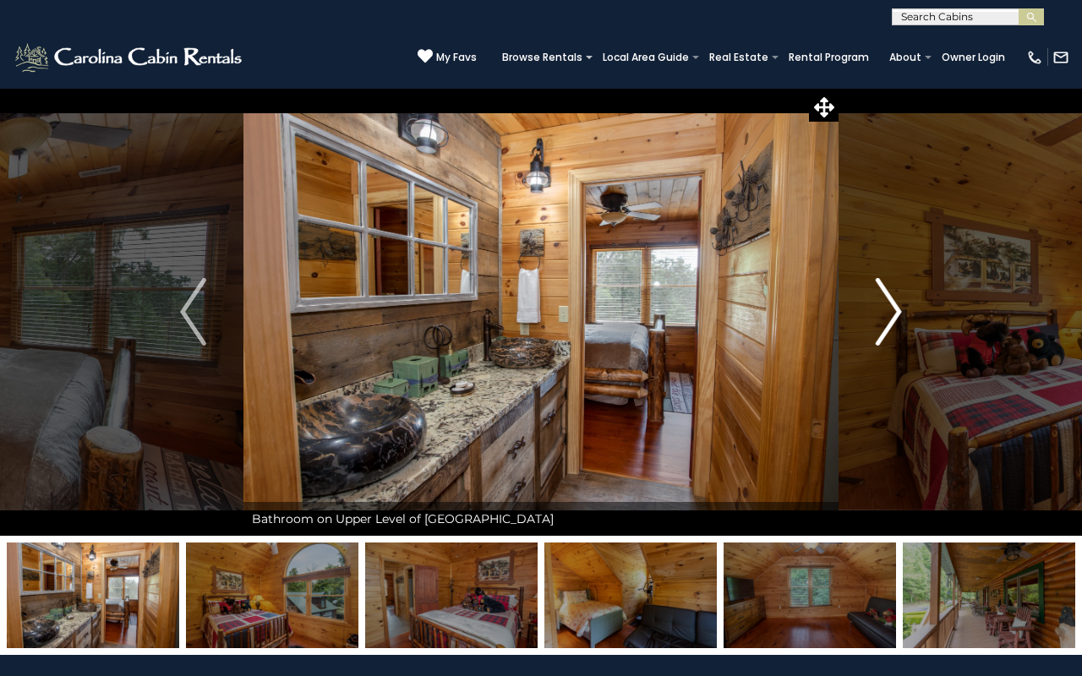
click at [884, 322] on img "Next" at bounding box center [888, 312] width 25 height 68
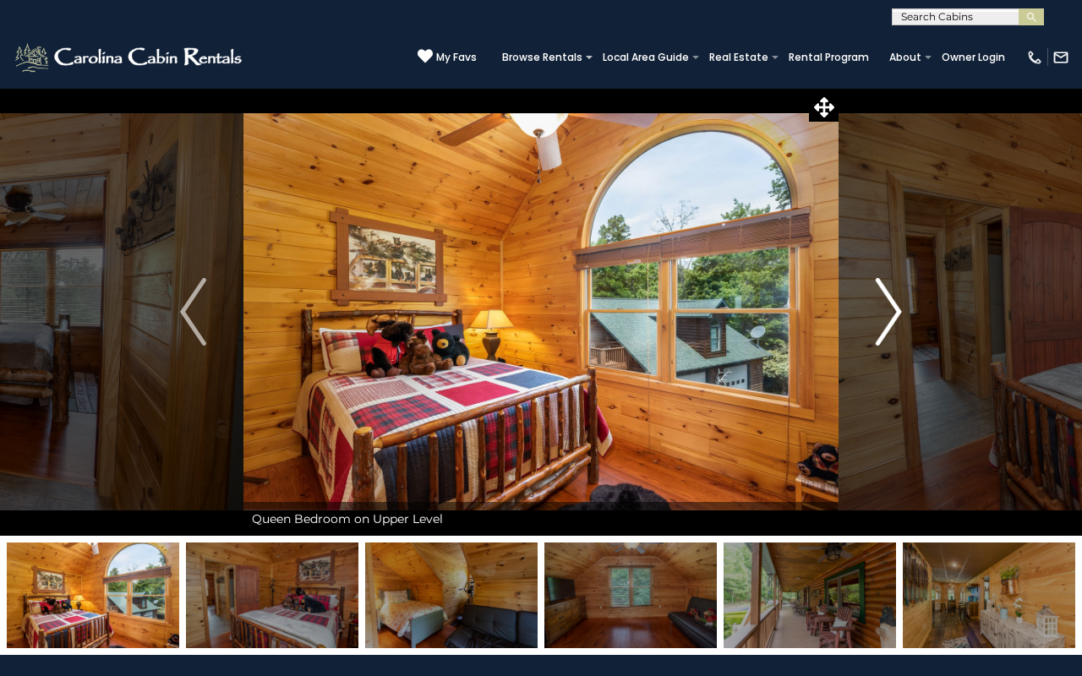
click at [884, 322] on img "Next" at bounding box center [888, 312] width 25 height 68
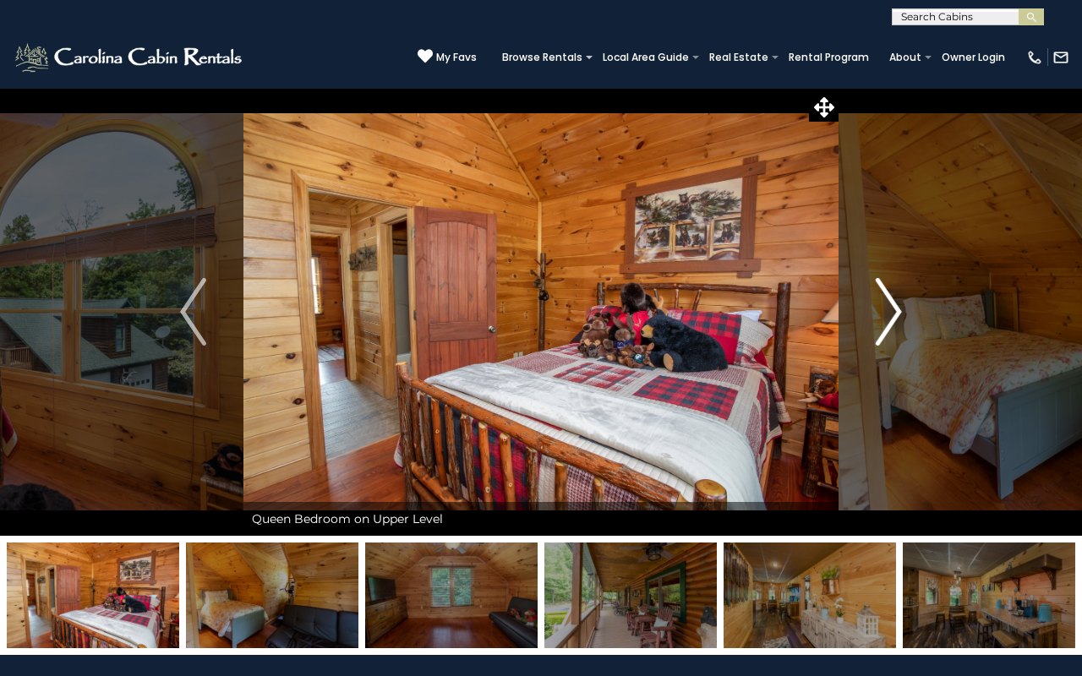
click at [884, 322] on img "Next" at bounding box center [888, 312] width 25 height 68
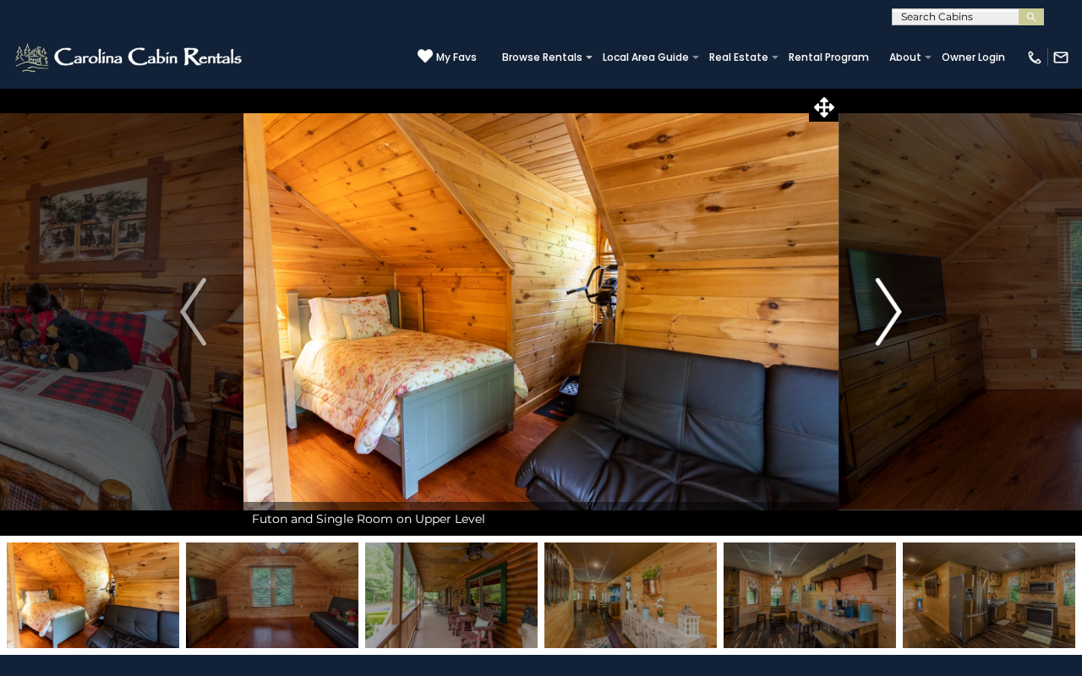
click at [884, 322] on img "Next" at bounding box center [888, 312] width 25 height 68
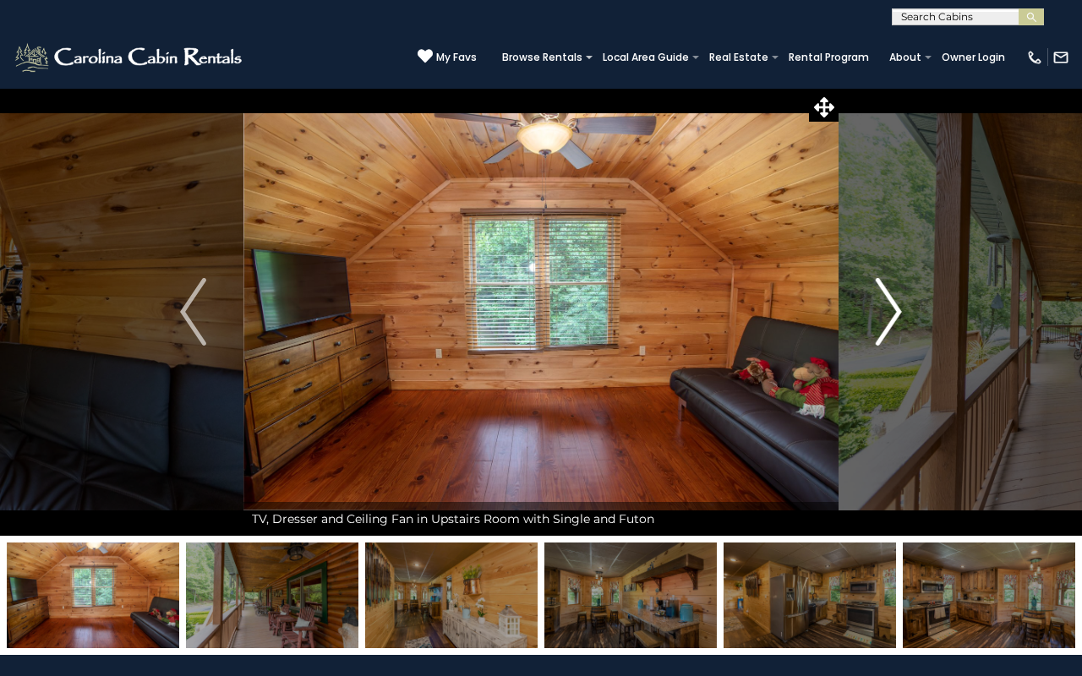
click at [884, 322] on img "Next" at bounding box center [888, 312] width 25 height 68
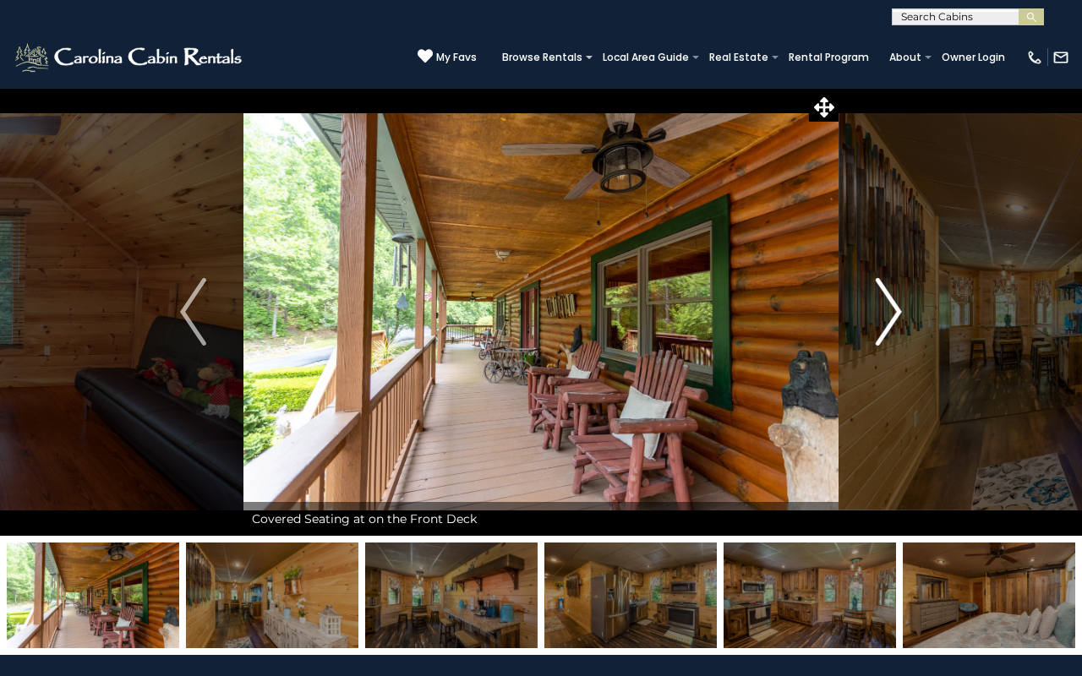
click at [884, 322] on img "Next" at bounding box center [888, 312] width 25 height 68
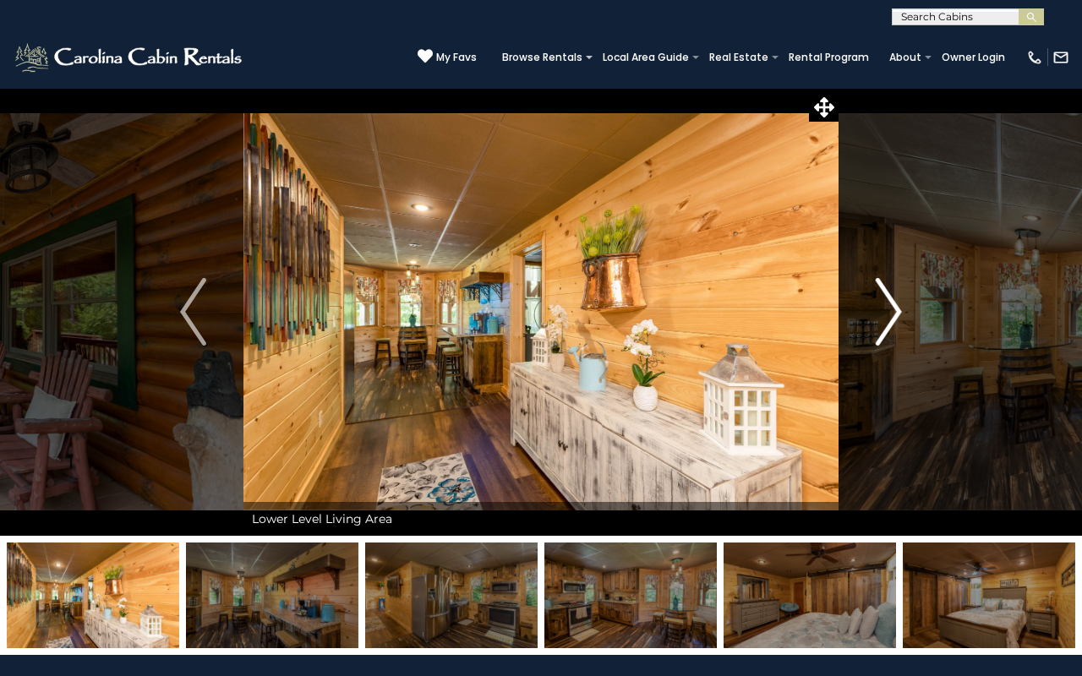
click at [884, 322] on img "Next" at bounding box center [888, 312] width 25 height 68
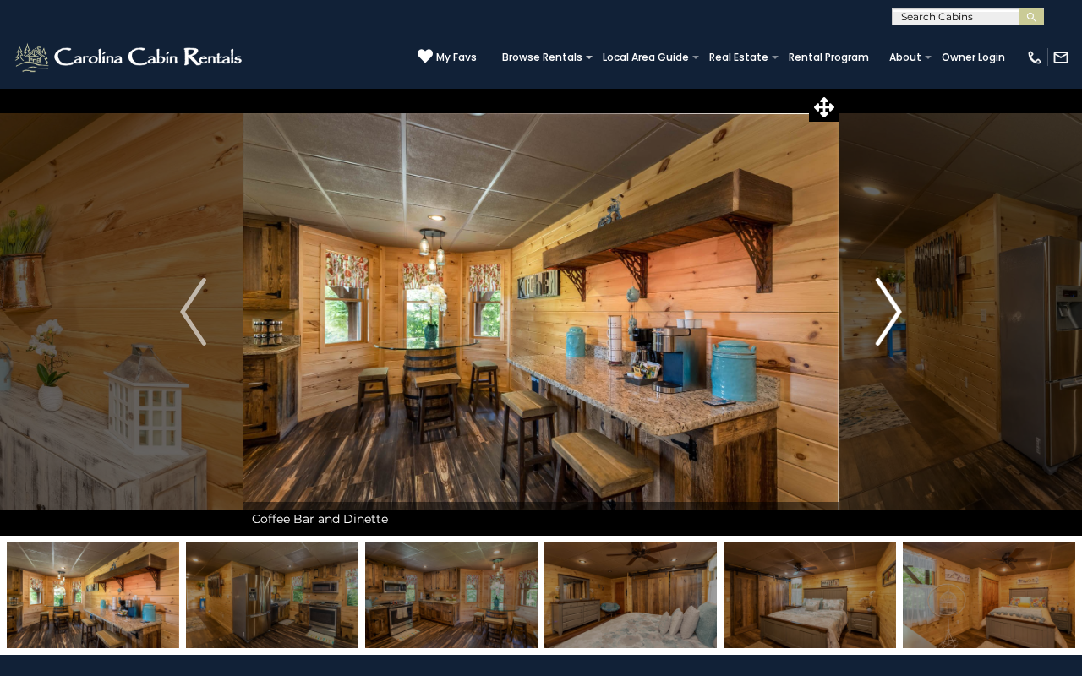
click at [884, 322] on img "Next" at bounding box center [888, 312] width 25 height 68
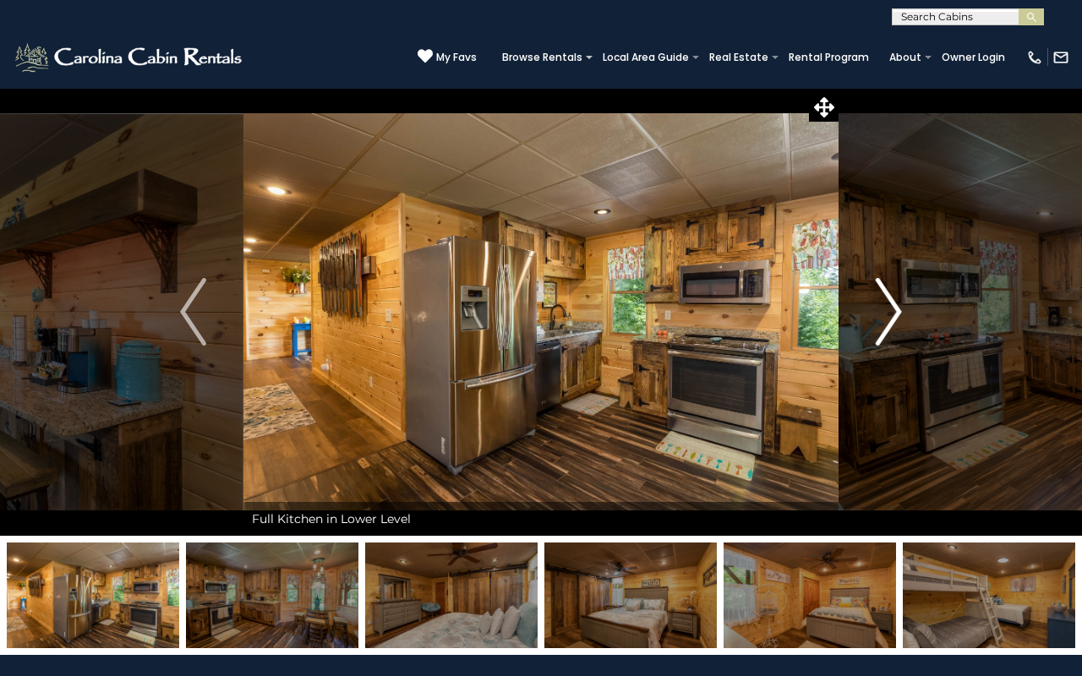
click at [884, 322] on img "Next" at bounding box center [888, 312] width 25 height 68
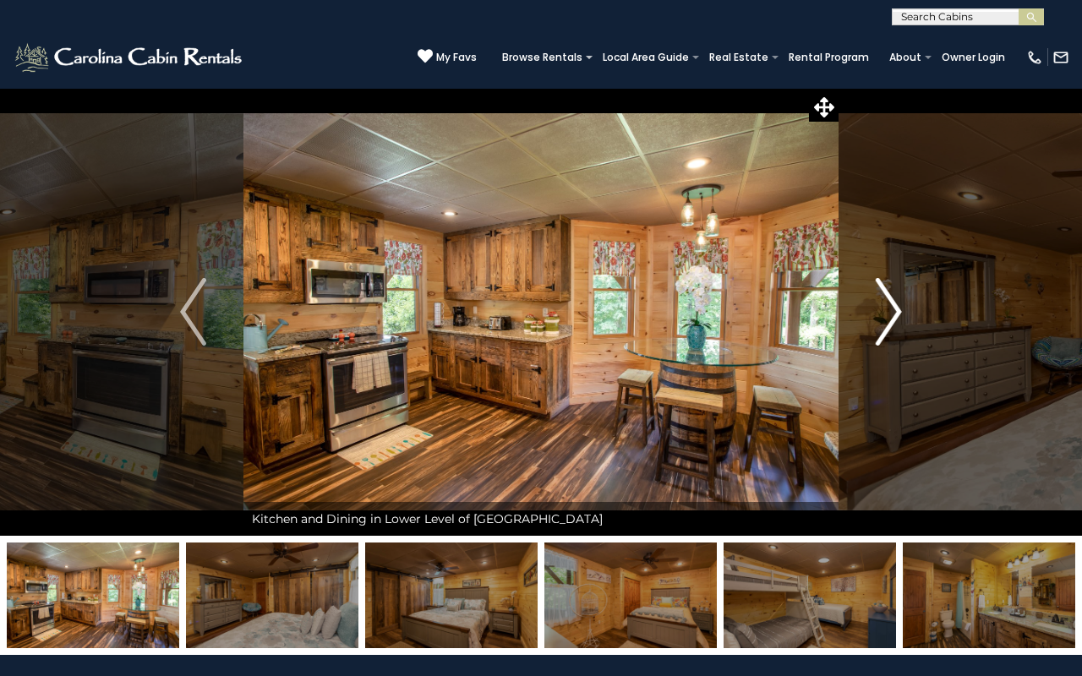
click at [884, 322] on img "Next" at bounding box center [888, 312] width 25 height 68
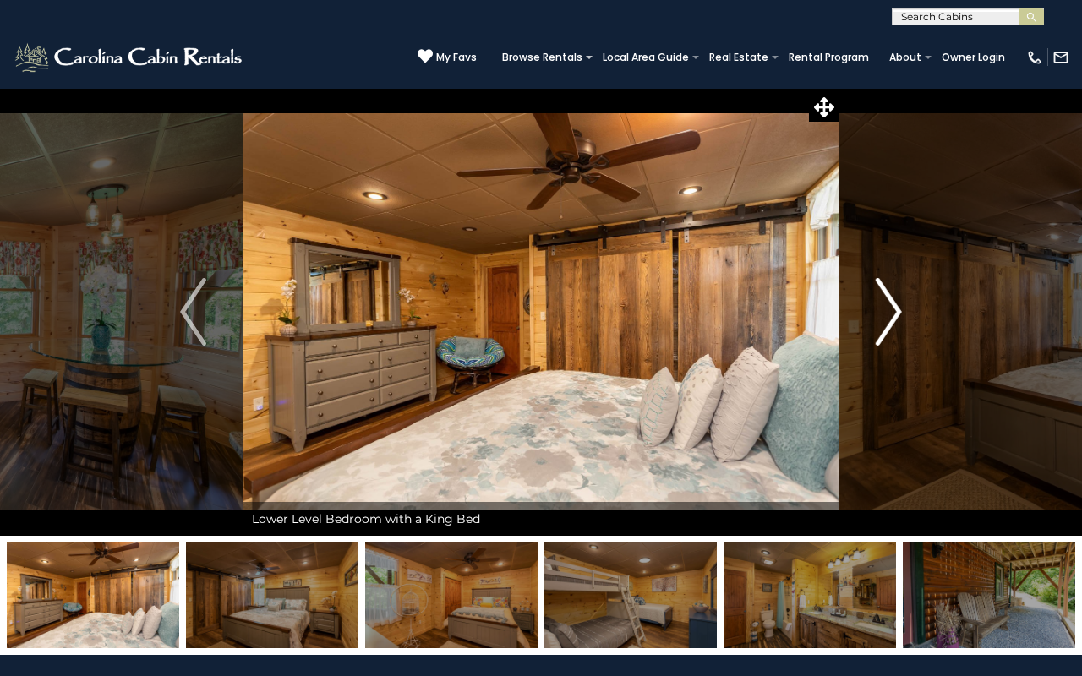
click at [883, 321] on img "Next" at bounding box center [888, 312] width 25 height 68
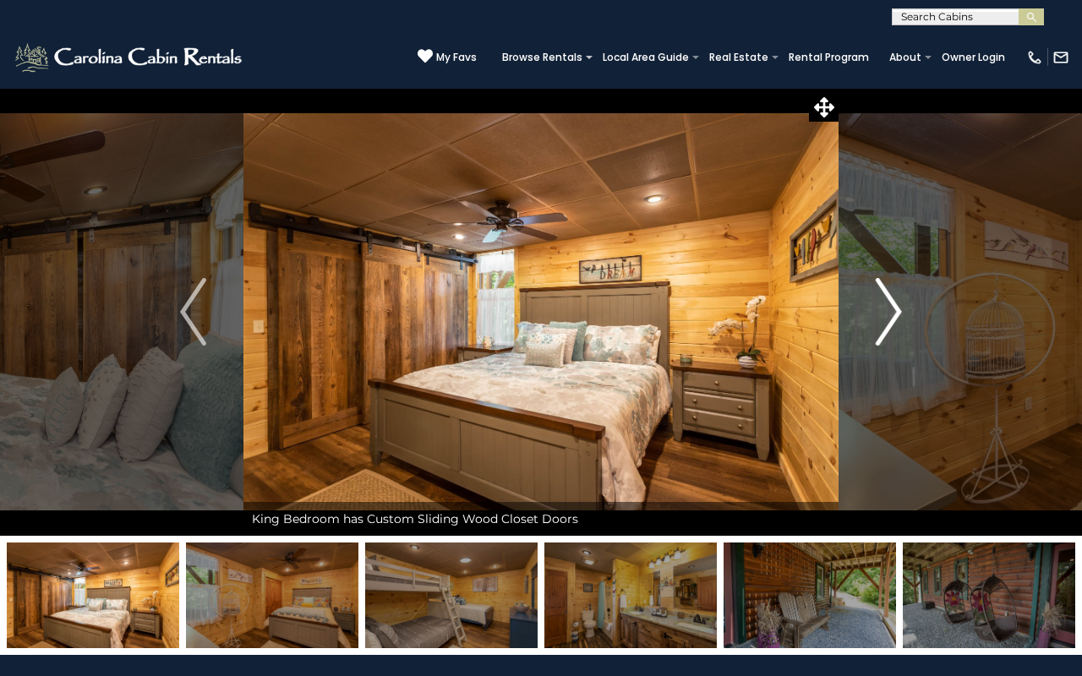
click at [883, 321] on img "Next" at bounding box center [888, 312] width 25 height 68
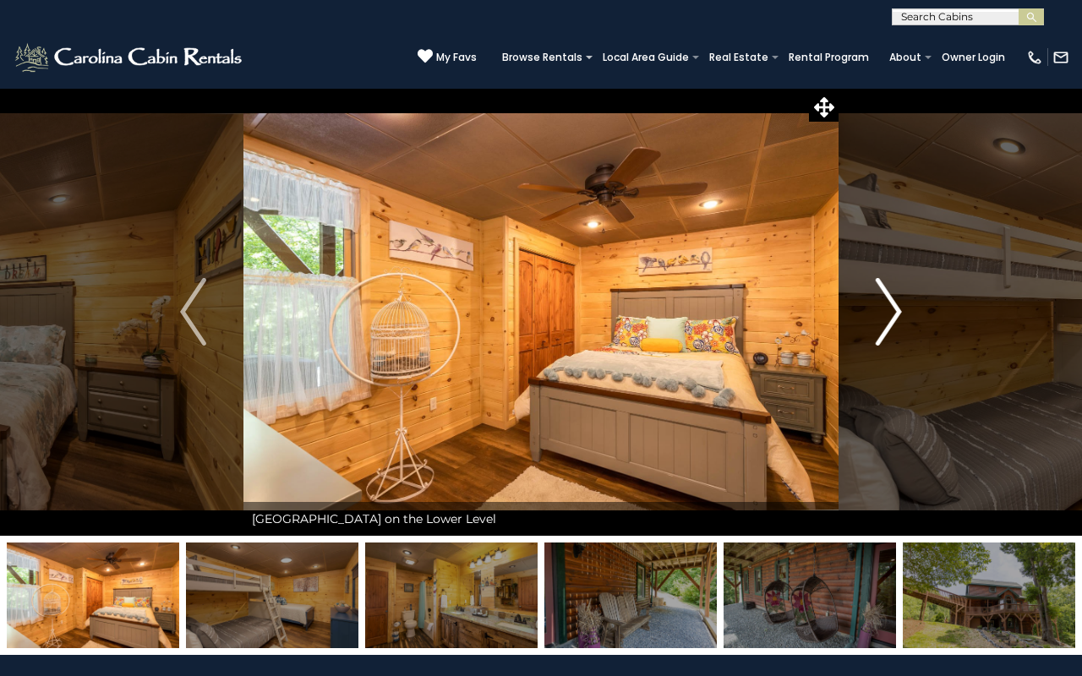
click at [883, 321] on img "Next" at bounding box center [888, 312] width 25 height 68
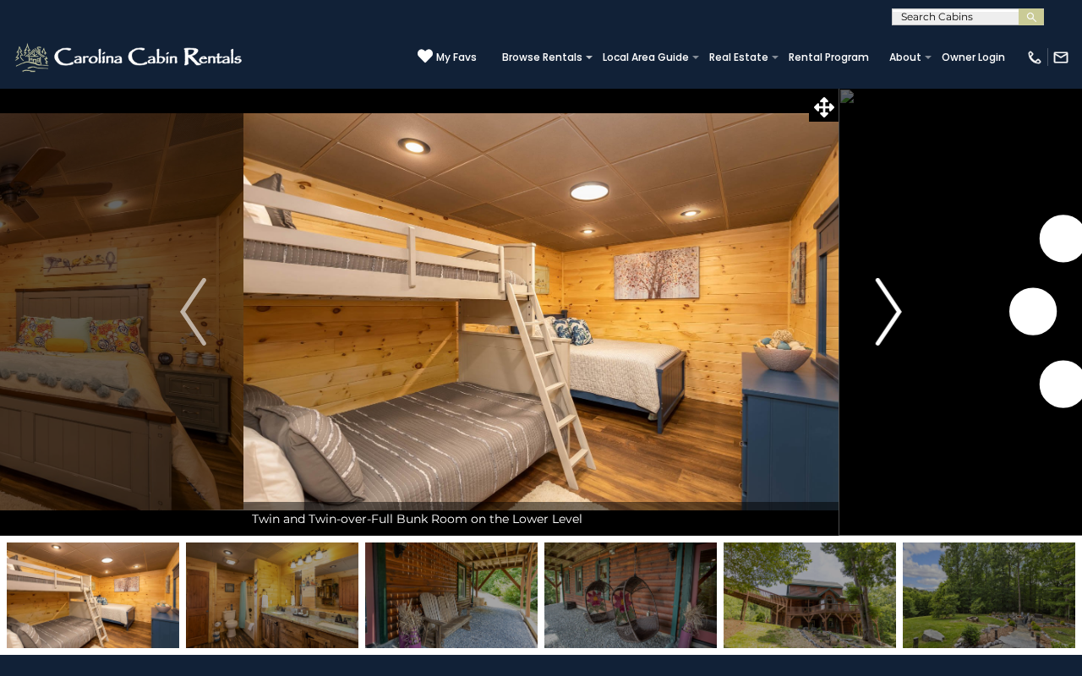
click at [882, 321] on img "Next" at bounding box center [888, 312] width 25 height 68
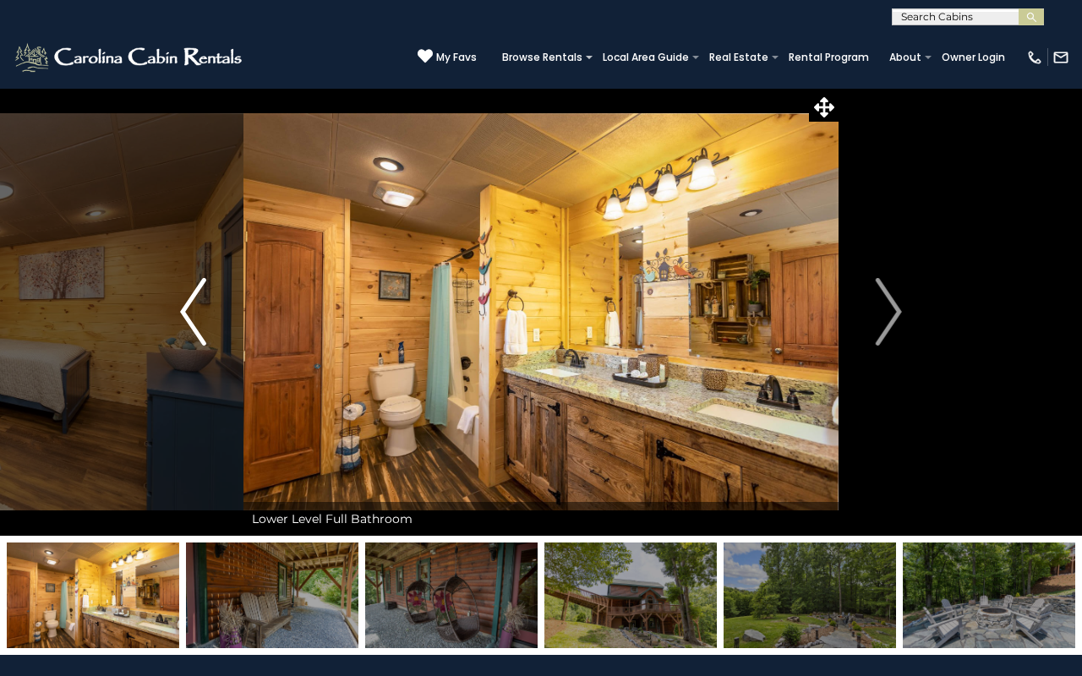
click at [205, 293] on img "Previous" at bounding box center [192, 312] width 25 height 68
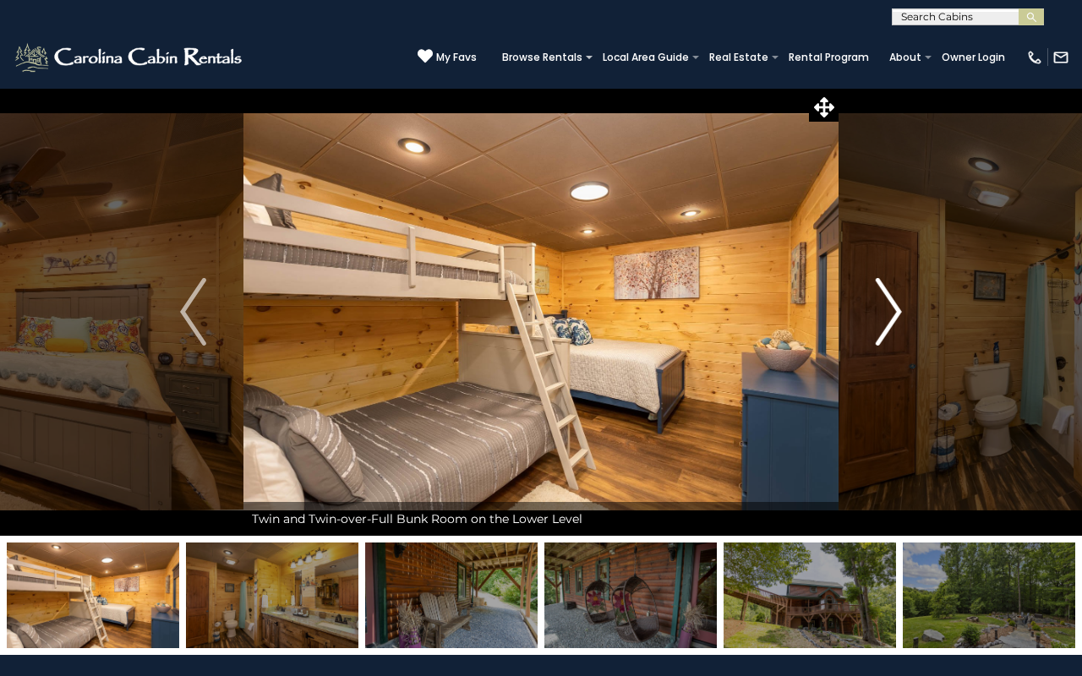
click at [904, 309] on button "Next" at bounding box center [888, 312] width 101 height 448
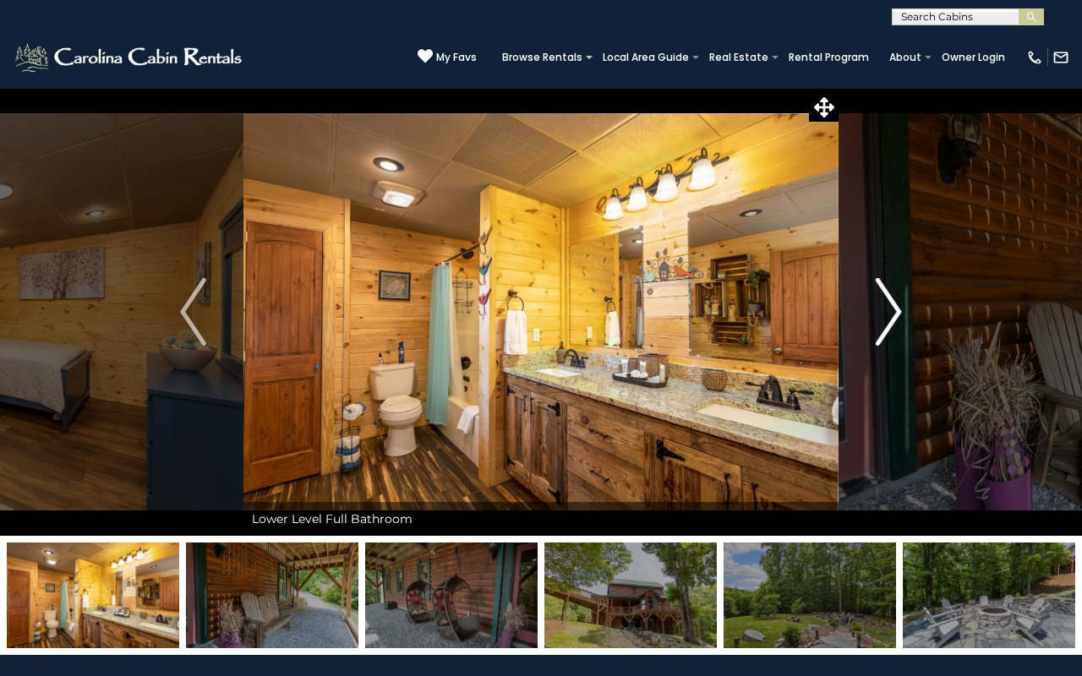
click at [904, 309] on button "Next" at bounding box center [888, 312] width 101 height 448
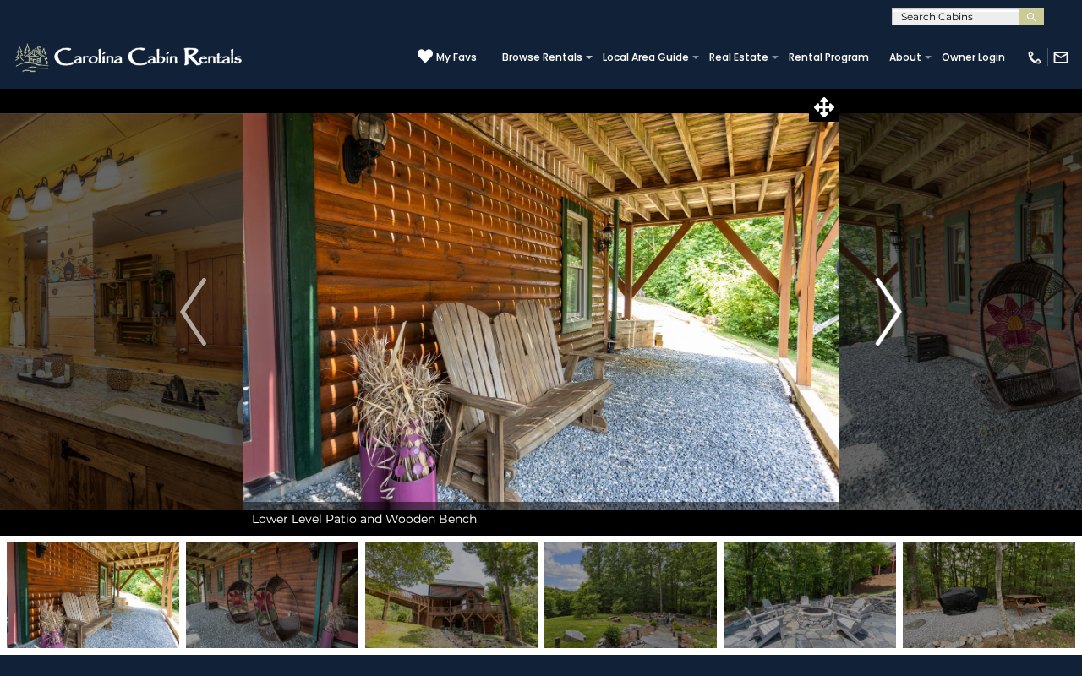
click at [904, 309] on button "Next" at bounding box center [888, 312] width 101 height 448
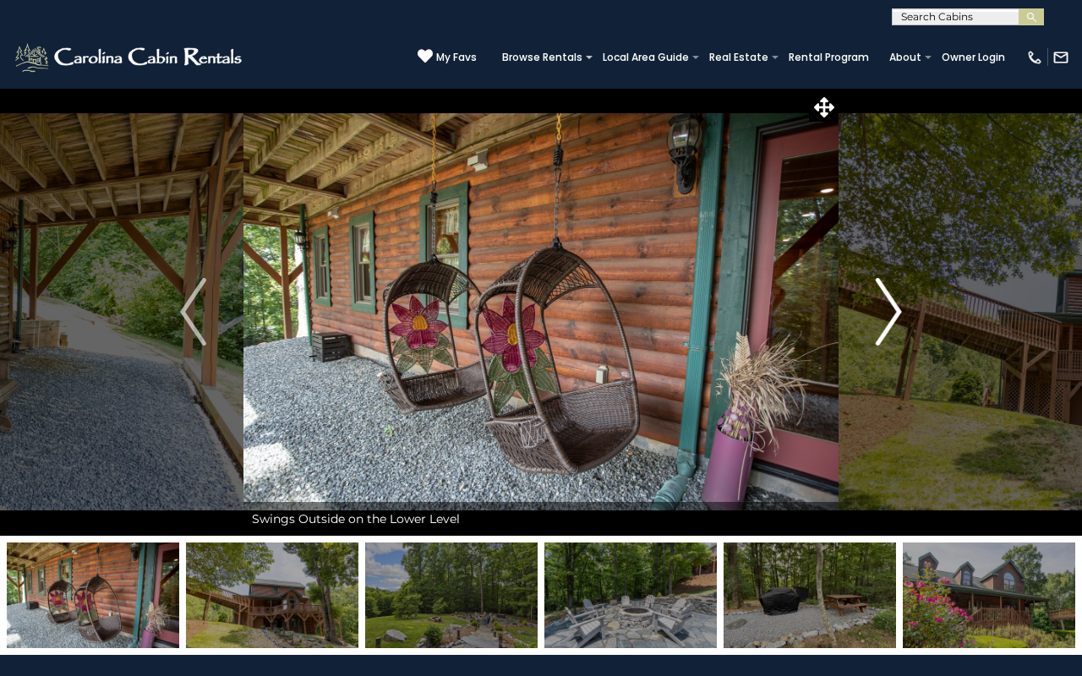
click at [904, 309] on button "Next" at bounding box center [888, 312] width 101 height 448
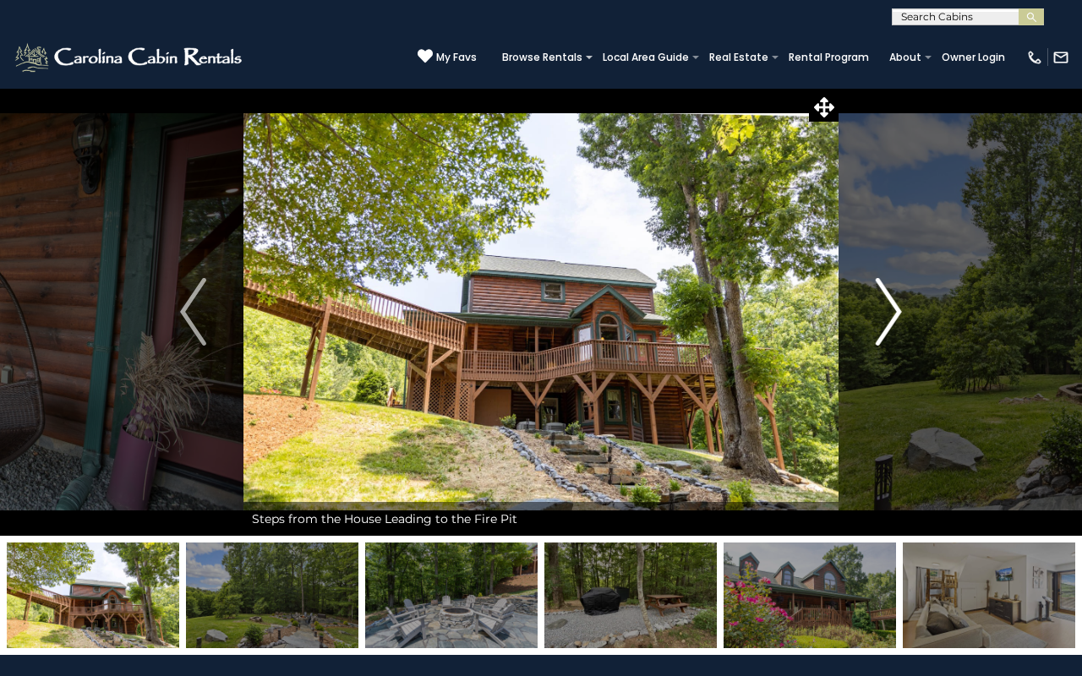
click at [904, 309] on button "Next" at bounding box center [888, 312] width 101 height 448
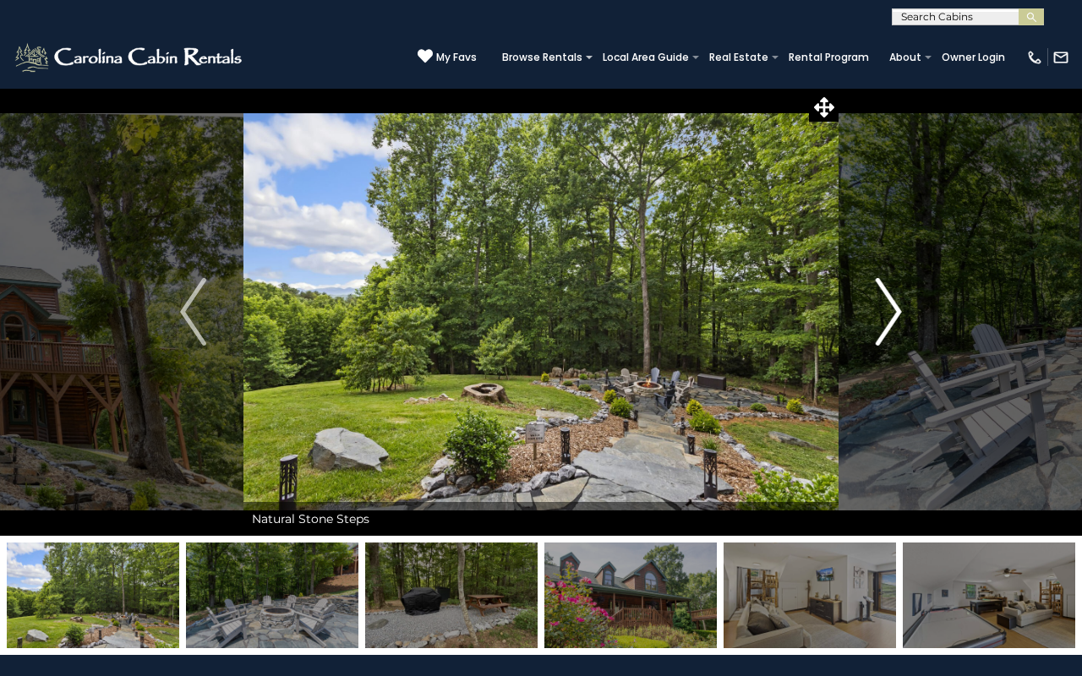
click at [903, 309] on button "Next" at bounding box center [888, 312] width 101 height 448
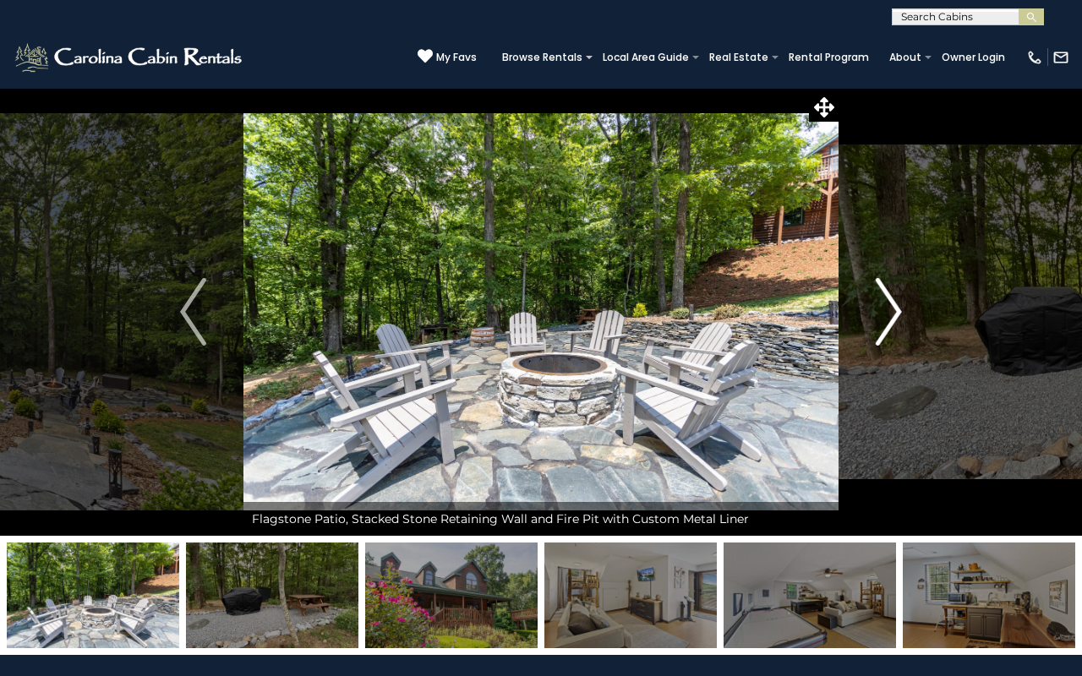
click at [903, 309] on button "Next" at bounding box center [888, 312] width 101 height 448
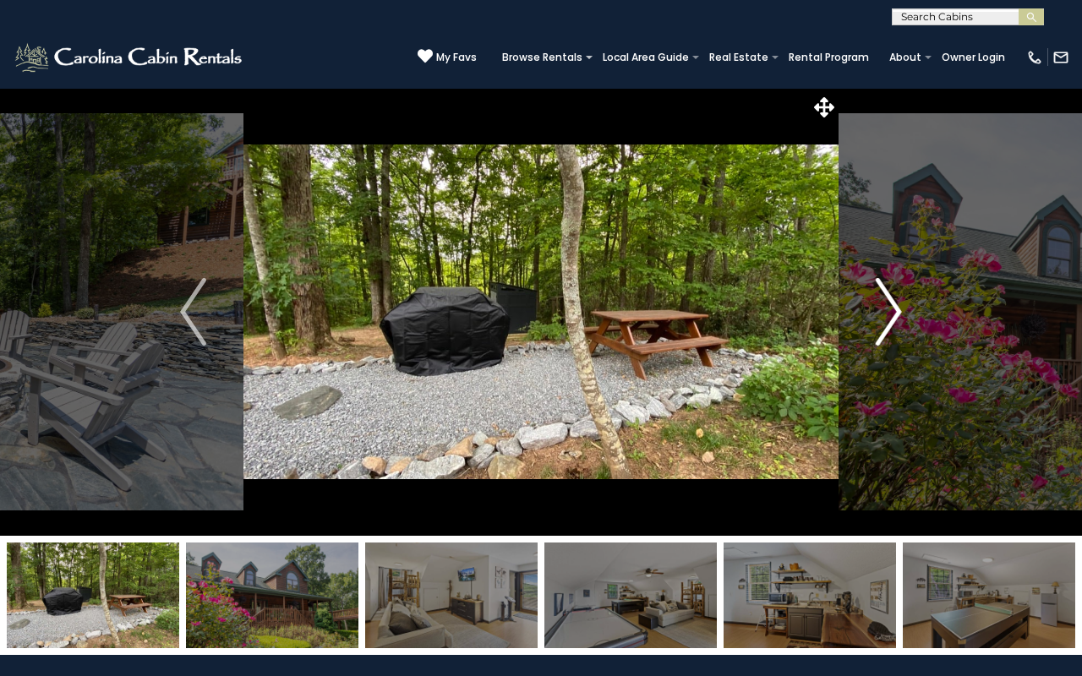
click at [903, 309] on button "Next" at bounding box center [888, 312] width 101 height 448
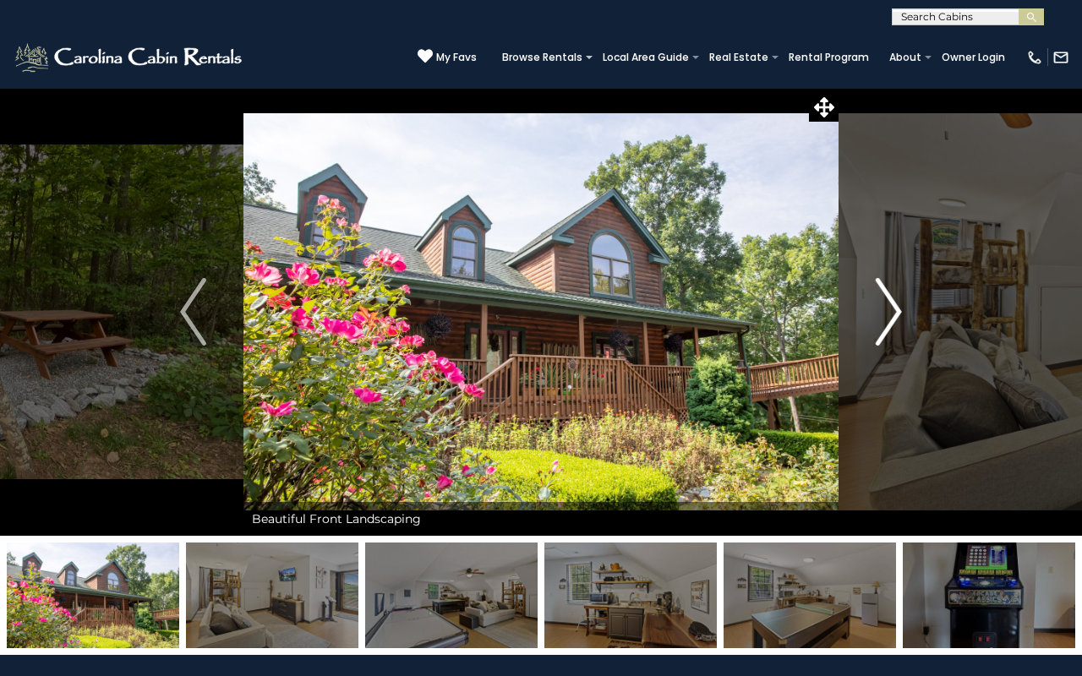
click at [903, 309] on button "Next" at bounding box center [888, 312] width 101 height 448
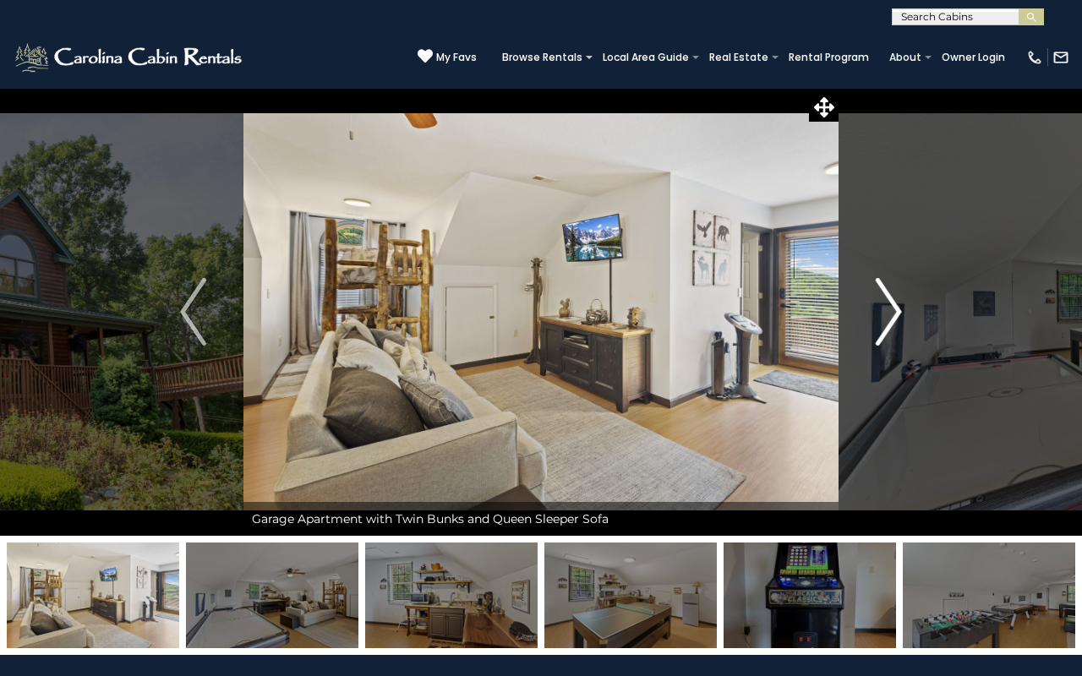
click at [903, 309] on button "Next" at bounding box center [888, 312] width 101 height 448
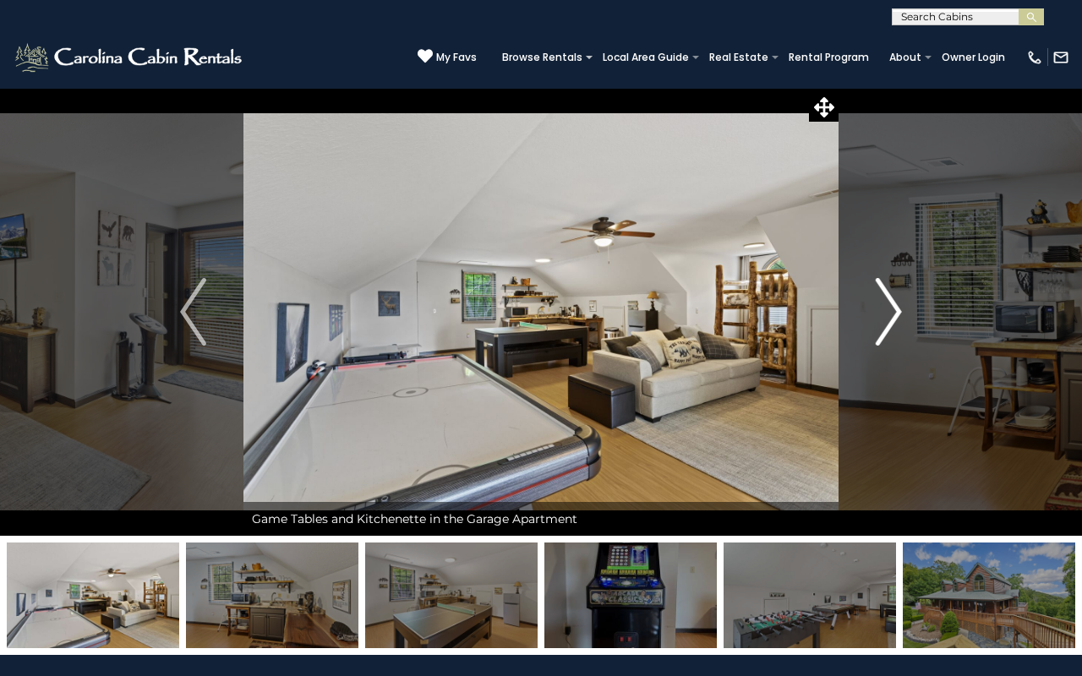
click at [903, 309] on button "Next" at bounding box center [888, 312] width 101 height 448
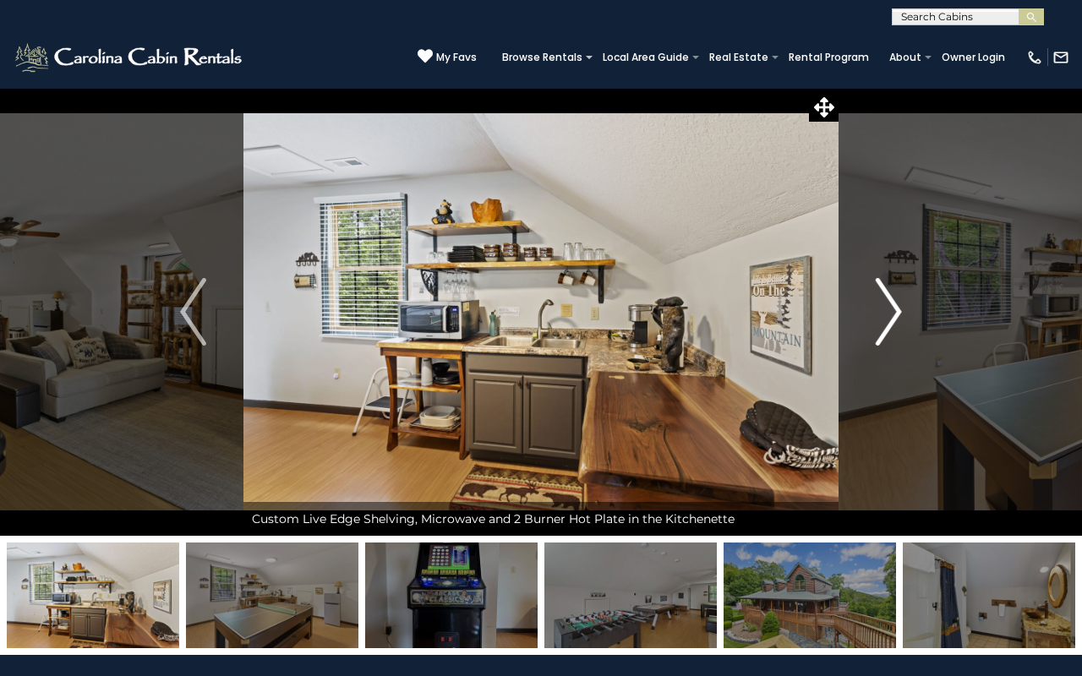
click at [901, 309] on img "Next" at bounding box center [888, 312] width 25 height 68
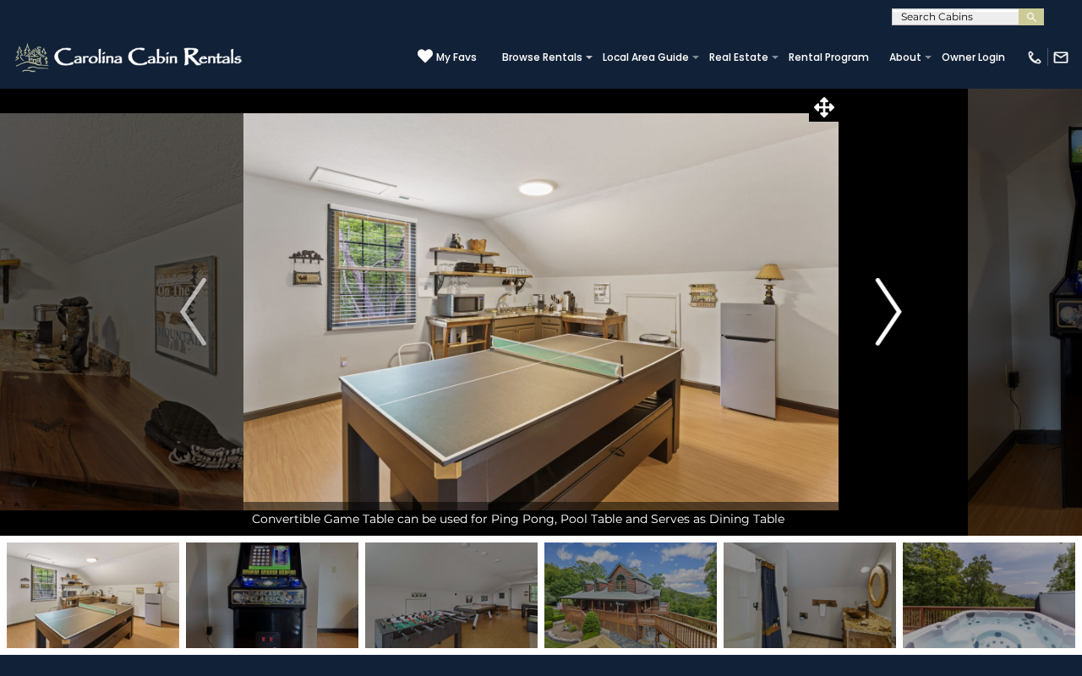
click at [901, 309] on img "Next" at bounding box center [888, 312] width 25 height 68
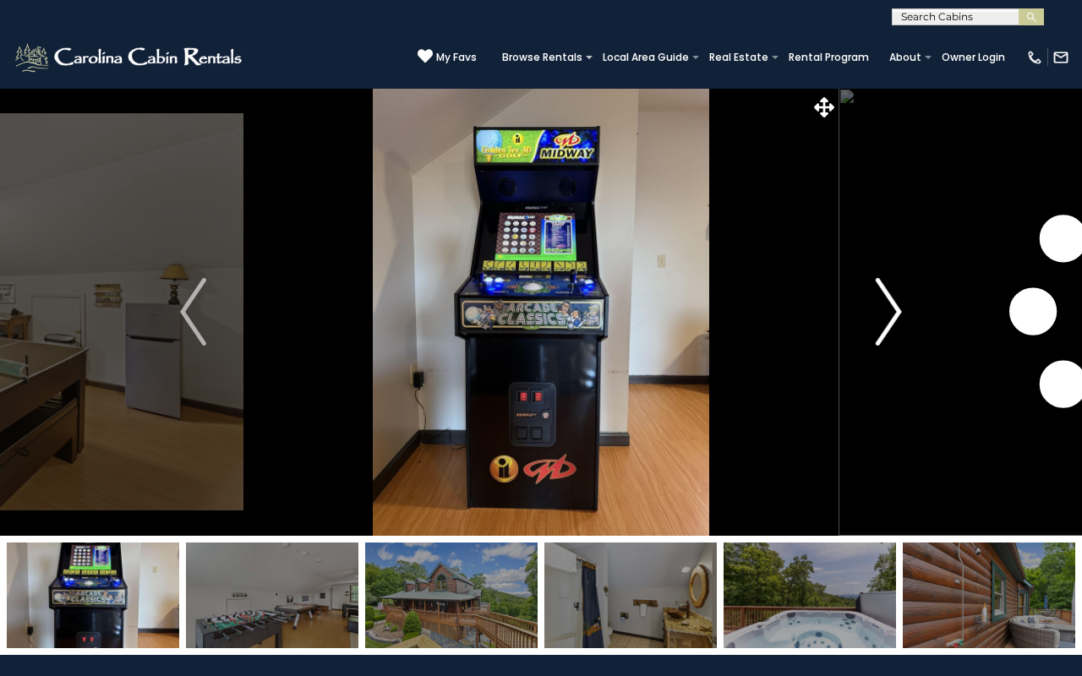
click at [901, 309] on img "Next" at bounding box center [888, 312] width 25 height 68
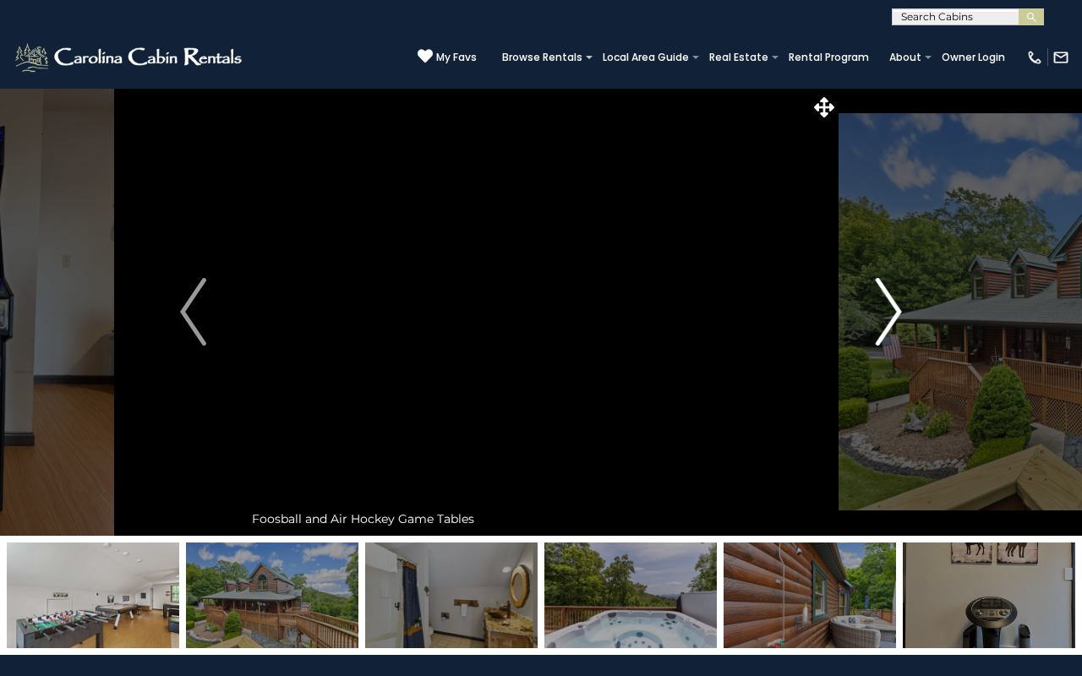
click at [901, 309] on img "Next" at bounding box center [888, 312] width 25 height 68
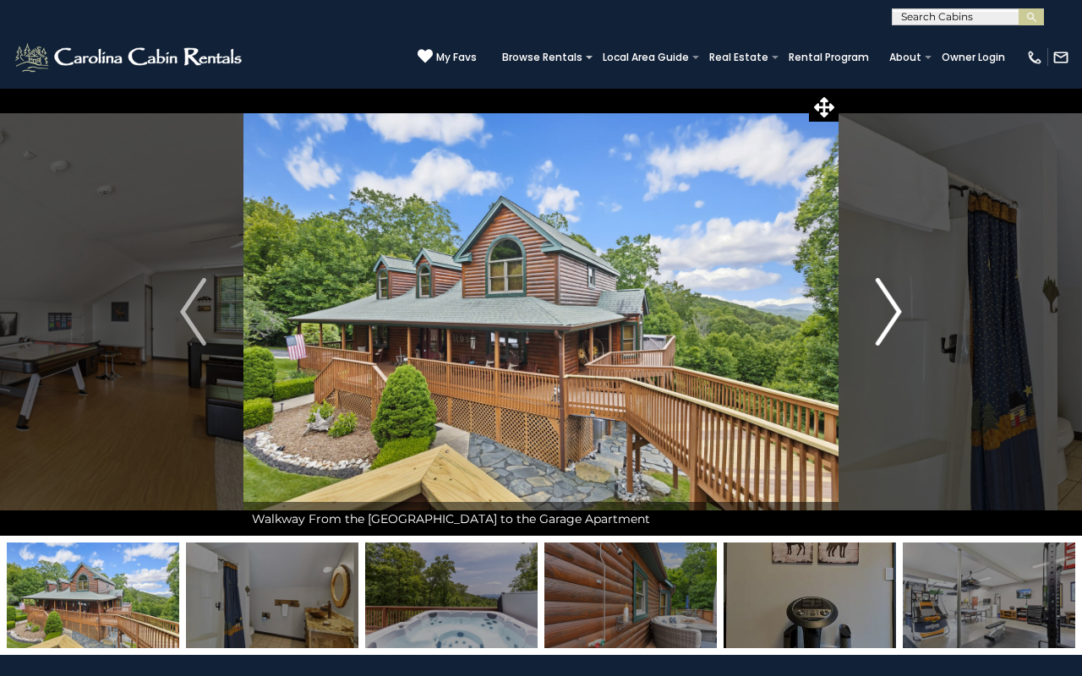
click at [895, 310] on img "Next" at bounding box center [888, 312] width 25 height 68
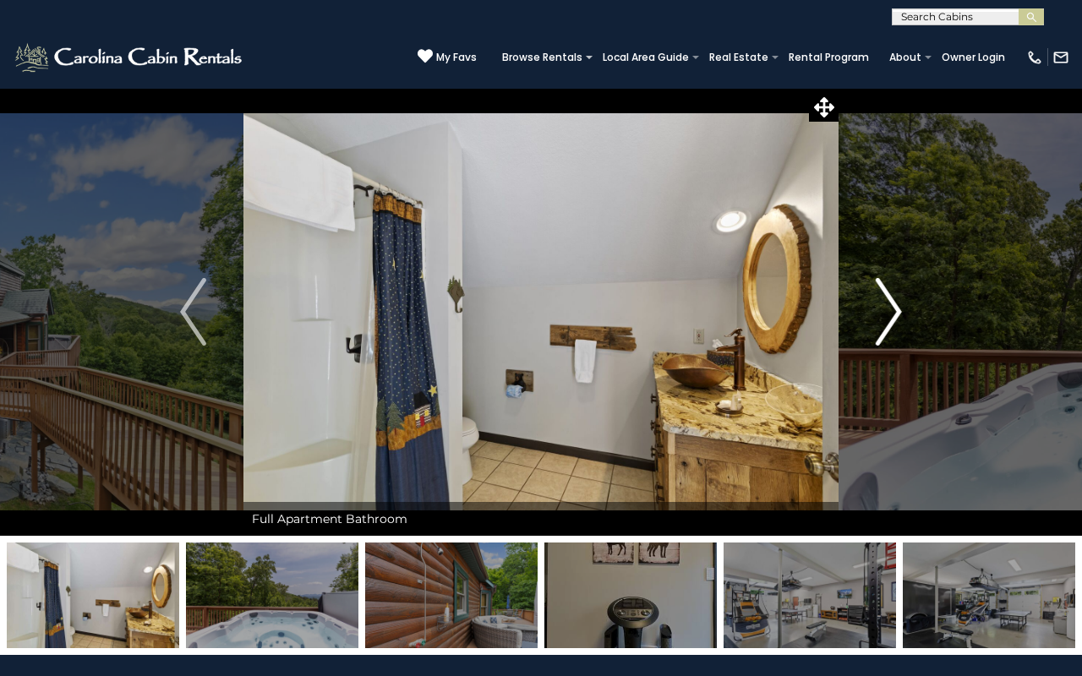
click at [895, 310] on img "Next" at bounding box center [888, 312] width 25 height 68
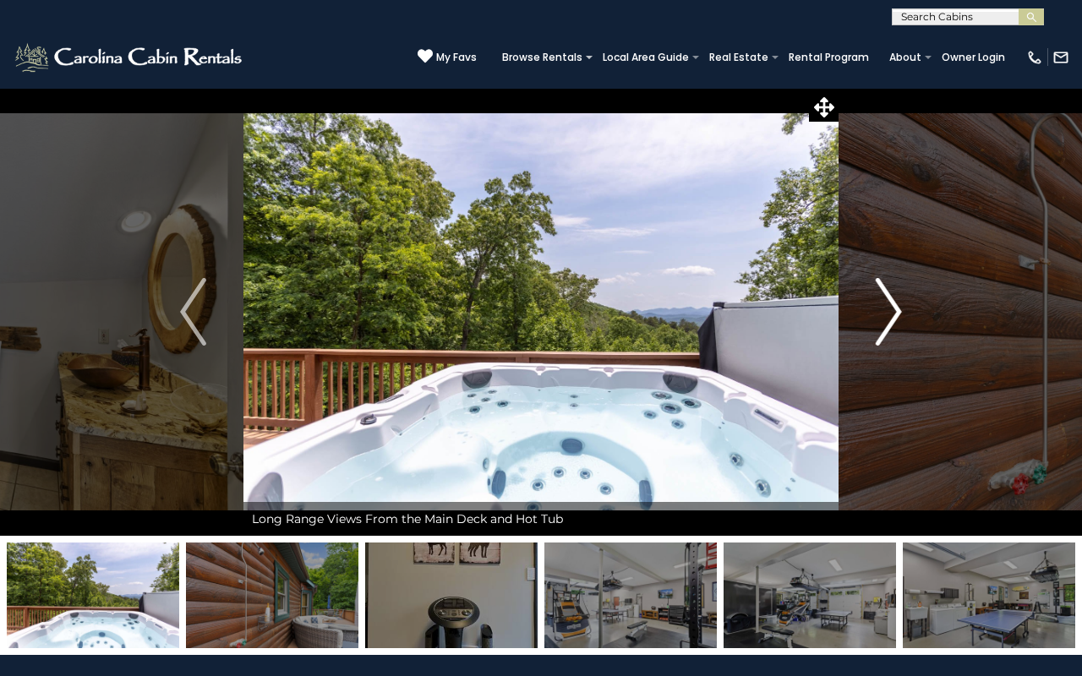
click at [895, 310] on img "Next" at bounding box center [888, 312] width 25 height 68
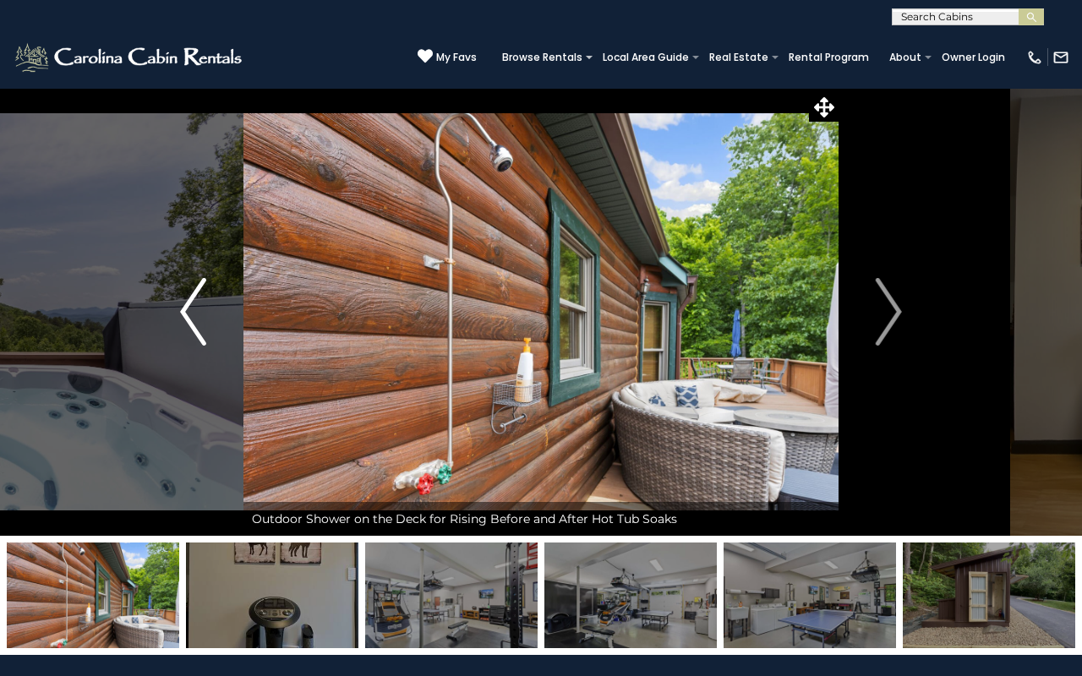
click at [207, 303] on button "Previous" at bounding box center [193, 312] width 101 height 448
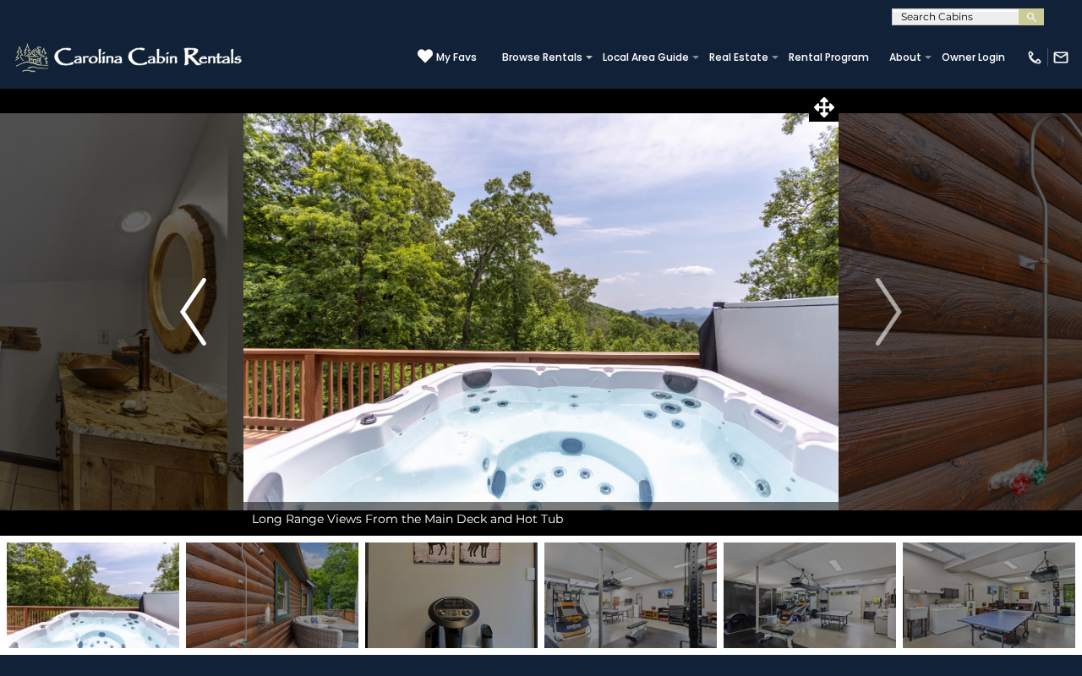
click at [207, 303] on button "Previous" at bounding box center [193, 312] width 101 height 448
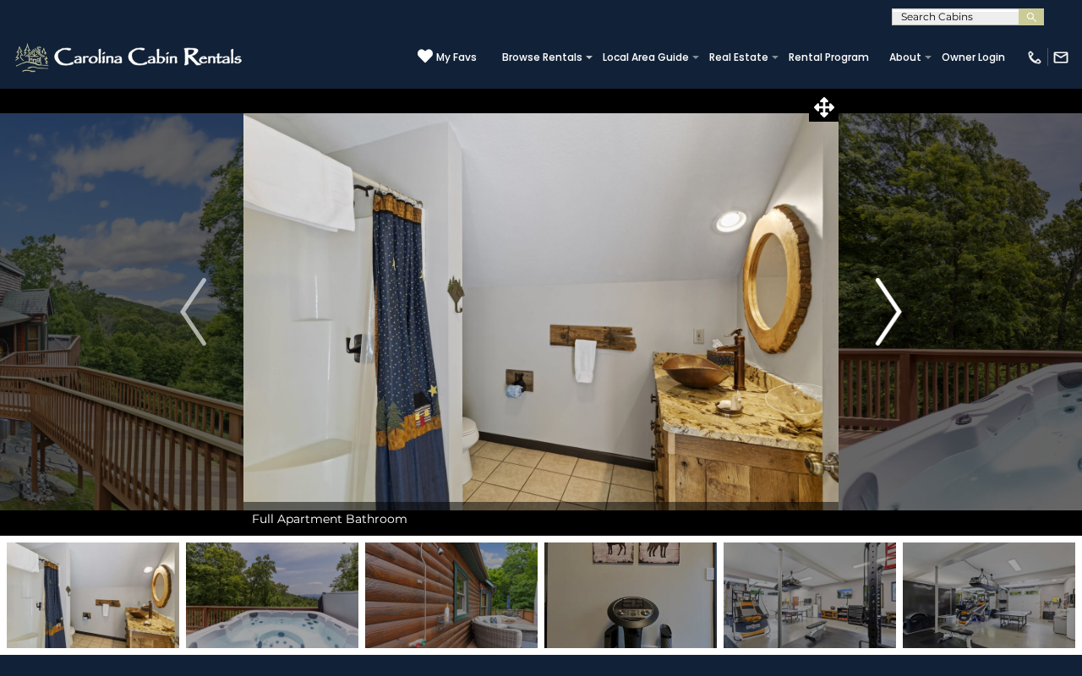
click at [935, 337] on button "Next" at bounding box center [888, 312] width 101 height 448
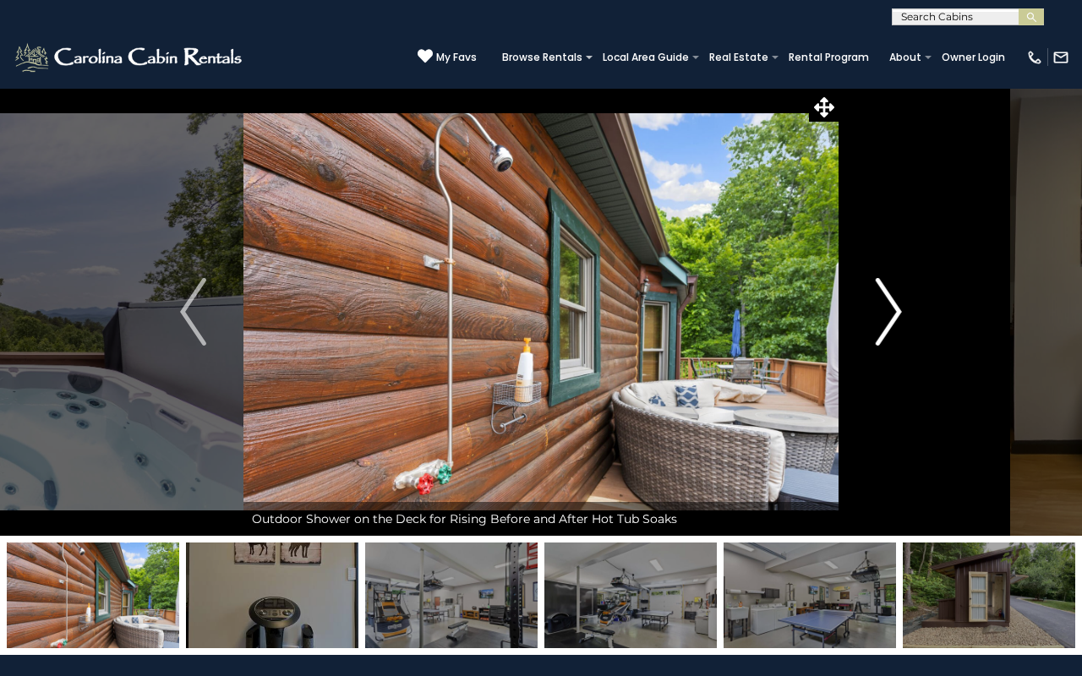
click at [935, 337] on button "Next" at bounding box center [888, 312] width 101 height 448
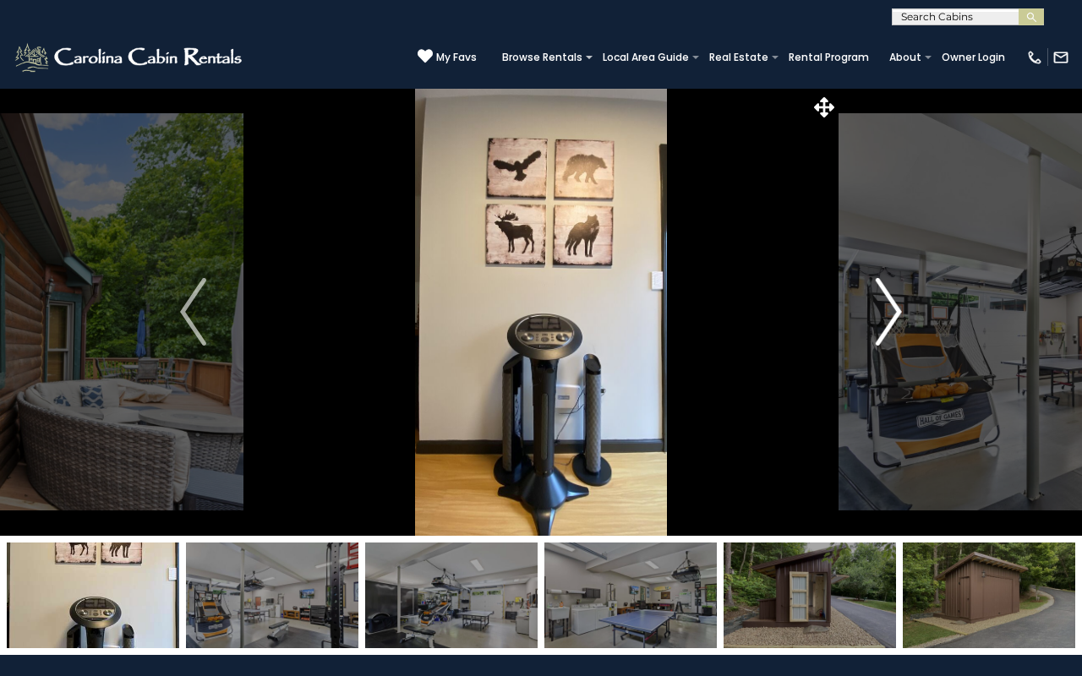
click at [935, 337] on button "Next" at bounding box center [888, 312] width 101 height 448
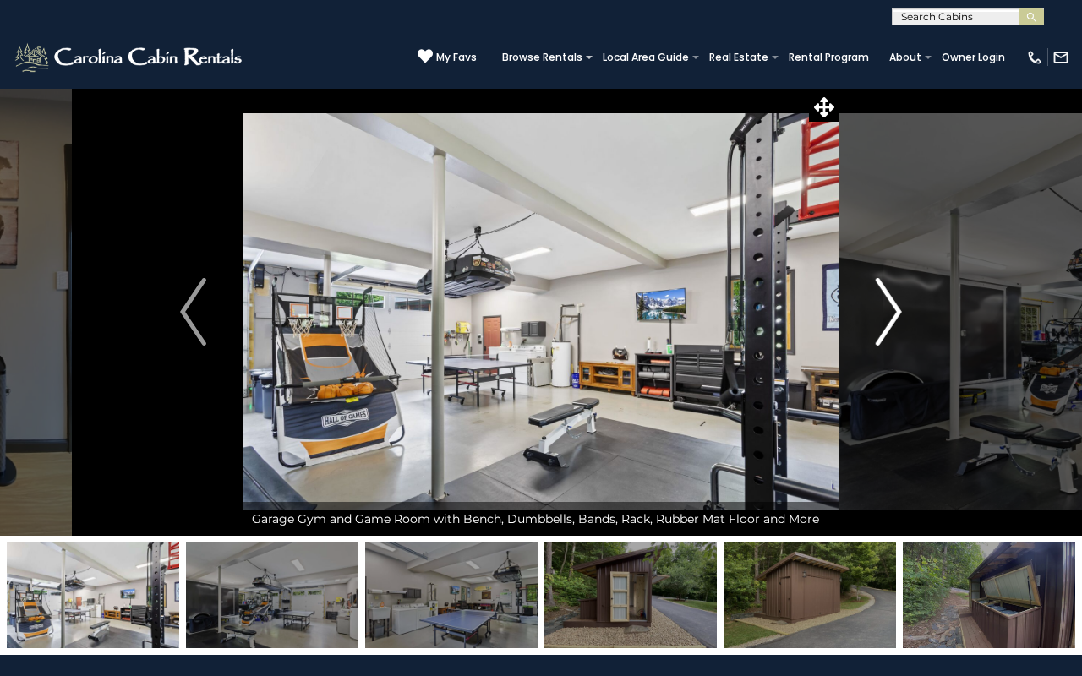
click at [935, 337] on button "Next" at bounding box center [888, 312] width 101 height 448
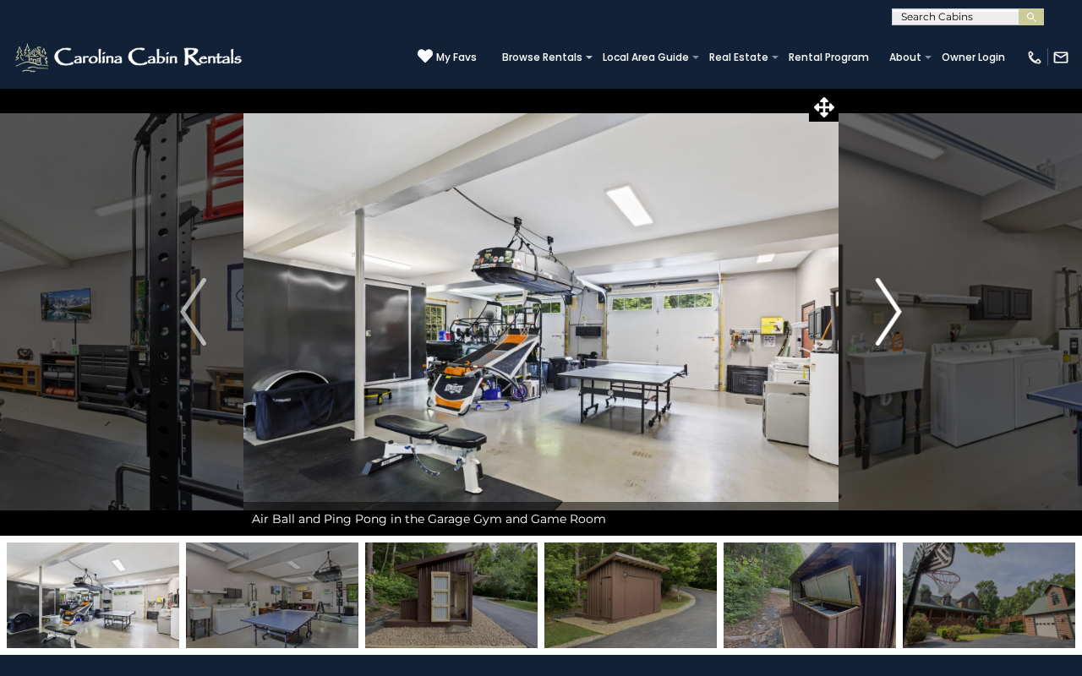
click at [927, 331] on button "Next" at bounding box center [888, 312] width 101 height 448
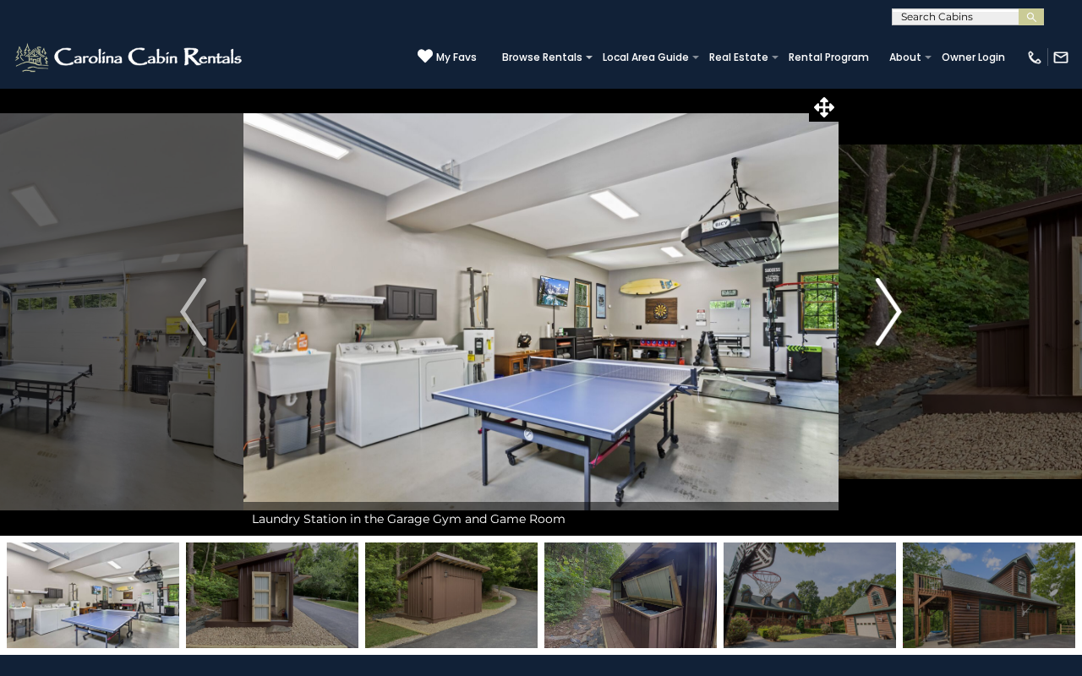
click at [927, 331] on button "Next" at bounding box center [888, 312] width 101 height 448
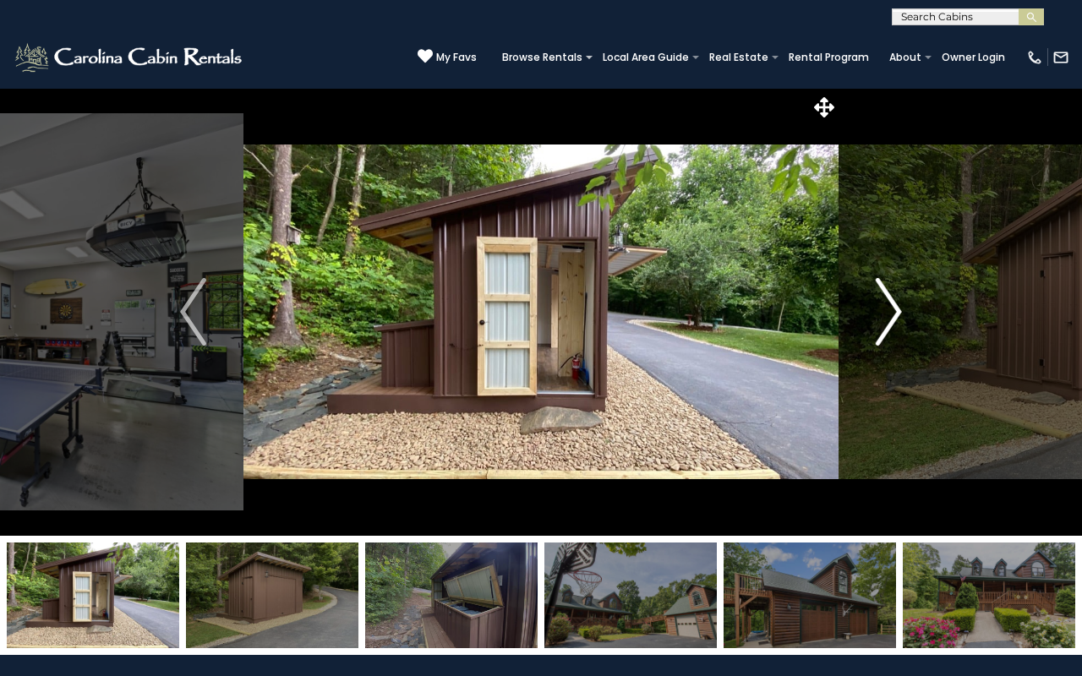
click at [927, 331] on button "Next" at bounding box center [888, 312] width 101 height 448
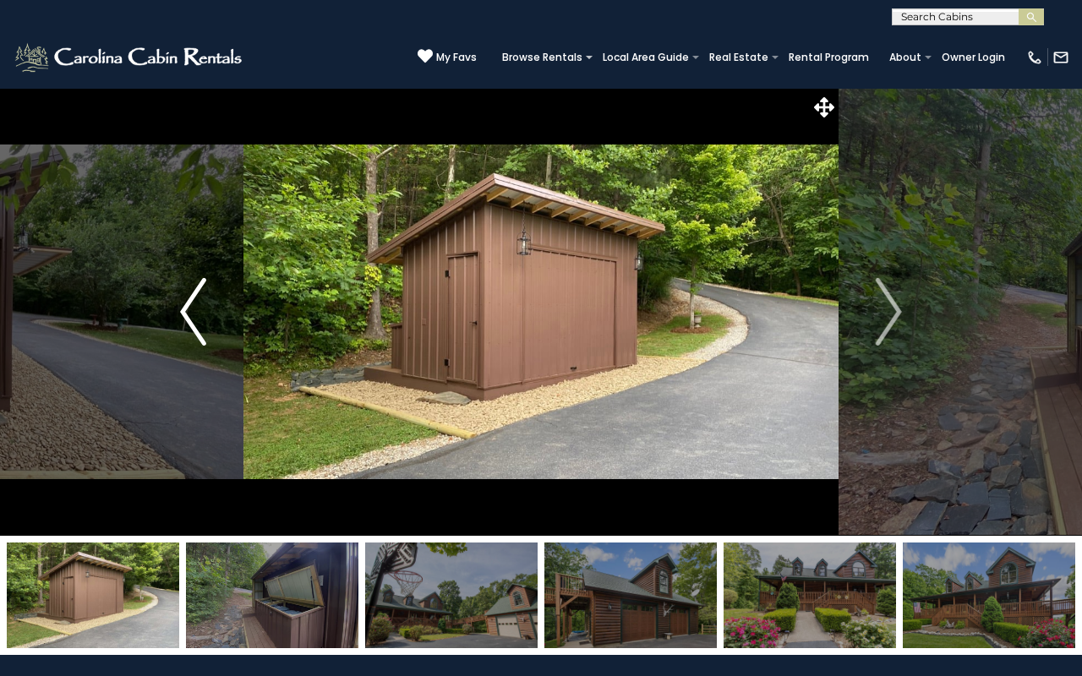
click at [214, 318] on button "Previous" at bounding box center [193, 312] width 101 height 448
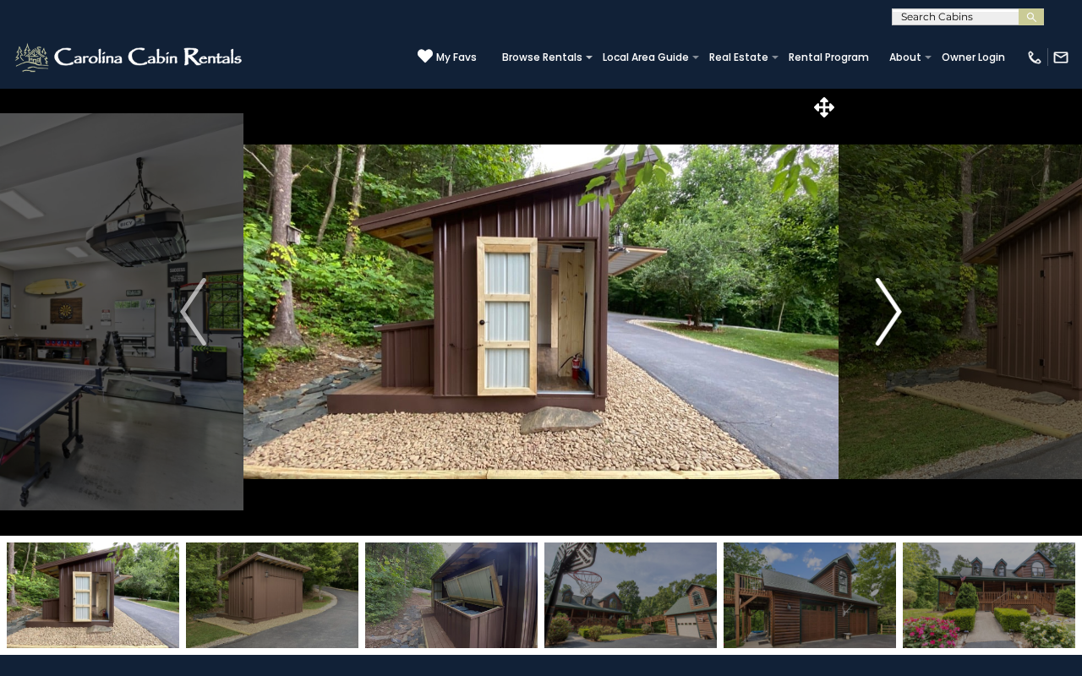
click at [901, 335] on img "Next" at bounding box center [888, 312] width 25 height 68
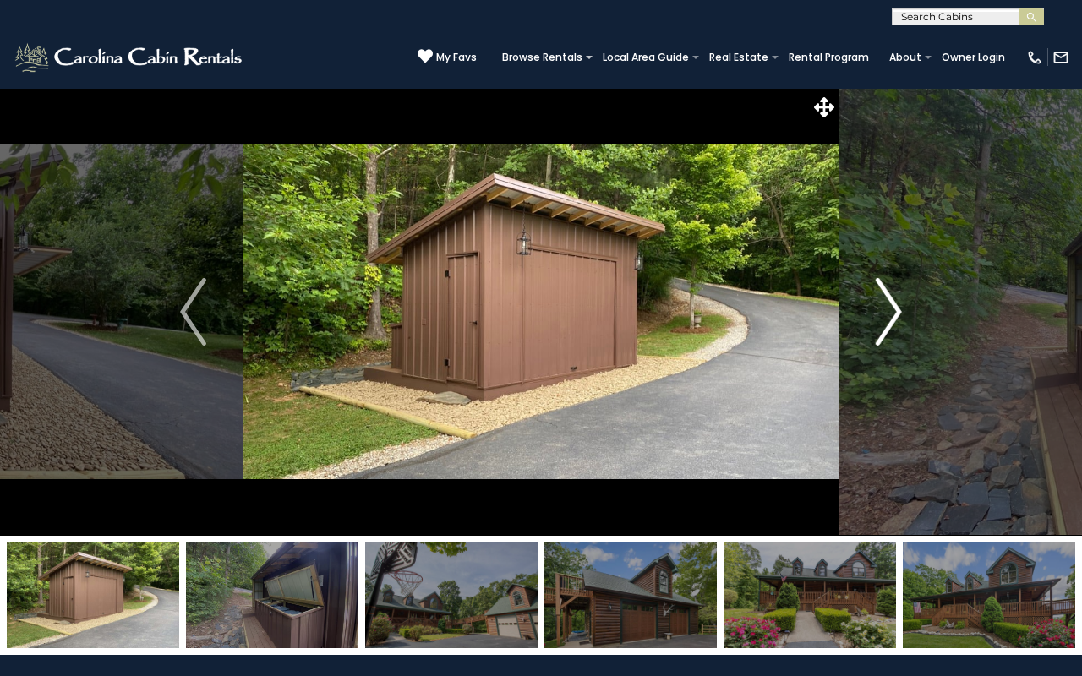
click at [901, 335] on img "Next" at bounding box center [888, 312] width 25 height 68
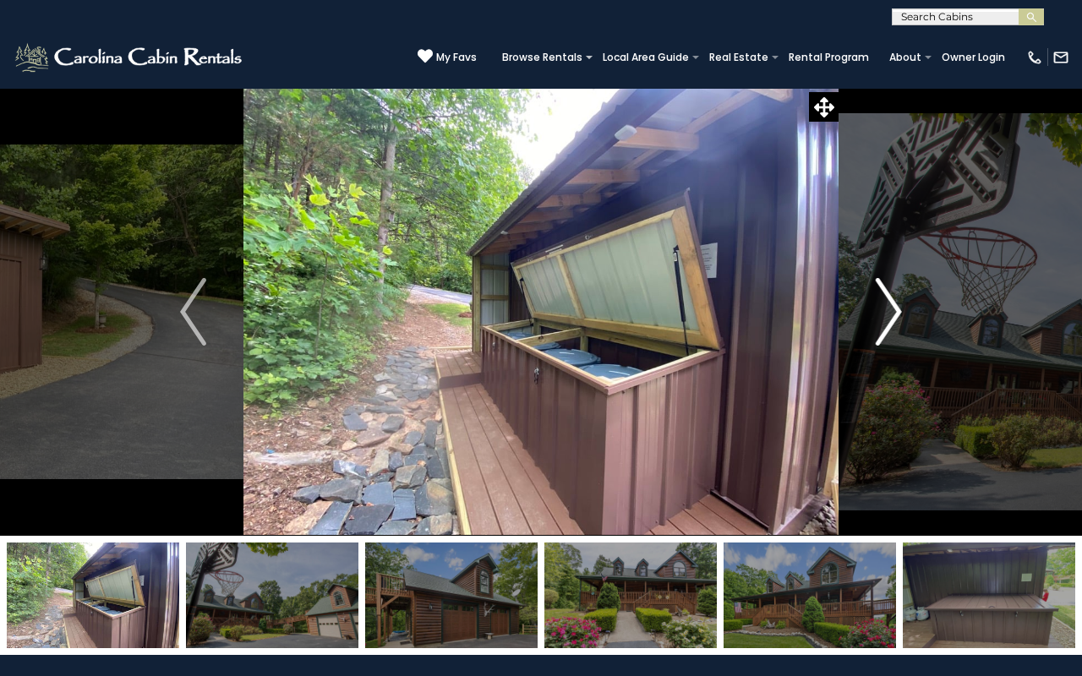
click at [901, 335] on img "Next" at bounding box center [888, 312] width 25 height 68
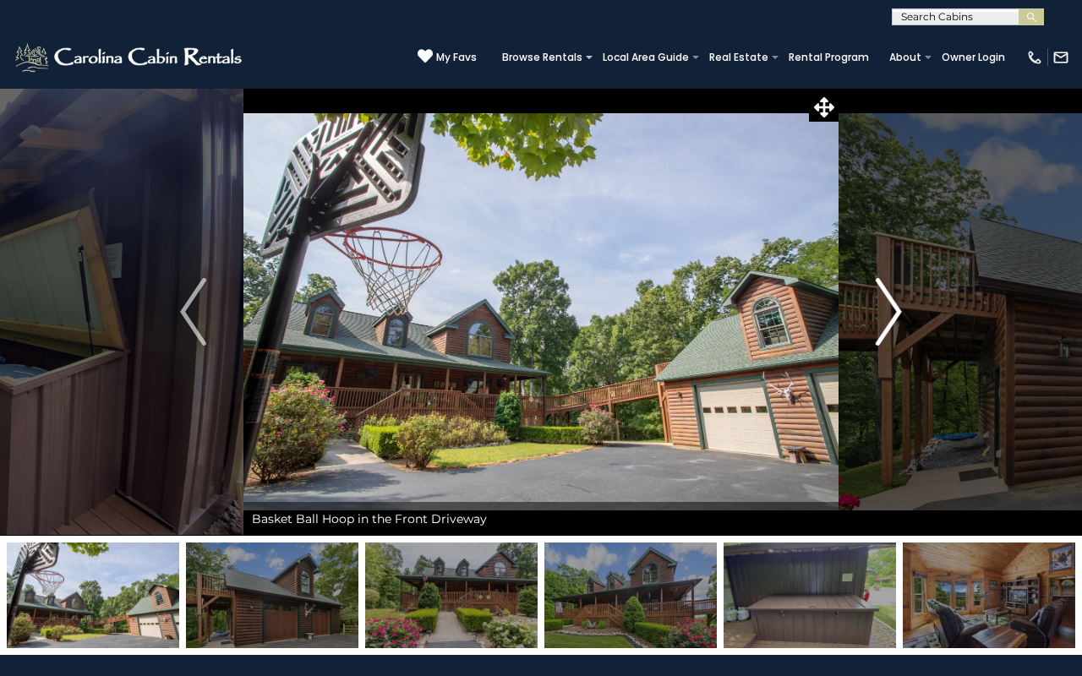
click at [901, 335] on img "Next" at bounding box center [888, 312] width 25 height 68
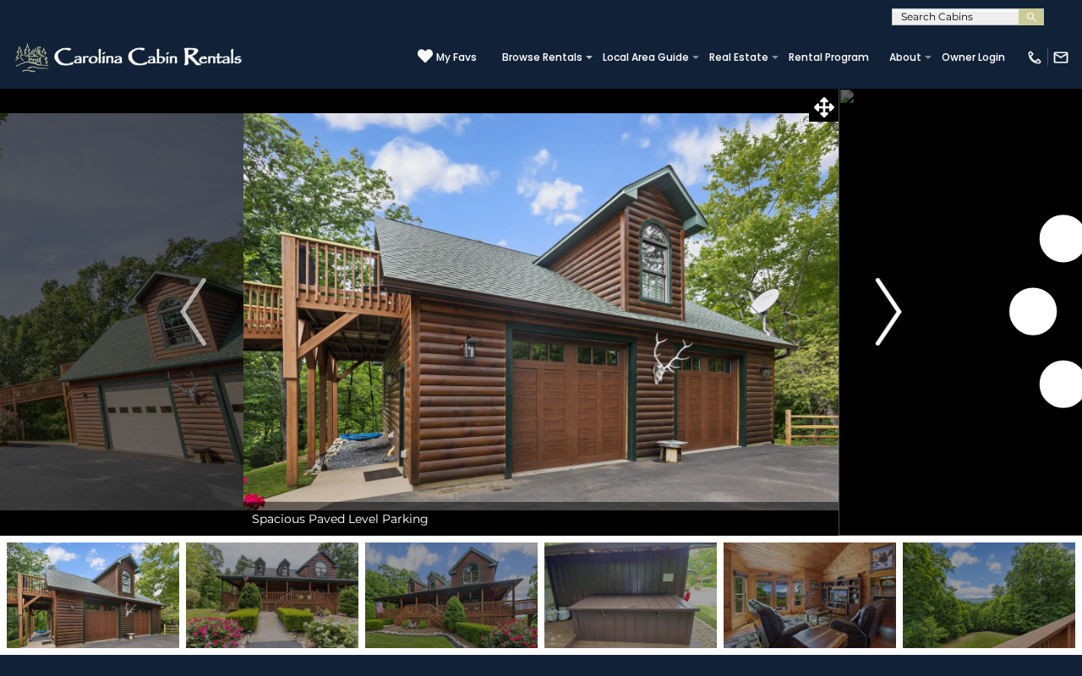
click at [901, 335] on img "Next" at bounding box center [888, 312] width 25 height 68
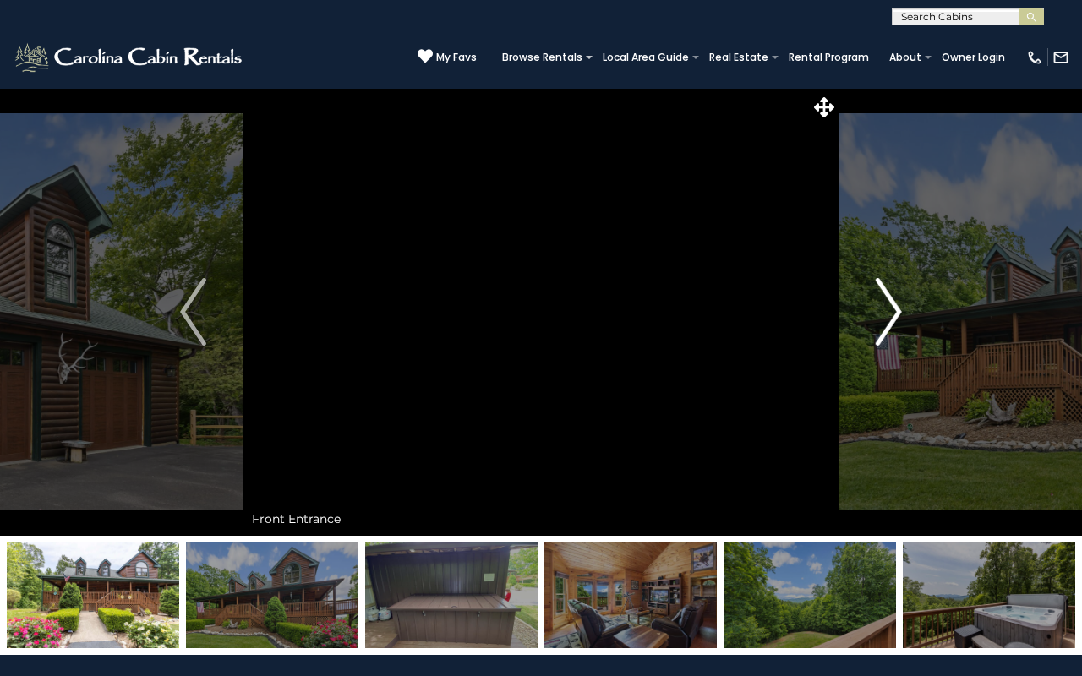
click at [901, 335] on img "Next" at bounding box center [888, 312] width 25 height 68
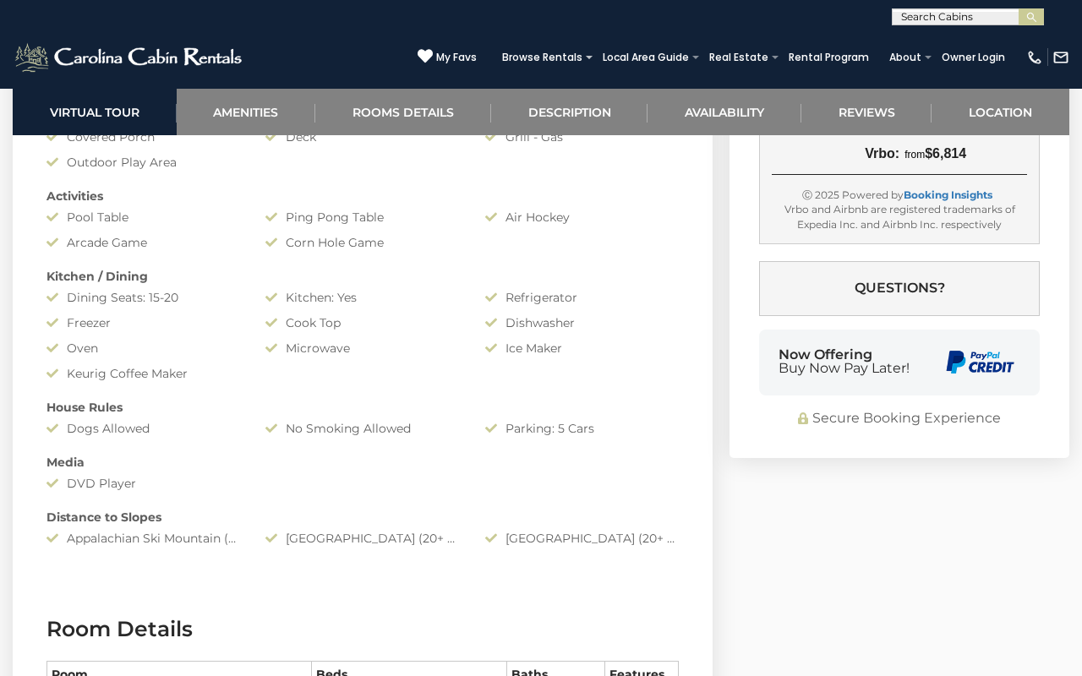
scroll to position [1510, 0]
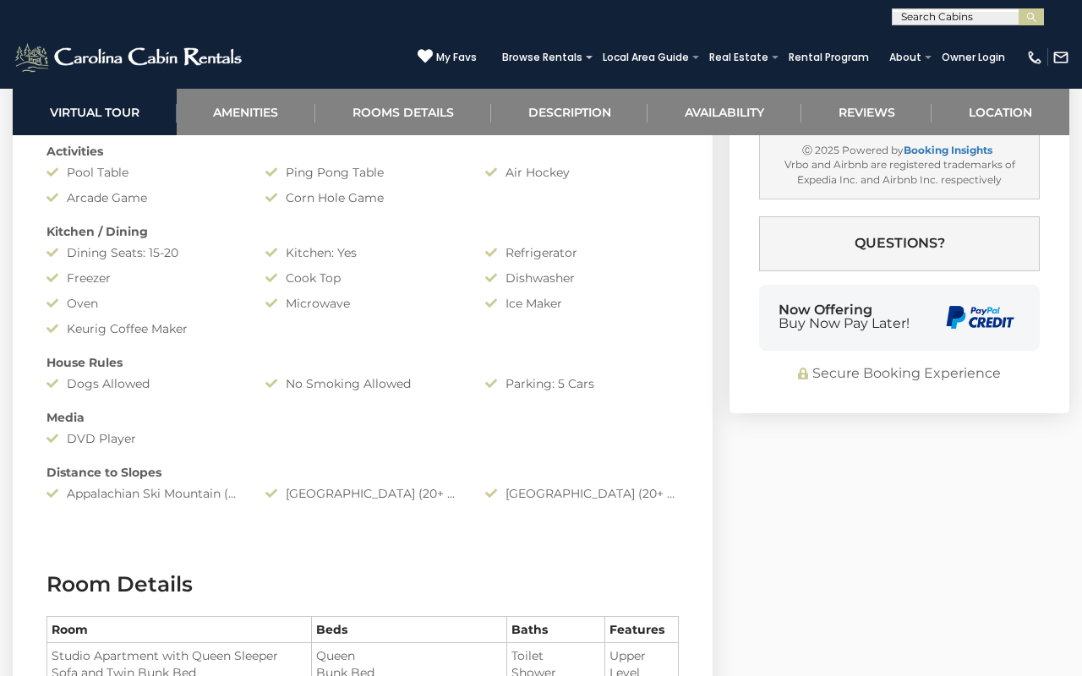
select select "*"
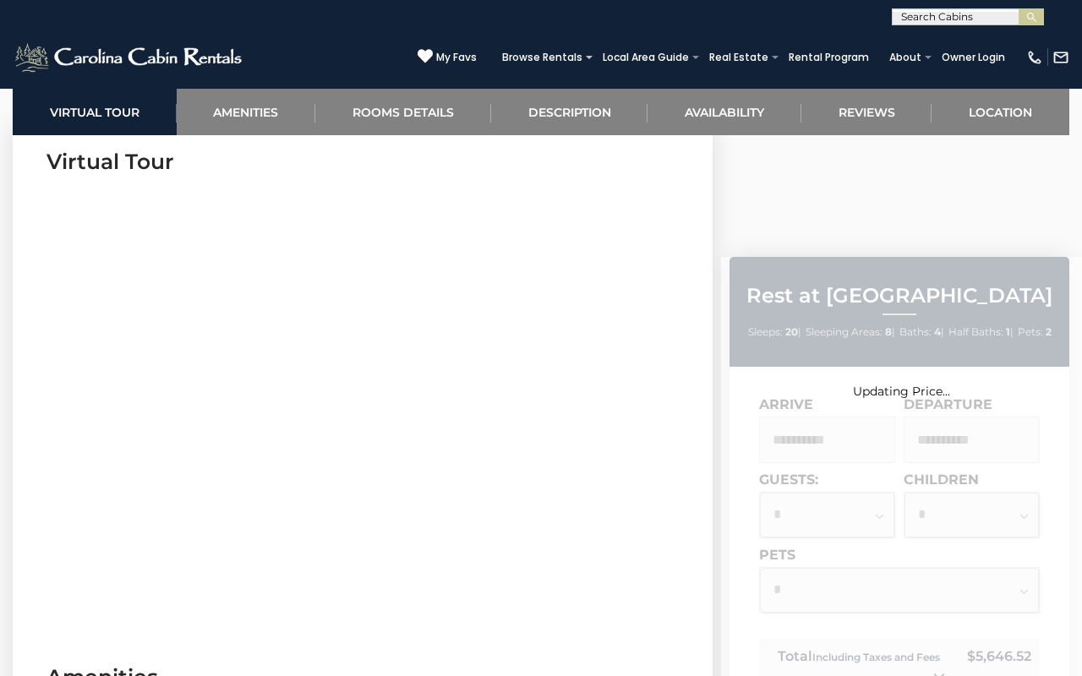
scroll to position [696, 0]
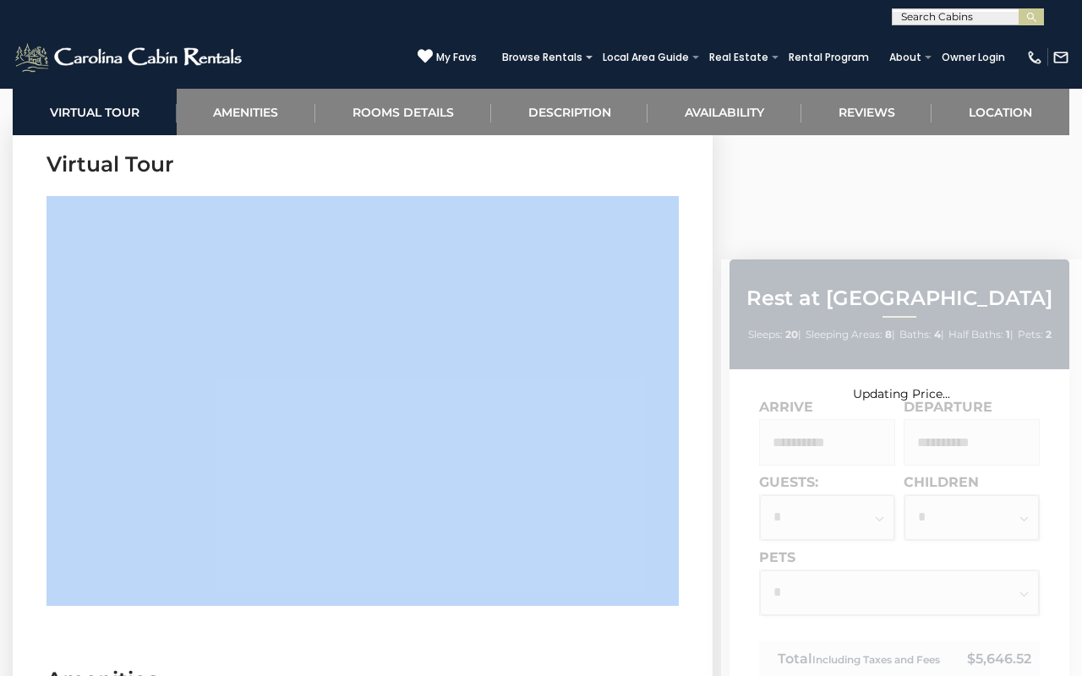
drag, startPoint x: 35, startPoint y: 423, endPoint x: 491, endPoint y: 380, distance: 458.4
click at [491, 380] on section "Virtual Tour" at bounding box center [363, 382] width 700 height 516
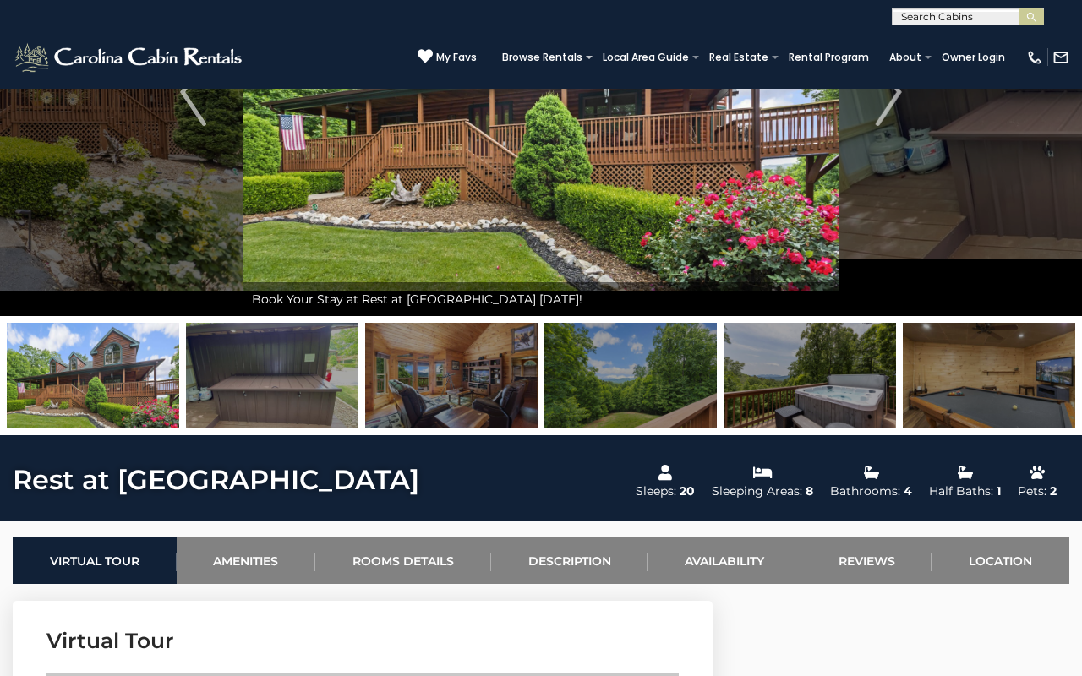
scroll to position [194, 1]
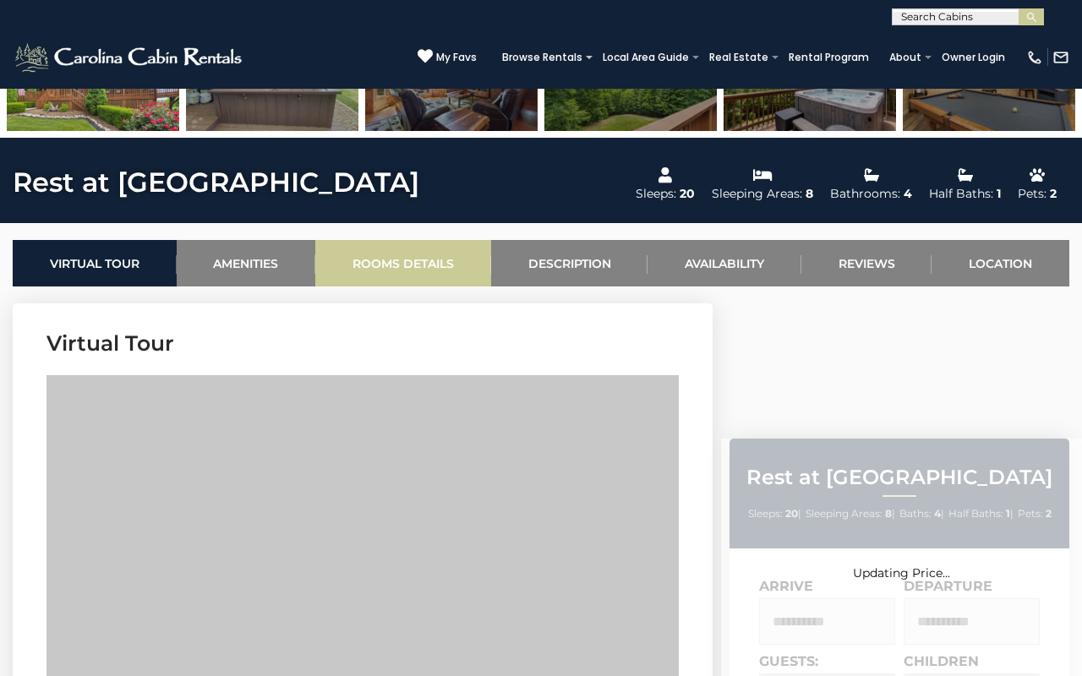
click at [389, 248] on link "Rooms Details" at bounding box center [403, 263] width 176 height 46
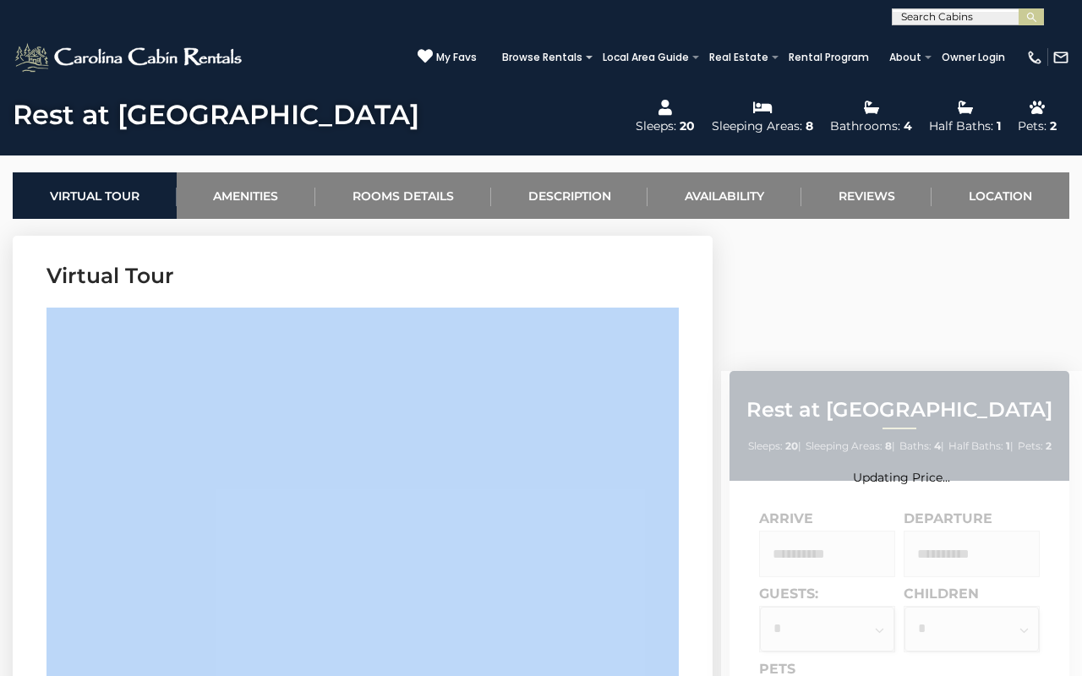
scroll to position [599, 0]
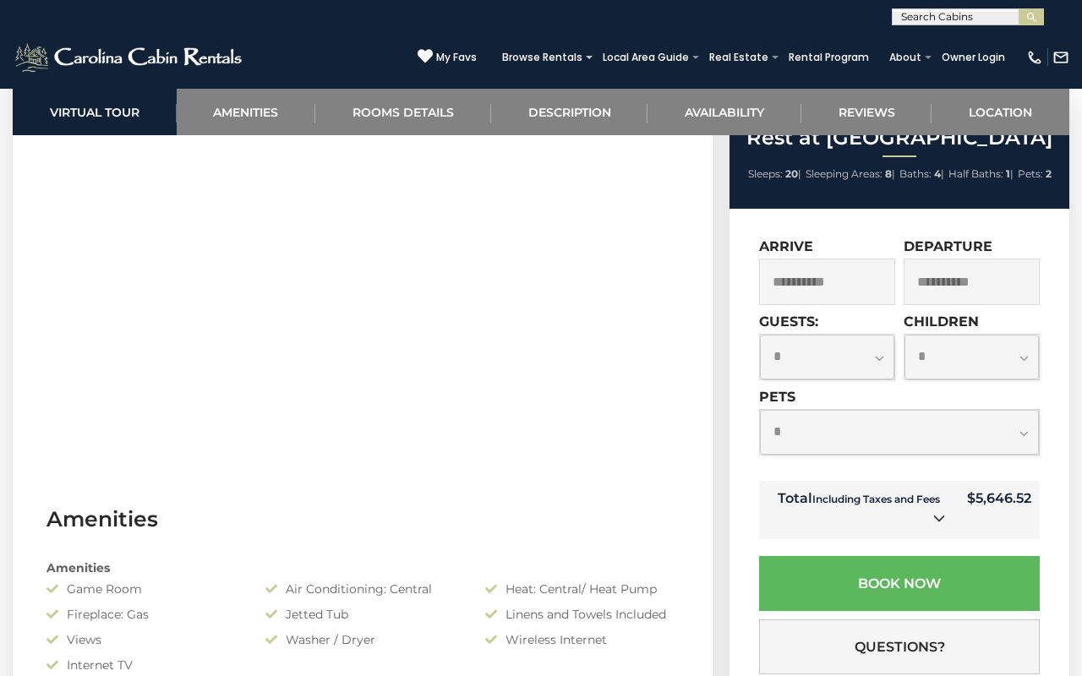
scroll to position [884, 0]
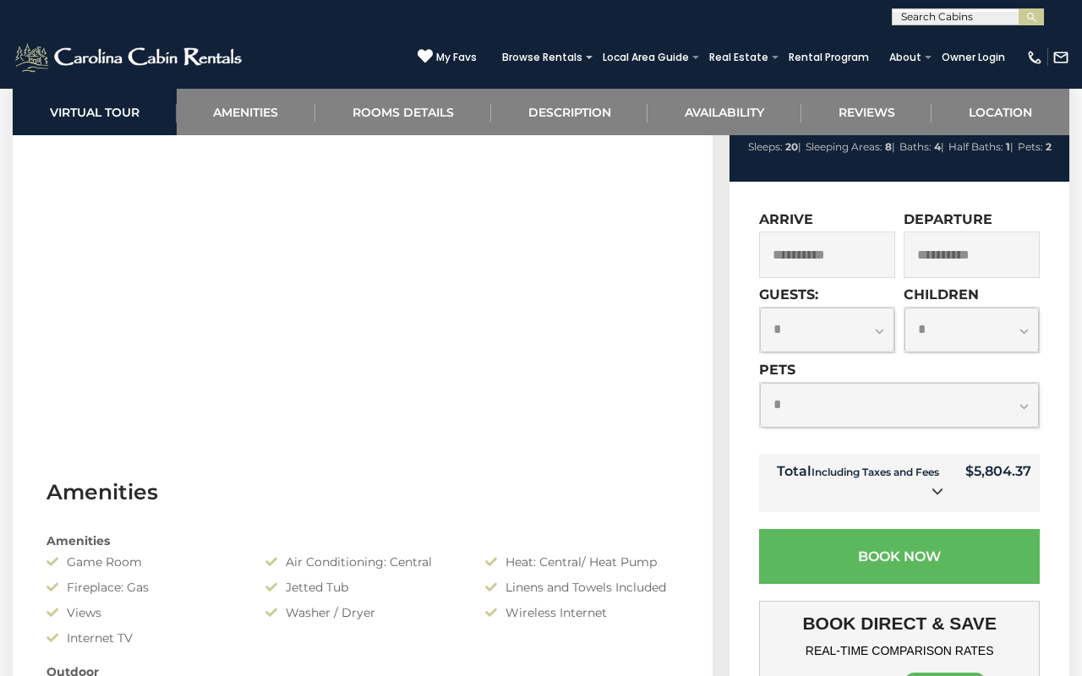
select select "*"
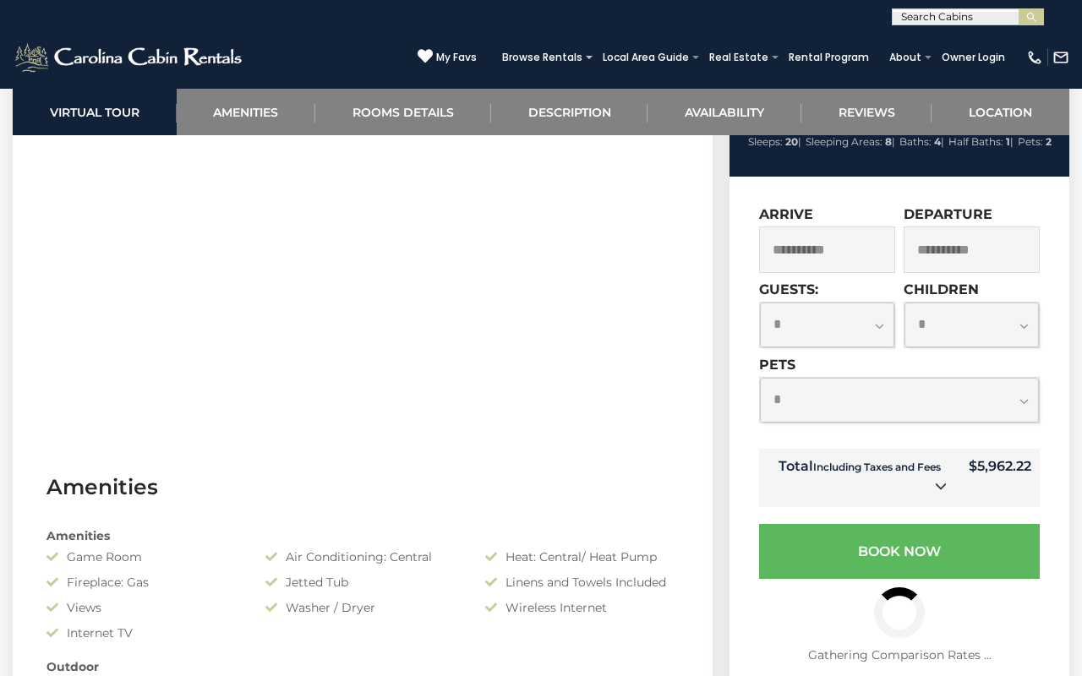
scroll to position [886, 0]
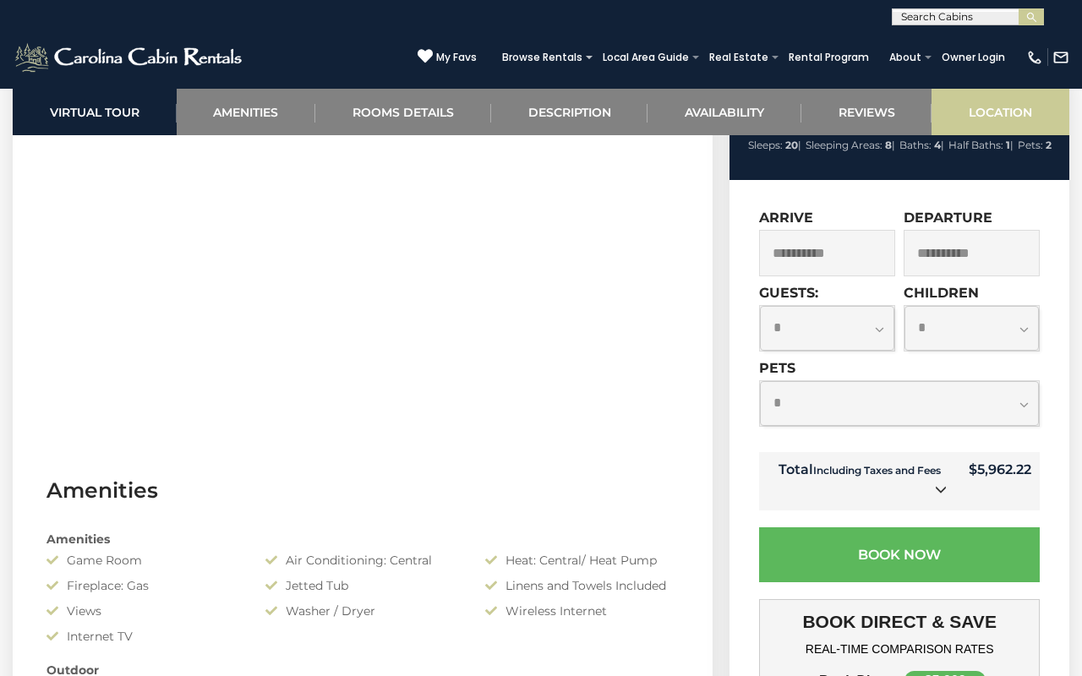
click at [978, 114] on link "Location" at bounding box center [1000, 112] width 138 height 46
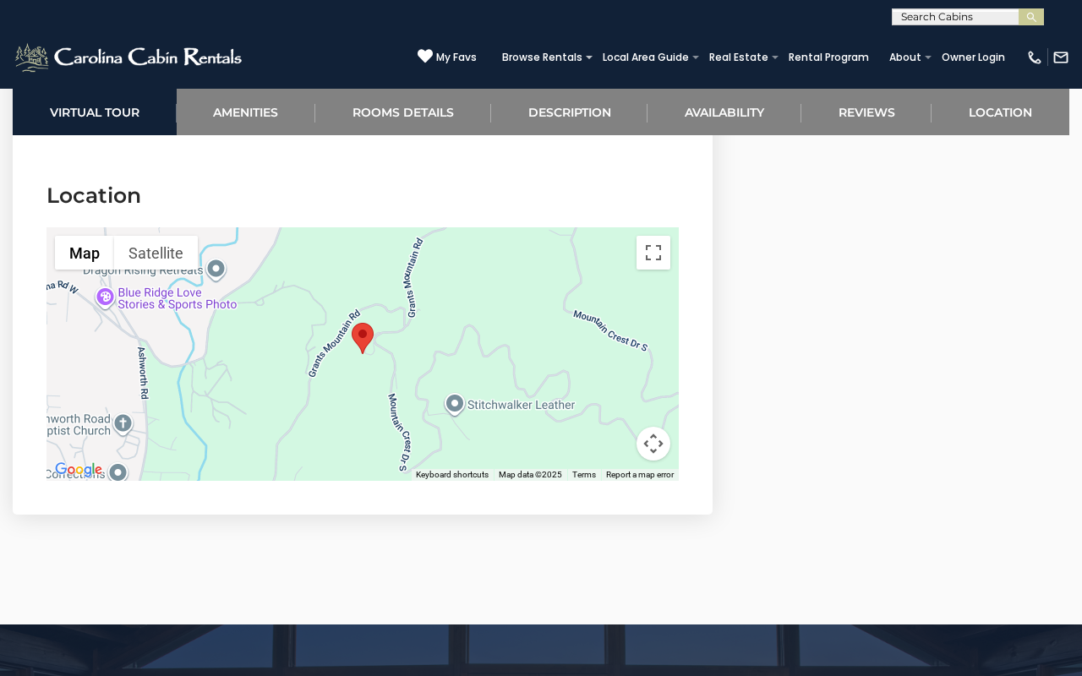
scroll to position [5661, 0]
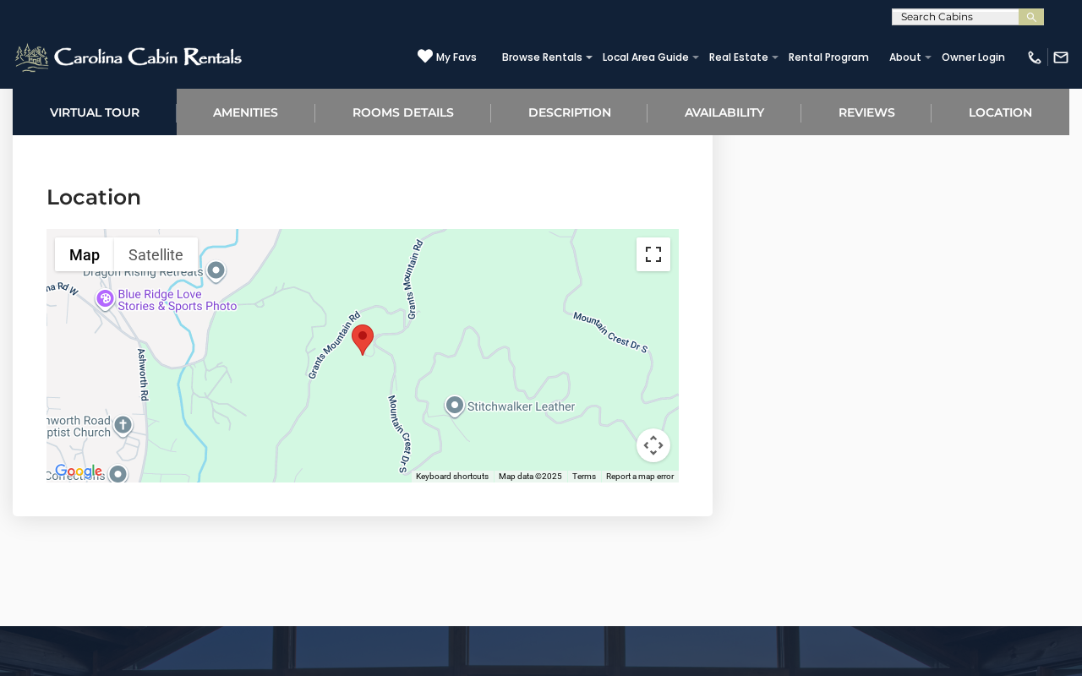
click at [653, 238] on button "Toggle fullscreen view" at bounding box center [653, 255] width 34 height 34
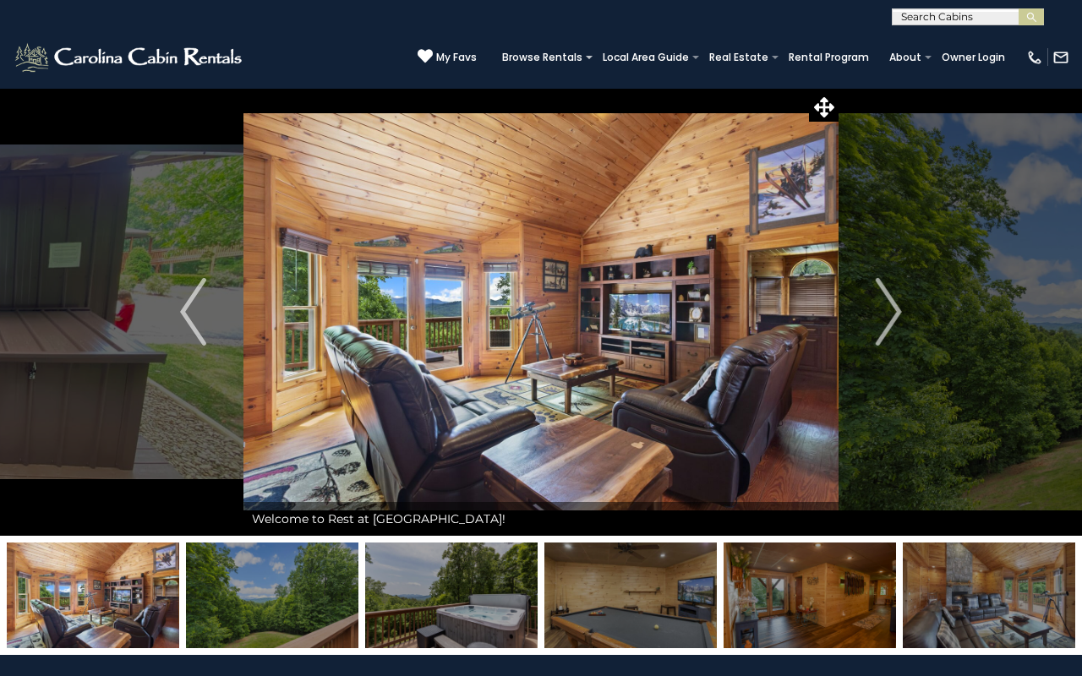
scroll to position [0, 0]
click at [869, 320] on button "Next" at bounding box center [888, 312] width 101 height 448
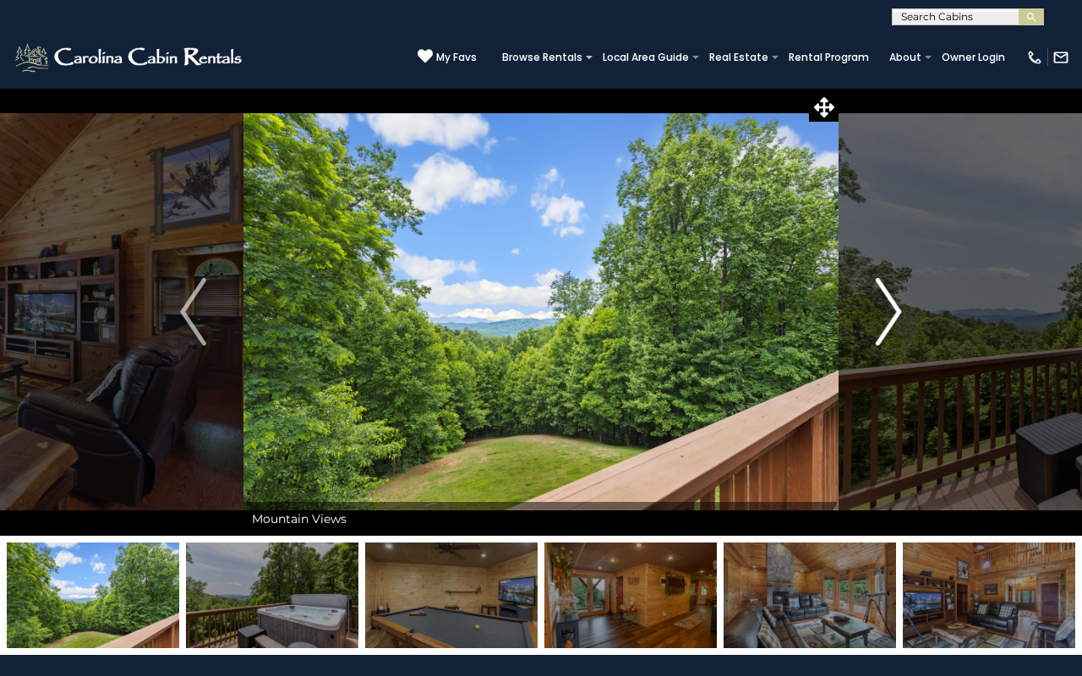
click at [869, 320] on button "Next" at bounding box center [888, 312] width 101 height 448
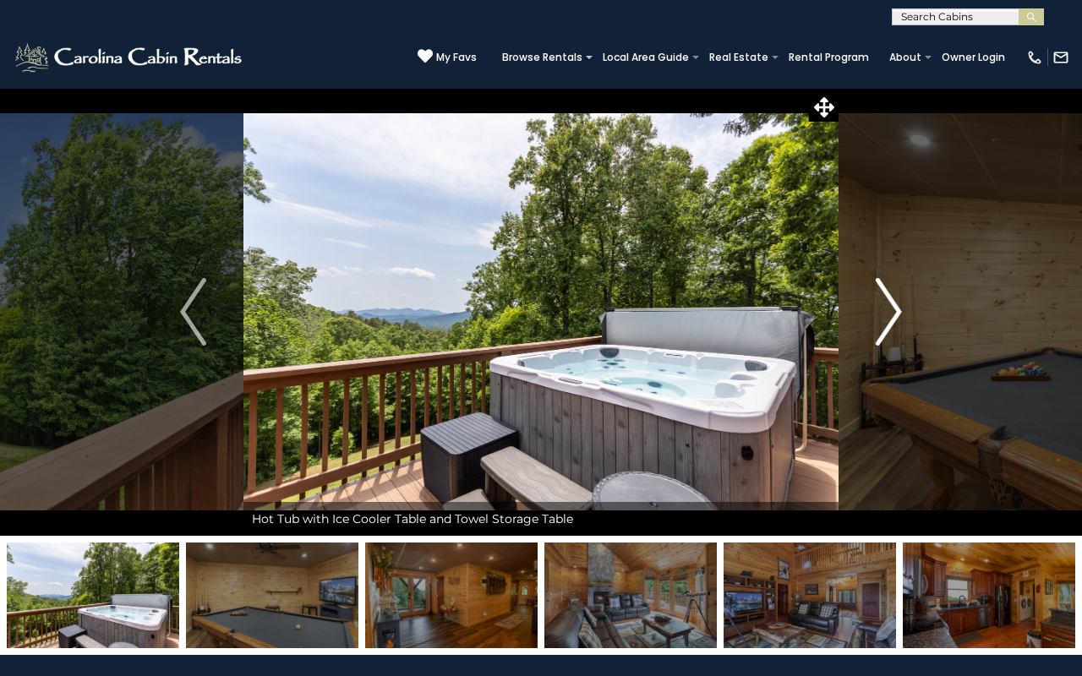
click at [869, 320] on button "Next" at bounding box center [888, 312] width 101 height 448
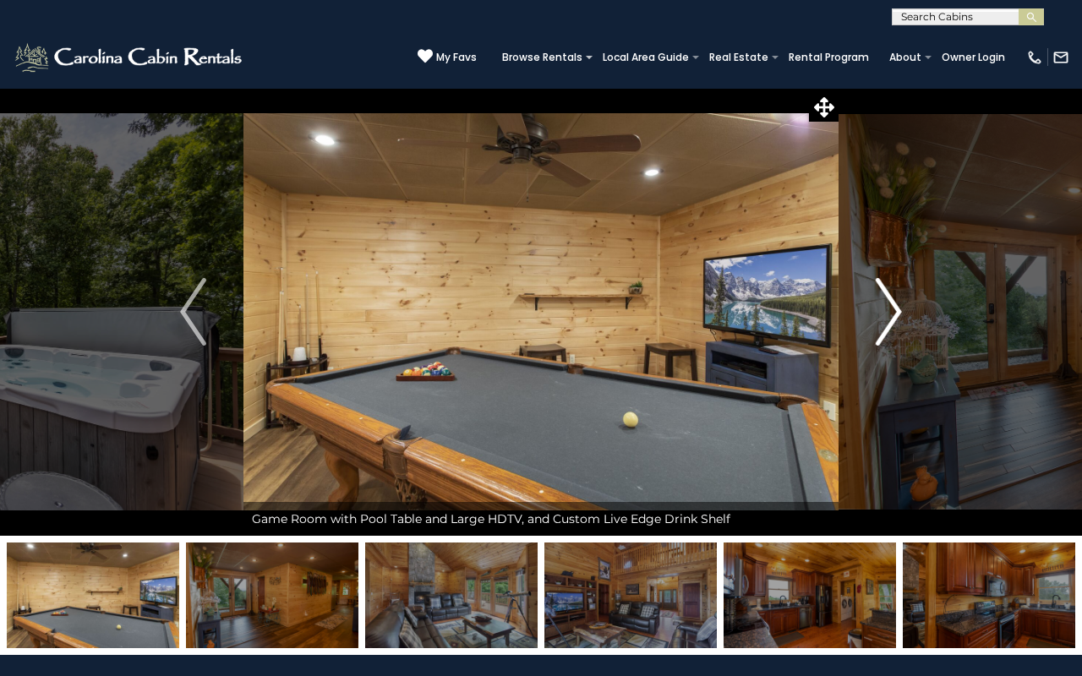
click at [869, 320] on button "Next" at bounding box center [888, 312] width 101 height 448
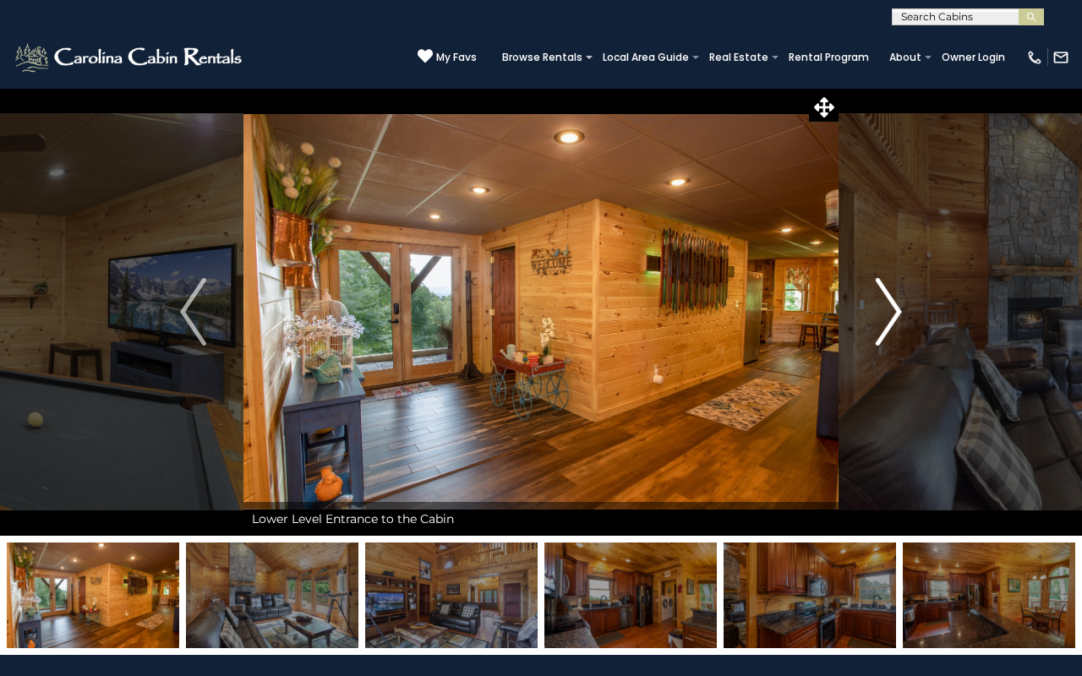
click at [869, 320] on button "Next" at bounding box center [888, 312] width 101 height 448
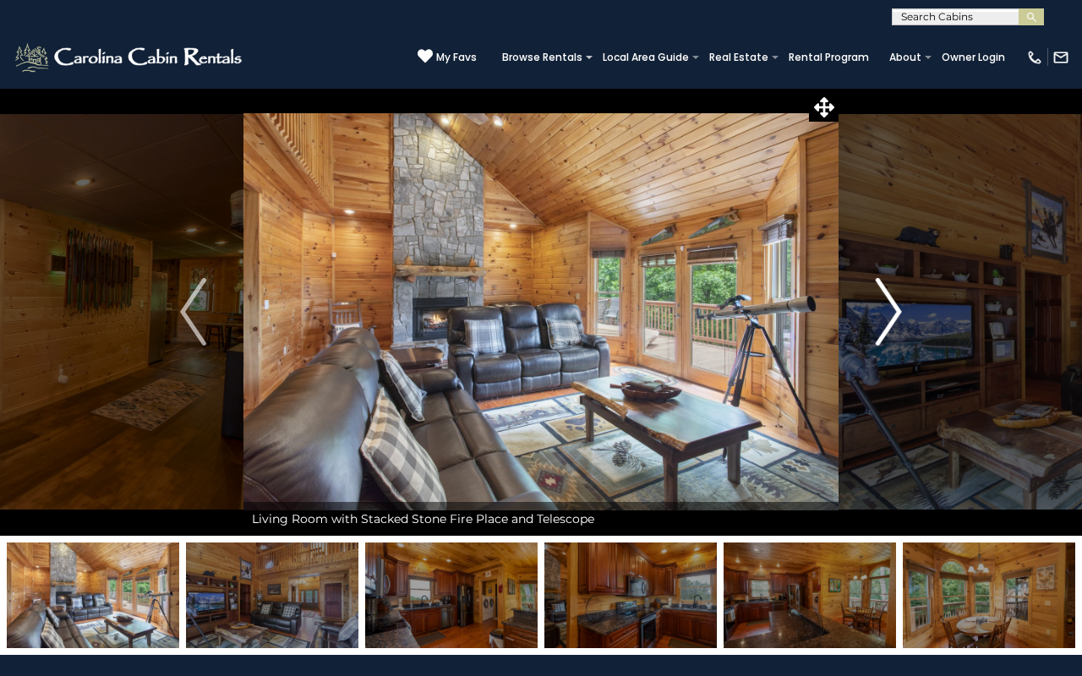
click at [868, 305] on button "Next" at bounding box center [888, 312] width 101 height 448
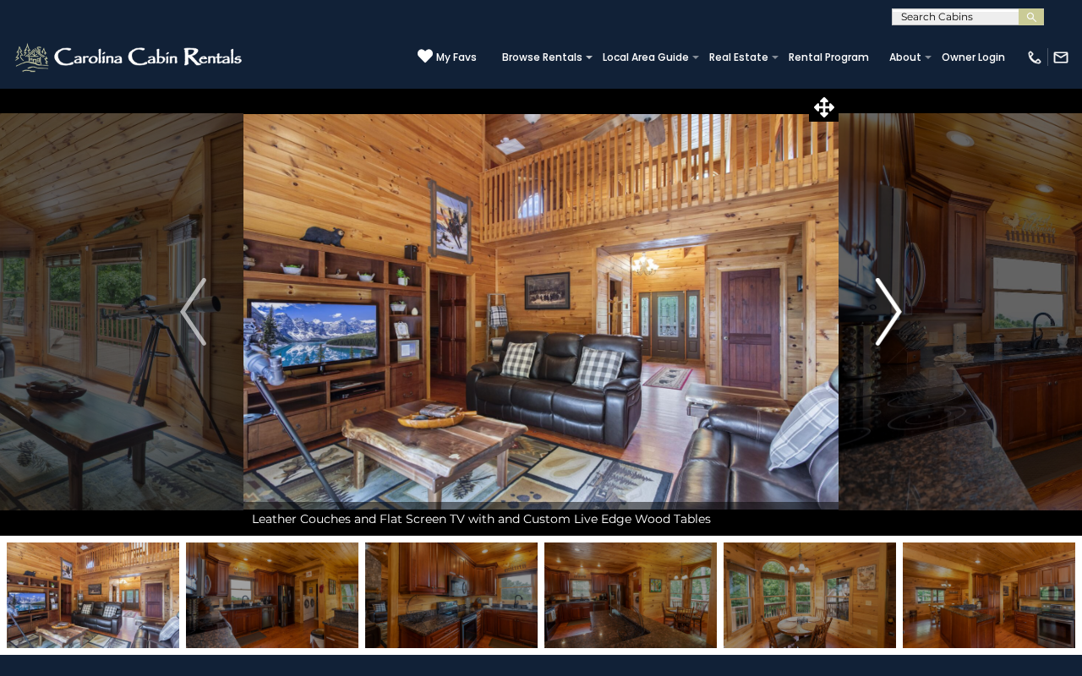
click at [868, 305] on button "Next" at bounding box center [888, 312] width 101 height 448
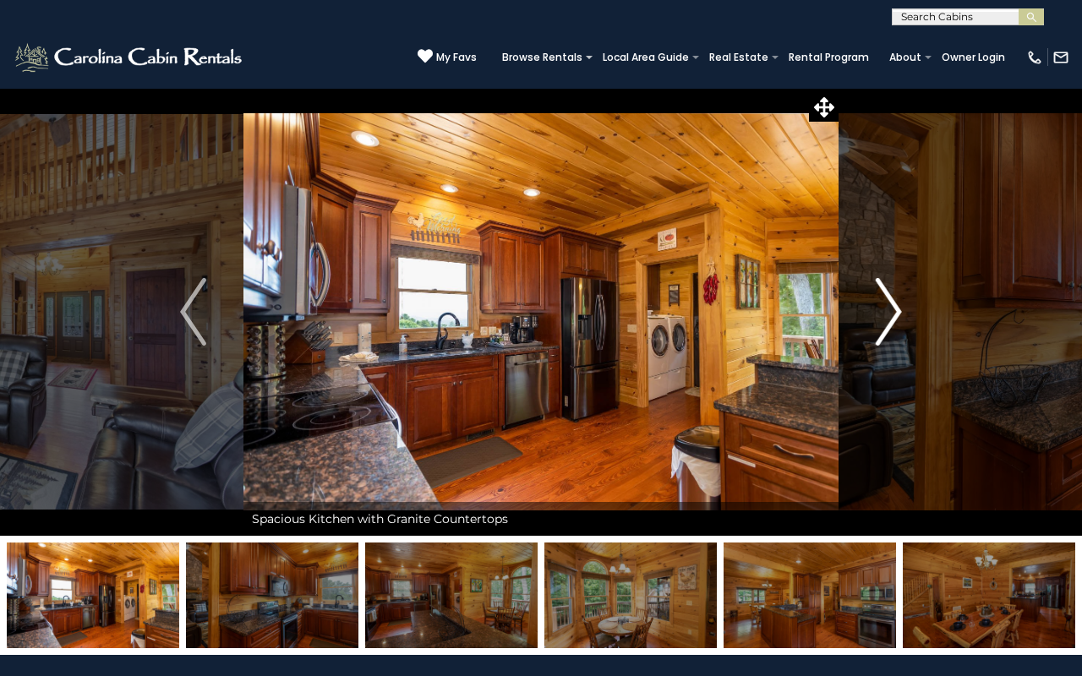
click at [868, 305] on button "Next" at bounding box center [888, 312] width 101 height 448
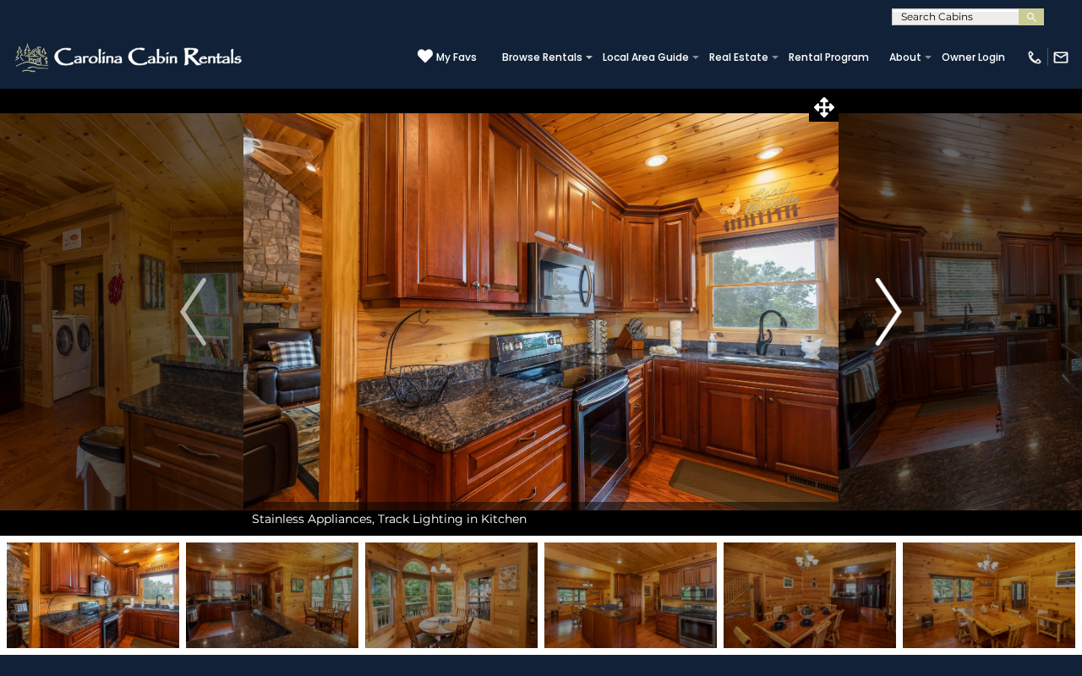
click at [867, 305] on button "Next" at bounding box center [888, 312] width 101 height 448
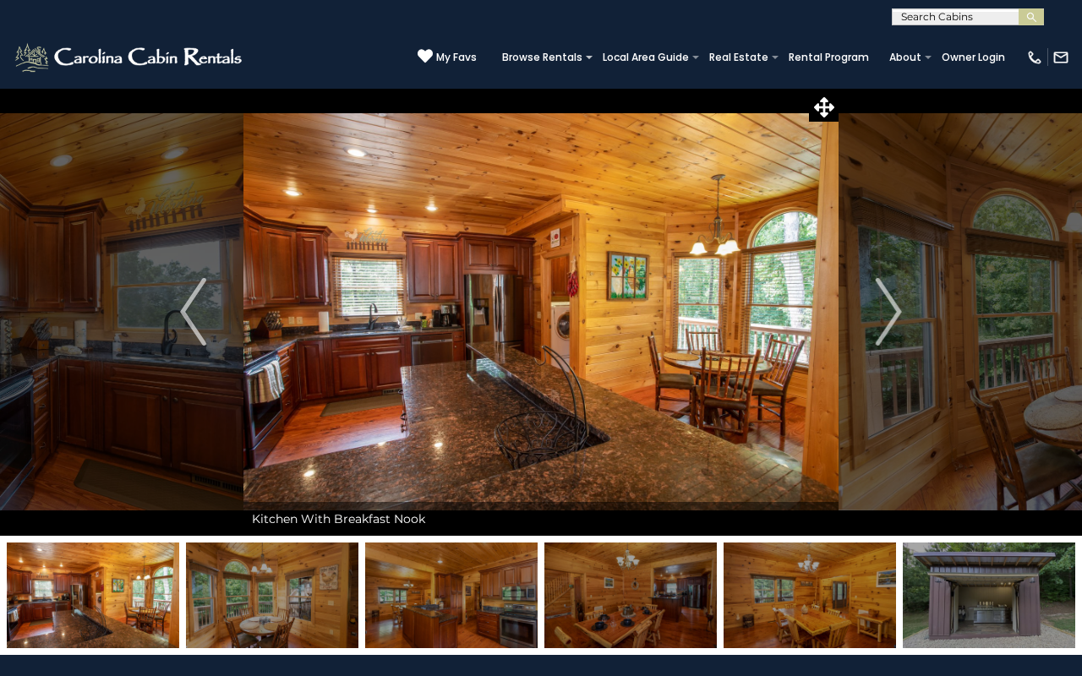
click at [337, 585] on img at bounding box center [272, 596] width 172 height 106
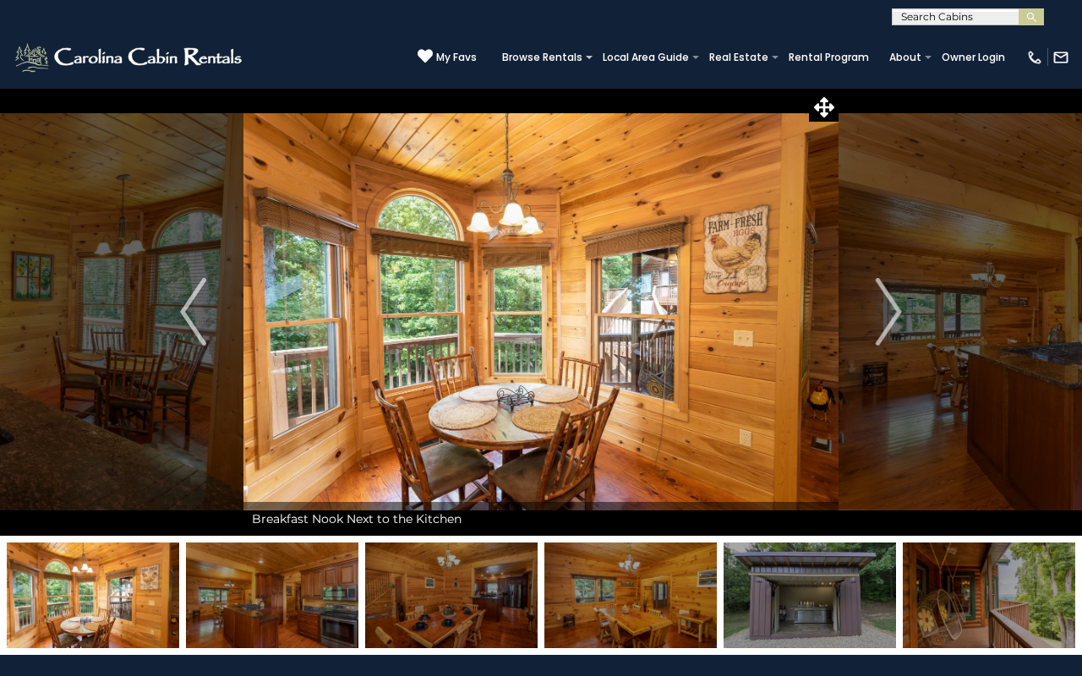
click at [314, 593] on img at bounding box center [272, 596] width 172 height 106
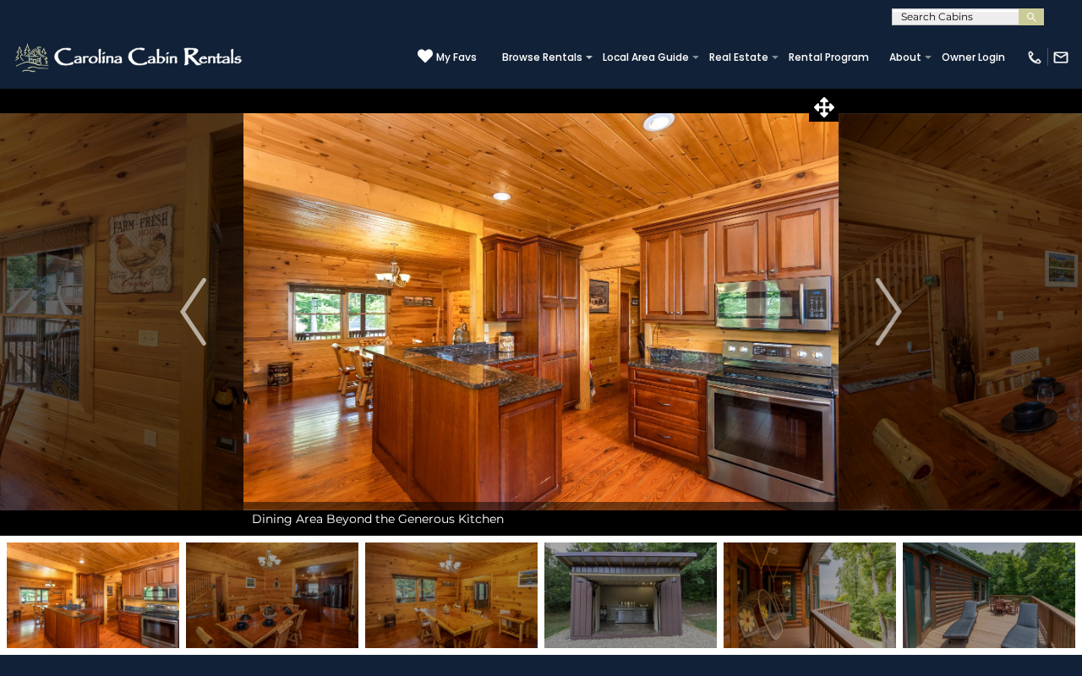
click at [320, 593] on img at bounding box center [272, 596] width 172 height 106
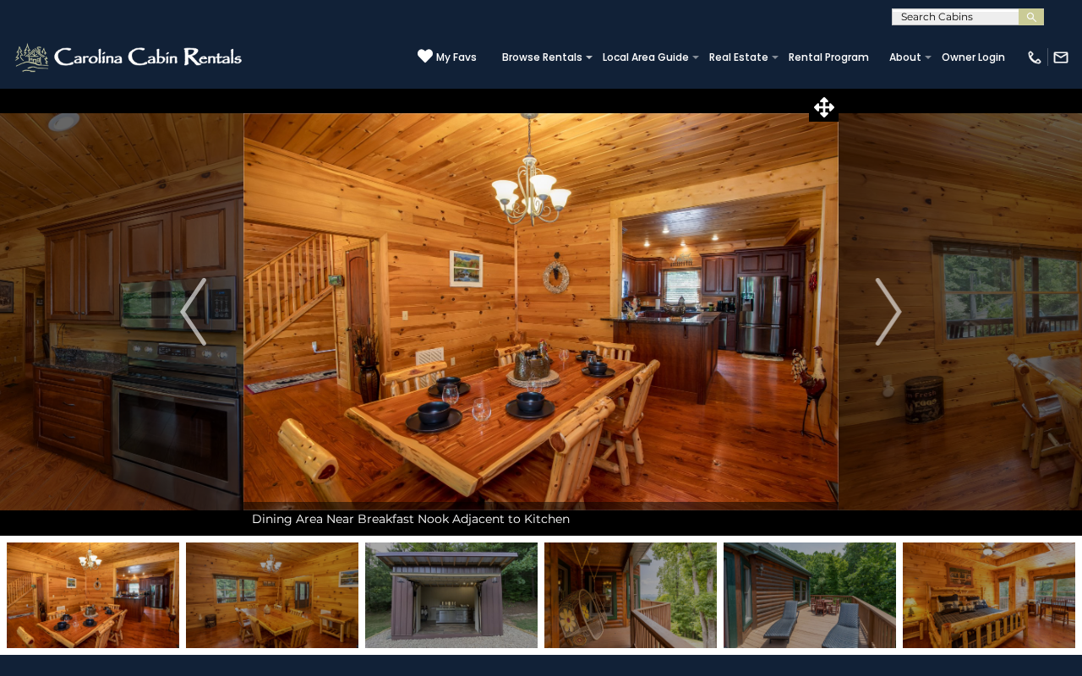
click at [320, 592] on img at bounding box center [272, 596] width 172 height 106
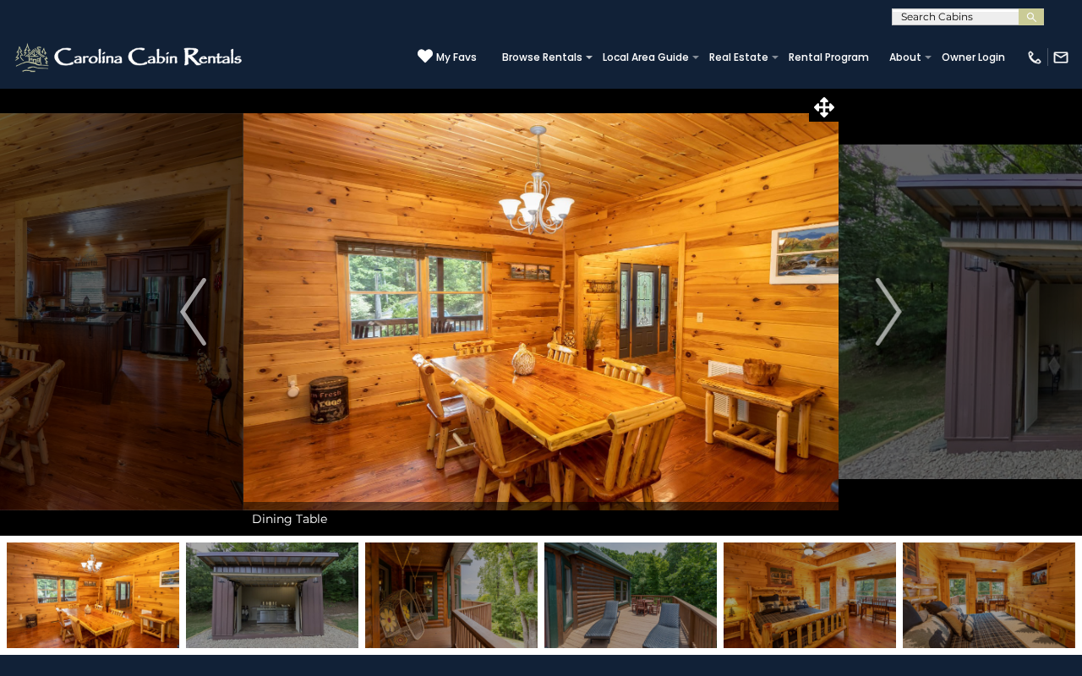
click at [320, 593] on img at bounding box center [272, 596] width 172 height 106
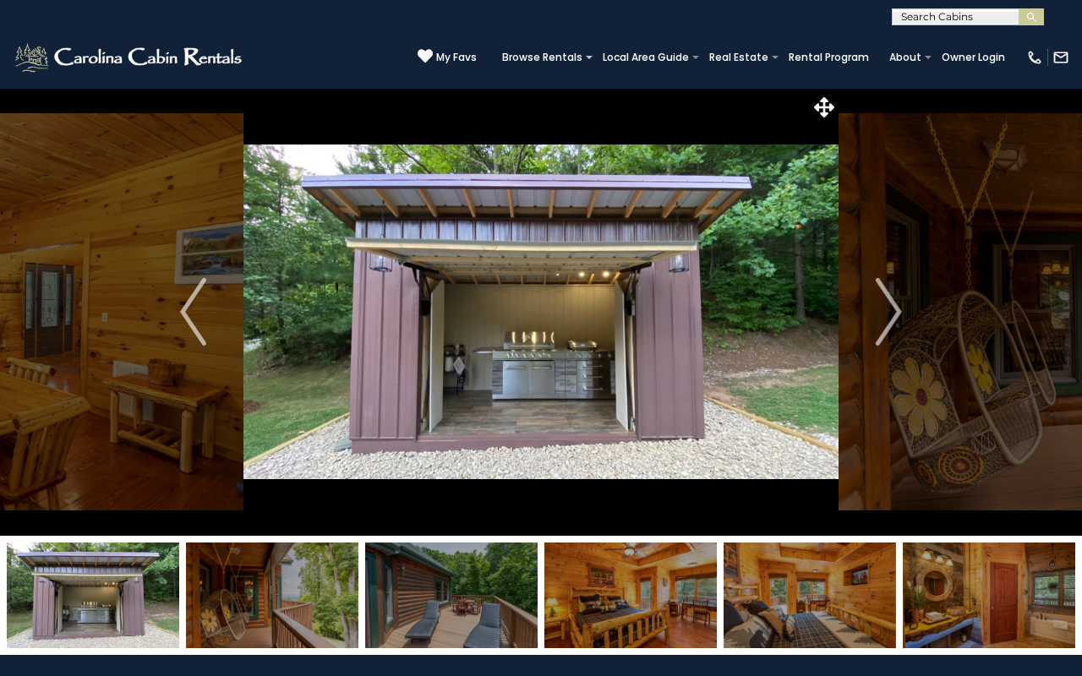
click at [320, 597] on img at bounding box center [272, 596] width 172 height 106
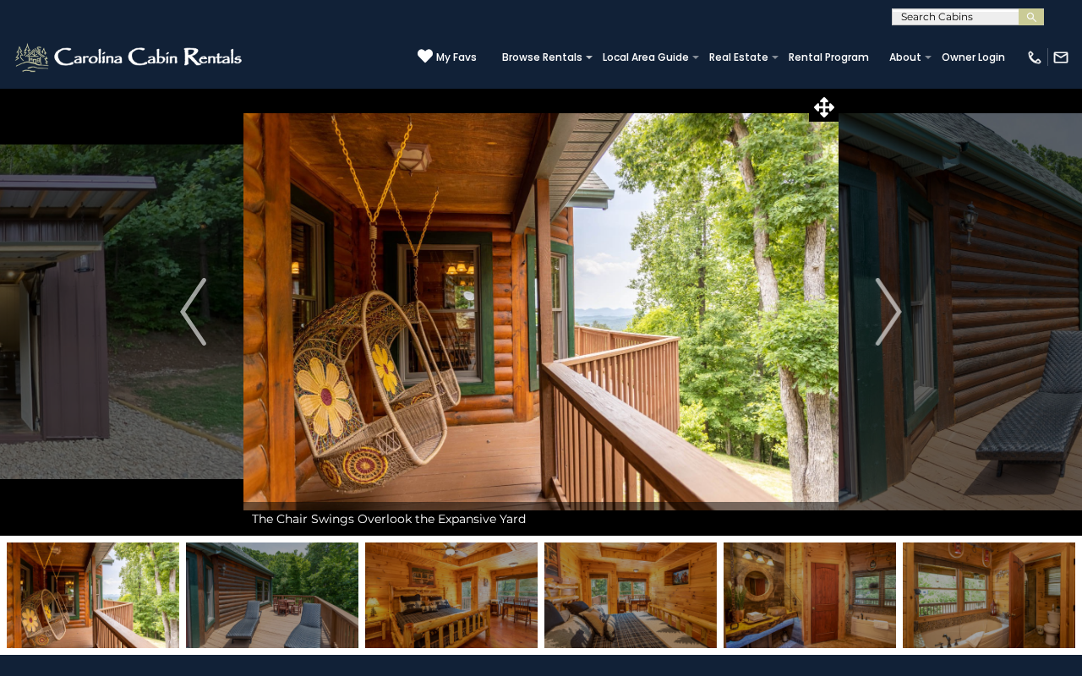
click at [320, 597] on img at bounding box center [272, 596] width 172 height 106
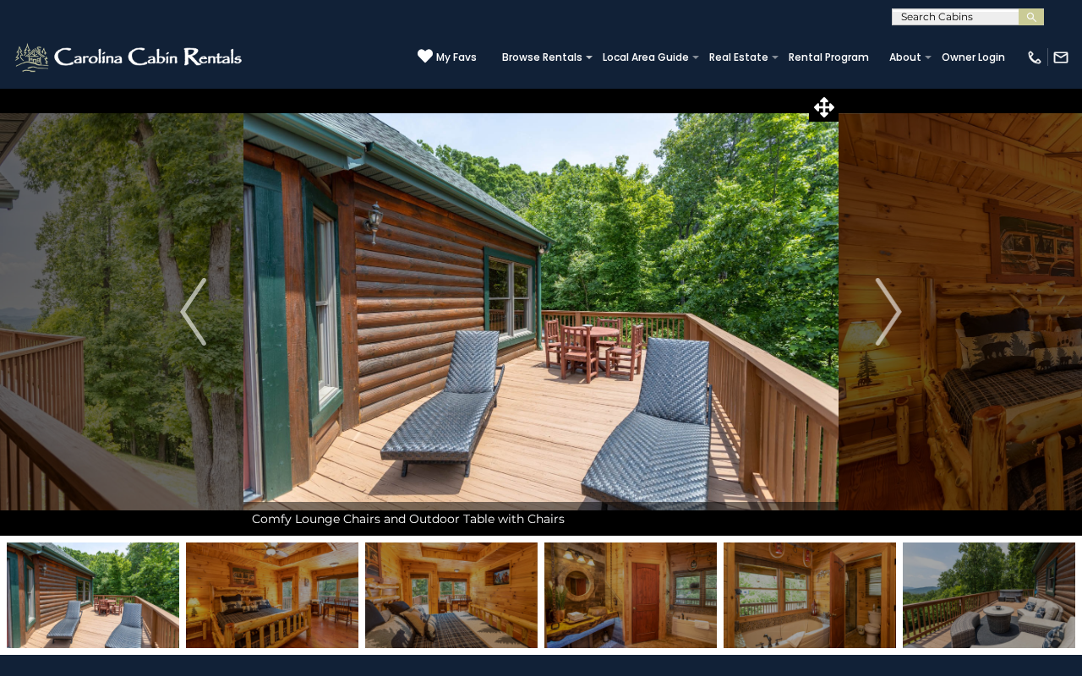
click at [320, 597] on img at bounding box center [272, 596] width 172 height 106
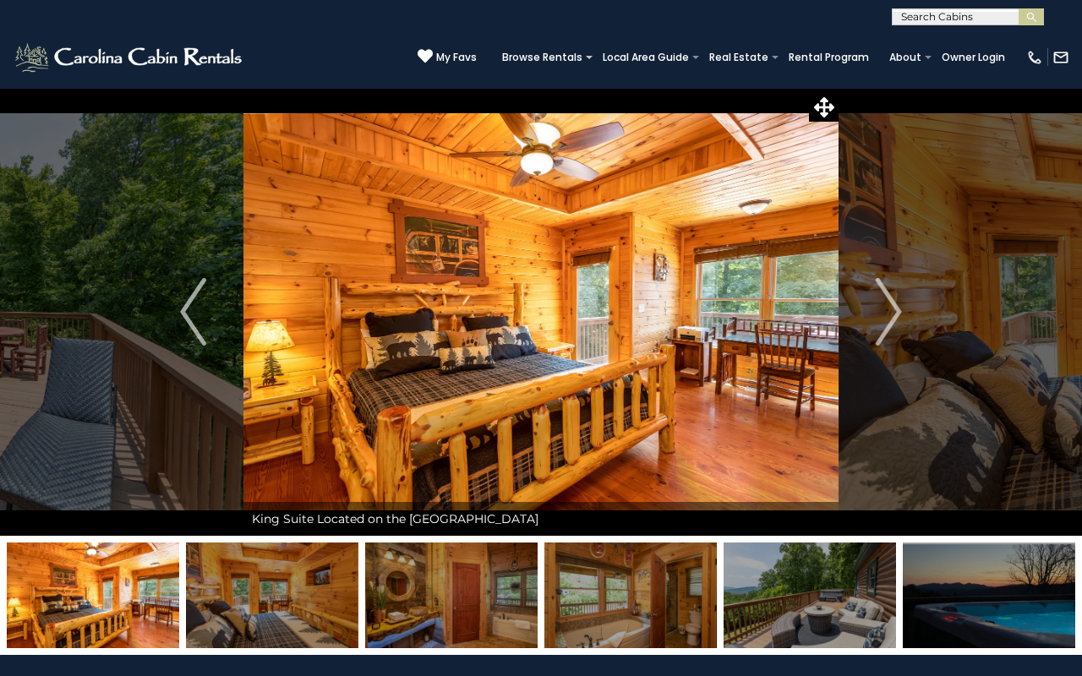
click at [320, 597] on img at bounding box center [272, 596] width 172 height 106
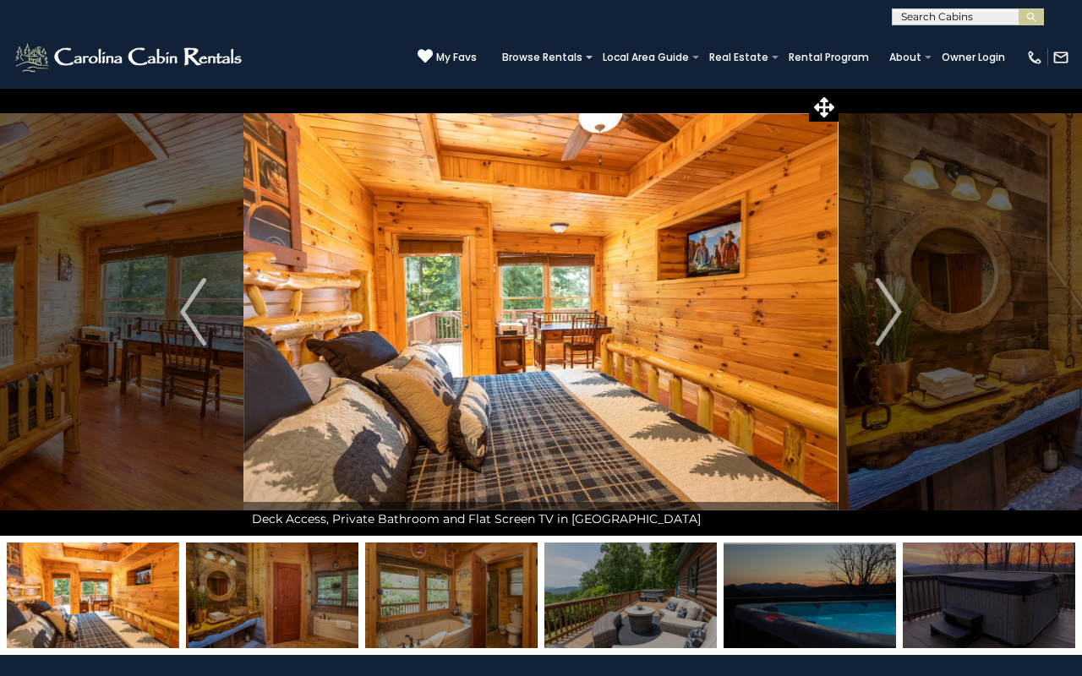
click at [319, 600] on img at bounding box center [272, 596] width 172 height 106
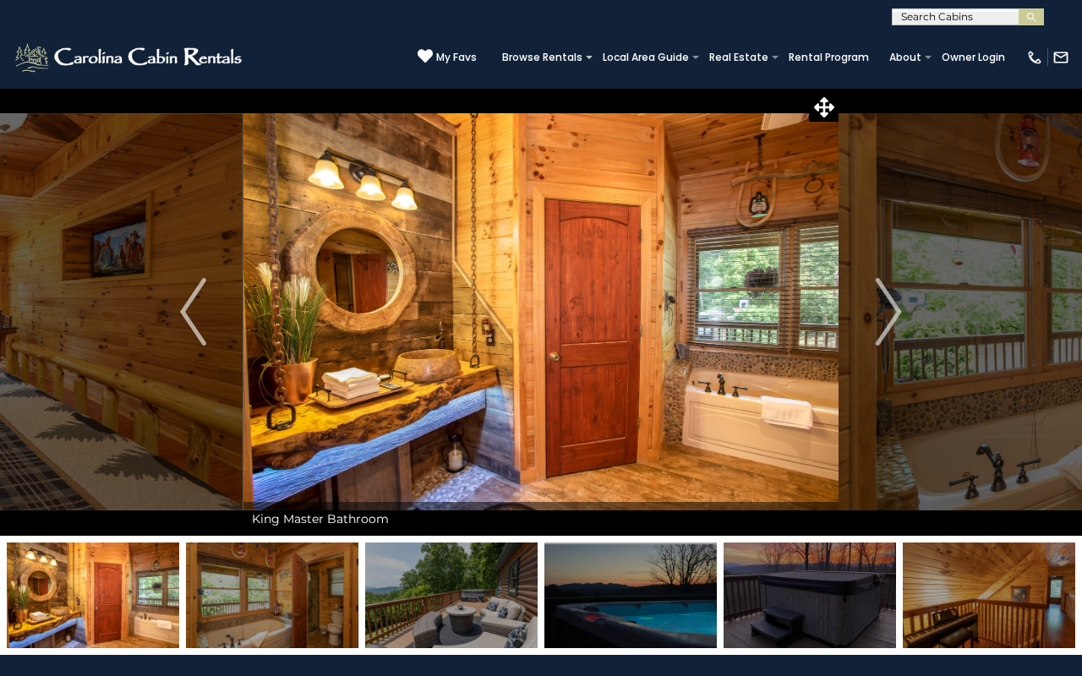
click at [319, 600] on img at bounding box center [272, 596] width 172 height 106
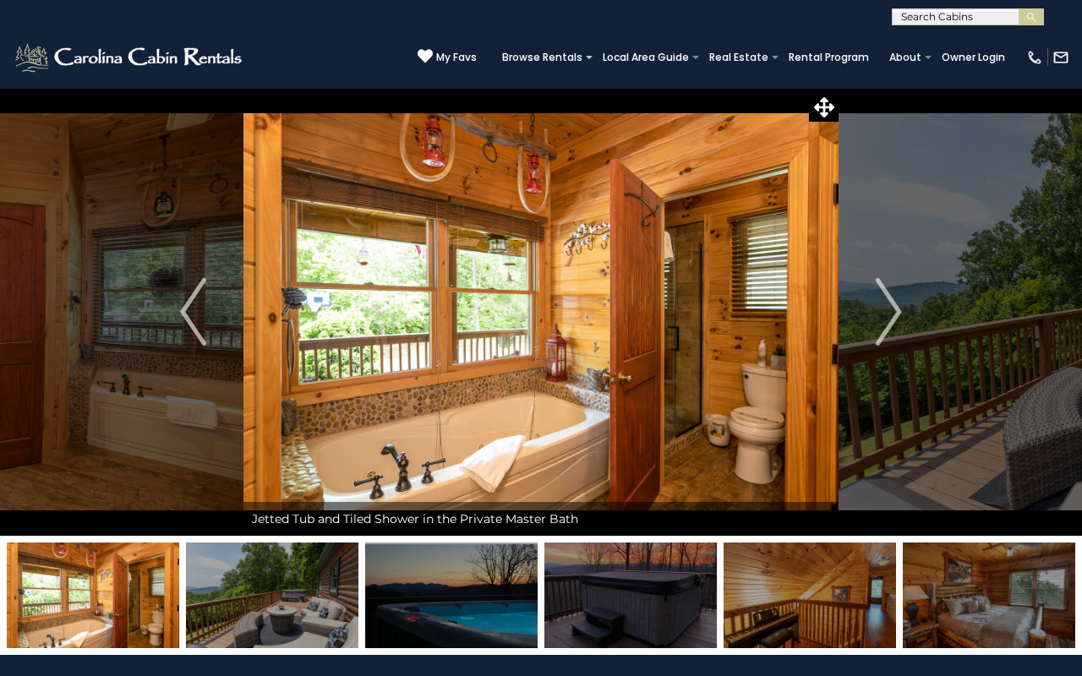
click at [412, 583] on img at bounding box center [451, 596] width 172 height 106
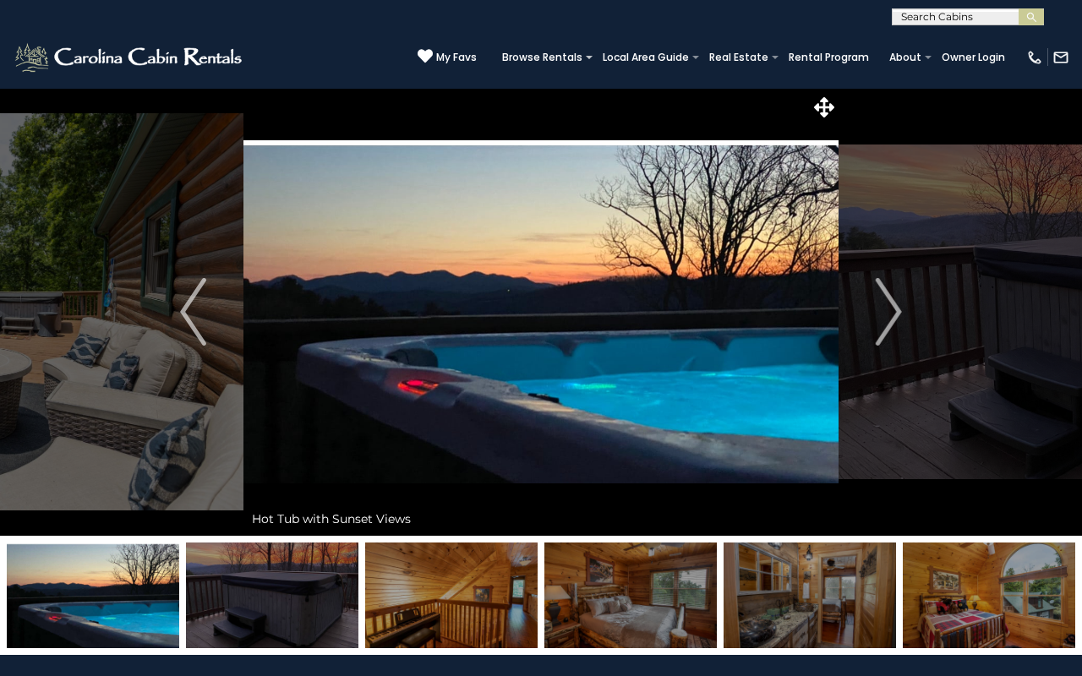
click at [472, 581] on img at bounding box center [451, 596] width 172 height 106
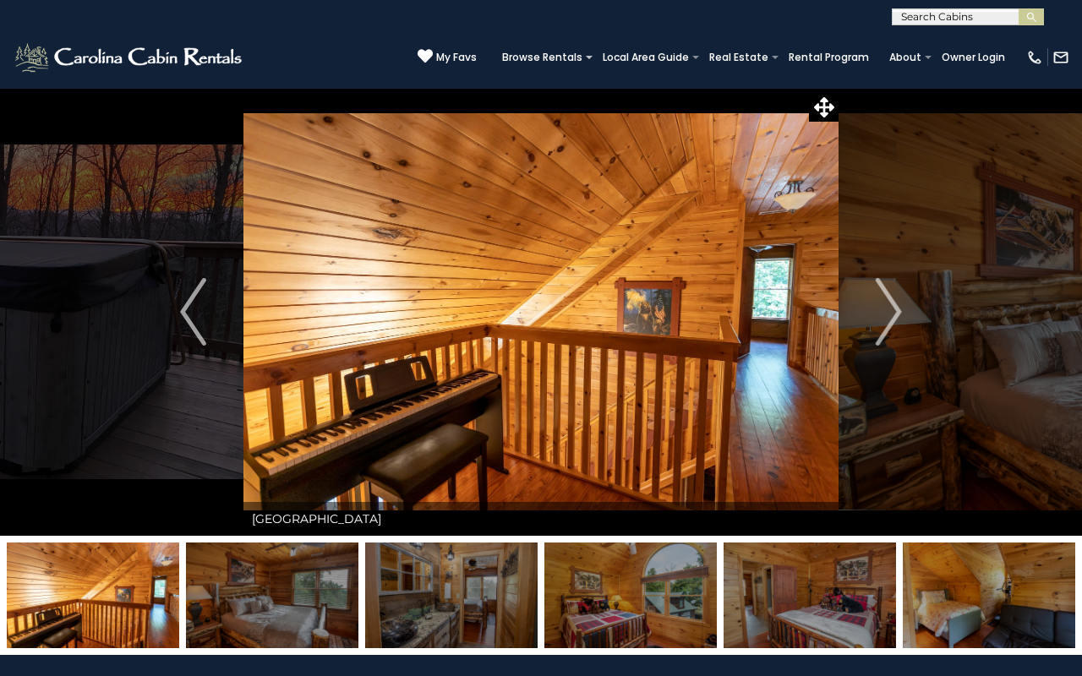
click at [471, 581] on img at bounding box center [451, 596] width 172 height 106
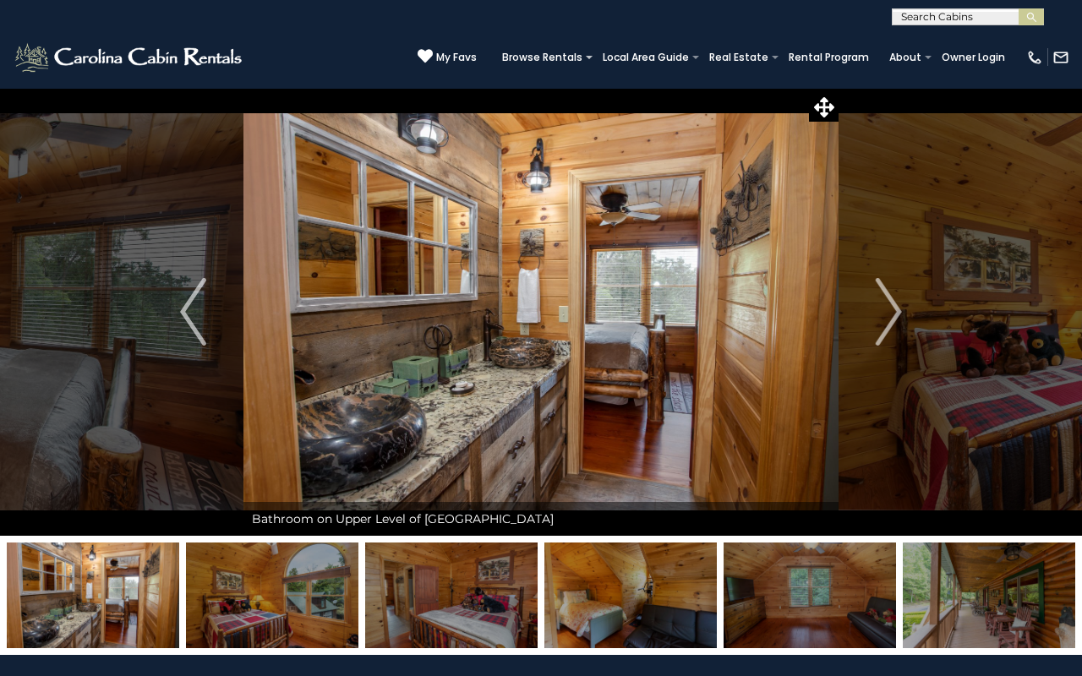
click at [471, 581] on img at bounding box center [451, 596] width 172 height 106
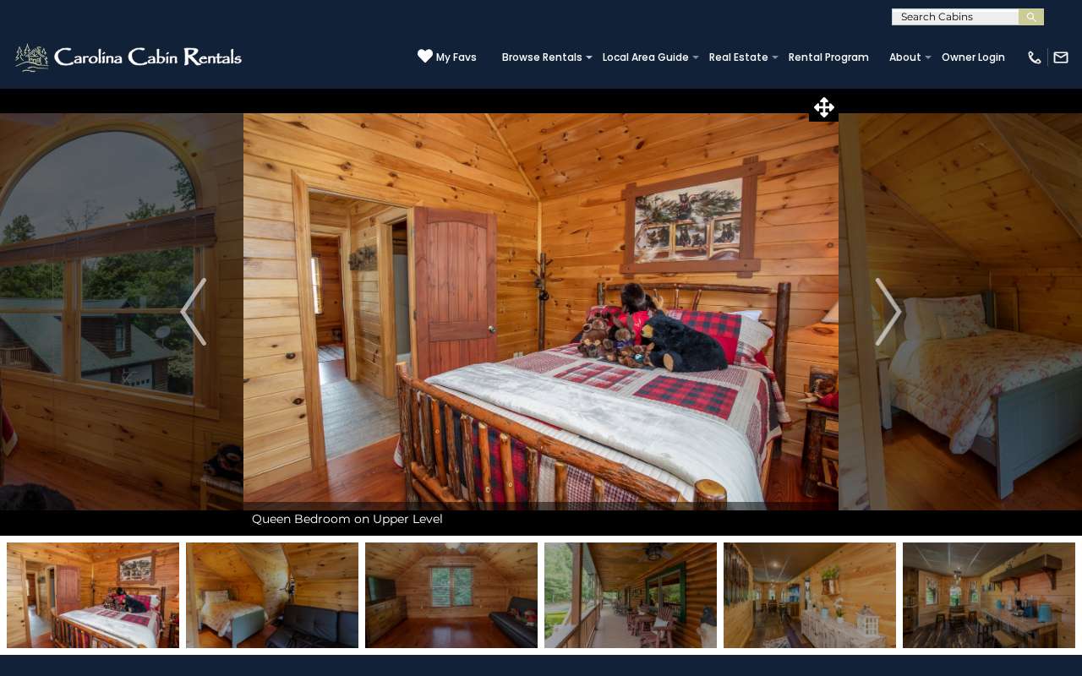
click at [471, 581] on img at bounding box center [451, 596] width 172 height 106
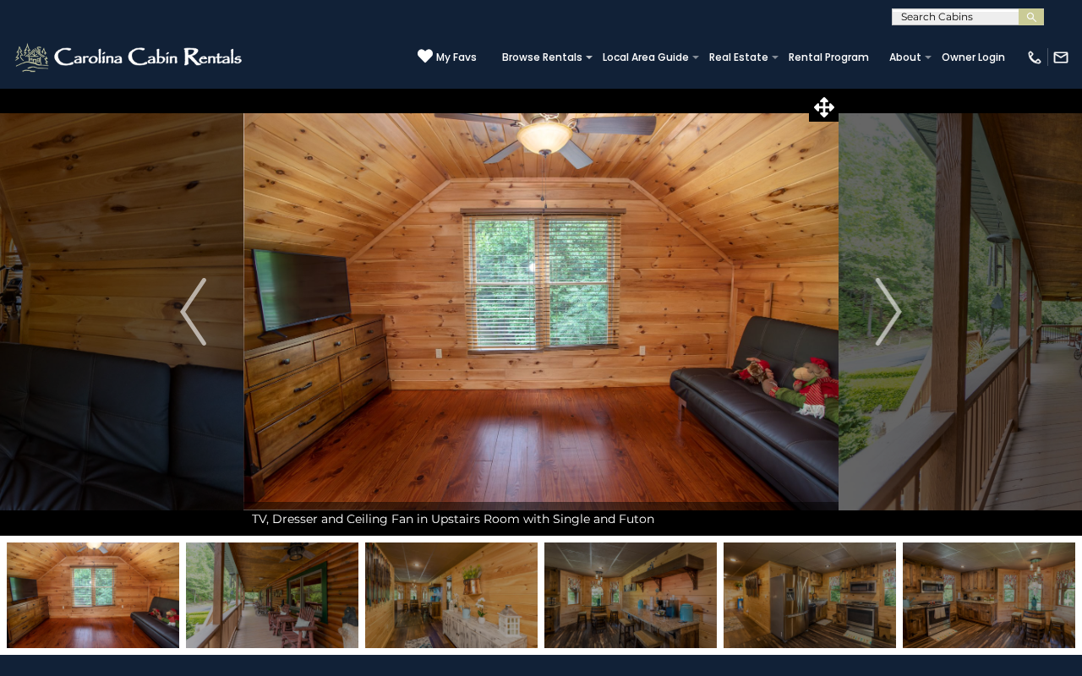
click at [471, 581] on img at bounding box center [451, 596] width 172 height 106
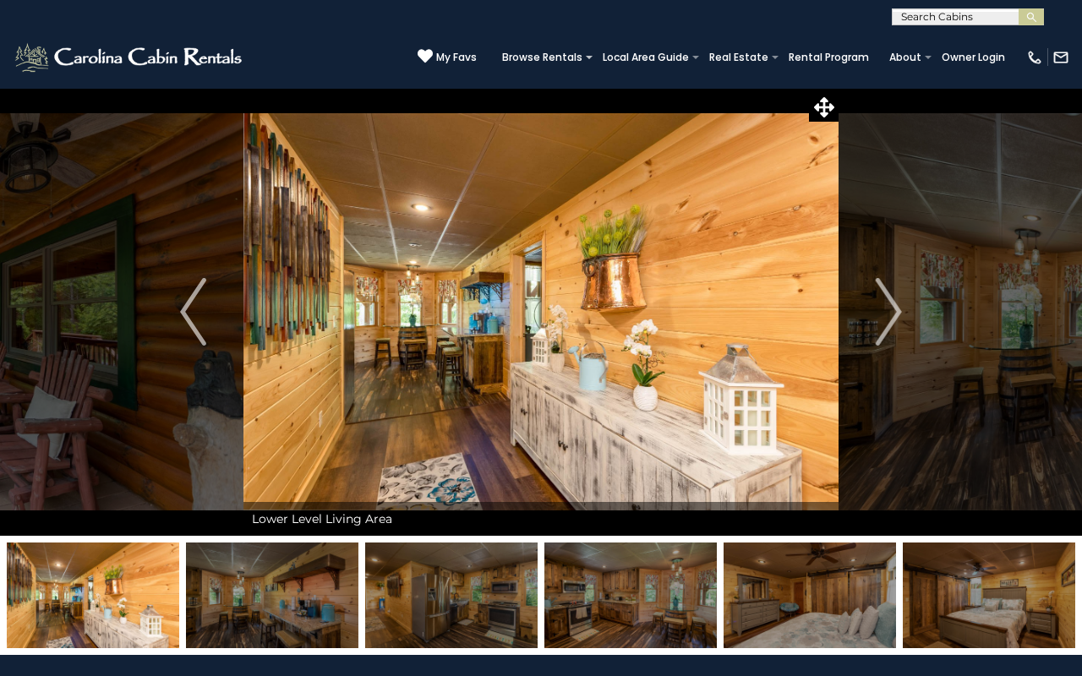
click at [471, 581] on img at bounding box center [451, 596] width 172 height 106
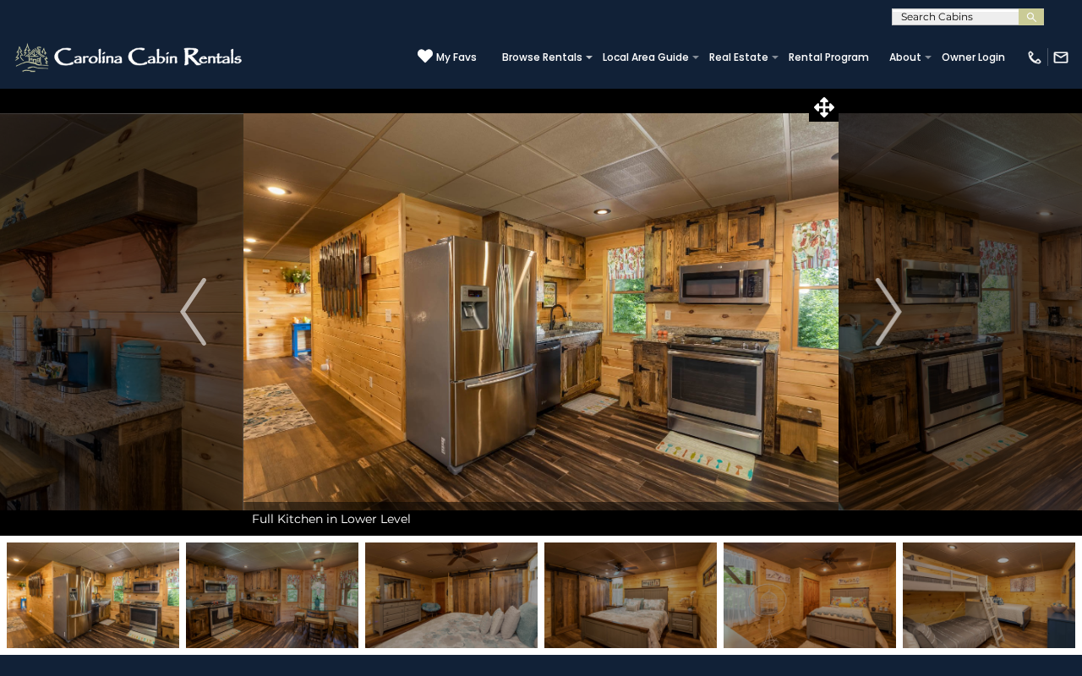
click at [471, 581] on img at bounding box center [451, 596] width 172 height 106
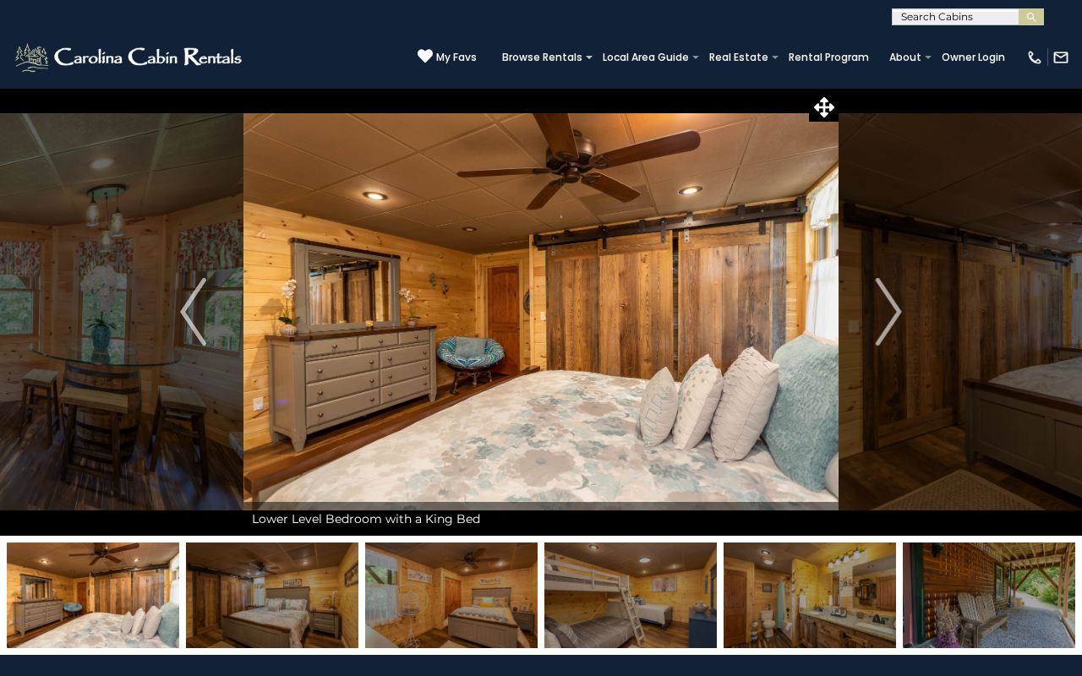
click at [471, 581] on img at bounding box center [451, 596] width 172 height 106
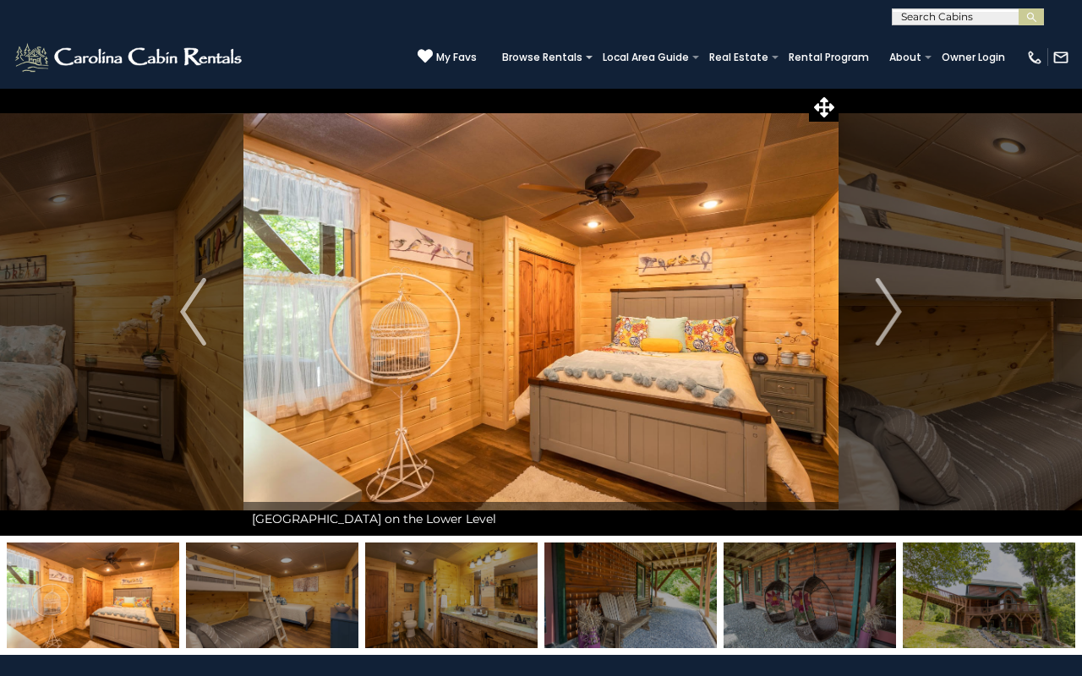
click at [471, 581] on img at bounding box center [451, 596] width 172 height 106
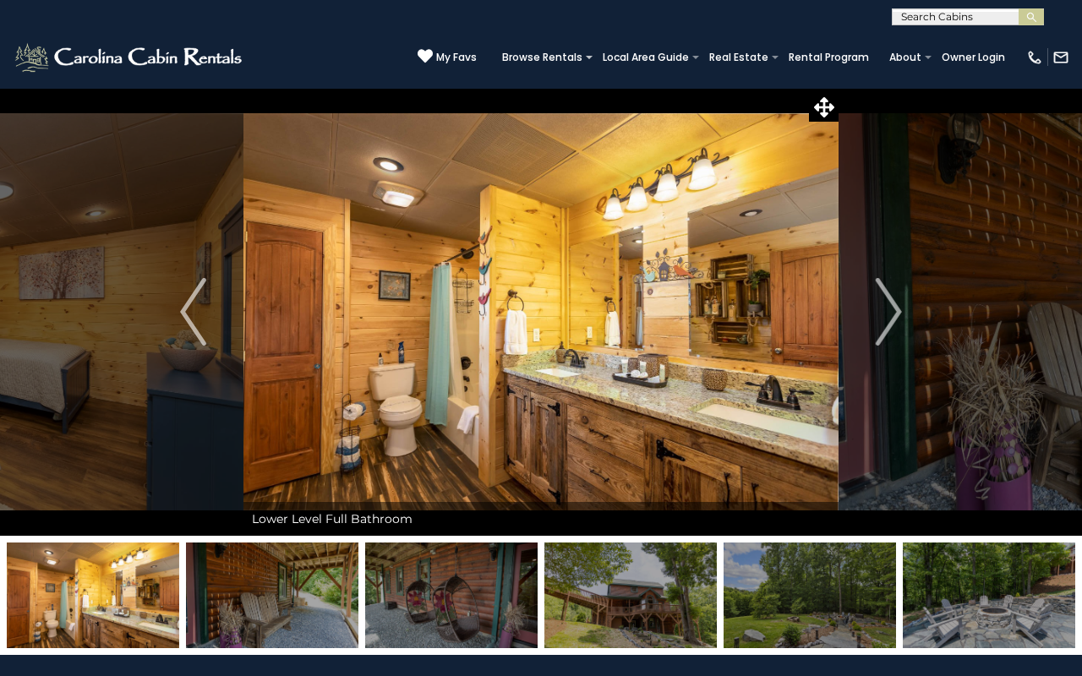
click at [471, 581] on img at bounding box center [451, 596] width 172 height 106
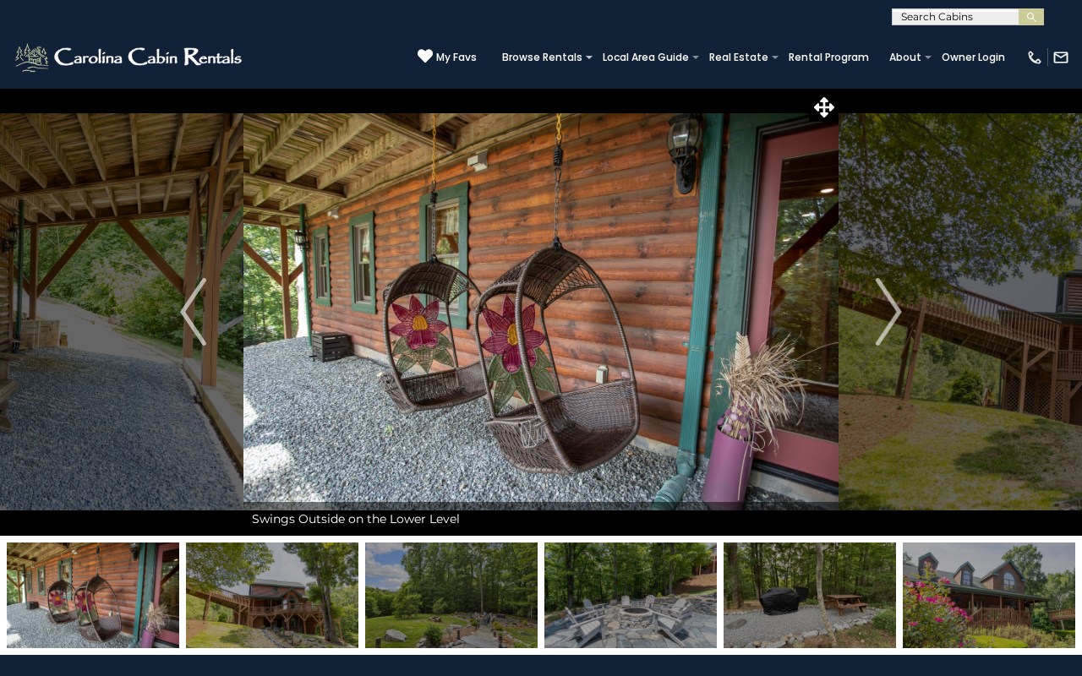
click at [471, 581] on img at bounding box center [451, 596] width 172 height 106
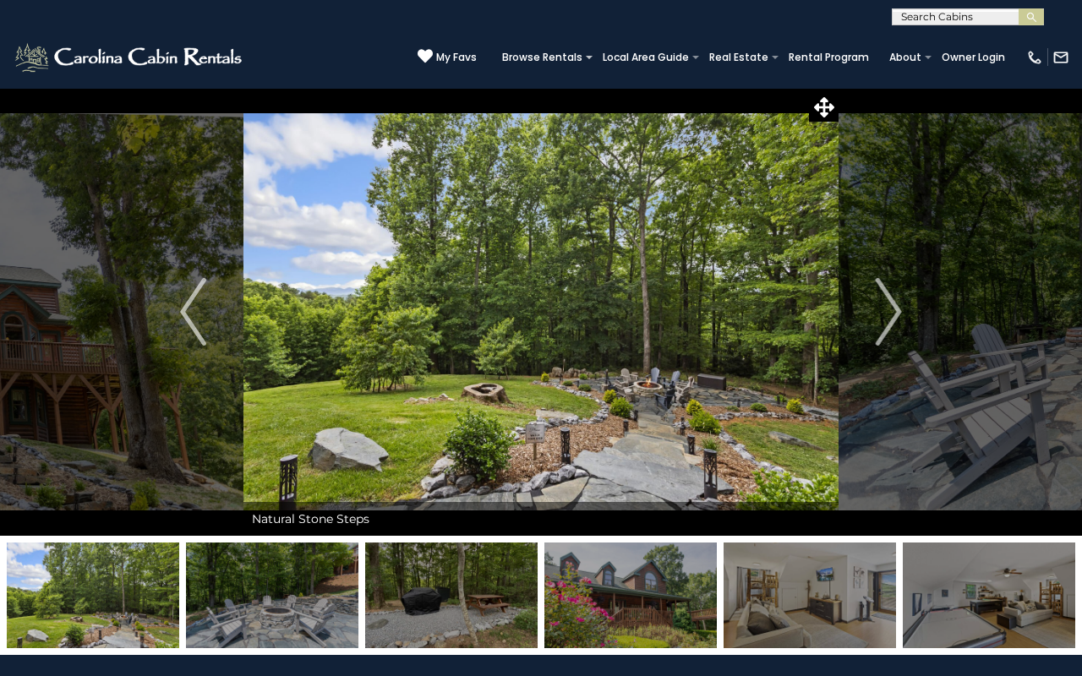
click at [463, 582] on img at bounding box center [451, 596] width 172 height 106
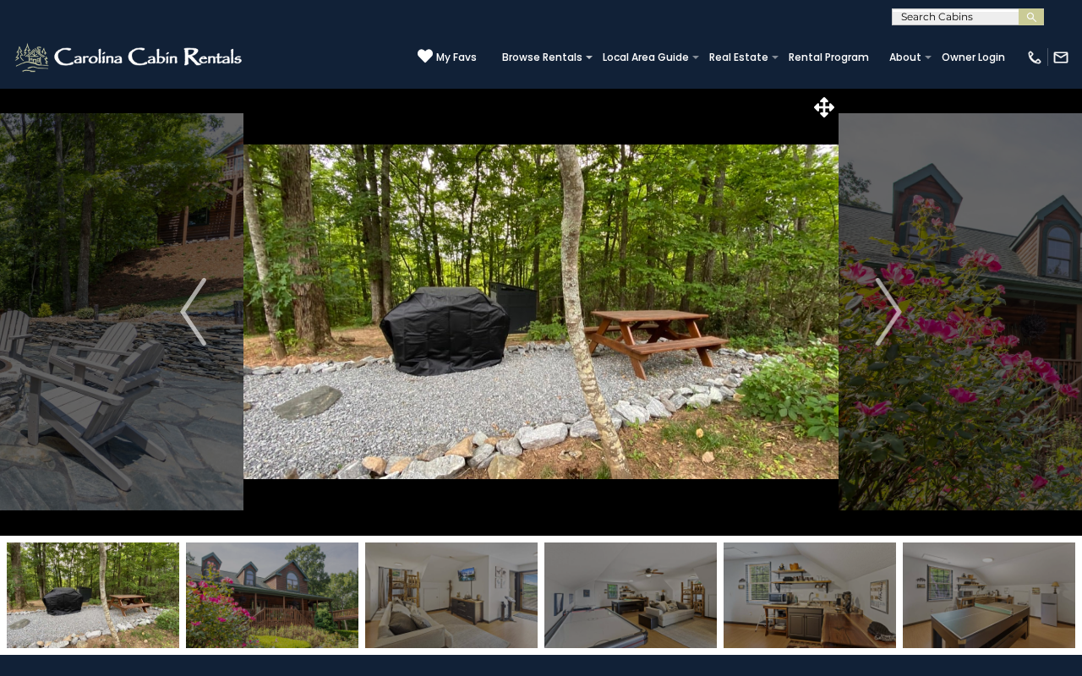
click at [444, 579] on img at bounding box center [451, 596] width 172 height 106
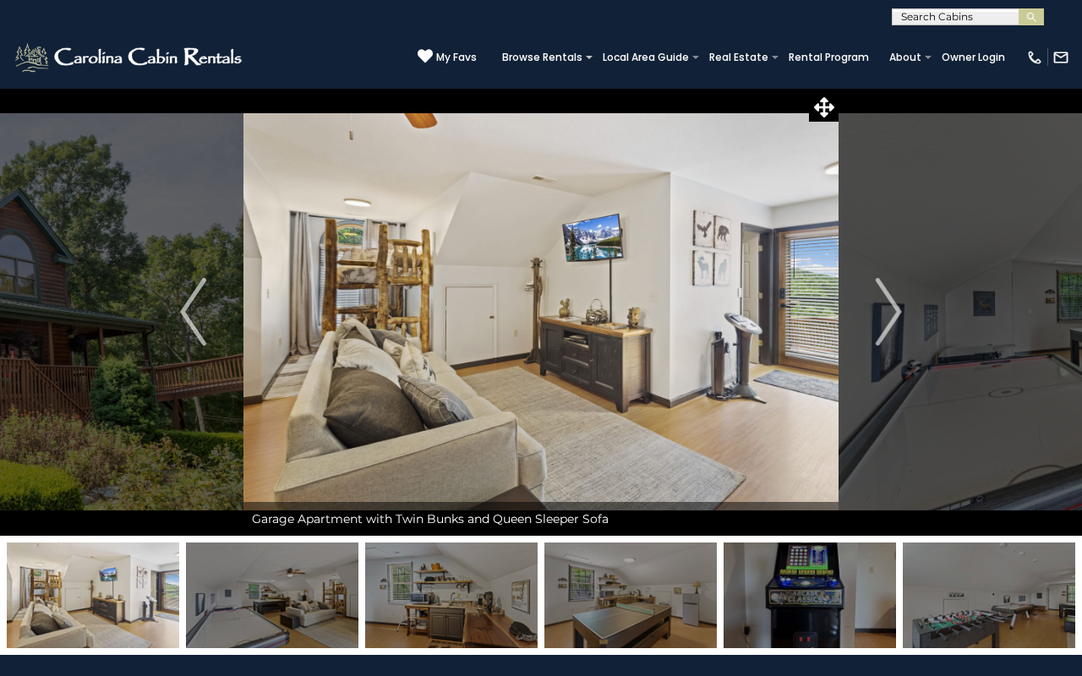
click at [445, 579] on img at bounding box center [451, 596] width 172 height 106
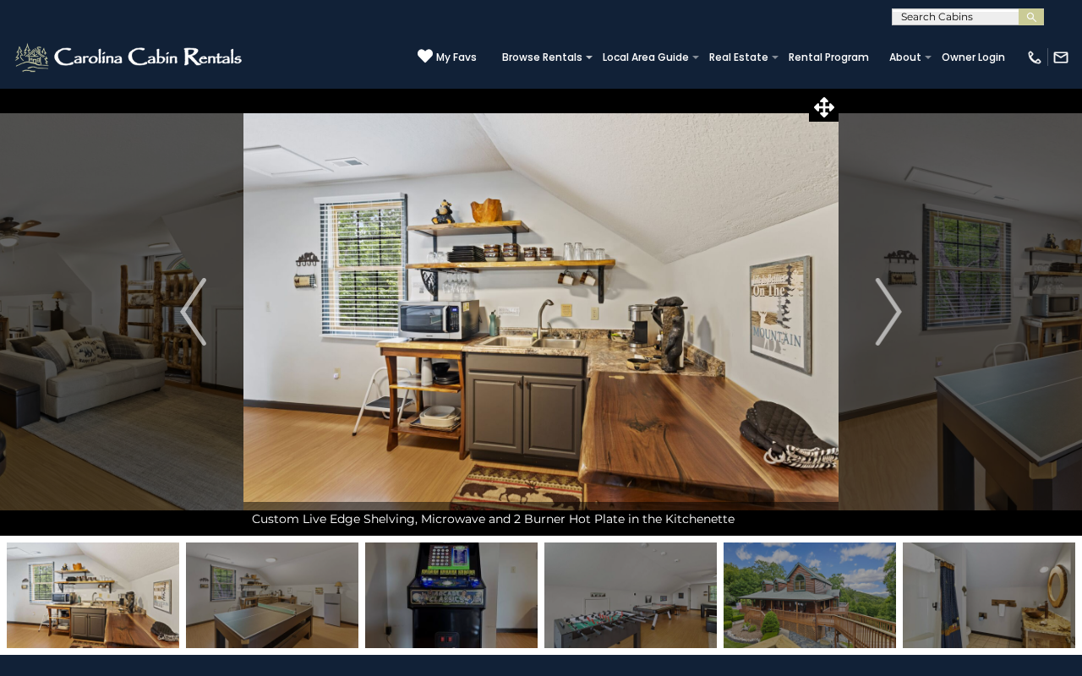
click at [445, 578] on img at bounding box center [451, 596] width 172 height 106
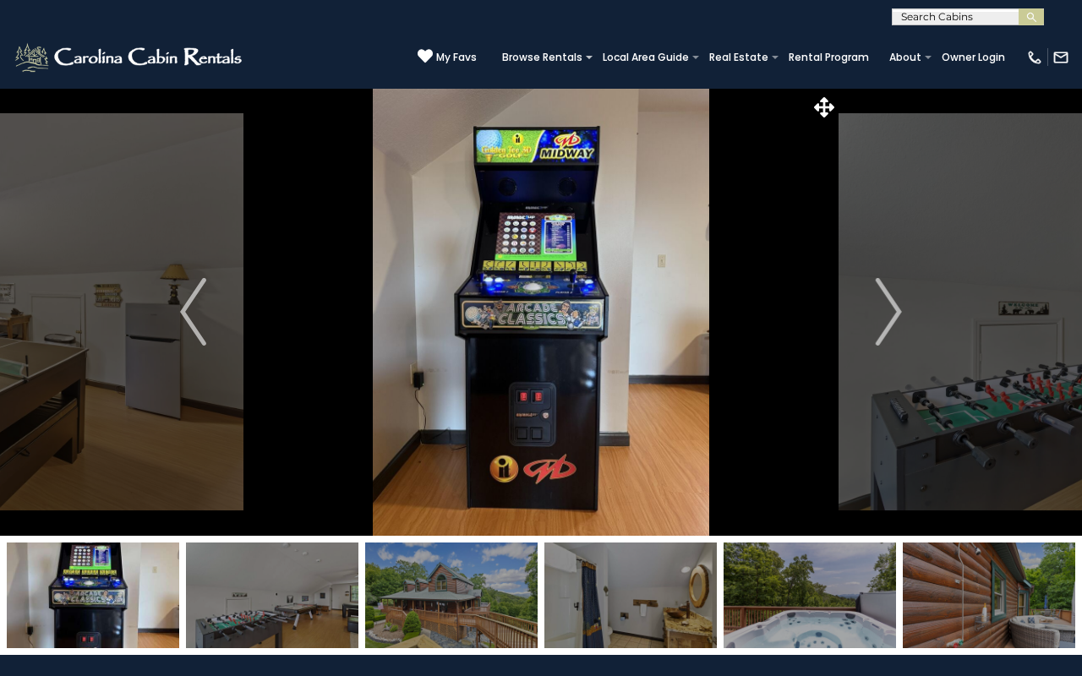
click at [445, 577] on img at bounding box center [451, 596] width 172 height 106
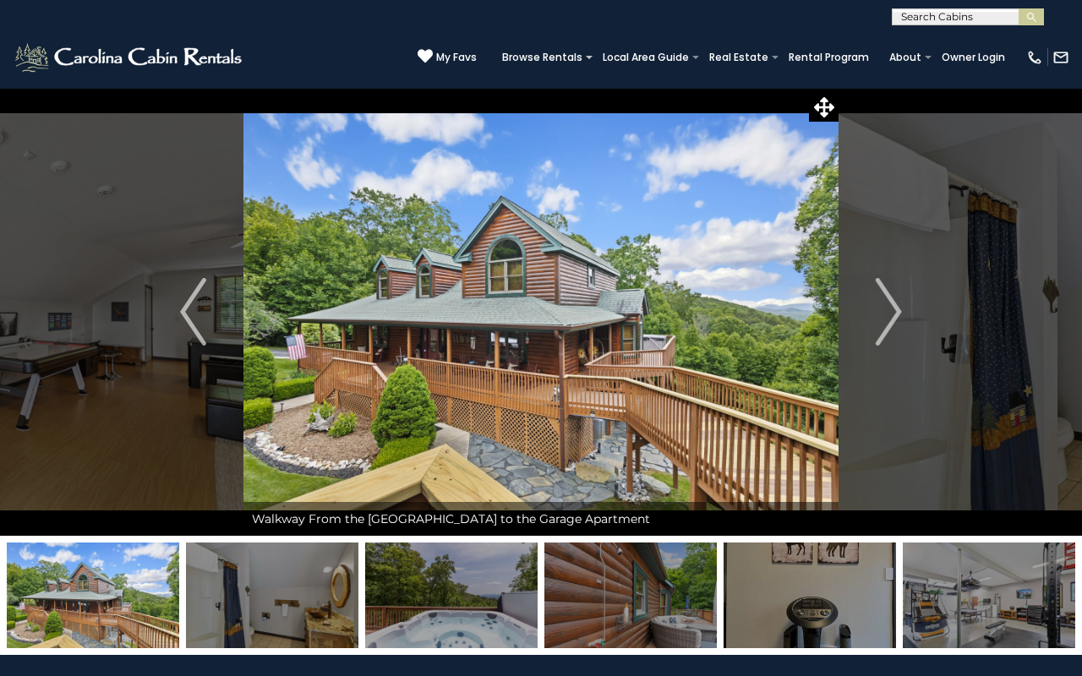
click at [444, 582] on img at bounding box center [451, 596] width 172 height 106
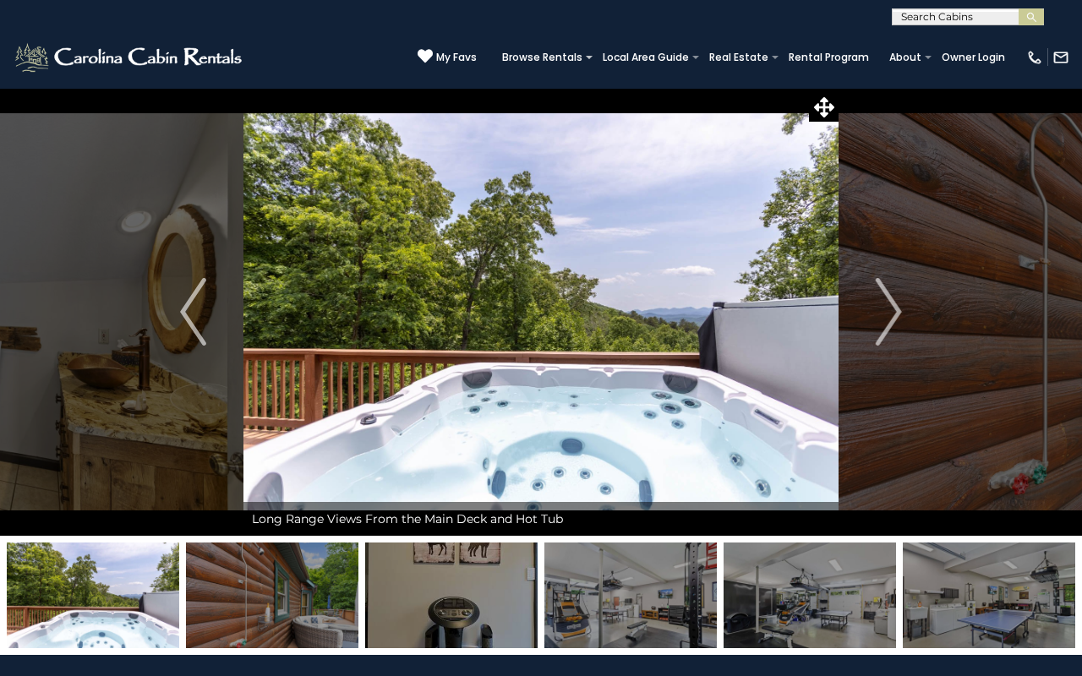
click at [444, 582] on img at bounding box center [451, 596] width 172 height 106
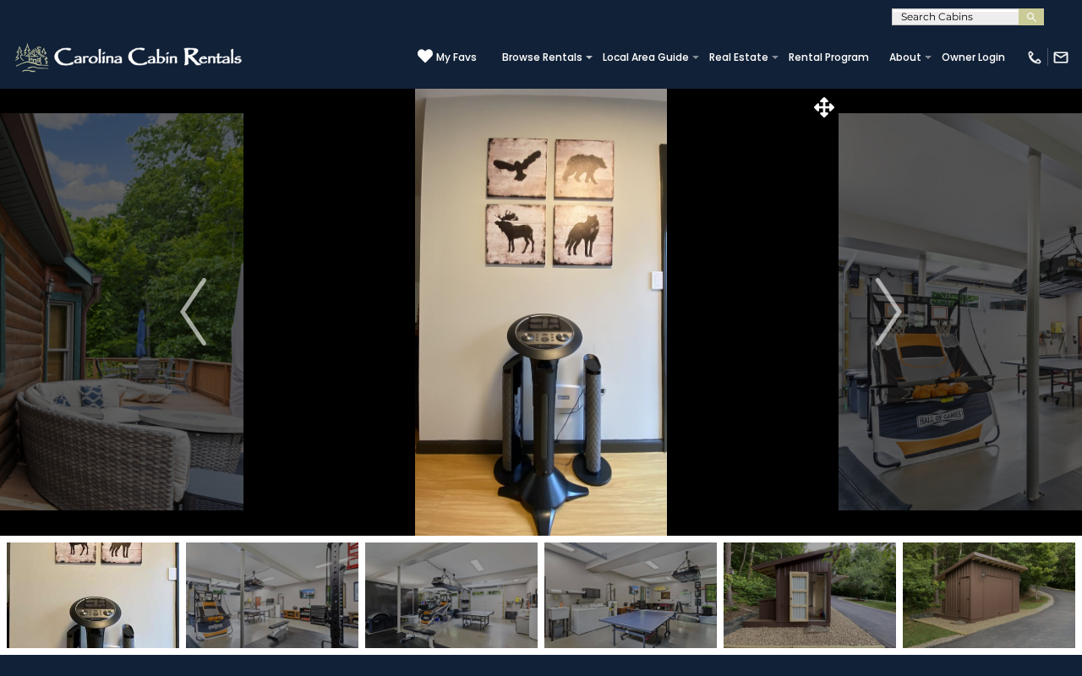
click at [444, 582] on img at bounding box center [451, 596] width 172 height 106
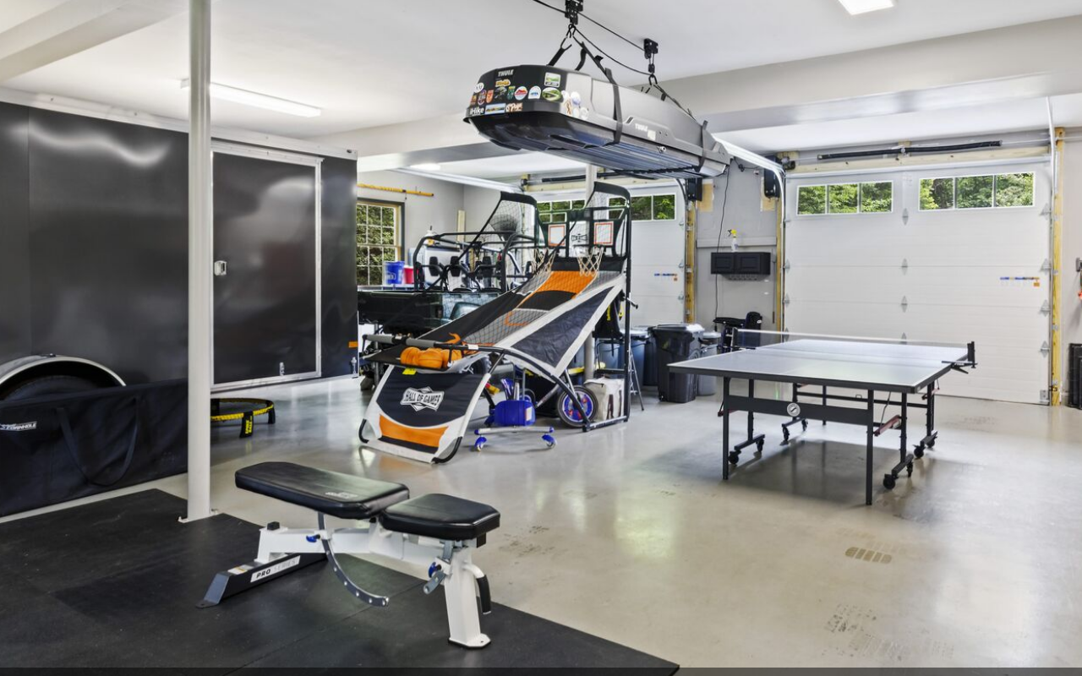
scroll to position [12, 0]
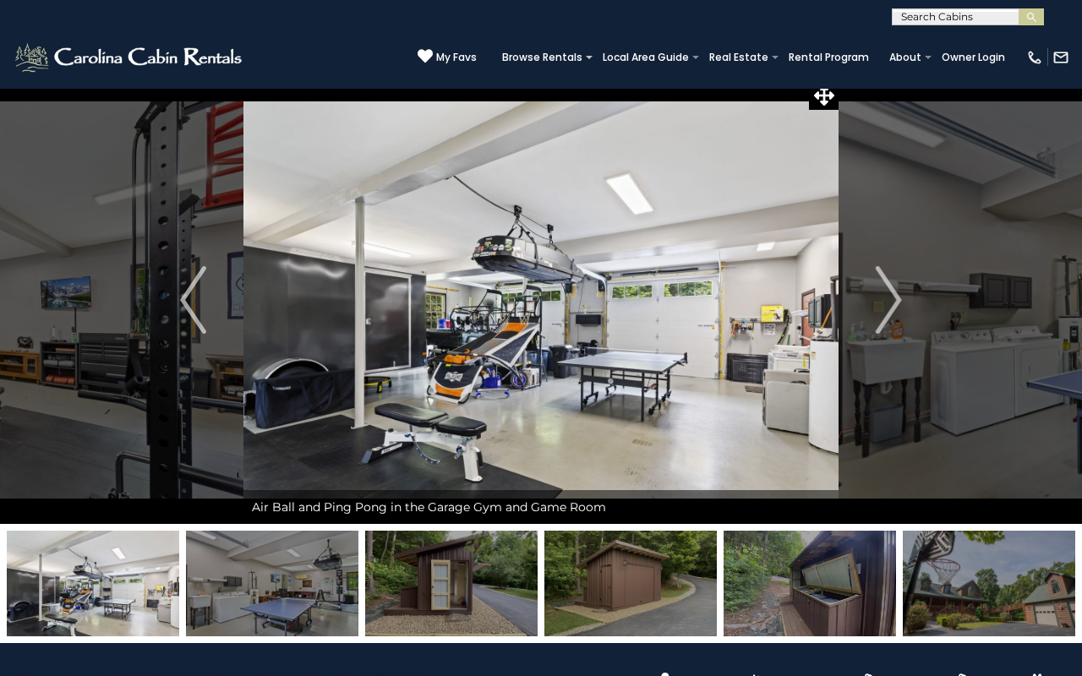
click at [570, 573] on img at bounding box center [630, 584] width 172 height 106
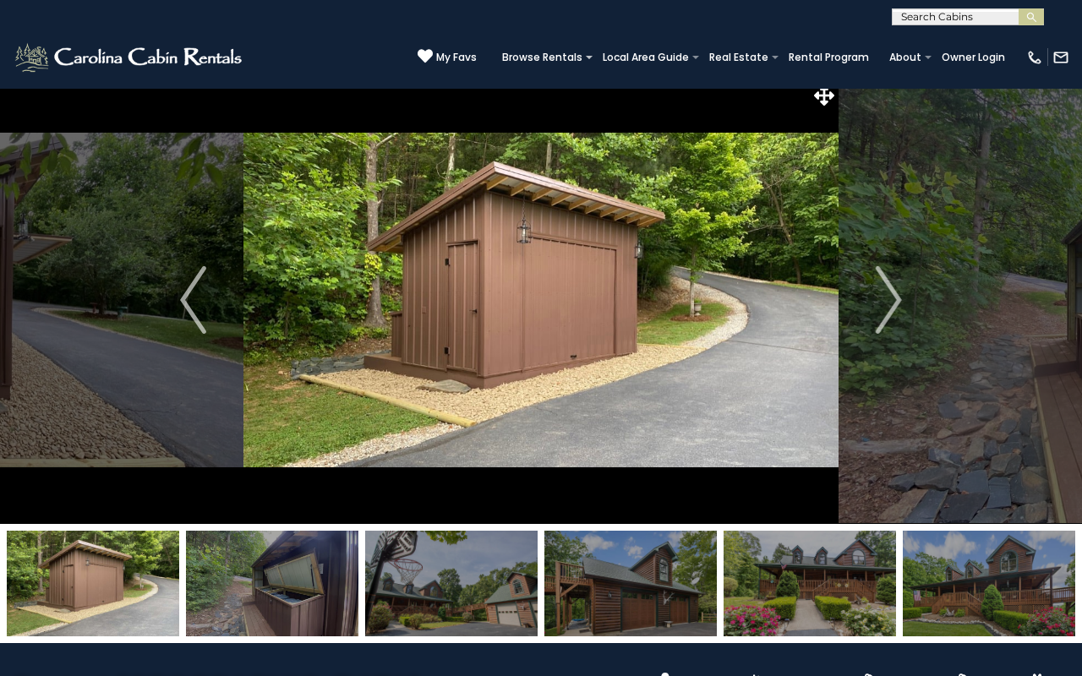
click at [570, 573] on img at bounding box center [630, 584] width 172 height 106
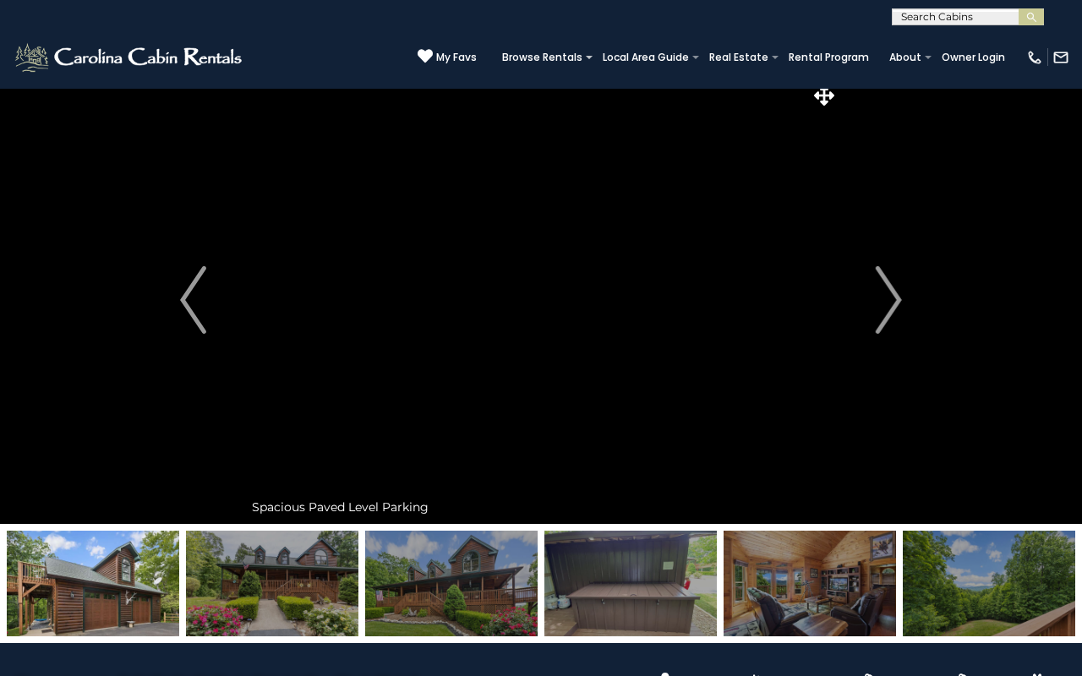
click at [124, 609] on img at bounding box center [93, 584] width 172 height 106
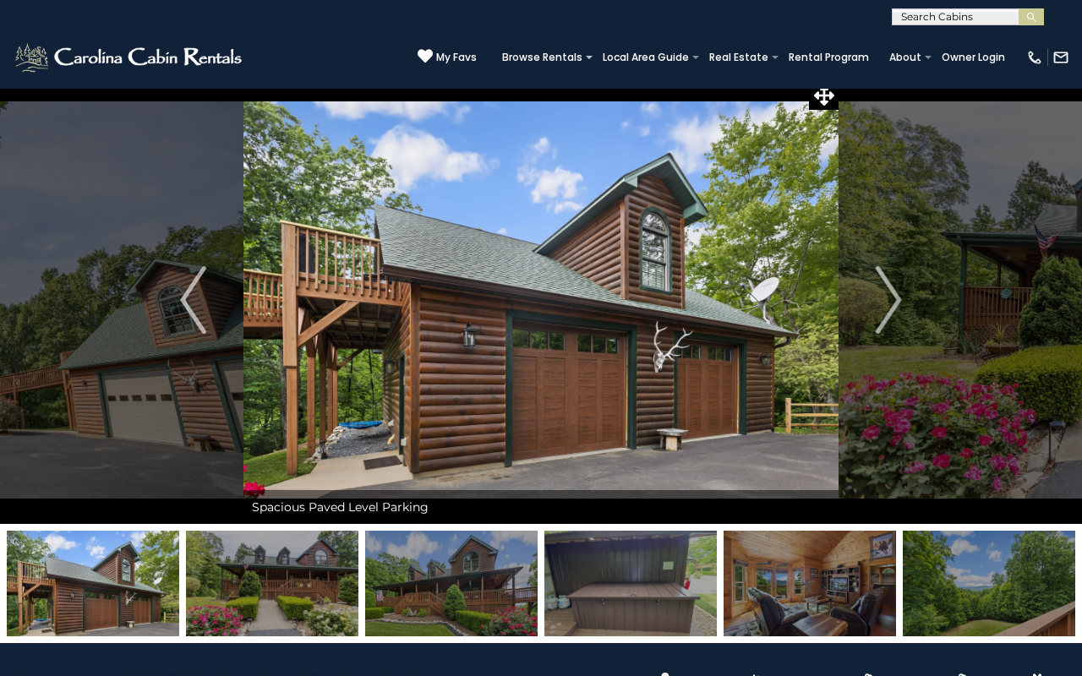
click at [249, 584] on img at bounding box center [272, 584] width 172 height 106
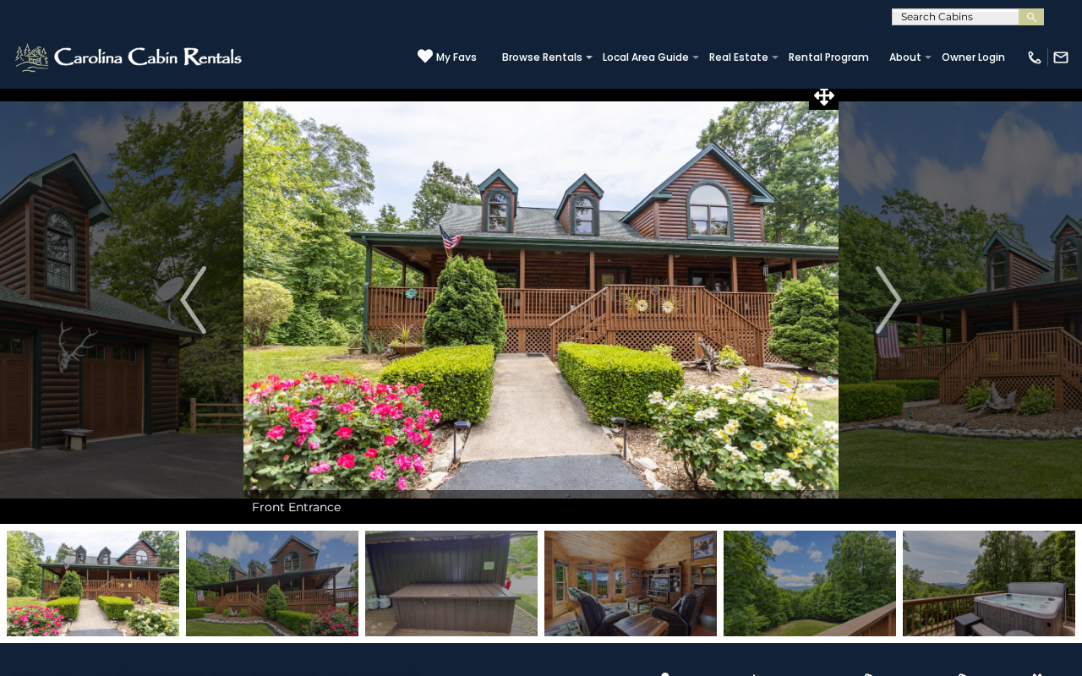
click at [302, 577] on img at bounding box center [272, 584] width 172 height 106
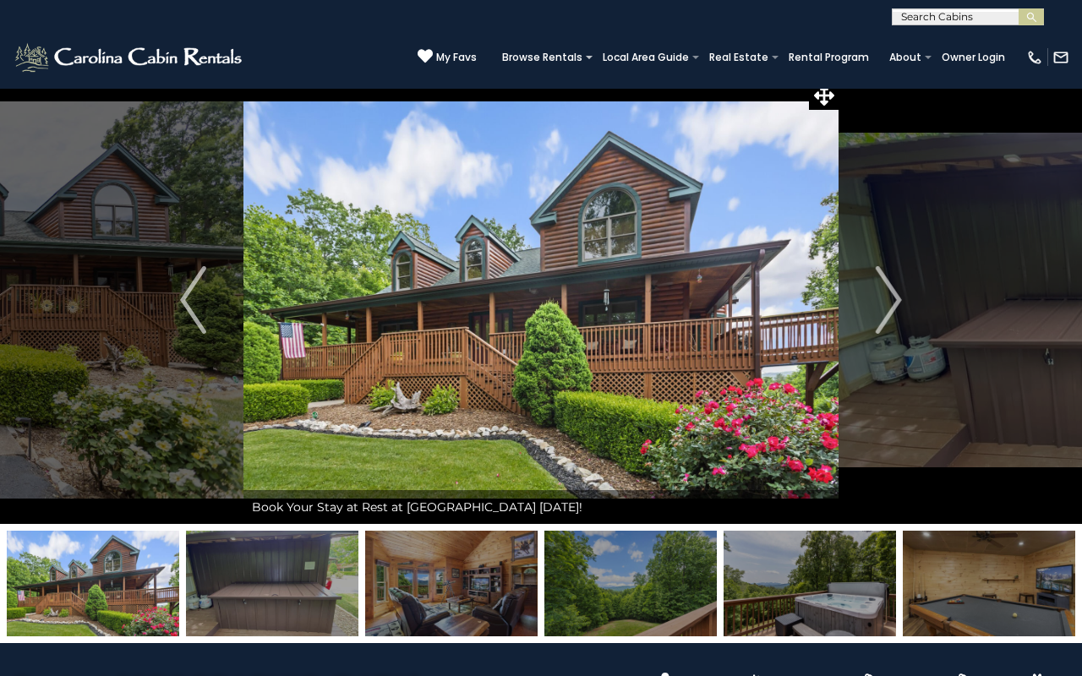
click at [398, 579] on img at bounding box center [451, 584] width 172 height 106
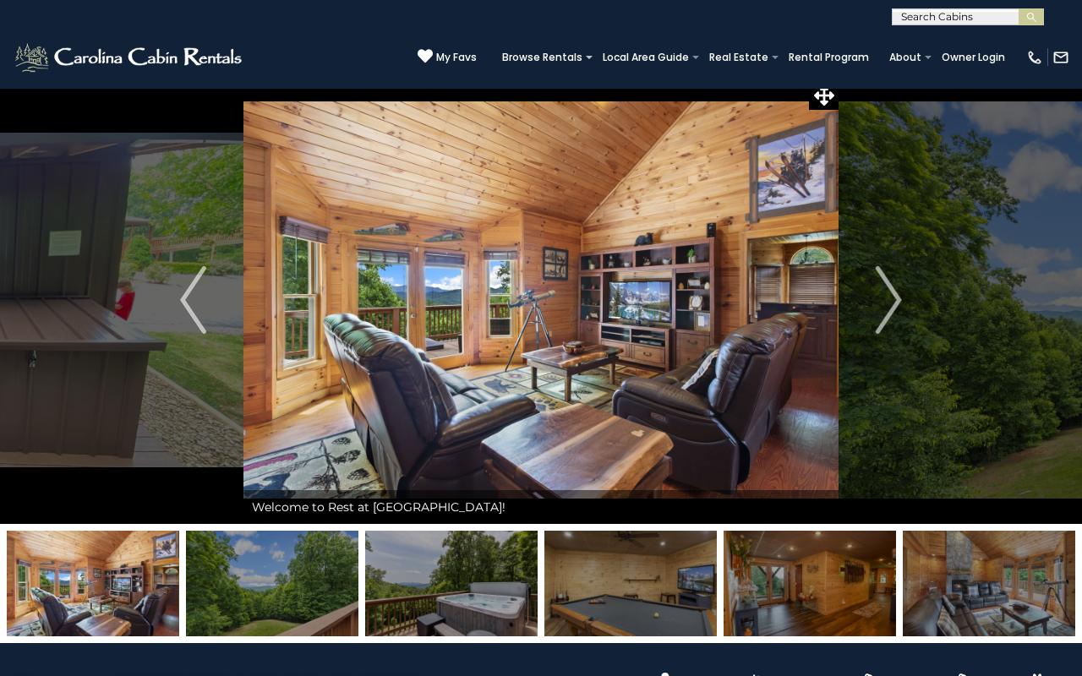
click at [399, 579] on img at bounding box center [451, 584] width 172 height 106
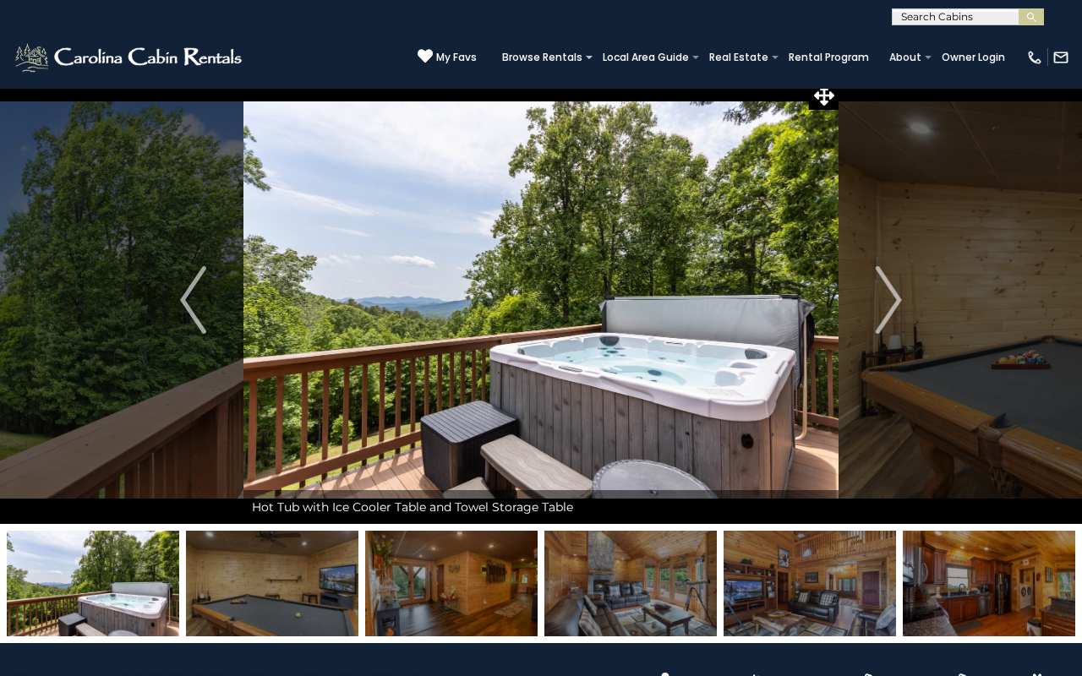
click at [399, 580] on img at bounding box center [451, 584] width 172 height 106
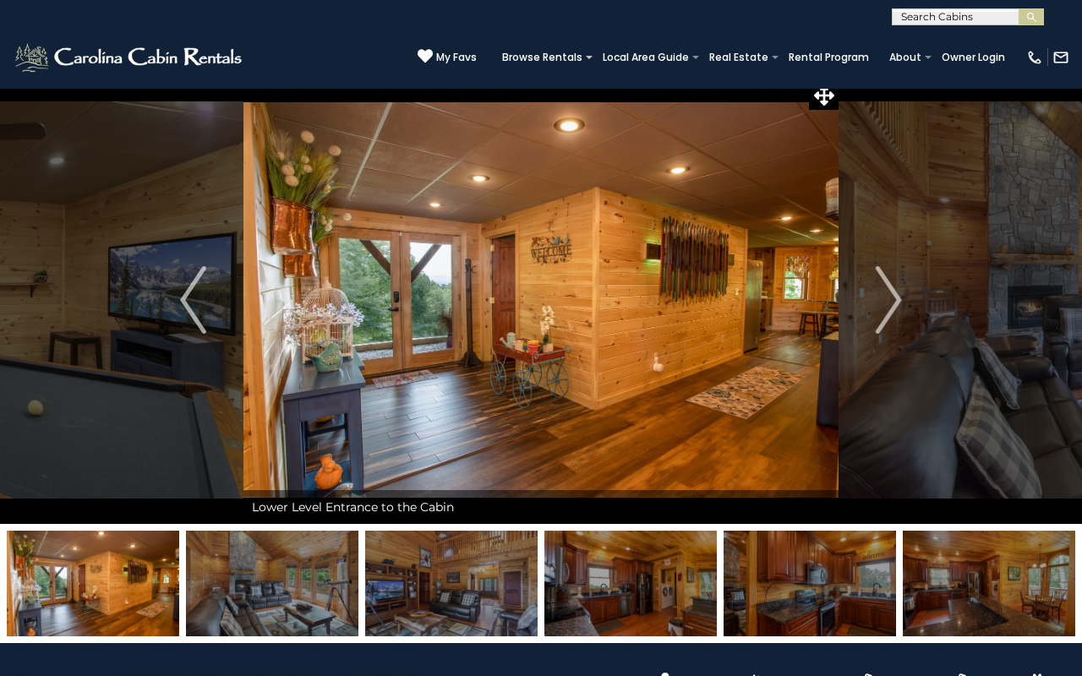
click at [395, 582] on img at bounding box center [451, 584] width 172 height 106
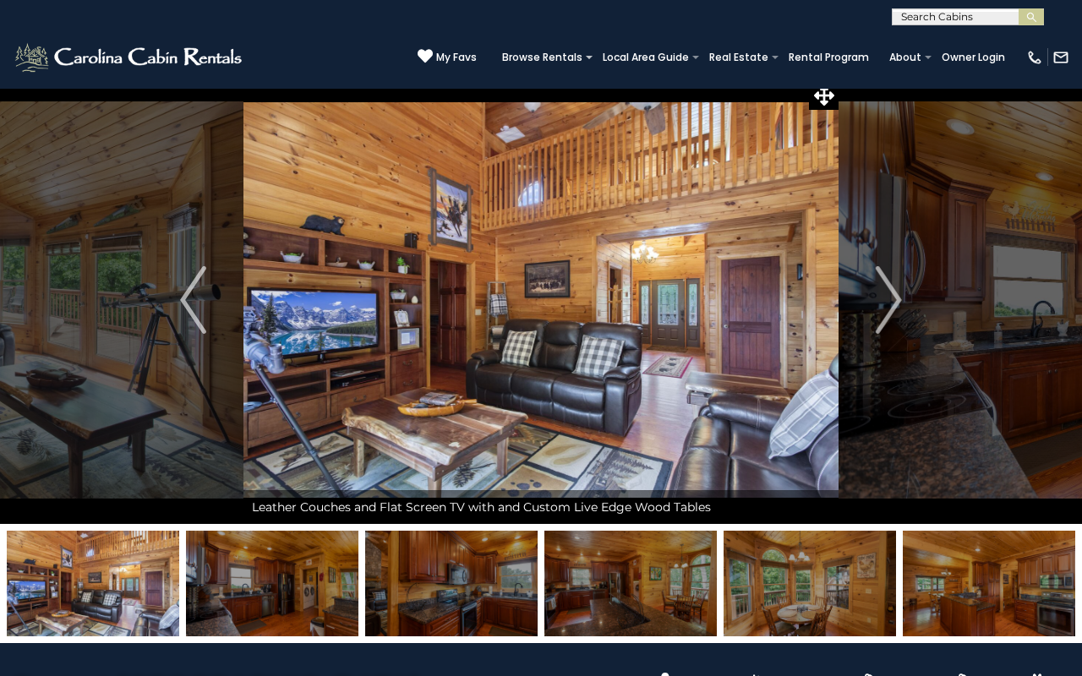
click at [395, 582] on img at bounding box center [451, 584] width 172 height 106
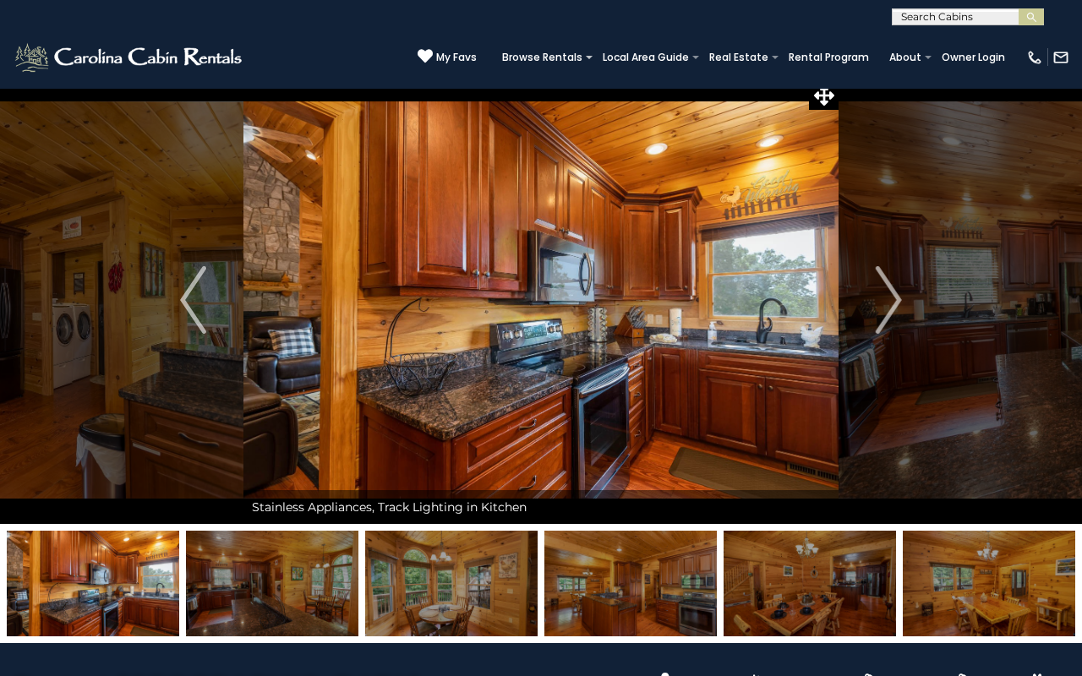
click at [395, 582] on img at bounding box center [451, 584] width 172 height 106
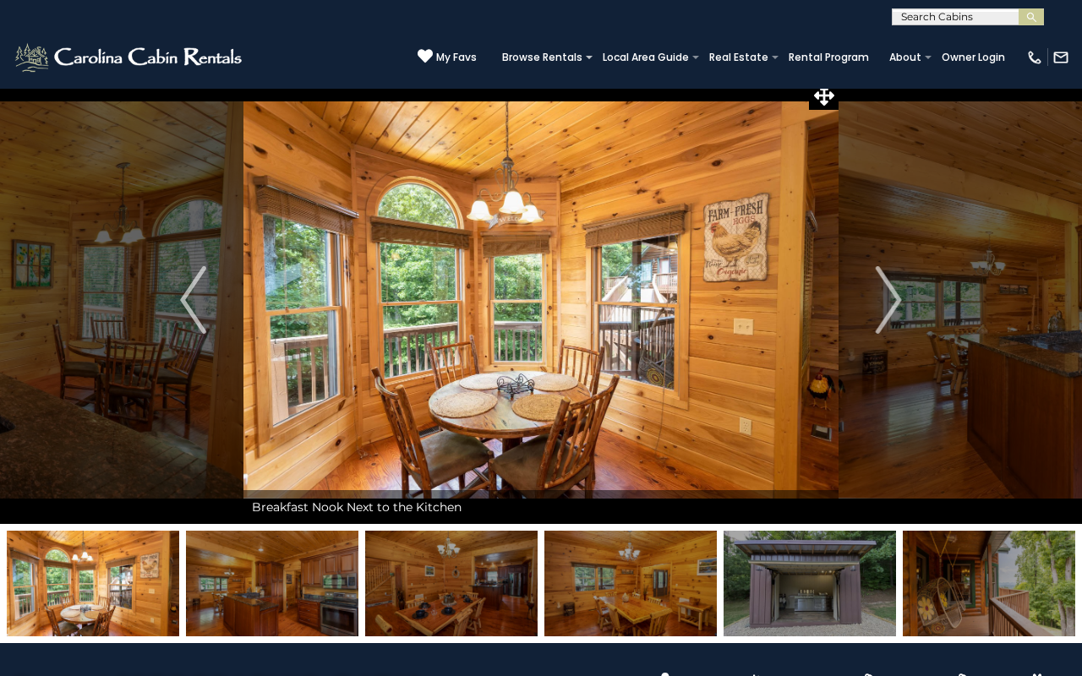
click at [395, 582] on img at bounding box center [451, 584] width 172 height 106
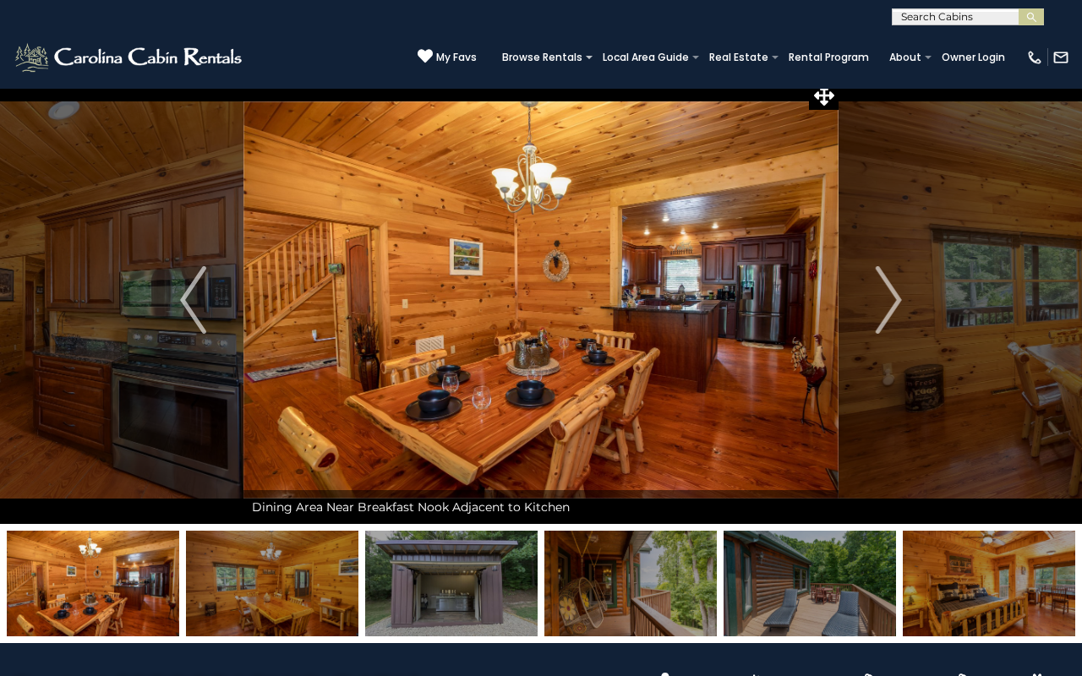
click at [393, 582] on img at bounding box center [451, 584] width 172 height 106
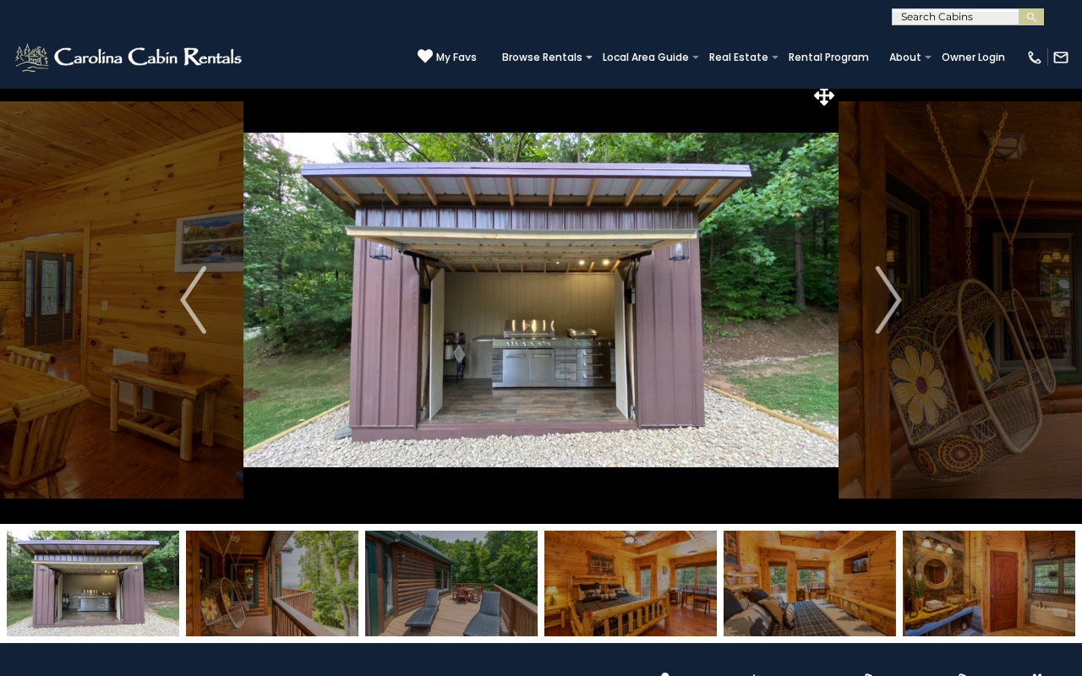
click at [393, 582] on img at bounding box center [451, 584] width 172 height 106
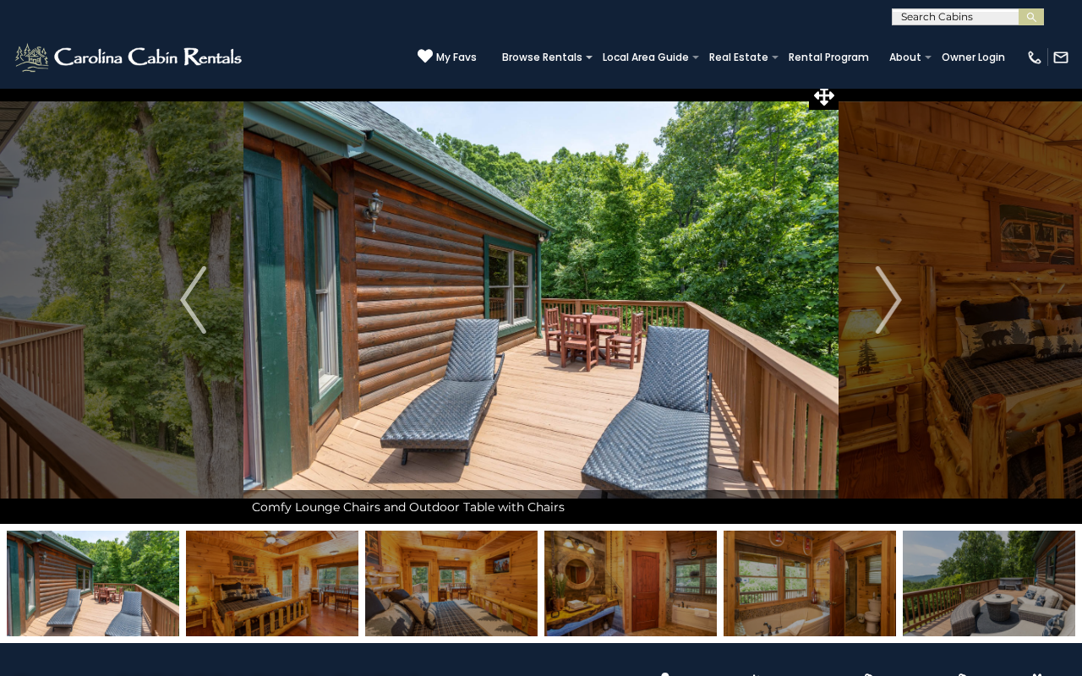
click at [393, 582] on img at bounding box center [451, 584] width 172 height 106
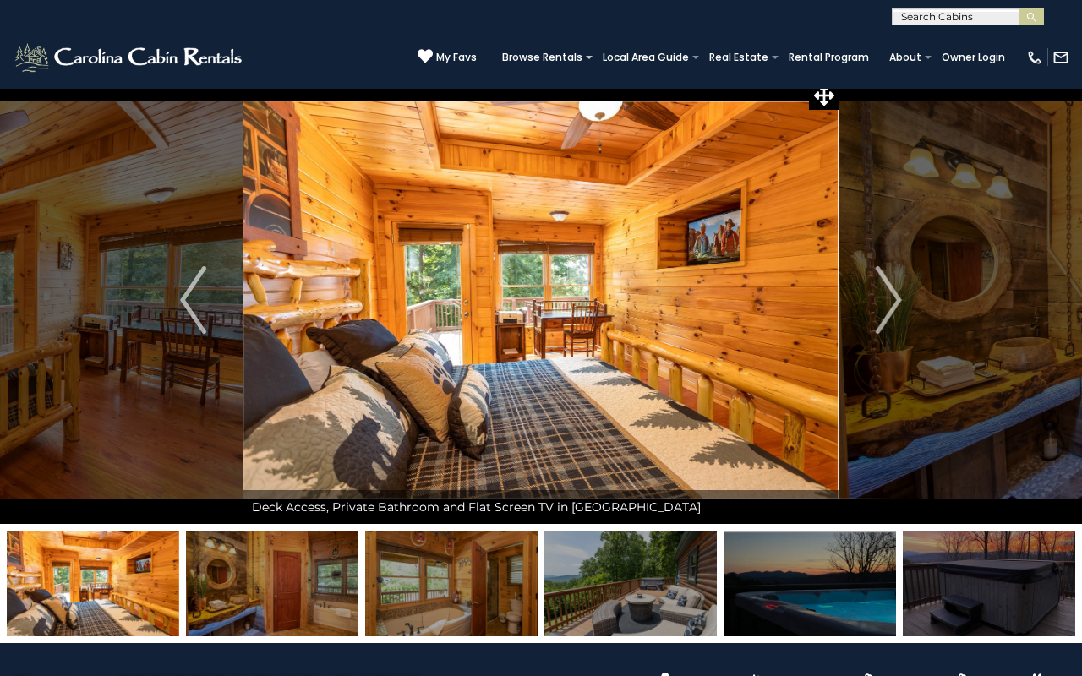
click at [500, 573] on img at bounding box center [451, 584] width 172 height 106
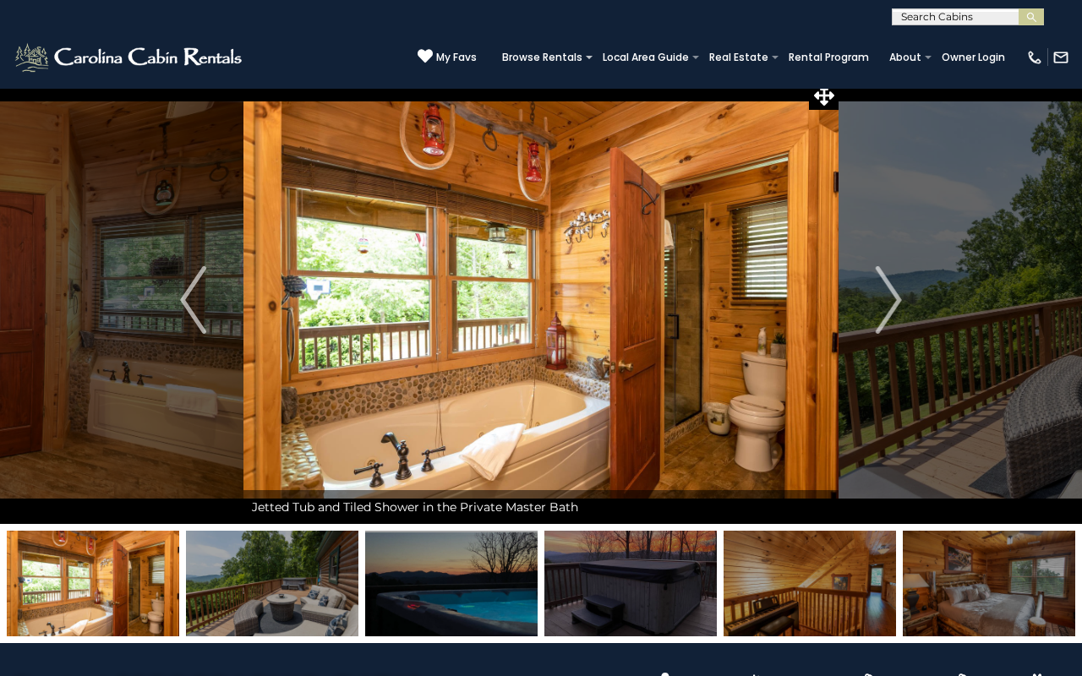
click at [486, 574] on img at bounding box center [451, 584] width 172 height 106
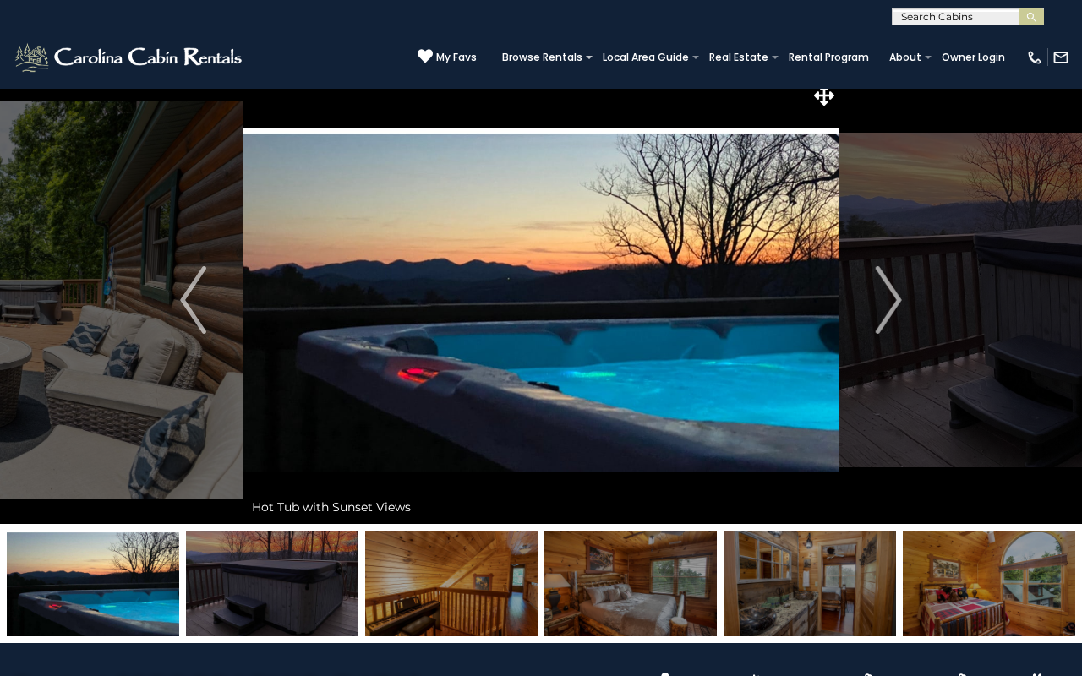
click at [472, 581] on img at bounding box center [451, 584] width 172 height 106
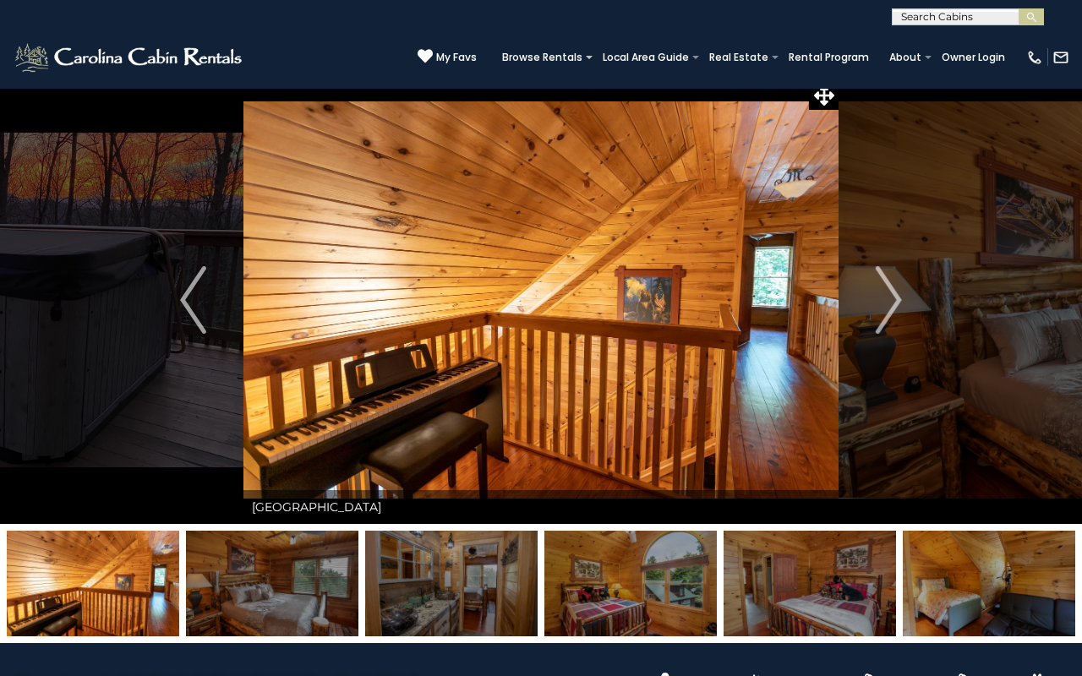
click at [472, 581] on img at bounding box center [451, 584] width 172 height 106
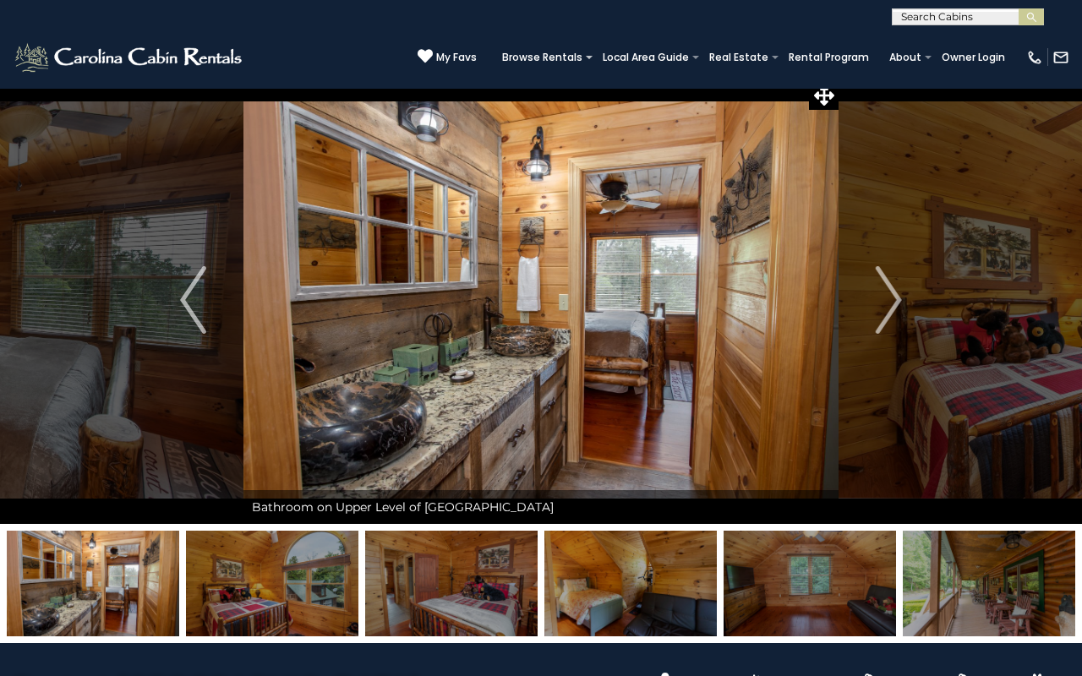
click at [472, 581] on img at bounding box center [451, 584] width 172 height 106
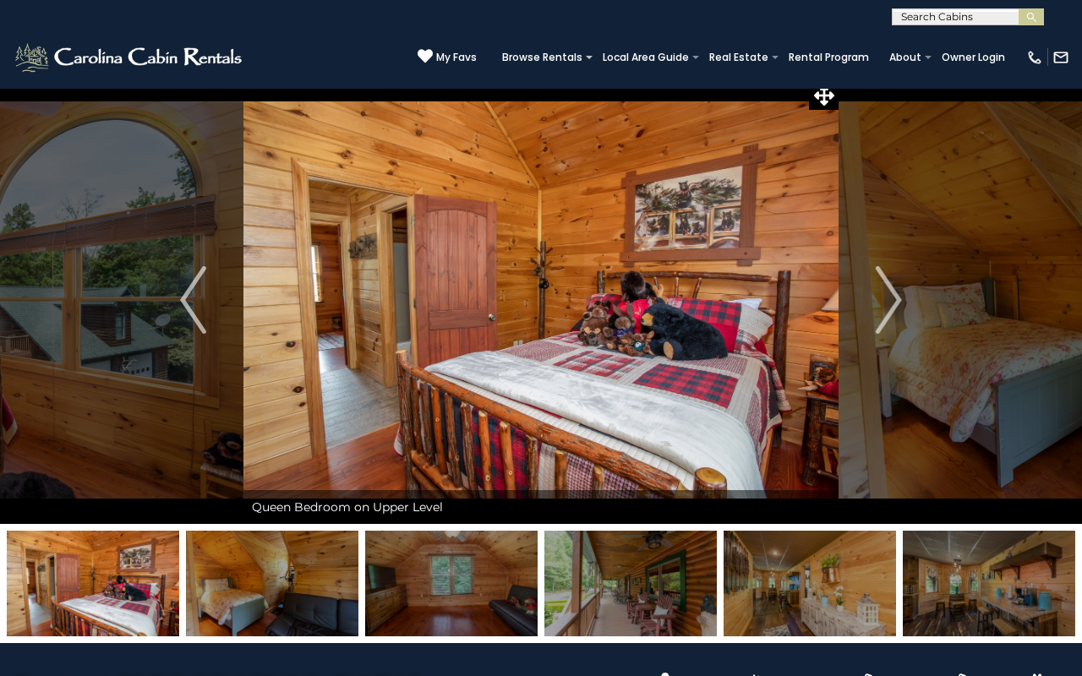
click at [472, 581] on img at bounding box center [451, 584] width 172 height 106
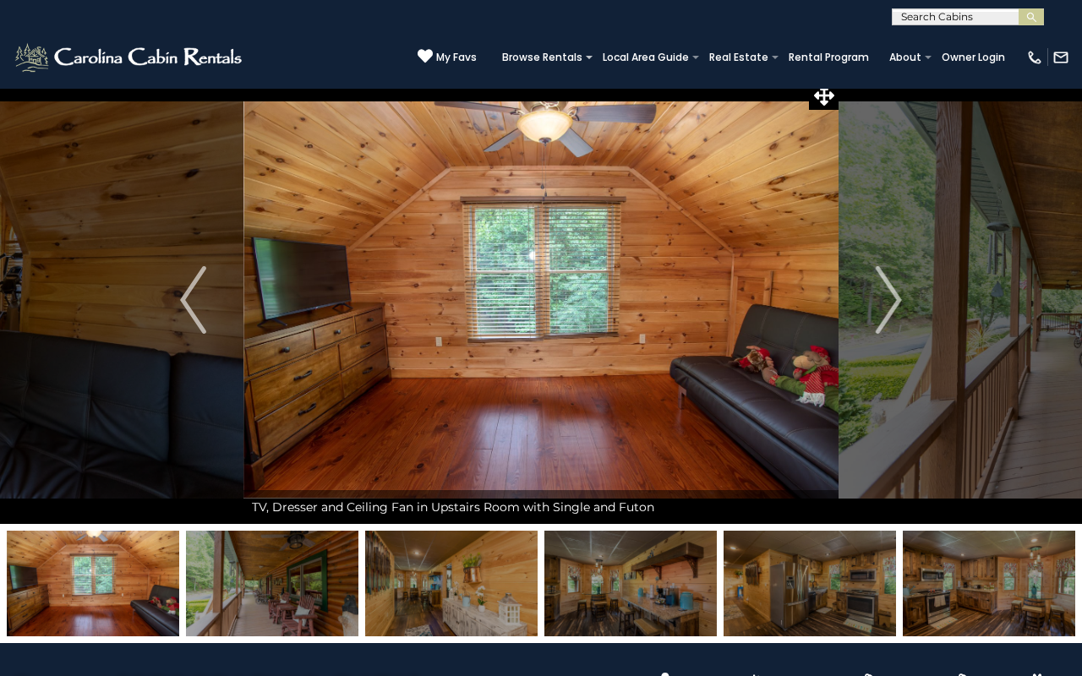
click at [472, 581] on img at bounding box center [451, 584] width 172 height 106
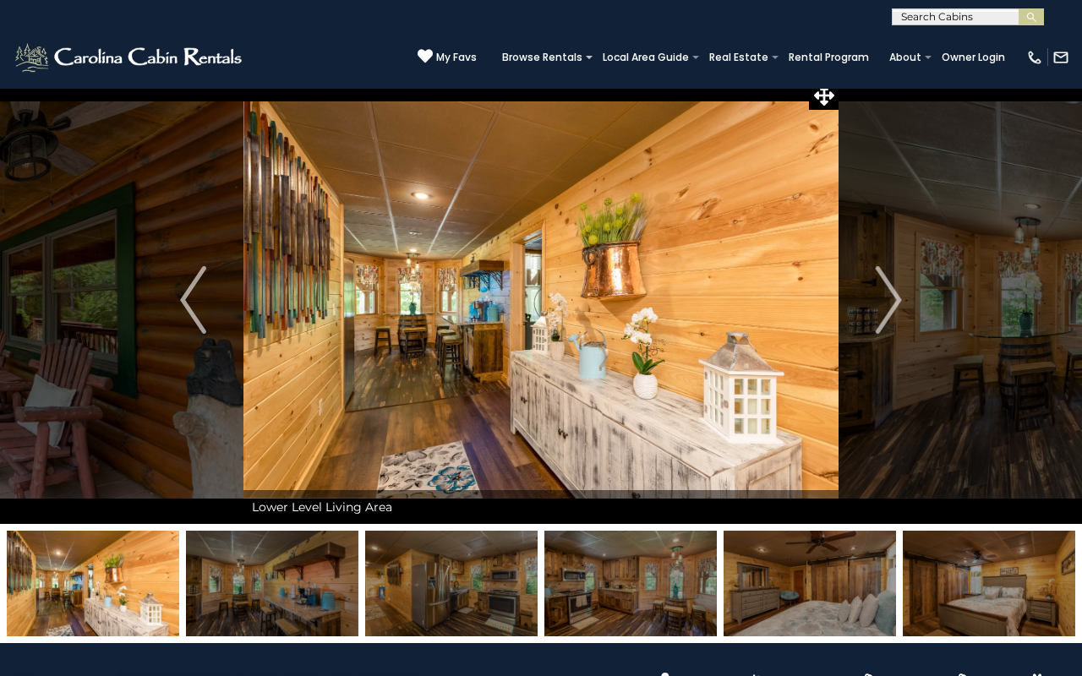
click at [472, 581] on img at bounding box center [451, 584] width 172 height 106
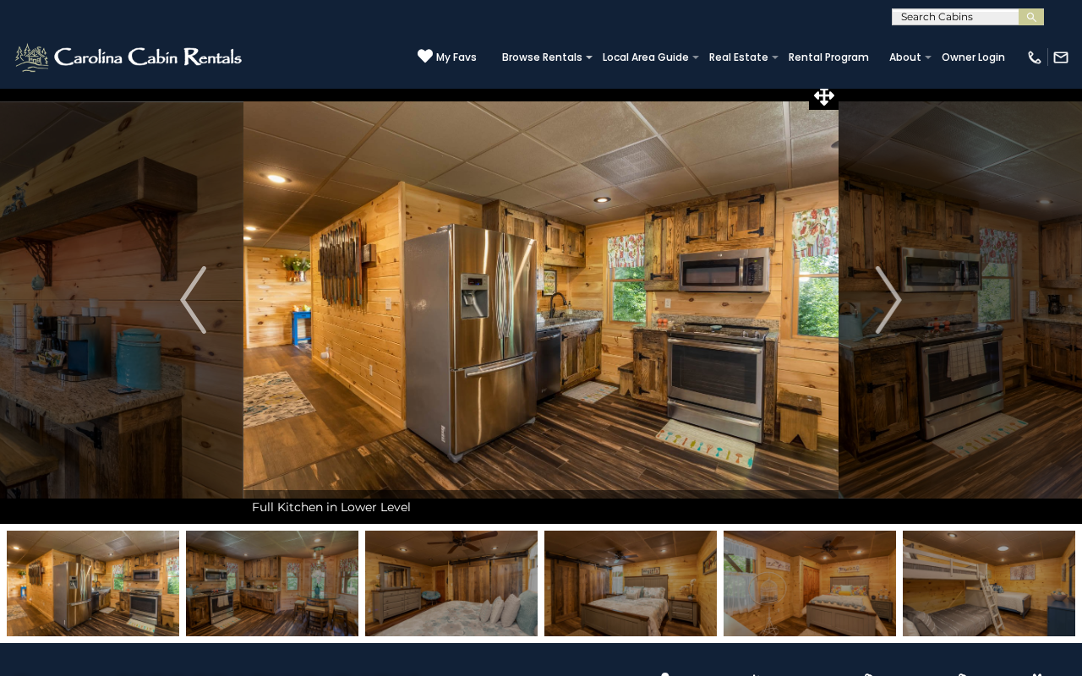
click at [472, 581] on img at bounding box center [451, 584] width 172 height 106
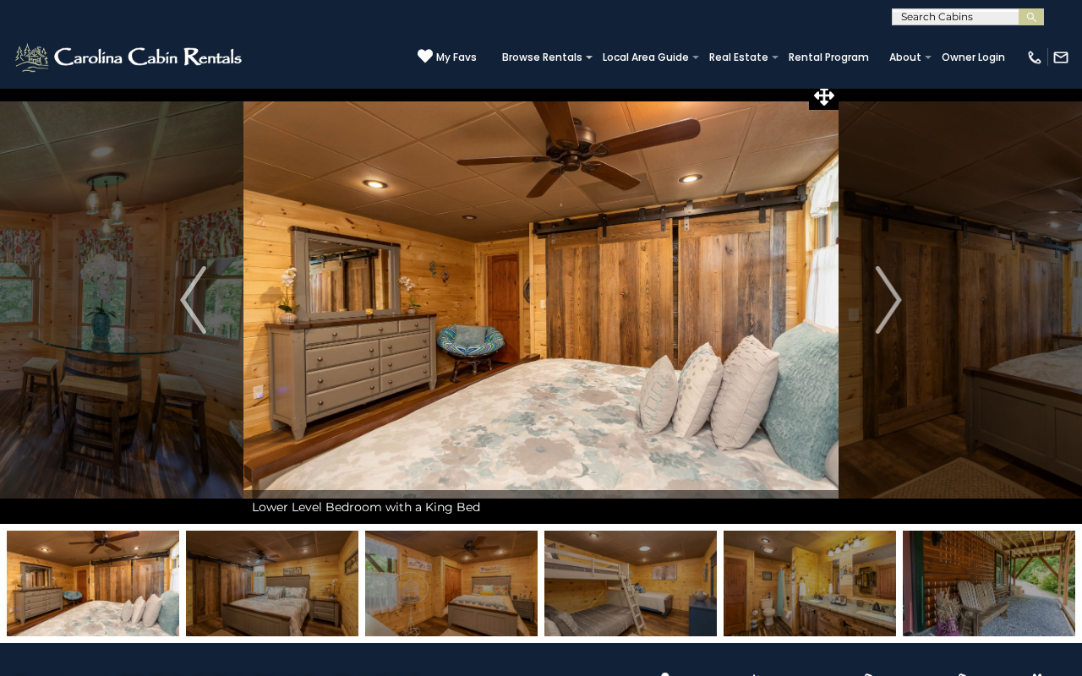
click at [472, 581] on img at bounding box center [451, 584] width 172 height 106
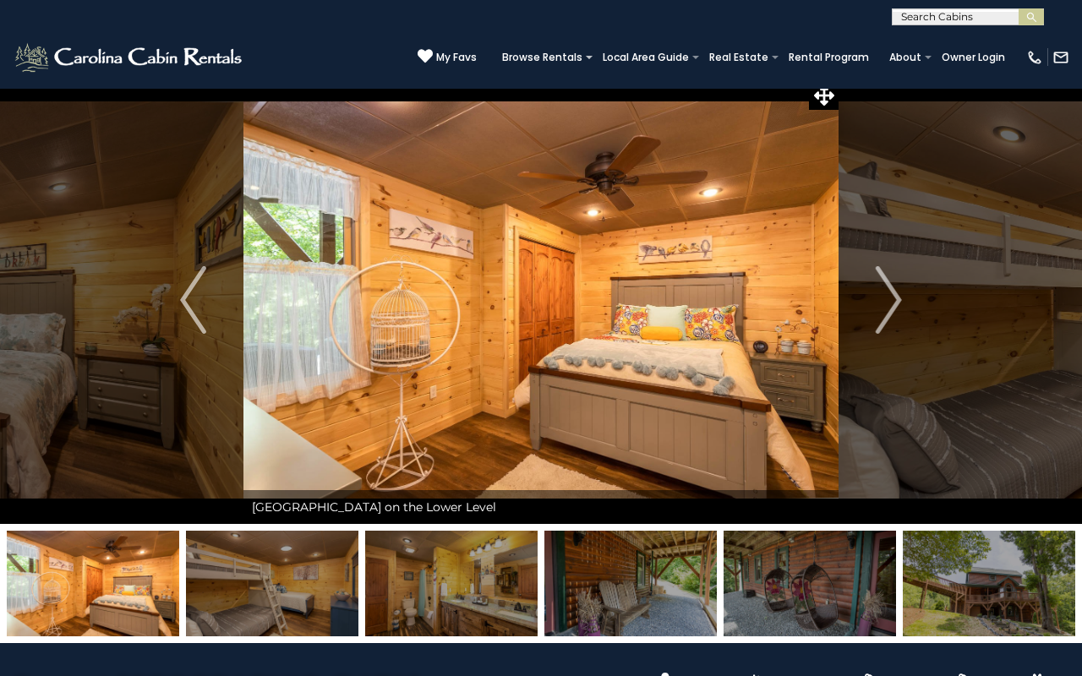
click at [472, 581] on img at bounding box center [451, 584] width 172 height 106
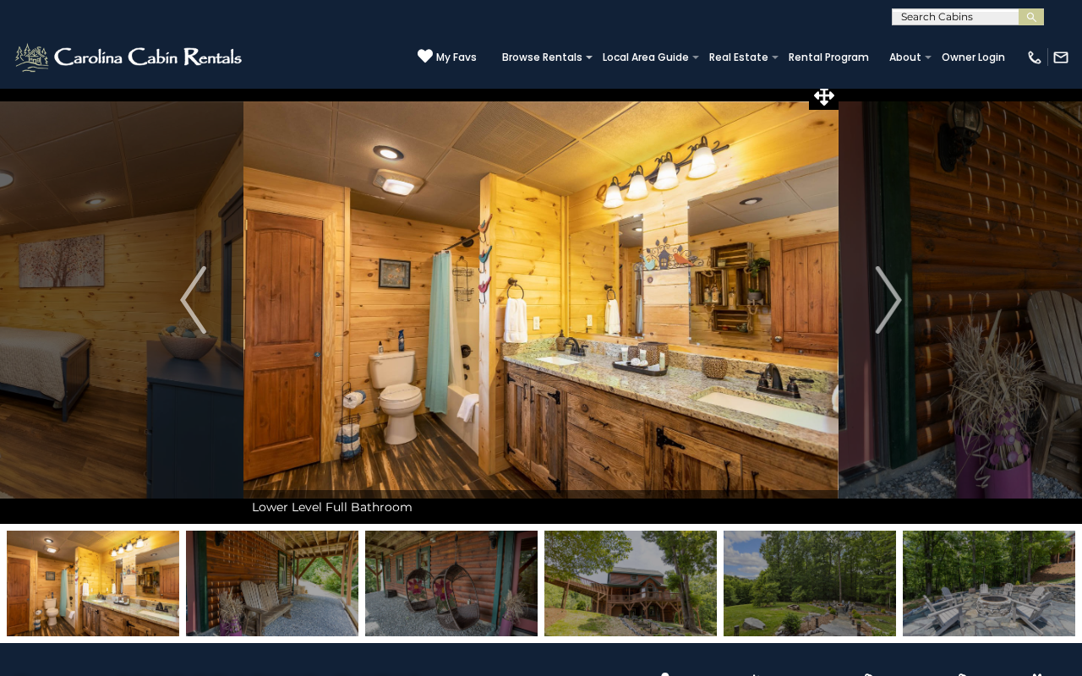
click at [472, 581] on img at bounding box center [451, 584] width 172 height 106
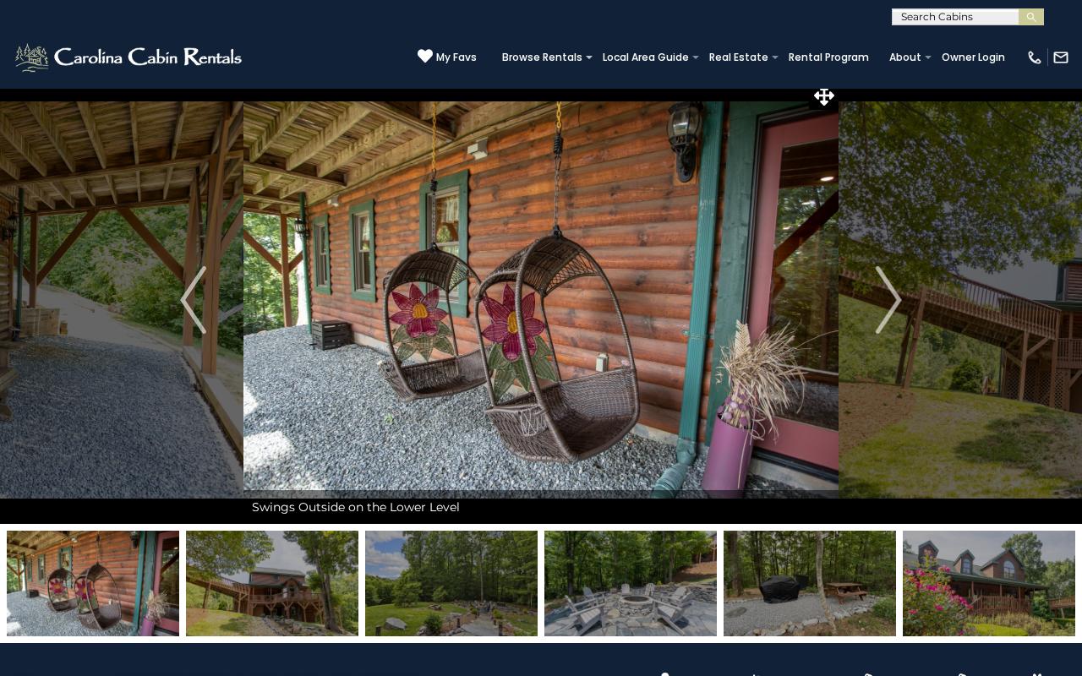
click at [472, 581] on img at bounding box center [451, 584] width 172 height 106
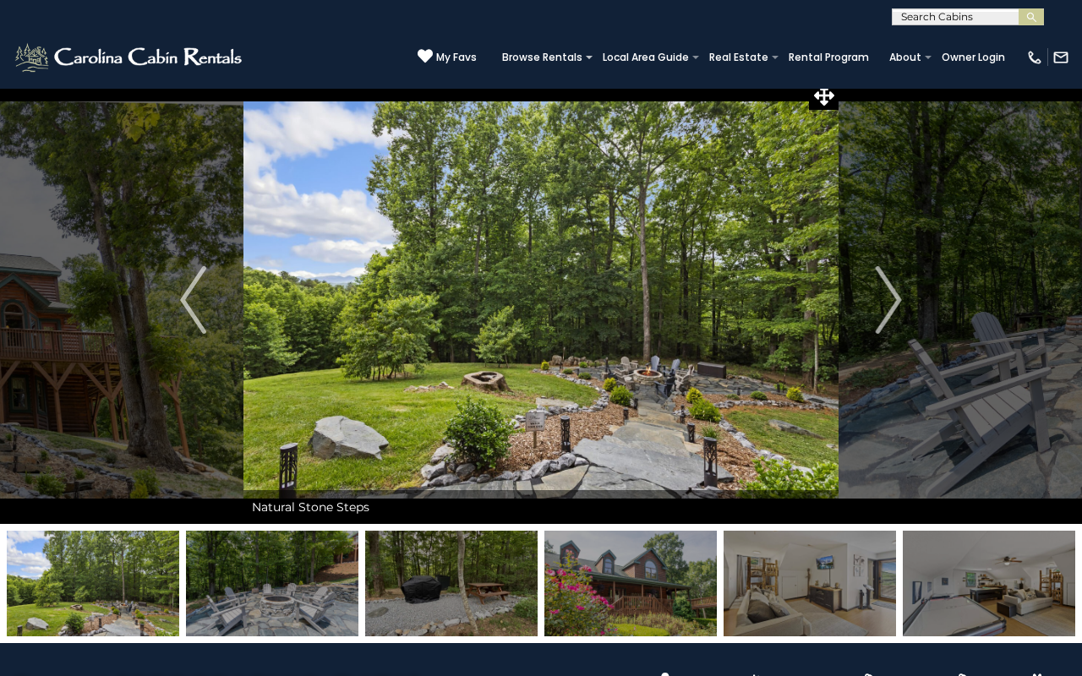
click at [472, 581] on img at bounding box center [451, 584] width 172 height 106
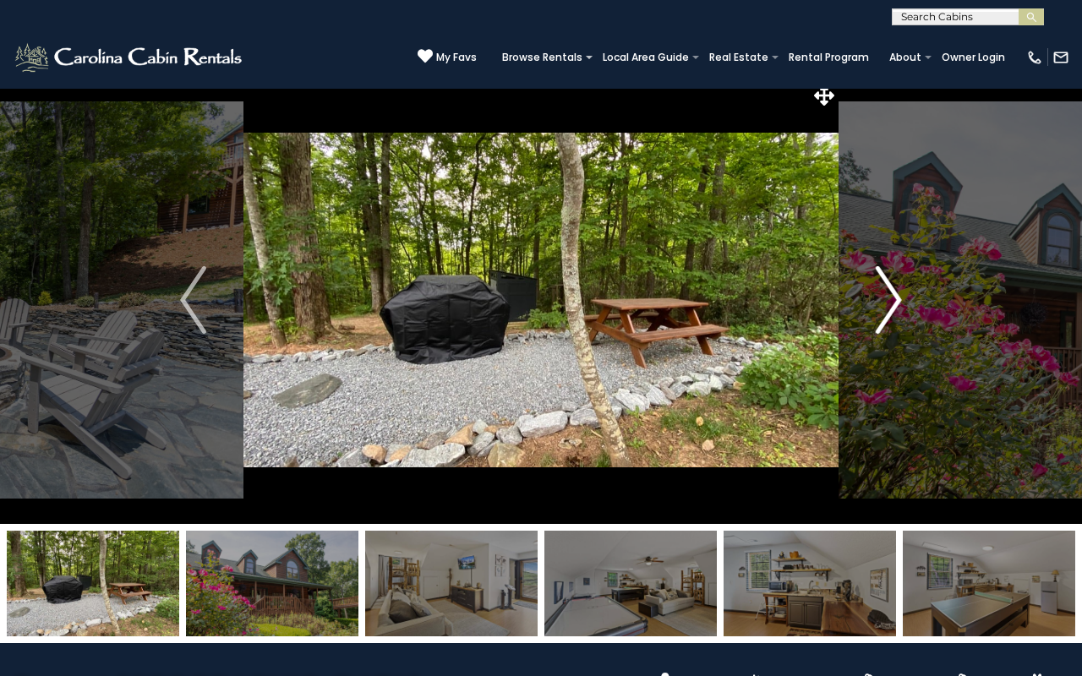
click at [867, 314] on button "Next" at bounding box center [888, 300] width 101 height 448
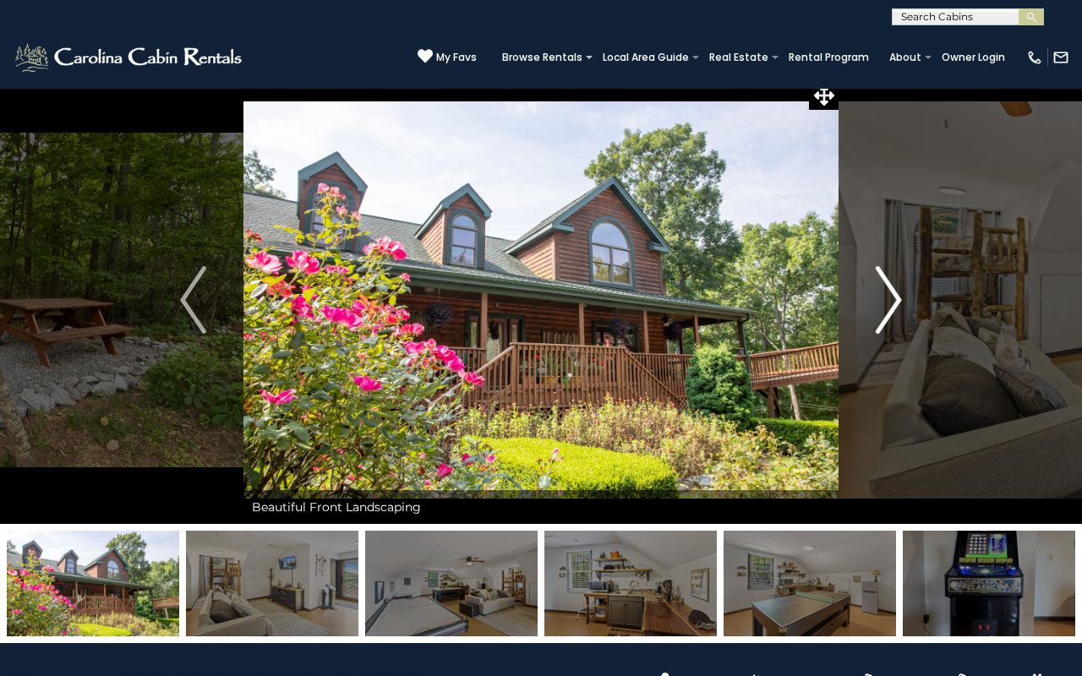
click at [867, 314] on button "Next" at bounding box center [888, 300] width 101 height 448
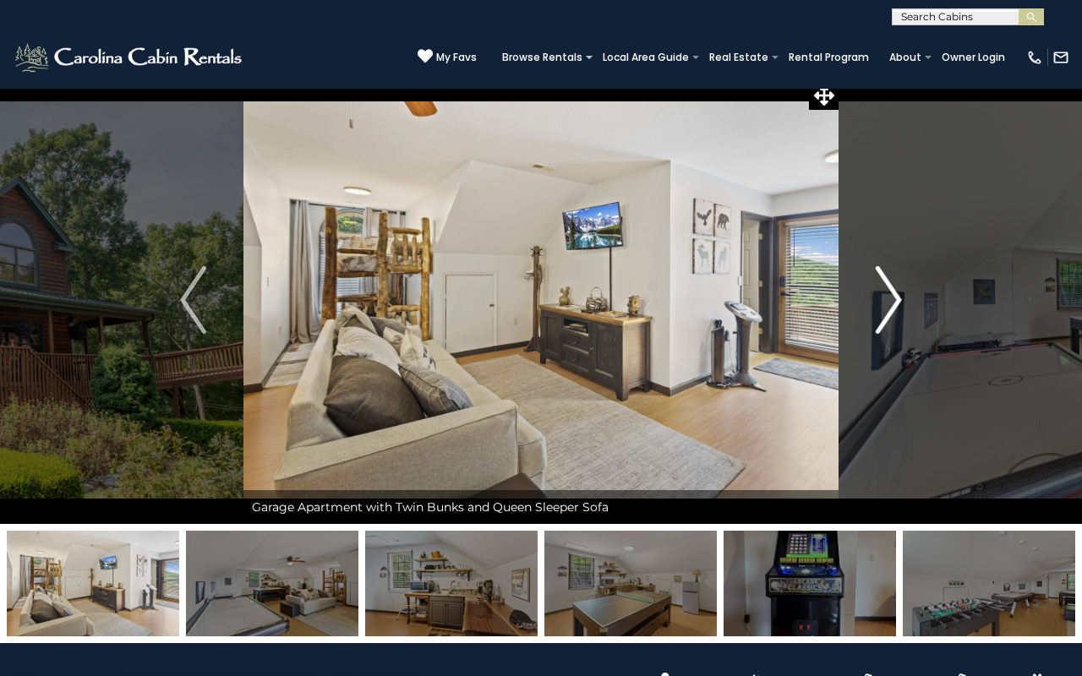
click at [867, 314] on button "Next" at bounding box center [888, 300] width 101 height 448
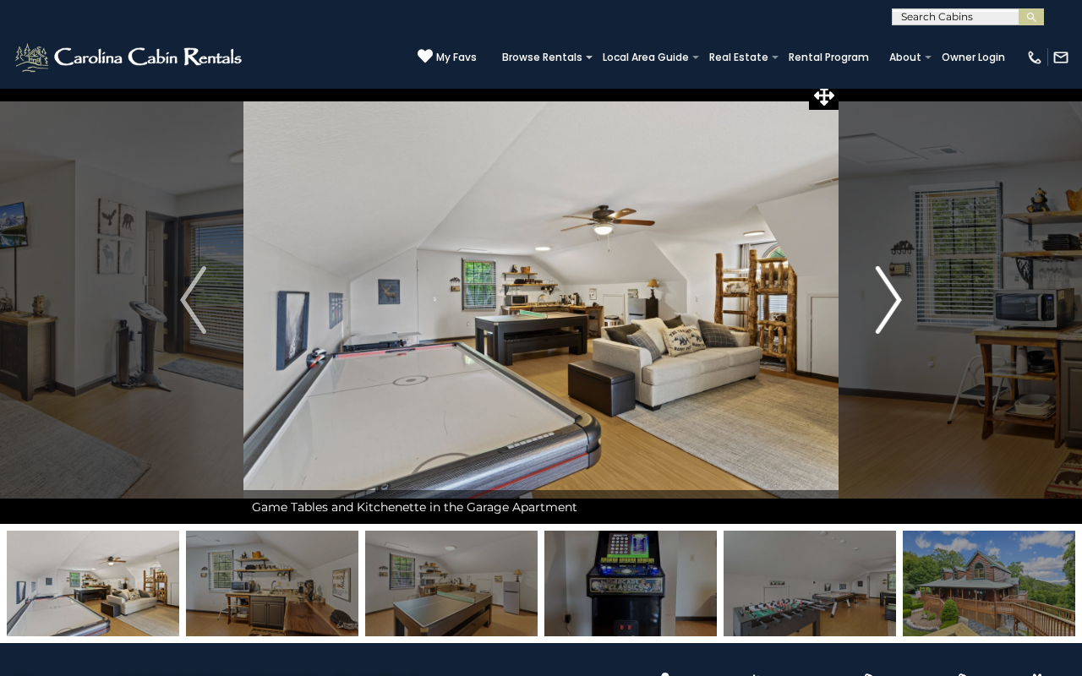
click at [867, 314] on button "Next" at bounding box center [888, 300] width 101 height 448
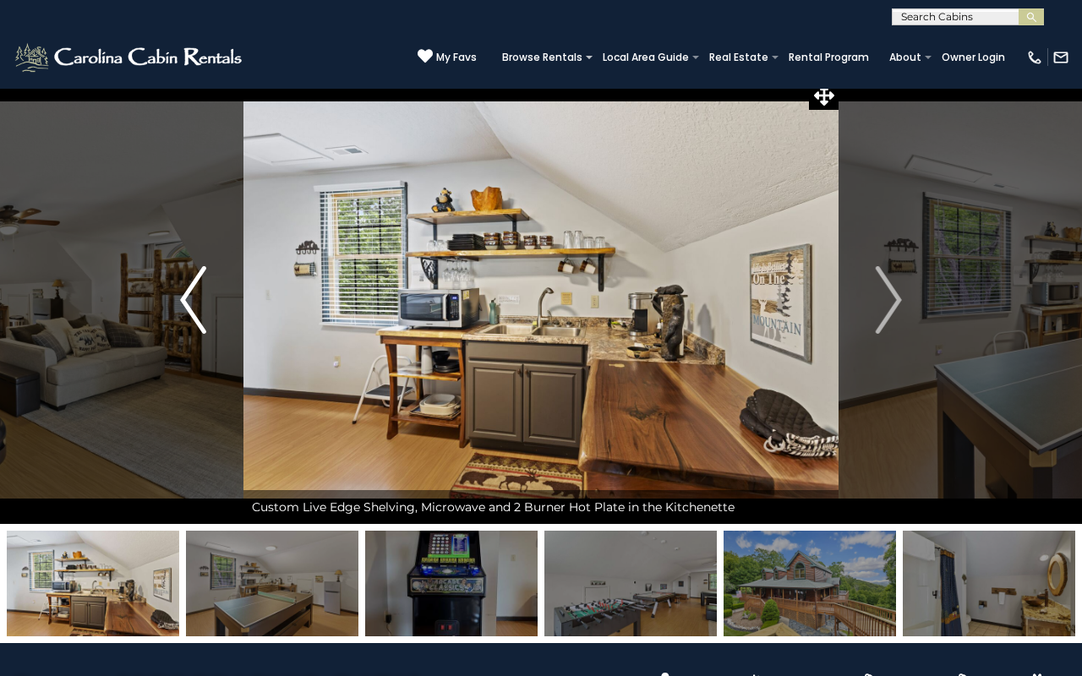
click at [197, 297] on img "Previous" at bounding box center [192, 300] width 25 height 68
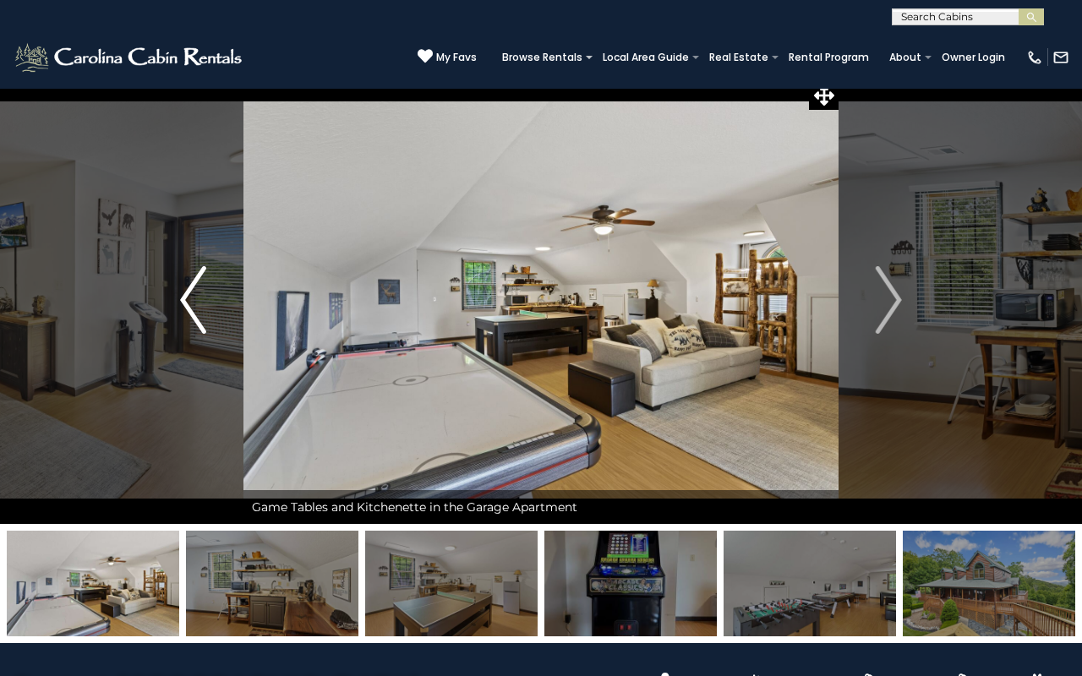
click at [197, 297] on img "Previous" at bounding box center [192, 300] width 25 height 68
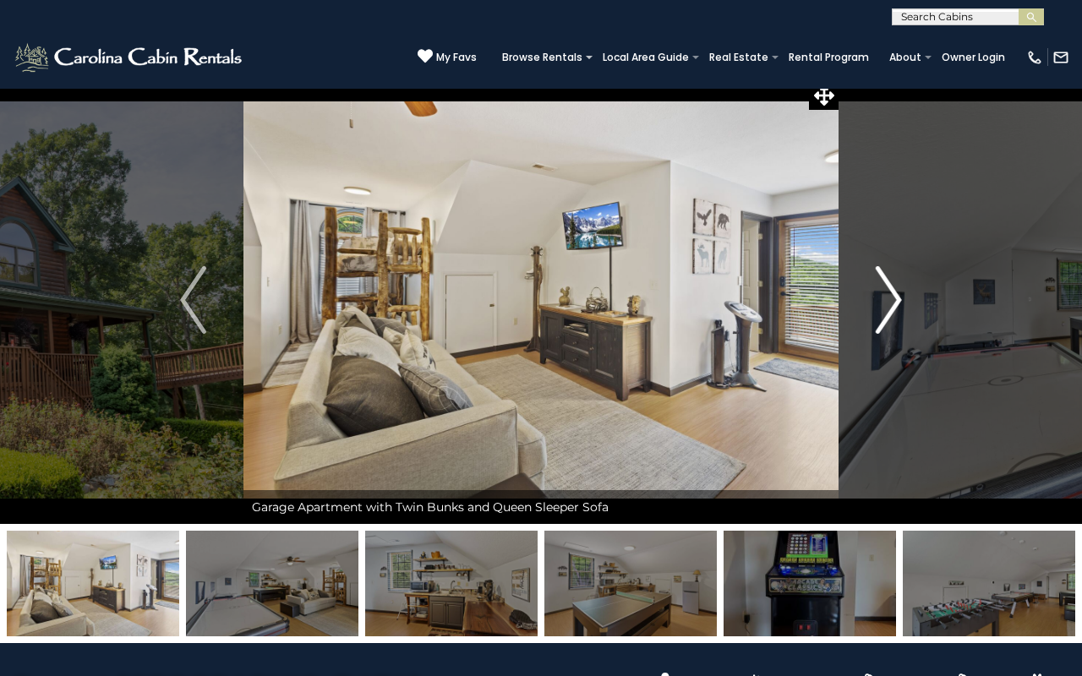
click at [853, 263] on button "Next" at bounding box center [888, 300] width 101 height 448
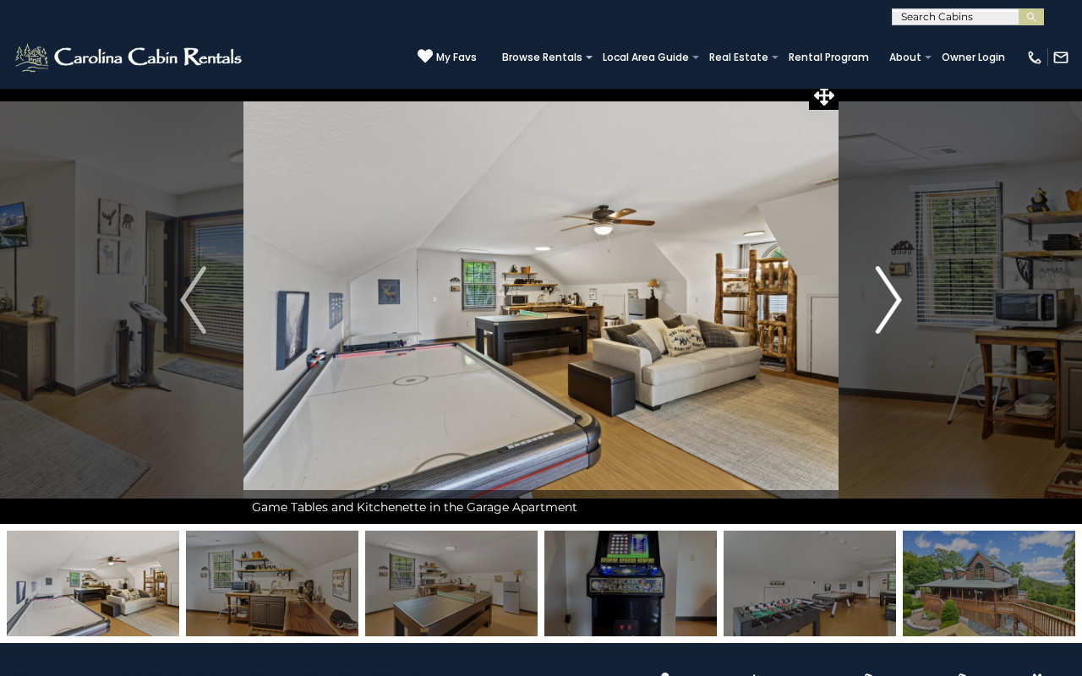
click at [901, 326] on img "Next" at bounding box center [888, 300] width 25 height 68
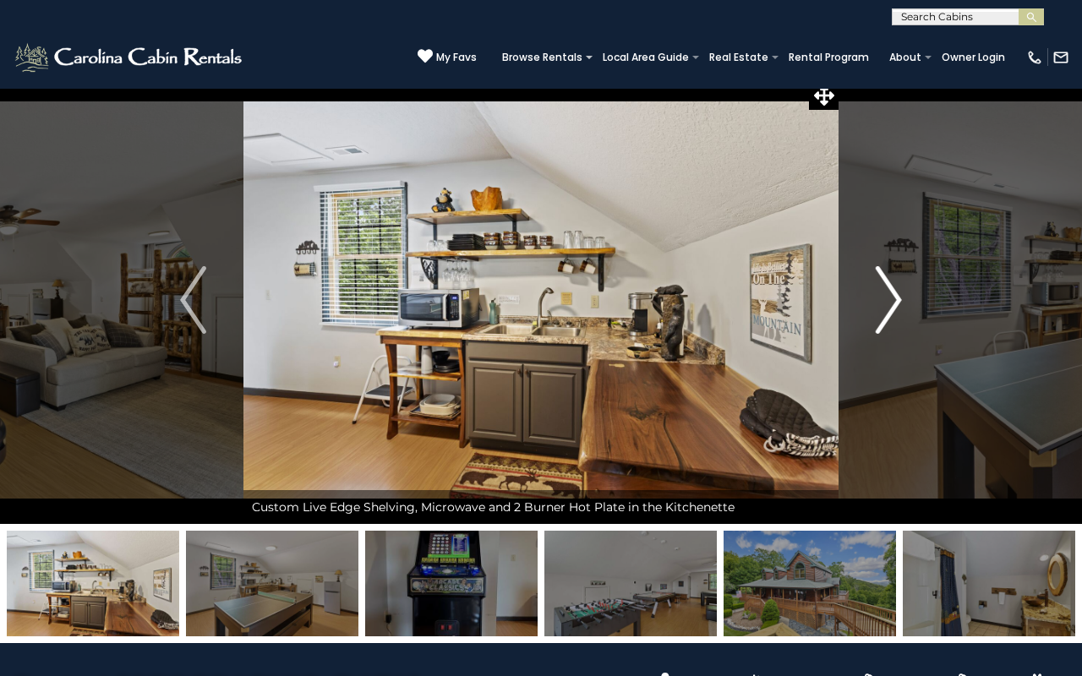
click at [893, 321] on img "Next" at bounding box center [888, 300] width 25 height 68
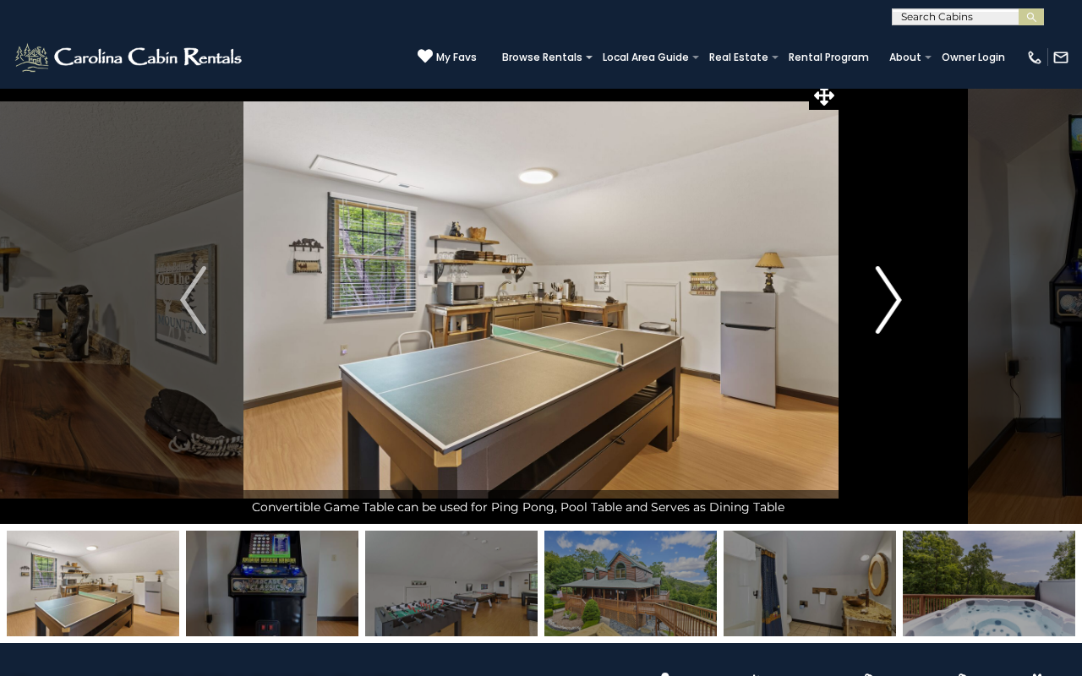
click at [900, 329] on img "Next" at bounding box center [888, 300] width 25 height 68
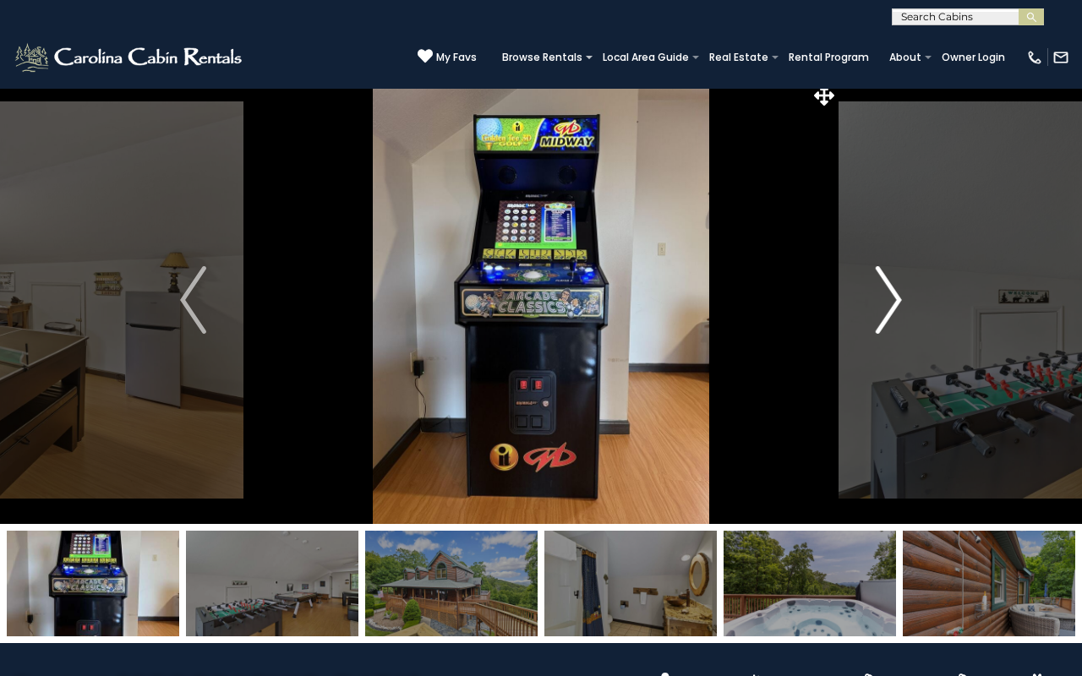
click at [900, 329] on img "Next" at bounding box center [888, 300] width 25 height 68
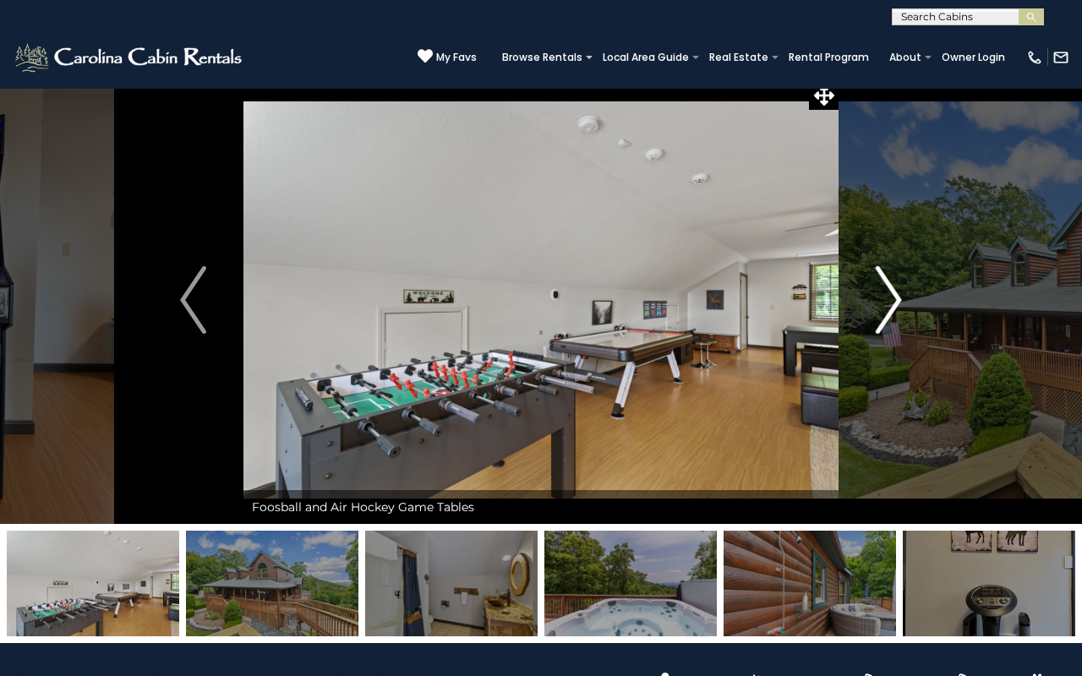
click at [900, 329] on img "Next" at bounding box center [888, 300] width 25 height 68
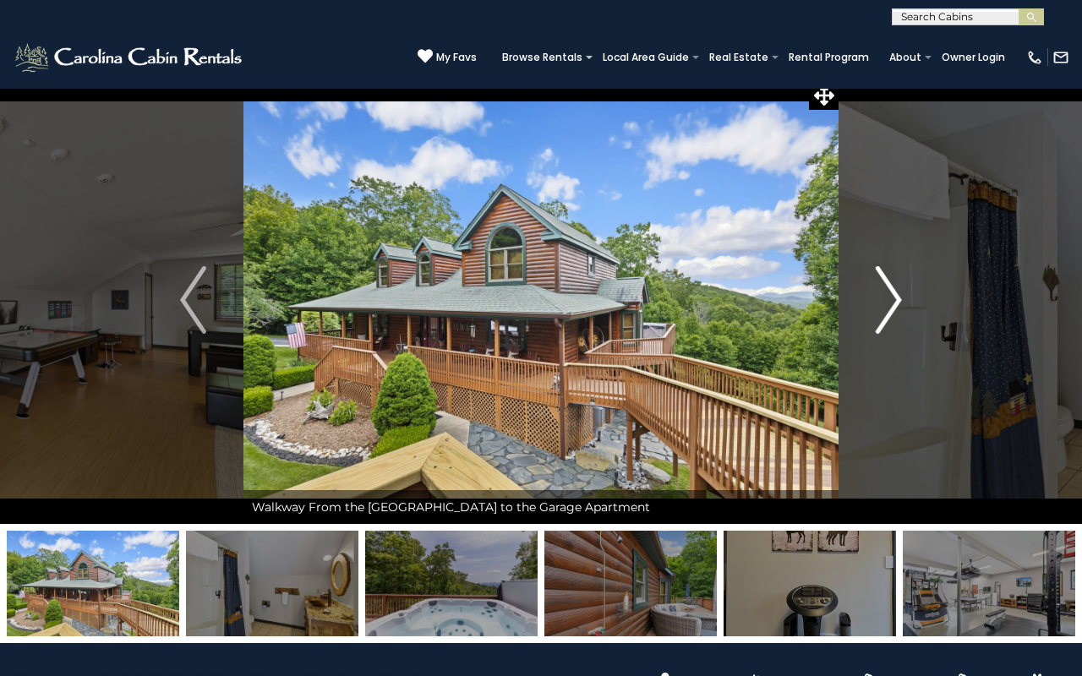
click at [900, 329] on img "Next" at bounding box center [888, 300] width 25 height 68
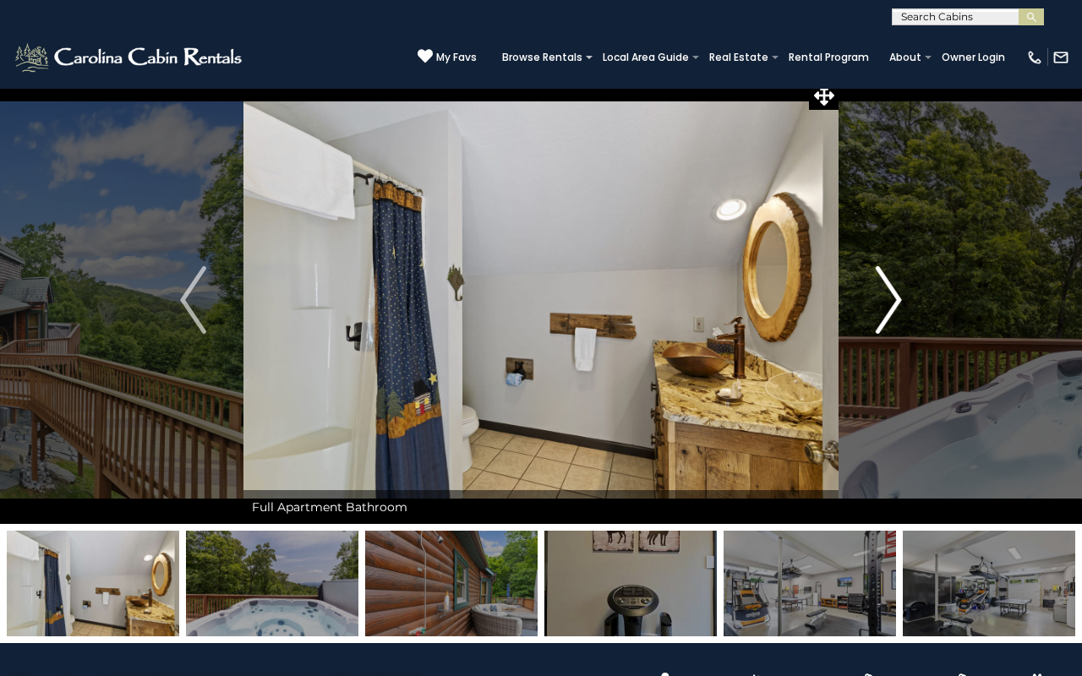
click at [900, 329] on img "Next" at bounding box center [888, 300] width 25 height 68
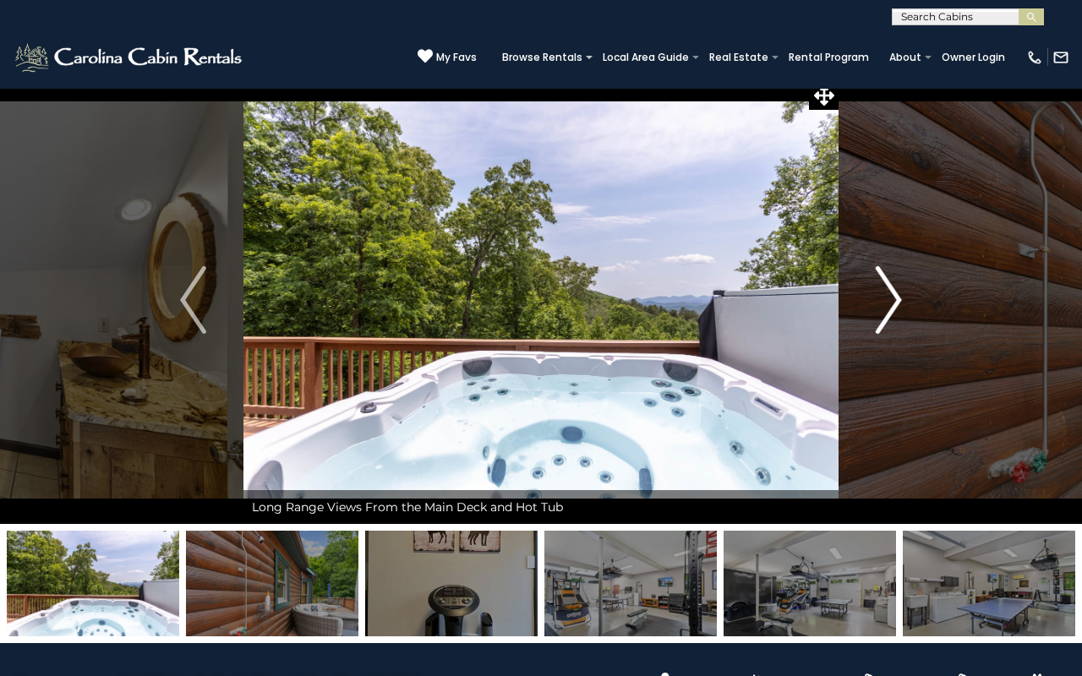
click at [900, 329] on img "Next" at bounding box center [888, 300] width 25 height 68
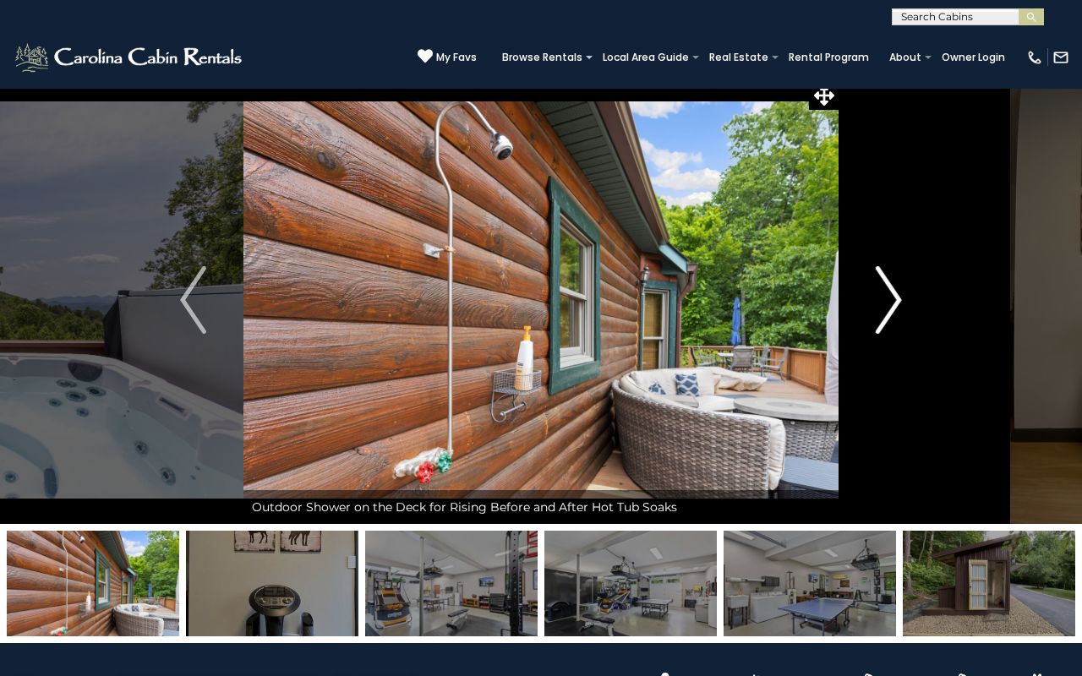
click at [900, 329] on img "Next" at bounding box center [888, 300] width 25 height 68
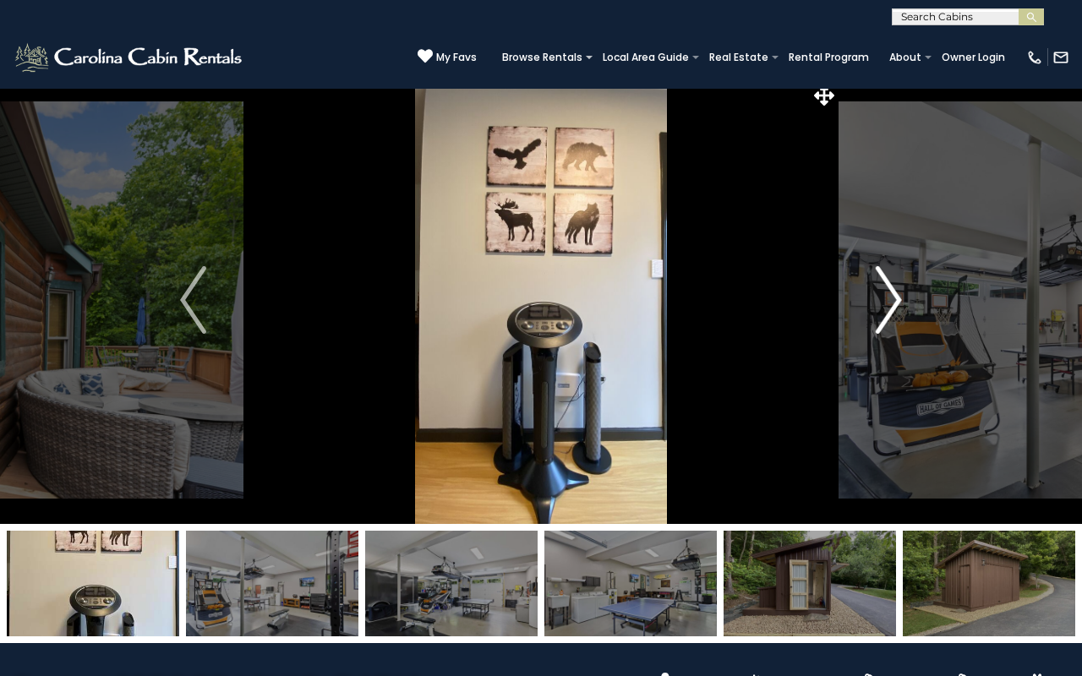
click at [900, 329] on img "Next" at bounding box center [888, 300] width 25 height 68
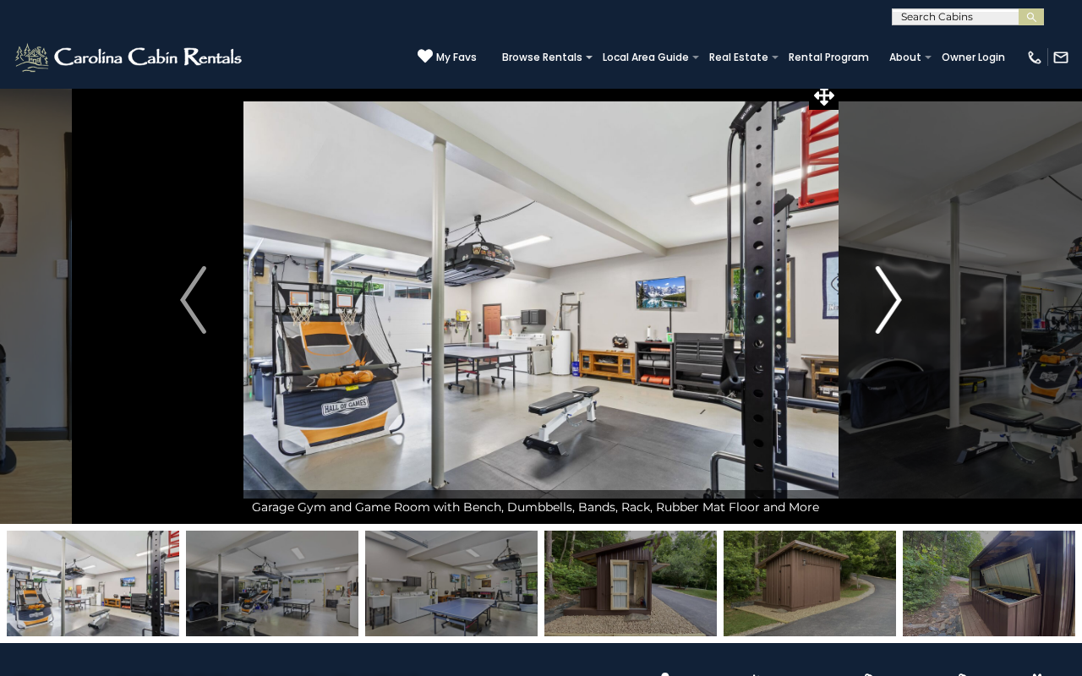
click at [900, 328] on img "Next" at bounding box center [888, 300] width 25 height 68
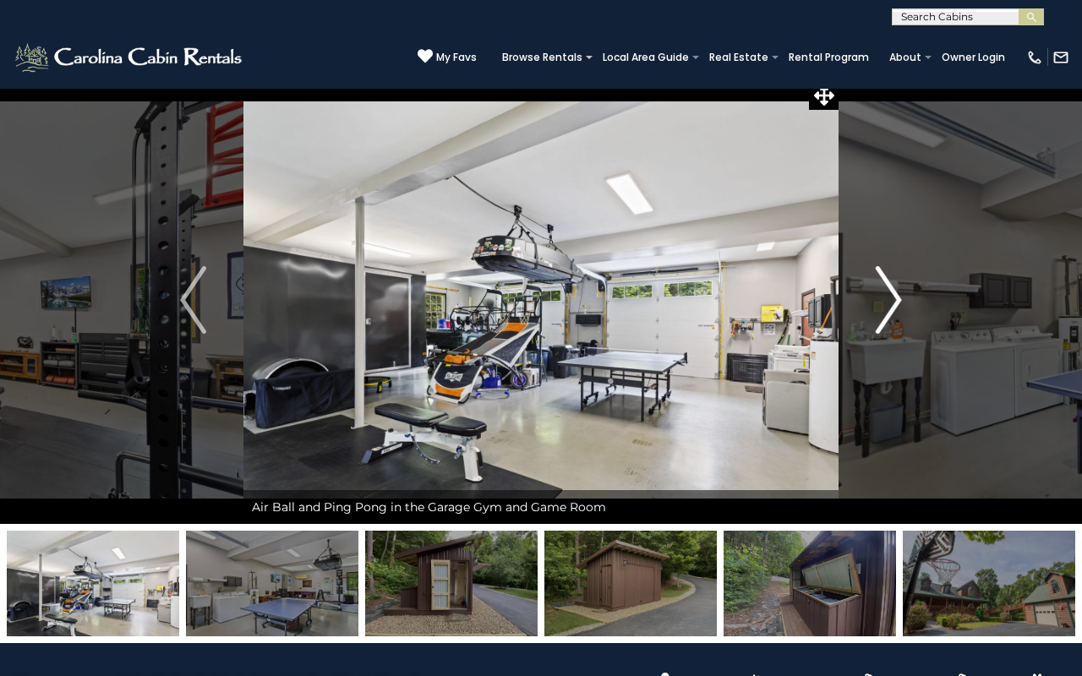
click at [900, 328] on img "Next" at bounding box center [888, 300] width 25 height 68
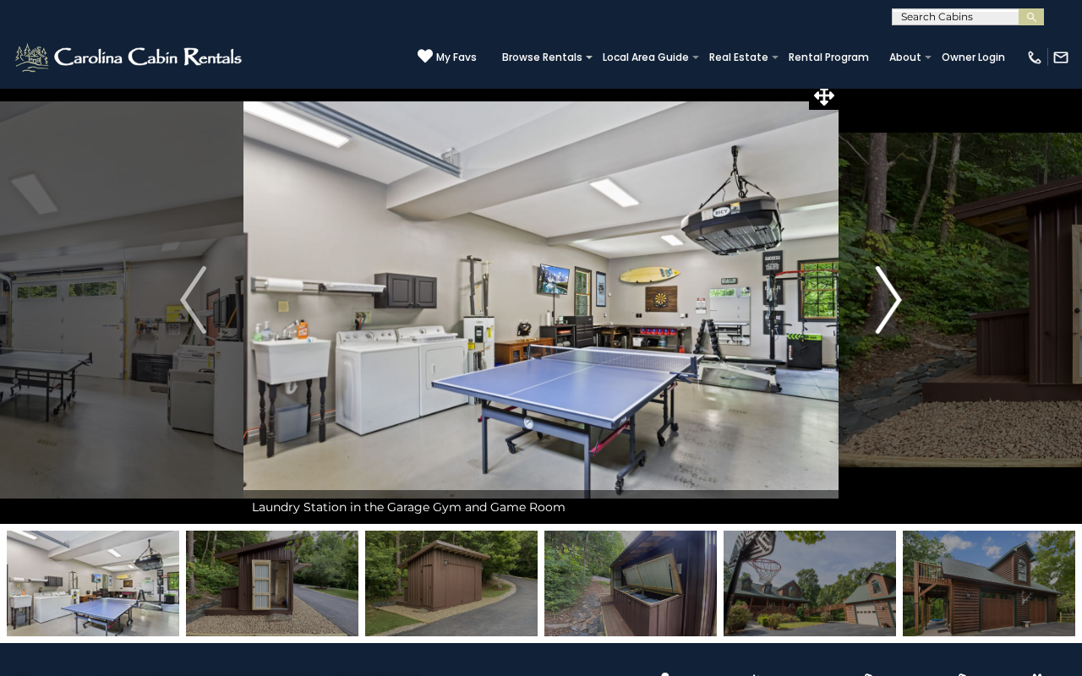
click at [900, 328] on img "Next" at bounding box center [888, 300] width 25 height 68
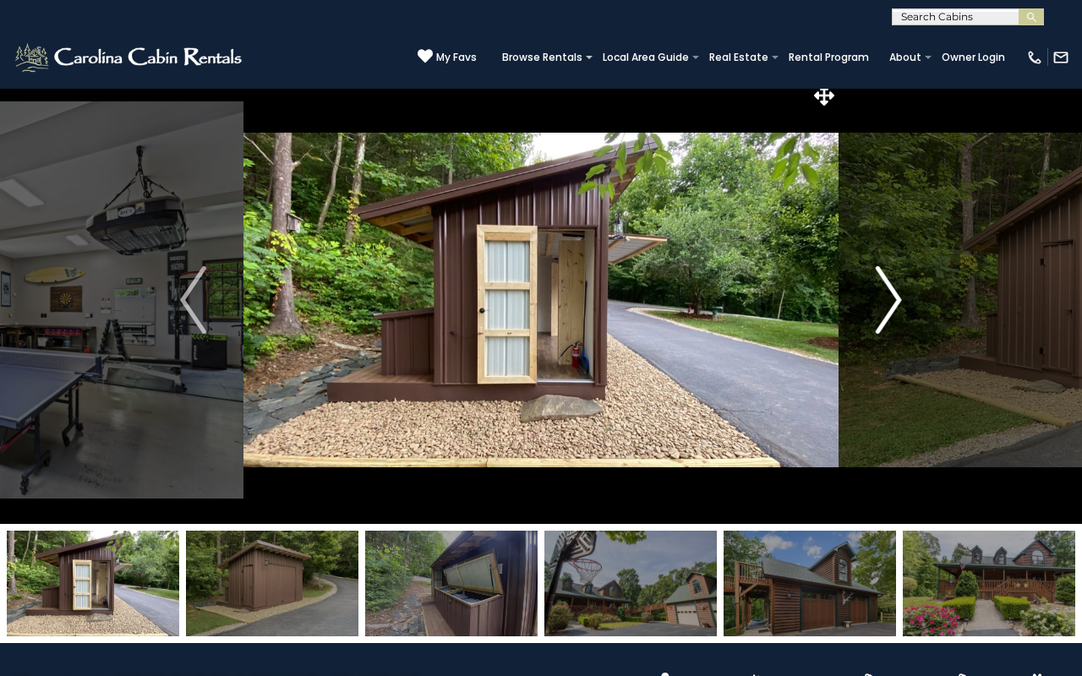
click at [900, 328] on img "Next" at bounding box center [888, 300] width 25 height 68
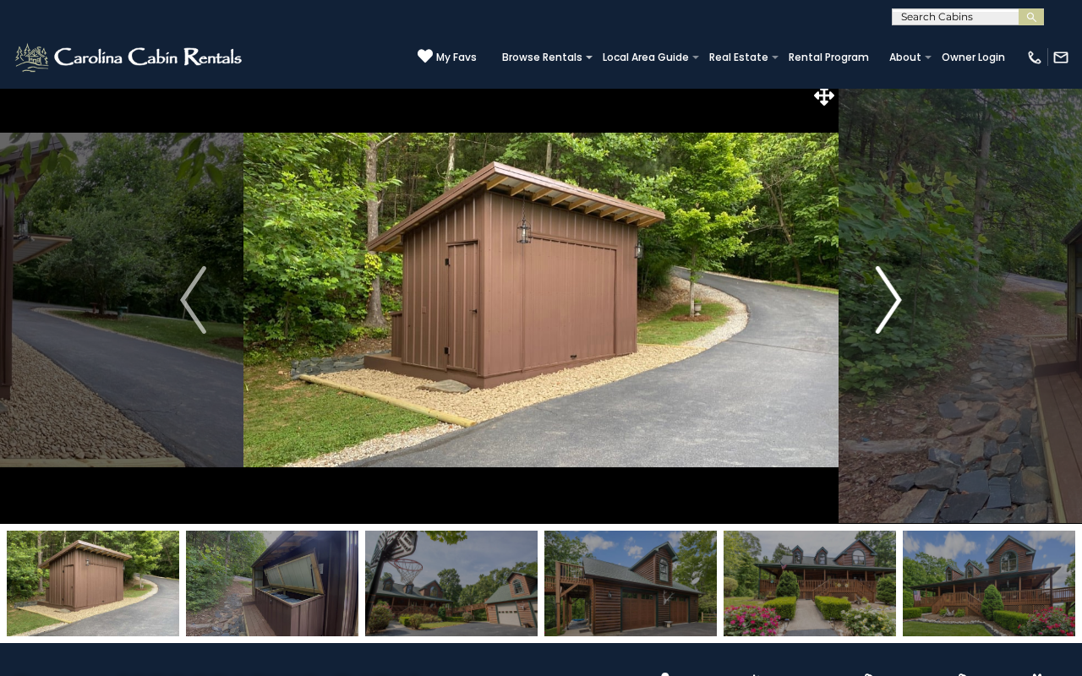
click at [900, 328] on img "Next" at bounding box center [888, 300] width 25 height 68
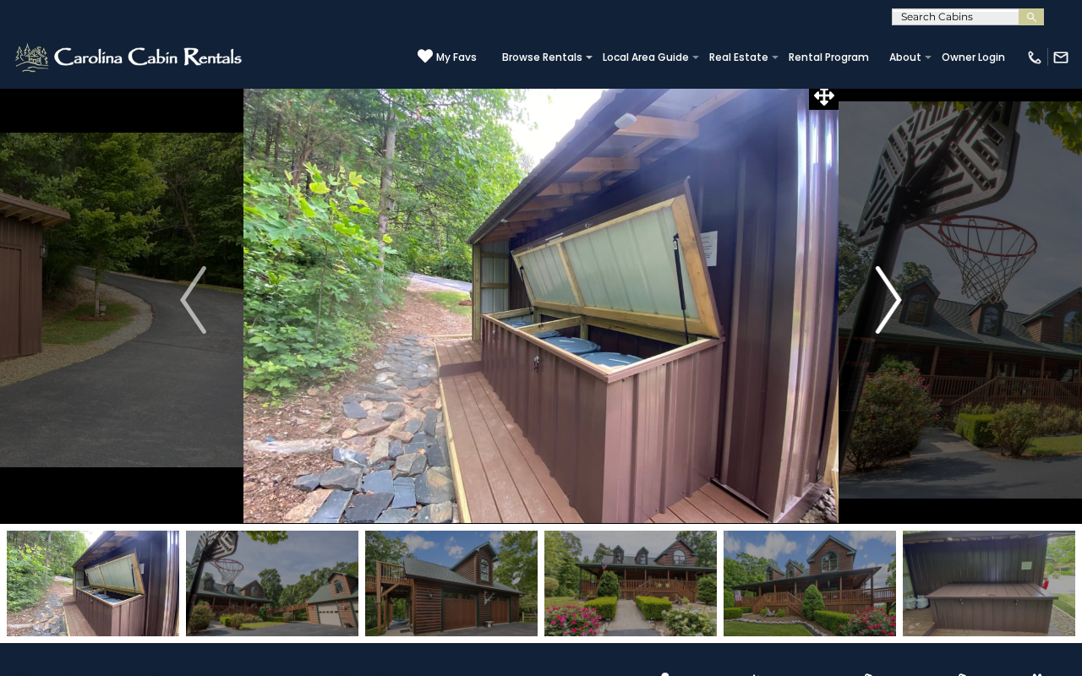
click at [899, 328] on img "Next" at bounding box center [888, 300] width 25 height 68
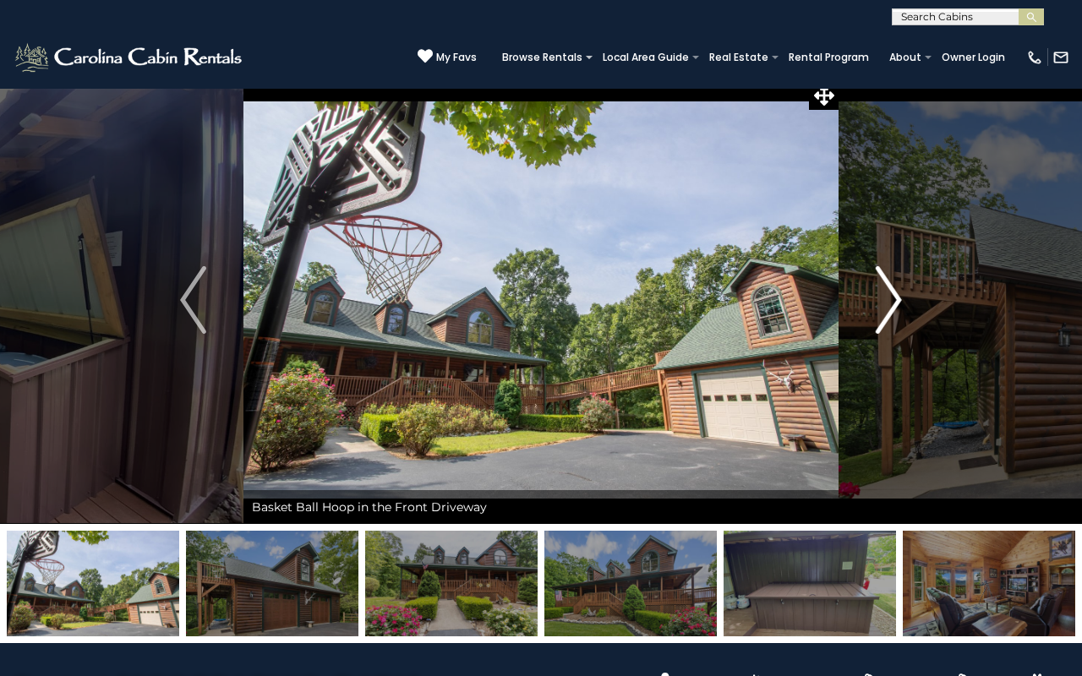
click at [899, 327] on img "Next" at bounding box center [888, 300] width 25 height 68
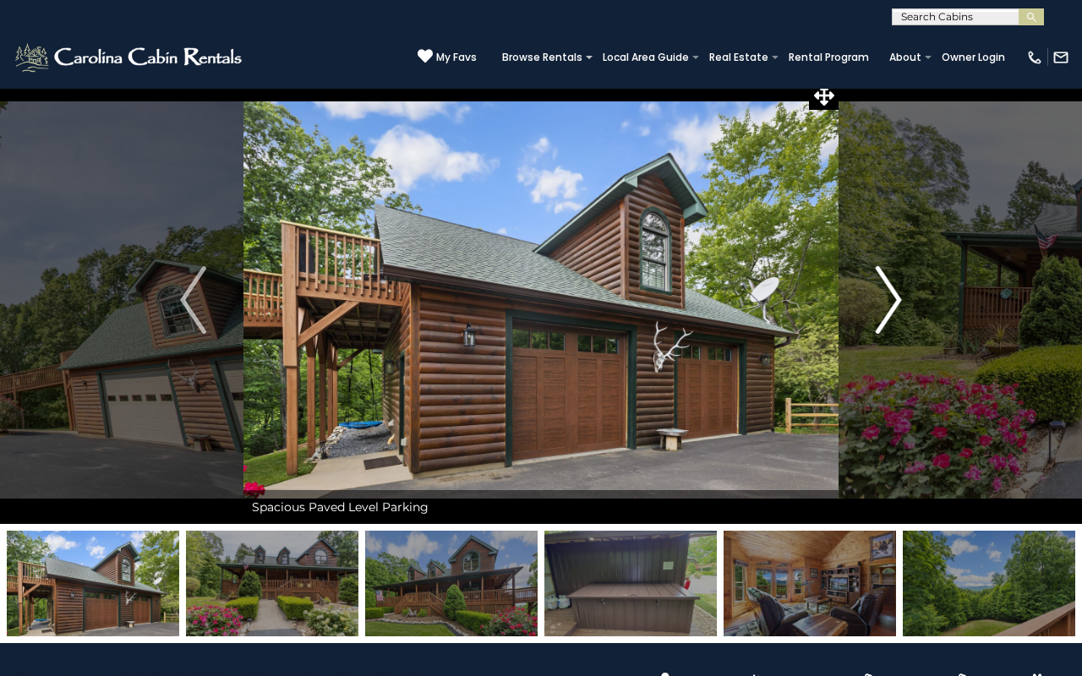
click at [899, 327] on img "Next" at bounding box center [888, 300] width 25 height 68
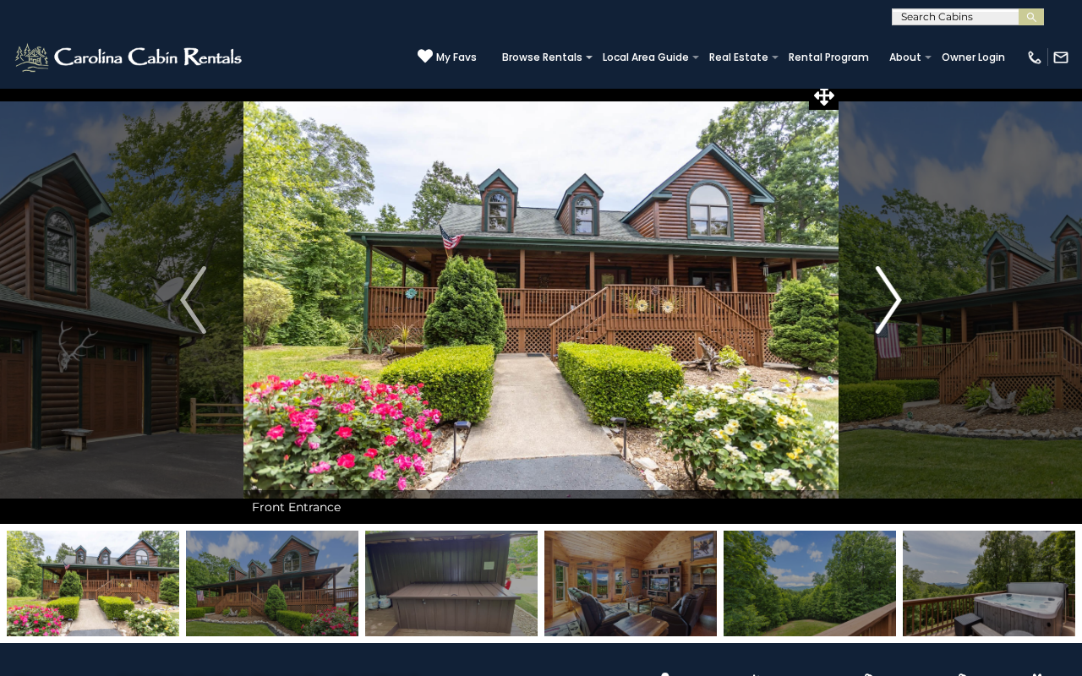
click at [899, 327] on img "Next" at bounding box center [888, 300] width 25 height 68
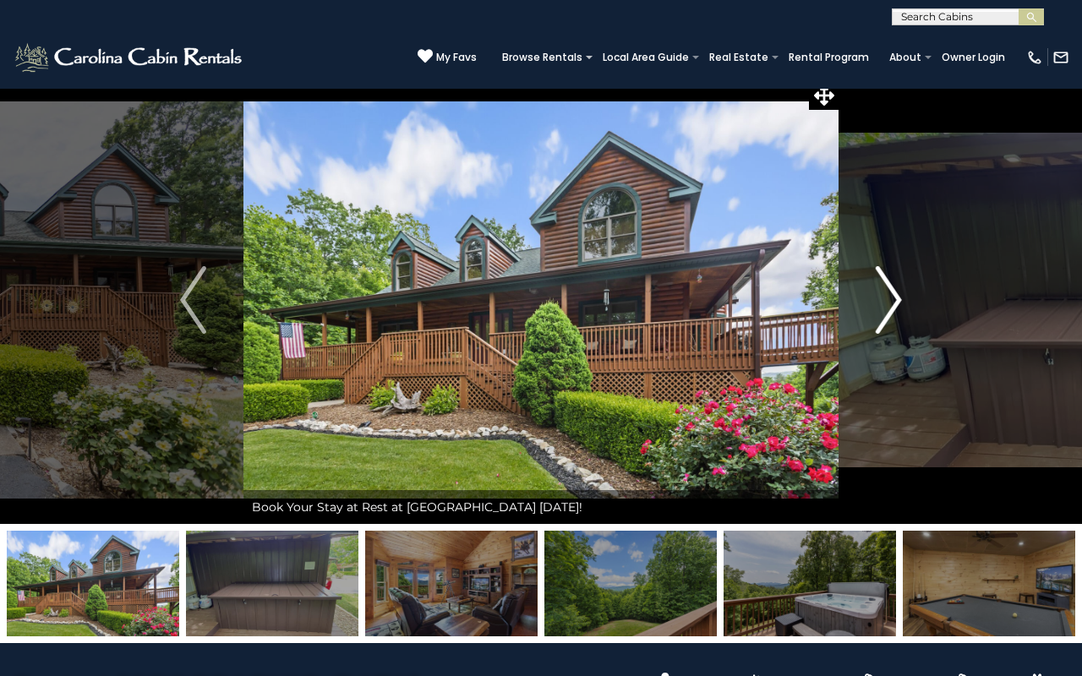
click at [899, 327] on img "Next" at bounding box center [888, 300] width 25 height 68
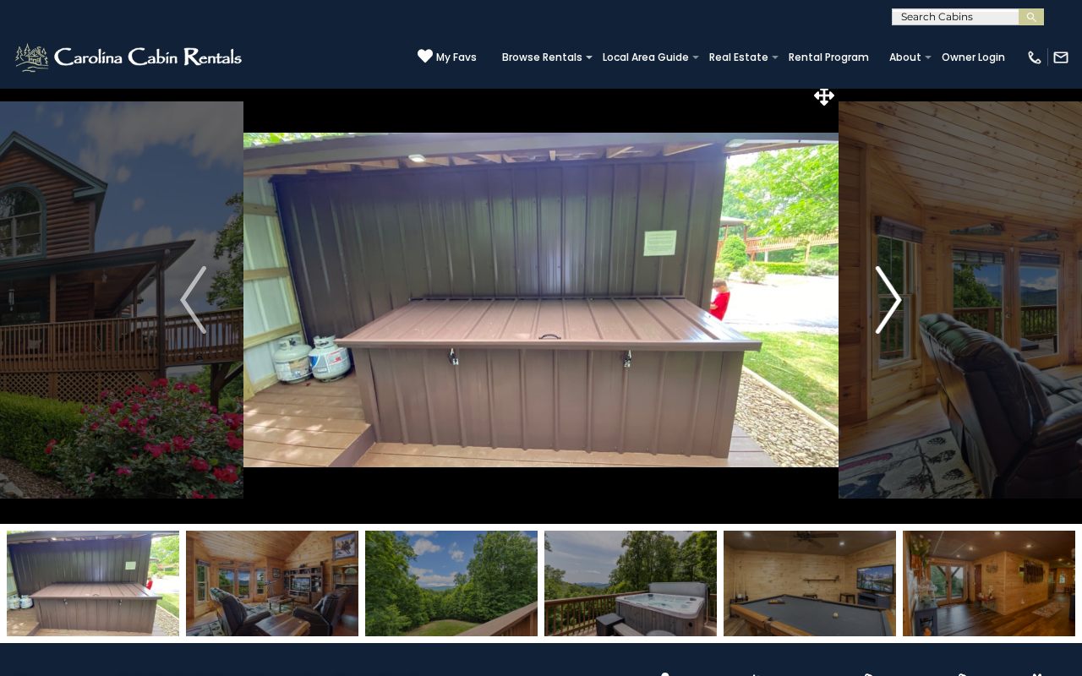
click at [899, 327] on img "Next" at bounding box center [888, 300] width 25 height 68
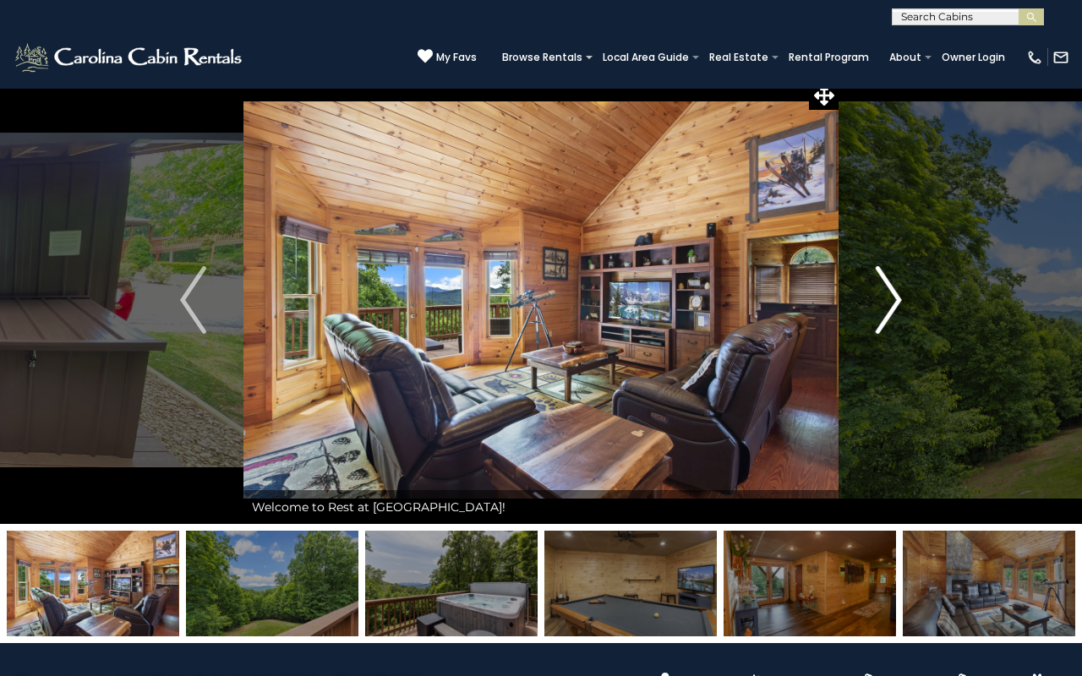
click at [899, 327] on img "Next" at bounding box center [888, 300] width 25 height 68
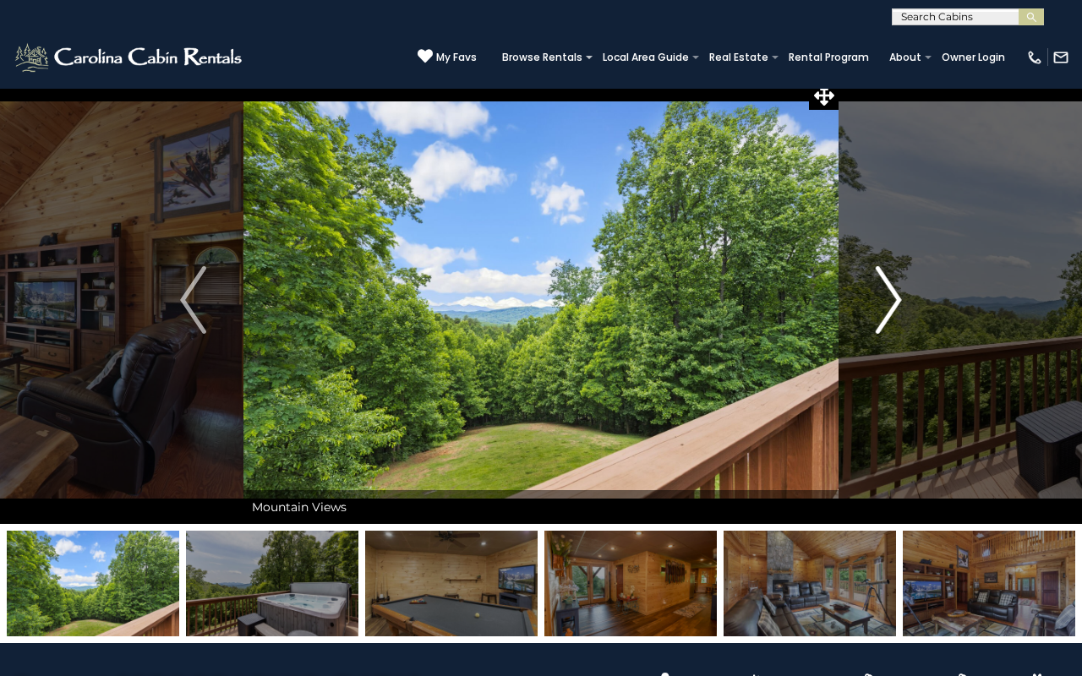
click at [899, 327] on img "Next" at bounding box center [888, 300] width 25 height 68
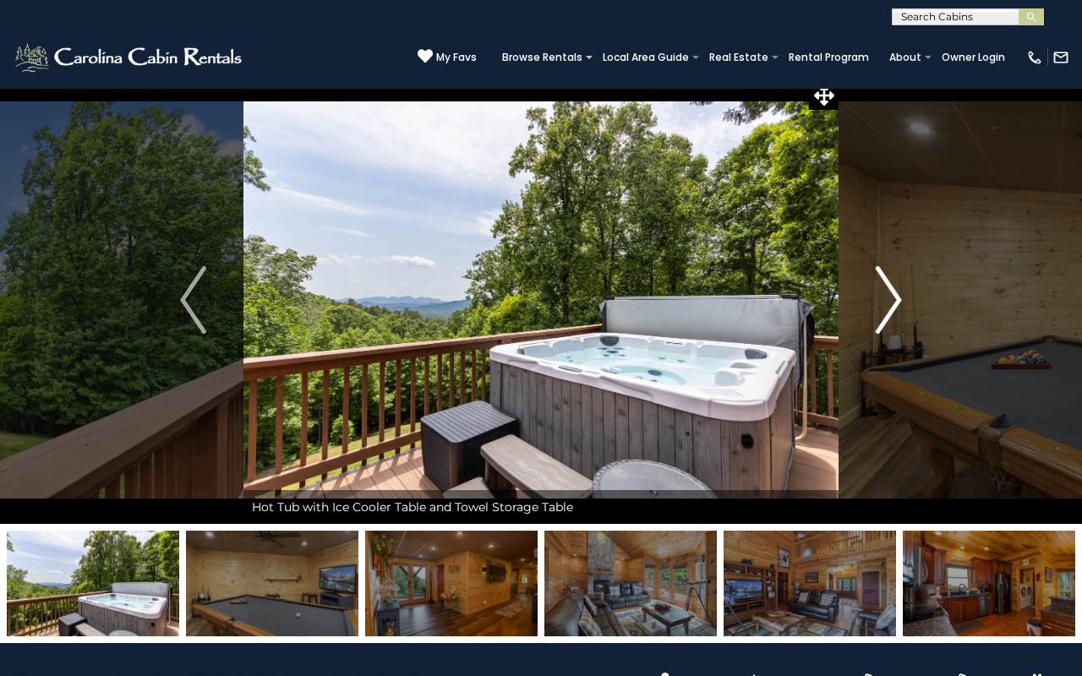
click at [899, 327] on img "Next" at bounding box center [888, 300] width 25 height 68
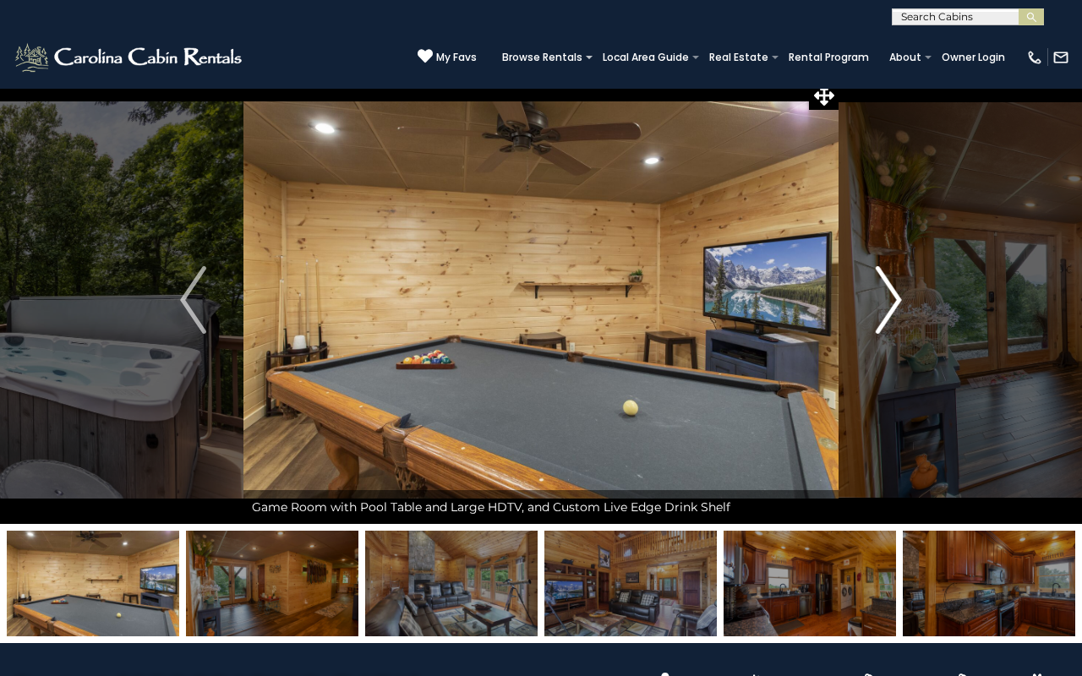
click at [899, 327] on img "Next" at bounding box center [888, 300] width 25 height 68
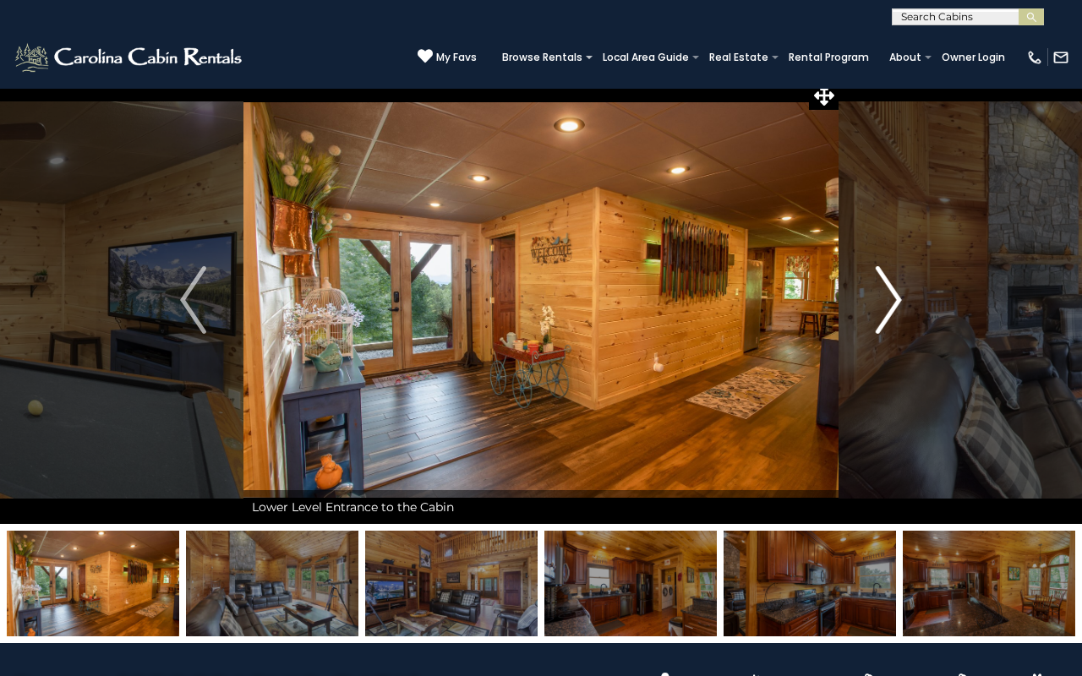
click at [899, 327] on img "Next" at bounding box center [888, 300] width 25 height 68
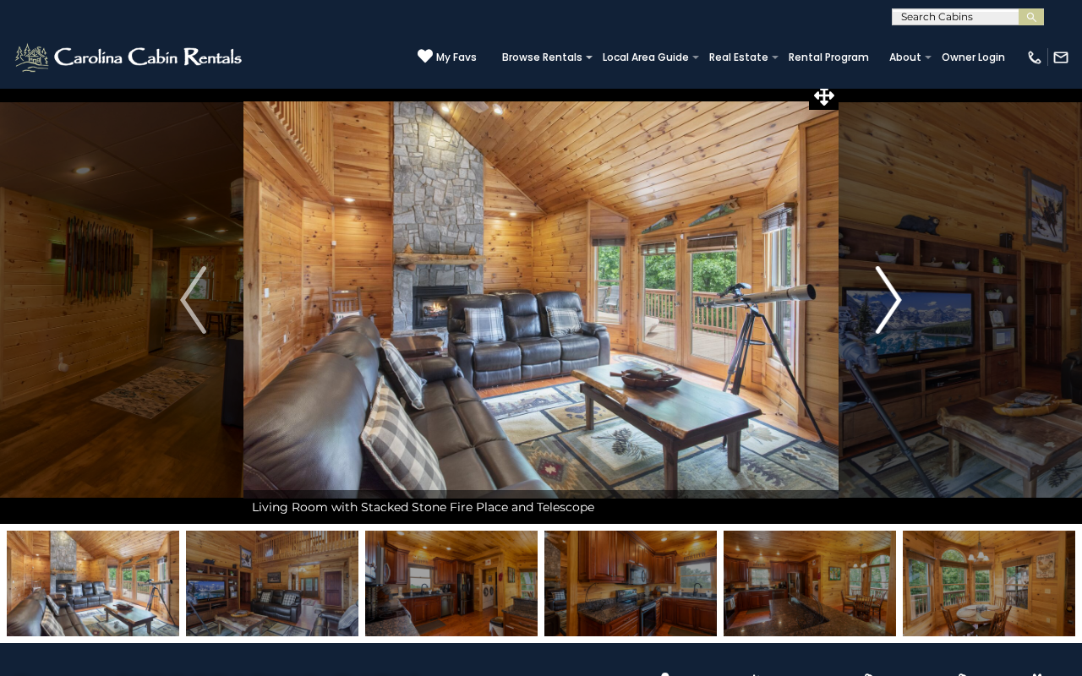
click at [899, 327] on img "Next" at bounding box center [888, 300] width 25 height 68
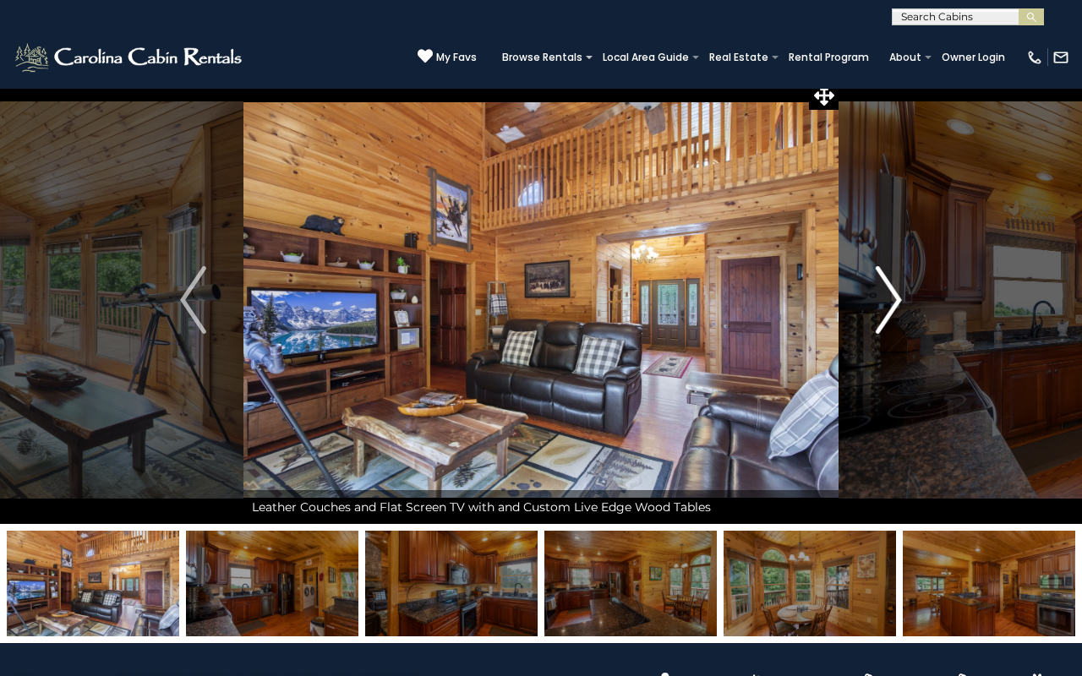
click at [899, 327] on img "Next" at bounding box center [888, 300] width 25 height 68
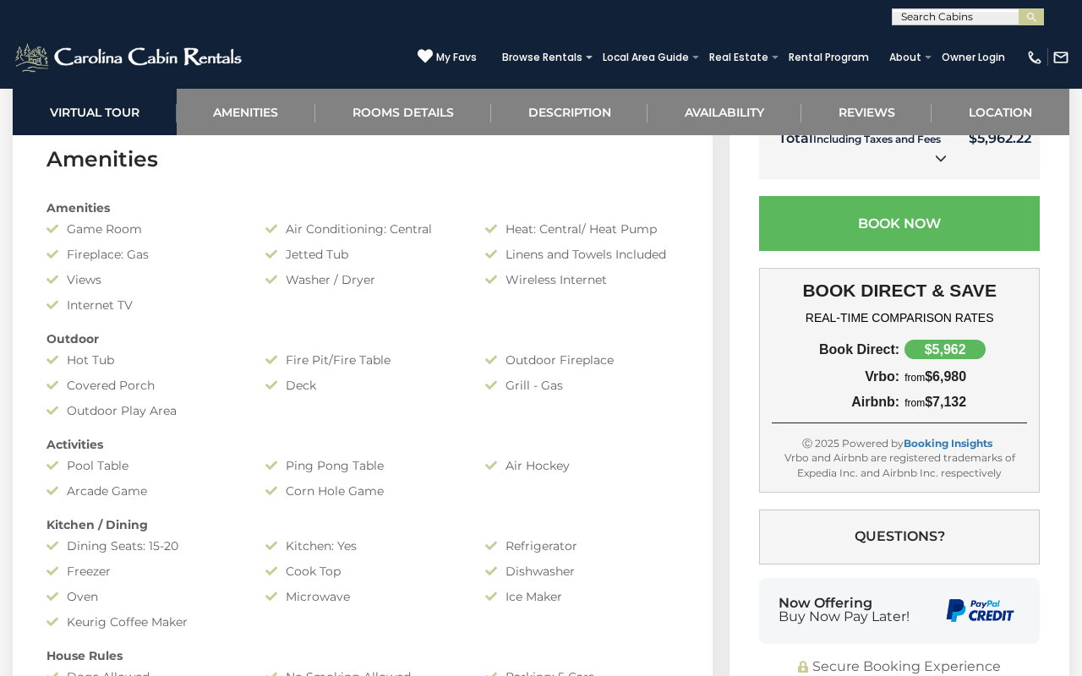
scroll to position [1335, 0]
